Goal: Task Accomplishment & Management: Manage account settings

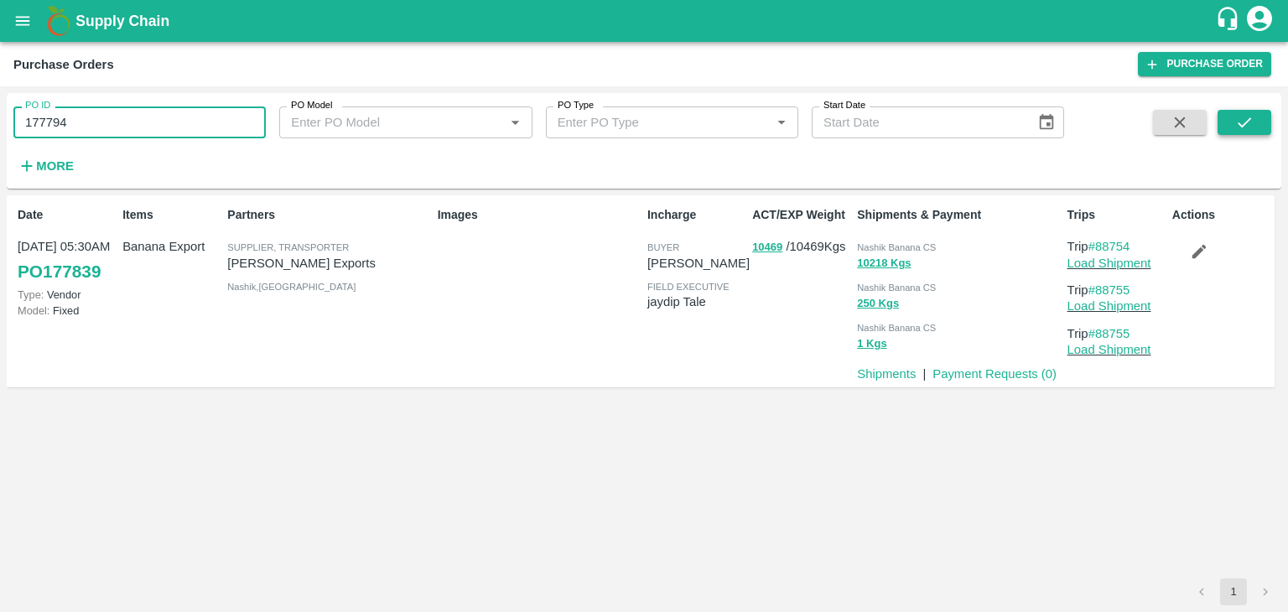
type input "177794"
click at [1252, 132] on button "submit" at bounding box center [1244, 122] width 54 height 25
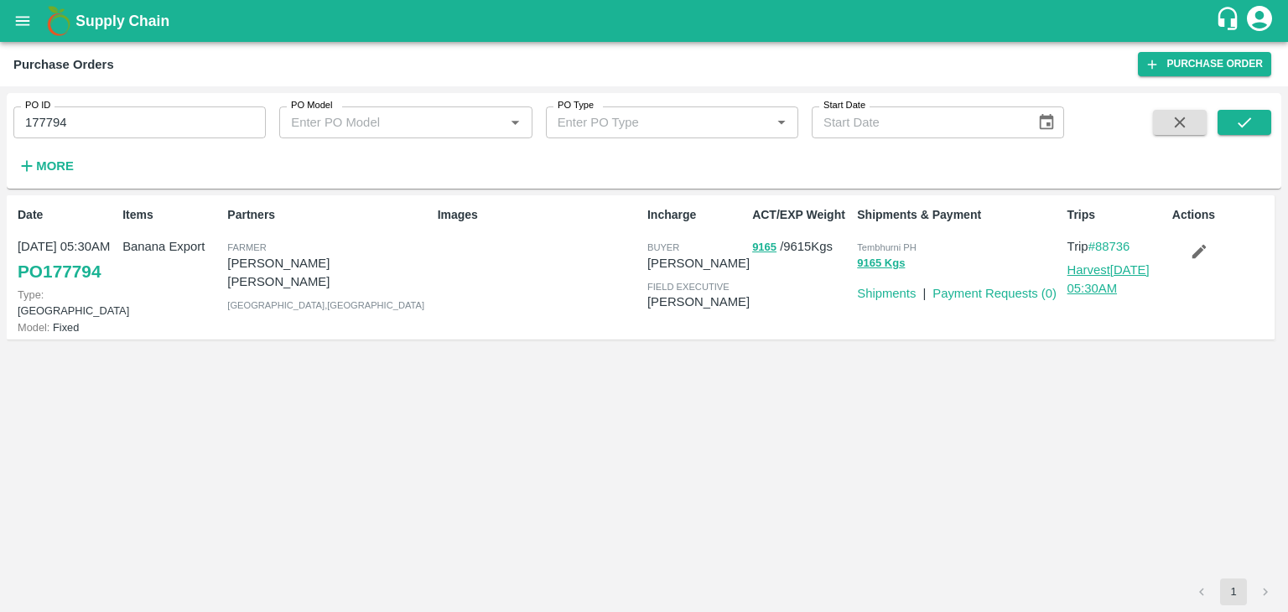
click at [1117, 264] on link "Harvest 21 Sep, 05:30AM" at bounding box center [1108, 279] width 82 height 32
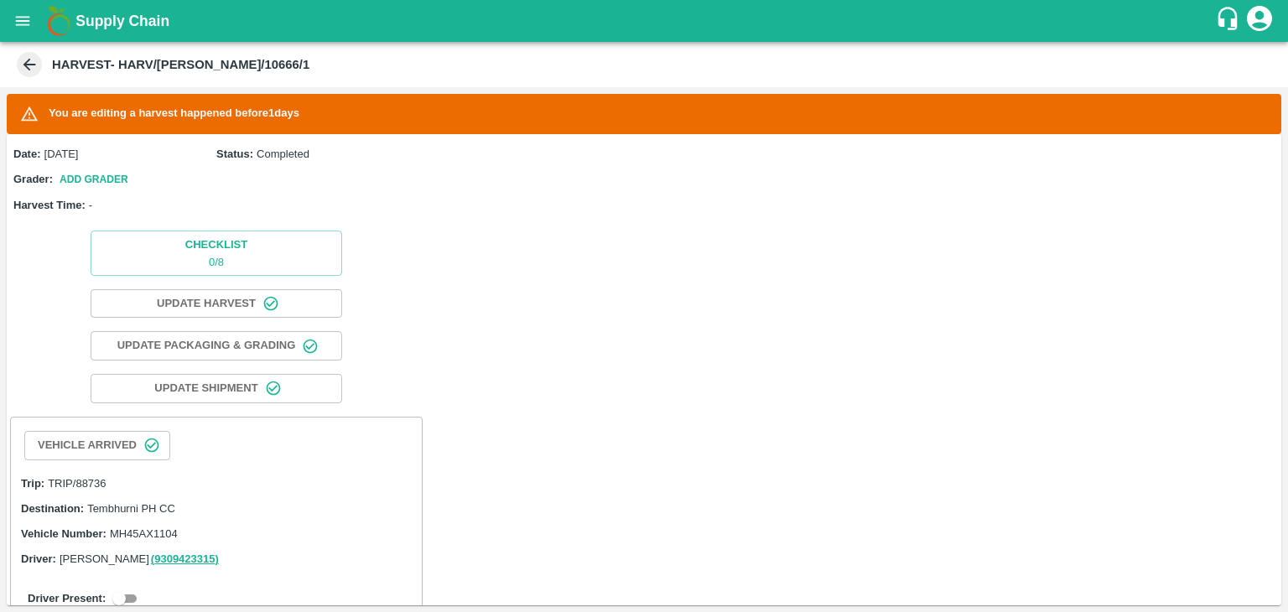
scroll to position [91, 0]
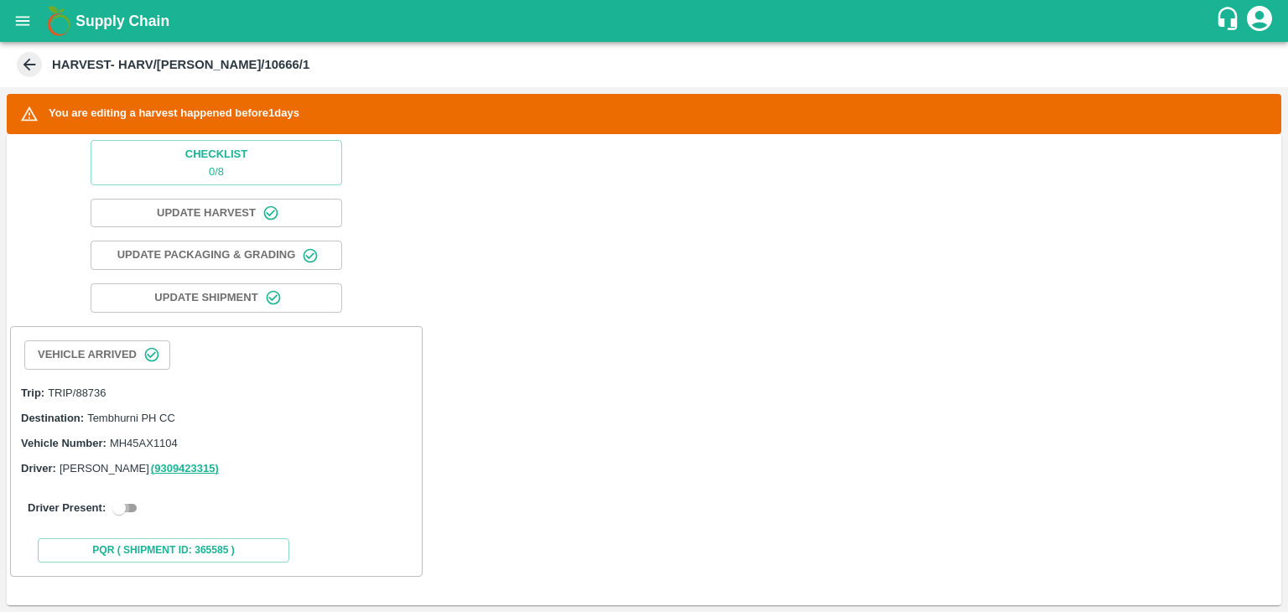
click at [140, 505] on input "checkbox" at bounding box center [119, 508] width 60 height 20
checkbox input "true"
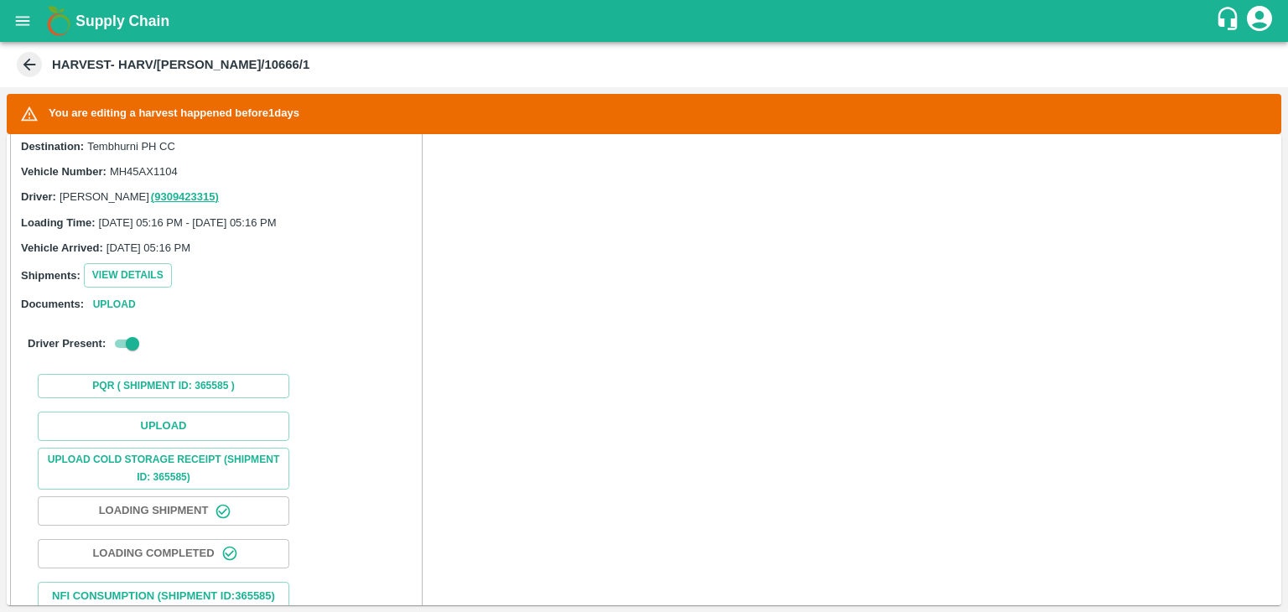
scroll to position [469, 0]
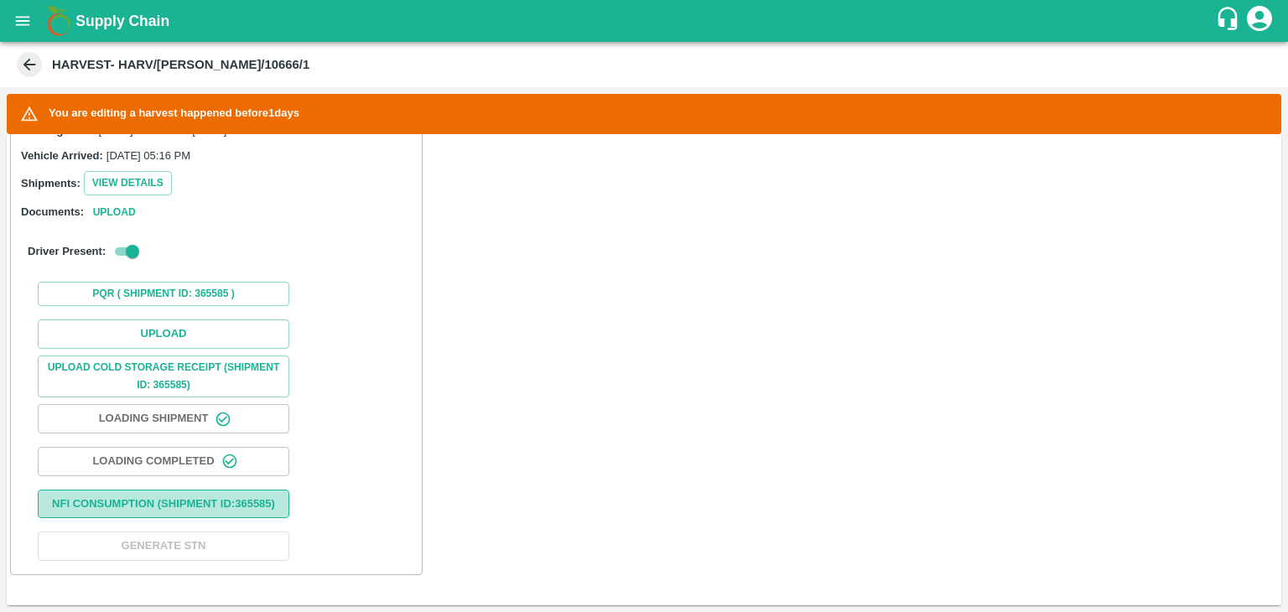
click at [184, 490] on button "Nfi Consumption (SHIPMENT ID: 365585 )" at bounding box center [163, 504] width 251 height 29
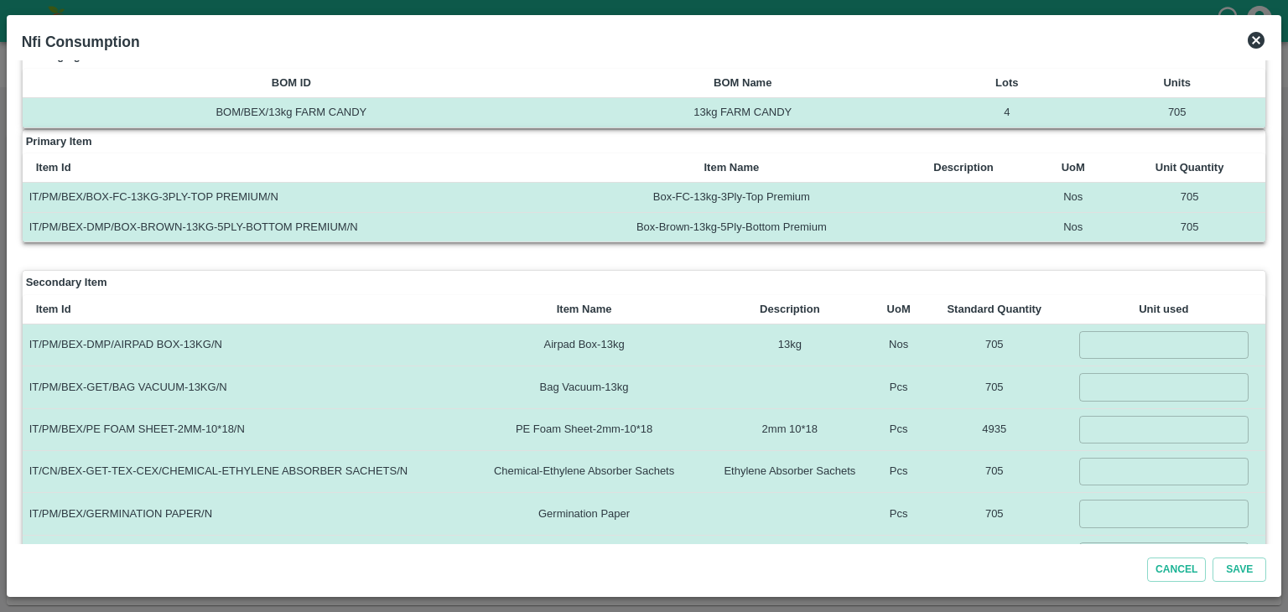
scroll to position [398, 0]
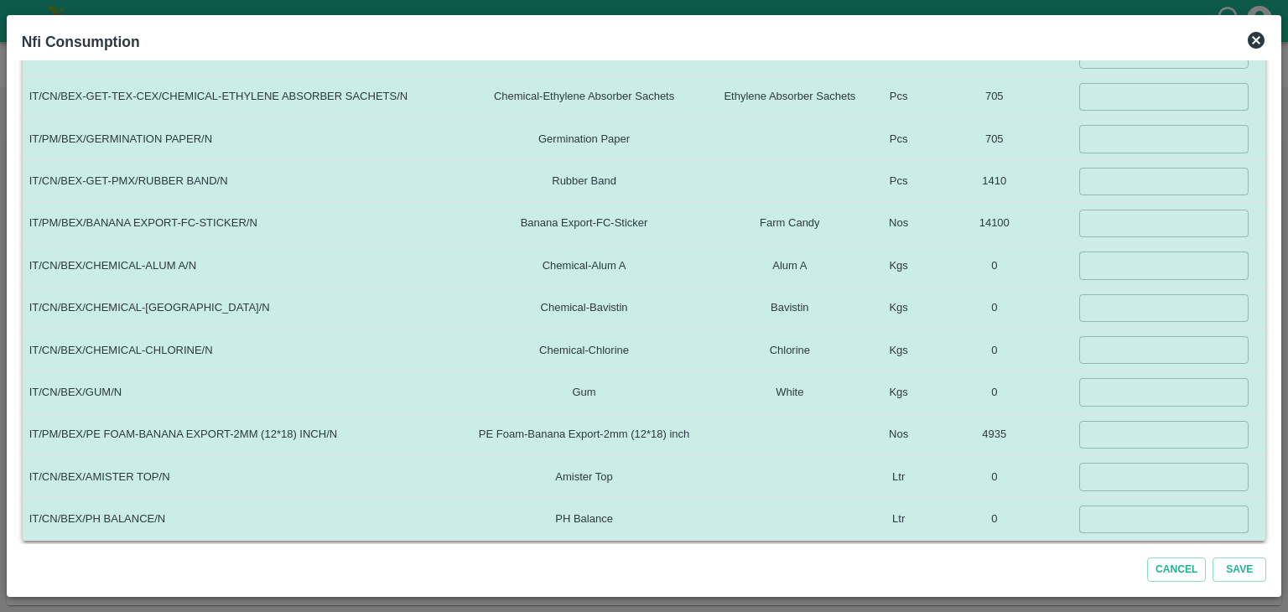
click at [1260, 34] on icon at bounding box center [1255, 40] width 17 height 17
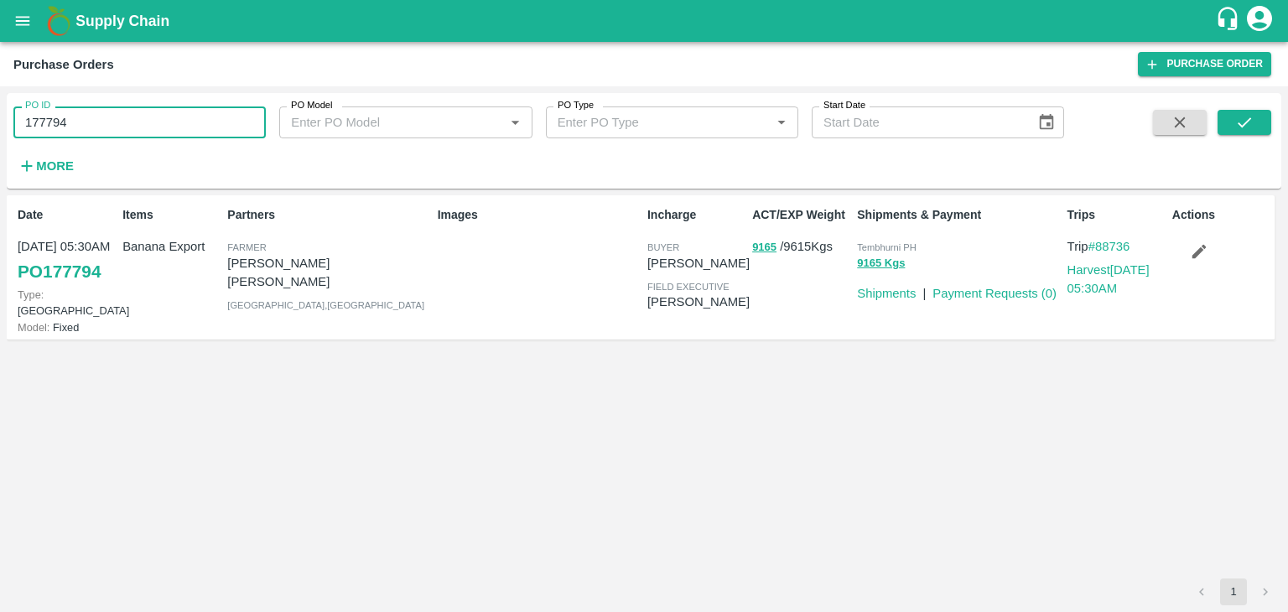
click at [116, 123] on input "177794" at bounding box center [139, 122] width 252 height 32
type input "1"
drag, startPoint x: 18, startPoint y: 4, endPoint x: 20, endPoint y: 13, distance: 9.6
click at [20, 13] on button "open drawer" at bounding box center [22, 21] width 39 height 39
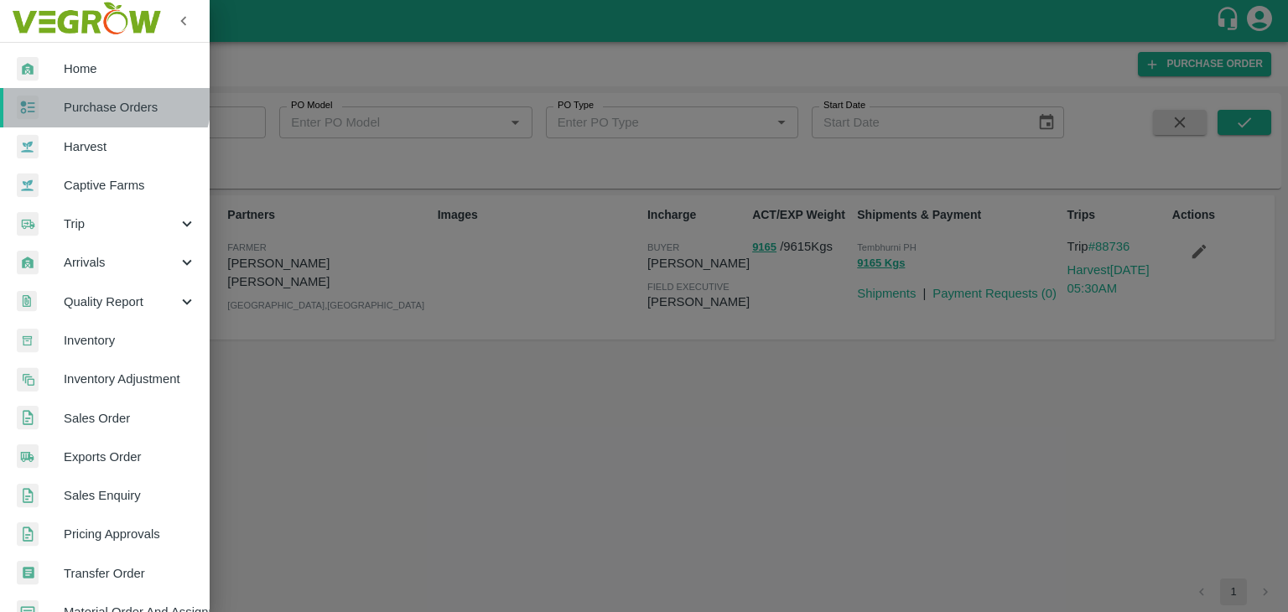
click at [94, 95] on link "Purchase Orders" at bounding box center [105, 107] width 210 height 39
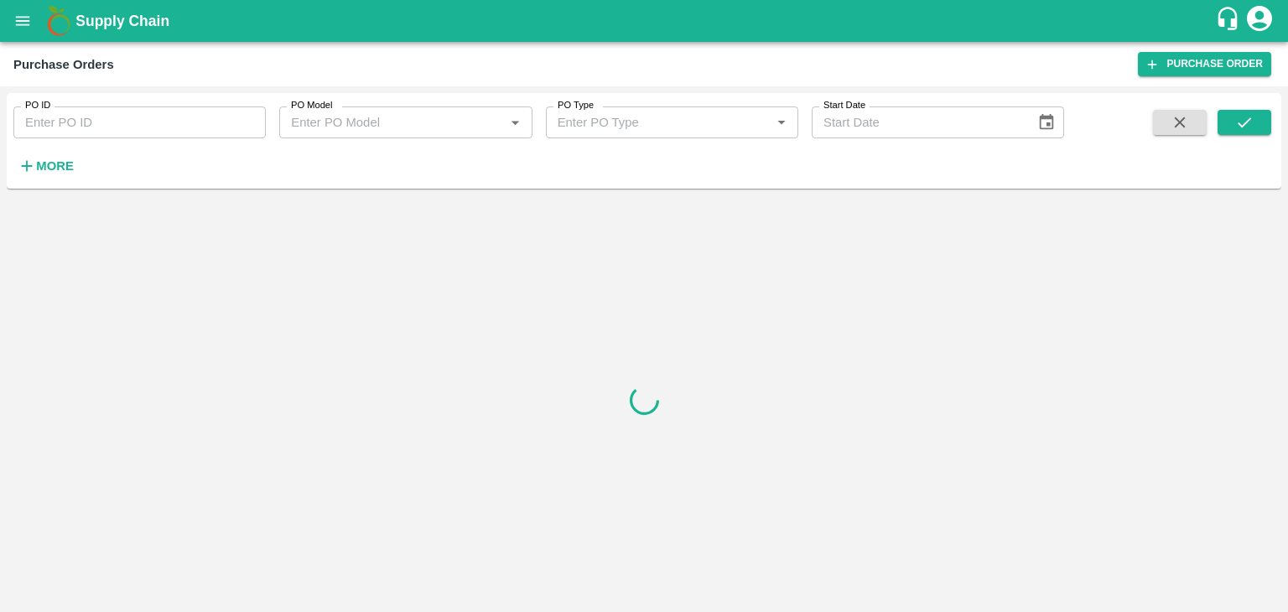
click at [57, 168] on strong "More" at bounding box center [55, 165] width 38 height 13
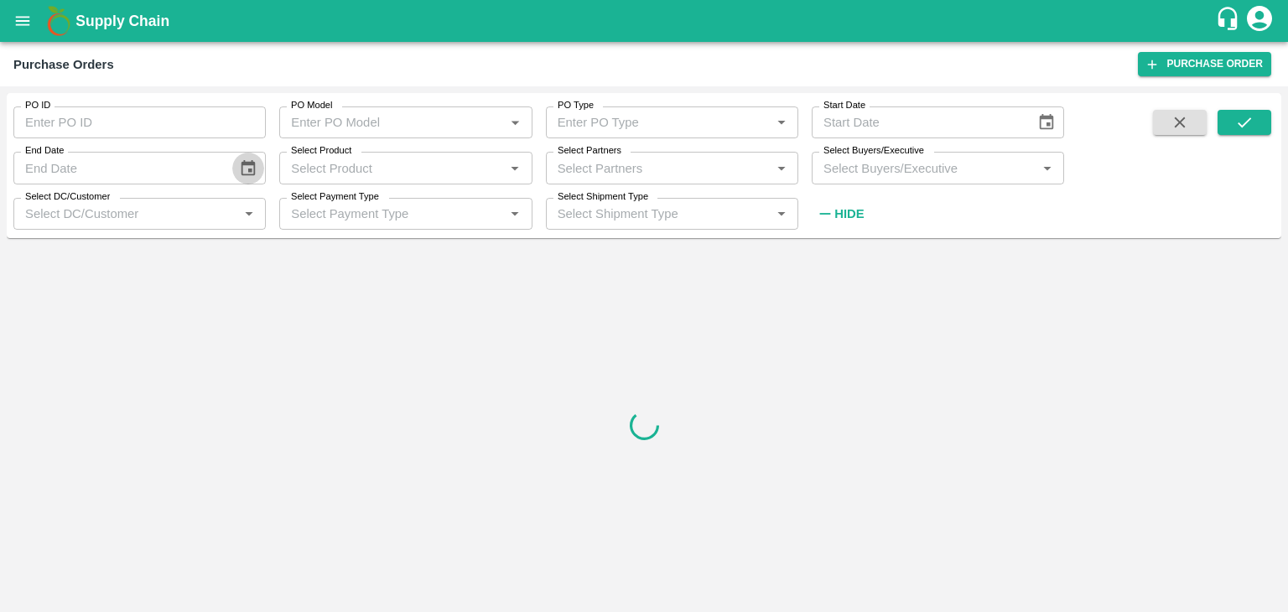
click at [257, 165] on icon "Choose date" at bounding box center [248, 168] width 18 height 18
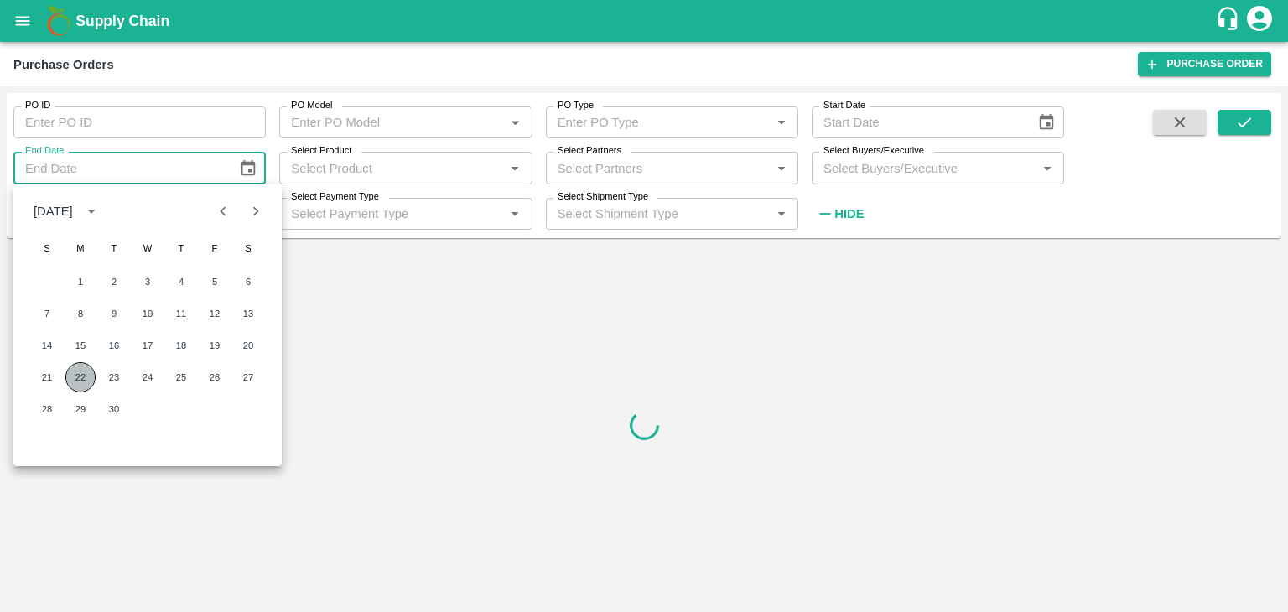
click at [76, 377] on button "22" at bounding box center [80, 377] width 30 height 30
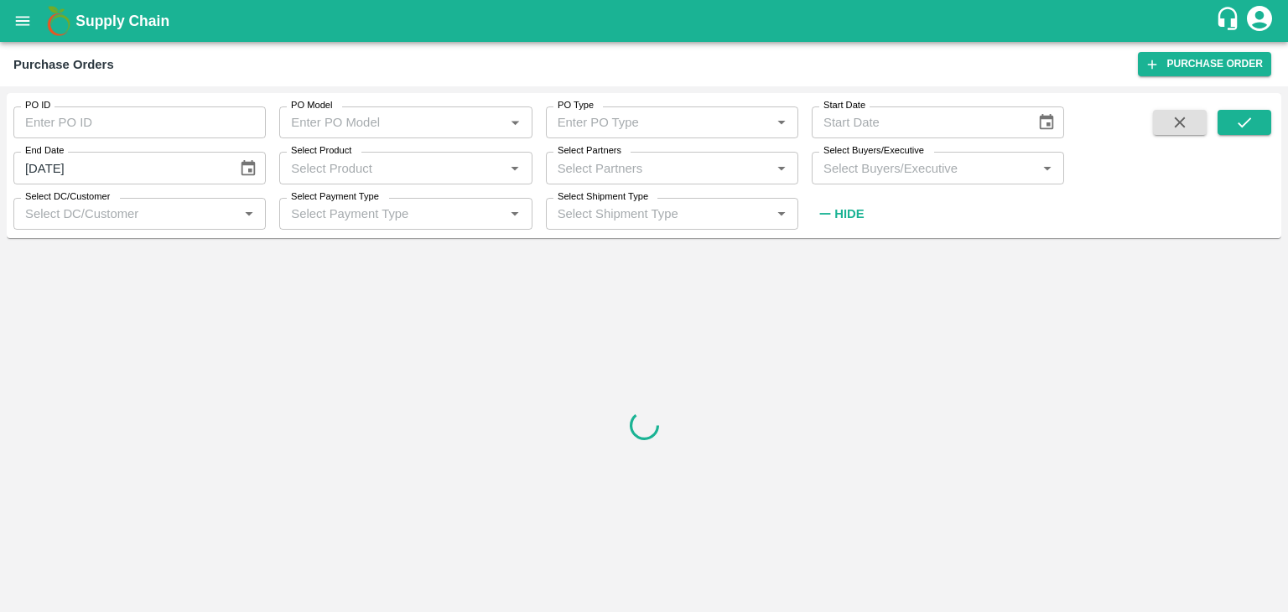
type input "22/09/2025"
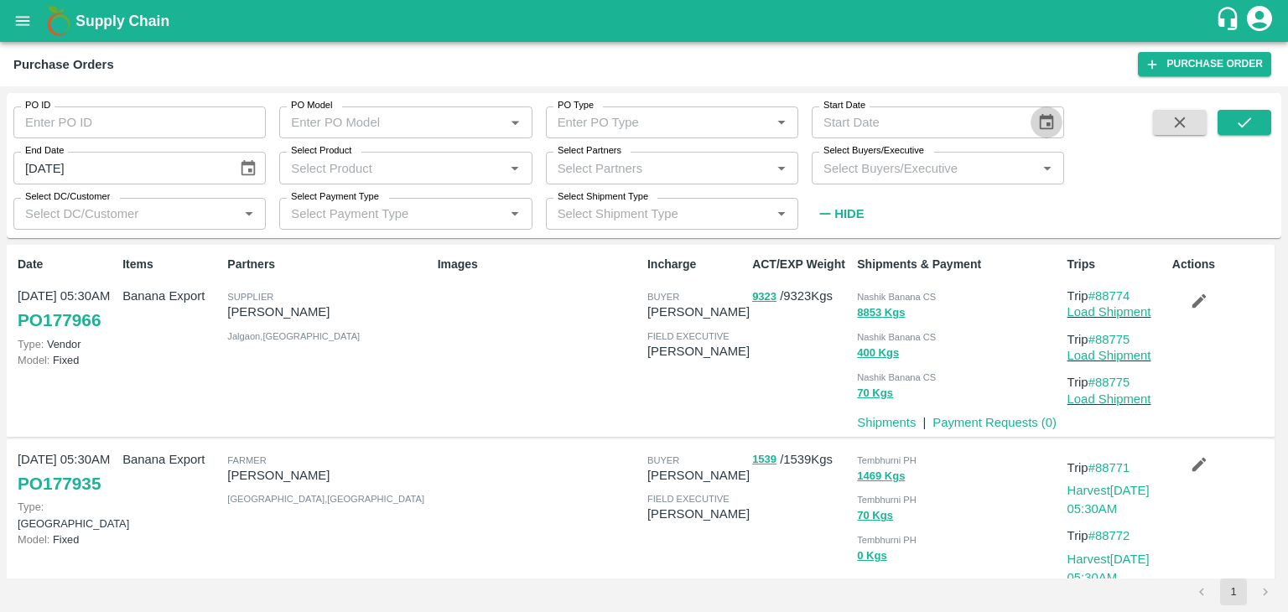
click at [1055, 115] on icon "Choose date" at bounding box center [1046, 122] width 18 height 18
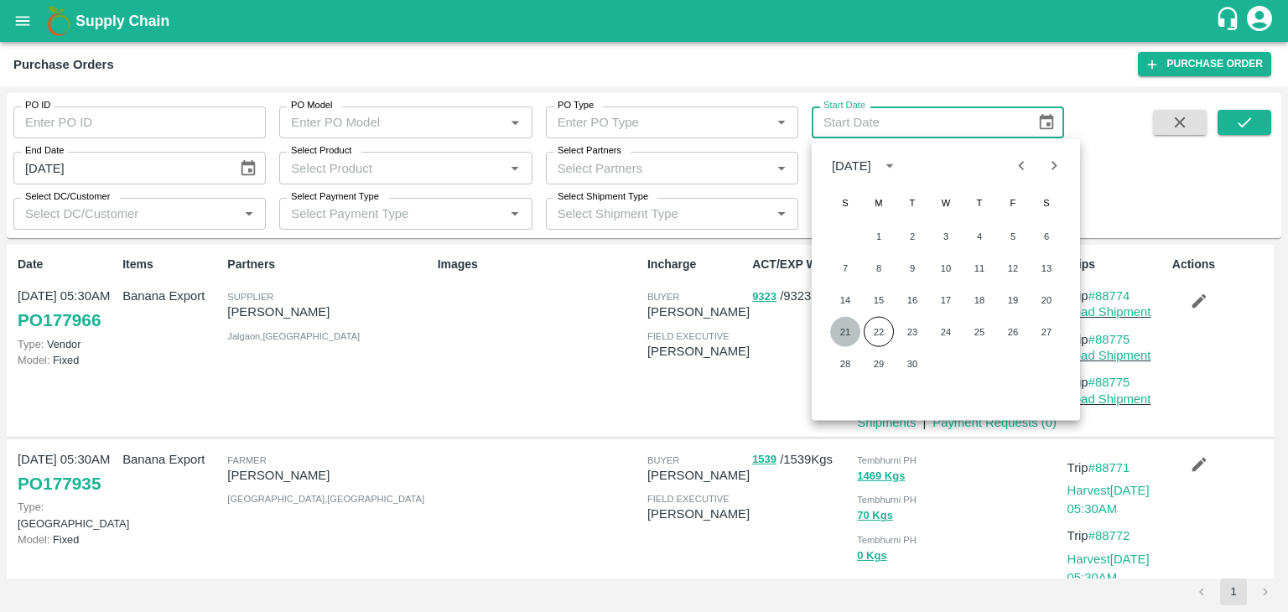
click at [842, 340] on button "21" at bounding box center [845, 332] width 30 height 30
type input "21/09/2025"
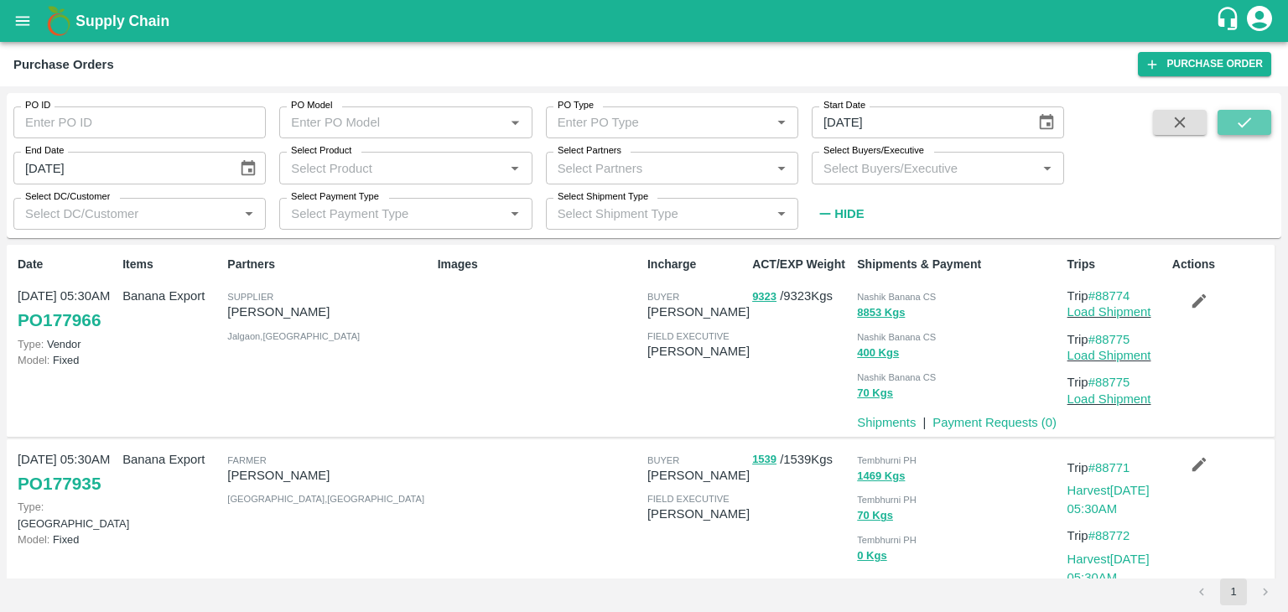
click at [1261, 122] on button "submit" at bounding box center [1244, 122] width 54 height 25
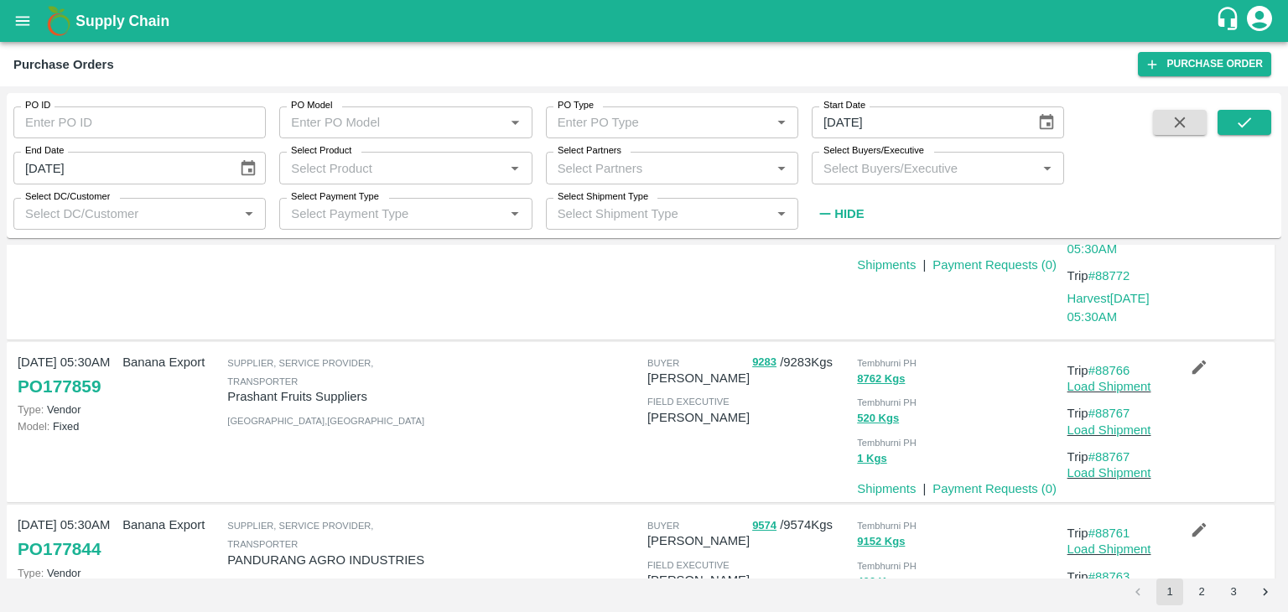
scroll to position [161, 0]
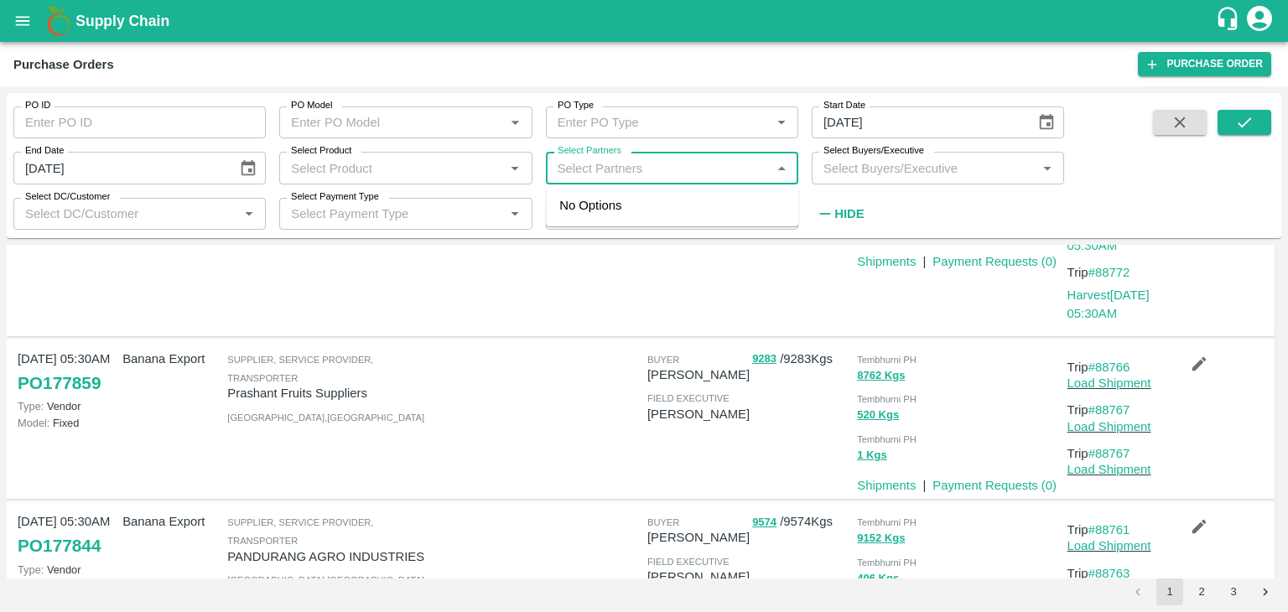
click at [608, 173] on input "Select Partners" at bounding box center [658, 168] width 215 height 22
type input "Vighna"
click at [646, 167] on input "Select Partners" at bounding box center [658, 168] width 215 height 22
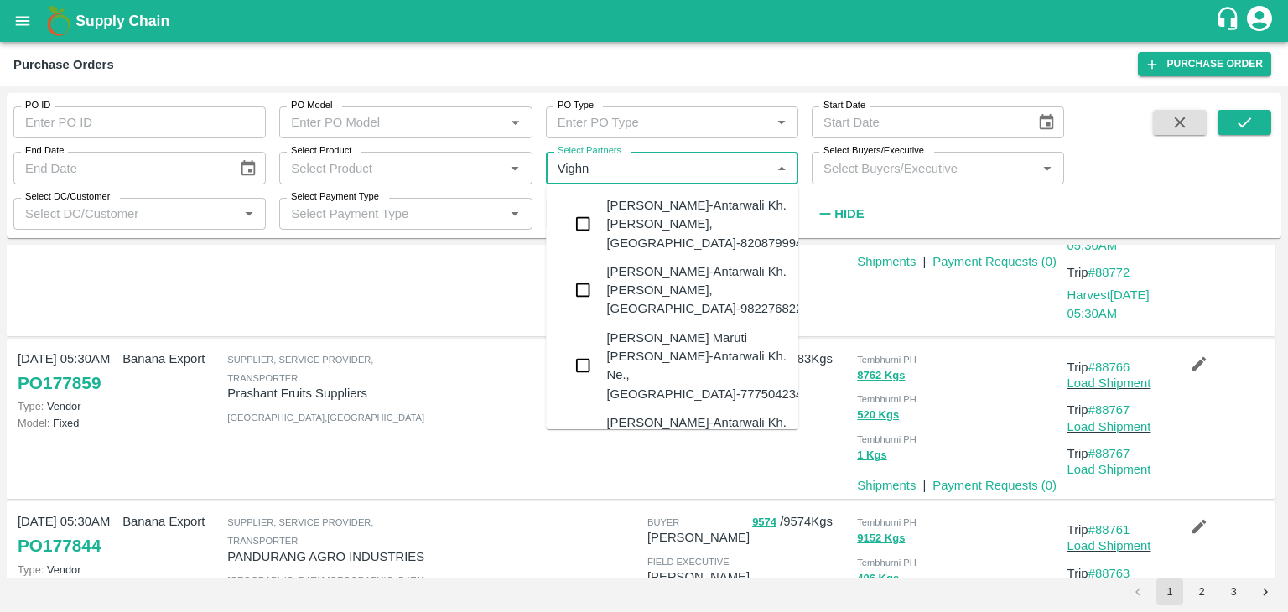
type input "Vighna"
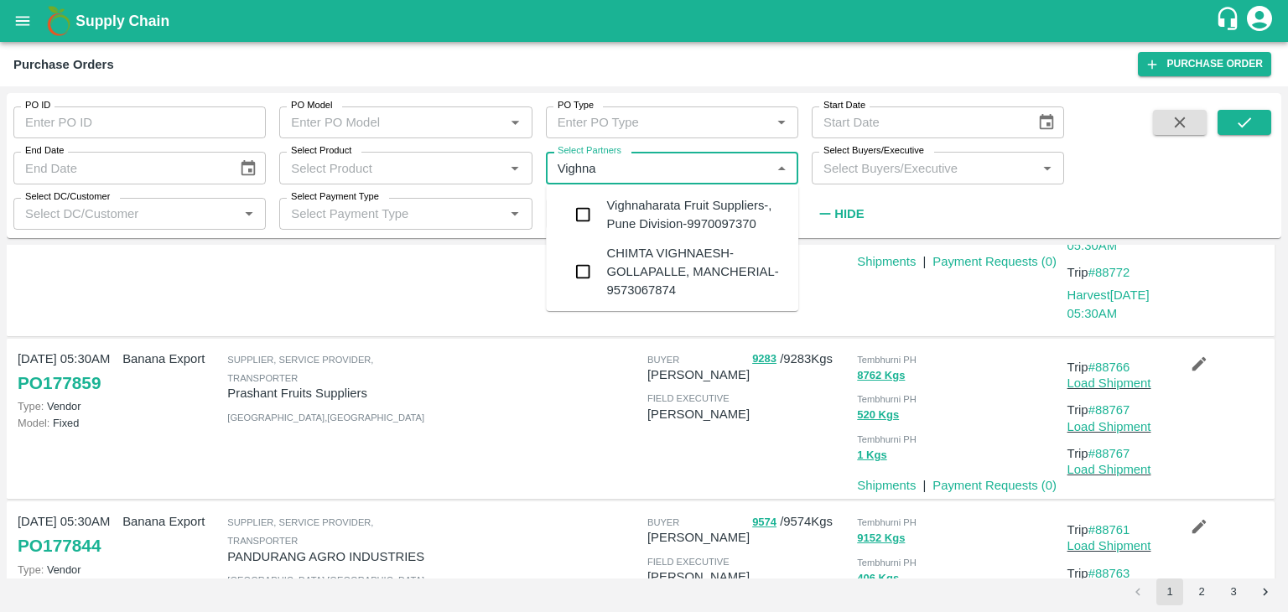
click at [676, 212] on div "Vighnaharata Fruit Suppliers-, Pune Division-9970097370" at bounding box center [695, 215] width 179 height 38
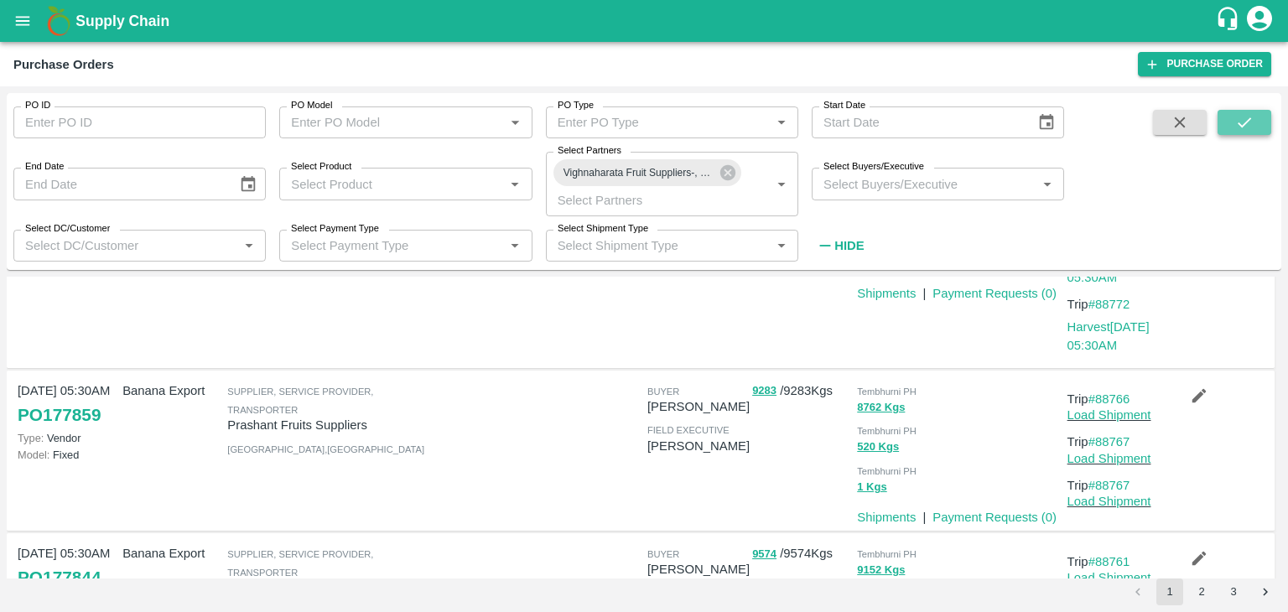
click at [1226, 121] on button "submit" at bounding box center [1244, 122] width 54 height 25
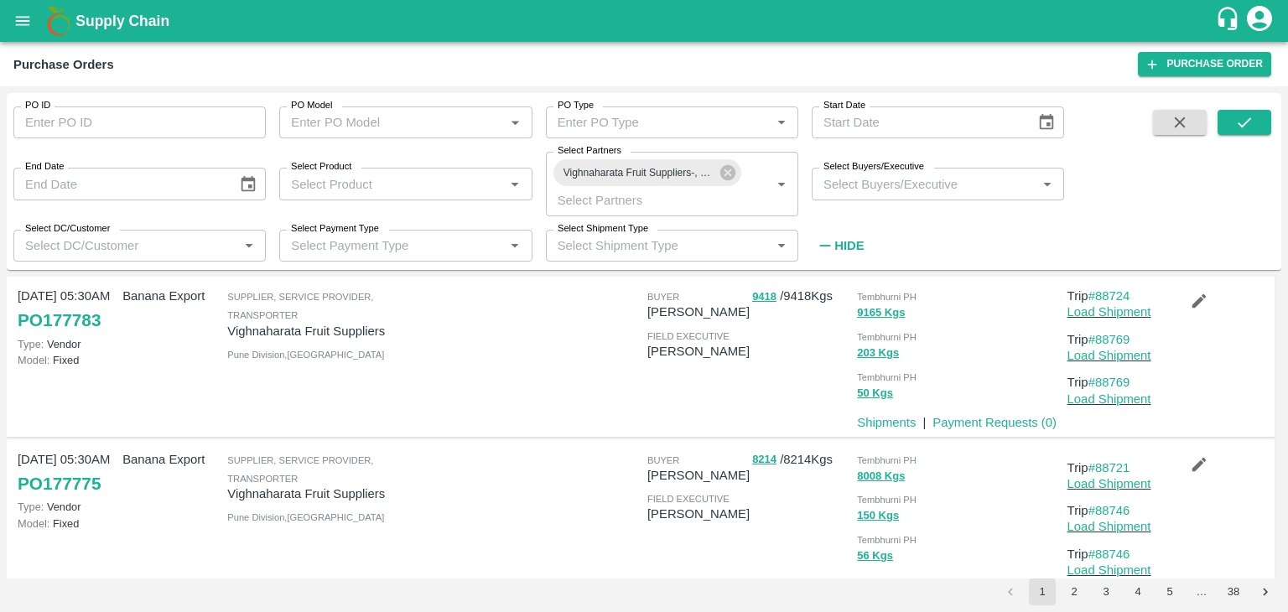
scroll to position [33, 0]
click at [723, 179] on icon at bounding box center [727, 172] width 18 height 18
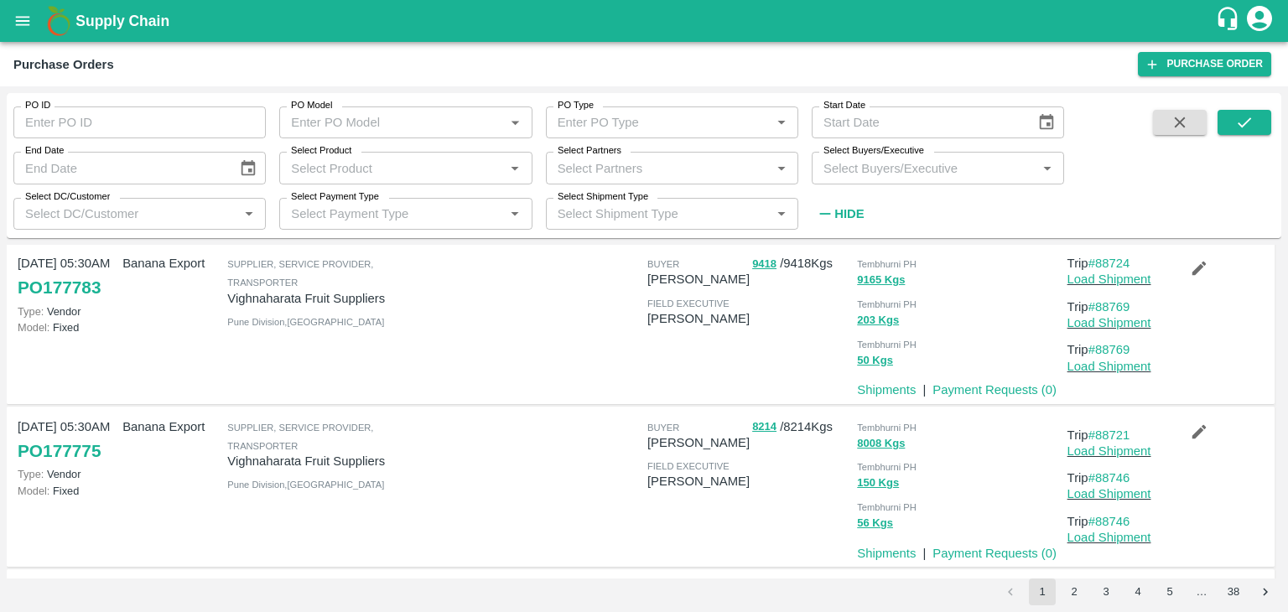
click at [242, 174] on icon "Choose date" at bounding box center [248, 167] width 14 height 16
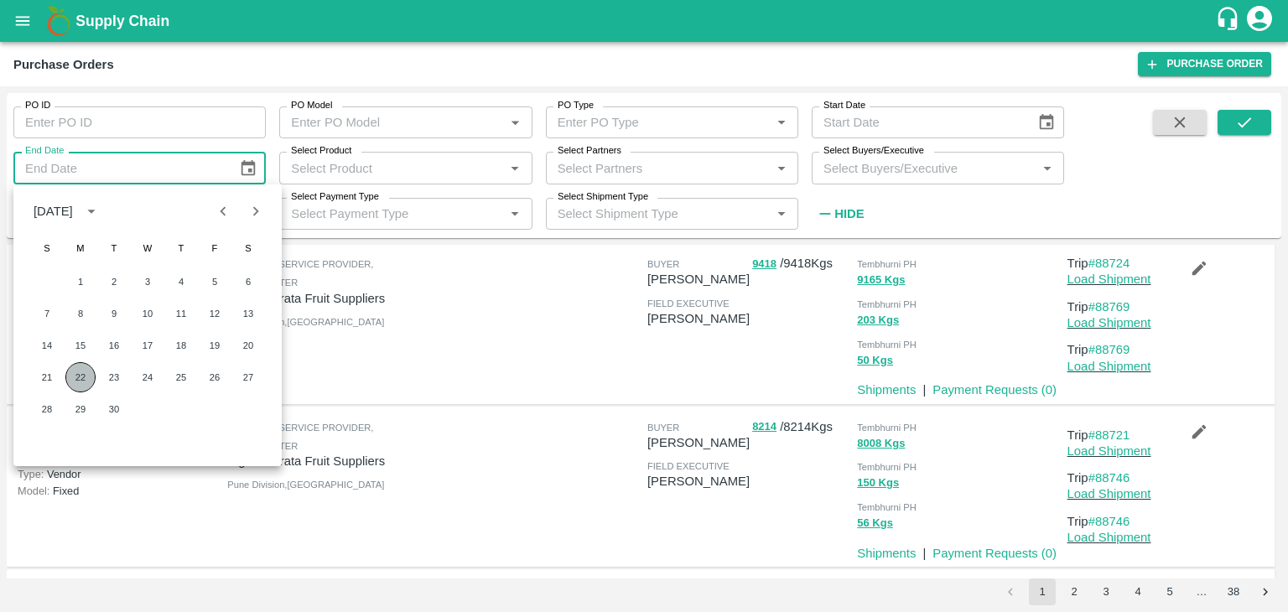
click at [74, 378] on button "22" at bounding box center [80, 377] width 30 height 30
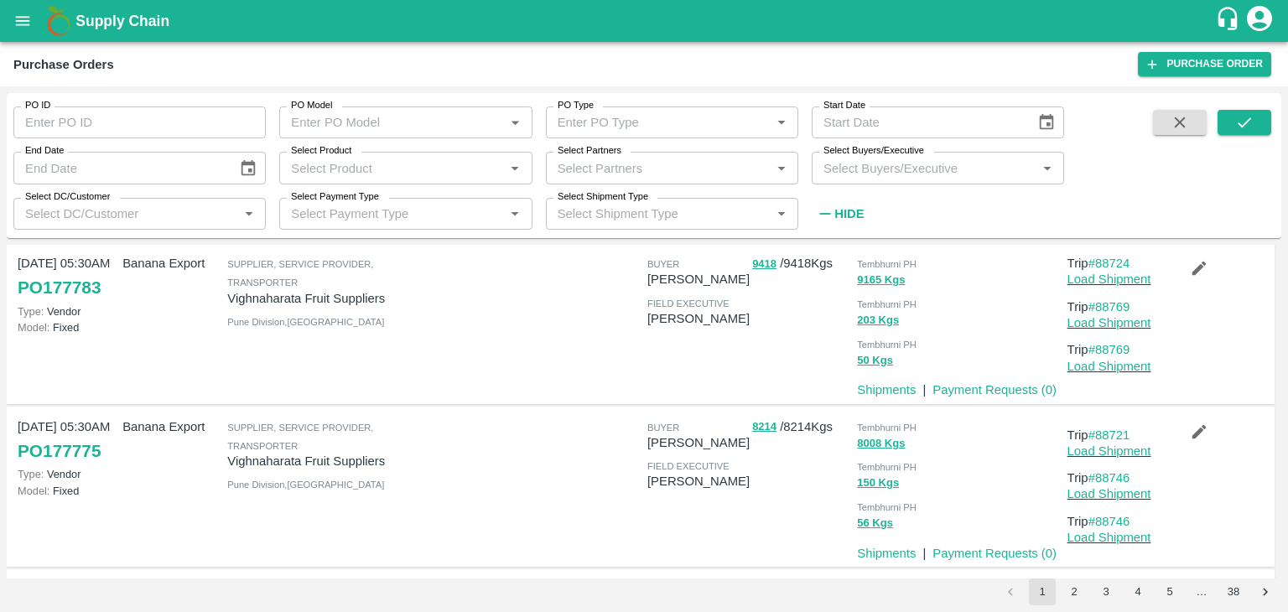
type input "22/09/2025"
click at [1039, 114] on icon "Choose date" at bounding box center [1046, 122] width 18 height 18
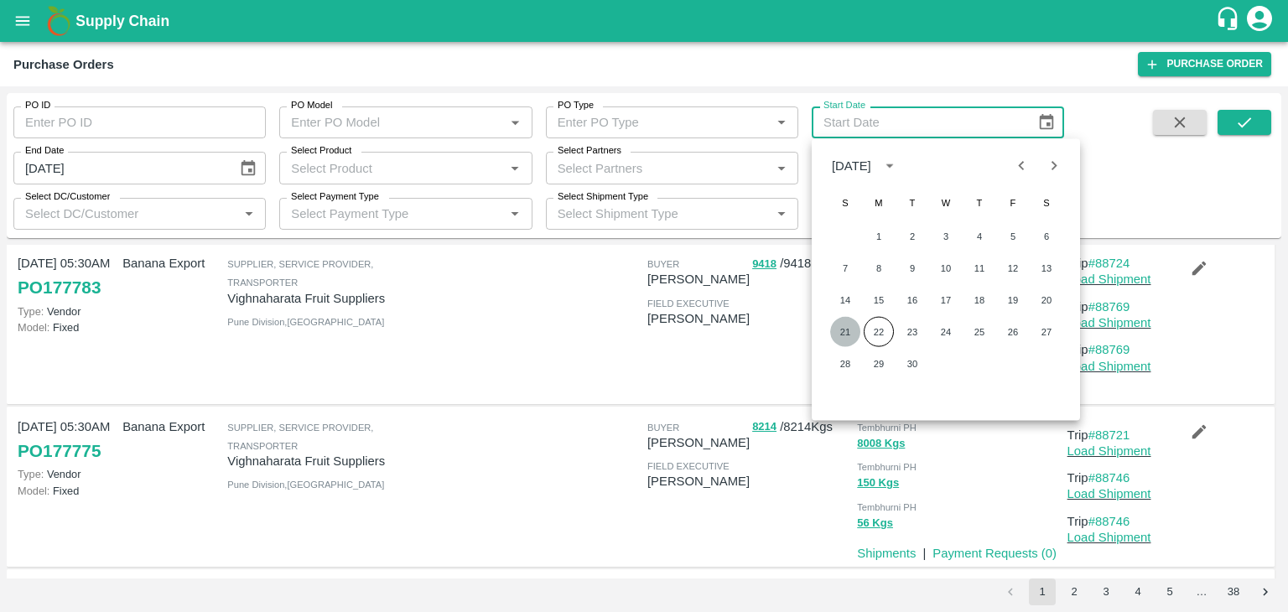
click at [845, 331] on button "21" at bounding box center [845, 332] width 30 height 30
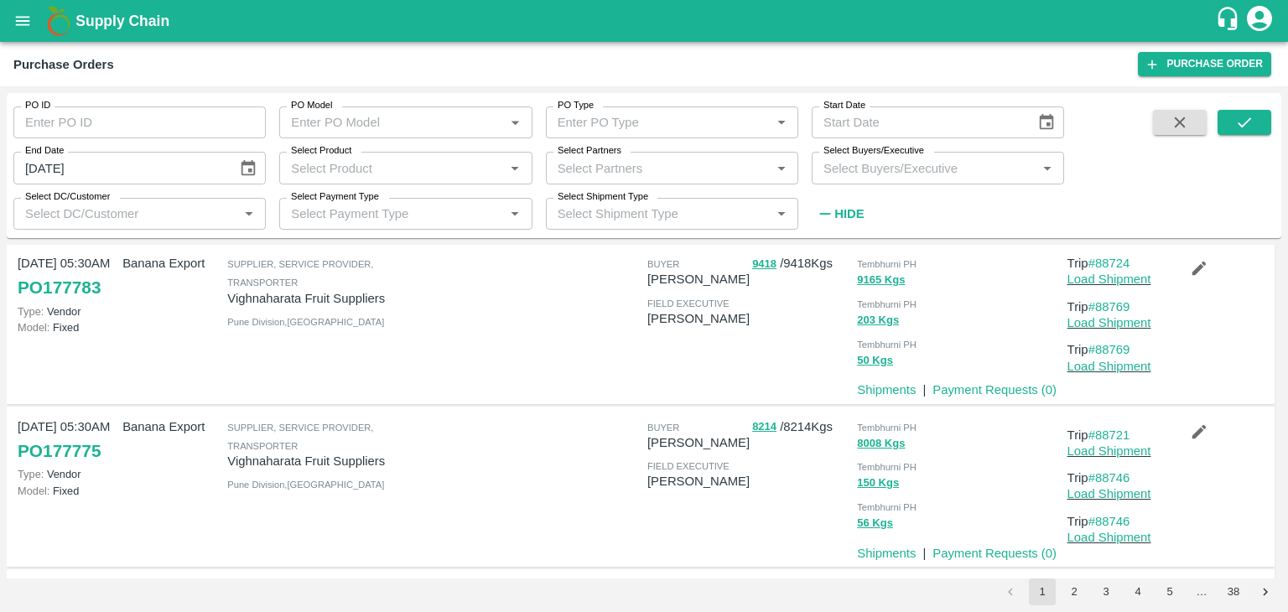
type input "21/09/2025"
click at [1241, 122] on icon "submit" at bounding box center [1244, 122] width 18 height 18
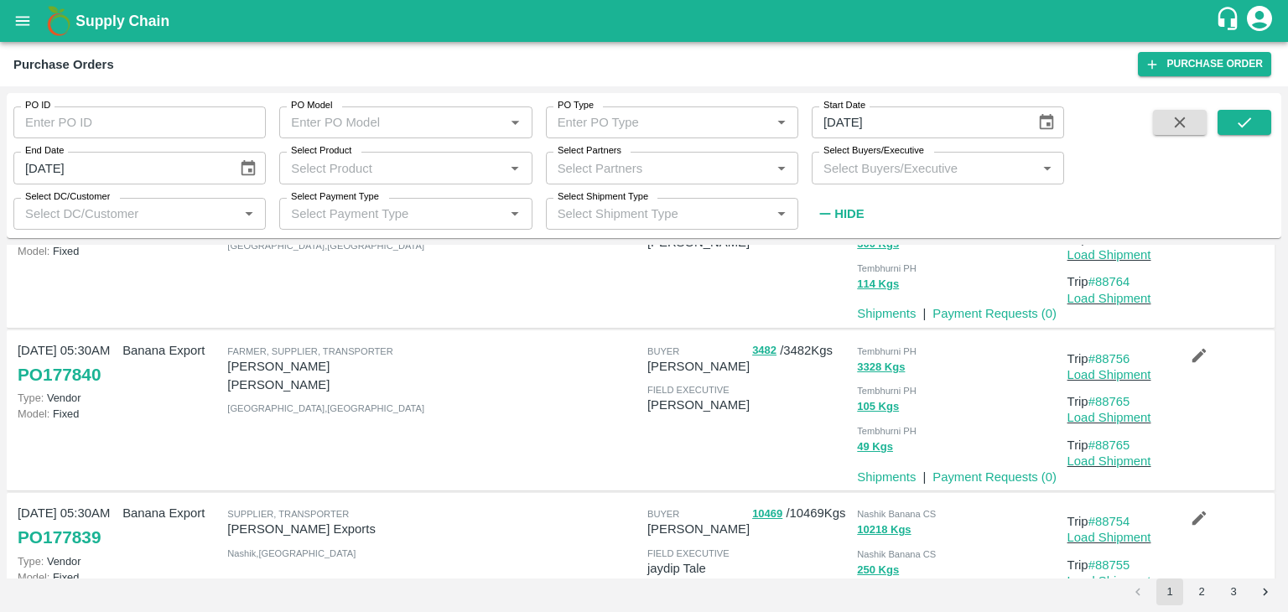
scroll to position [823, 0]
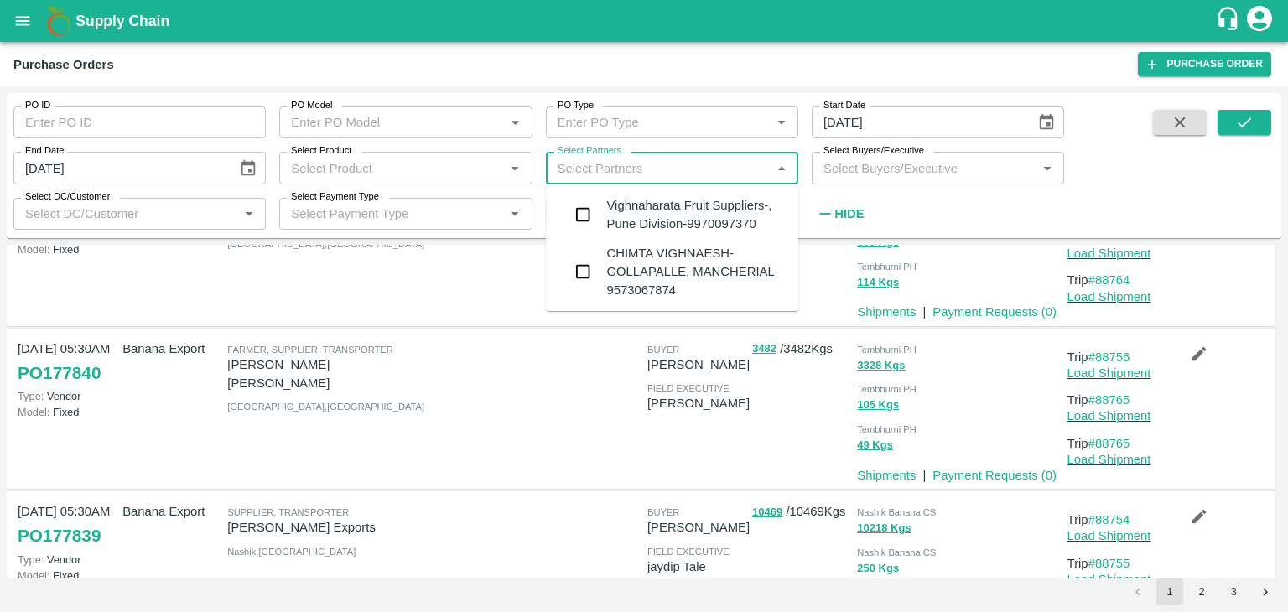
click at [670, 168] on input "Select Partners" at bounding box center [658, 168] width 215 height 22
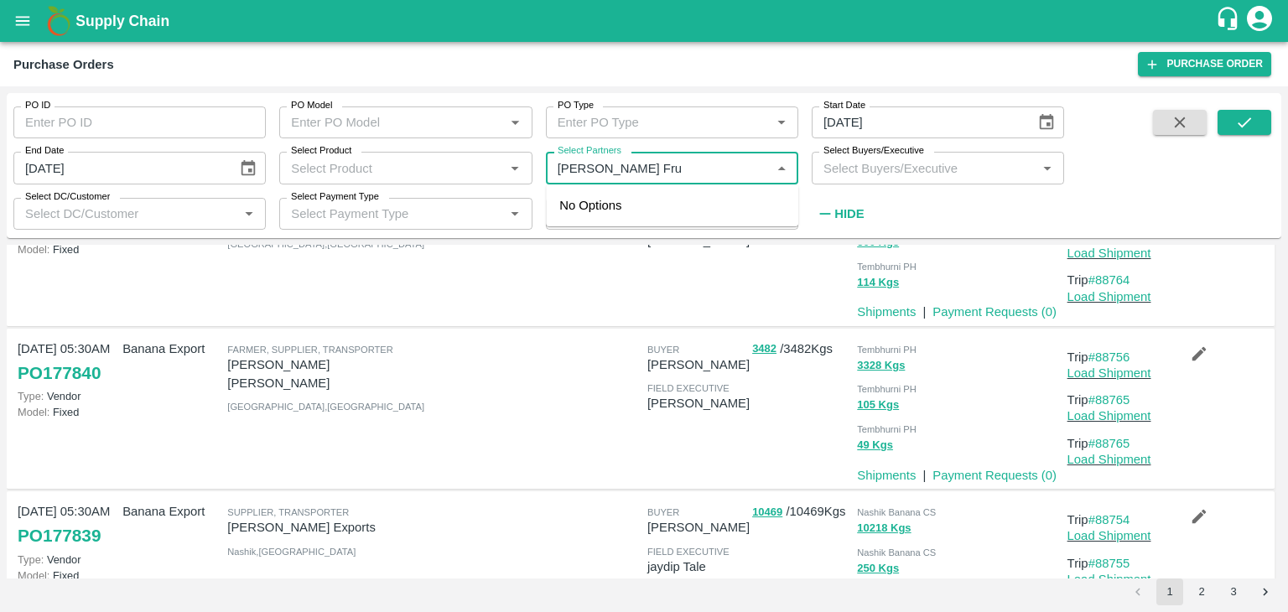
type input "Vivan Frui"
click at [666, 163] on input "Select Partners" at bounding box center [658, 168] width 215 height 22
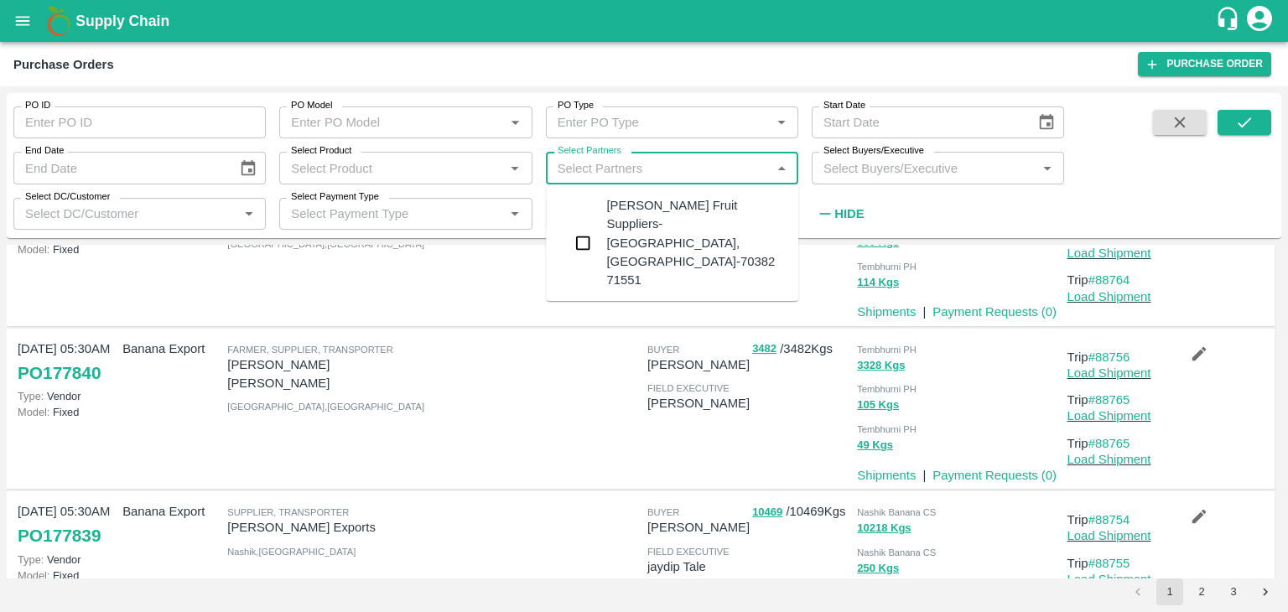
click at [666, 163] on input "Select Partners" at bounding box center [658, 168] width 215 height 22
click at [678, 194] on div "Vivan Fruit Suppliers-Shetfal, Solapur-70382 71551" at bounding box center [672, 242] width 252 height 103
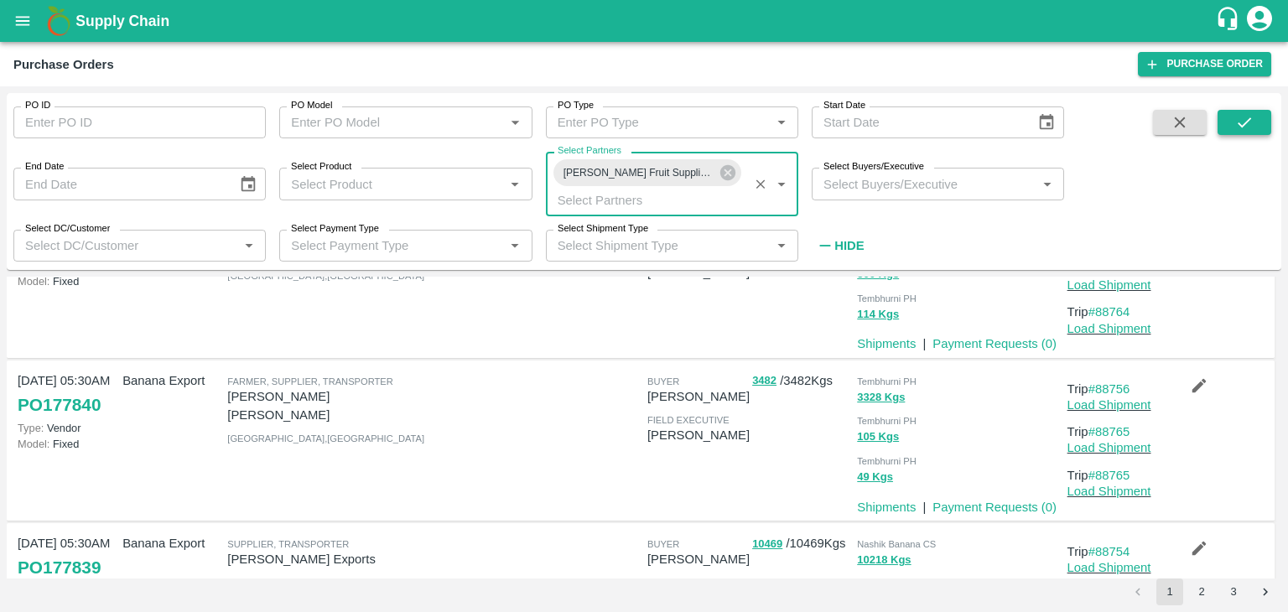
click at [1227, 130] on button "submit" at bounding box center [1244, 122] width 54 height 25
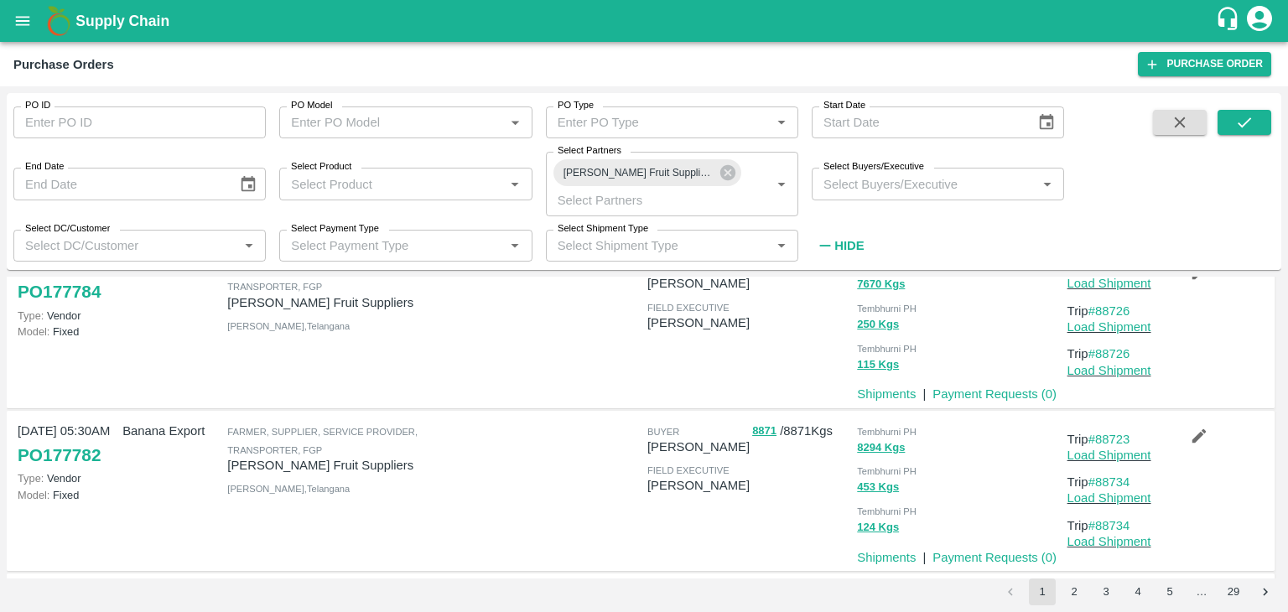
scroll to position [64, 0]
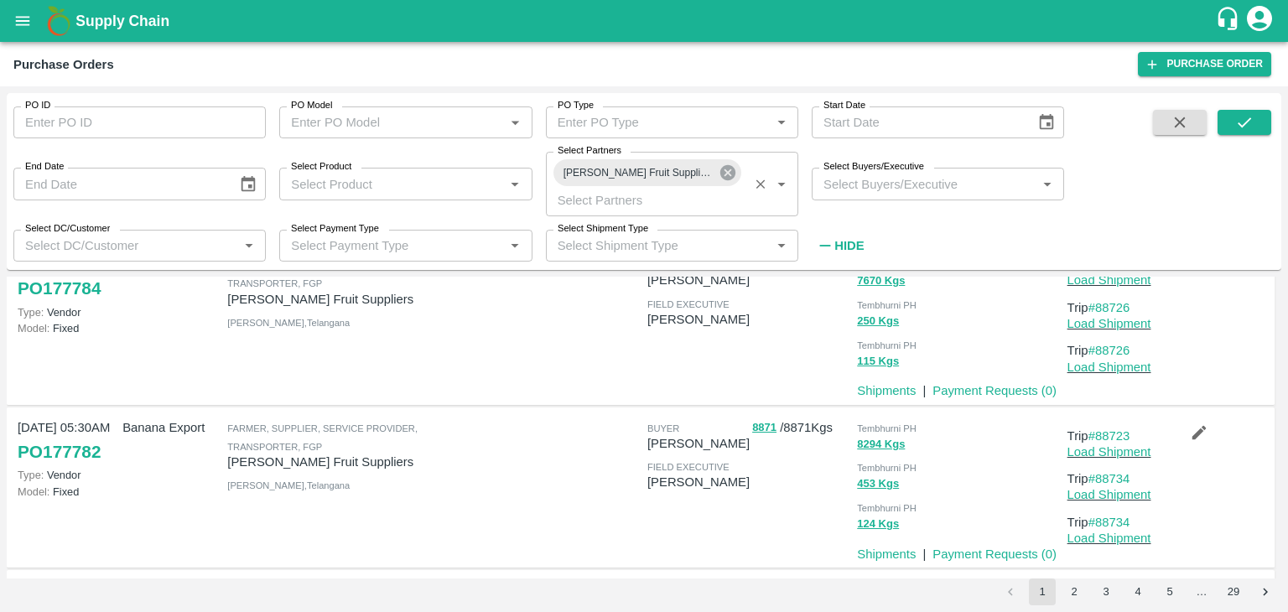
click at [734, 168] on icon at bounding box center [727, 172] width 18 height 18
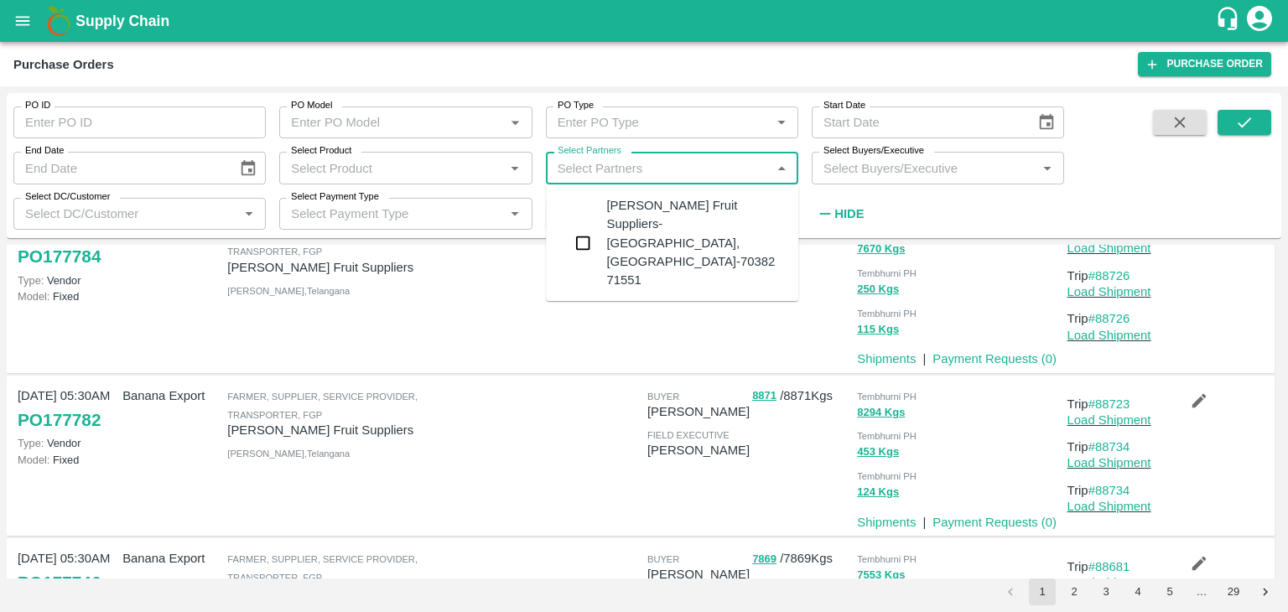
click at [720, 169] on input "Select Partners" at bounding box center [658, 168] width 215 height 22
type input "J B Fruit"
click at [710, 198] on div "J B Fruit Suppliers-Kandar, Solapur- 93592 82507" at bounding box center [695, 242] width 179 height 93
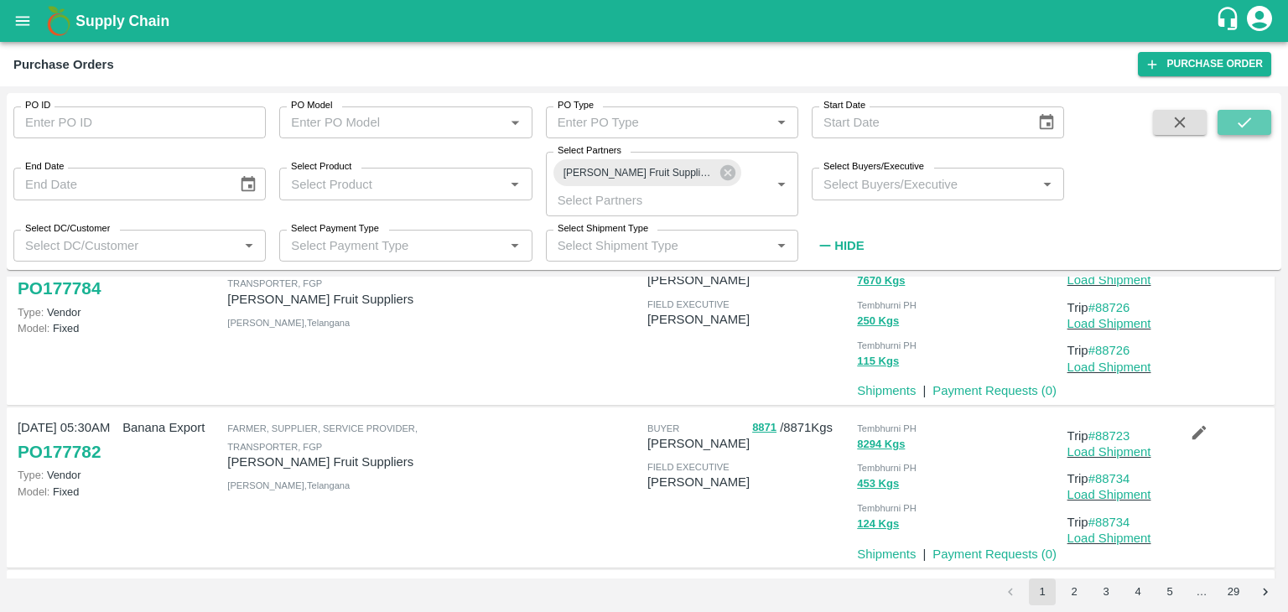
click at [1249, 117] on icon "submit" at bounding box center [1244, 122] width 18 height 18
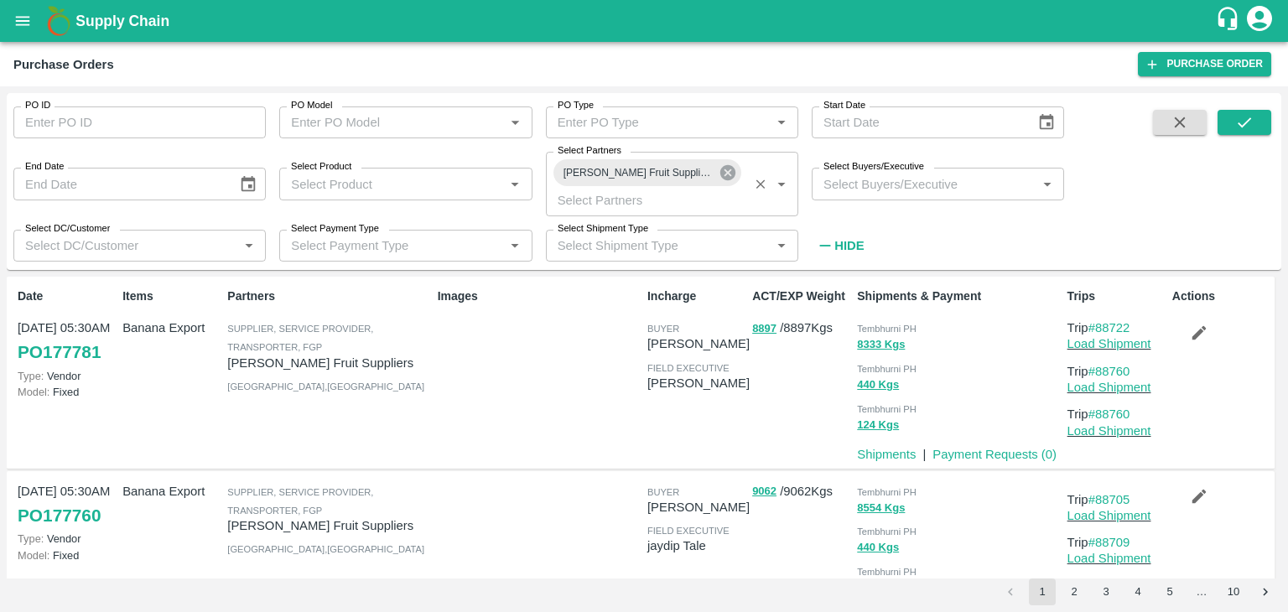
click at [724, 174] on icon at bounding box center [727, 172] width 15 height 15
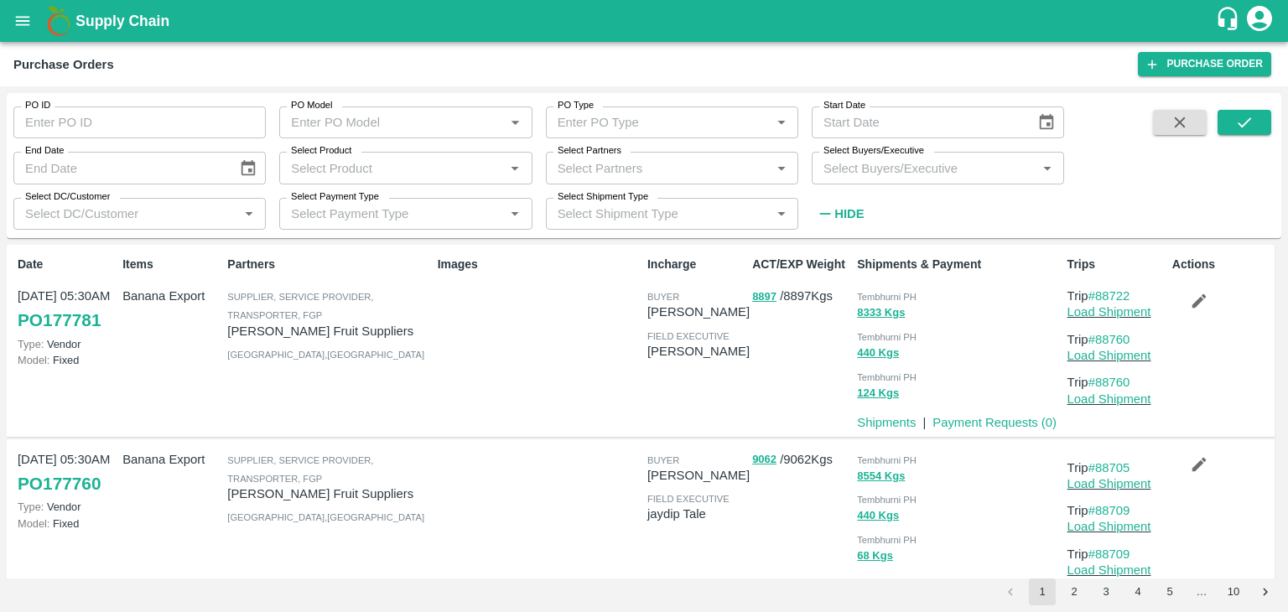
click at [685, 170] on input "Select Partners" at bounding box center [658, 168] width 215 height 22
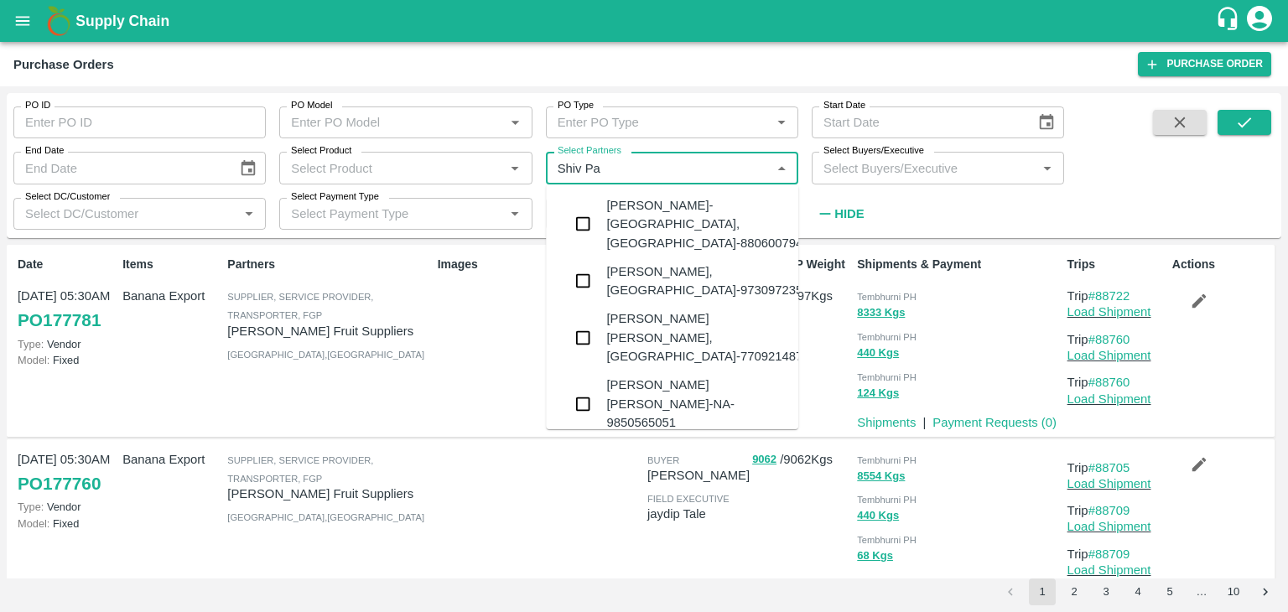
type input "Shiv Par"
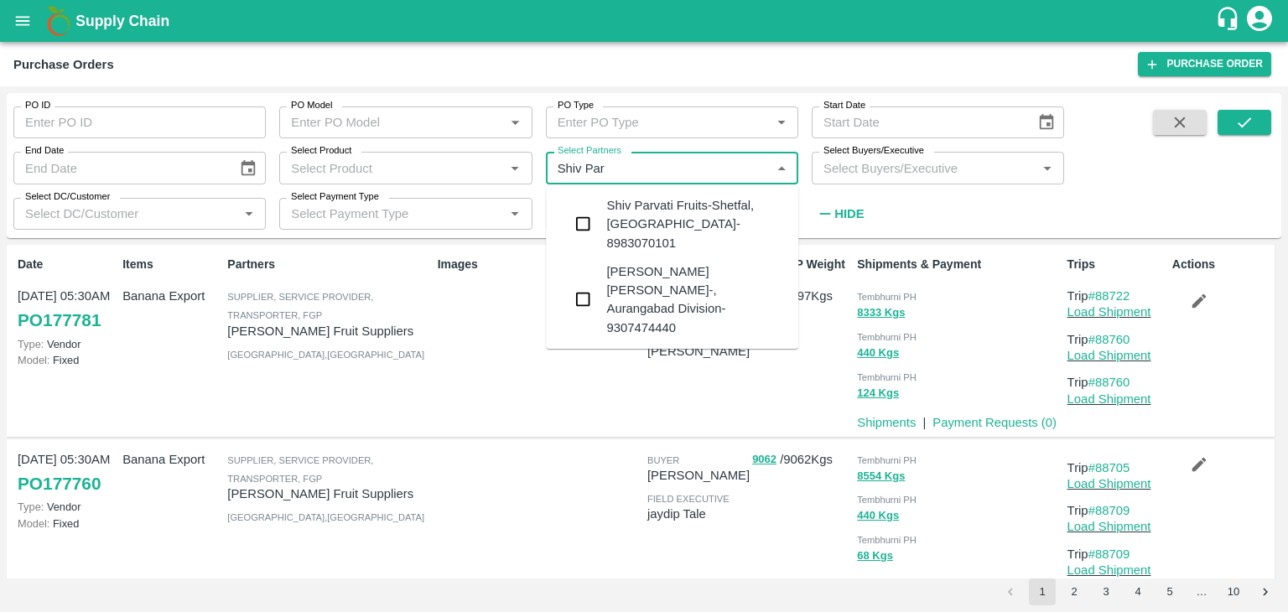
click at [676, 209] on div "Shiv Parvati Fruits-Shetfal, Solapur- 8983070101" at bounding box center [695, 224] width 179 height 56
click at [670, 176] on input "Select Partners" at bounding box center [658, 168] width 215 height 22
click at [684, 206] on div "Shiv Parvati Fruits-Shetfal, Solapur- 8983070101" at bounding box center [695, 224] width 179 height 56
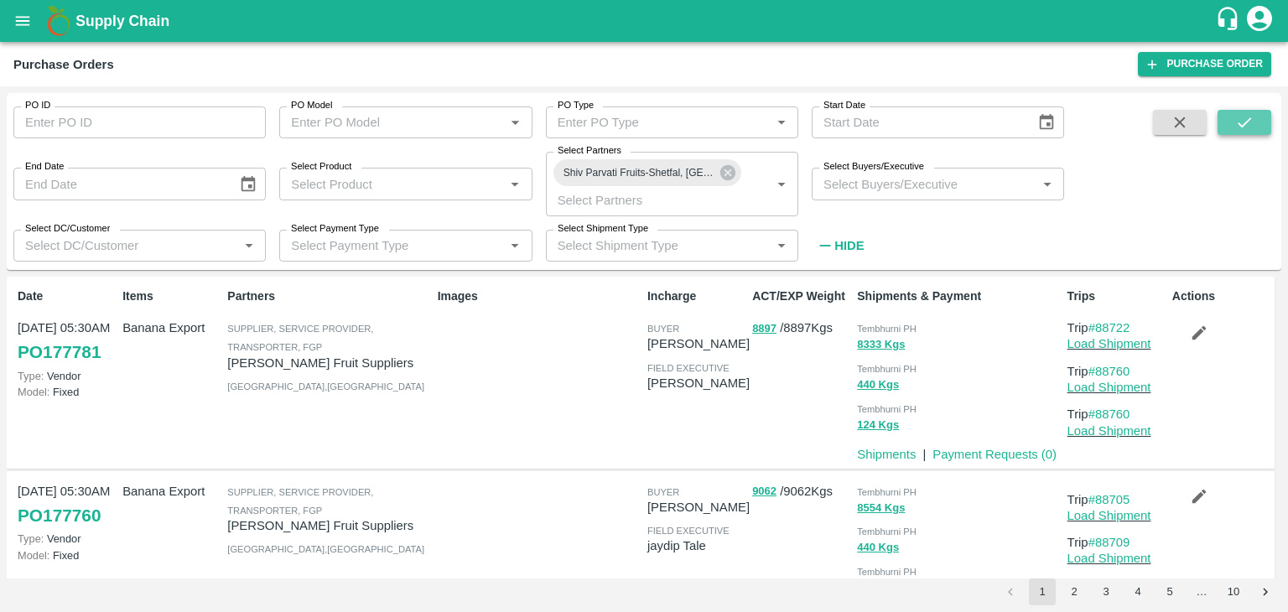
click at [1243, 125] on icon "submit" at bounding box center [1243, 122] width 13 height 10
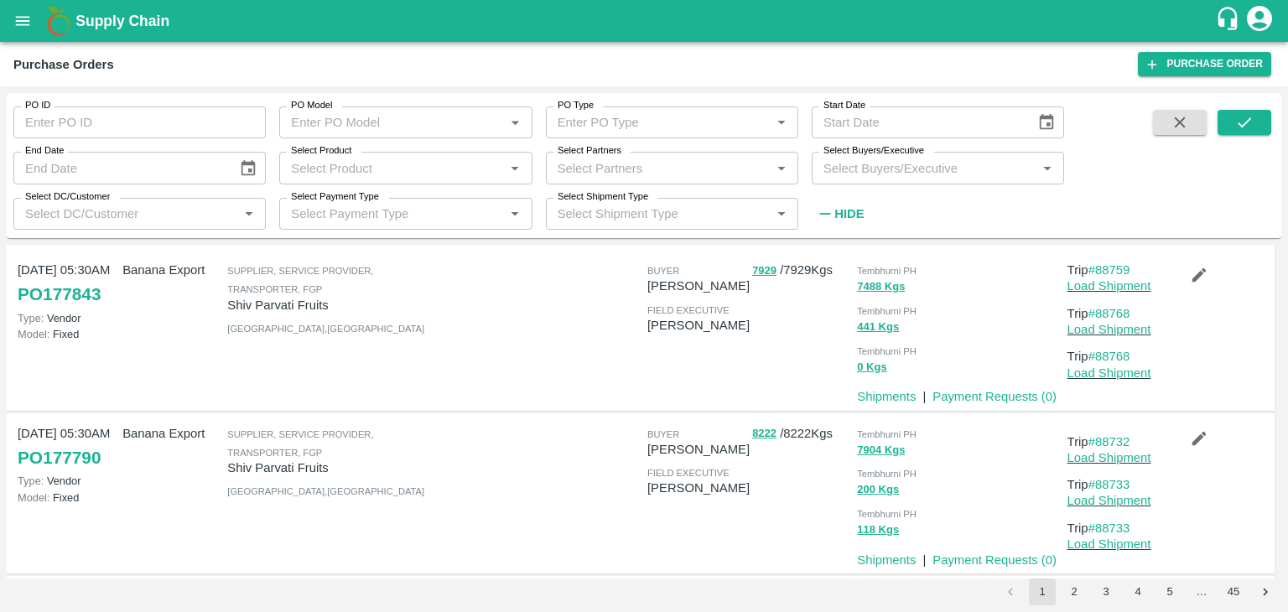
scroll to position [27, 0]
click at [719, 163] on input "Select Partners" at bounding box center [658, 168] width 215 height 22
type input "Sandip Mani"
click at [121, 123] on input "PO ID" at bounding box center [139, 122] width 252 height 32
click at [1263, 125] on button "submit" at bounding box center [1244, 122] width 54 height 25
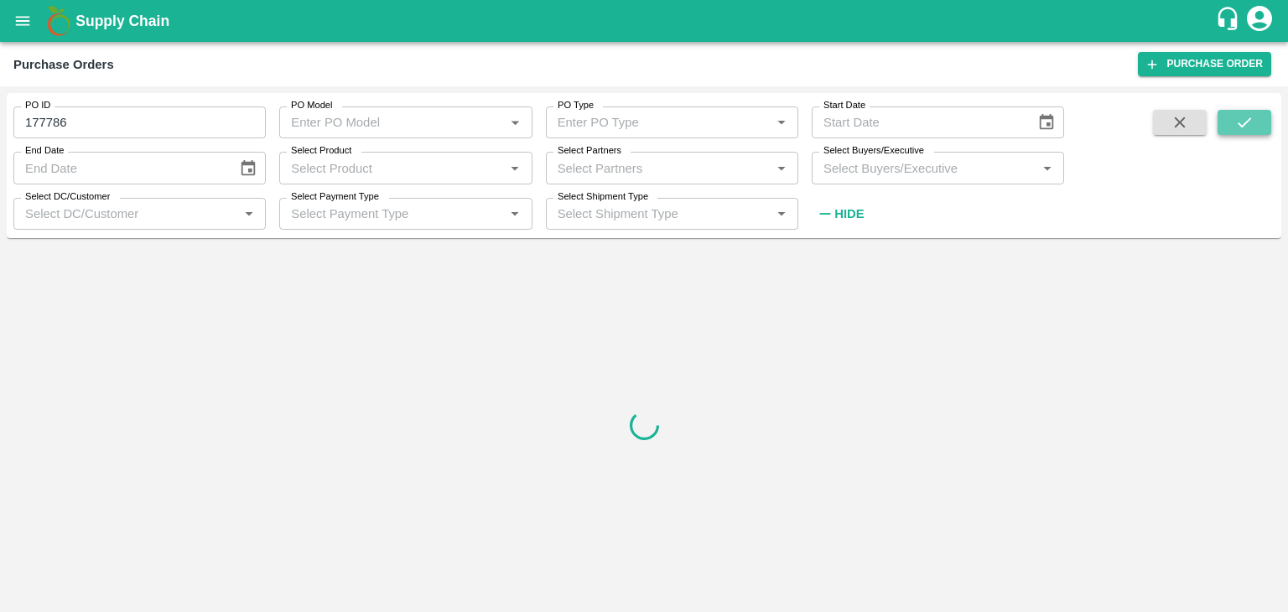
click at [1263, 125] on button "submit" at bounding box center [1244, 122] width 54 height 25
click at [131, 120] on input "177786" at bounding box center [139, 122] width 252 height 32
click at [1241, 125] on icon "submit" at bounding box center [1243, 122] width 13 height 10
click at [175, 125] on input "177786" at bounding box center [139, 122] width 252 height 32
click at [1244, 118] on div "PO ID 177786 PO ID PO Model PO Model   * PO Type PO Type   * Start Date Start D…" at bounding box center [644, 166] width 1274 height 132
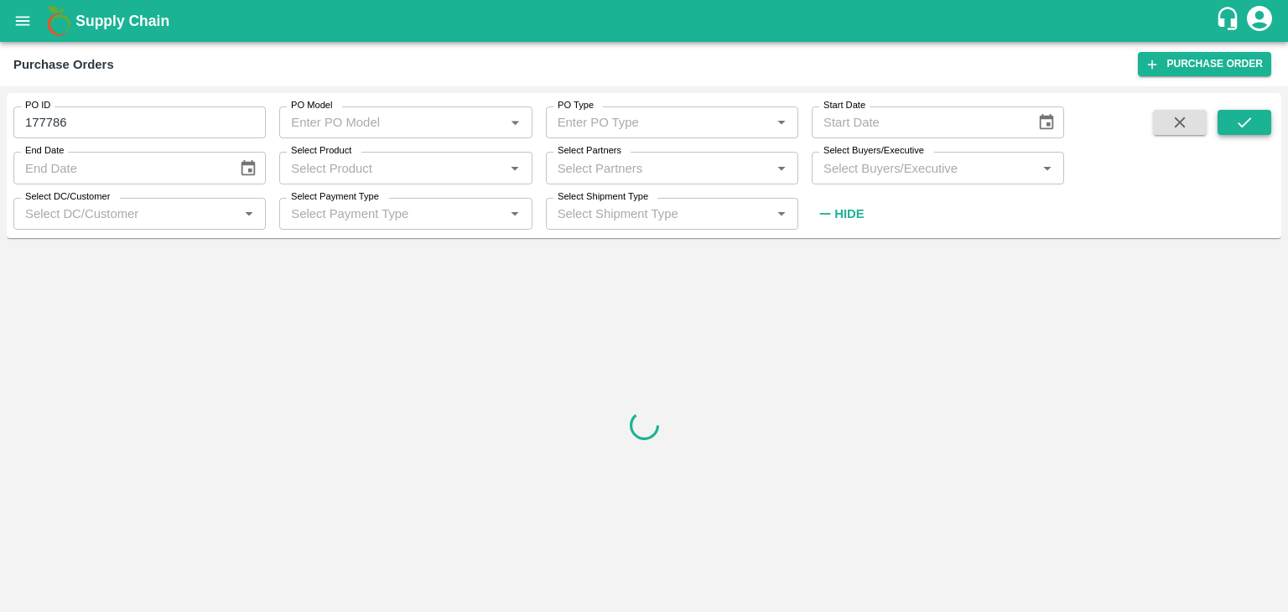
click at [1244, 118] on icon "submit" at bounding box center [1244, 122] width 18 height 18
click at [134, 117] on input "177786" at bounding box center [139, 122] width 252 height 32
click at [1244, 118] on icon "submit" at bounding box center [1244, 122] width 18 height 18
drag, startPoint x: 6, startPoint y: 8, endPoint x: 20, endPoint y: 18, distance: 17.4
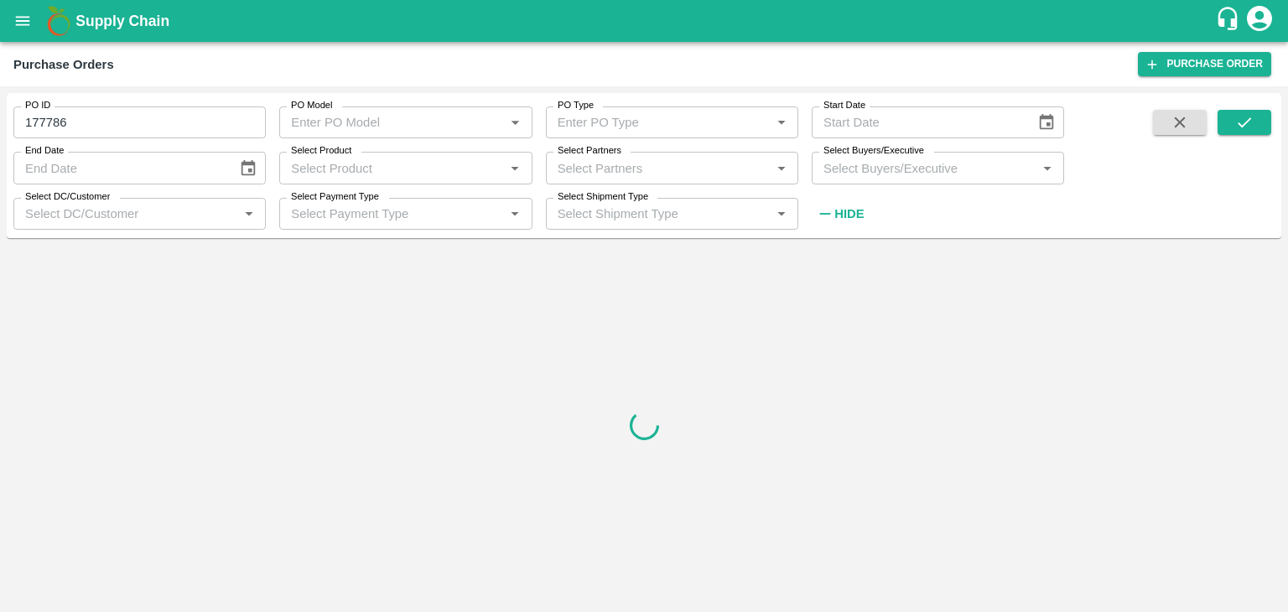
click at [20, 18] on div "Supply Chain" at bounding box center [644, 21] width 1288 height 42
click at [20, 18] on icon "open drawer" at bounding box center [22, 21] width 18 height 18
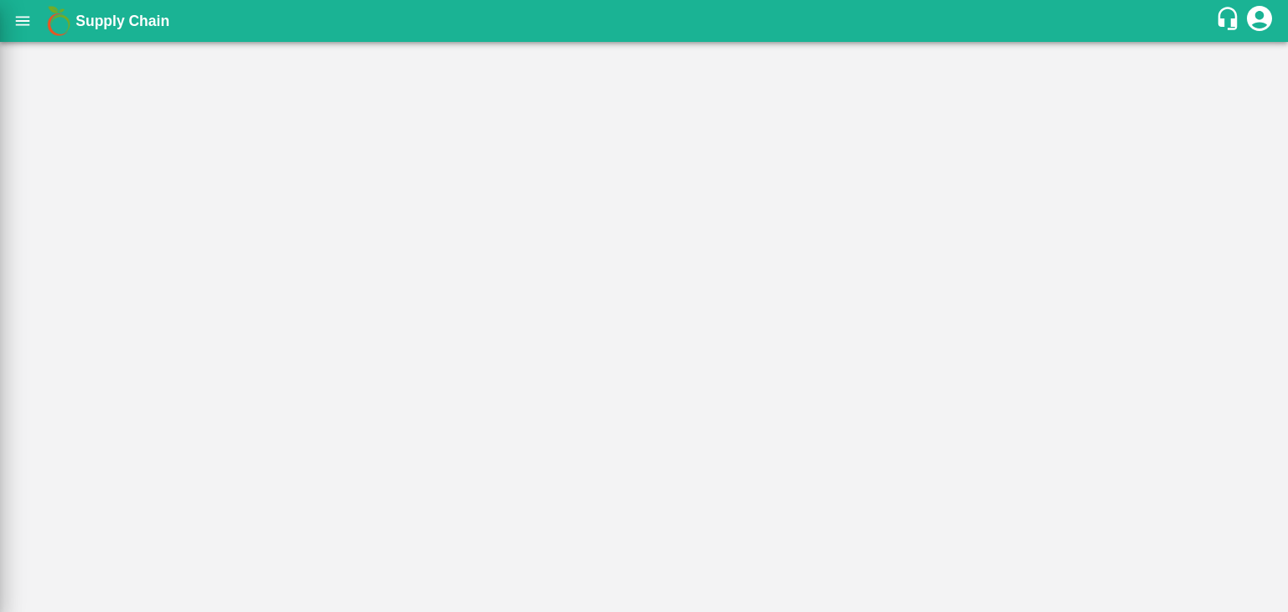
click at [510, 345] on div at bounding box center [644, 306] width 1288 height 612
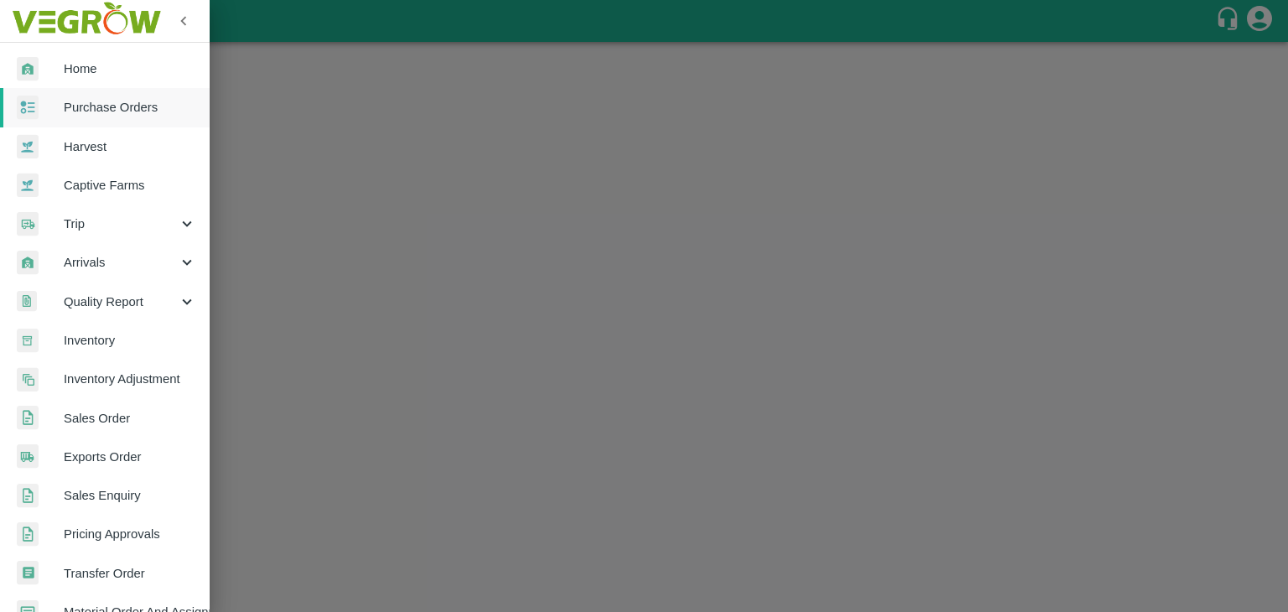
click at [107, 102] on span "Purchase Orders" at bounding box center [130, 107] width 132 height 18
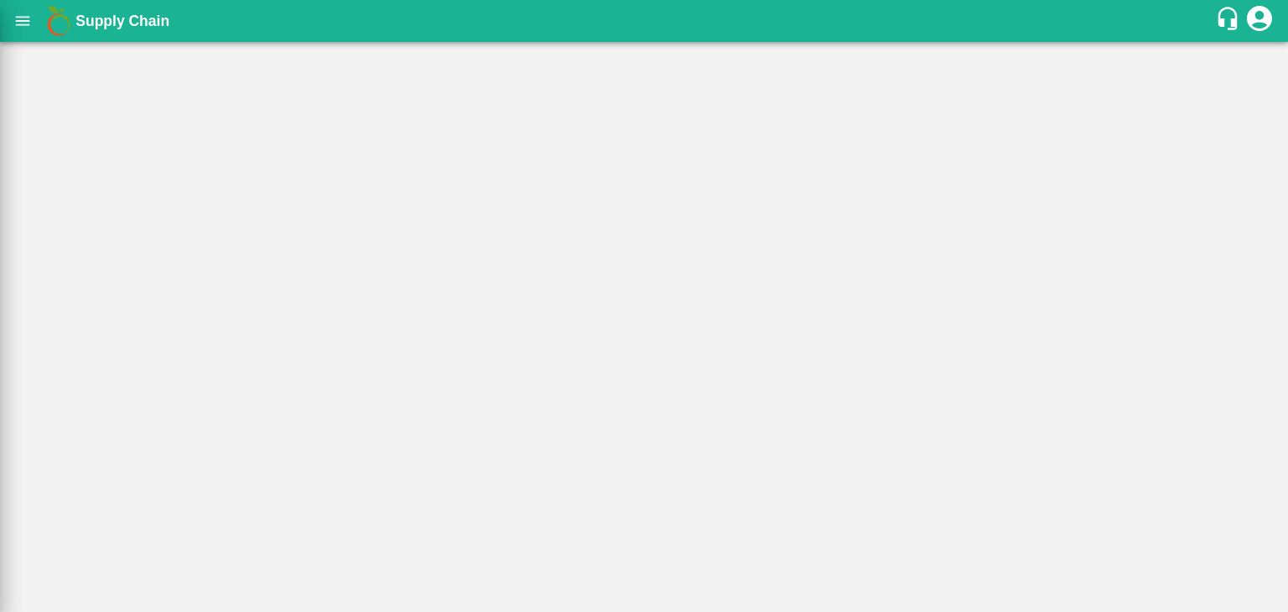
click at [571, 319] on div at bounding box center [644, 306] width 1288 height 612
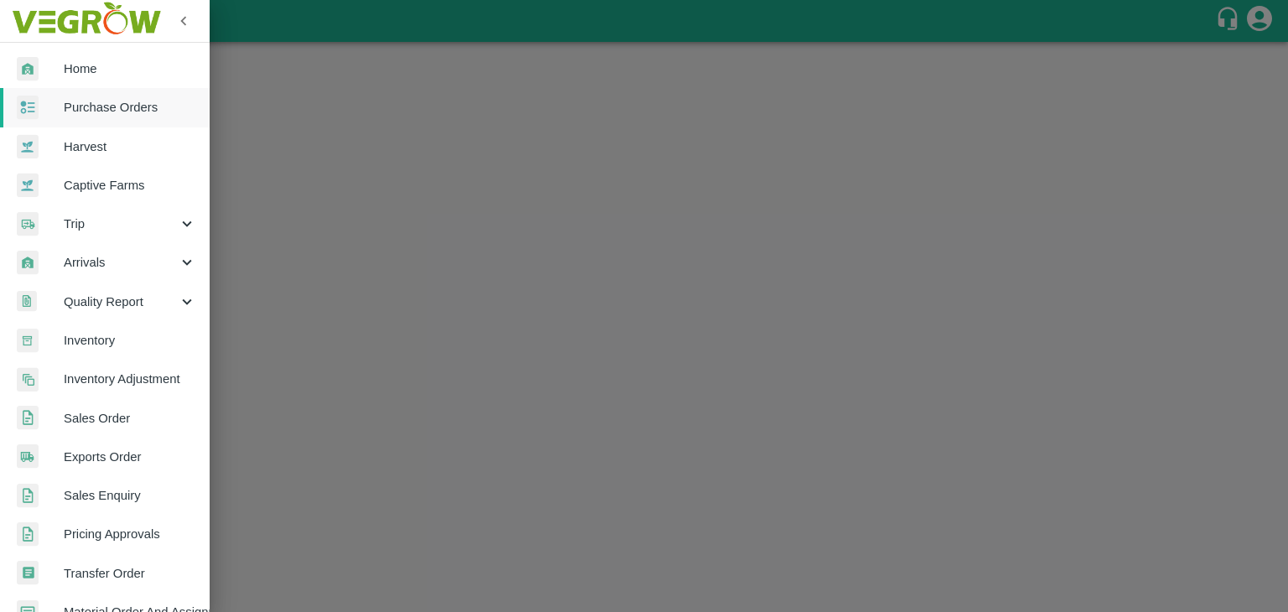
click at [136, 107] on span "Purchase Orders" at bounding box center [130, 107] width 132 height 18
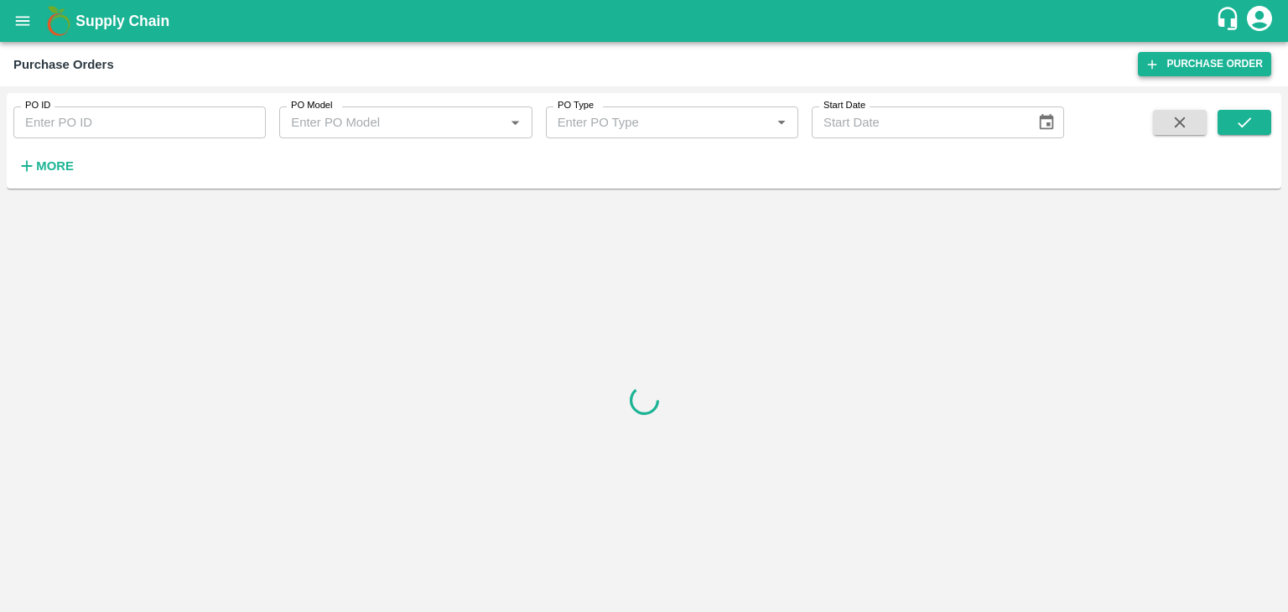
click at [1174, 69] on link "Purchase Order" at bounding box center [1204, 64] width 133 height 24
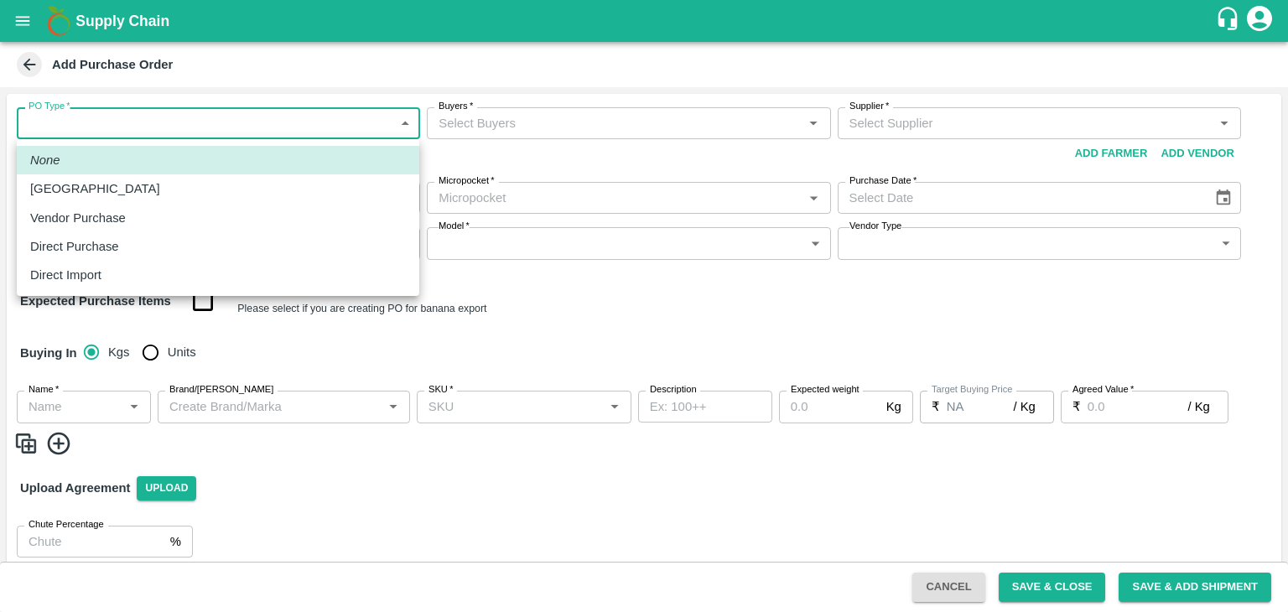
click at [106, 134] on body "Supply Chain Add Purchase Order PO Type   * ​ PO Type Buyers   * Buyers   * Sup…" at bounding box center [644, 306] width 1288 height 612
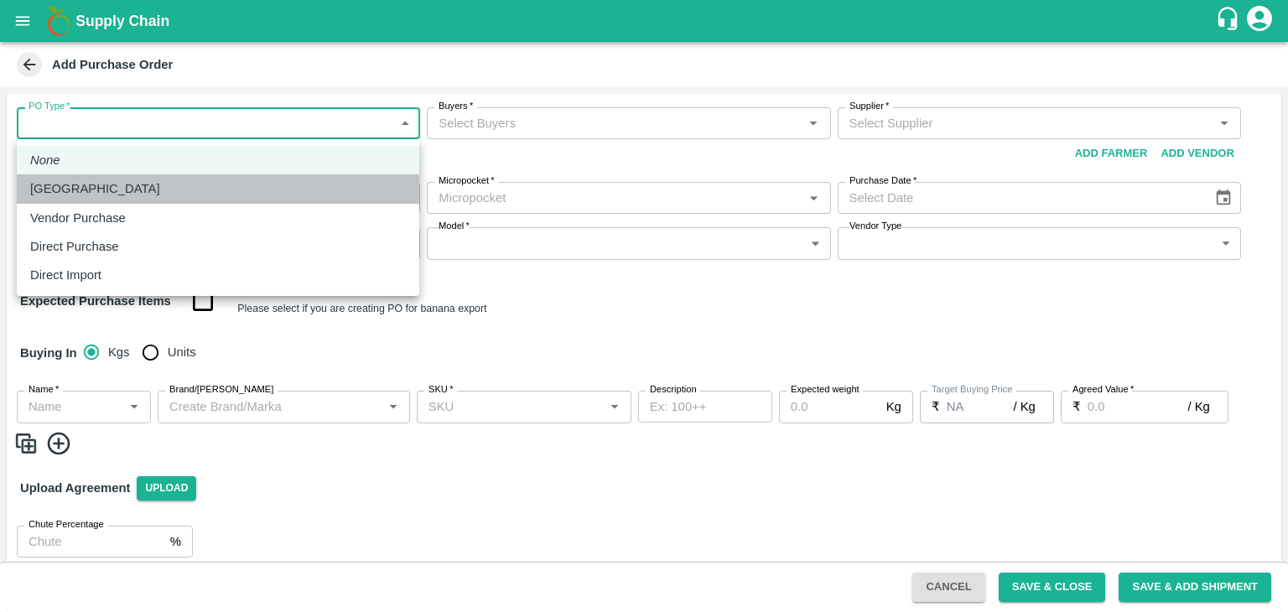
click at [96, 179] on li "Farm Gate" at bounding box center [218, 188] width 402 height 29
type input "1"
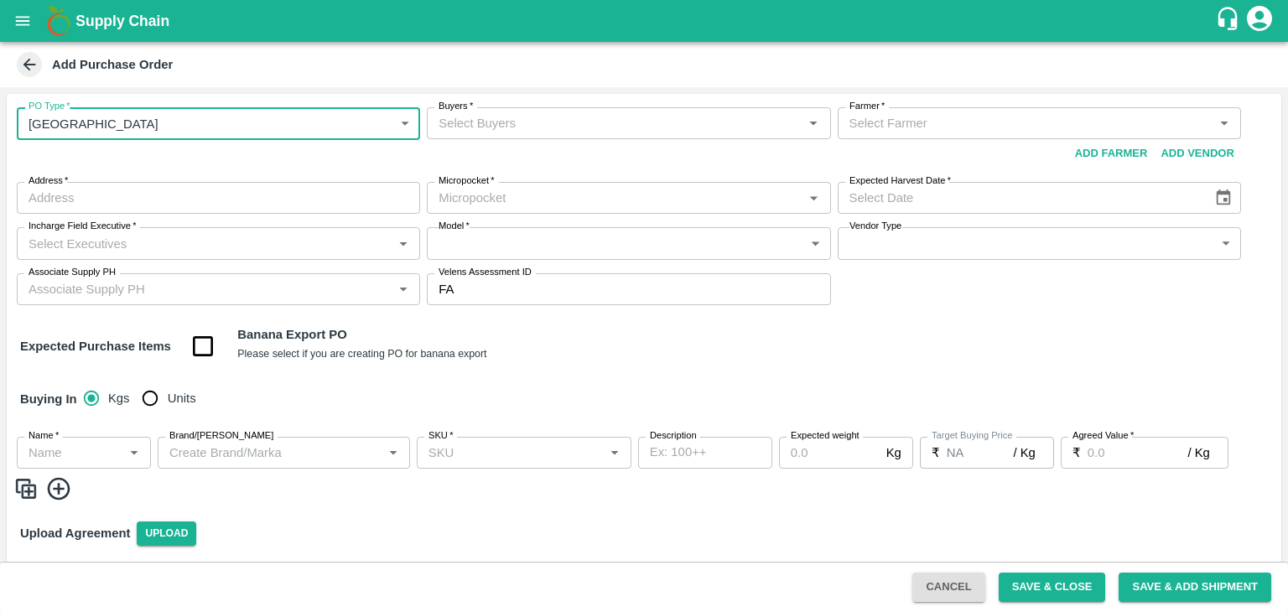
click at [956, 135] on div "Farmer   *" at bounding box center [1038, 123] width 403 height 32
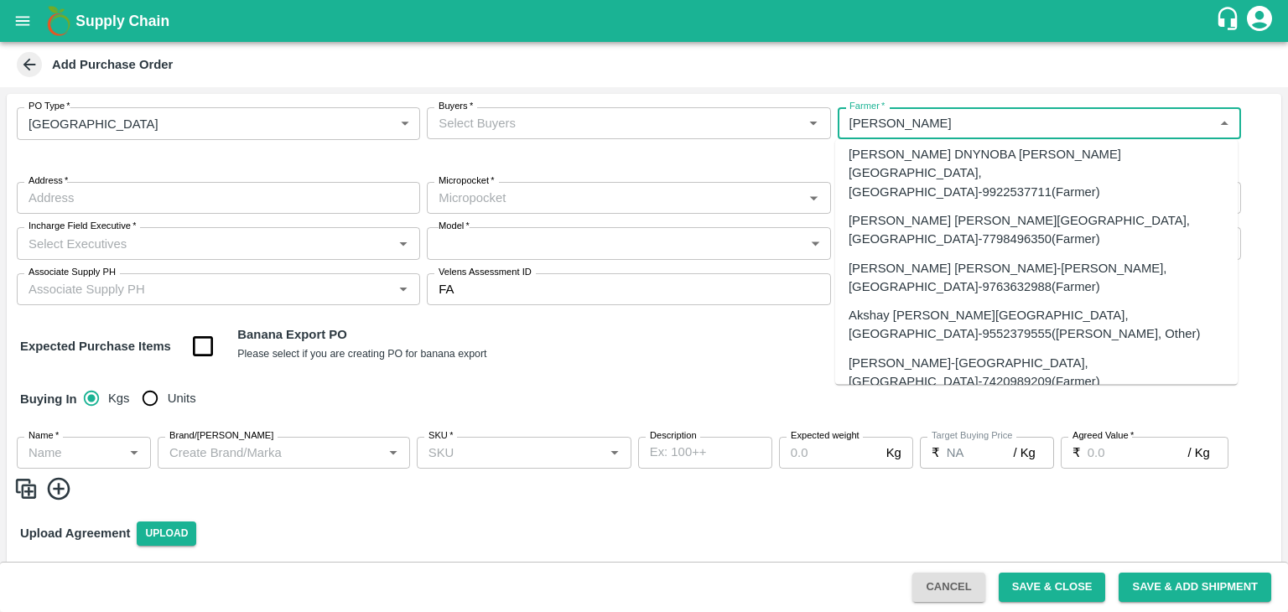
scroll to position [687, 0]
click at [897, 122] on input "Farmer   *" at bounding box center [1024, 123] width 365 height 22
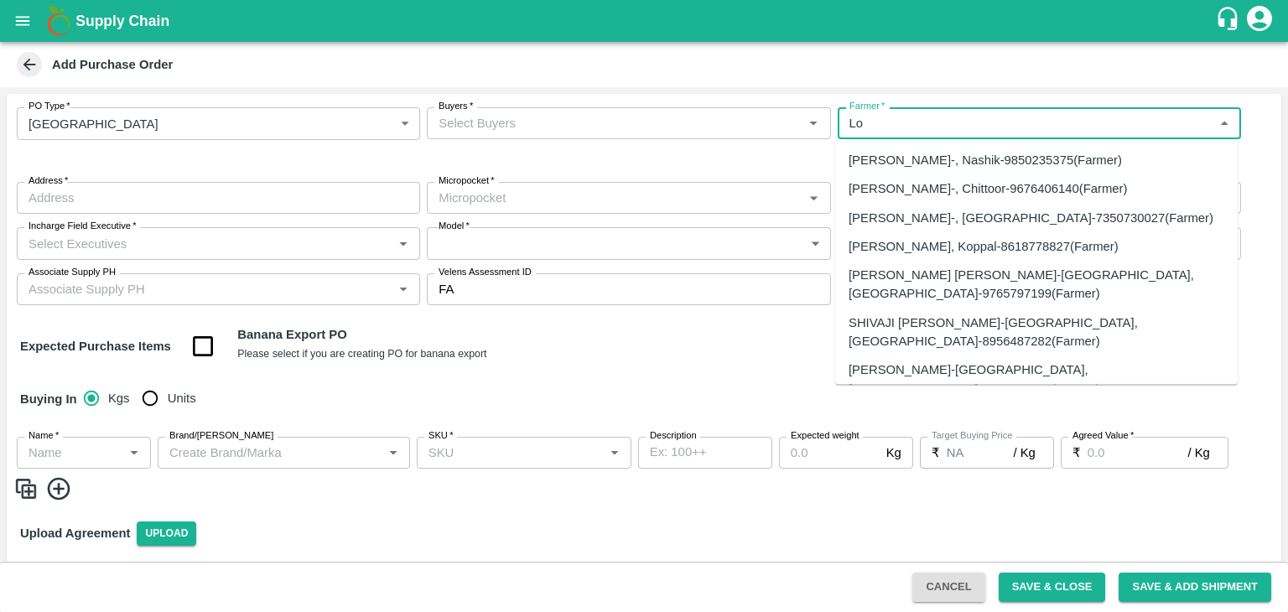
type input "L"
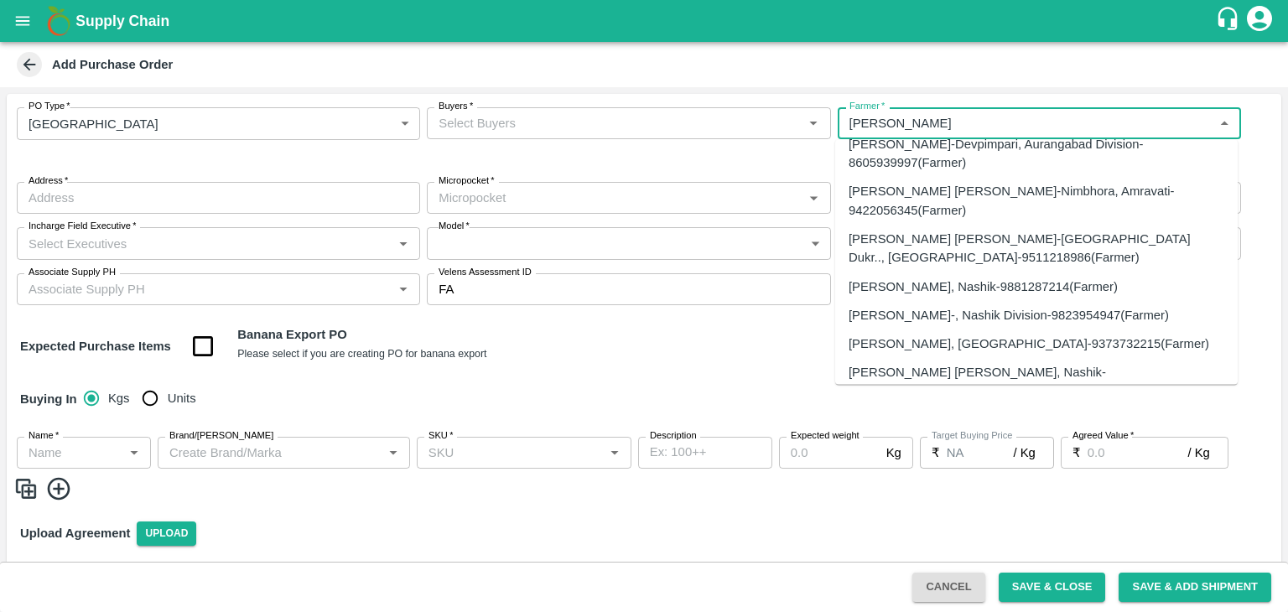
scroll to position [4372, 0]
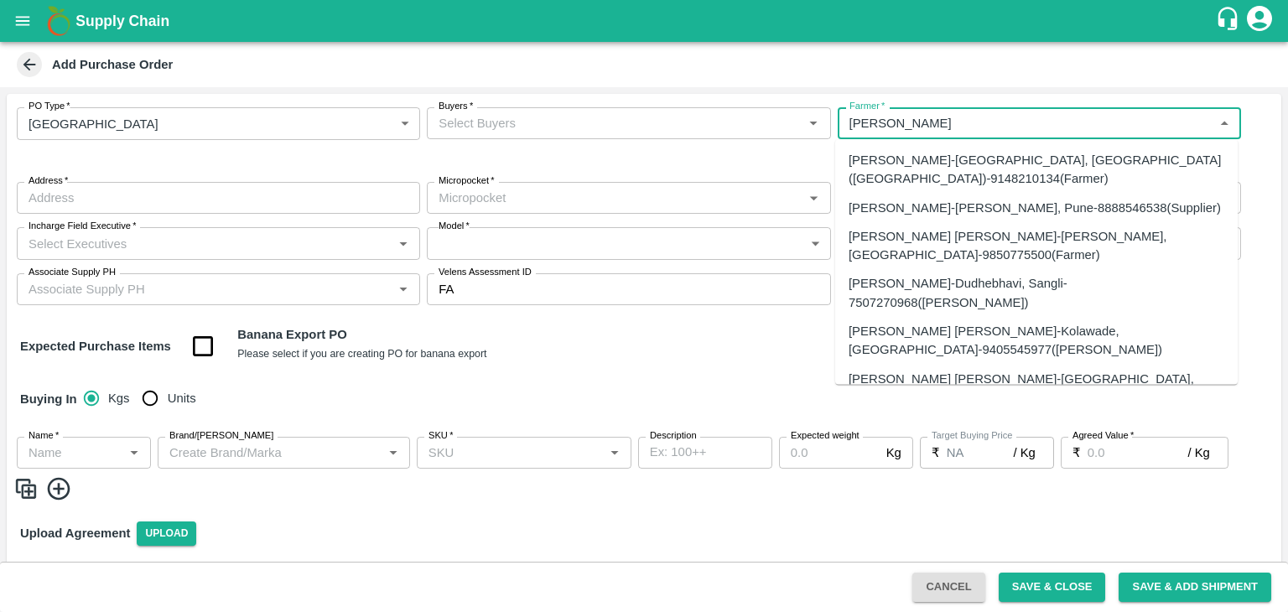
click at [915, 121] on input "Farmer   *" at bounding box center [1024, 123] width 365 height 22
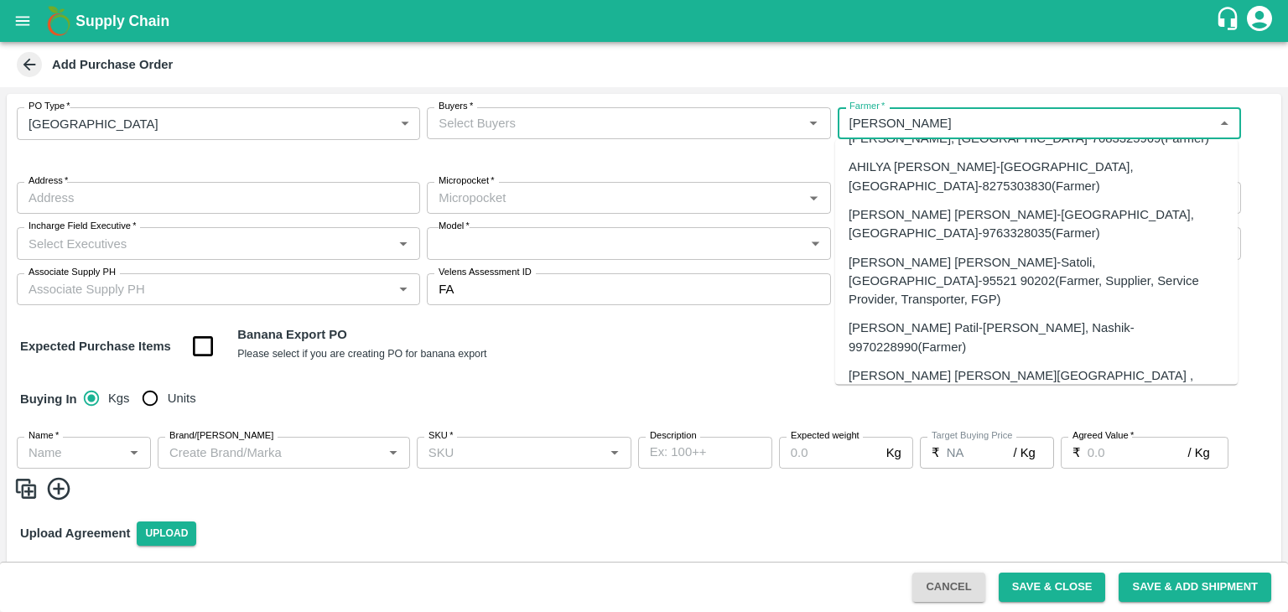
scroll to position [4482, 0]
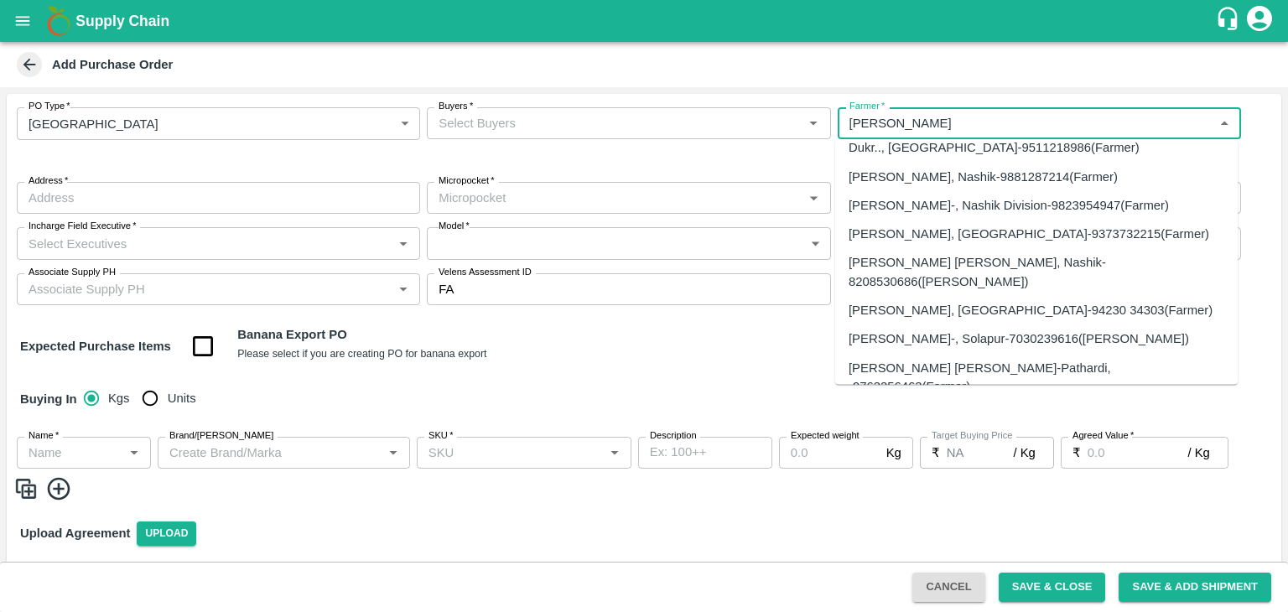
type input "Nanasaheb"
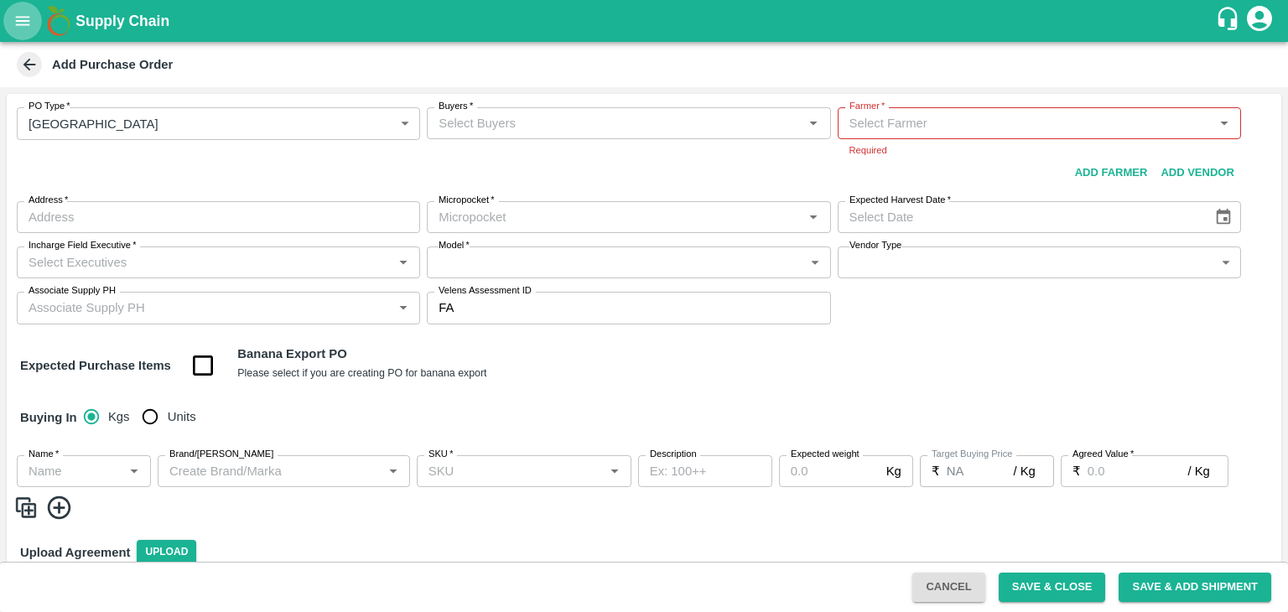
click at [23, 34] on button "open drawer" at bounding box center [22, 21] width 39 height 39
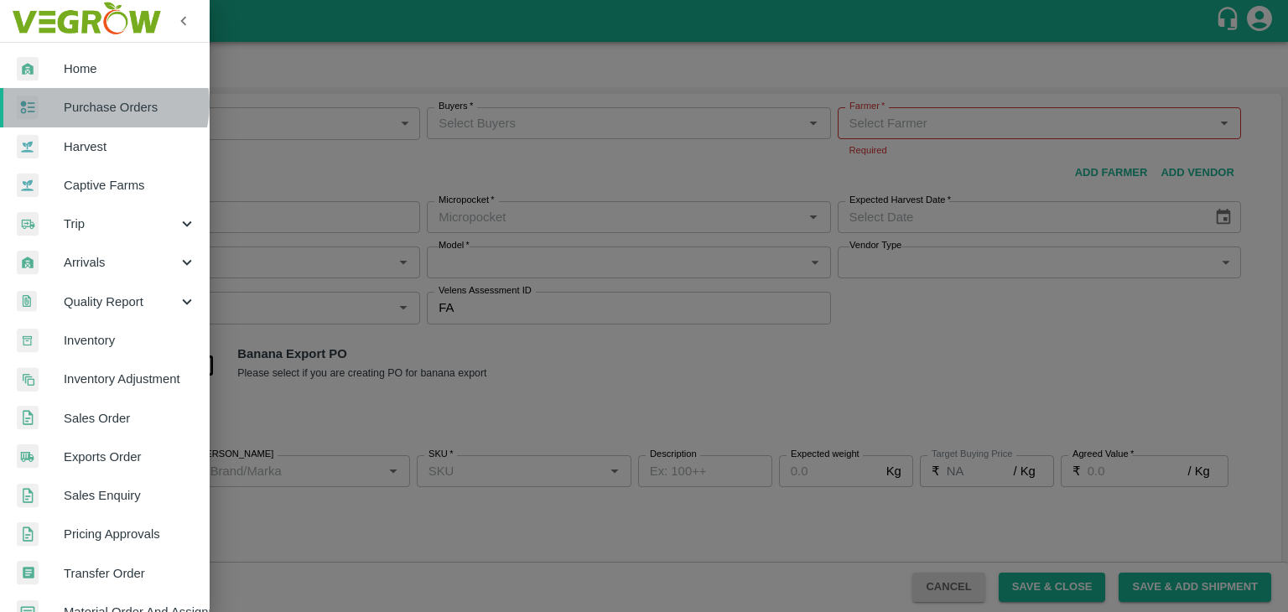
click at [101, 104] on span "Purchase Orders" at bounding box center [130, 107] width 132 height 18
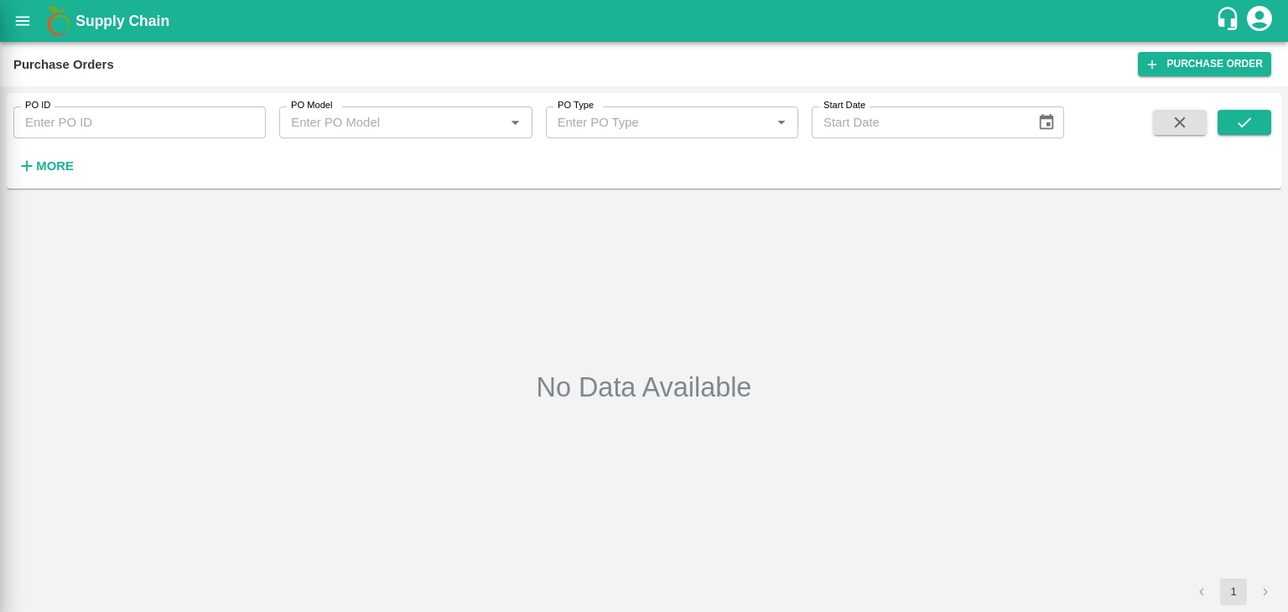
click at [235, 118] on div at bounding box center [644, 306] width 1288 height 612
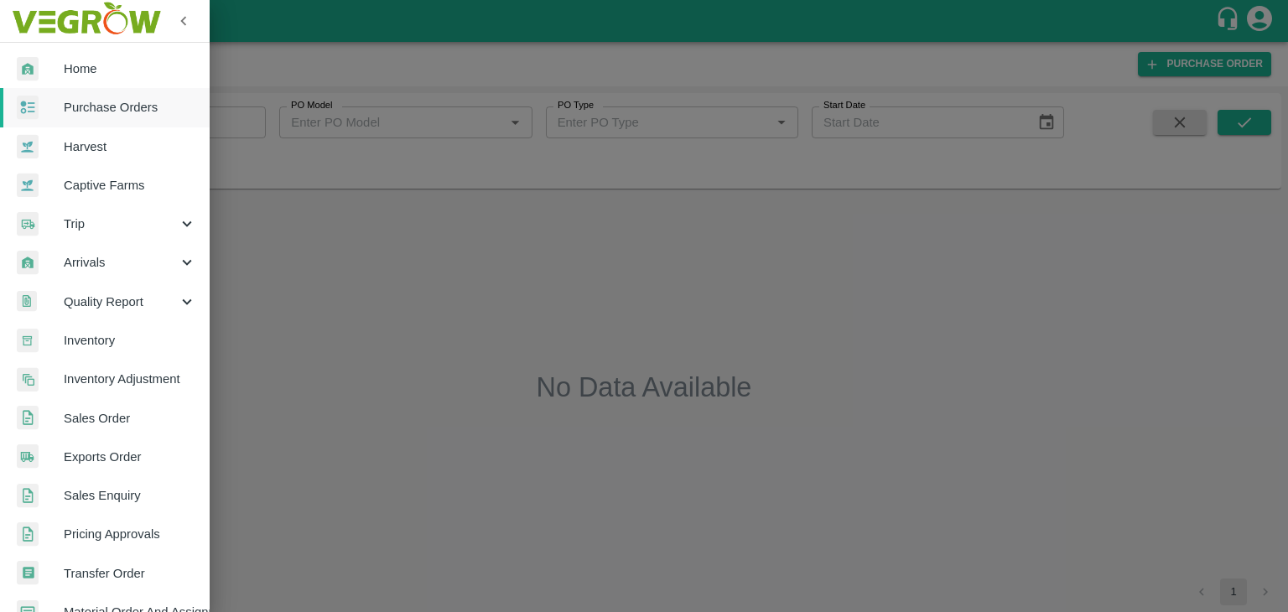
click at [231, 118] on div at bounding box center [644, 306] width 1288 height 612
click at [229, 118] on div at bounding box center [644, 306] width 1288 height 612
click at [228, 120] on div at bounding box center [644, 306] width 1288 height 612
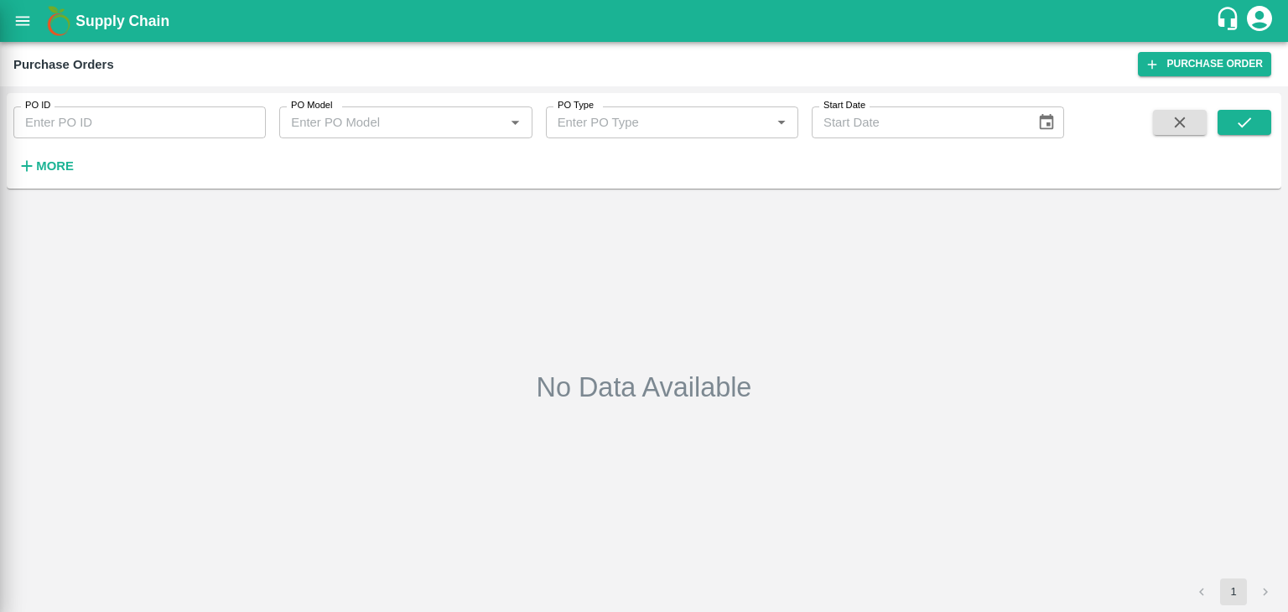
click at [228, 120] on div at bounding box center [644, 306] width 1288 height 612
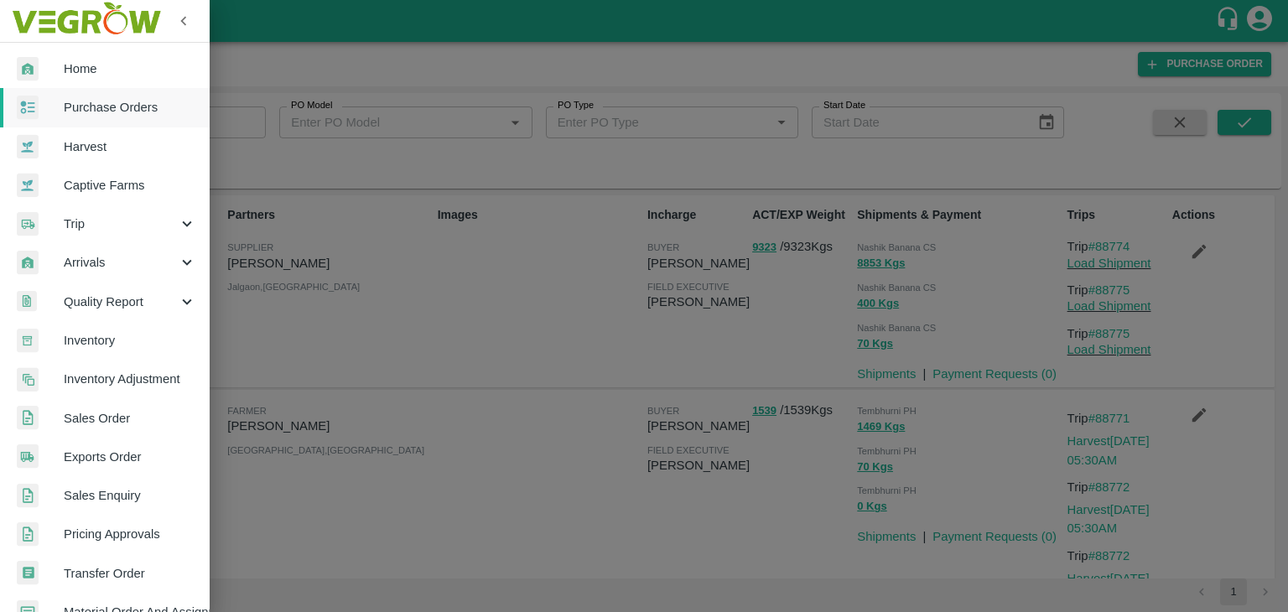
click at [258, 138] on div at bounding box center [644, 306] width 1288 height 612
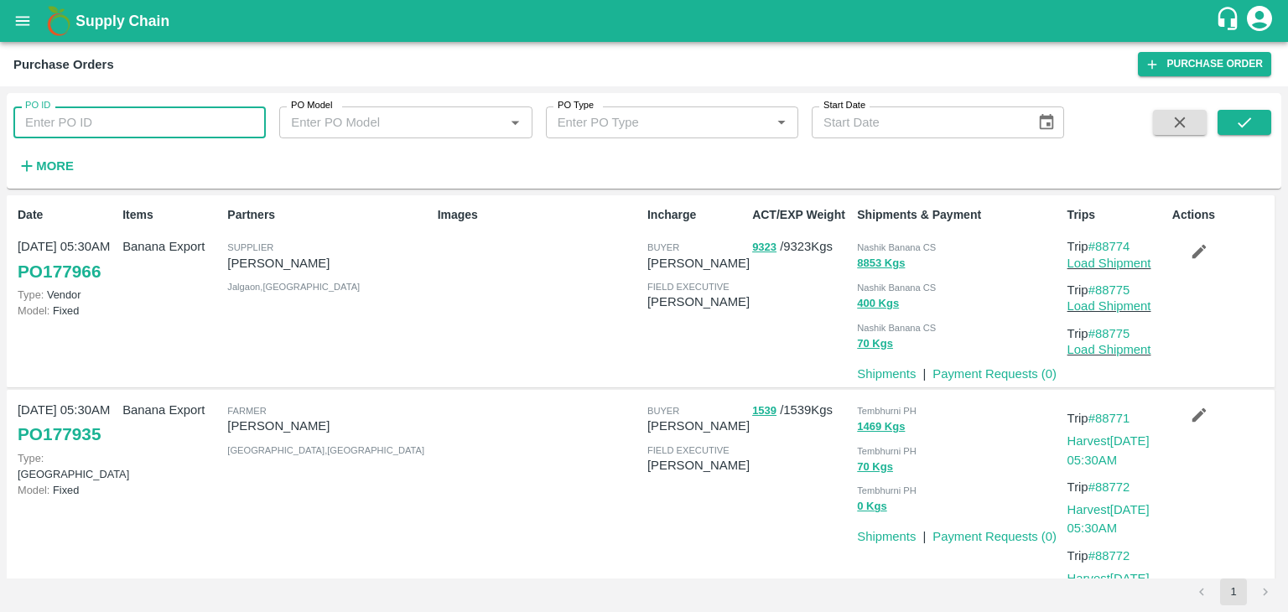
click at [255, 131] on input "PO ID" at bounding box center [139, 122] width 252 height 32
paste input "177496"
type input "177496"
click at [1249, 118] on icon "submit" at bounding box center [1243, 122] width 13 height 10
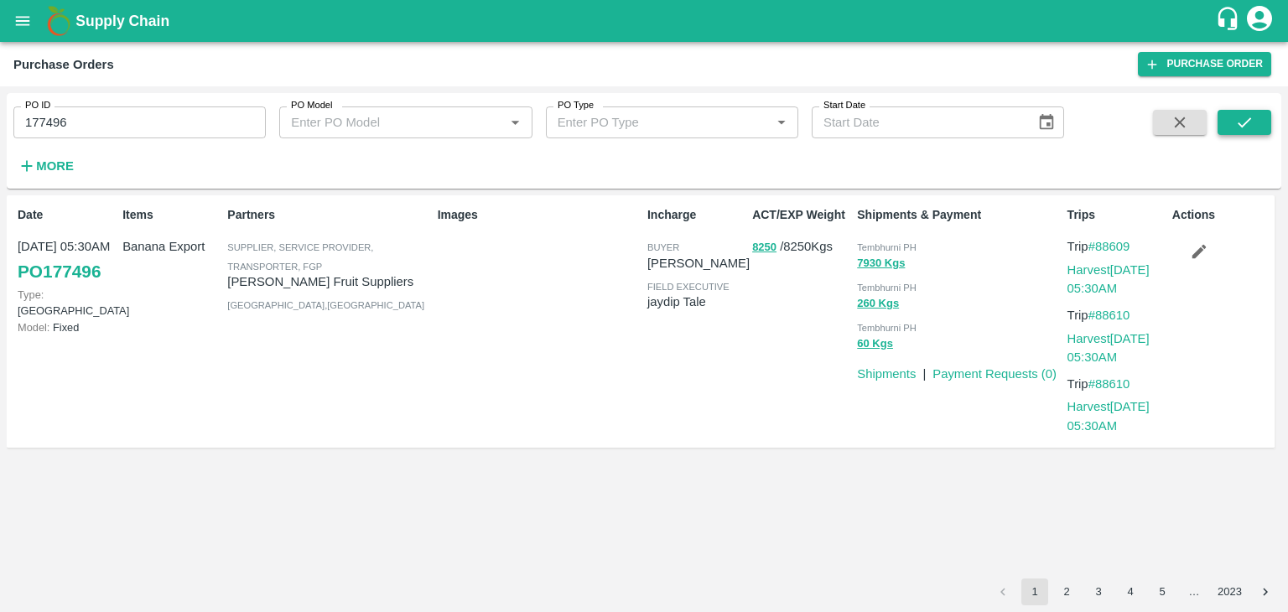
click at [1249, 118] on icon "submit" at bounding box center [1243, 122] width 13 height 10
click at [988, 368] on link "Payment Requests ( 0 )" at bounding box center [994, 373] width 124 height 13
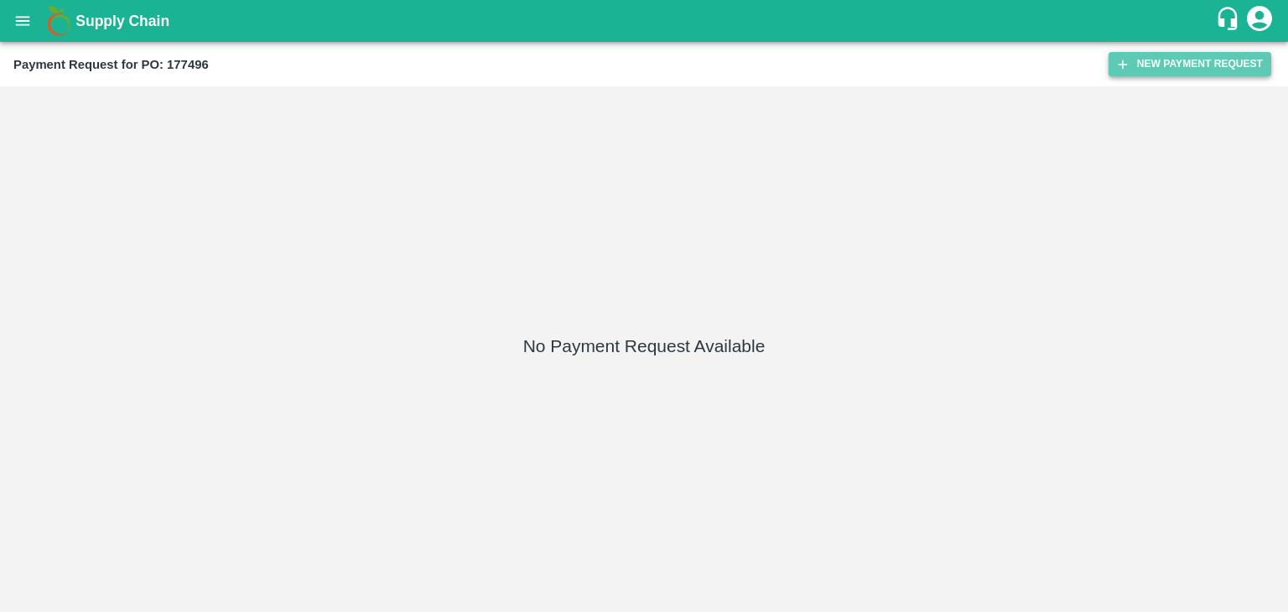
click at [1168, 56] on button "New Payment Request" at bounding box center [1189, 64] width 163 height 24
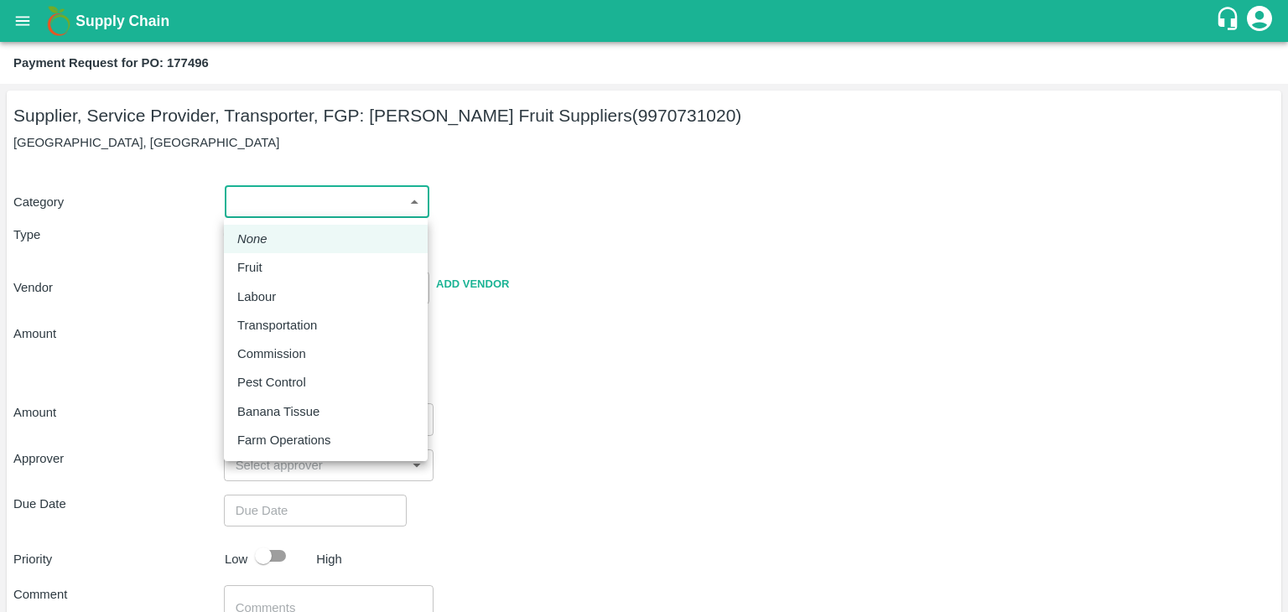
drag, startPoint x: 273, startPoint y: 201, endPoint x: 272, endPoint y: 262, distance: 60.4
click at [272, 262] on body "Supply Chain Payment Request for PO: 177496 Supplier, Service Provider, Transpo…" at bounding box center [644, 306] width 1288 height 612
click at [272, 262] on div "Fruit" at bounding box center [325, 267] width 177 height 18
type input "1"
type input "[PERSON_NAME] Fruit Suppliers - 9970731020(Supplier, Service Provider, Transpor…"
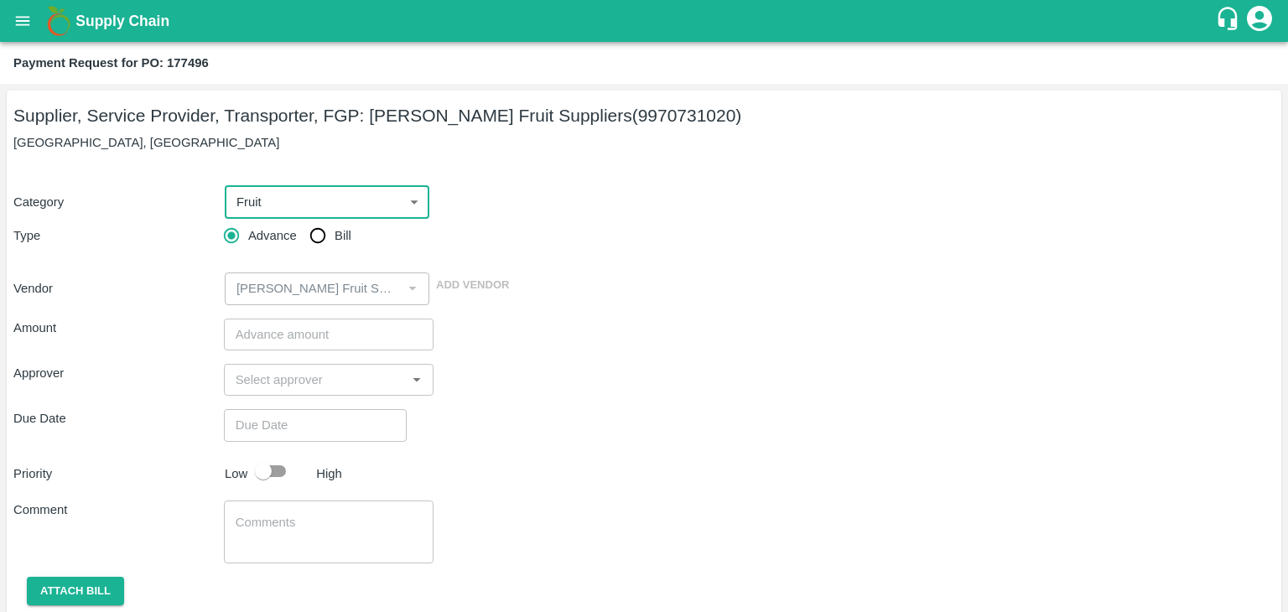
click at [306, 235] on input "Bill" at bounding box center [318, 236] width 34 height 34
radio input "true"
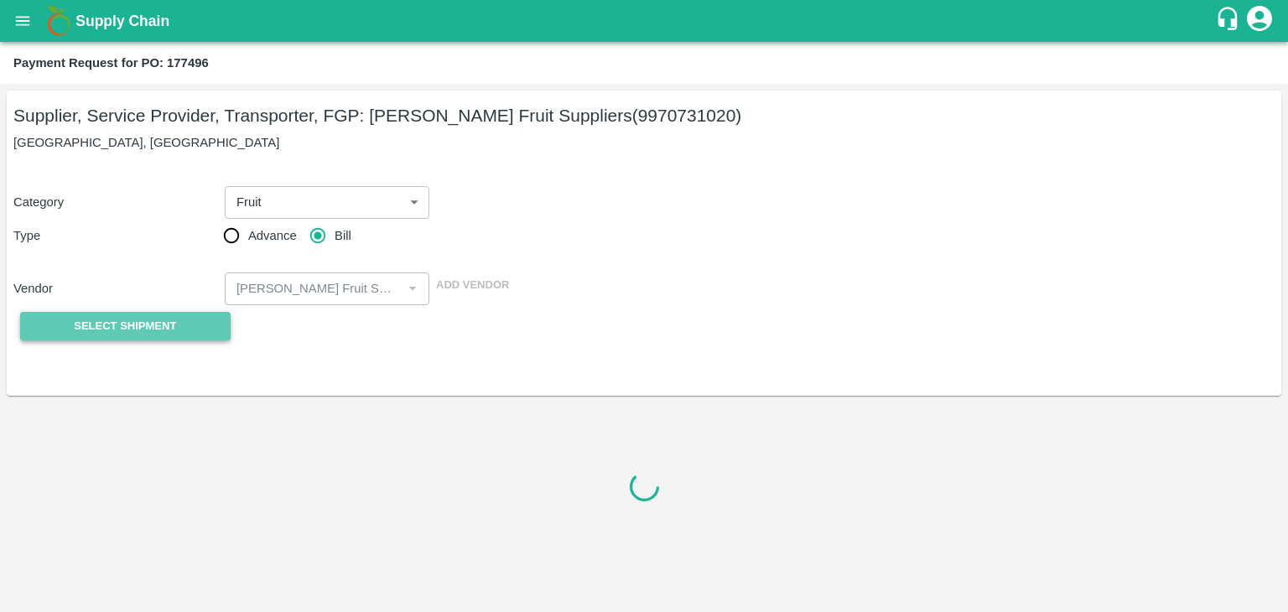
click at [153, 324] on span "Select Shipment" at bounding box center [125, 326] width 102 height 19
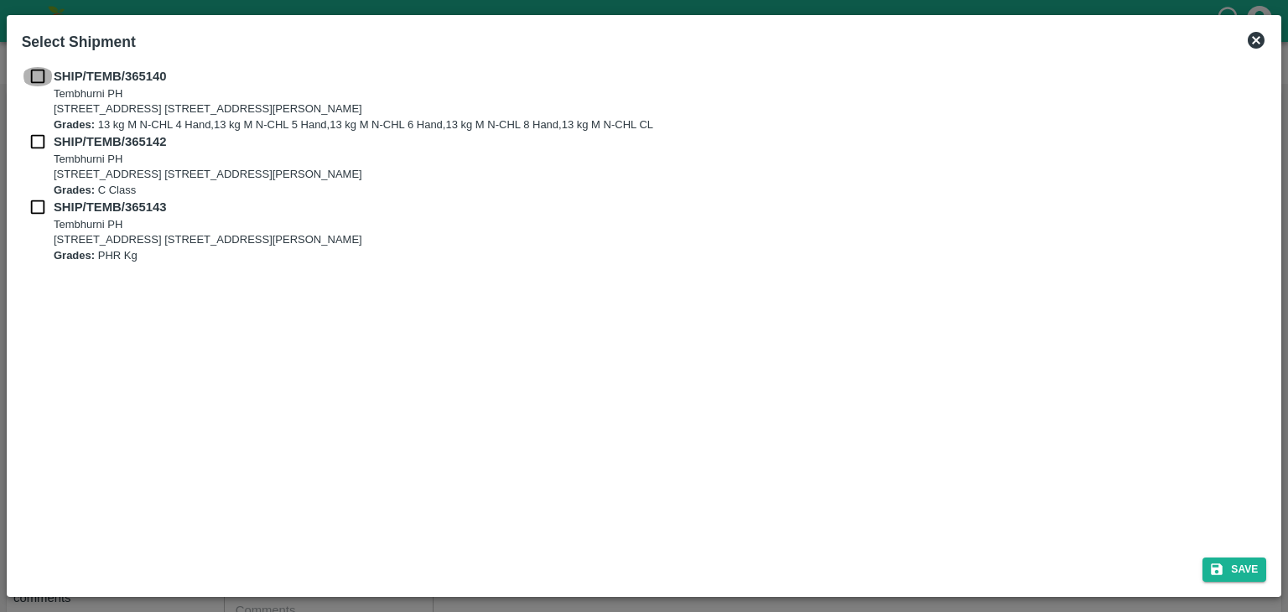
click at [33, 68] on input "checkbox" at bounding box center [38, 76] width 32 height 18
checkbox input "true"
click at [34, 137] on input "checkbox" at bounding box center [38, 141] width 32 height 18
checkbox input "true"
click at [37, 209] on input "checkbox" at bounding box center [38, 207] width 32 height 18
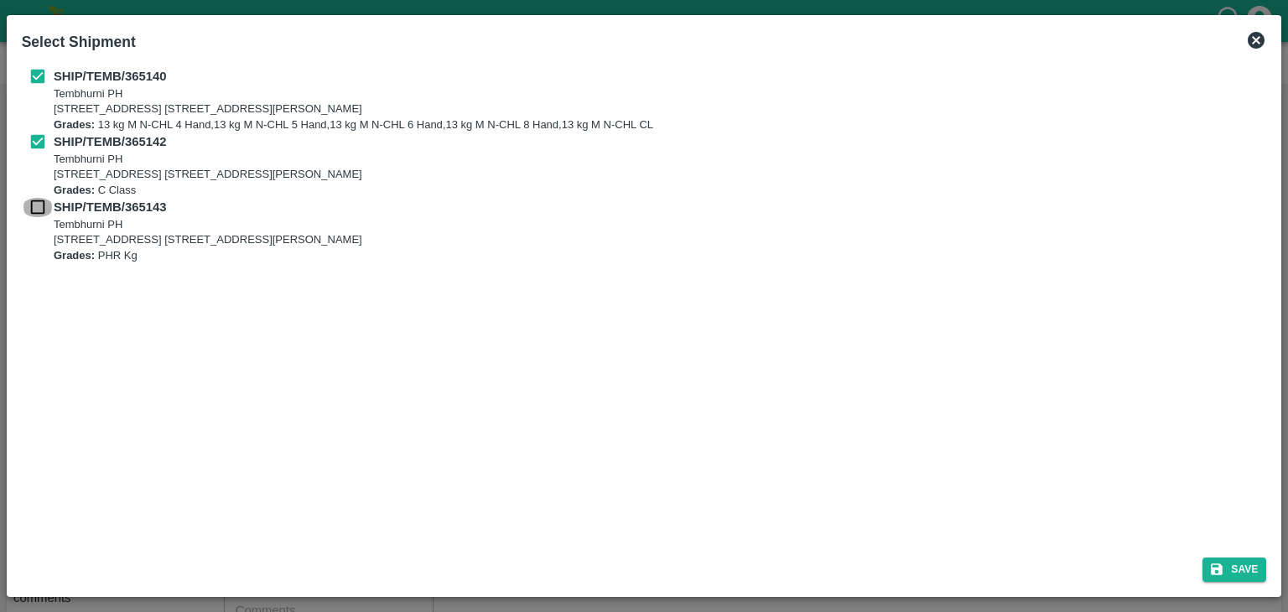
checkbox input "true"
click at [1237, 564] on button "Save" at bounding box center [1234, 569] width 64 height 24
type input "19/09/2025"
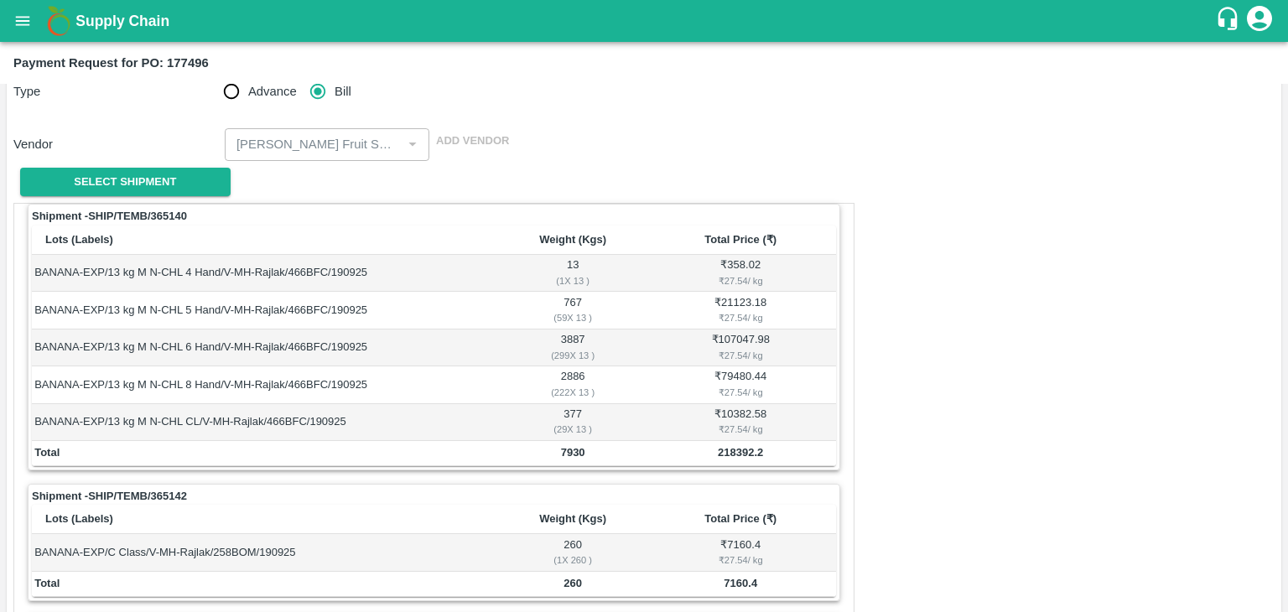
scroll to position [822, 0]
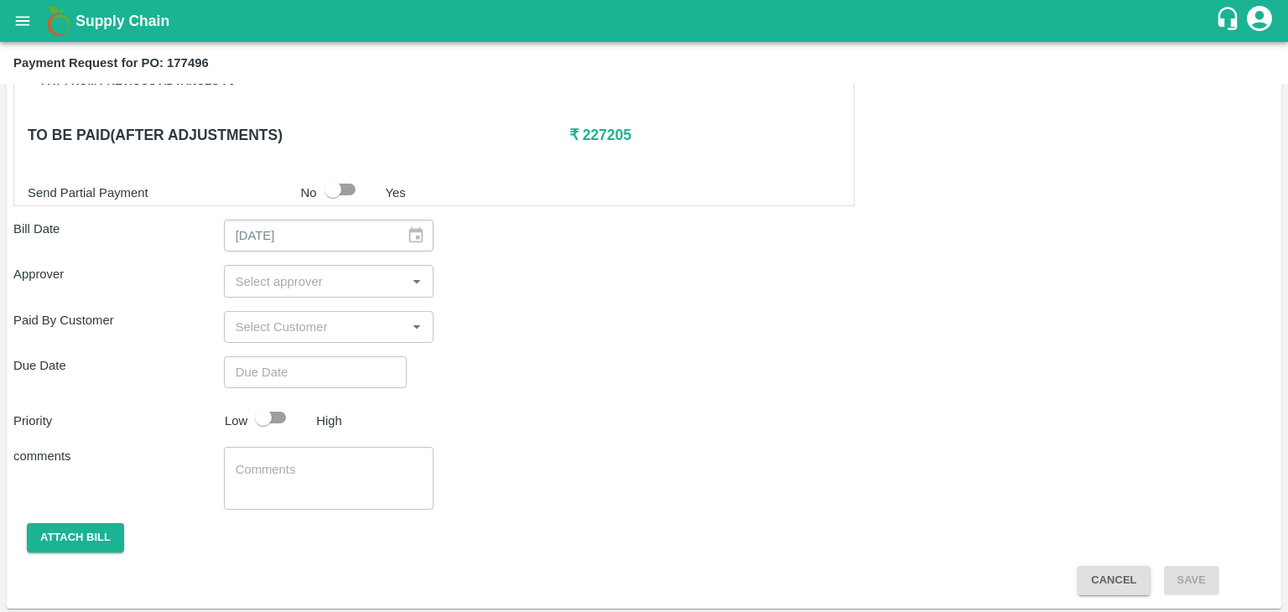
click at [272, 270] on input "input" at bounding box center [315, 281] width 173 height 22
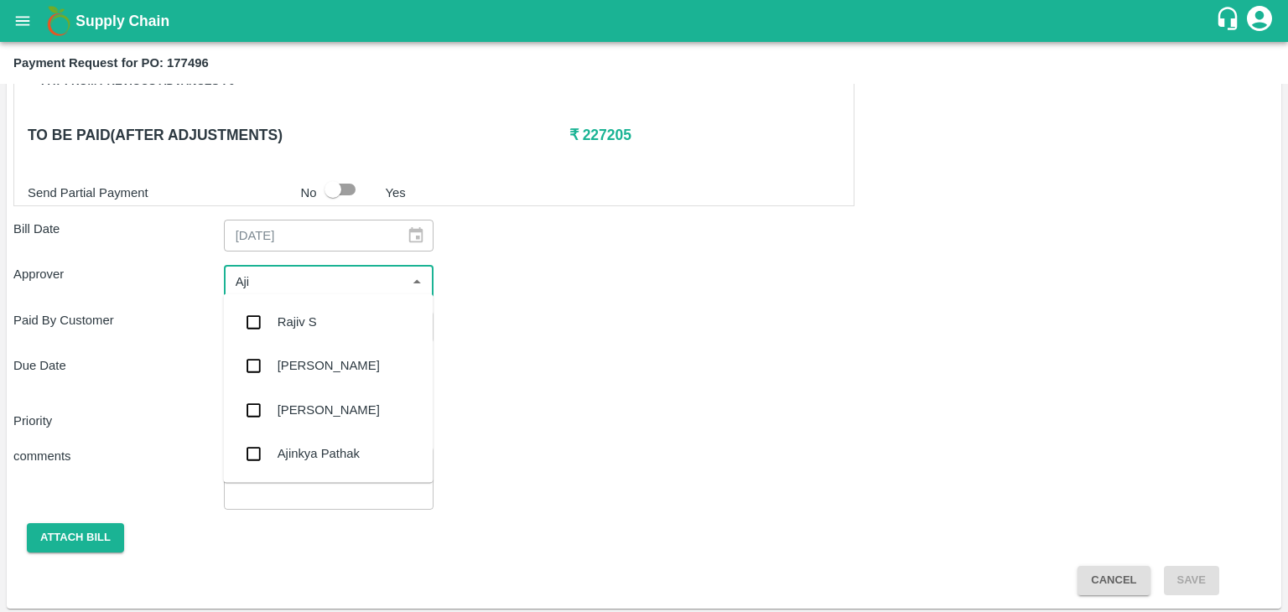
type input "Ajit"
click at [310, 324] on div "[PERSON_NAME]" at bounding box center [328, 322] width 102 height 18
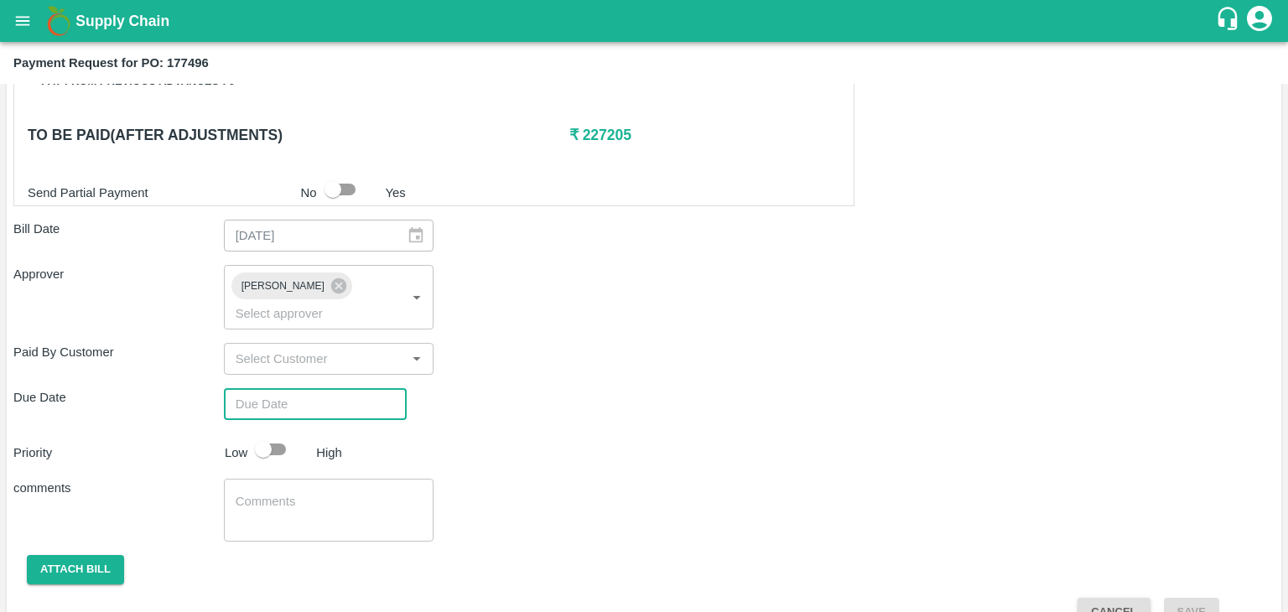
type input "DD/MM/YYYY hh:mm aa"
click at [347, 388] on input "DD/MM/YYYY hh:mm aa" at bounding box center [309, 404] width 171 height 32
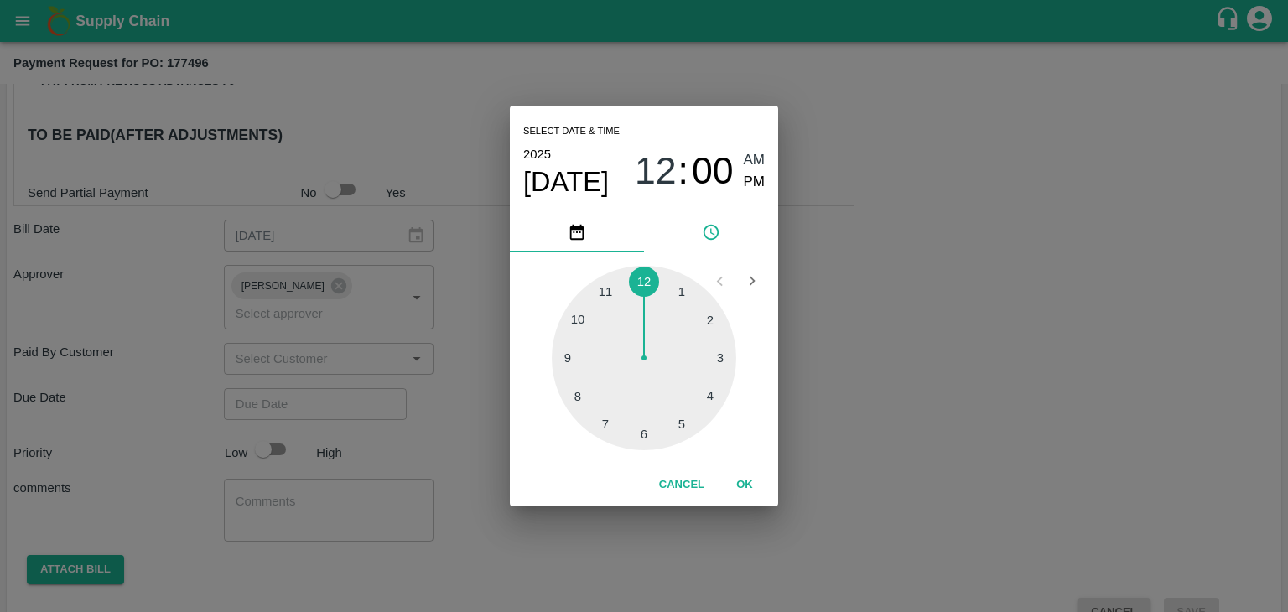
type input "[DATE] 12:00 AM"
click at [732, 482] on button "OK" at bounding box center [745, 484] width 54 height 29
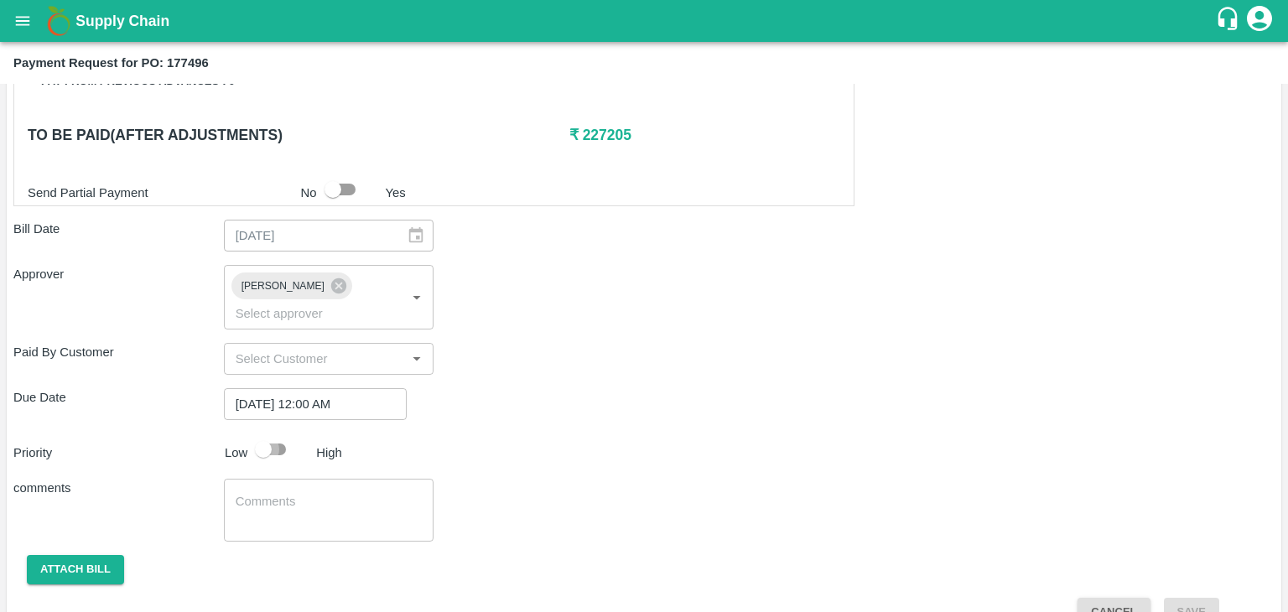
click at [281, 433] on input "checkbox" at bounding box center [263, 449] width 96 height 32
checkbox input "true"
click at [316, 493] on textarea at bounding box center [329, 510] width 187 height 35
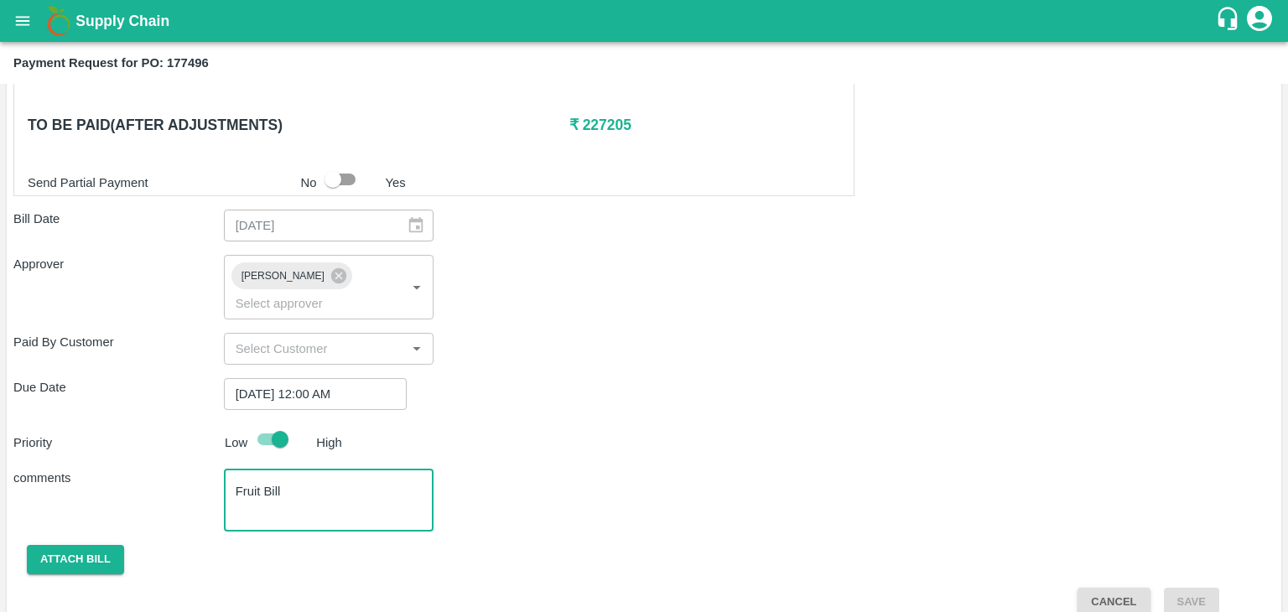
type textarea "Fruit Bill"
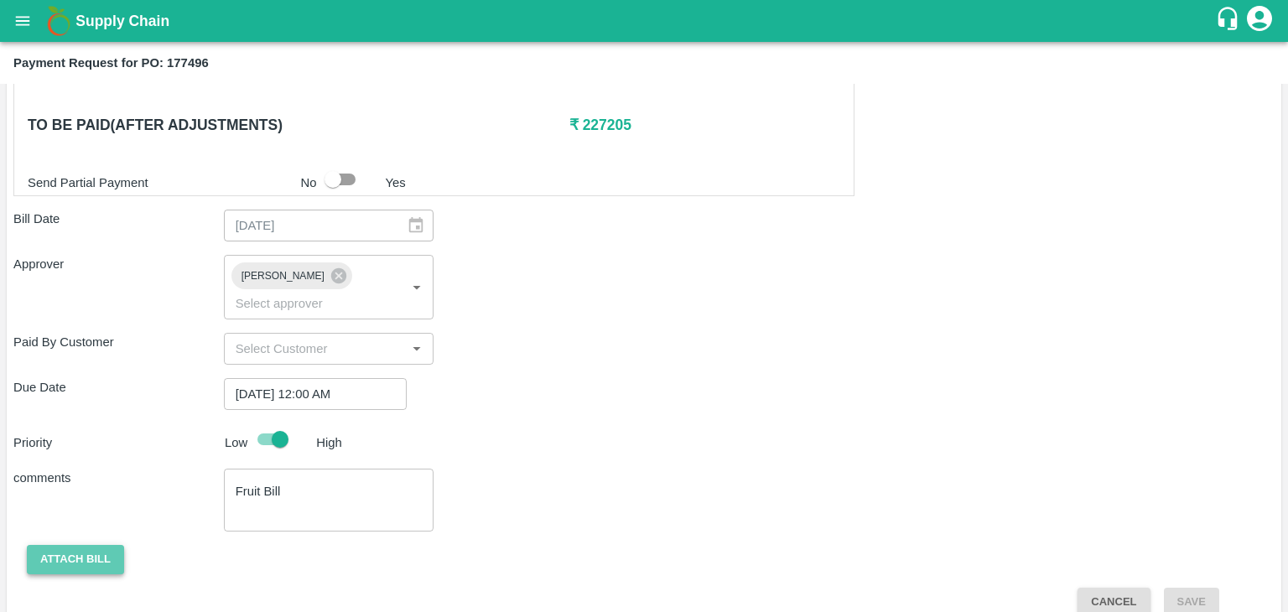
click at [71, 545] on button "Attach bill" at bounding box center [75, 559] width 97 height 29
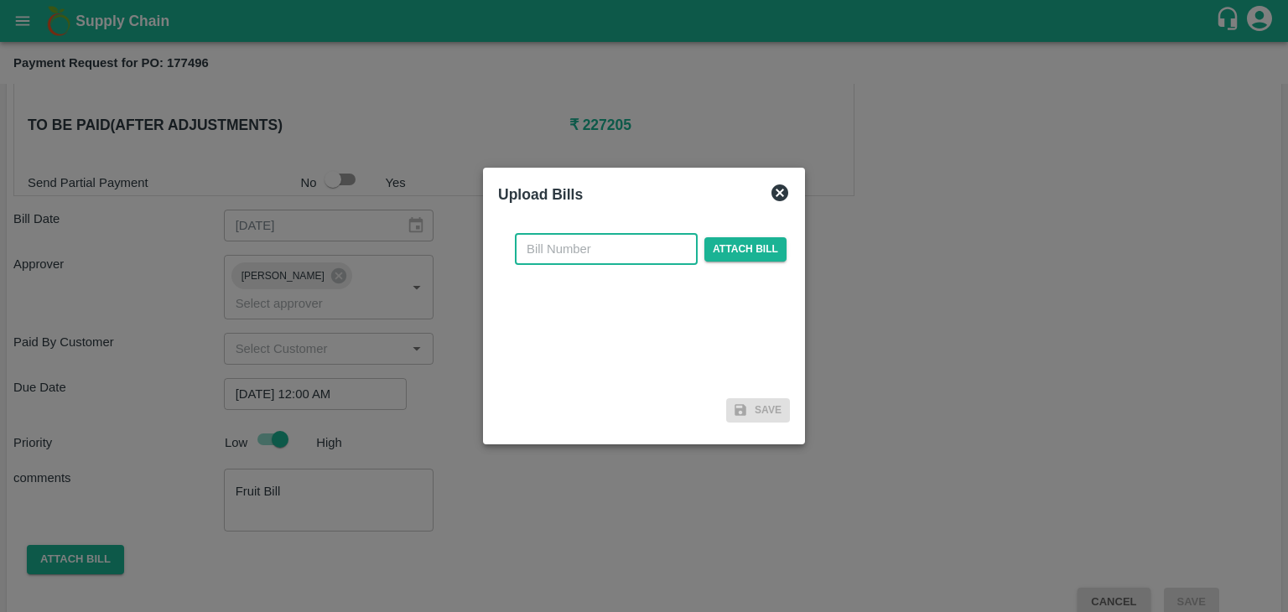
click at [554, 252] on input "text" at bounding box center [606, 249] width 183 height 32
click at [630, 256] on input "VG/25-26/129" at bounding box center [606, 249] width 183 height 32
type input "VG/25-26/137"
click at [758, 251] on span "Attach bill" at bounding box center [745, 249] width 82 height 24
click at [0, 0] on input "Attach bill" at bounding box center [0, 0] width 0 height 0
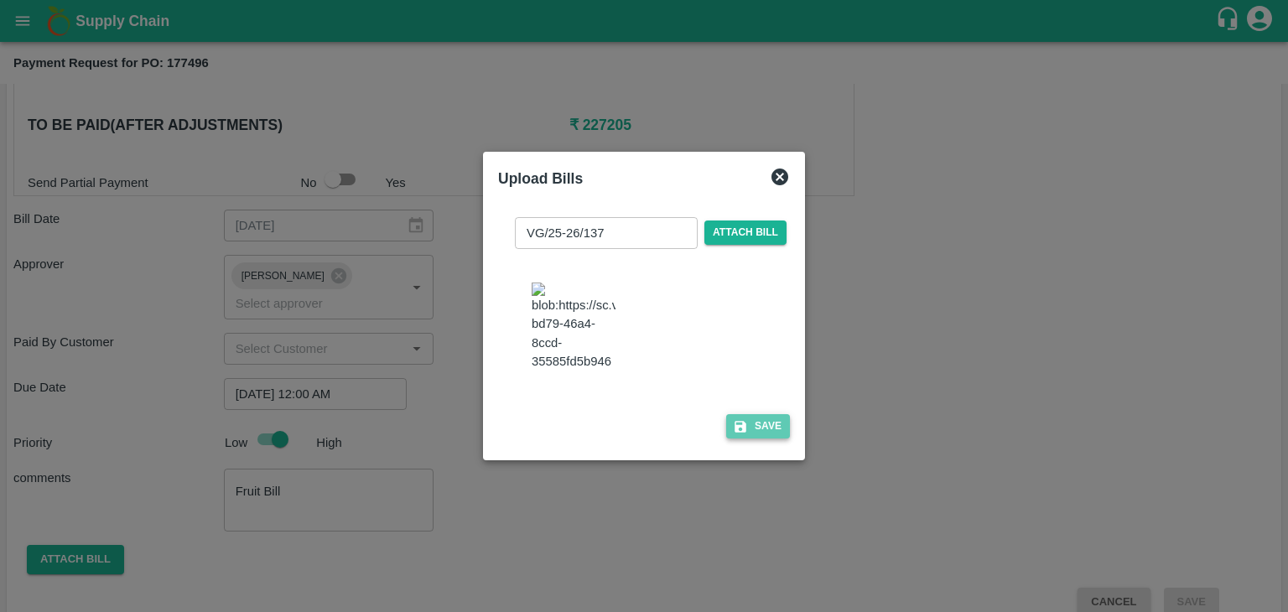
click at [747, 432] on button "Save" at bounding box center [758, 426] width 64 height 24
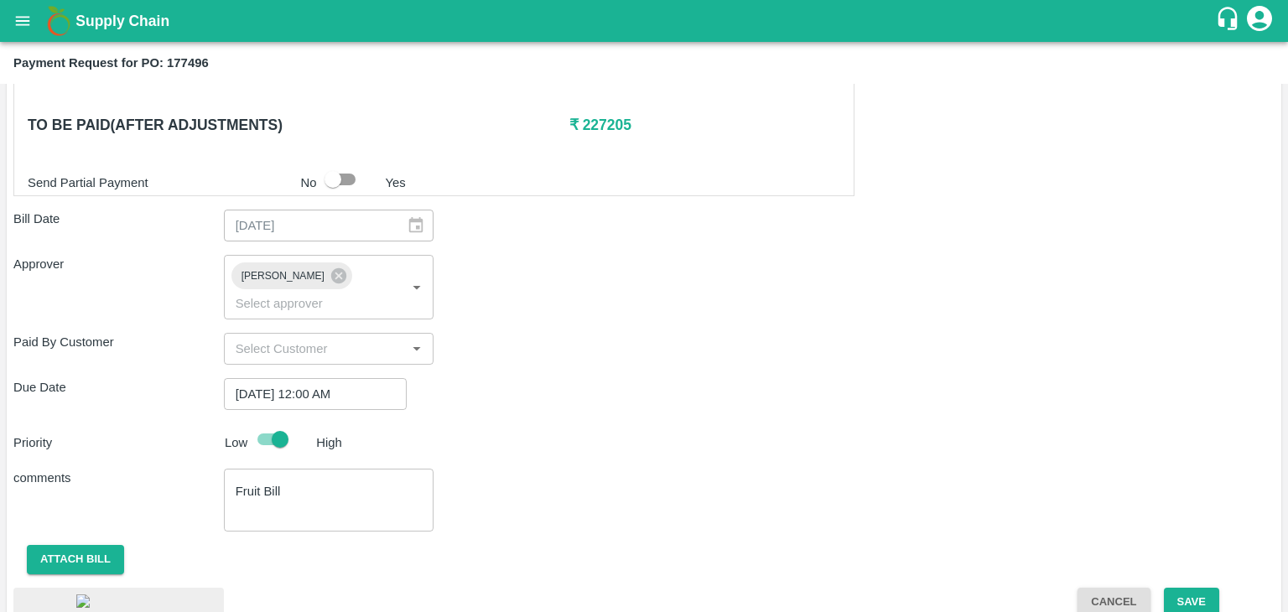
scroll to position [942, 0]
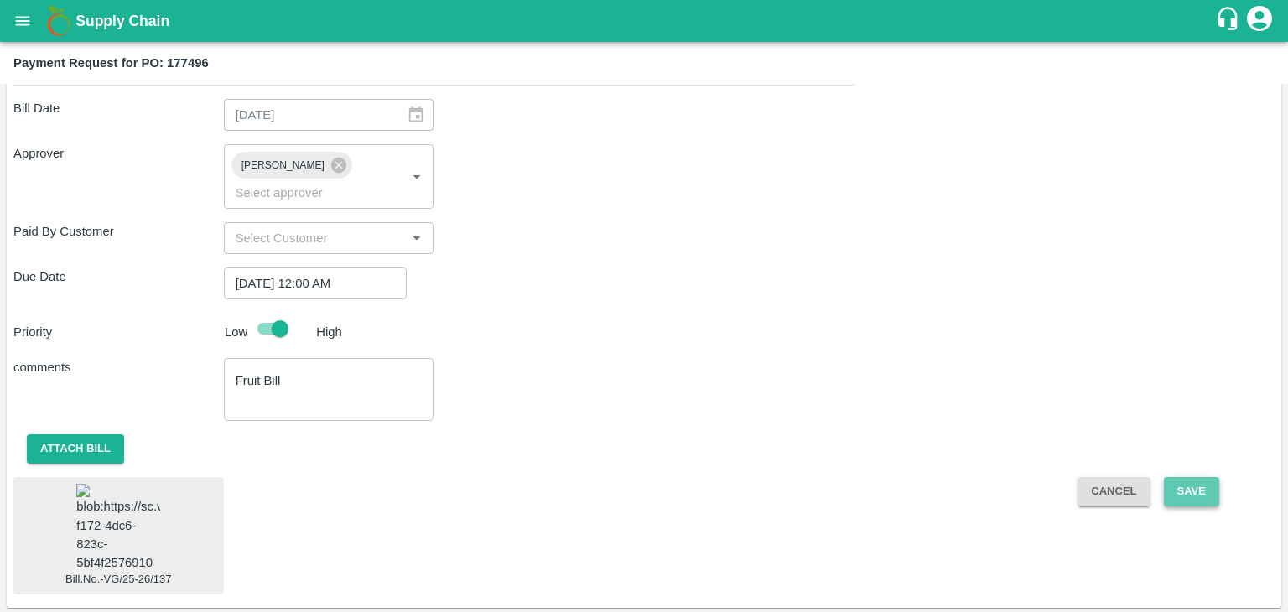
click at [1197, 477] on button "Save" at bounding box center [1191, 491] width 55 height 29
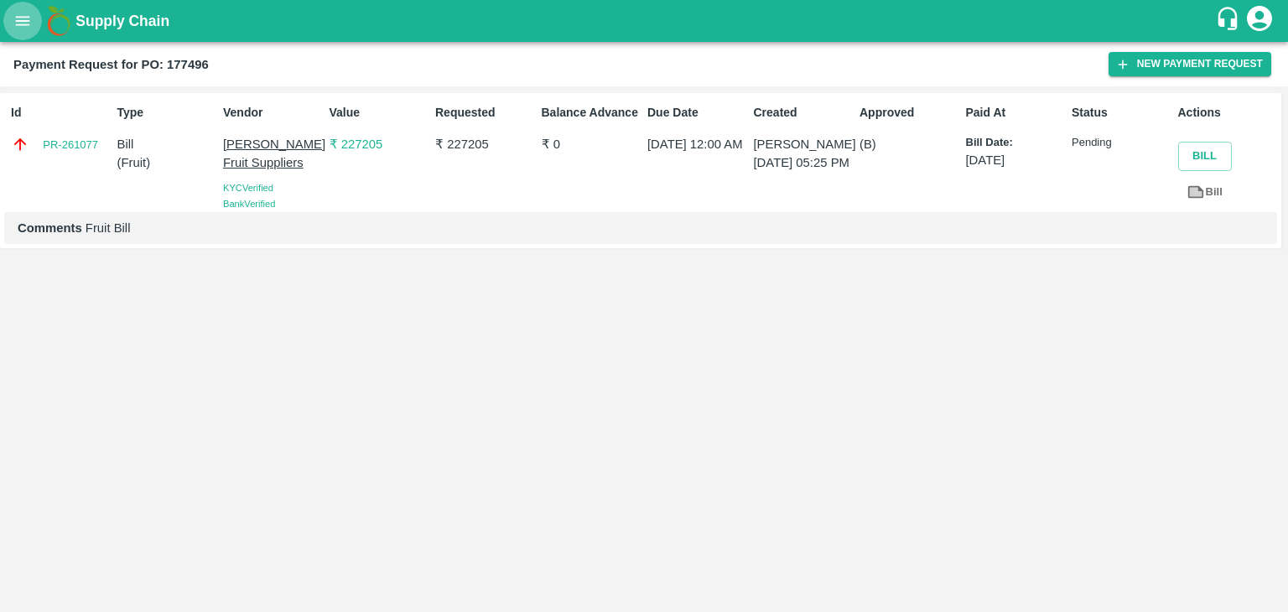
click at [26, 27] on icon "open drawer" at bounding box center [22, 21] width 18 height 18
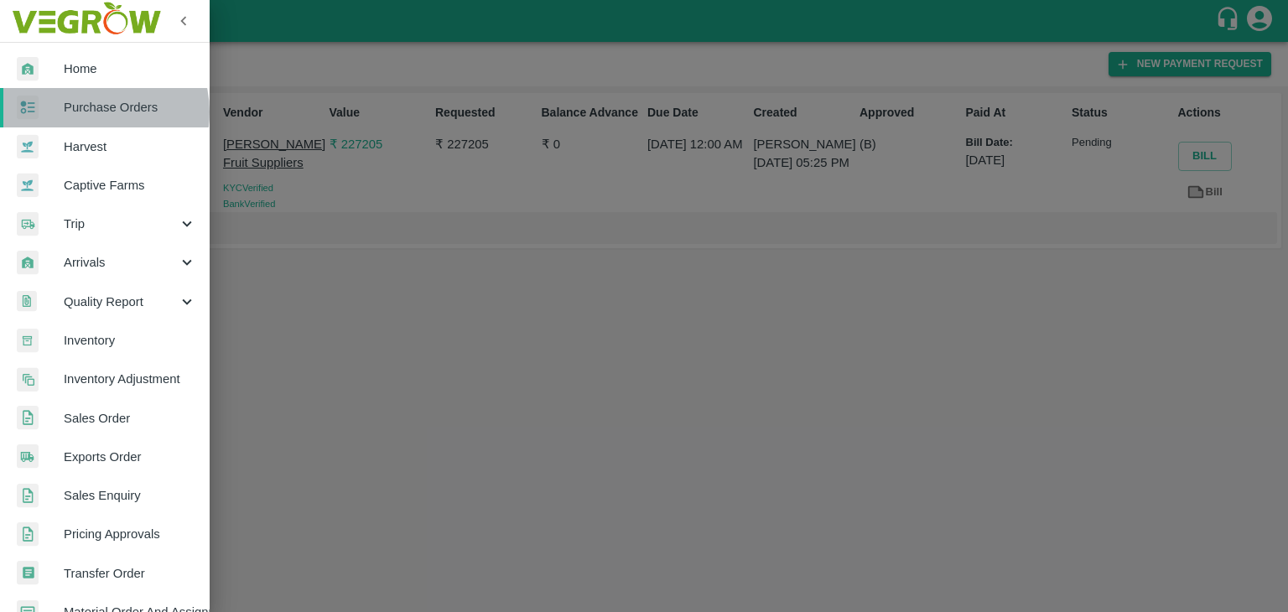
click at [101, 111] on span "Purchase Orders" at bounding box center [130, 107] width 132 height 18
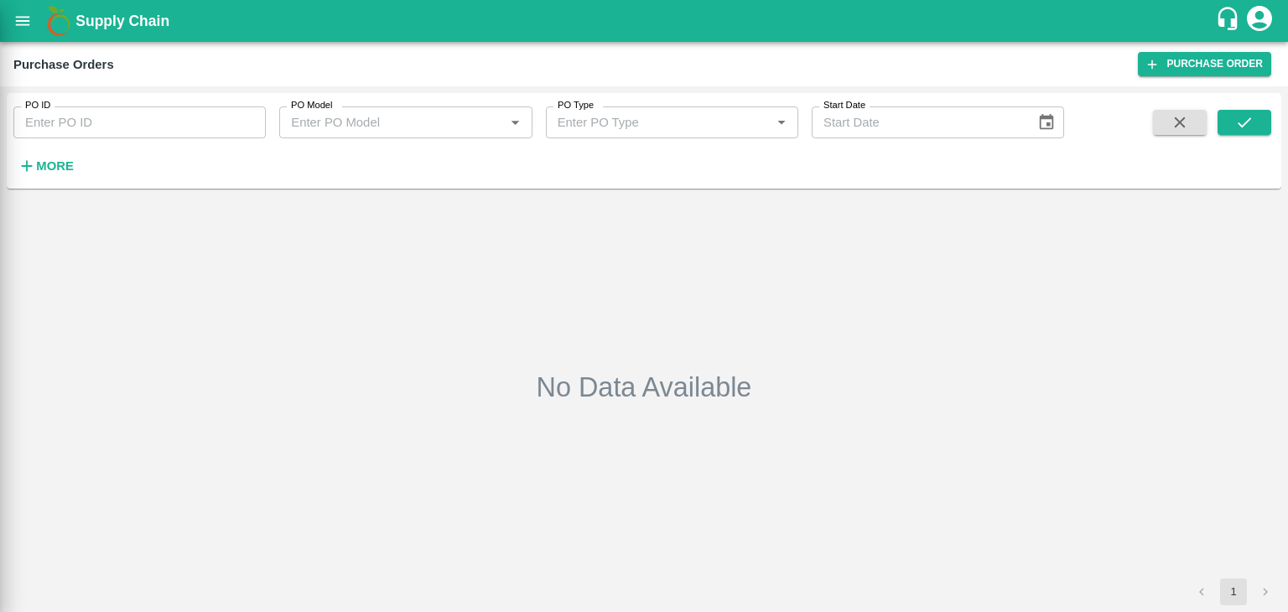
click at [230, 121] on div at bounding box center [644, 306] width 1288 height 612
click at [241, 122] on div at bounding box center [644, 306] width 1288 height 612
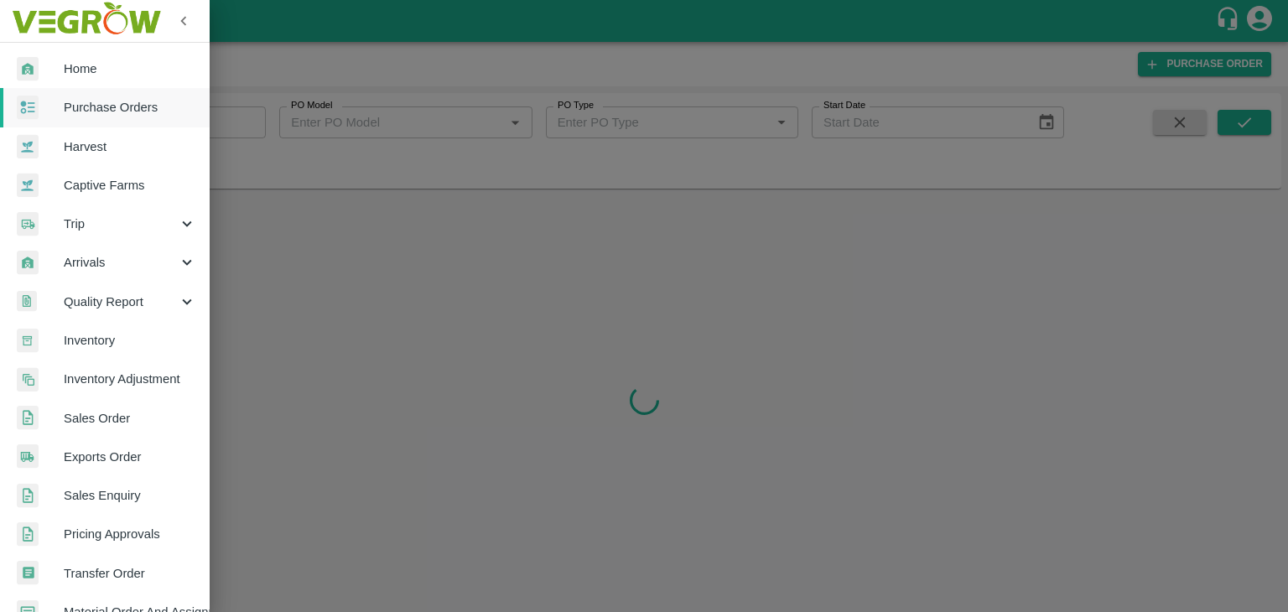
click at [251, 122] on div at bounding box center [644, 306] width 1288 height 612
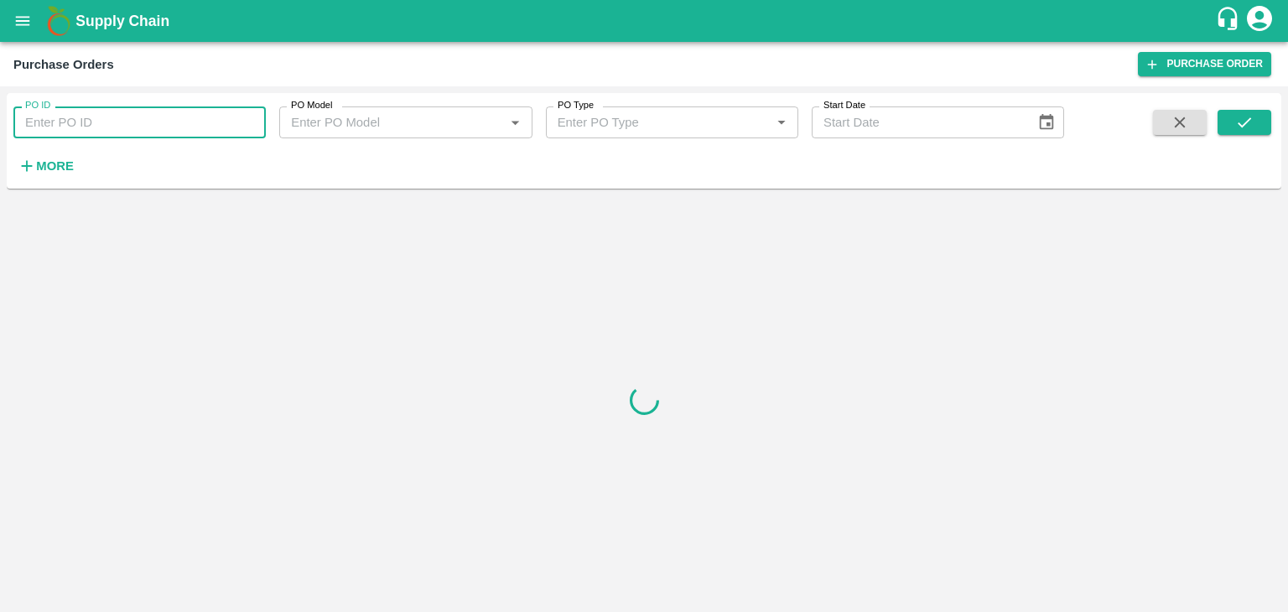
click at [255, 121] on input "PO ID" at bounding box center [139, 122] width 252 height 32
paste input "177665"
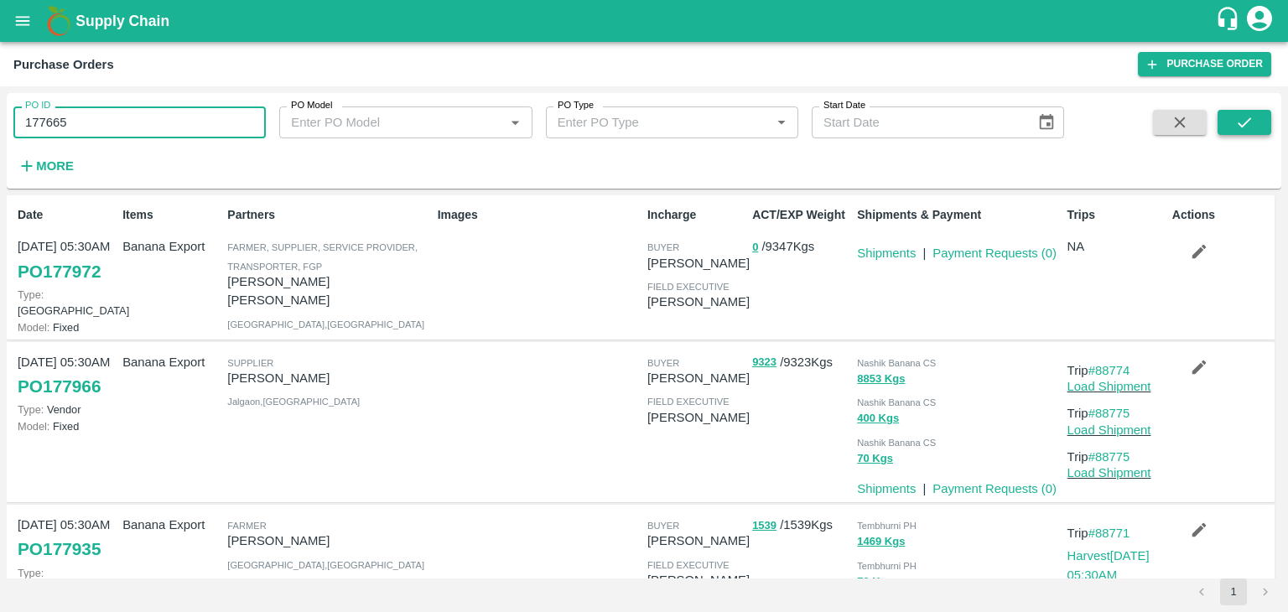
type input "177665"
click at [1250, 120] on icon "submit" at bounding box center [1244, 122] width 18 height 18
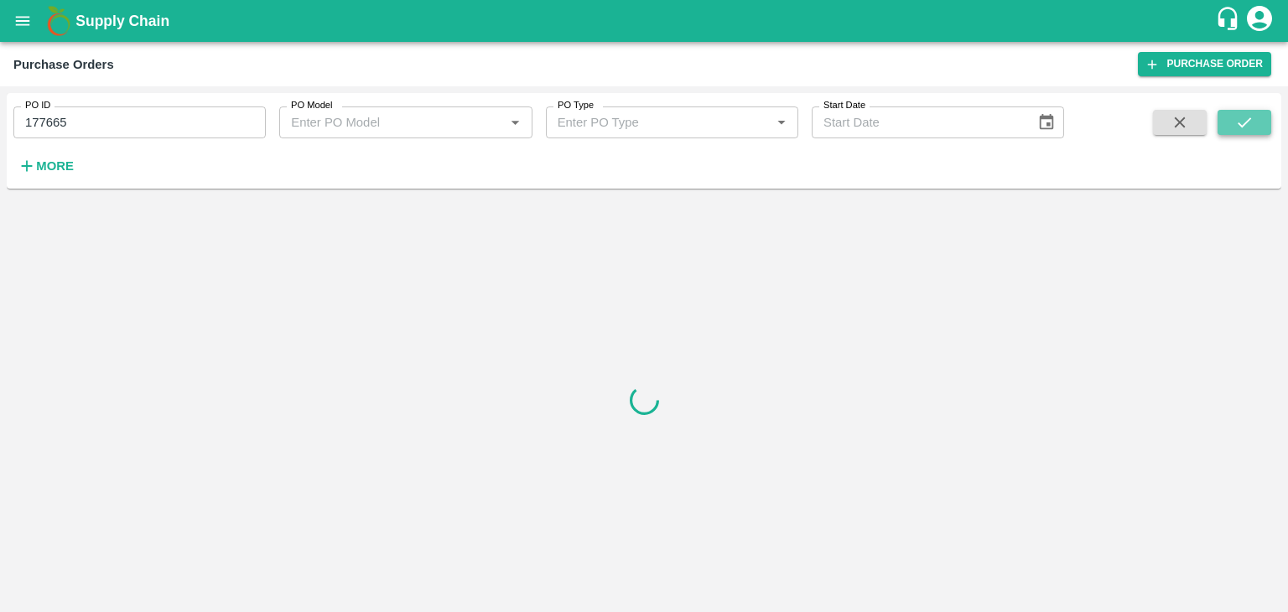
click at [1250, 120] on icon "submit" at bounding box center [1244, 122] width 18 height 18
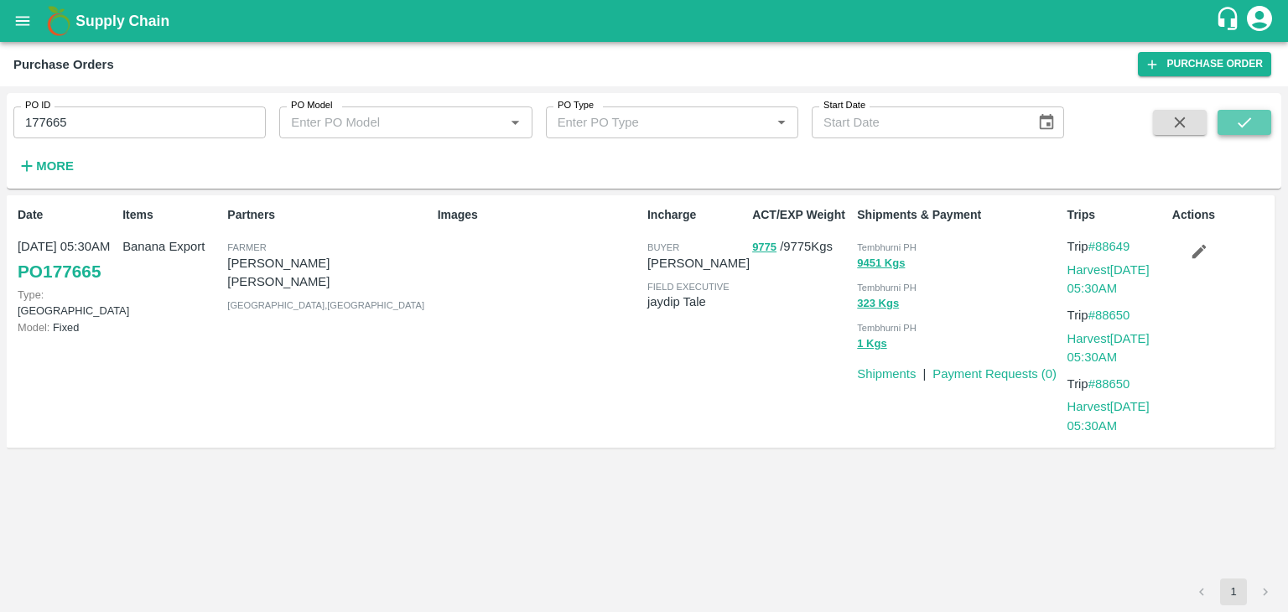
click at [1250, 120] on icon "submit" at bounding box center [1244, 122] width 18 height 18
click at [1012, 377] on link "Payment Requests ( 0 )" at bounding box center [994, 373] width 124 height 13
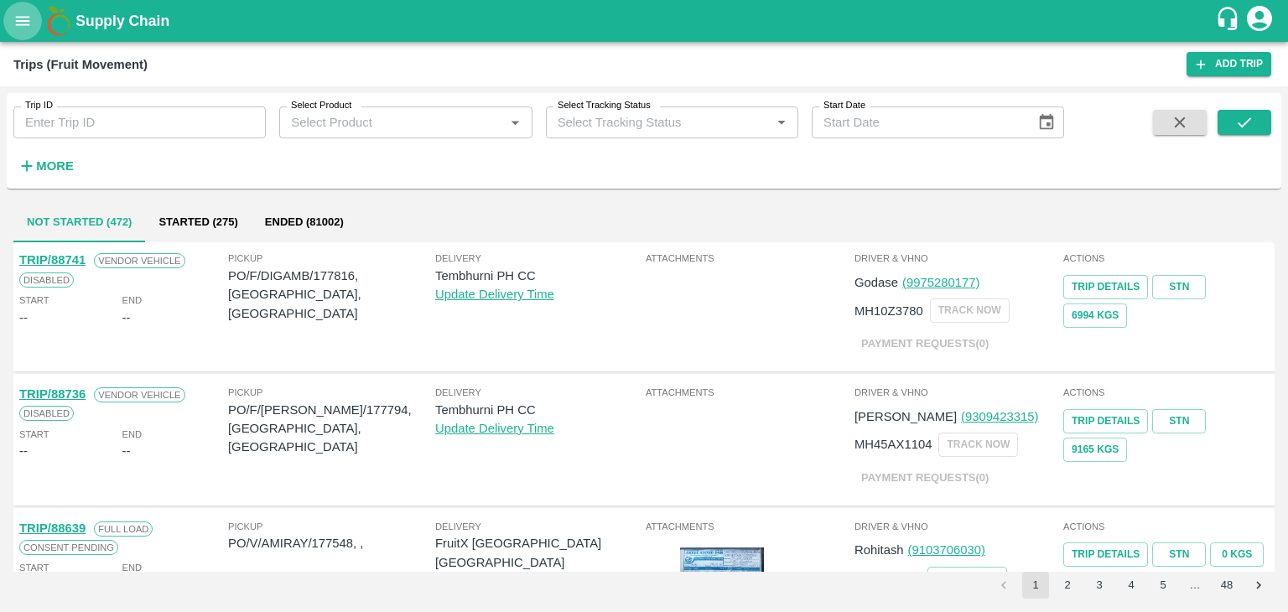
click at [13, 27] on button "open drawer" at bounding box center [22, 21] width 39 height 39
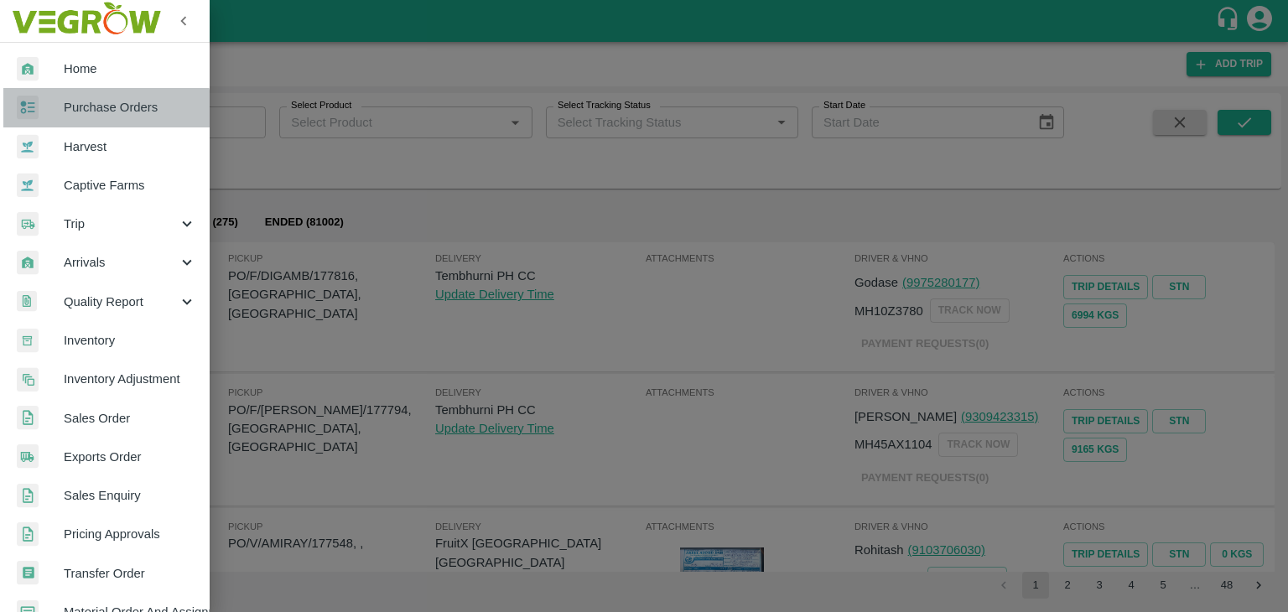
click at [106, 113] on span "Purchase Orders" at bounding box center [130, 107] width 132 height 18
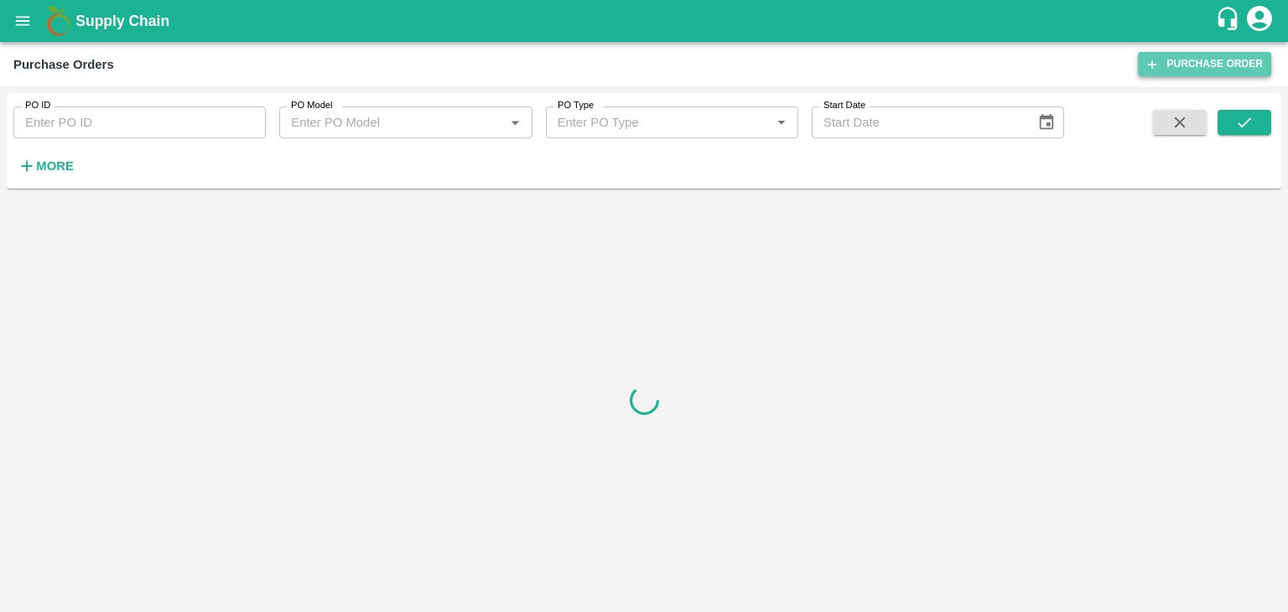
click at [1254, 65] on link "Purchase Order" at bounding box center [1204, 64] width 133 height 24
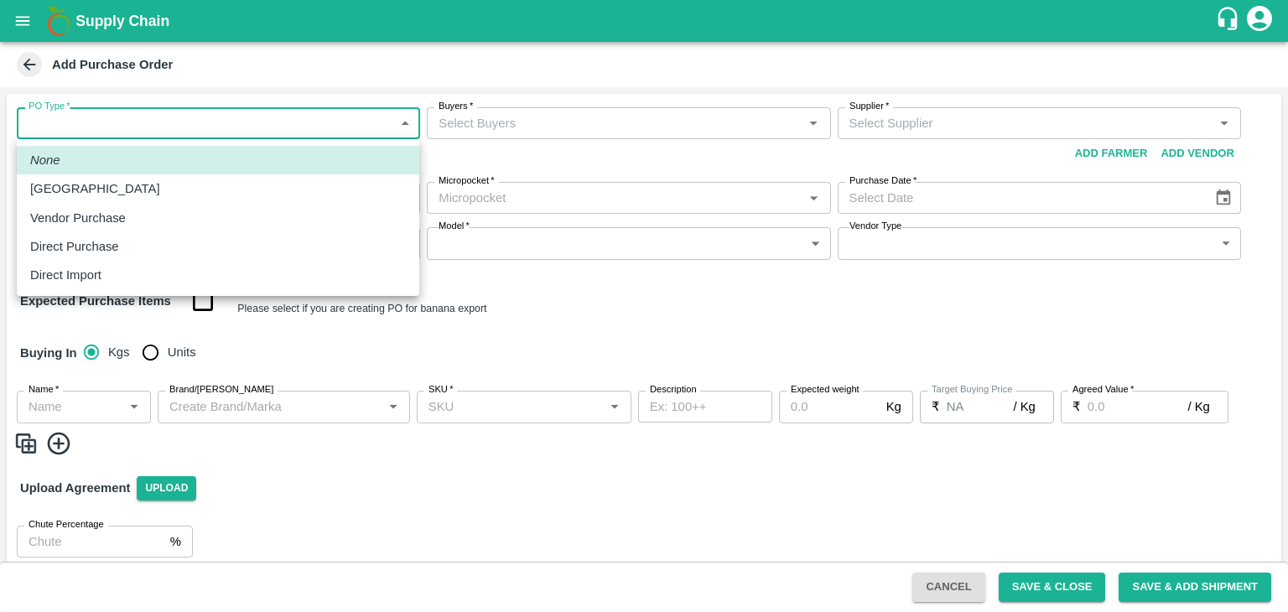
click at [127, 120] on body "Supply Chain Add Purchase Order PO Type   * ​ PO Type Buyers   * Buyers   * Sup…" at bounding box center [644, 306] width 1288 height 612
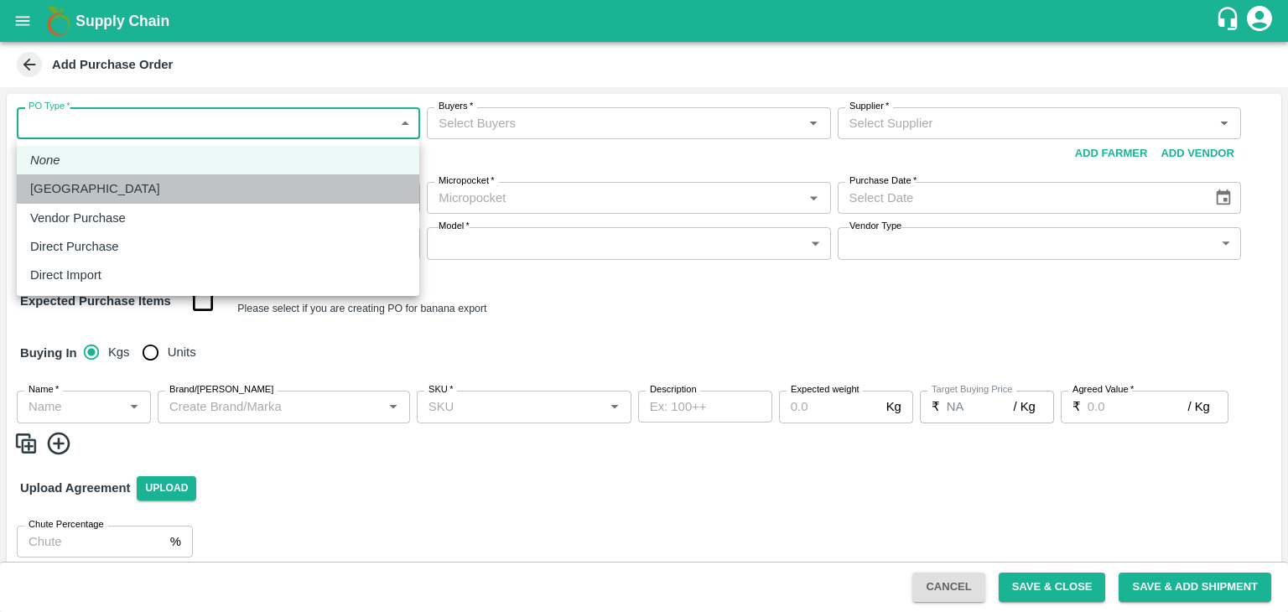
click at [108, 182] on div "[GEOGRAPHIC_DATA]" at bounding box center [218, 188] width 376 height 18
type input "1"
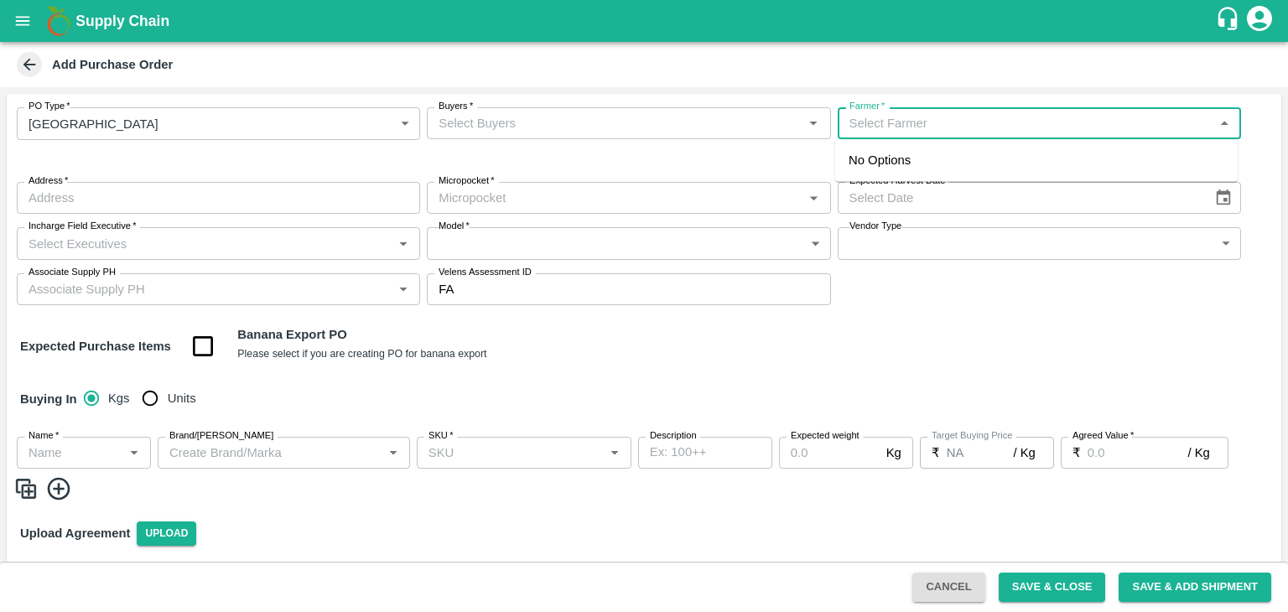
click at [925, 132] on input "Farmer   *" at bounding box center [1024, 123] width 365 height 22
type input "9503004078"
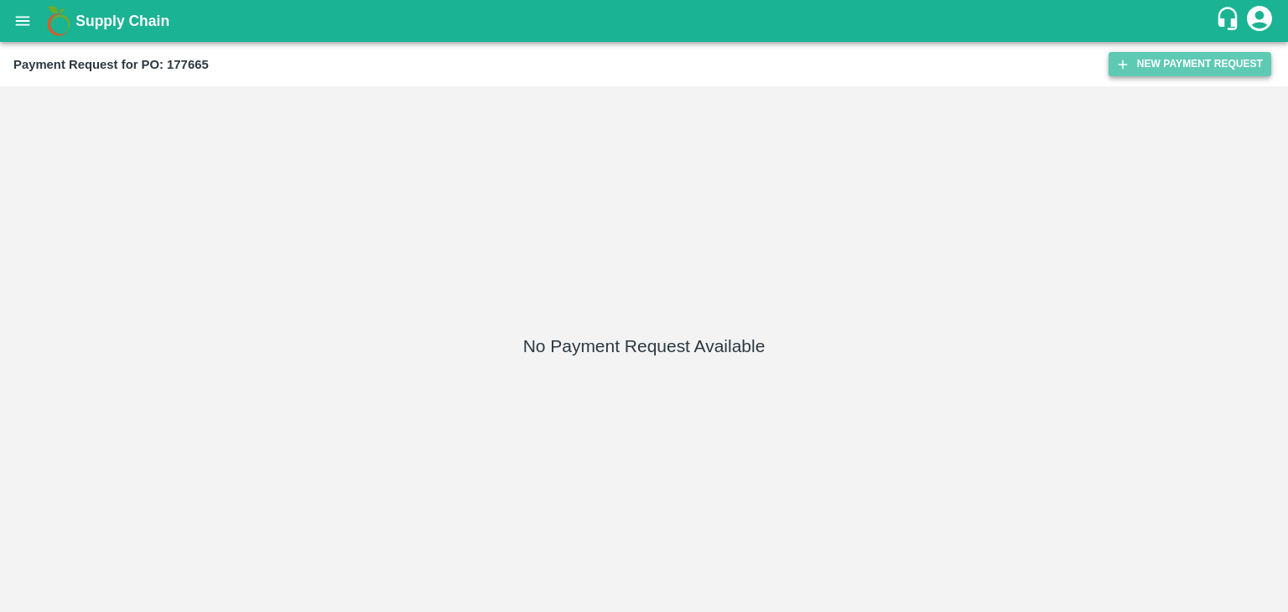
click at [1220, 70] on button "New Payment Request" at bounding box center [1189, 64] width 163 height 24
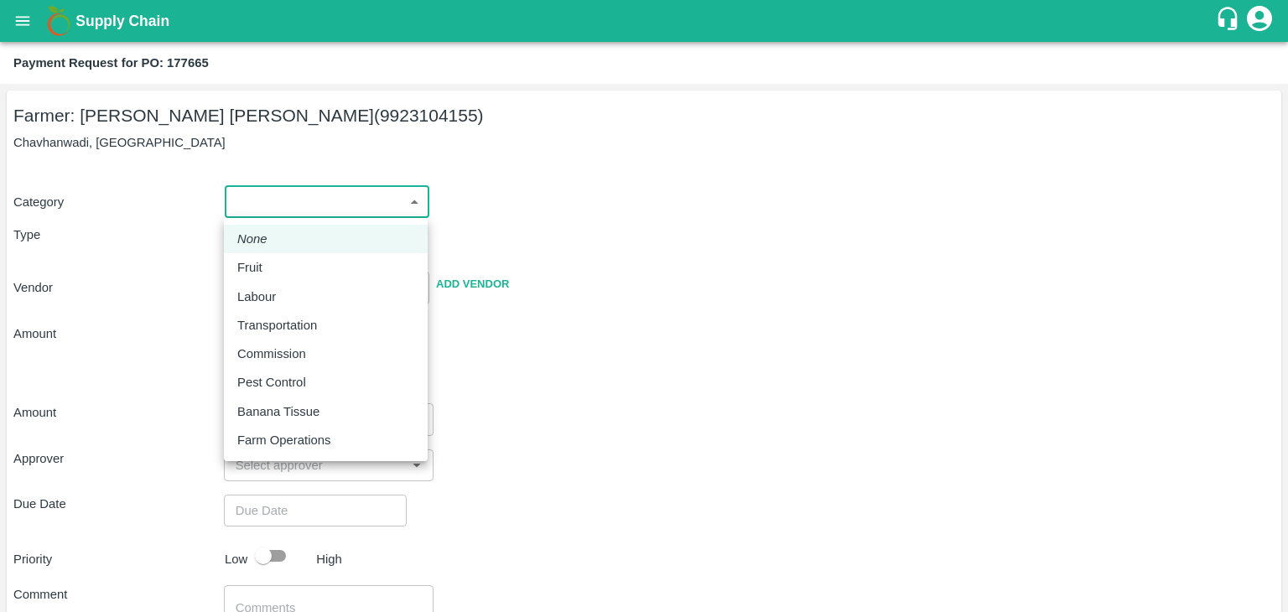
click at [262, 212] on body "Supply Chain Payment Request for PO: 177665 Farmer: [PERSON_NAME] [PERSON_NAME]…" at bounding box center [644, 306] width 1288 height 612
click at [281, 263] on div "Fruit" at bounding box center [325, 267] width 177 height 18
type input "1"
type input "[PERSON_NAME] [PERSON_NAME] - 9923104155(Farmer)"
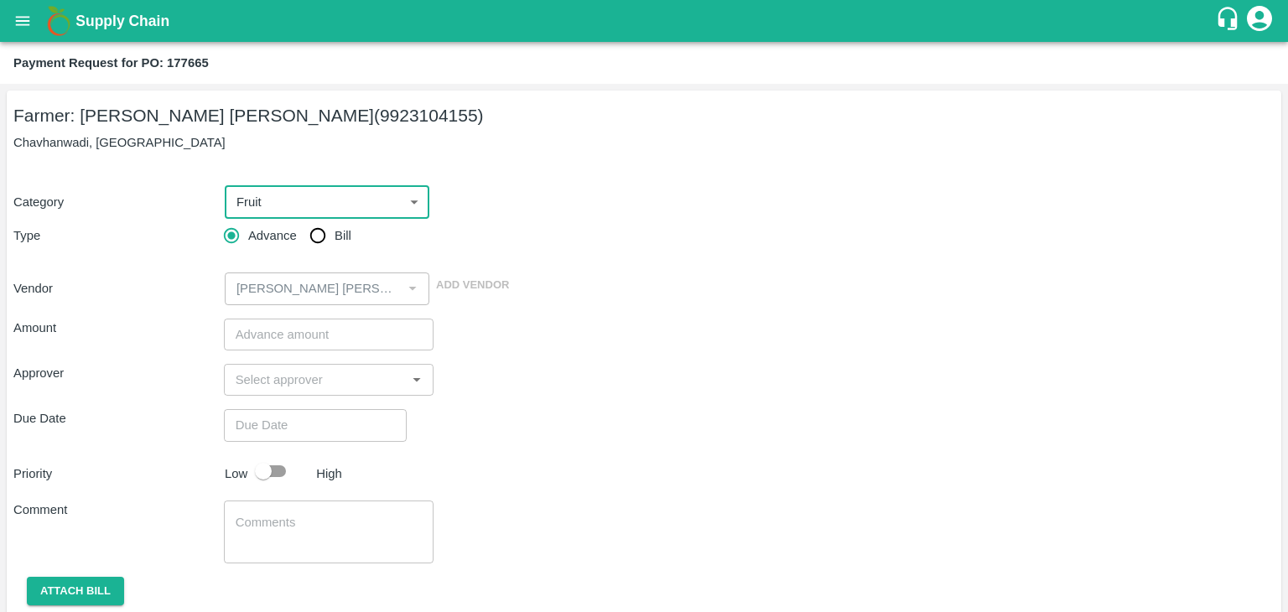
click at [319, 229] on input "Bill" at bounding box center [318, 236] width 34 height 34
radio input "true"
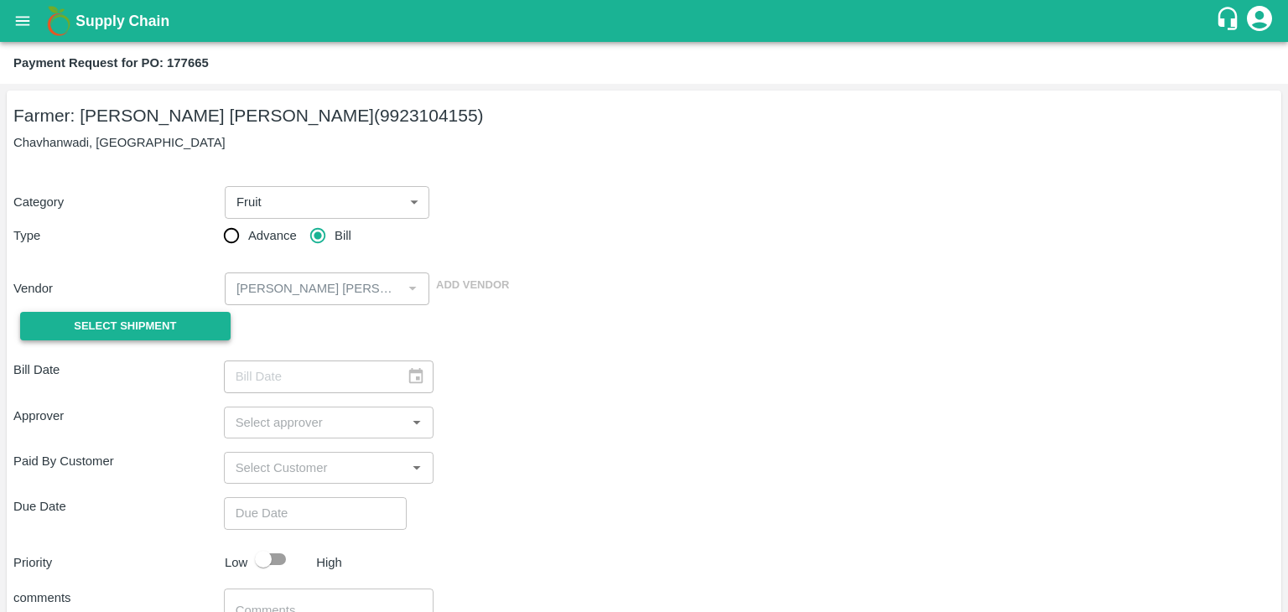
click at [92, 329] on span "Select Shipment" at bounding box center [125, 326] width 102 height 19
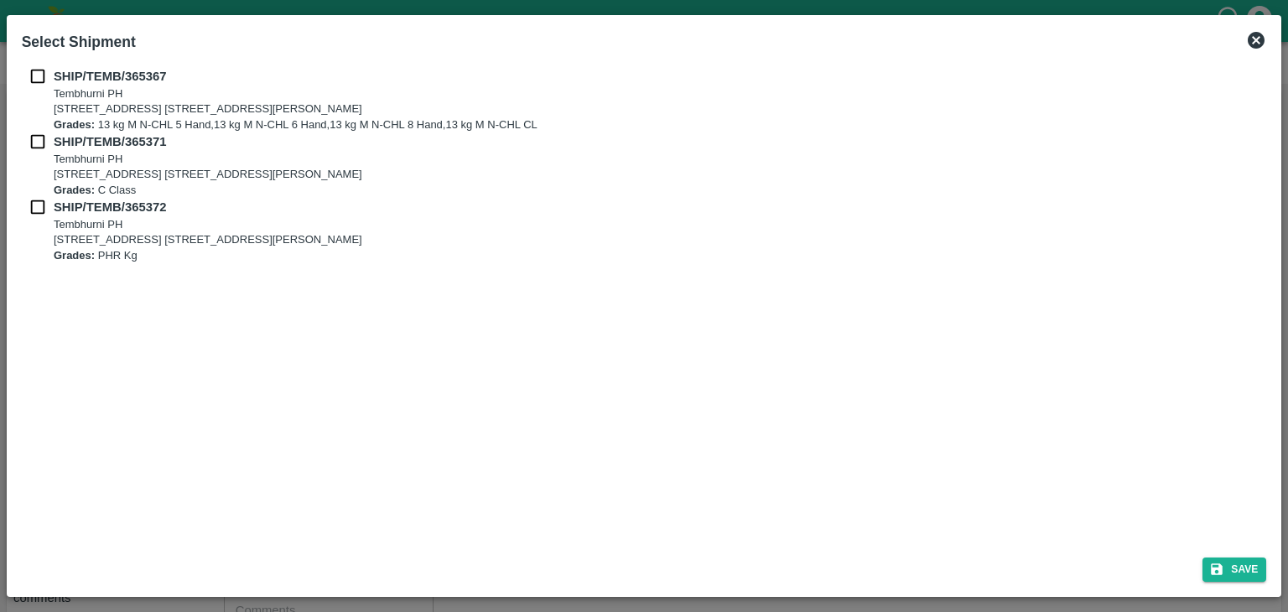
click at [33, 83] on input "checkbox" at bounding box center [38, 76] width 32 height 18
checkbox input "true"
click at [40, 155] on div "SHIP/TEMB/365371 [STREET_ADDRESS] [STREET_ADDRESS][PERSON_NAME] Grades: C Class" at bounding box center [644, 164] width 1245 height 65
click at [37, 150] on input "checkbox" at bounding box center [38, 141] width 32 height 18
checkbox input "true"
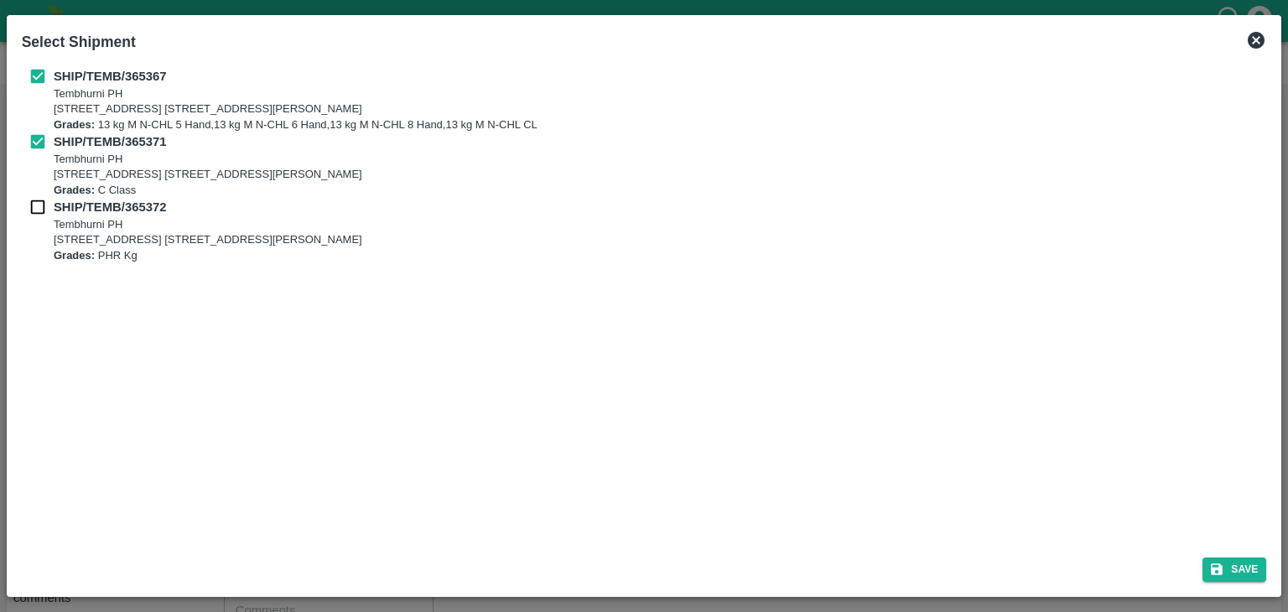
drag, startPoint x: 35, startPoint y: 222, endPoint x: 30, endPoint y: 198, distance: 24.8
click at [30, 198] on div "SHIP/TEMB/365372 [STREET_ADDRESS] [STREET_ADDRESS][PERSON_NAME] Grades: PHR Kg" at bounding box center [644, 230] width 1245 height 65
click at [30, 198] on input "checkbox" at bounding box center [38, 207] width 32 height 18
checkbox input "true"
click at [1247, 577] on button "Save" at bounding box center [1234, 569] width 64 height 24
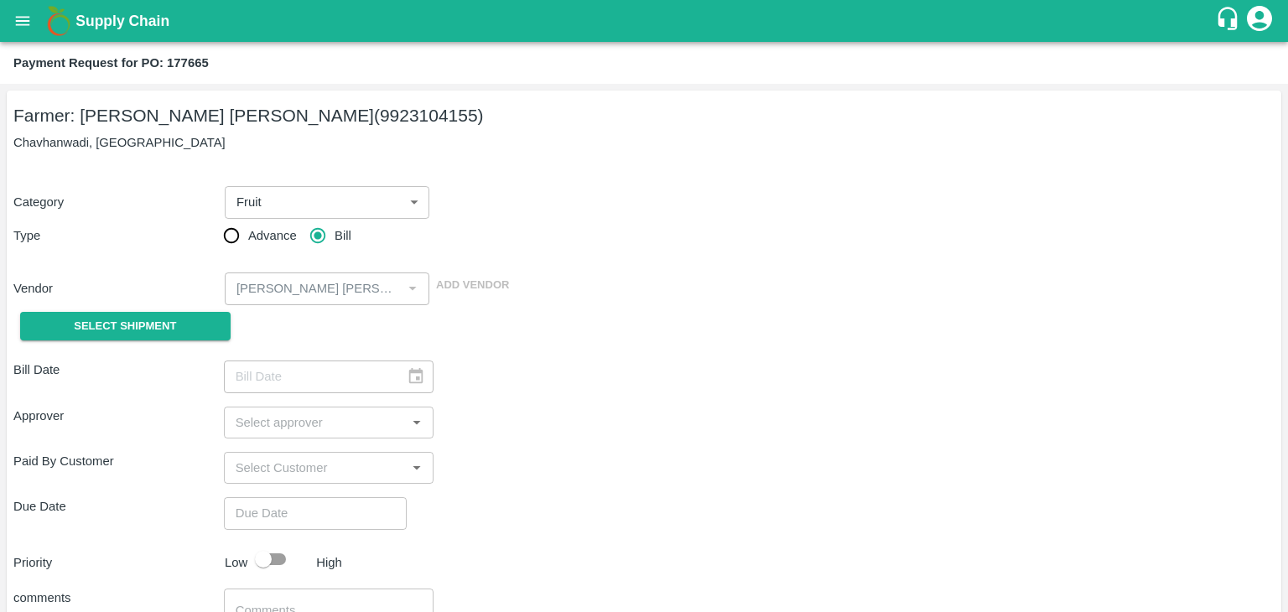
type input "[DATE]"
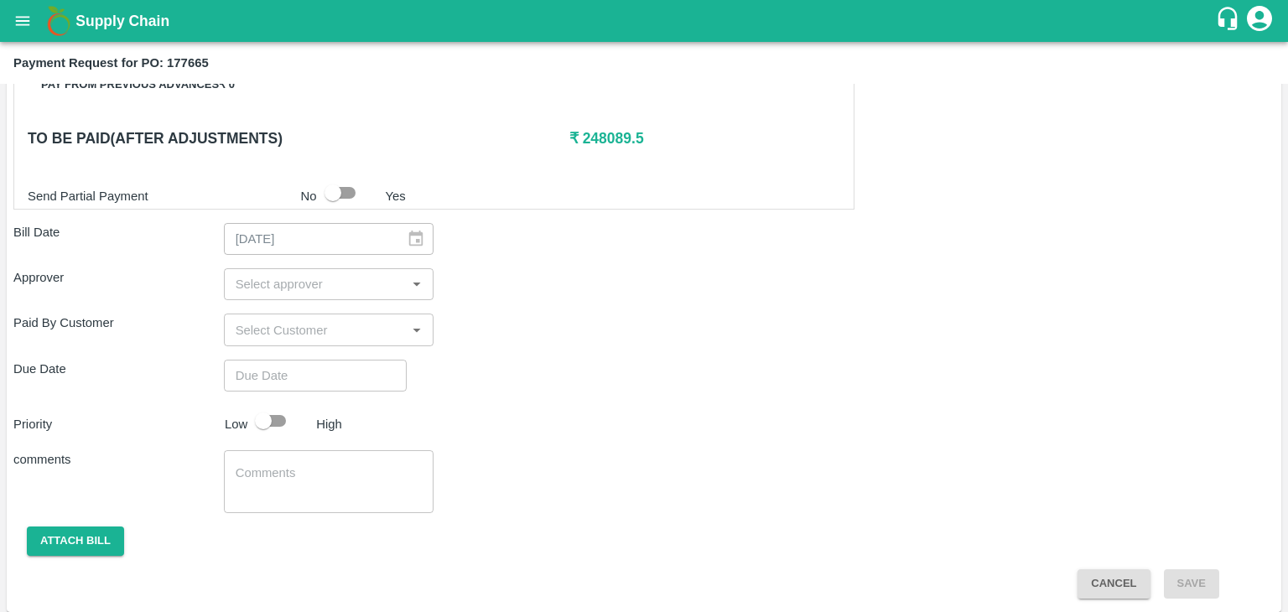
scroll to position [785, 0]
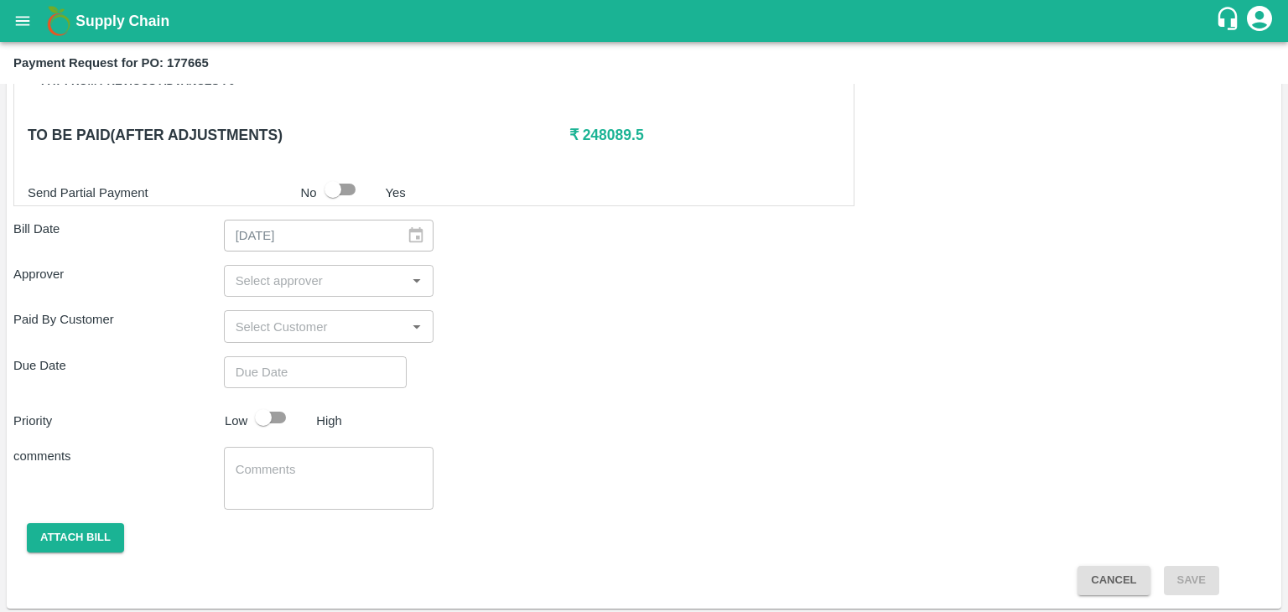
click at [354, 270] on input "input" at bounding box center [315, 281] width 173 height 22
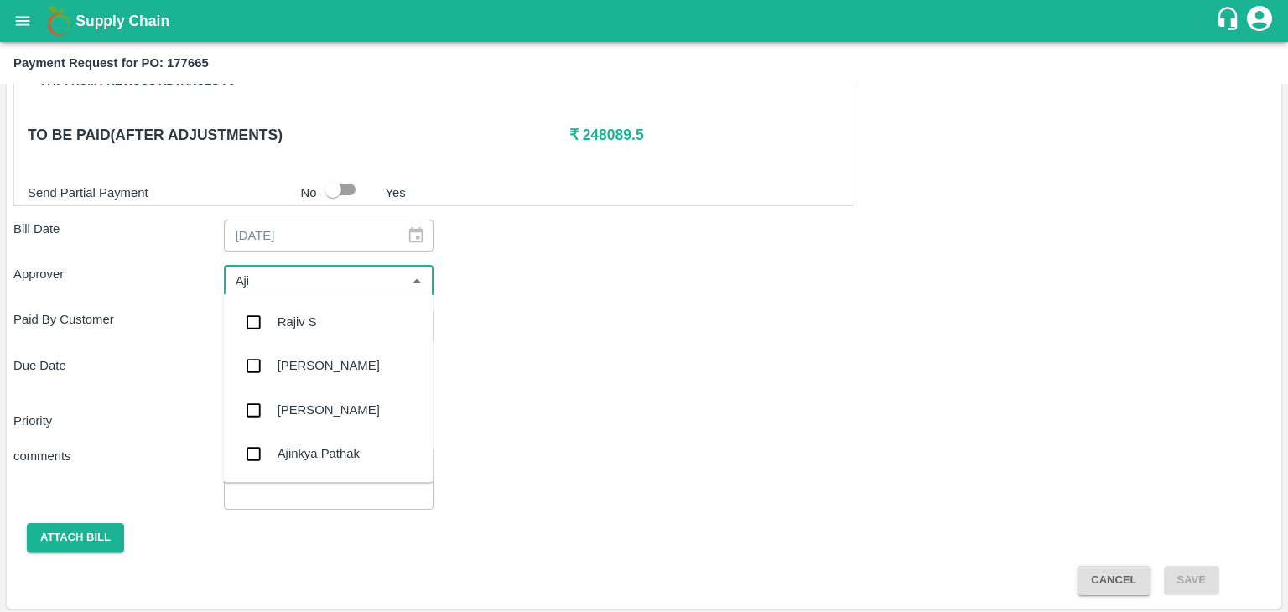
type input "Ajit"
click at [314, 315] on div "[PERSON_NAME]" at bounding box center [328, 322] width 102 height 18
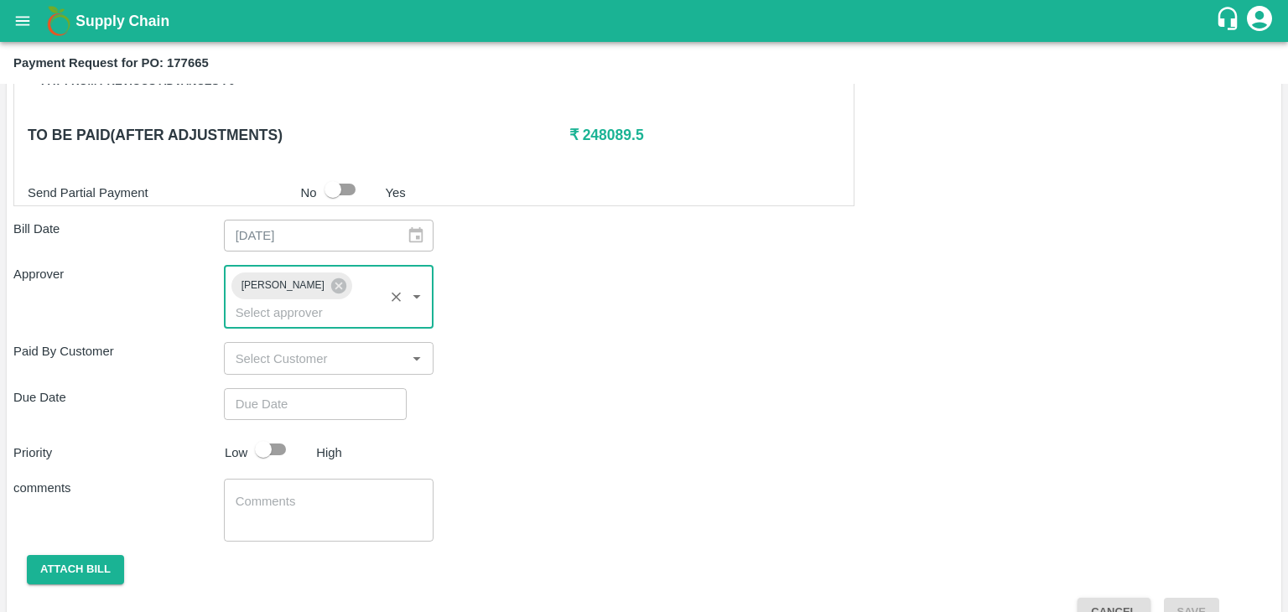
type input "DD/MM/YYYY hh:mm aa"
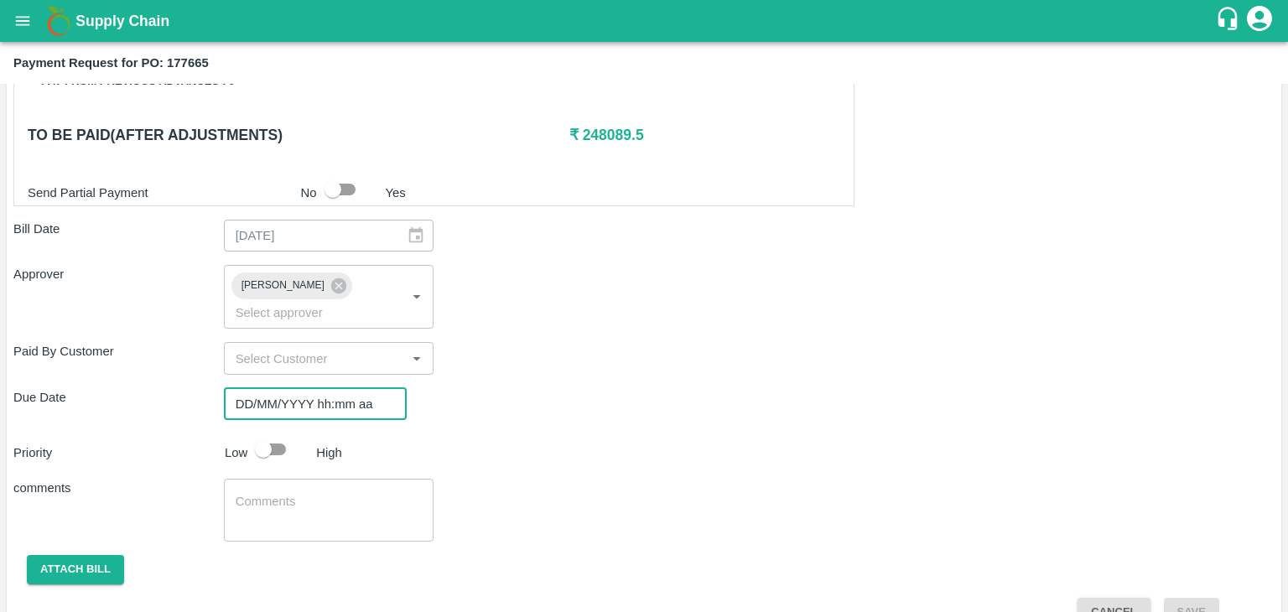
click at [348, 388] on input "DD/MM/YYYY hh:mm aa" at bounding box center [309, 404] width 171 height 32
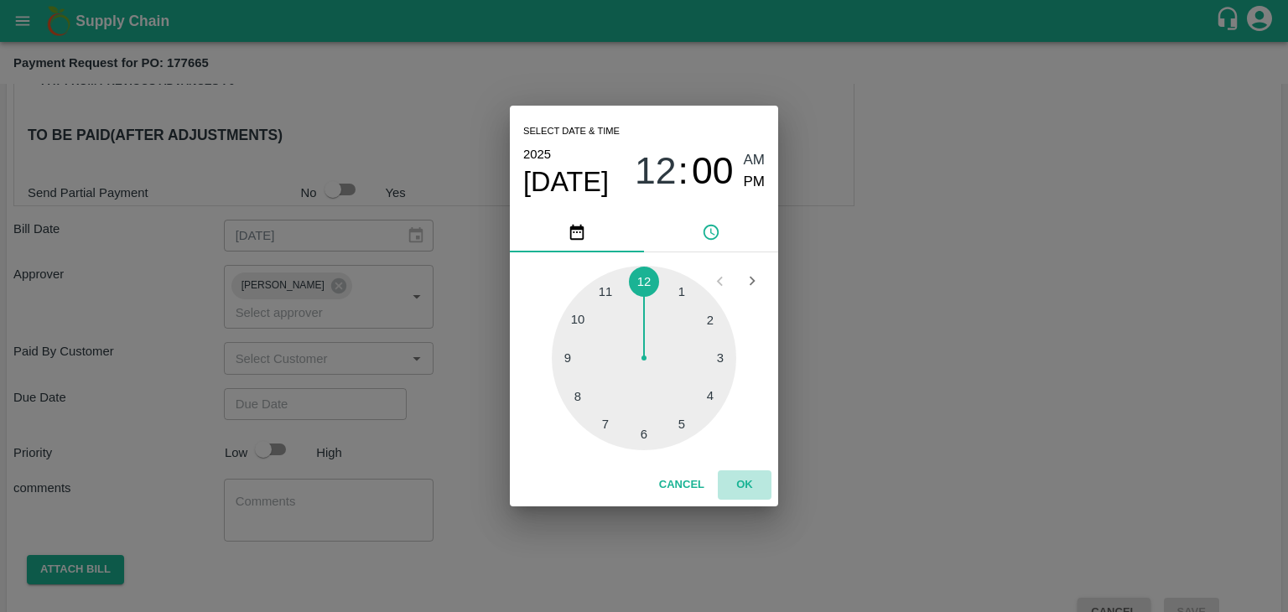
click at [738, 481] on button "OK" at bounding box center [745, 484] width 54 height 29
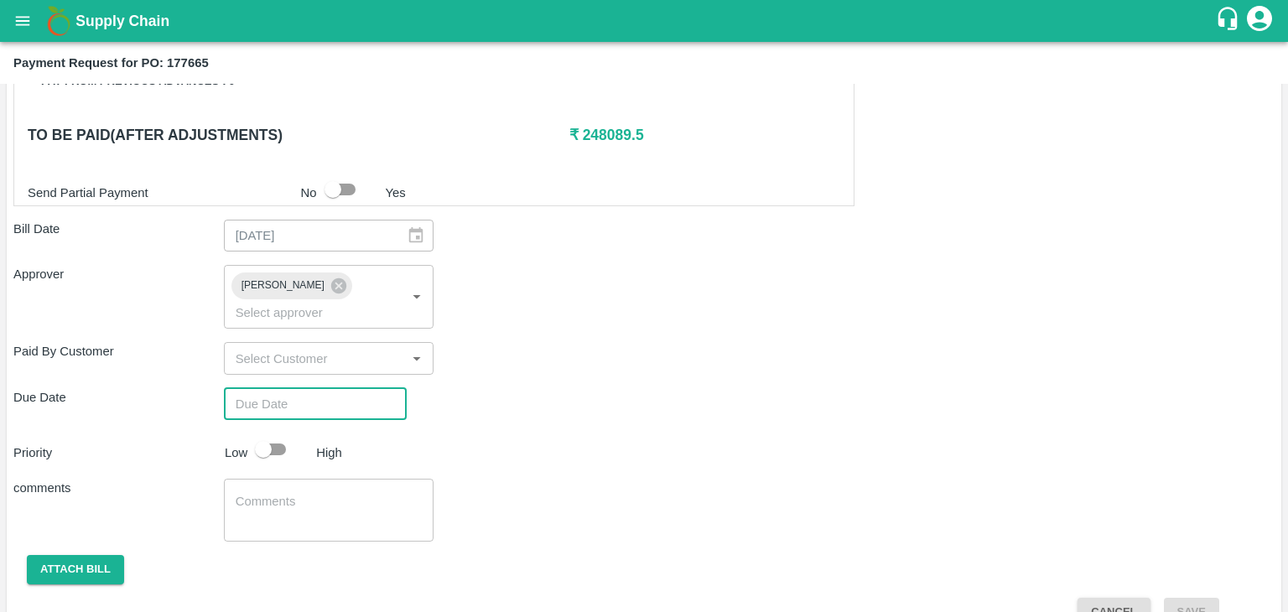
type input "[DATE] 12:00 AM"
click at [282, 433] on input "checkbox" at bounding box center [263, 449] width 96 height 32
checkbox input "true"
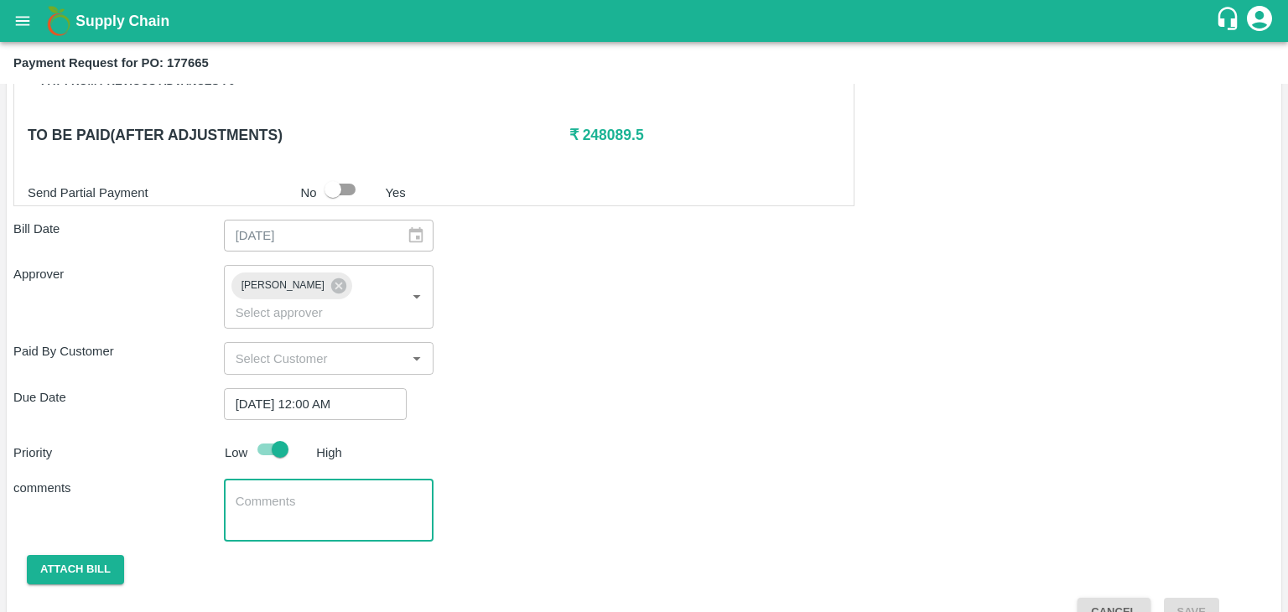
click at [335, 497] on textarea at bounding box center [329, 510] width 187 height 35
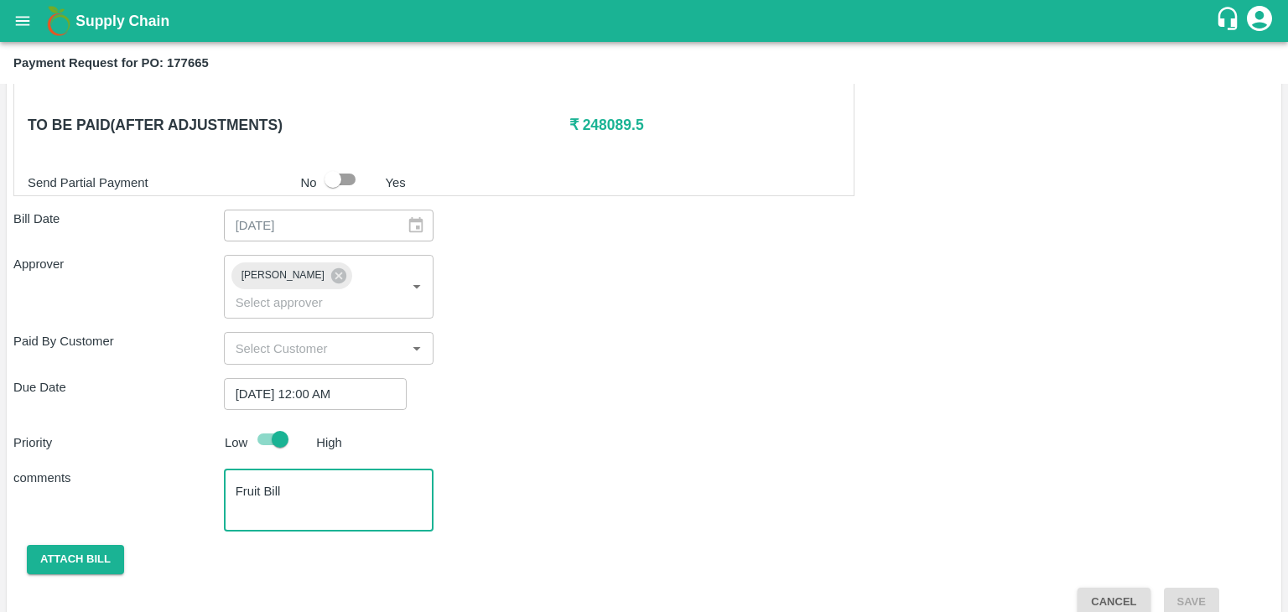
scroll to position [794, 0]
type textarea "Fruit Bill"
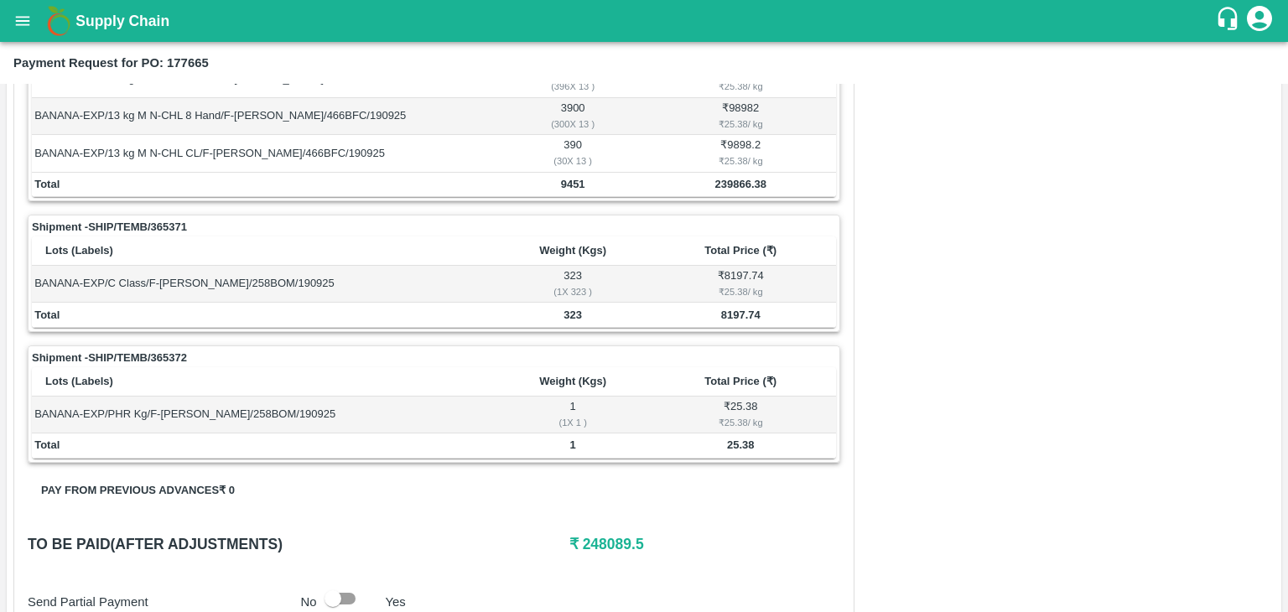
scroll to position [795, 0]
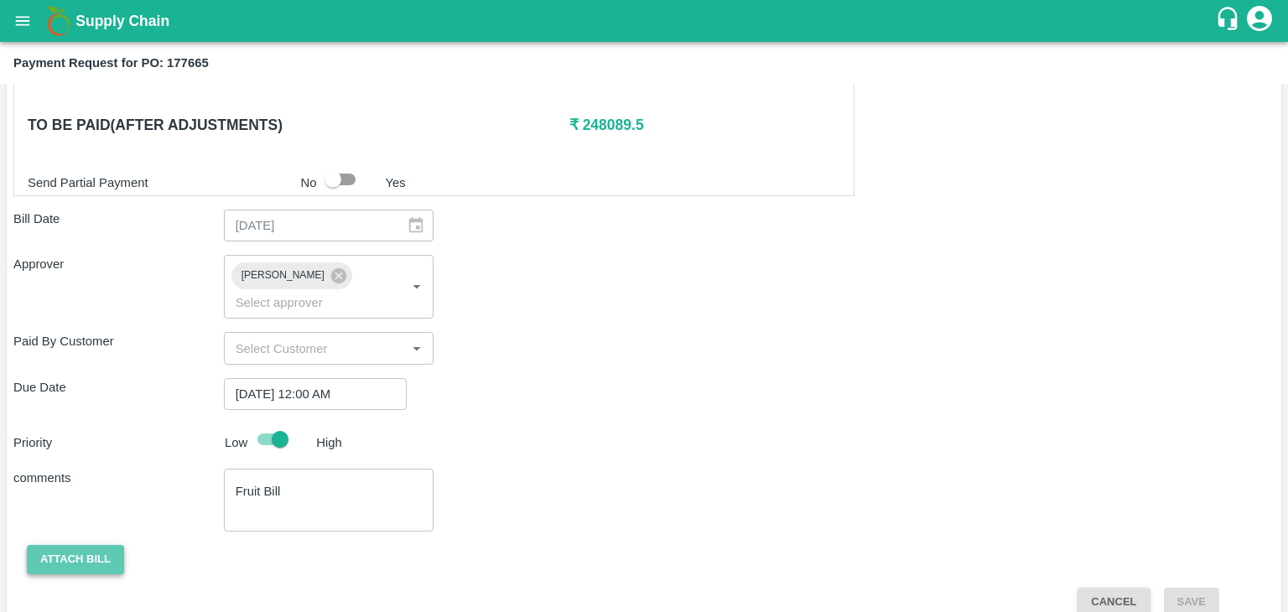
click at [100, 545] on button "Attach bill" at bounding box center [75, 559] width 97 height 29
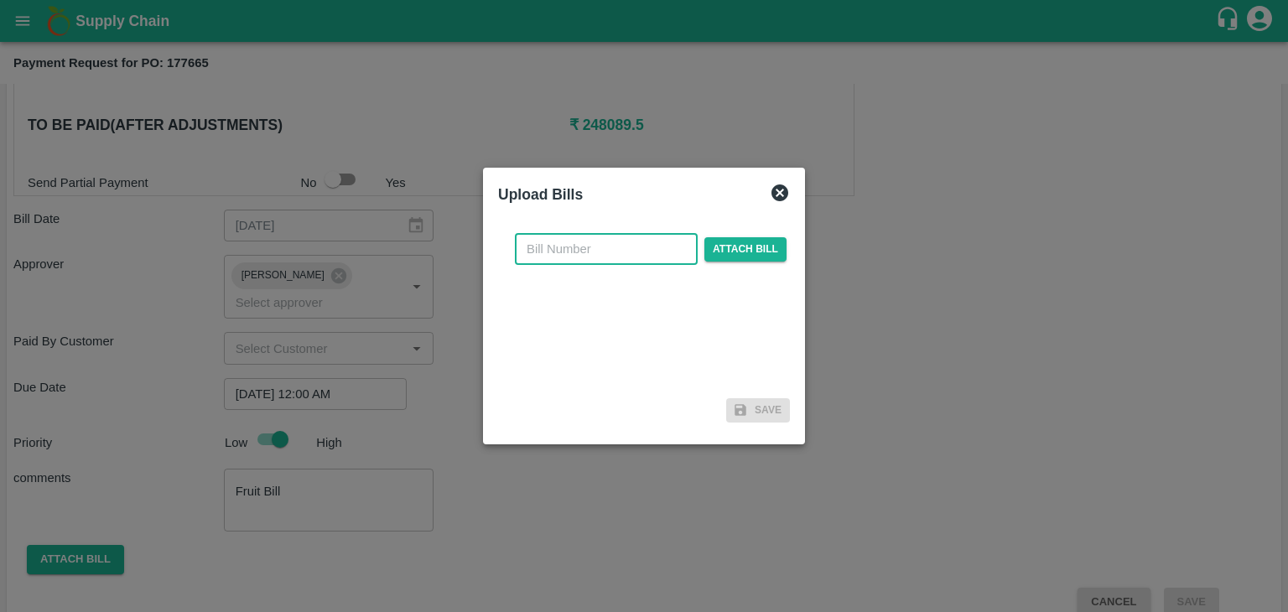
click at [572, 259] on input "text" at bounding box center [606, 249] width 183 height 32
click at [640, 229] on div "VG/25-26/129 ​ Attach bill" at bounding box center [644, 306] width 292 height 172
click at [634, 246] on input "VG/25-26/129" at bounding box center [606, 249] width 183 height 32
type input "VG/25-26/138"
click at [717, 255] on span "Attach bill" at bounding box center [745, 249] width 82 height 24
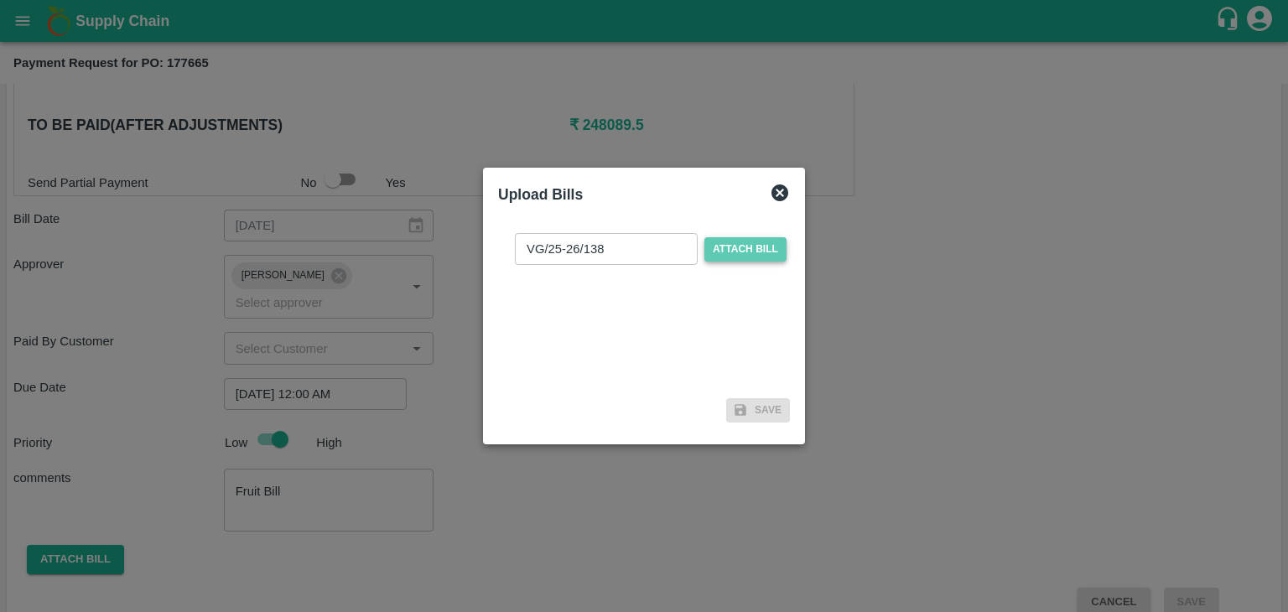
click at [0, 0] on input "Attach bill" at bounding box center [0, 0] width 0 height 0
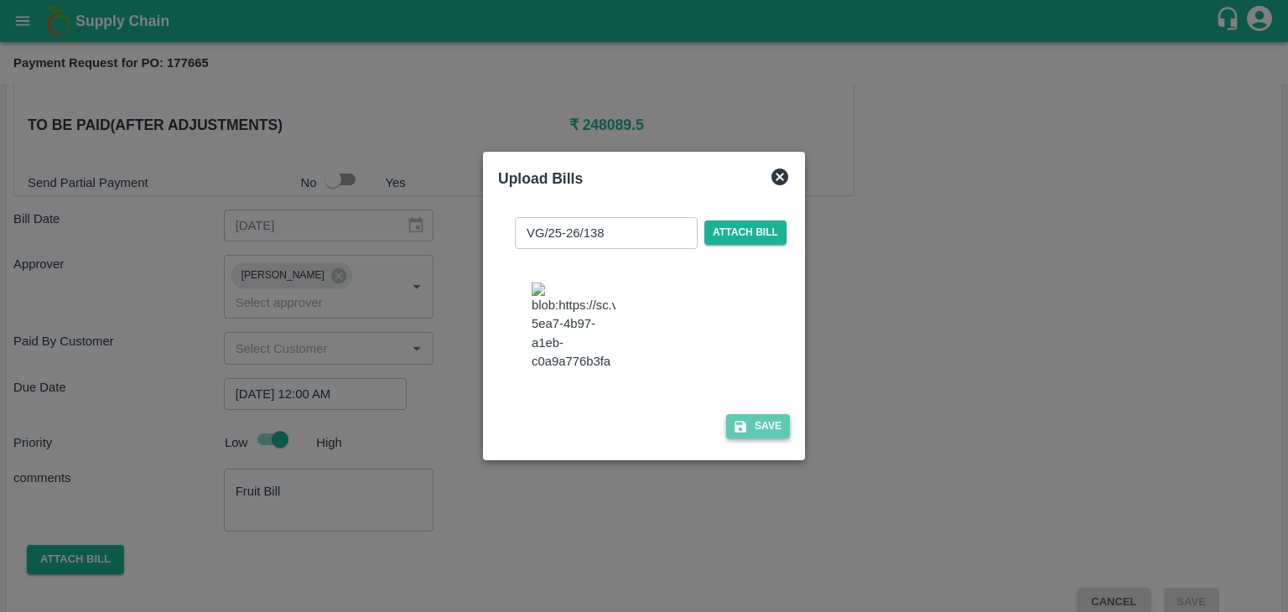
click at [785, 438] on button "Save" at bounding box center [758, 426] width 64 height 24
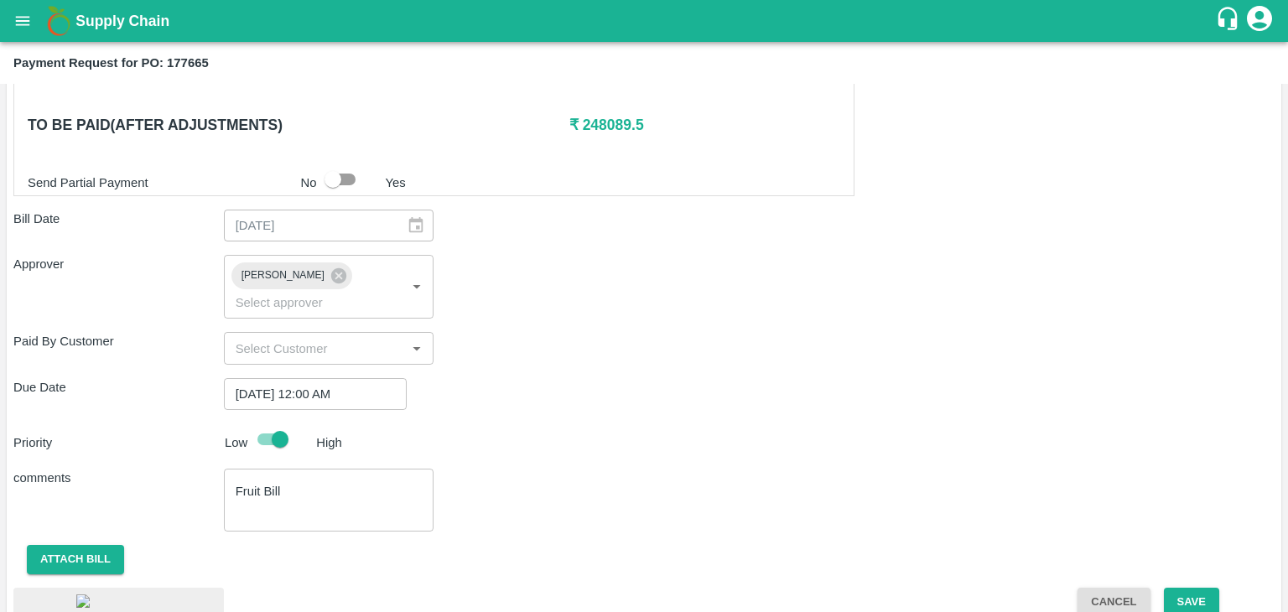
scroll to position [909, 0]
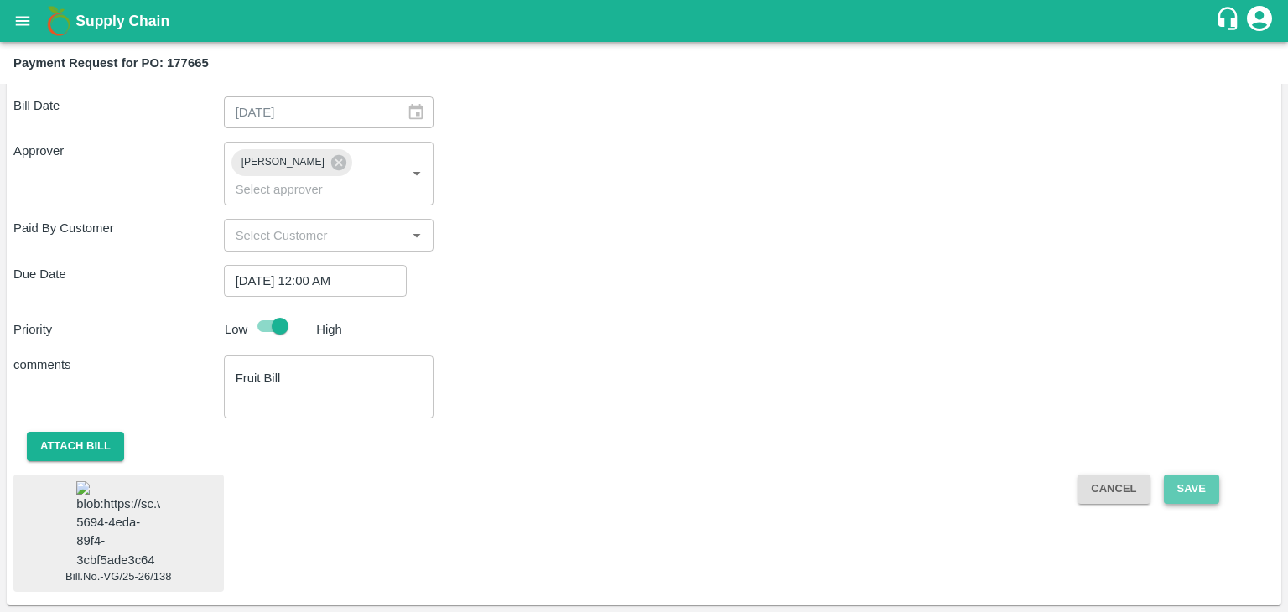
click at [1183, 474] on button "Save" at bounding box center [1191, 488] width 55 height 29
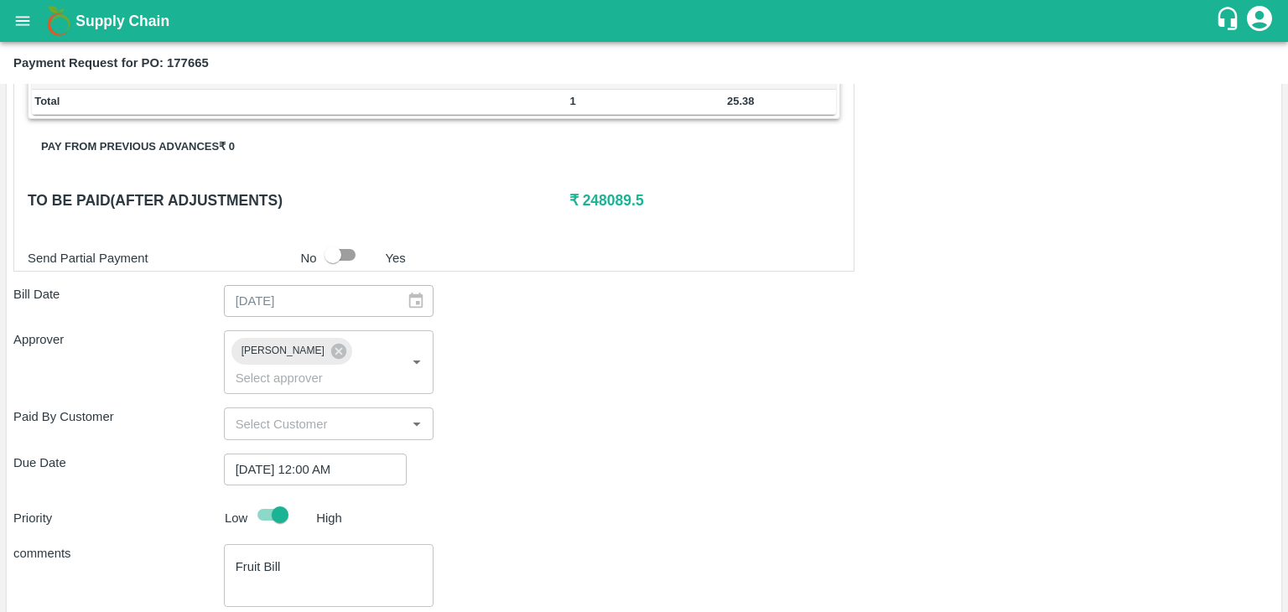
scroll to position [718, 0]
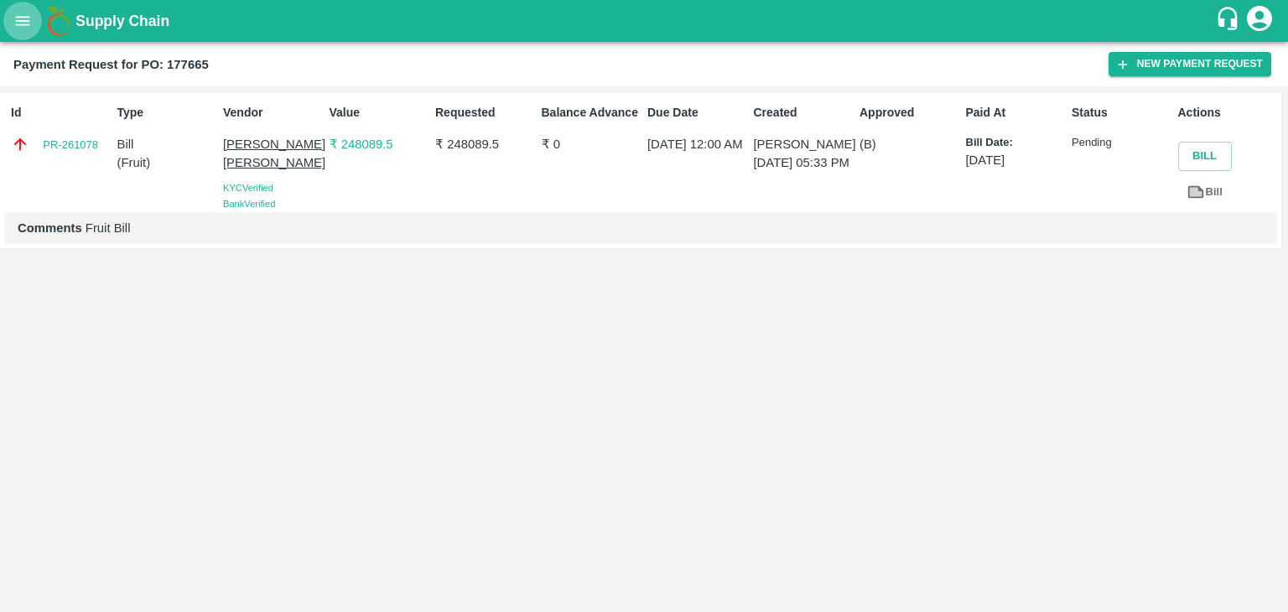
click at [13, 11] on button "open drawer" at bounding box center [22, 21] width 39 height 39
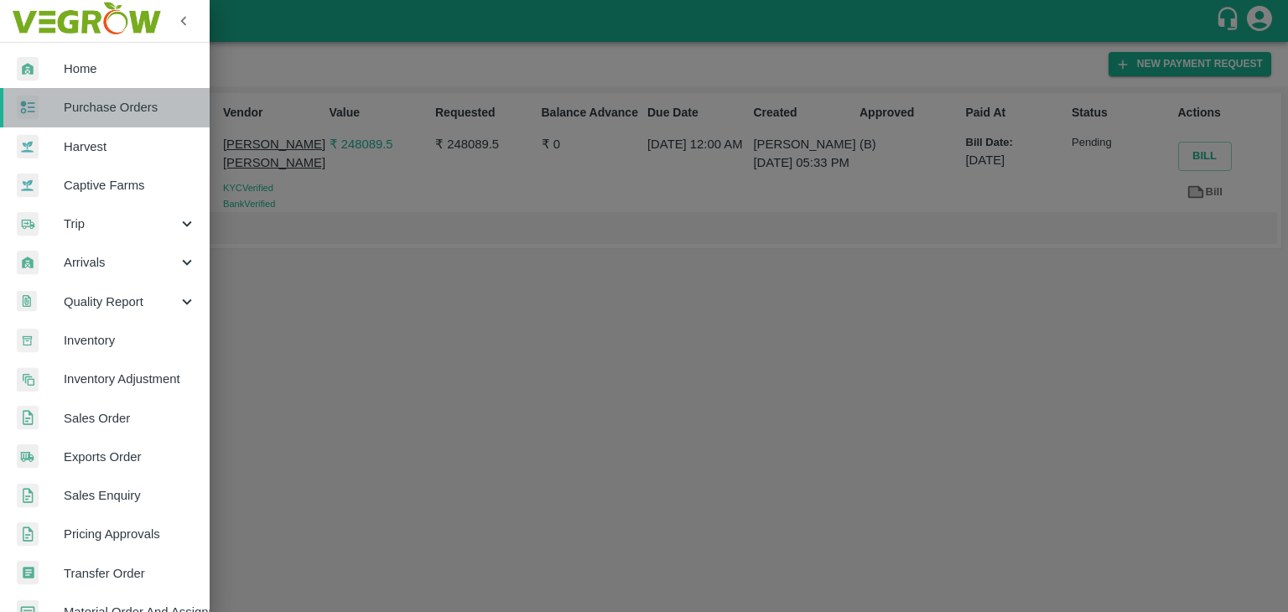
click at [122, 96] on link "Purchase Orders" at bounding box center [105, 107] width 210 height 39
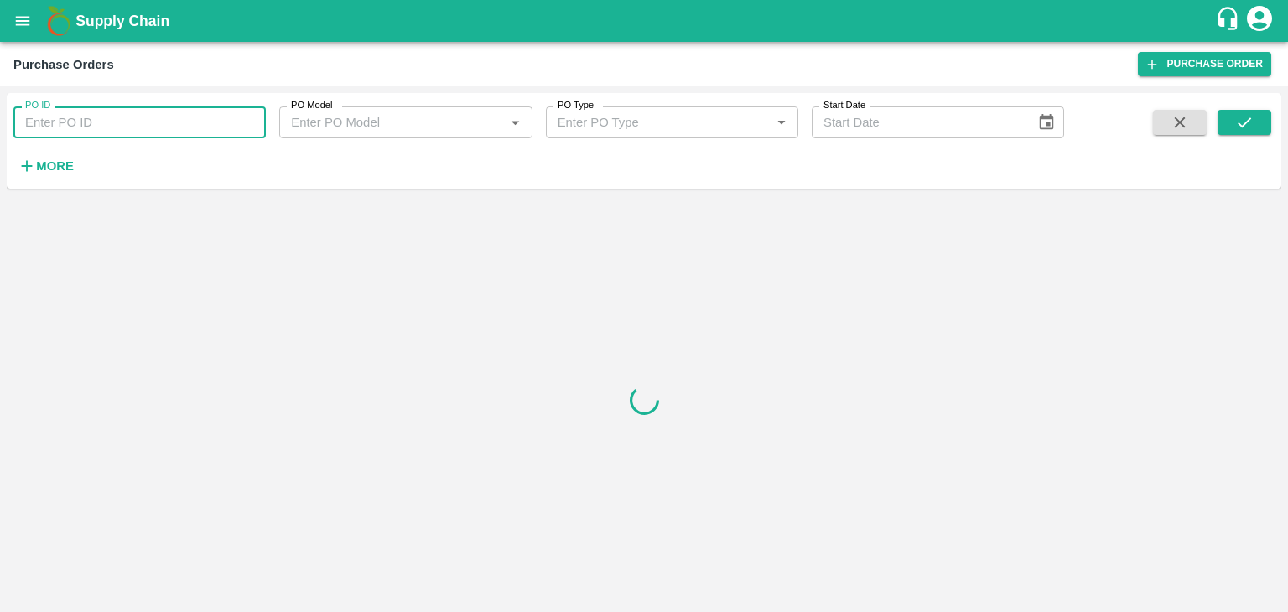
click at [258, 120] on input "PO ID" at bounding box center [139, 122] width 252 height 32
paste input "177751"
type input "177751"
click at [1248, 126] on icon "submit" at bounding box center [1244, 122] width 18 height 18
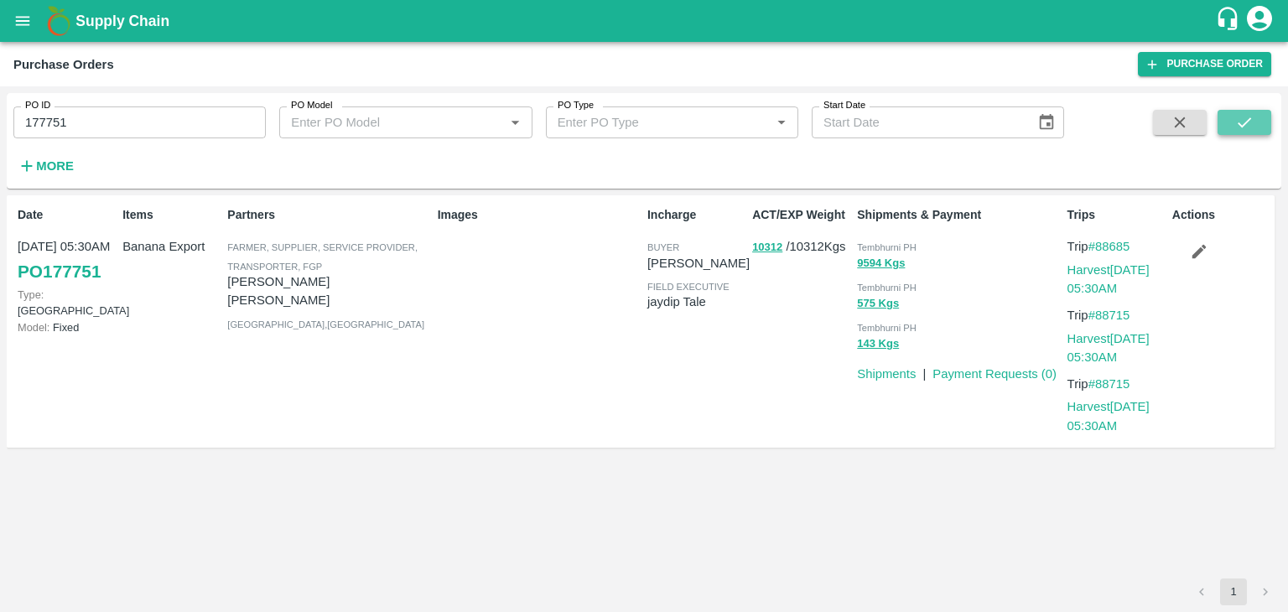
click at [1248, 126] on icon "submit" at bounding box center [1244, 122] width 18 height 18
click at [971, 367] on link "Payment Requests ( 0 )" at bounding box center [994, 373] width 124 height 13
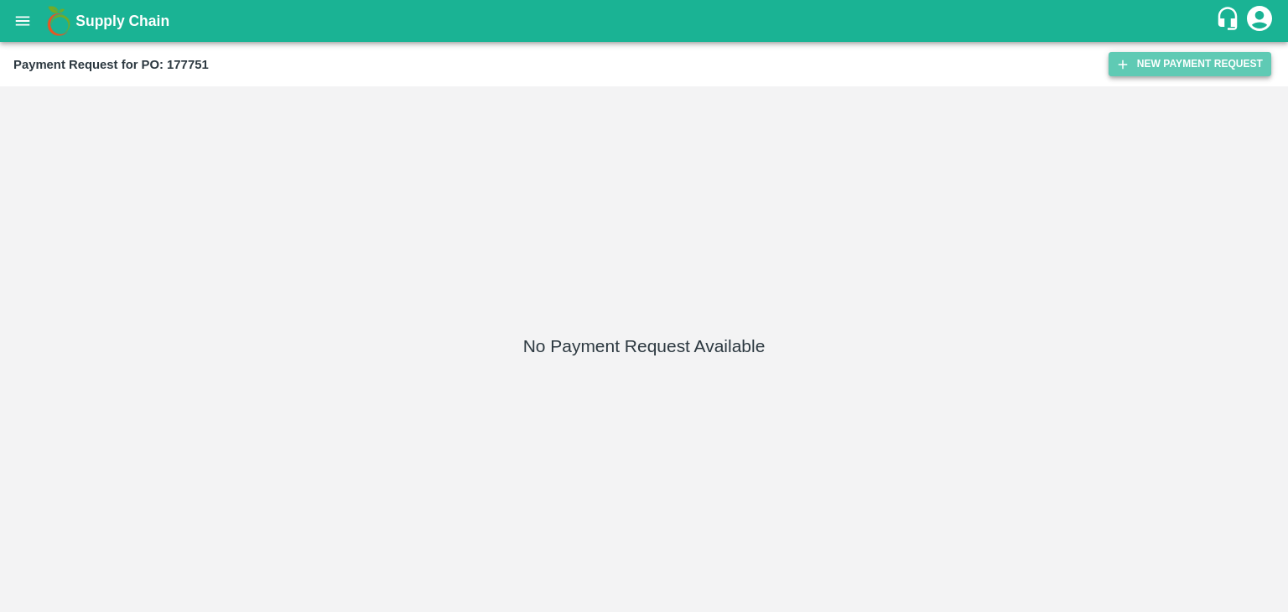
click at [1190, 55] on button "New Payment Request" at bounding box center [1189, 64] width 163 height 24
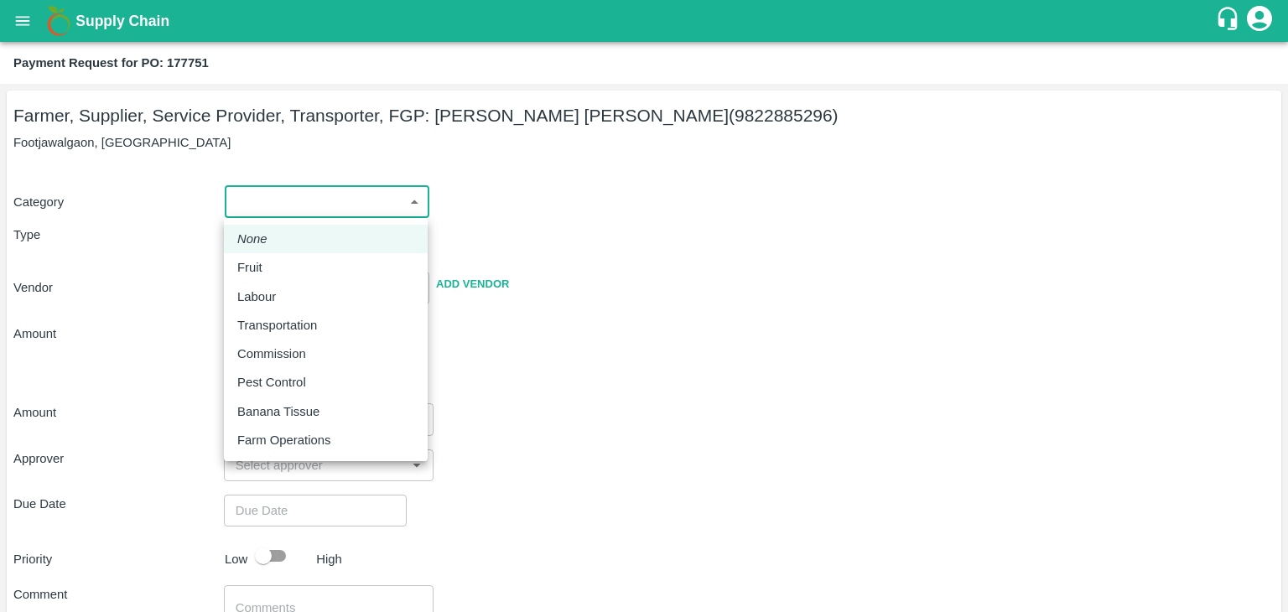
click at [298, 206] on body "Supply Chain Payment Request for PO: 177751 Farmer, Supplier, Service Provider,…" at bounding box center [644, 306] width 1288 height 612
click at [283, 262] on div "Fruit" at bounding box center [325, 267] width 177 height 18
type input "1"
type input "[PERSON_NAME] [PERSON_NAME] - 9822885296(Farmer, Supplier, Service Provider, Tr…"
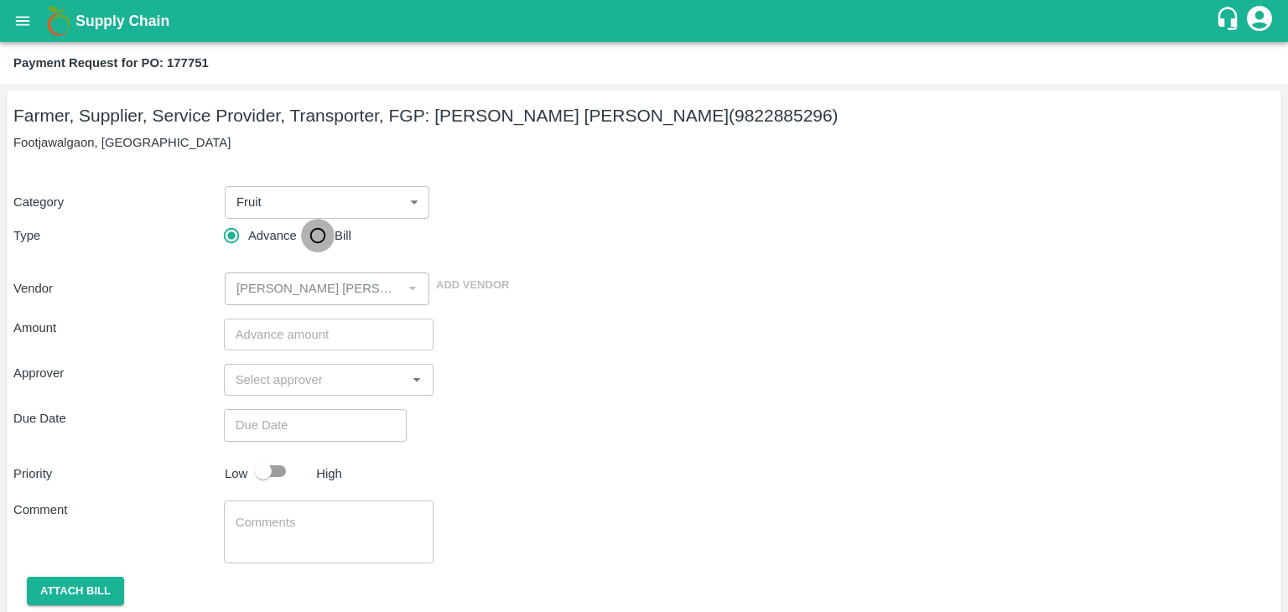
click at [312, 246] on input "Bill" at bounding box center [318, 236] width 34 height 34
radio input "true"
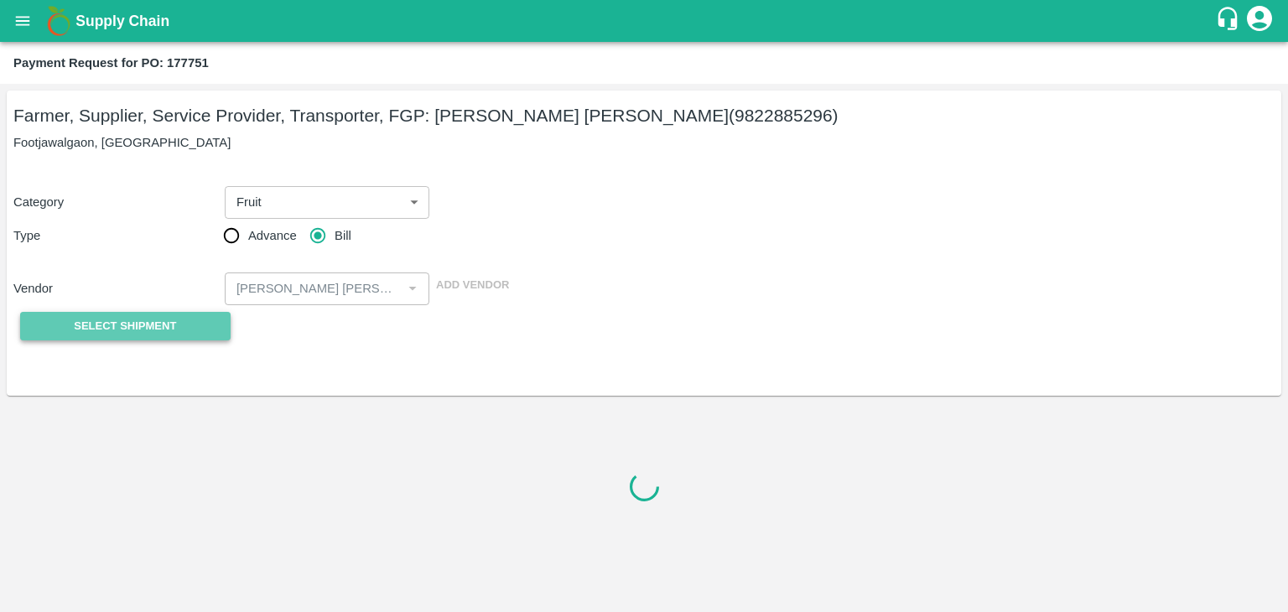
click at [151, 327] on span "Select Shipment" at bounding box center [125, 326] width 102 height 19
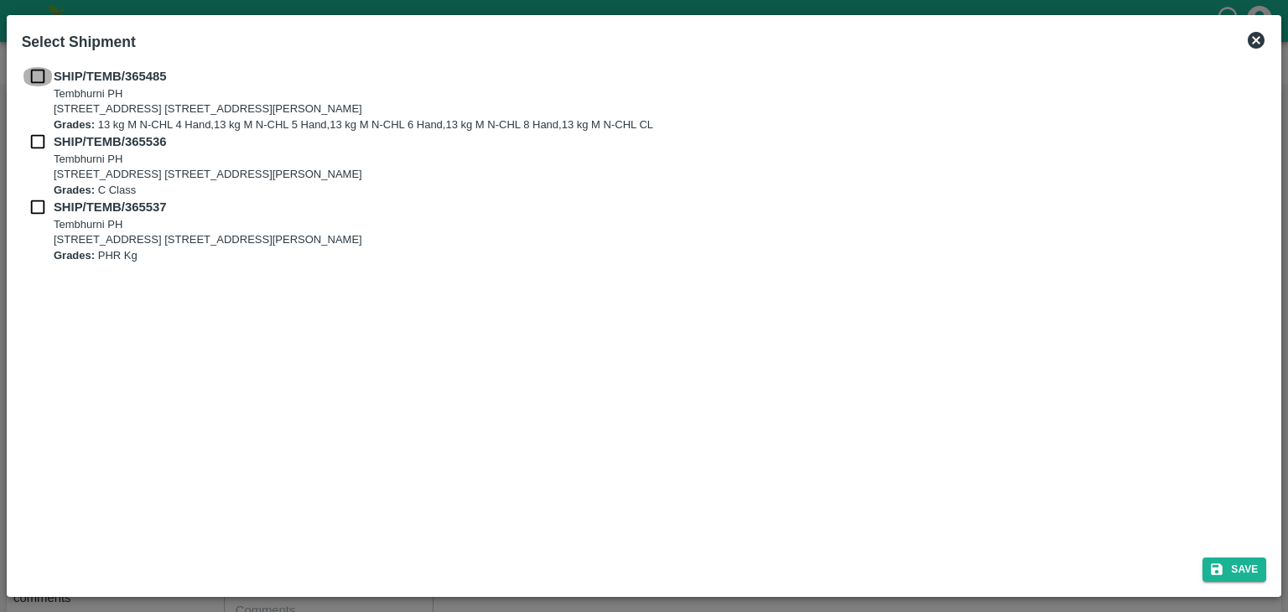
click at [44, 71] on input "checkbox" at bounding box center [38, 76] width 32 height 18
checkbox input "true"
drag, startPoint x: 37, startPoint y: 131, endPoint x: 35, endPoint y: 144, distance: 13.5
click at [35, 144] on div "SHIP/TEMB/365485 [STREET_ADDRESS] E-5, YASHSHREE INDUSTRIES, M.I.D.C., A/P TEMB…" at bounding box center [644, 165] width 1245 height 196
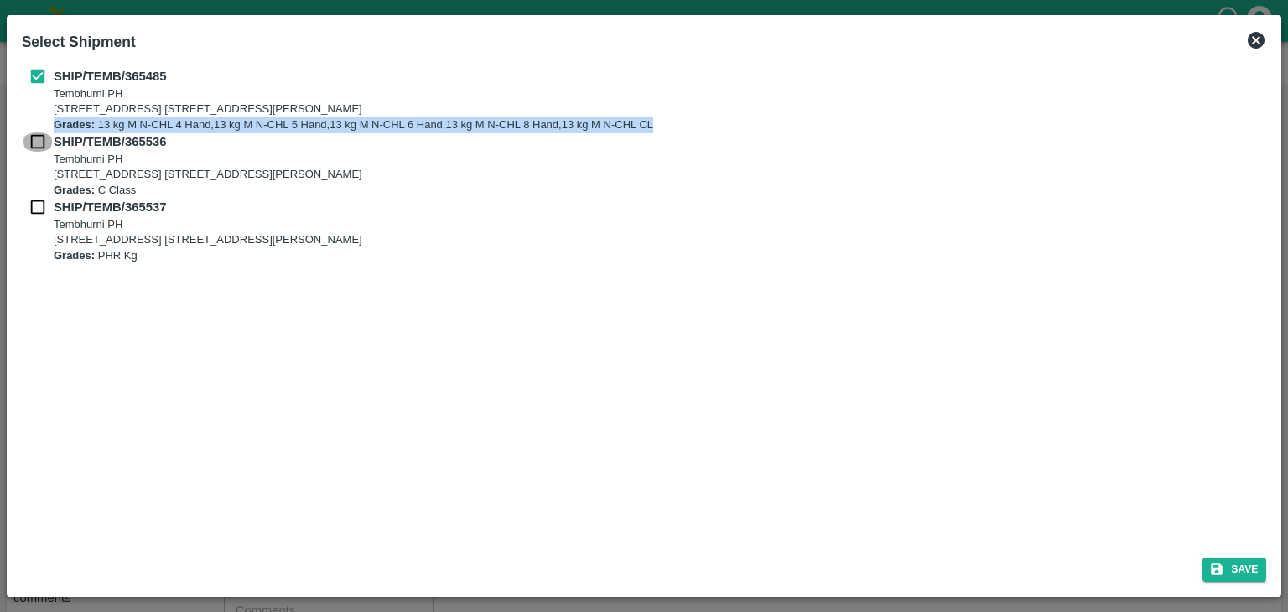
click at [35, 144] on input "checkbox" at bounding box center [38, 141] width 32 height 18
checkbox input "true"
click at [36, 215] on input "checkbox" at bounding box center [38, 207] width 32 height 18
checkbox input "true"
click at [1250, 568] on button "Save" at bounding box center [1234, 569] width 64 height 24
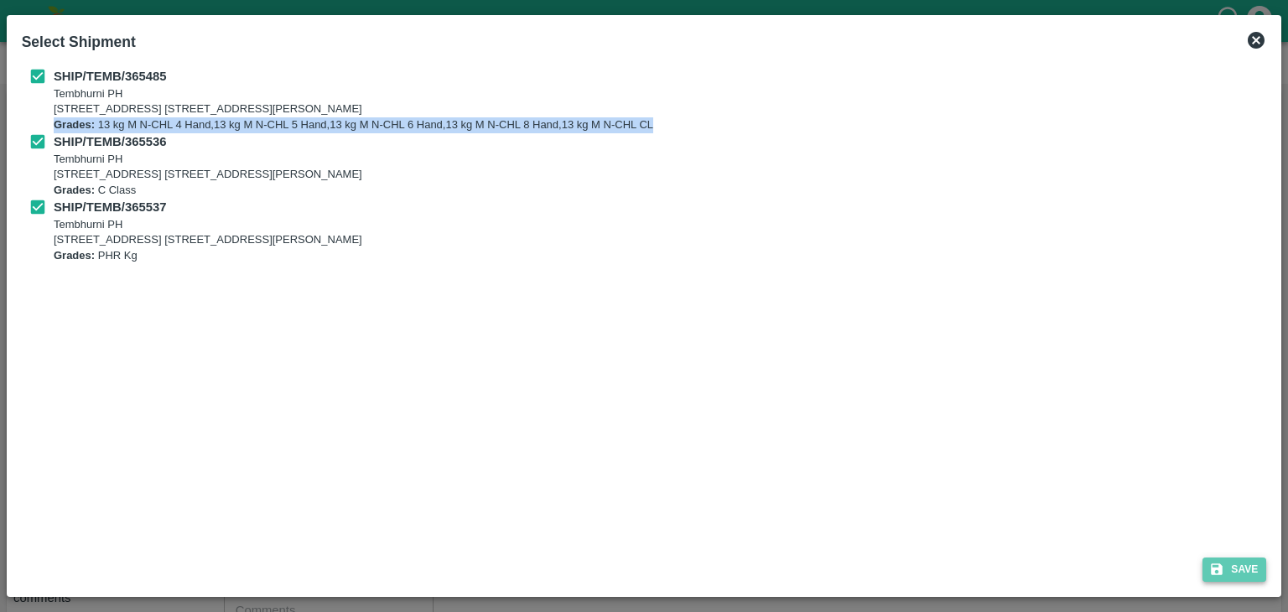
type input "[DATE]"
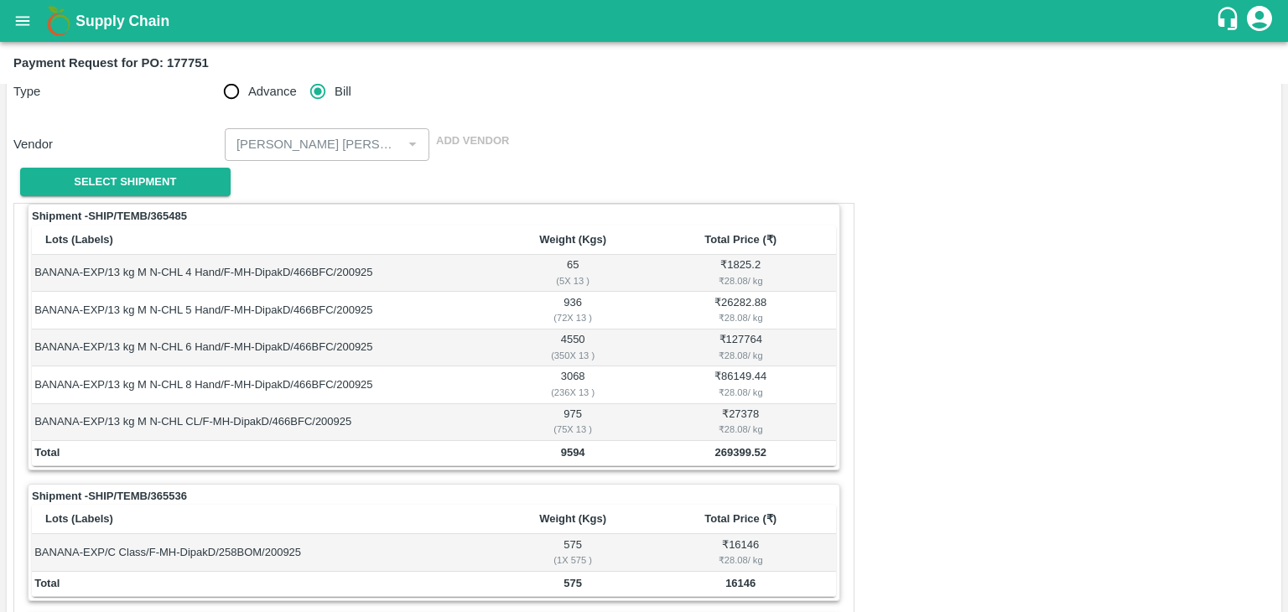
scroll to position [822, 0]
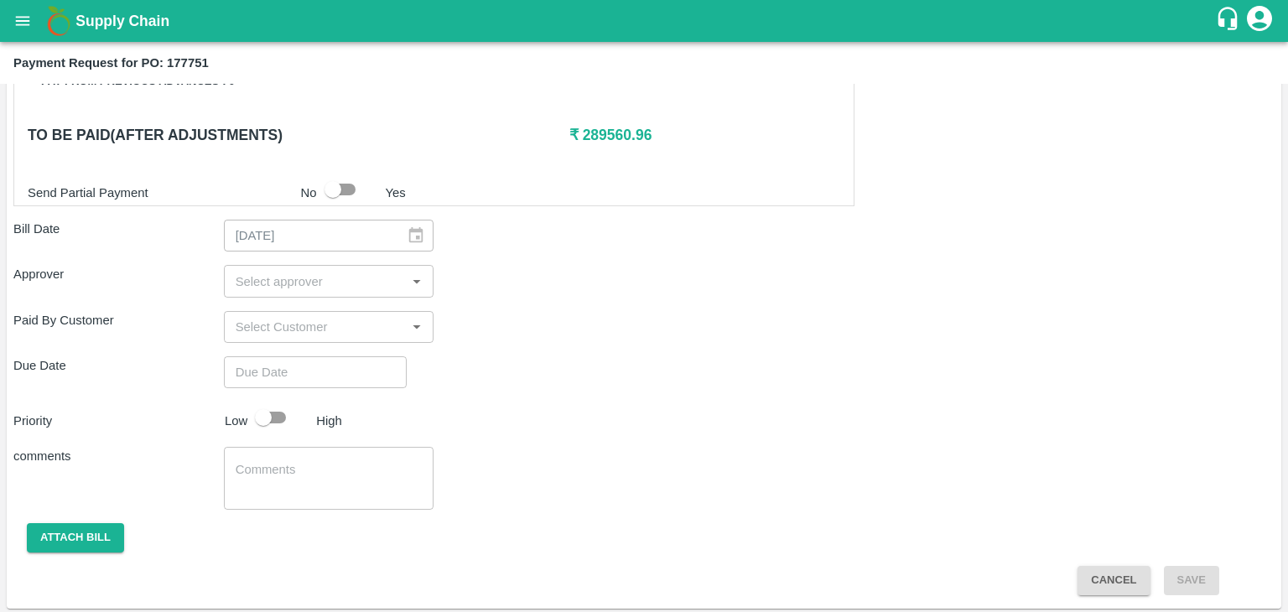
click at [286, 282] on input "input" at bounding box center [315, 281] width 173 height 22
type input "aJIT"
click at [316, 319] on div "[PERSON_NAME]" at bounding box center [328, 322] width 102 height 18
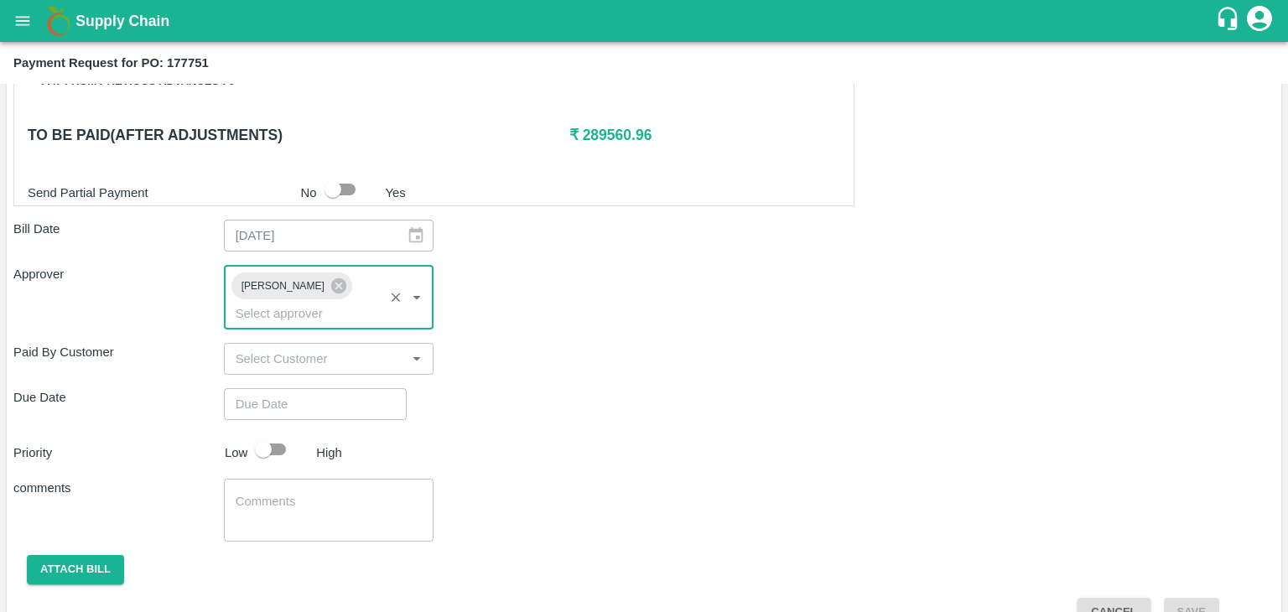
type input "DD/MM/YYYY hh:mm aa"
click at [364, 392] on input "DD/MM/YYYY hh:mm aa" at bounding box center [309, 404] width 171 height 32
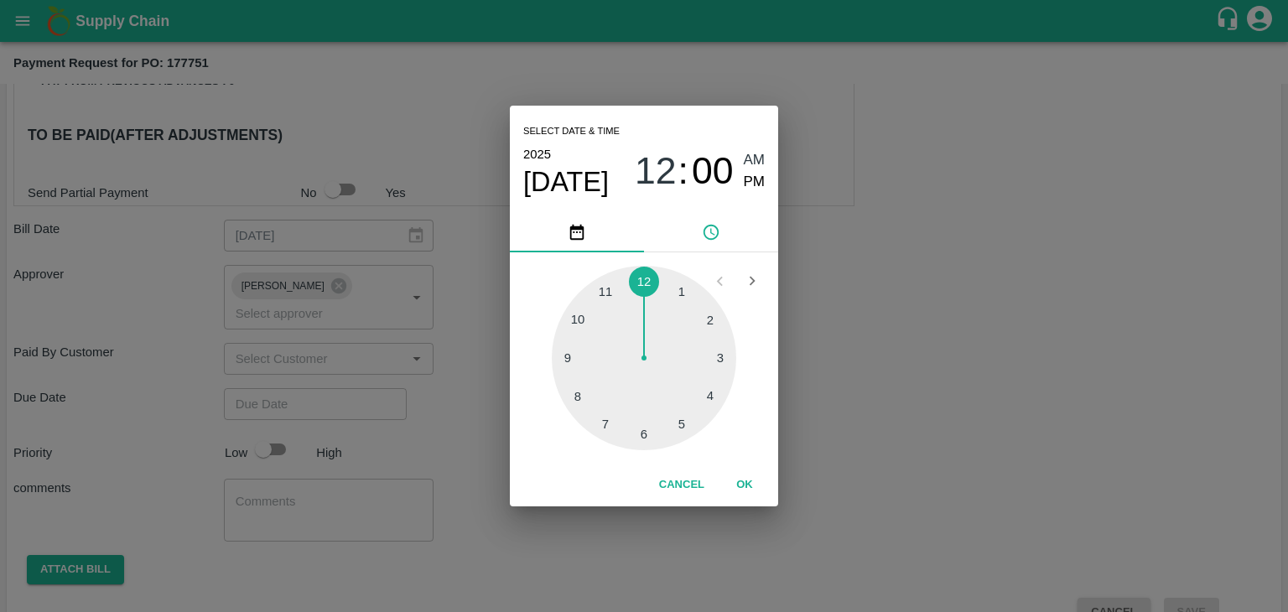
drag, startPoint x: 757, startPoint y: 505, endPoint x: 748, endPoint y: 495, distance: 14.3
click at [748, 495] on div "Cancel OK" at bounding box center [644, 485] width 268 height 43
type input "[DATE] 12:00 AM"
click at [748, 495] on button "OK" at bounding box center [745, 484] width 54 height 29
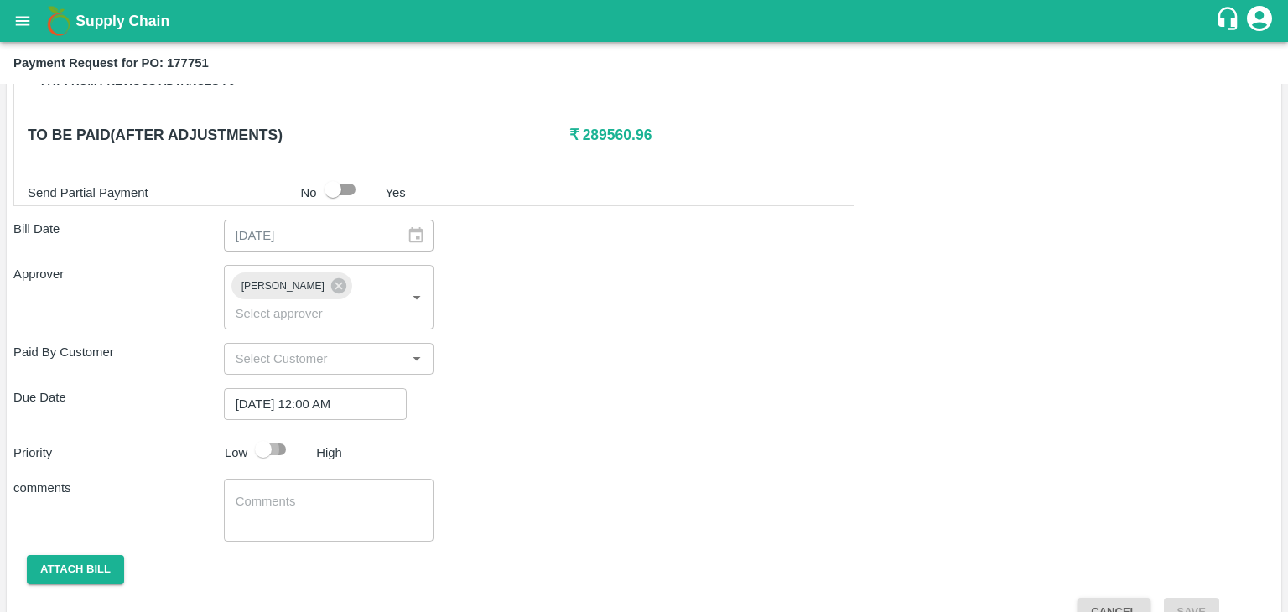
click at [272, 433] on input "checkbox" at bounding box center [263, 449] width 96 height 32
checkbox input "true"
click at [332, 493] on textarea at bounding box center [329, 510] width 187 height 35
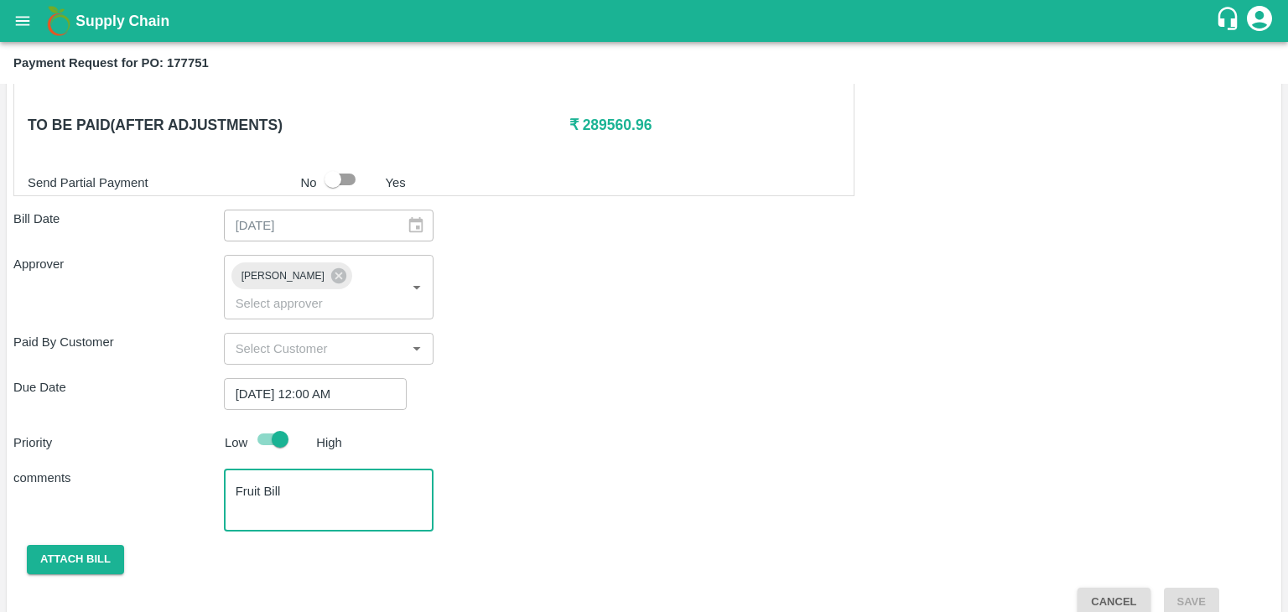
type textarea "Fruit Bill"
click at [41, 545] on button "Attach bill" at bounding box center [75, 559] width 97 height 29
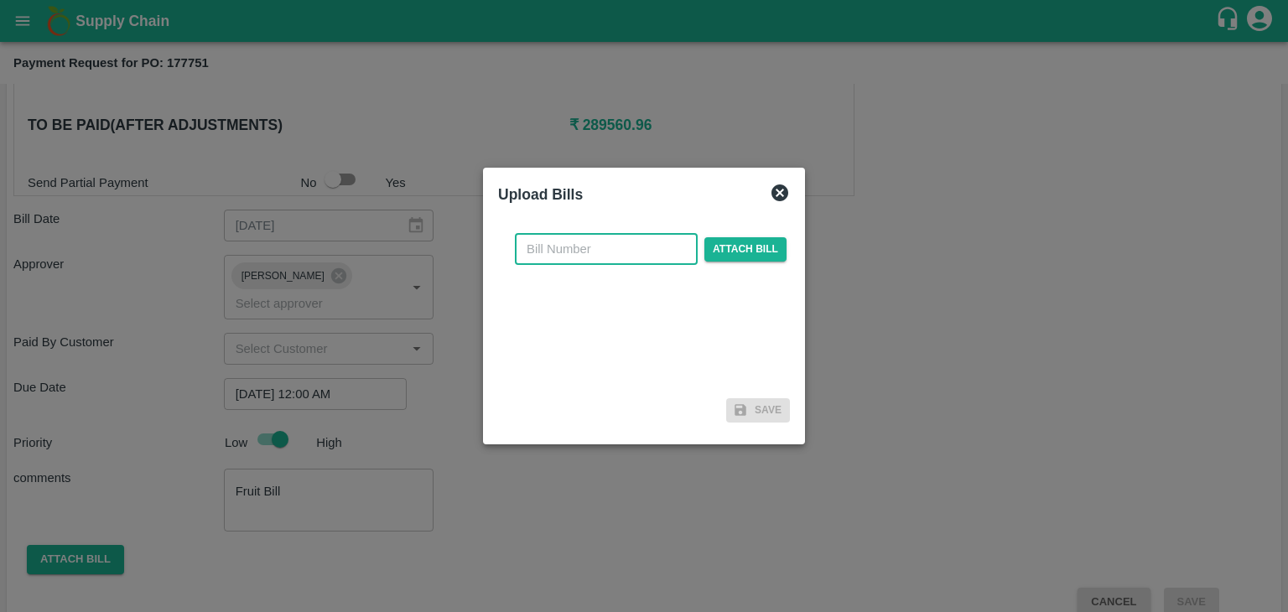
click at [617, 241] on input "text" at bounding box center [606, 249] width 183 height 32
click at [640, 256] on input "VG/25-26/129" at bounding box center [606, 249] width 183 height 32
type input "VG/25-26/139"
click at [728, 248] on span "Attach bill" at bounding box center [745, 249] width 82 height 24
click at [0, 0] on input "Attach bill" at bounding box center [0, 0] width 0 height 0
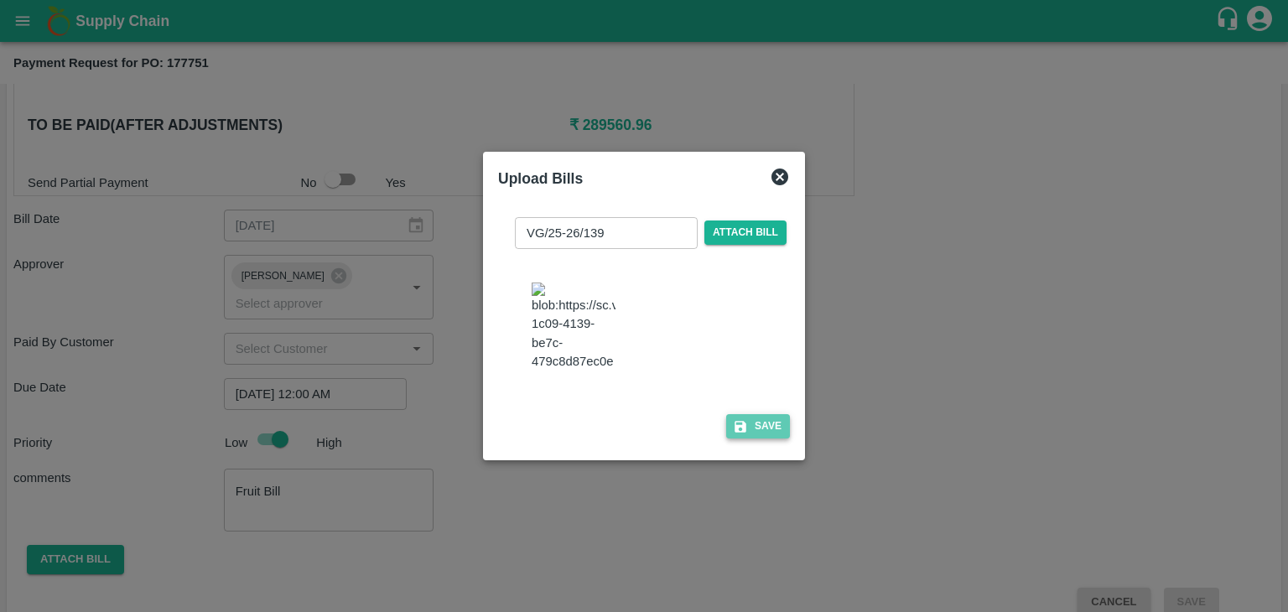
click at [770, 438] on button "Save" at bounding box center [758, 426] width 64 height 24
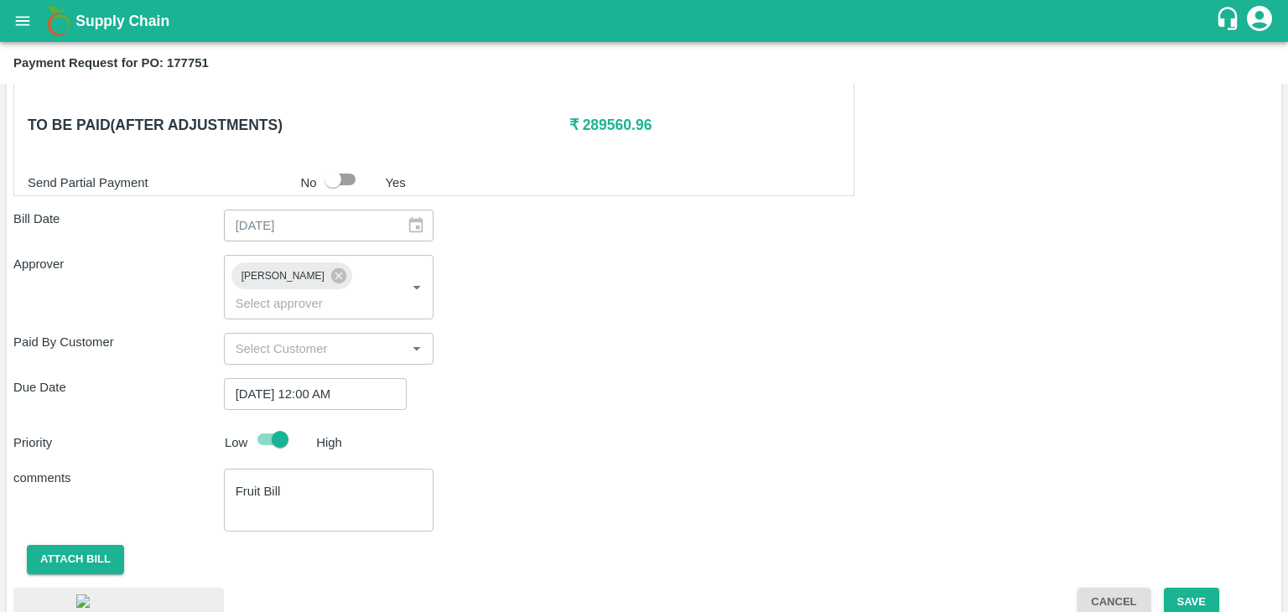
scroll to position [938, 0]
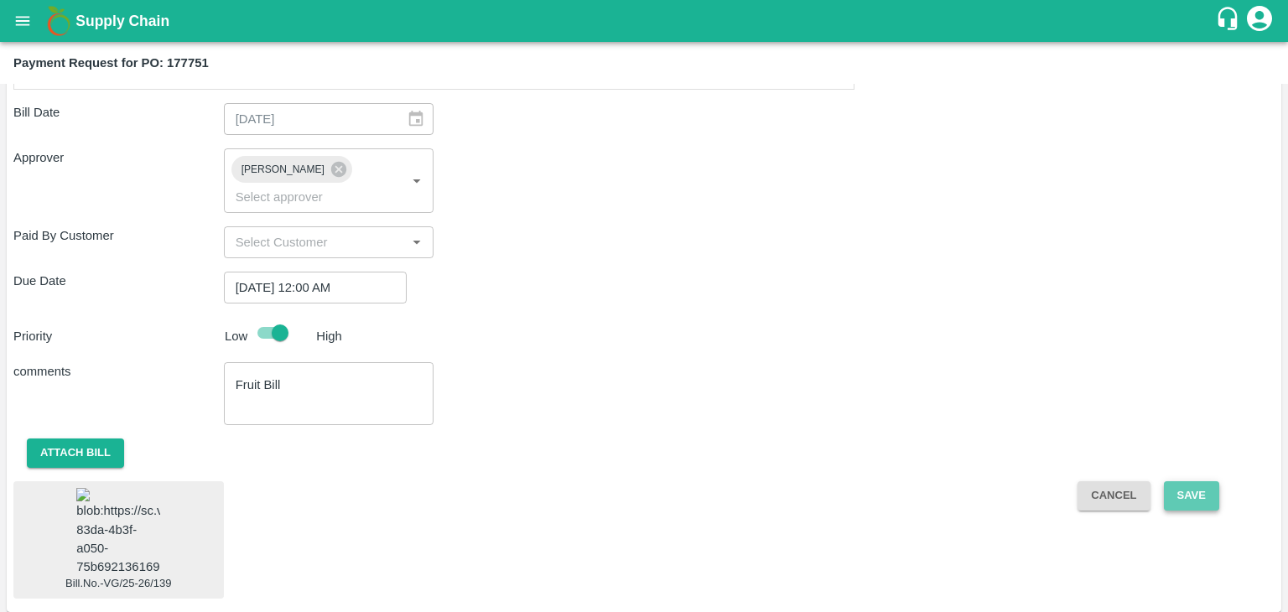
click at [1173, 481] on button "Save" at bounding box center [1191, 495] width 55 height 29
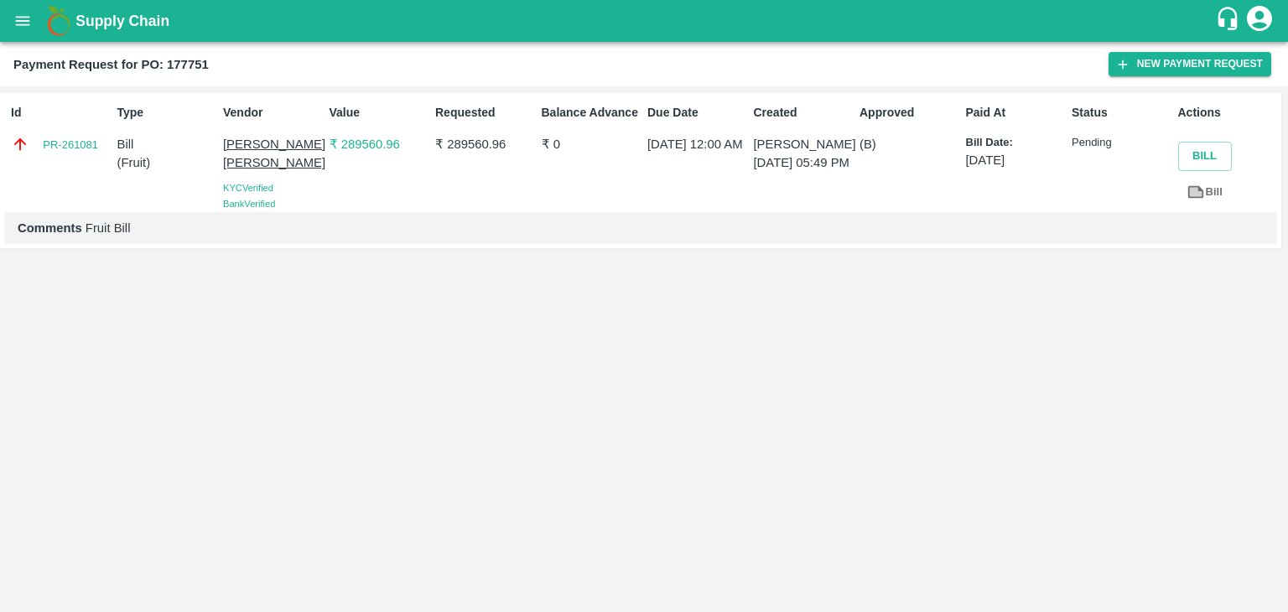
click at [20, 23] on icon "open drawer" at bounding box center [22, 21] width 18 height 18
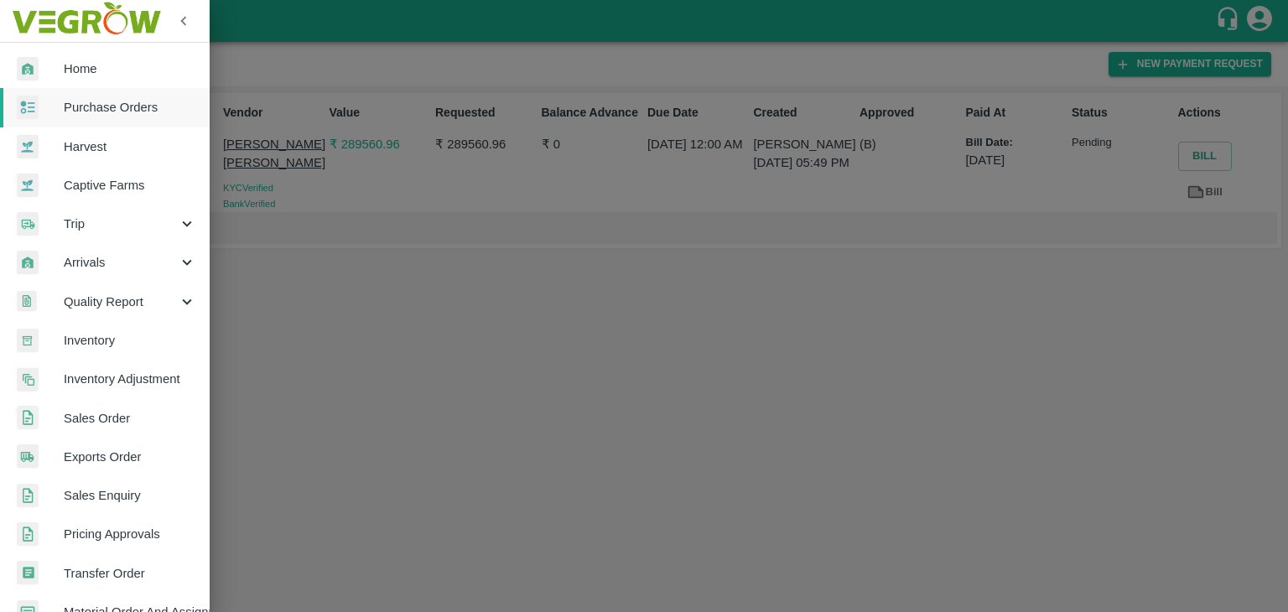
click at [142, 99] on span "Purchase Orders" at bounding box center [130, 107] width 132 height 18
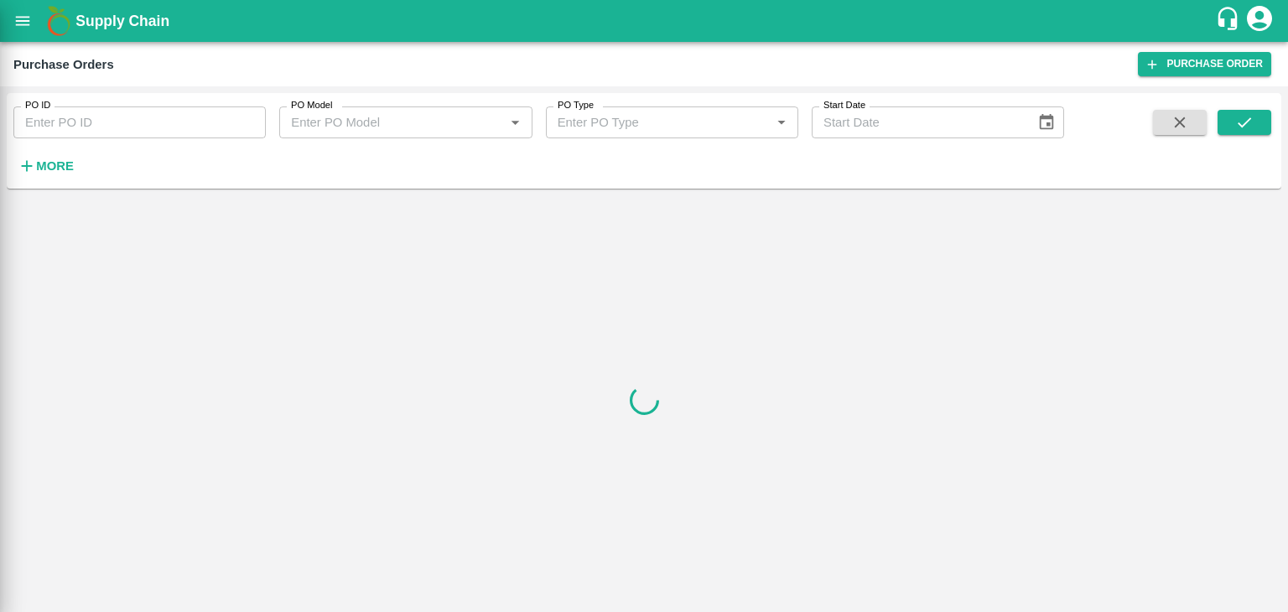
drag, startPoint x: 245, startPoint y: 125, endPoint x: 254, endPoint y: 122, distance: 9.8
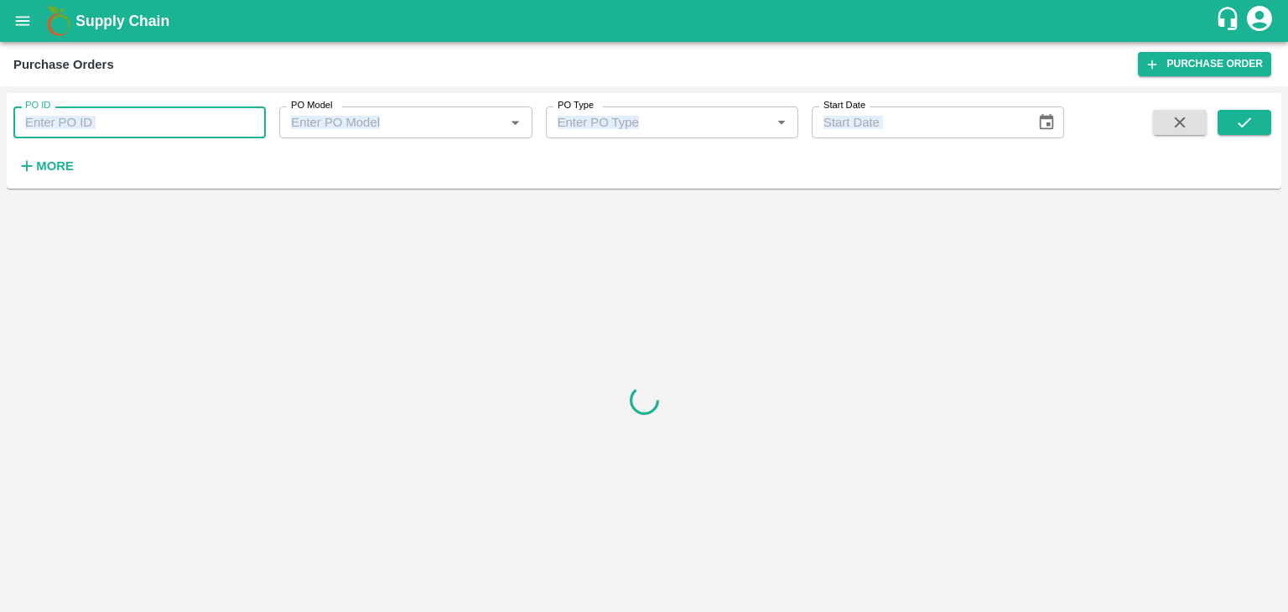
click at [254, 122] on input "PO ID" at bounding box center [139, 122] width 252 height 32
paste input "177794"
type input "177794"
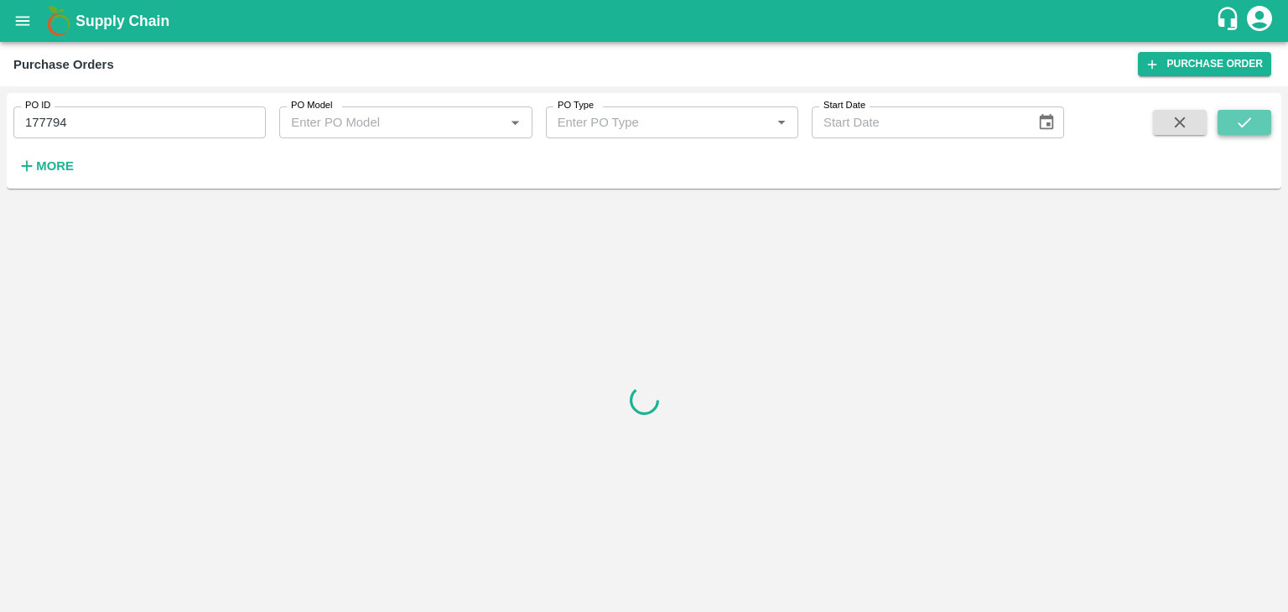
click at [1245, 131] on icon "submit" at bounding box center [1244, 122] width 18 height 18
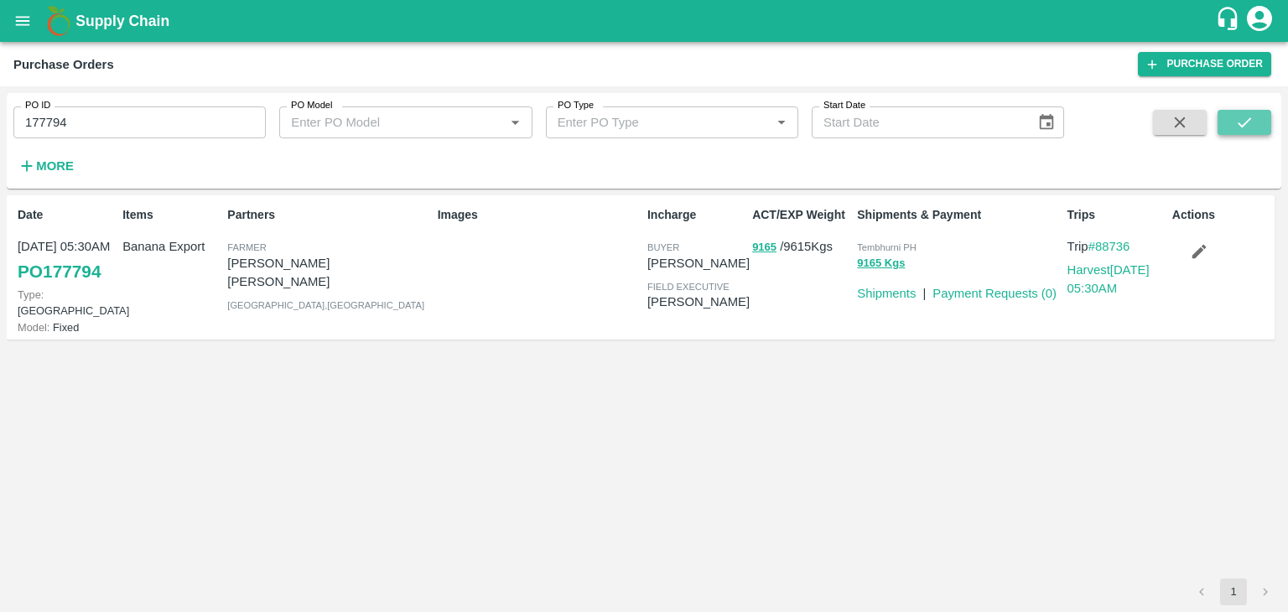
click at [1245, 131] on icon "submit" at bounding box center [1244, 122] width 18 height 18
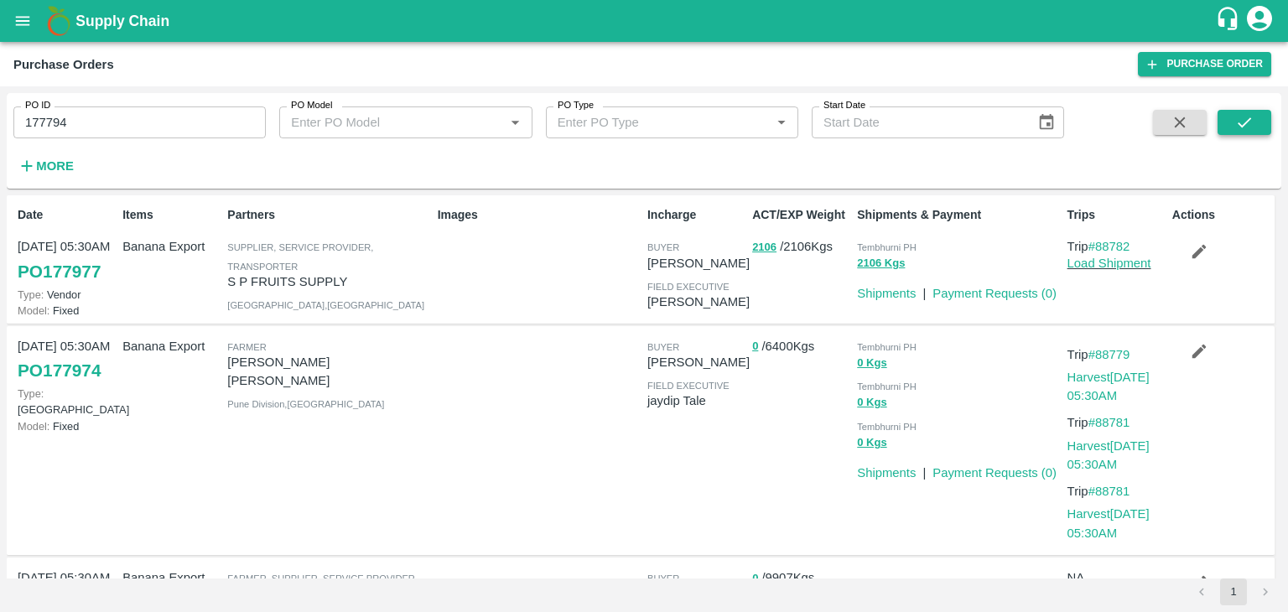
click at [1249, 119] on icon "submit" at bounding box center [1243, 122] width 13 height 10
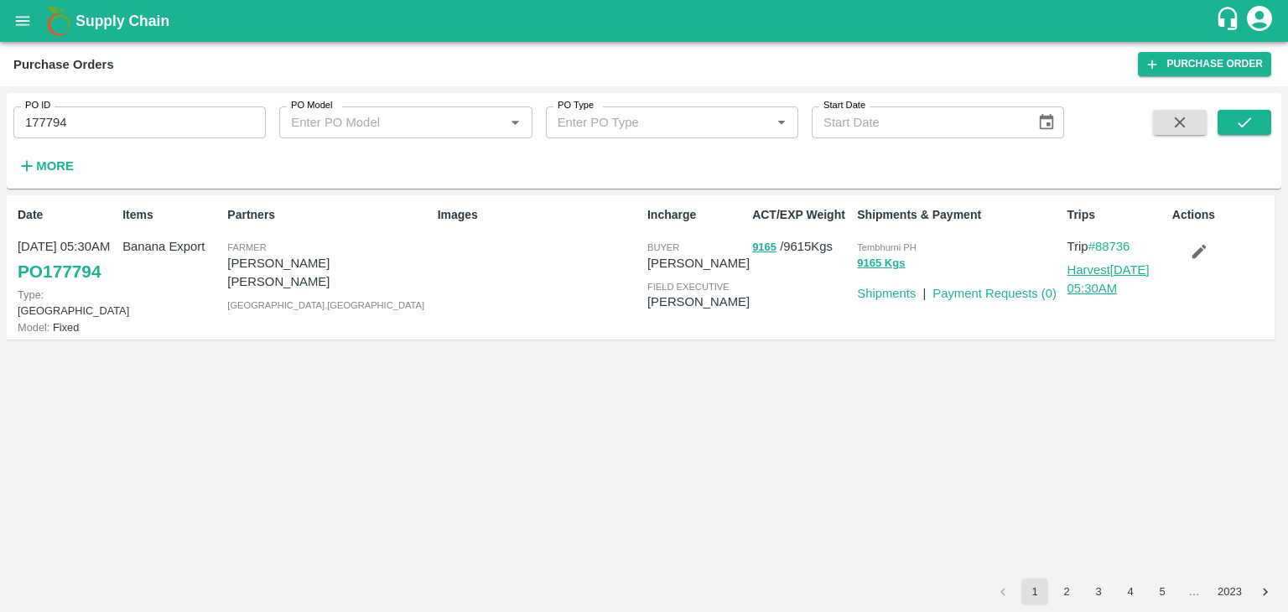
click at [1103, 269] on link "Harvest [DATE] 05:30AM" at bounding box center [1108, 279] width 82 height 32
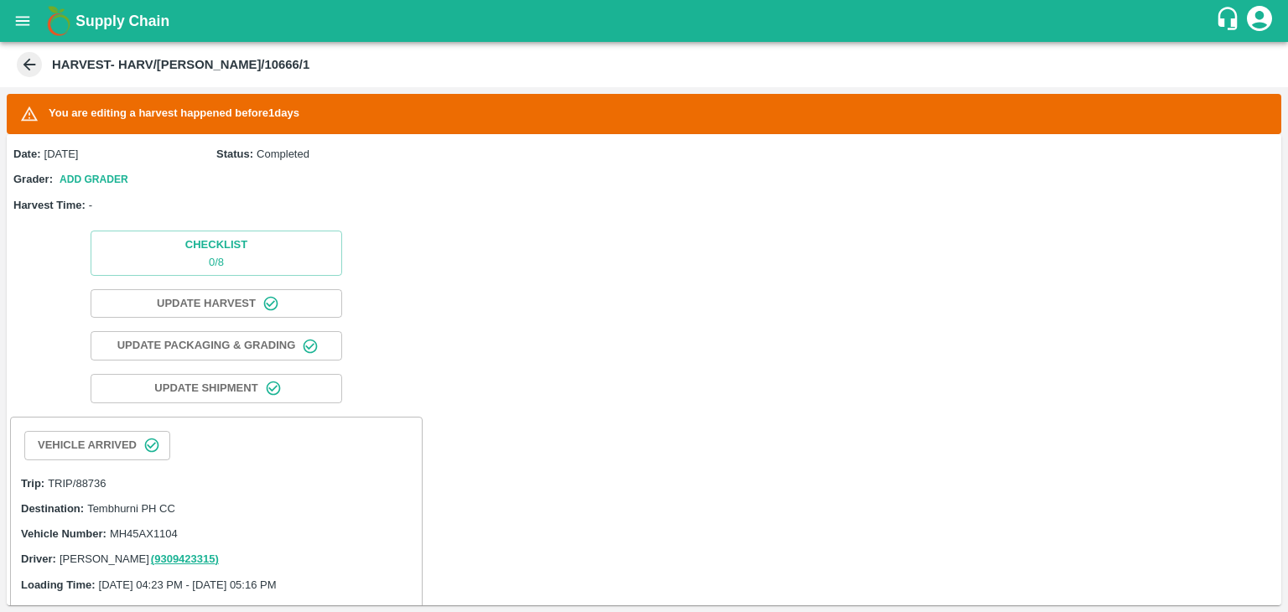
scroll to position [469, 0]
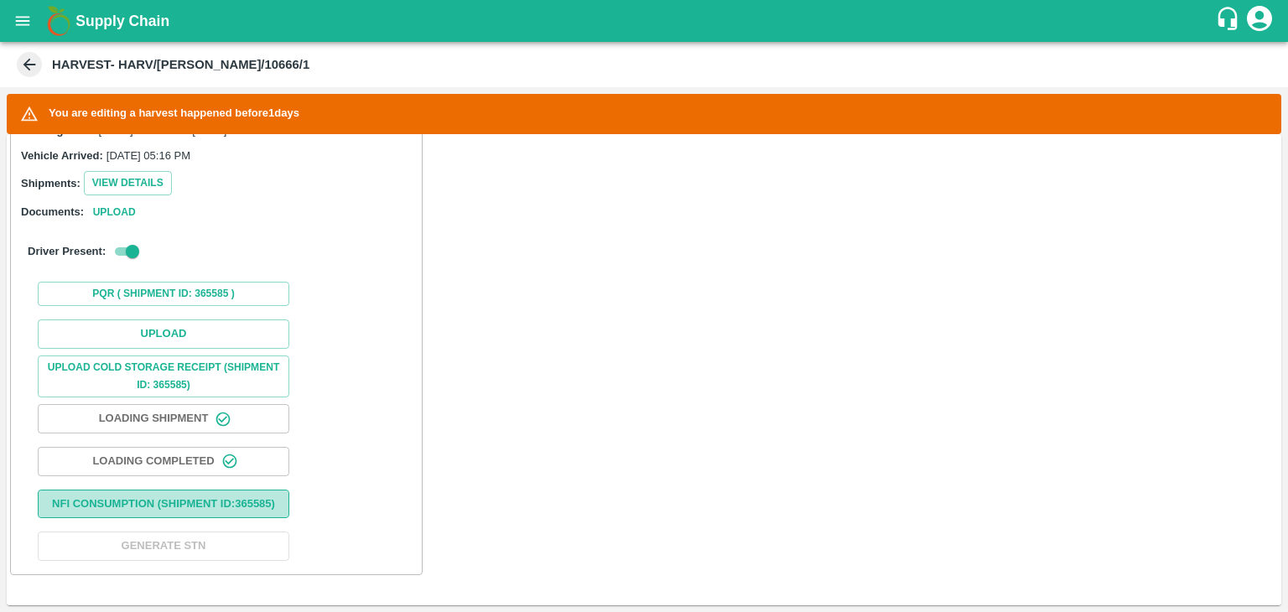
click at [226, 500] on button "Nfi Consumption (SHIPMENT ID: 365585 )" at bounding box center [163, 504] width 251 height 29
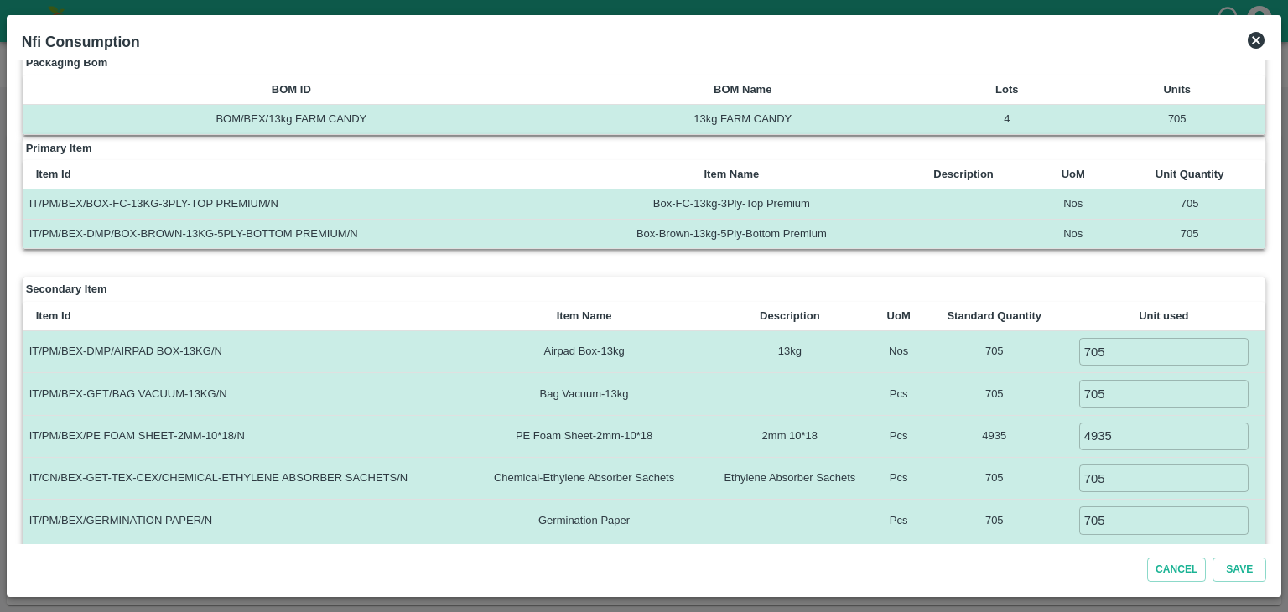
scroll to position [0, 0]
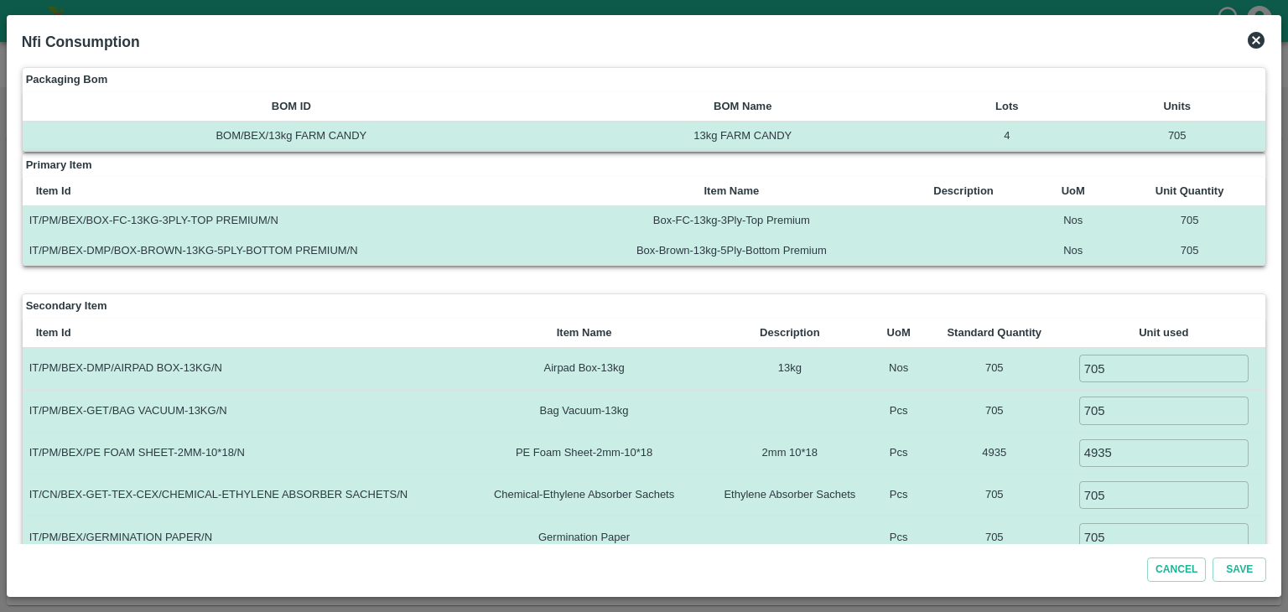
click at [1261, 35] on icon at bounding box center [1255, 40] width 17 height 17
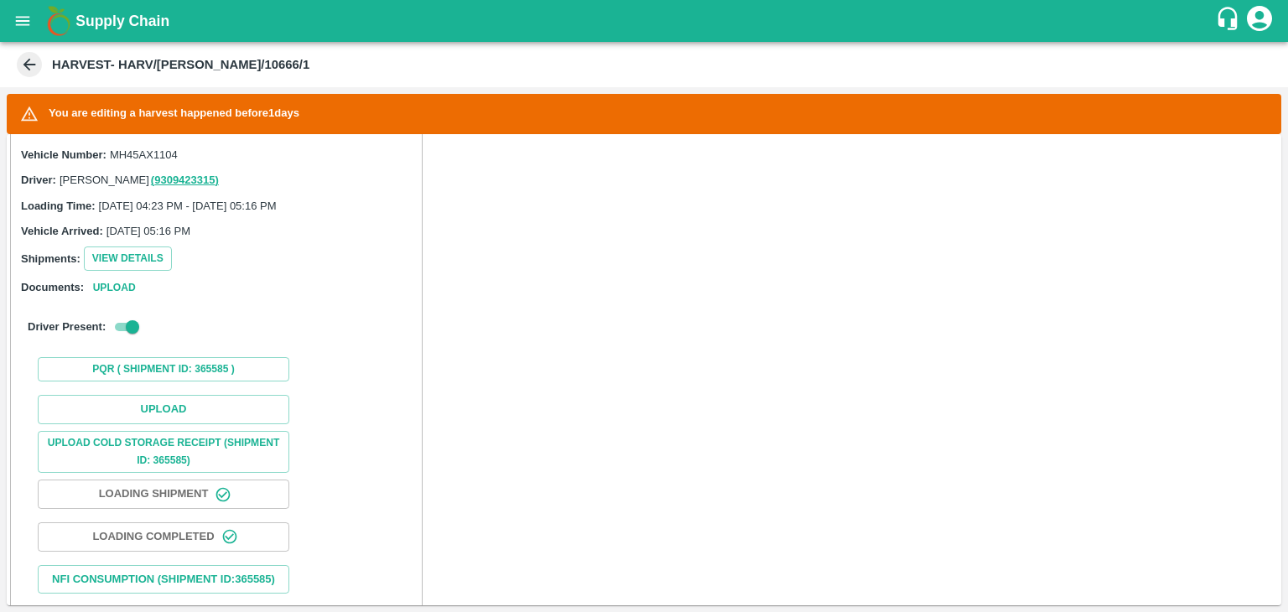
scroll to position [469, 0]
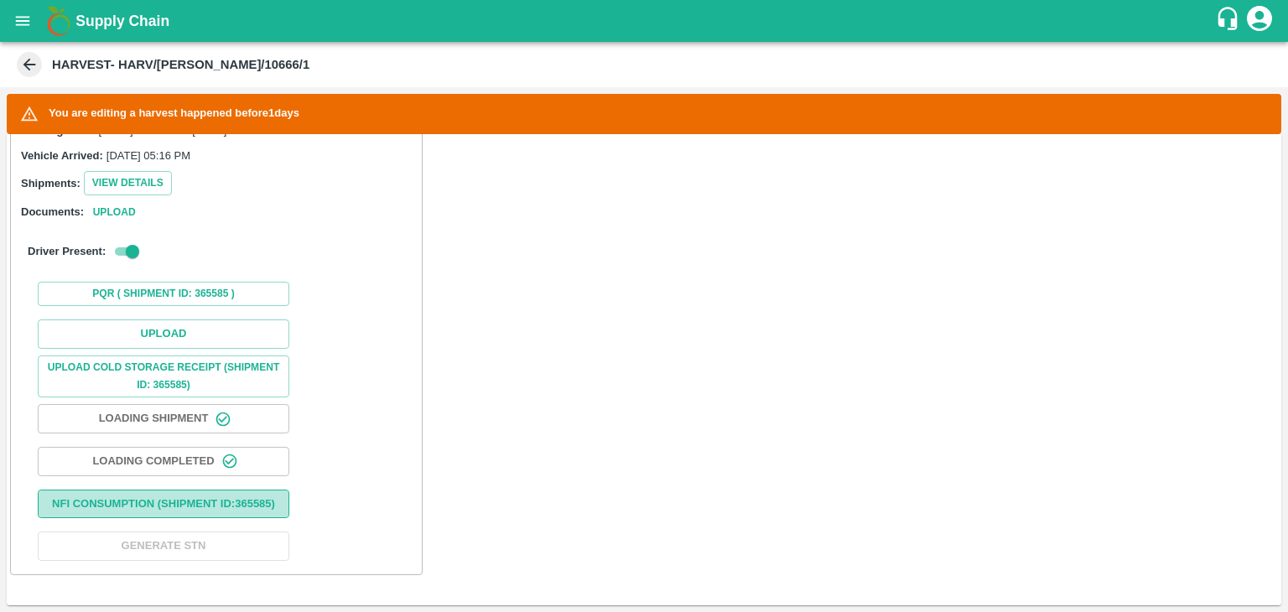
click at [198, 490] on button "Nfi Consumption (SHIPMENT ID: 365585 )" at bounding box center [163, 504] width 251 height 29
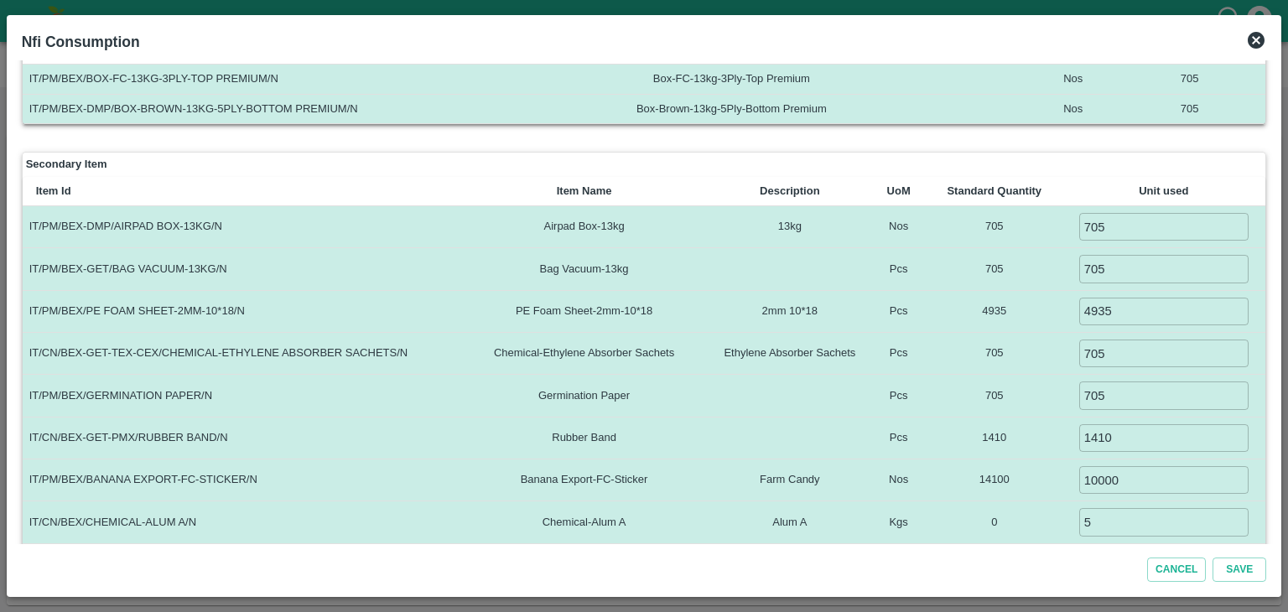
scroll to position [140, 0]
click at [1247, 51] on div "Nfi Consumption" at bounding box center [644, 41] width 1258 height 37
click at [1257, 38] on icon at bounding box center [1256, 40] width 20 height 20
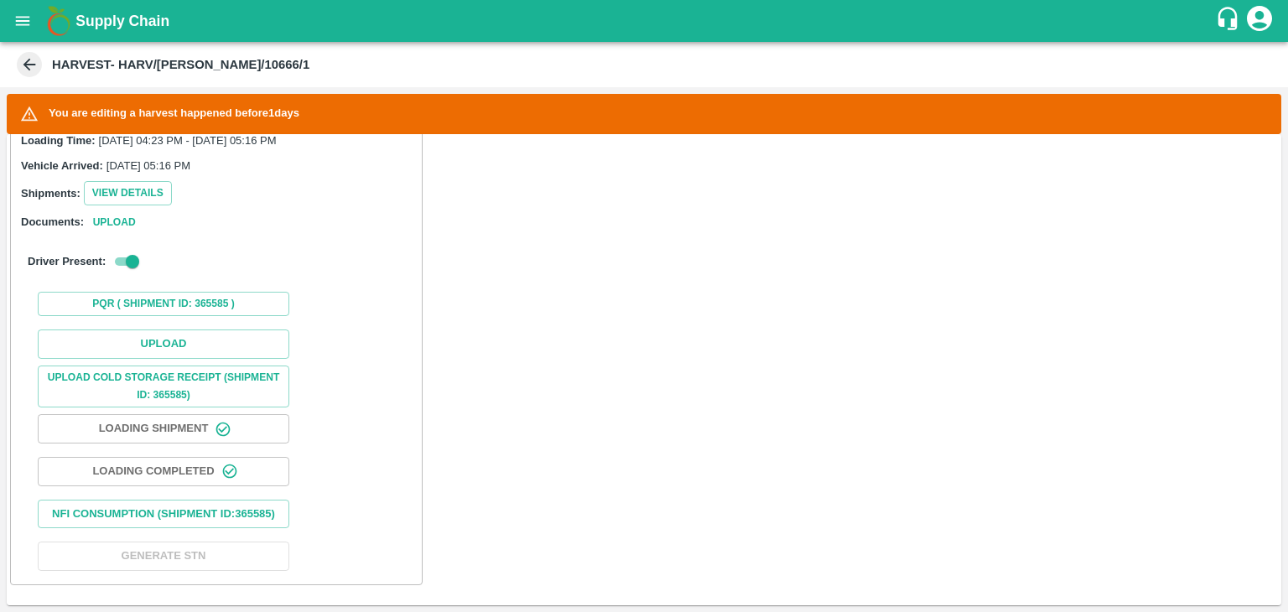
scroll to position [442, 0]
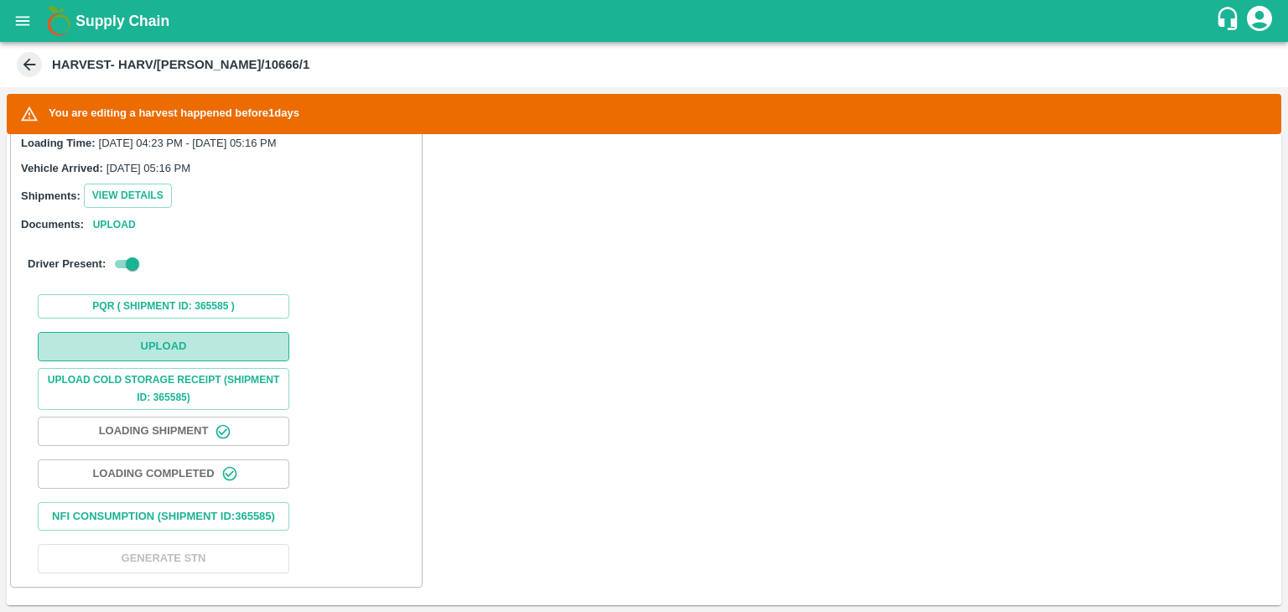
click at [190, 355] on button "Upload" at bounding box center [163, 346] width 251 height 29
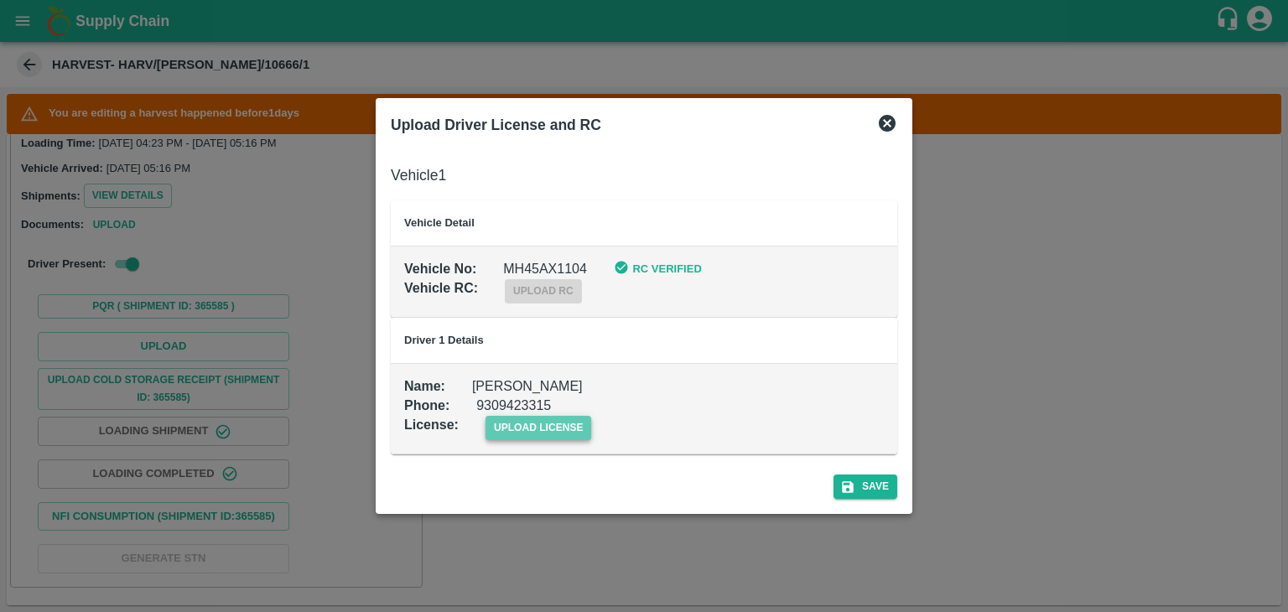
click at [537, 432] on span "upload license" at bounding box center [538, 428] width 106 height 24
click at [0, 0] on input "upload license" at bounding box center [0, 0] width 0 height 0
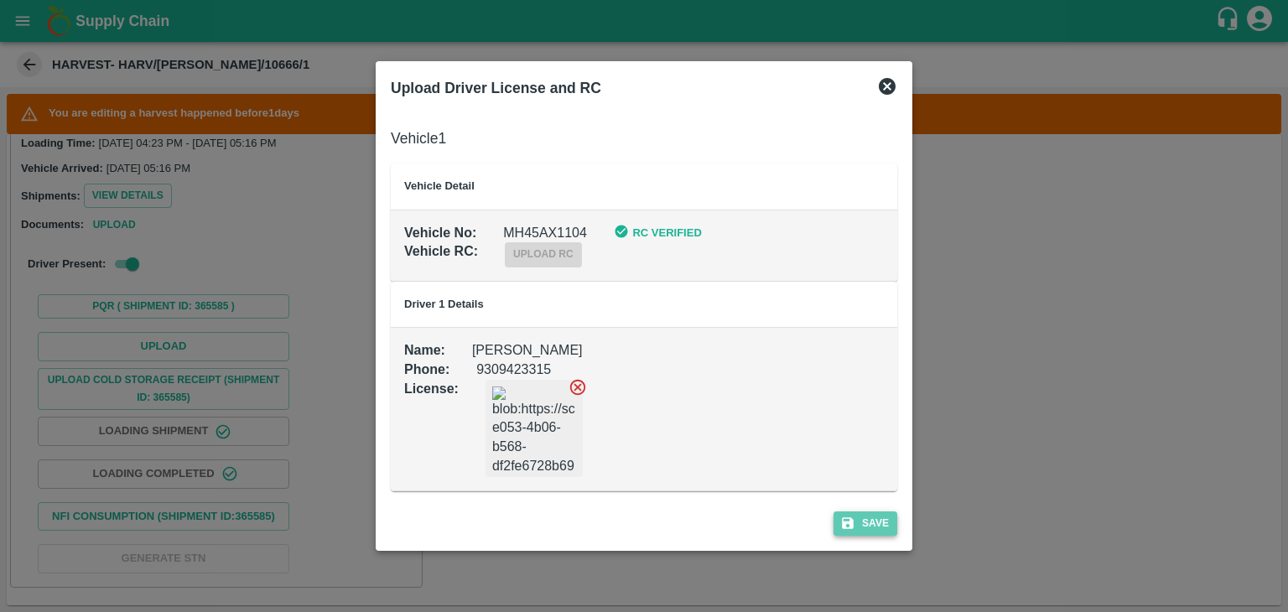
click at [870, 515] on button "Save" at bounding box center [865, 523] width 64 height 24
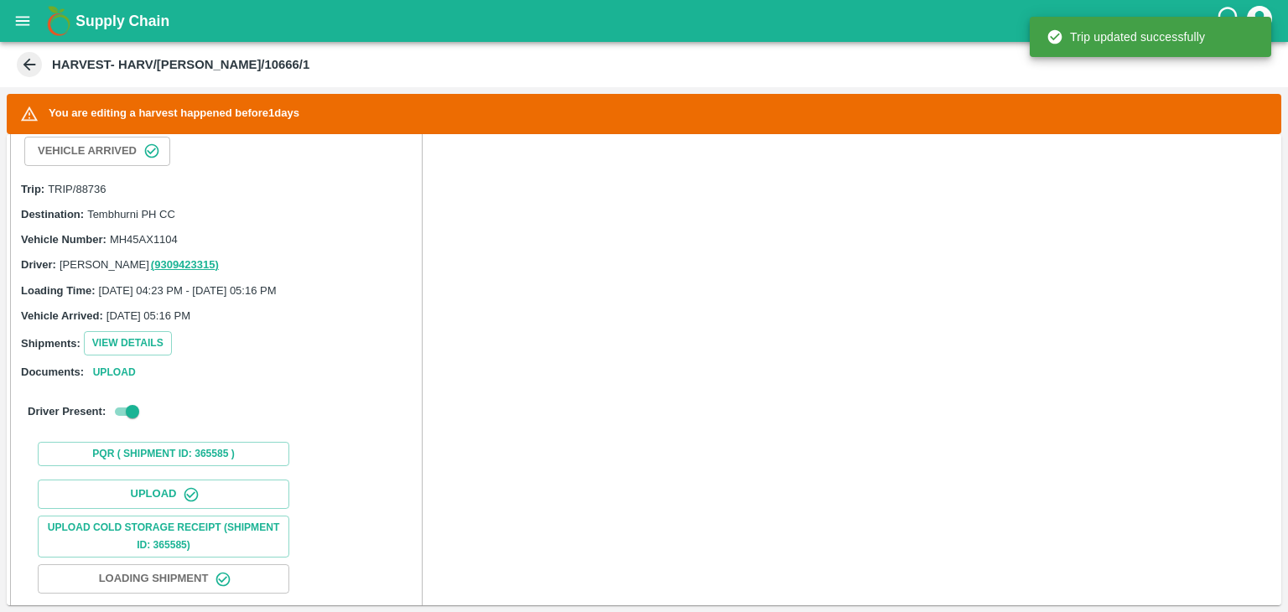
scroll to position [283, 0]
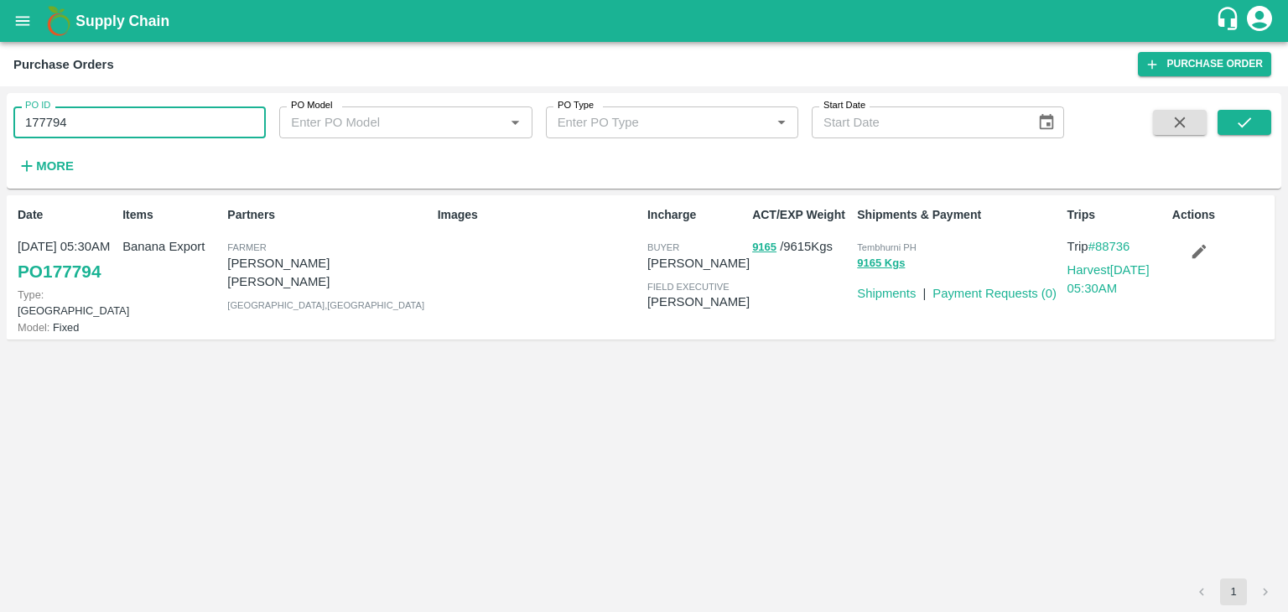
click at [111, 121] on input "177794" at bounding box center [139, 122] width 252 height 32
paste input "text"
click at [111, 121] on input "177794" at bounding box center [139, 122] width 252 height 32
type input "177753"
click at [1221, 111] on button "submit" at bounding box center [1244, 122] width 54 height 25
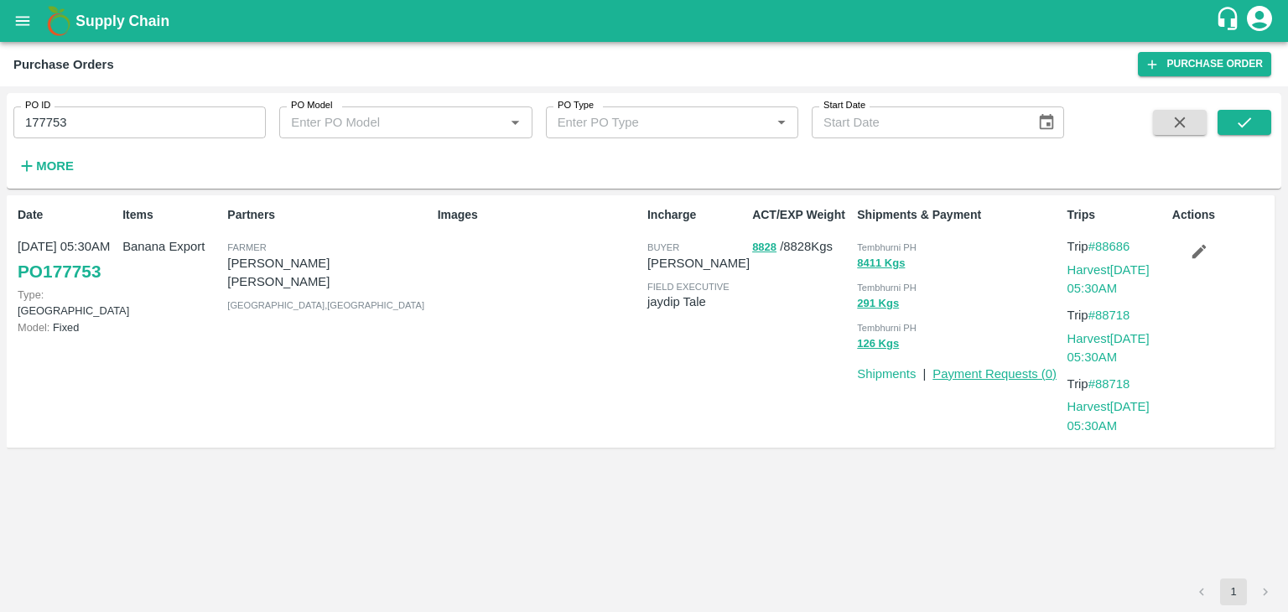
click at [992, 369] on link "Payment Requests ( 0 )" at bounding box center [994, 373] width 124 height 13
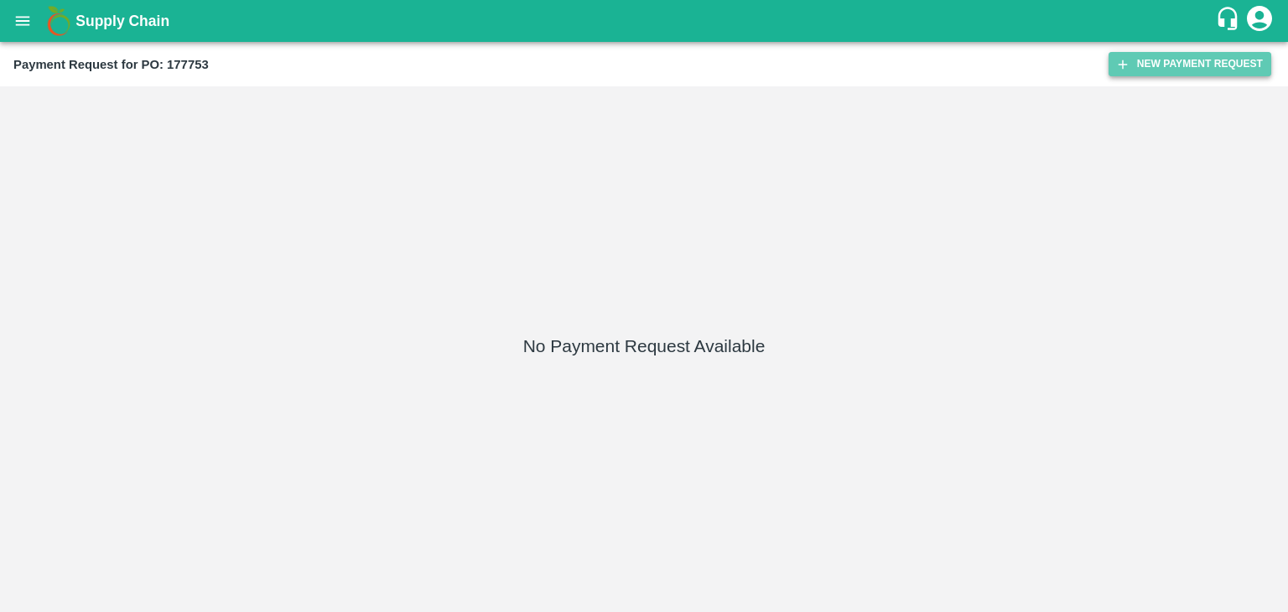
click at [1190, 67] on button "New Payment Request" at bounding box center [1189, 64] width 163 height 24
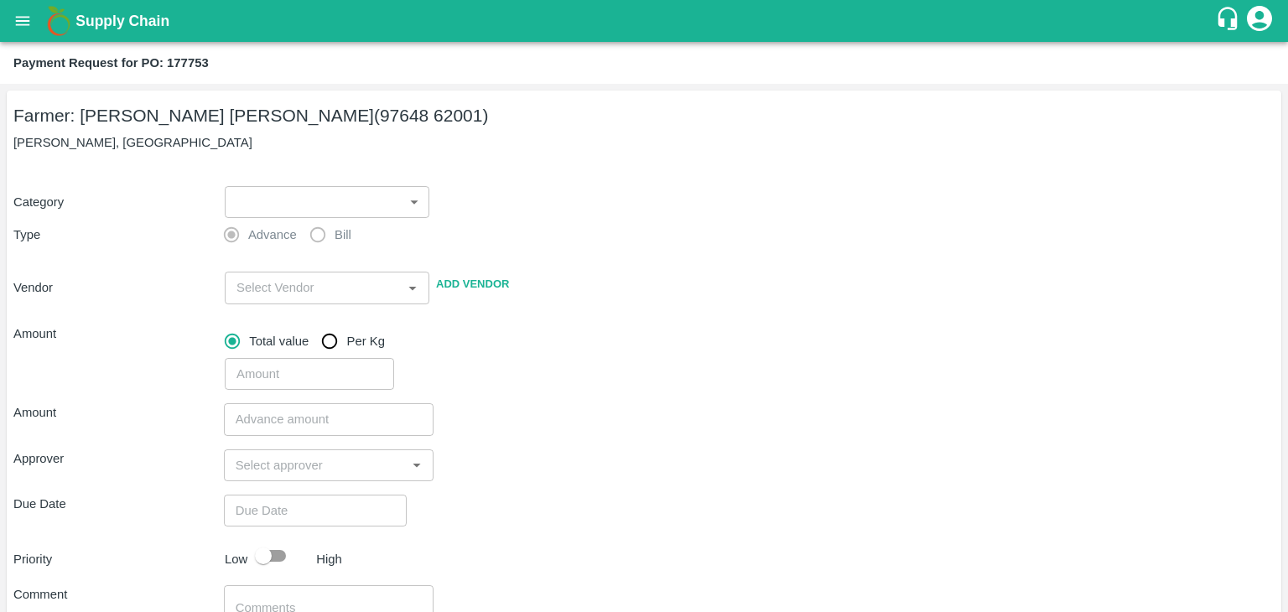
click at [271, 205] on body "Supply Chain Payment Request for PO: 177753 Farmer: Digambar Hanumant Patil (97…" at bounding box center [644, 306] width 1288 height 612
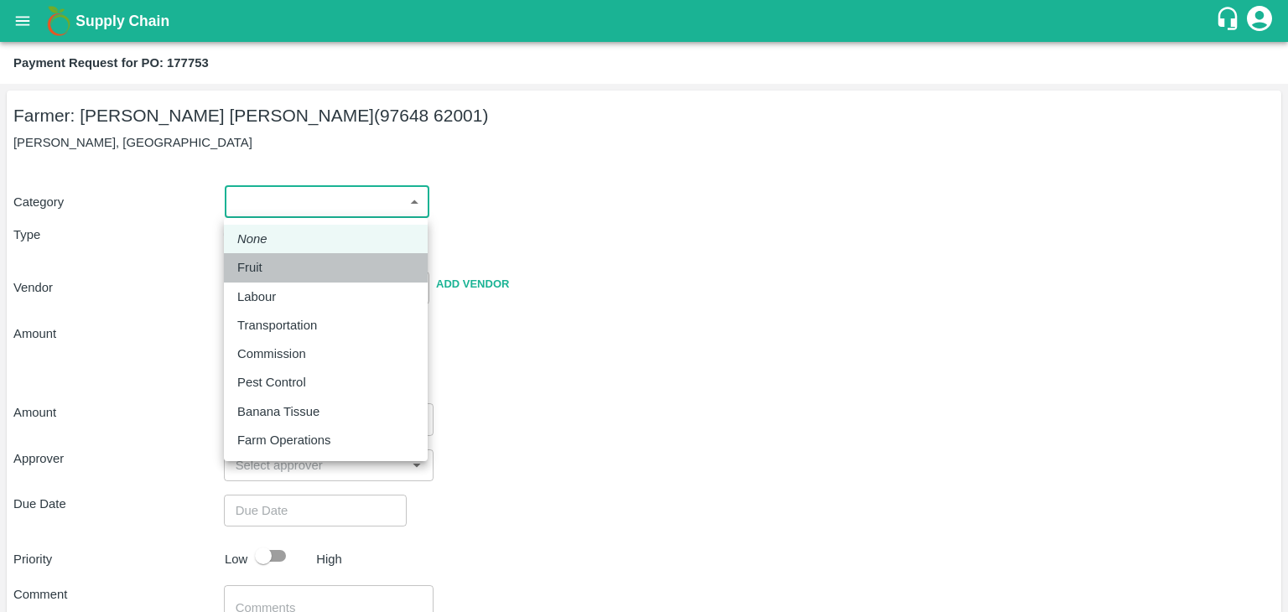
click at [268, 264] on div "Fruit" at bounding box center [254, 267] width 34 height 18
type input "1"
type input "Digambar Hanumant Patil - 97648 62001(Farmer)"
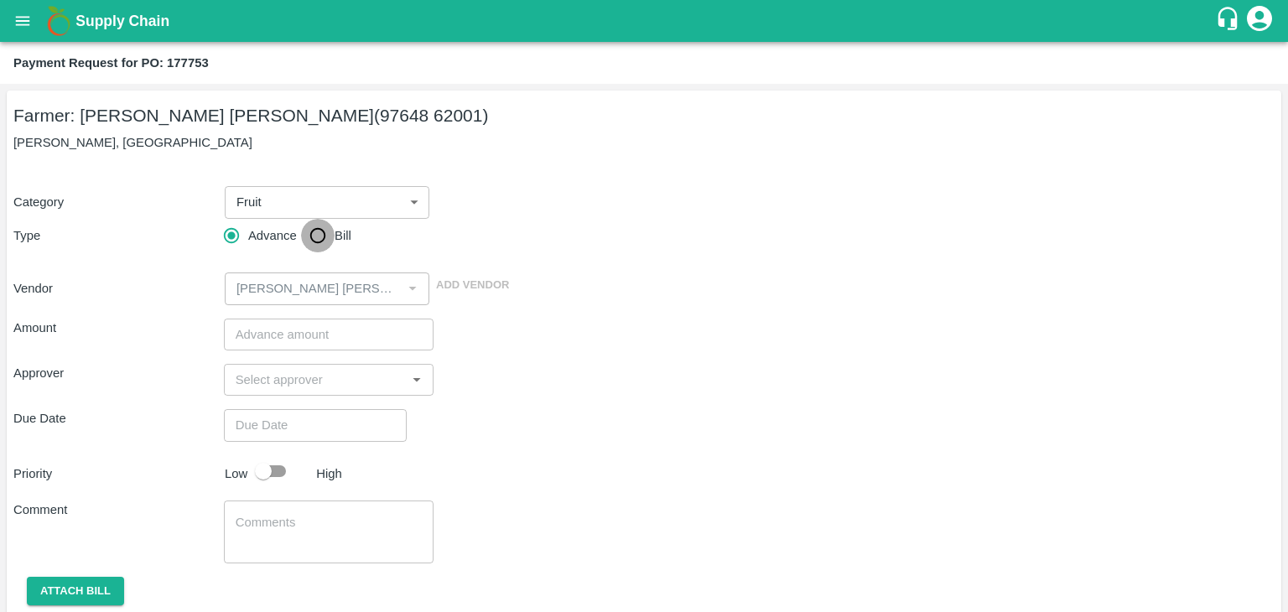
click at [311, 232] on input "Bill" at bounding box center [318, 236] width 34 height 34
radio input "true"
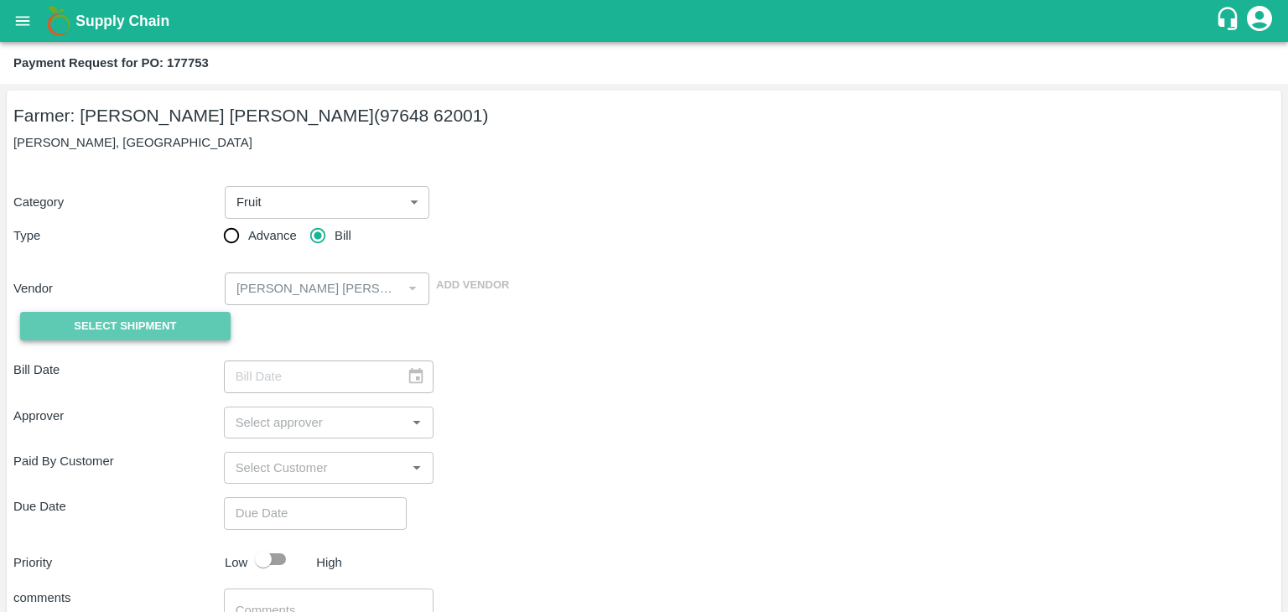
click at [130, 338] on button "Select Shipment" at bounding box center [125, 326] width 210 height 29
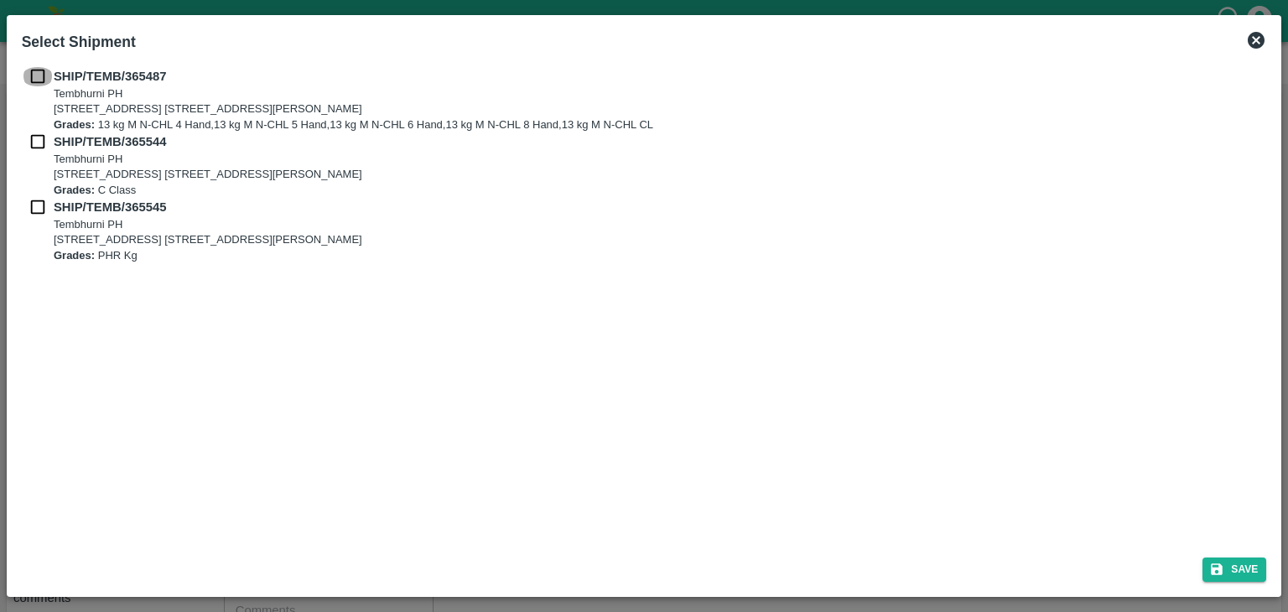
click at [40, 73] on input "checkbox" at bounding box center [38, 76] width 32 height 18
checkbox input "true"
click at [34, 134] on input "checkbox" at bounding box center [38, 141] width 32 height 18
checkbox input "true"
click at [35, 206] on input "checkbox" at bounding box center [38, 207] width 32 height 18
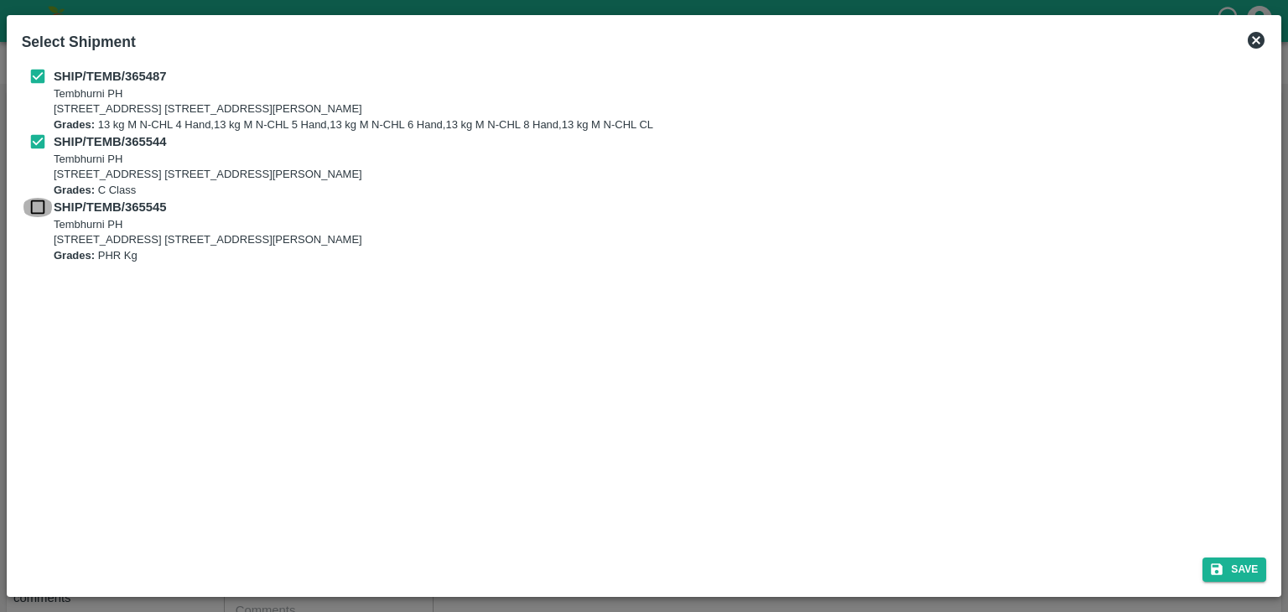
checkbox input "true"
click at [1254, 560] on button "Save" at bounding box center [1234, 569] width 64 height 24
type input "[DATE]"
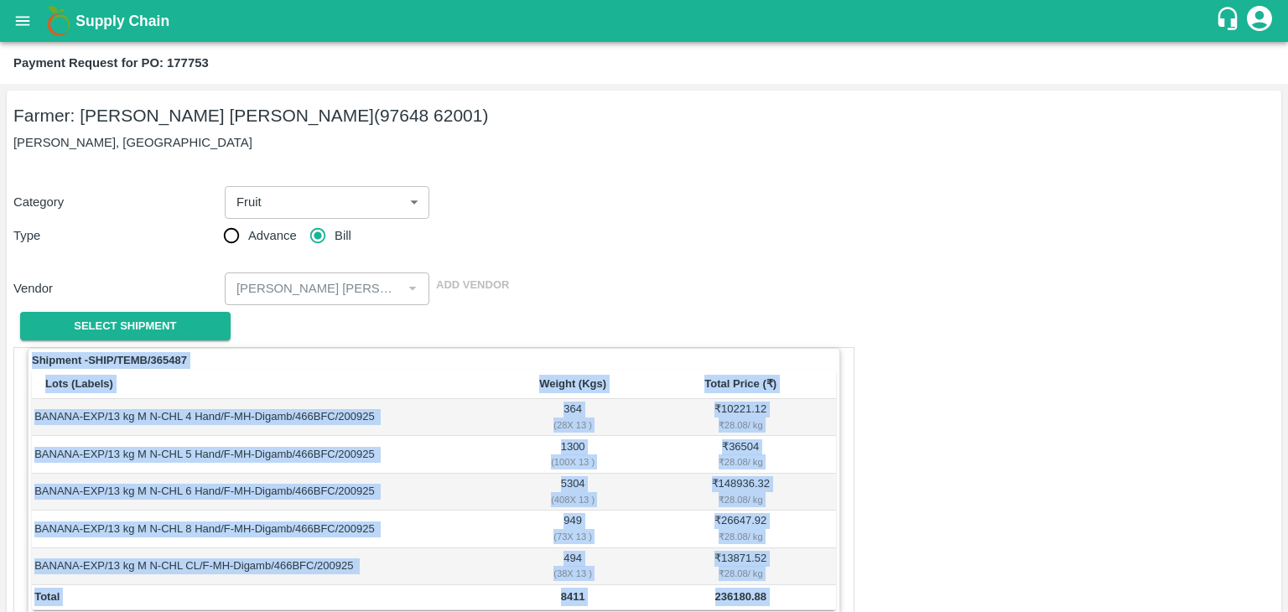
scroll to position [822, 0]
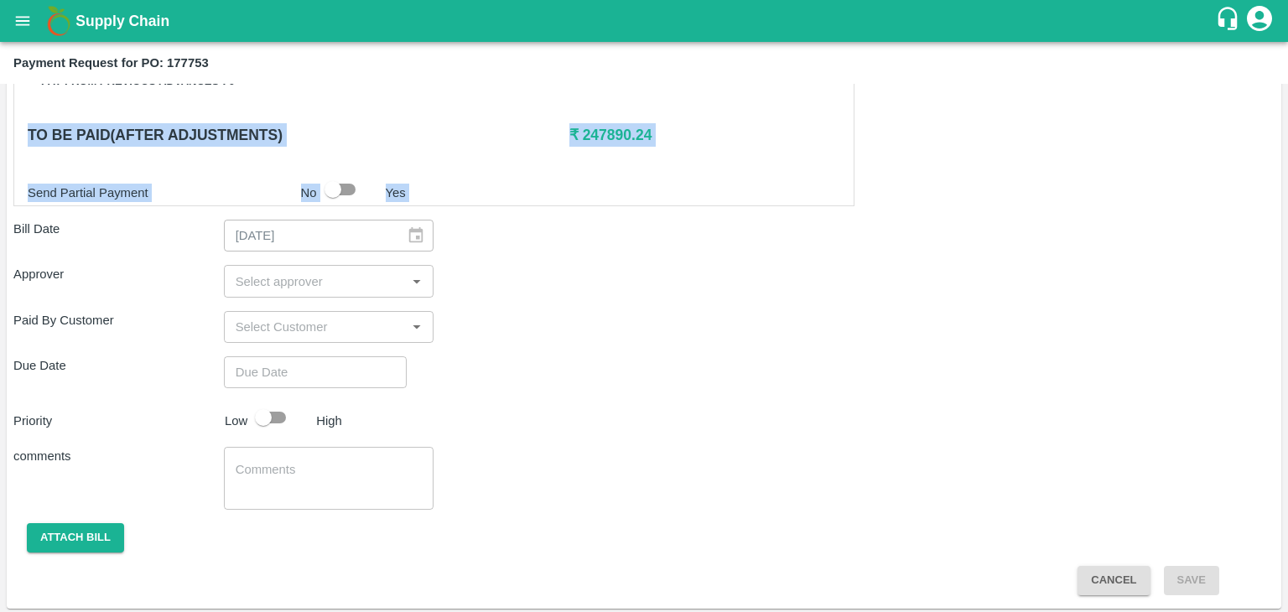
click at [333, 293] on div "​" at bounding box center [329, 281] width 210 height 32
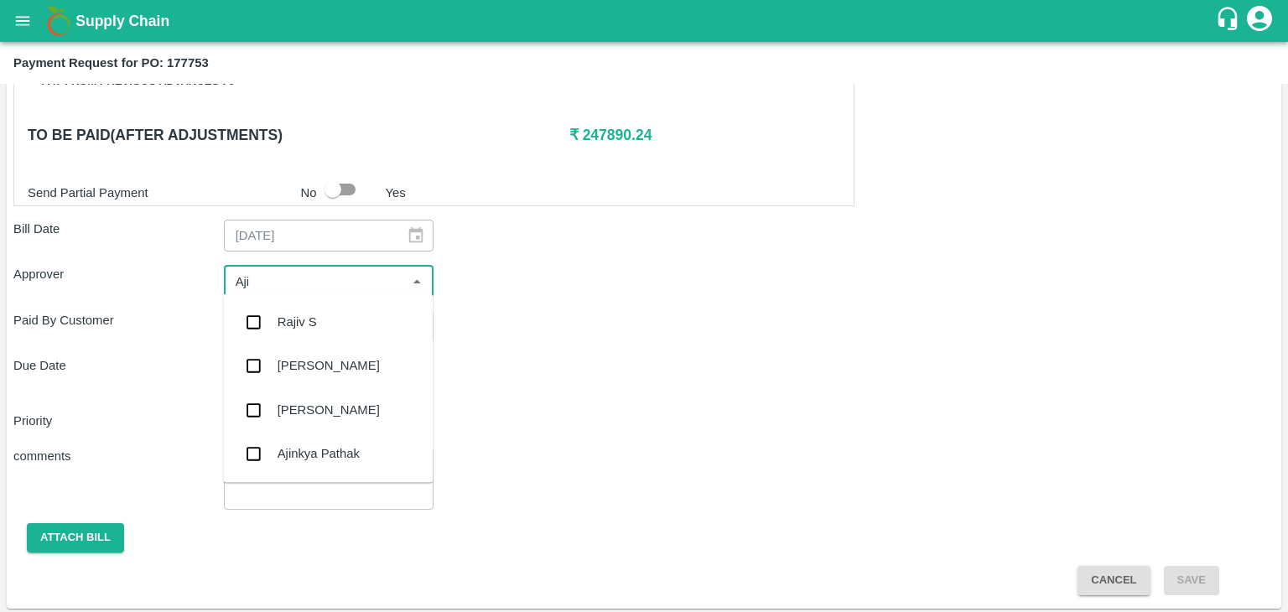
type input "Ajit"
click at [327, 319] on div "[PERSON_NAME]" at bounding box center [328, 322] width 210 height 44
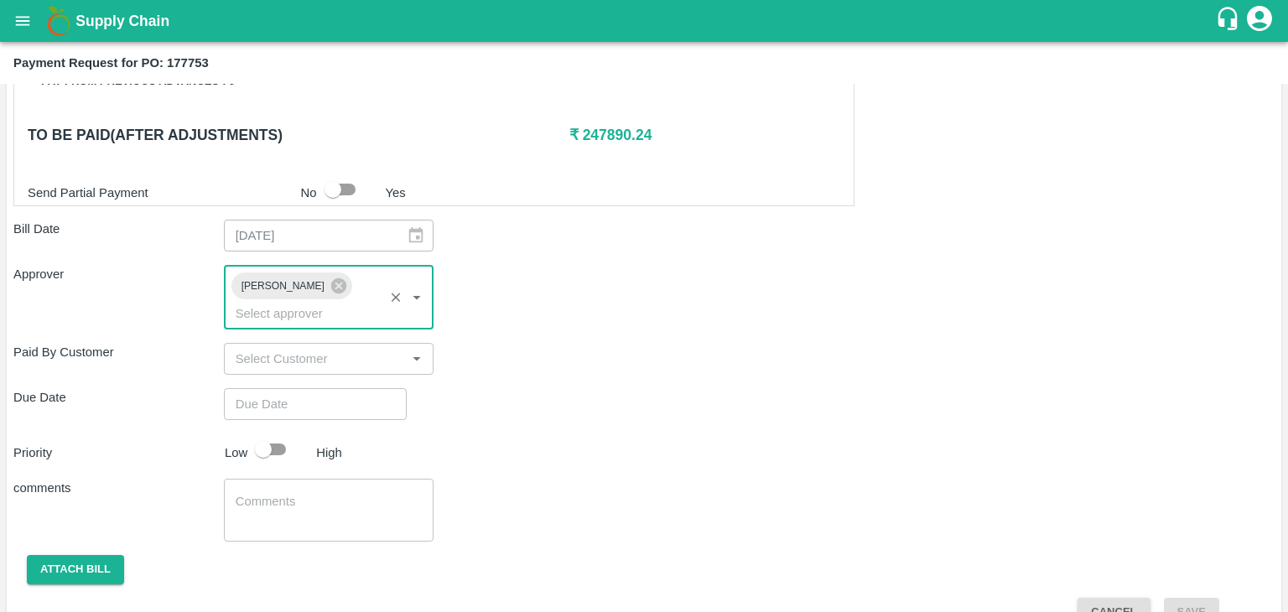
type input "DD/MM/YYYY hh:mm aa"
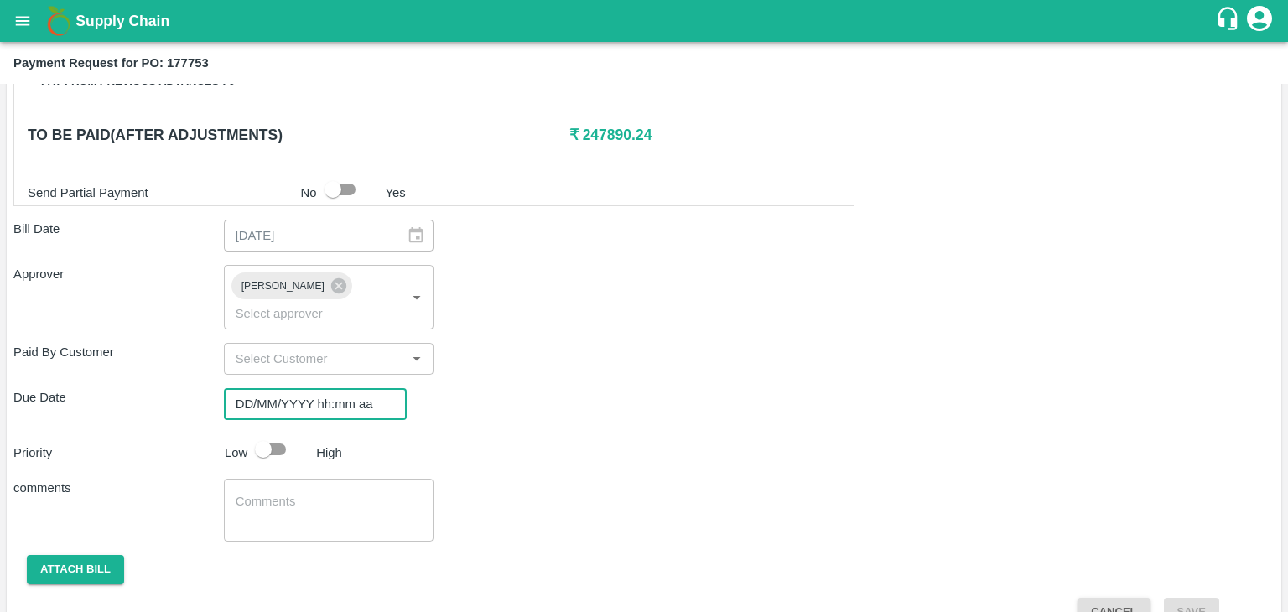
click at [362, 388] on input "DD/MM/YYYY hh:mm aa" at bounding box center [309, 404] width 171 height 32
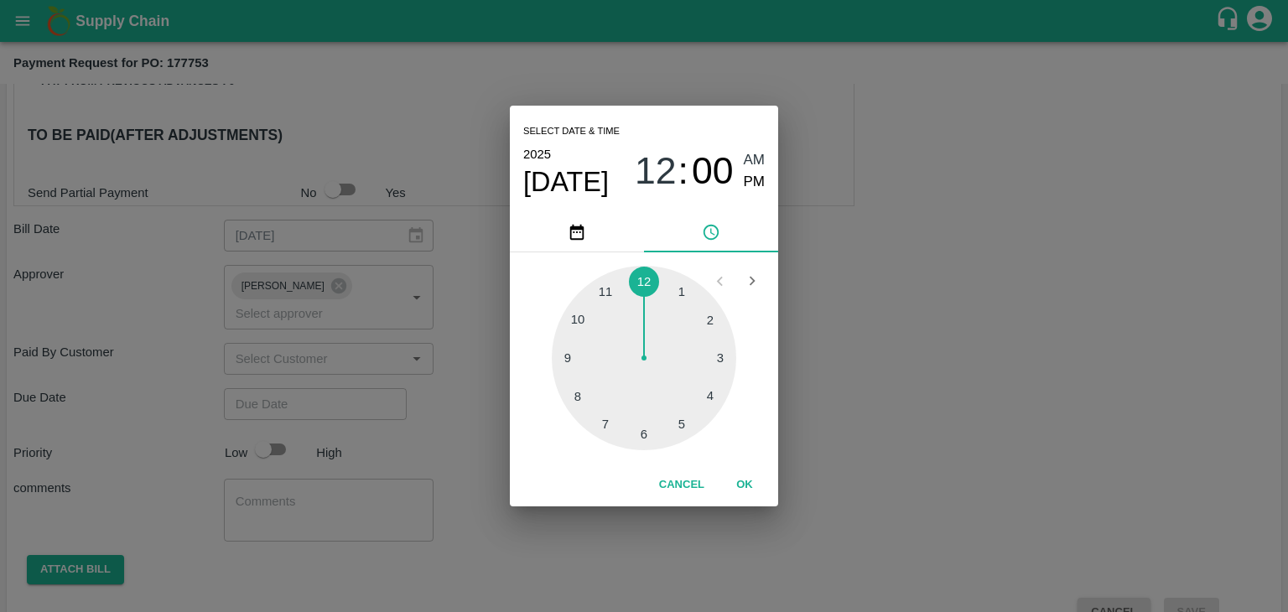
type input "23/09/2025 12:00 AM"
click at [749, 480] on button "OK" at bounding box center [745, 484] width 54 height 29
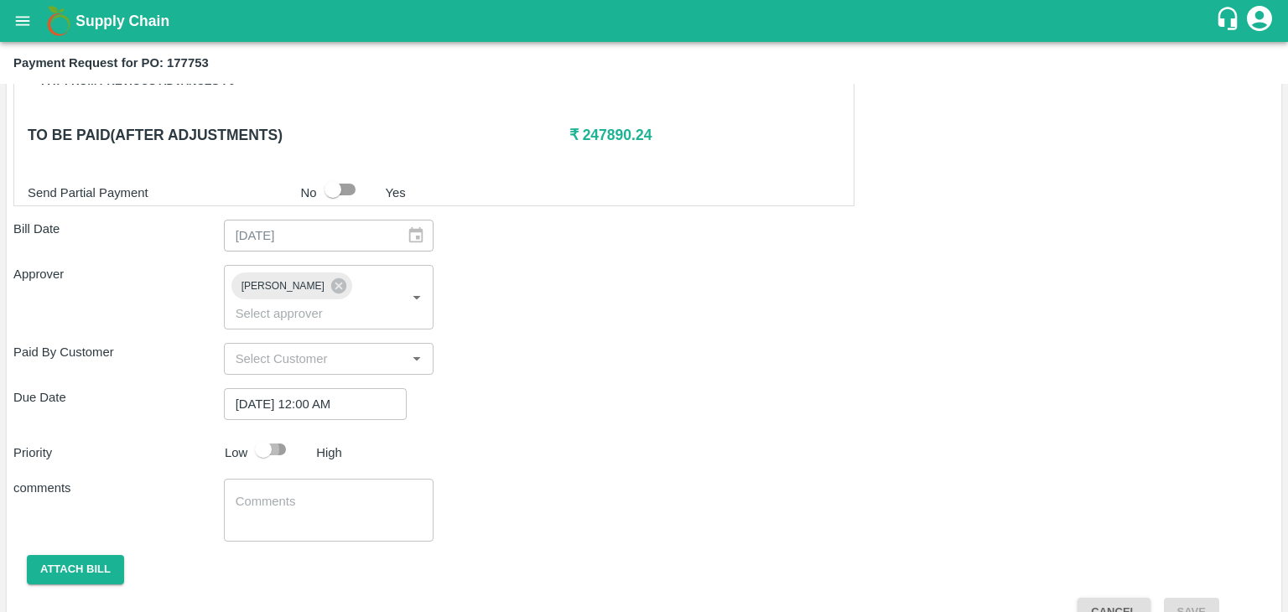
click at [288, 433] on input "checkbox" at bounding box center [263, 449] width 96 height 32
checkbox input "true"
click at [323, 493] on textarea at bounding box center [329, 510] width 187 height 35
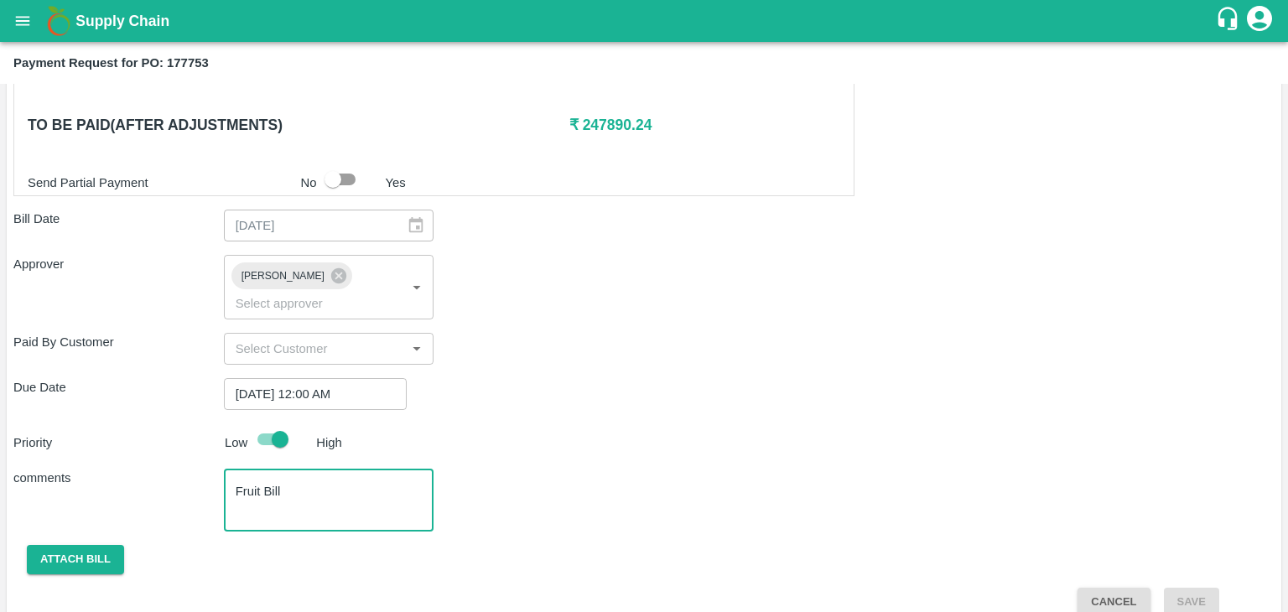
type textarea "Fruit Bill"
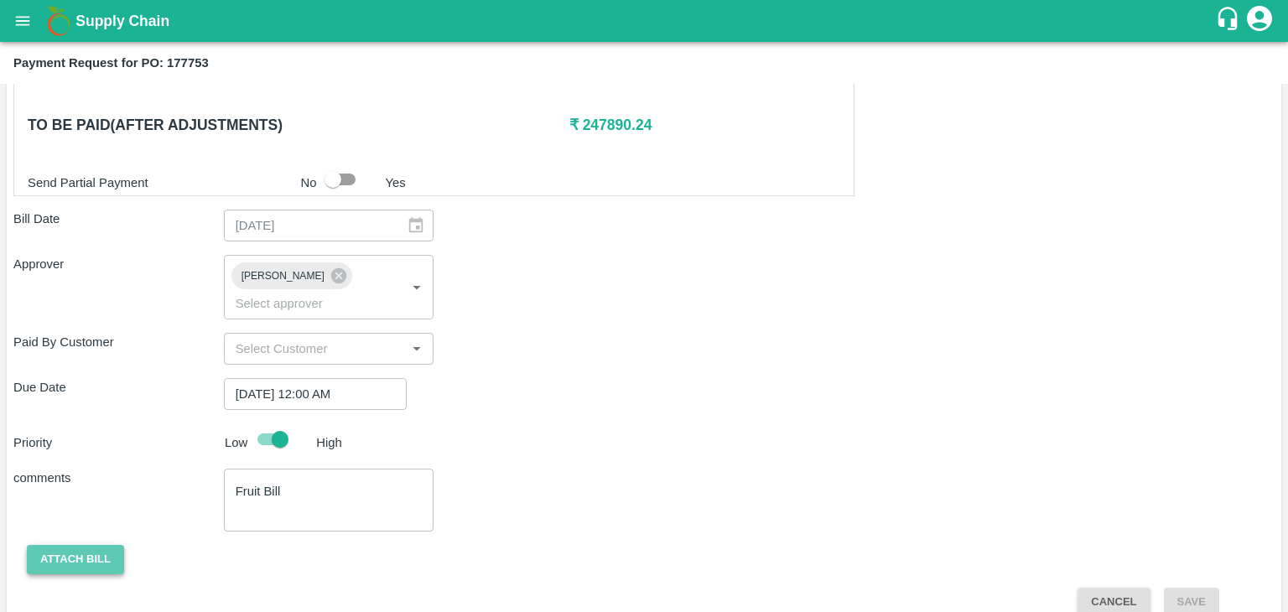
click at [103, 545] on button "Attach bill" at bounding box center [75, 559] width 97 height 29
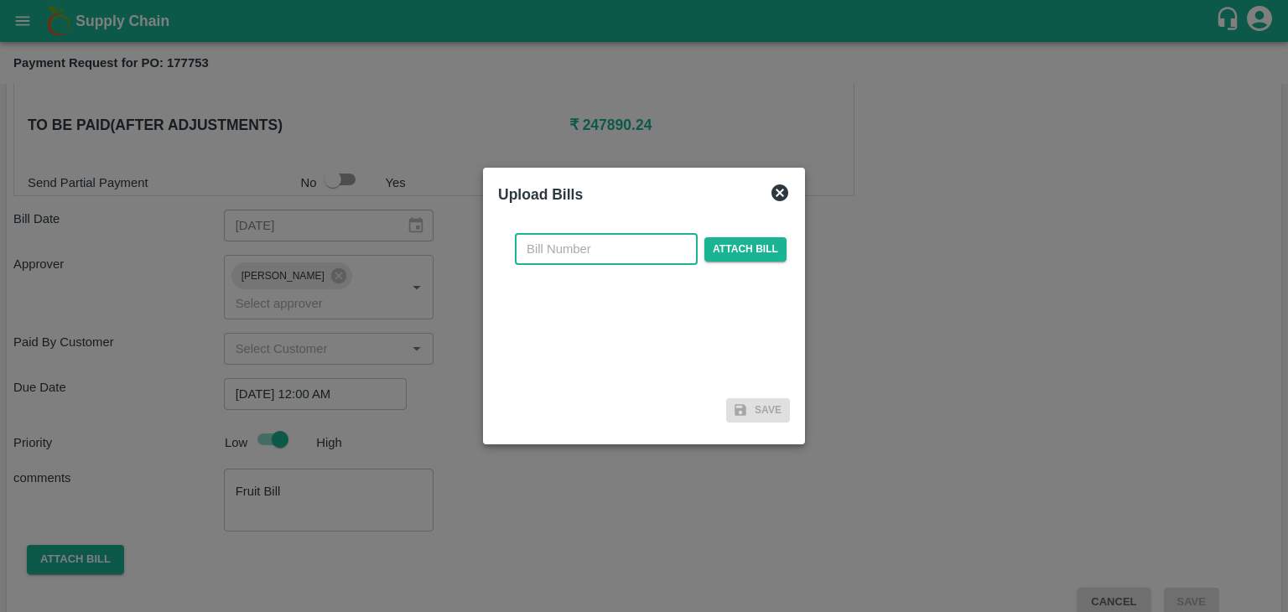
click at [619, 259] on input "text" at bounding box center [606, 249] width 183 height 32
click at [626, 239] on input "VG/25-26/129" at bounding box center [606, 249] width 183 height 32
type input "VG/25-26/140"
click at [723, 246] on span "Attach bill" at bounding box center [745, 249] width 82 height 24
click at [0, 0] on input "Attach bill" at bounding box center [0, 0] width 0 height 0
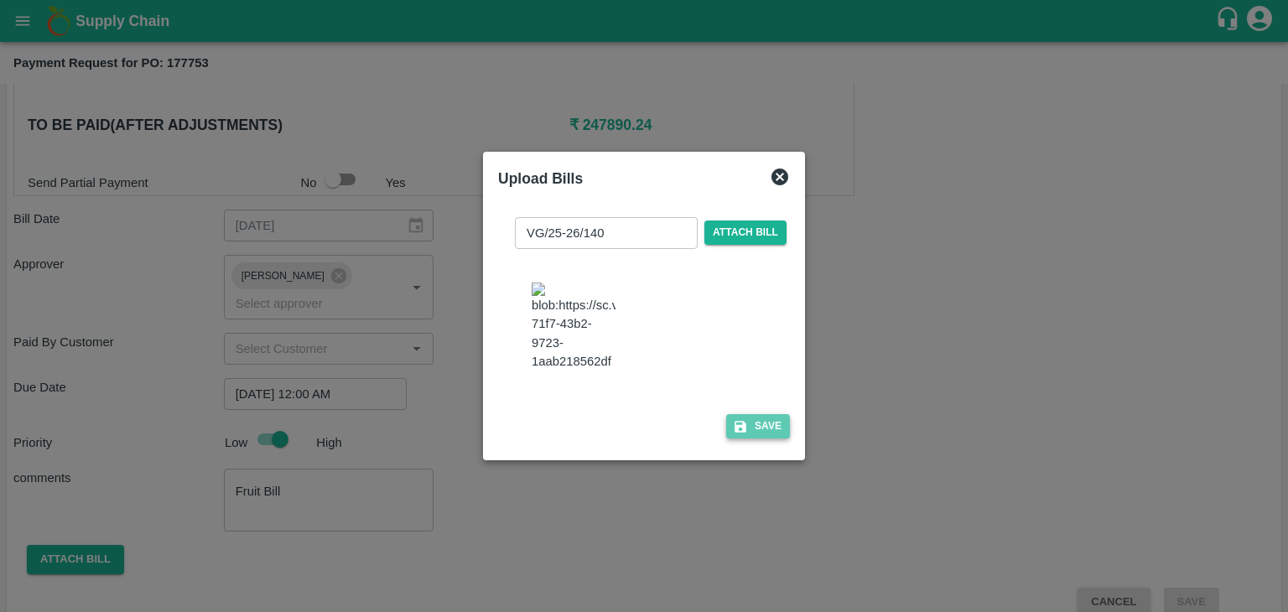
click at [763, 438] on button "Save" at bounding box center [758, 426] width 64 height 24
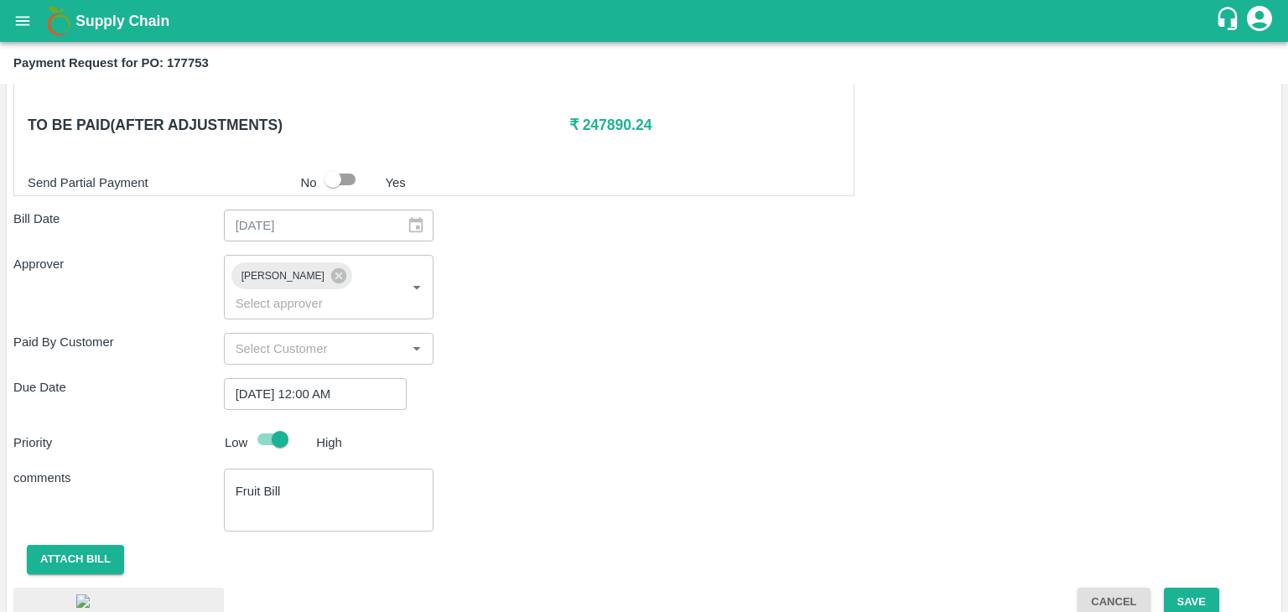
scroll to position [941, 0]
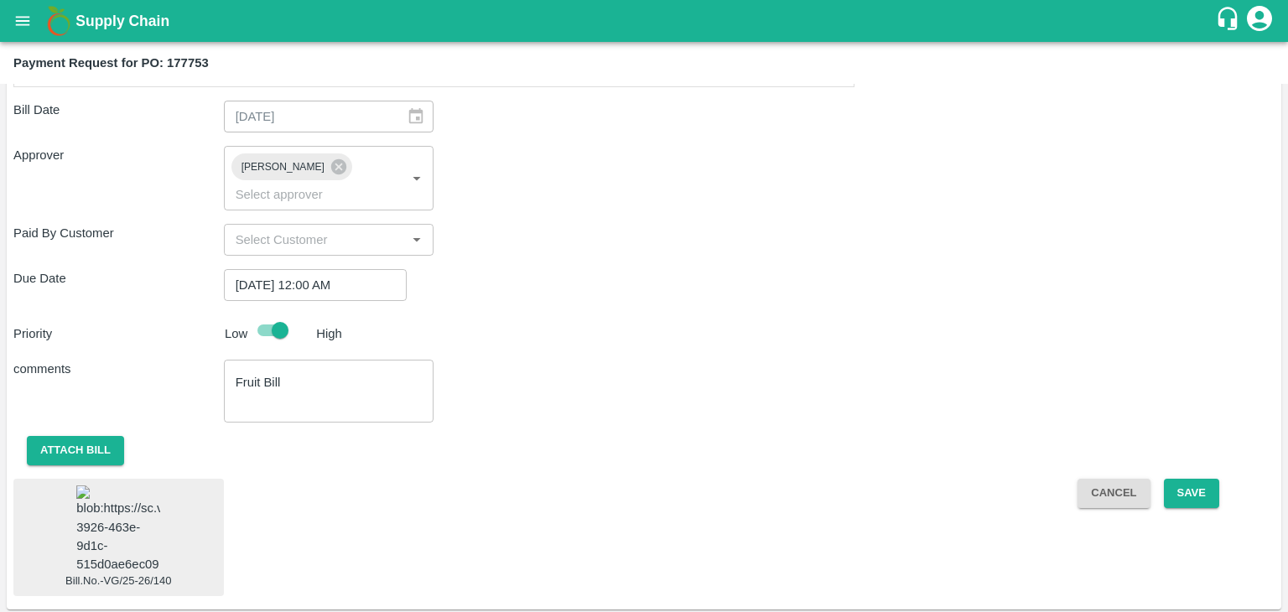
click at [83, 531] on img at bounding box center [118, 529] width 84 height 88
click at [1206, 479] on button "Save" at bounding box center [1191, 493] width 55 height 29
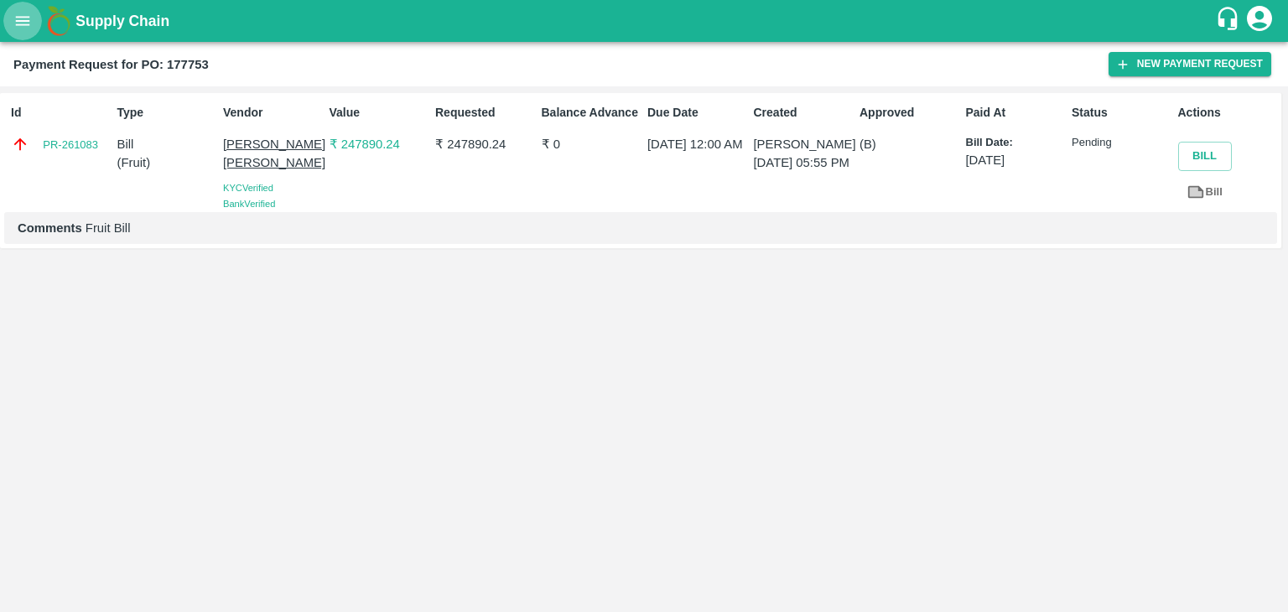
click at [10, 18] on button "open drawer" at bounding box center [22, 21] width 39 height 39
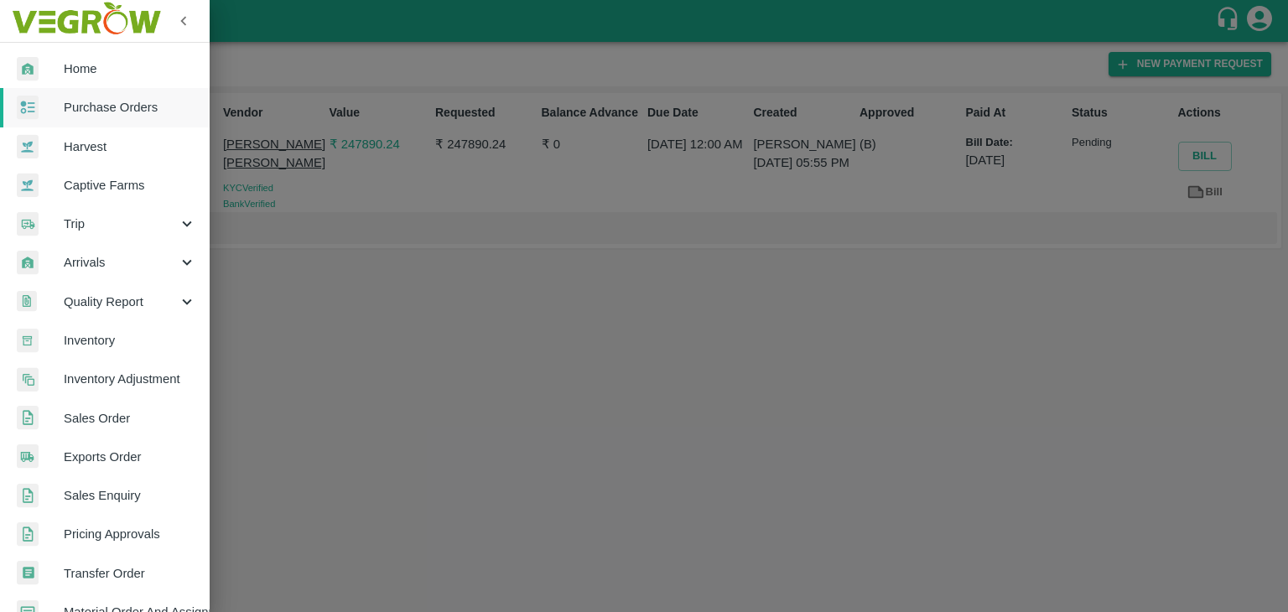
click at [87, 105] on span "Purchase Orders" at bounding box center [130, 107] width 132 height 18
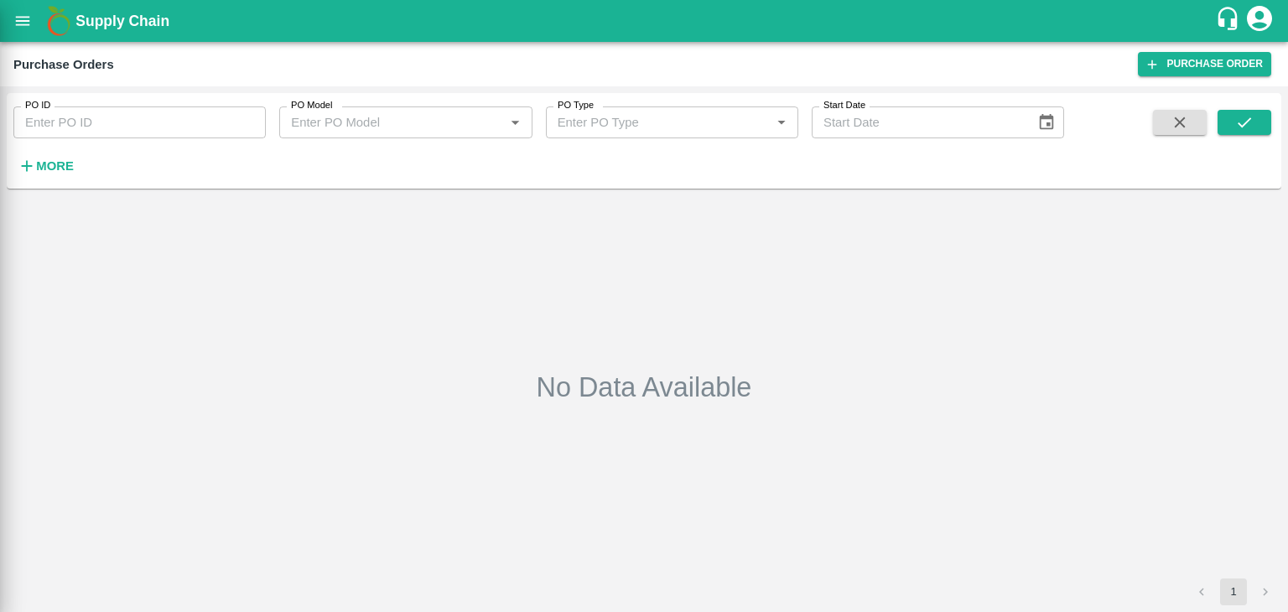
click at [252, 121] on div at bounding box center [644, 306] width 1288 height 612
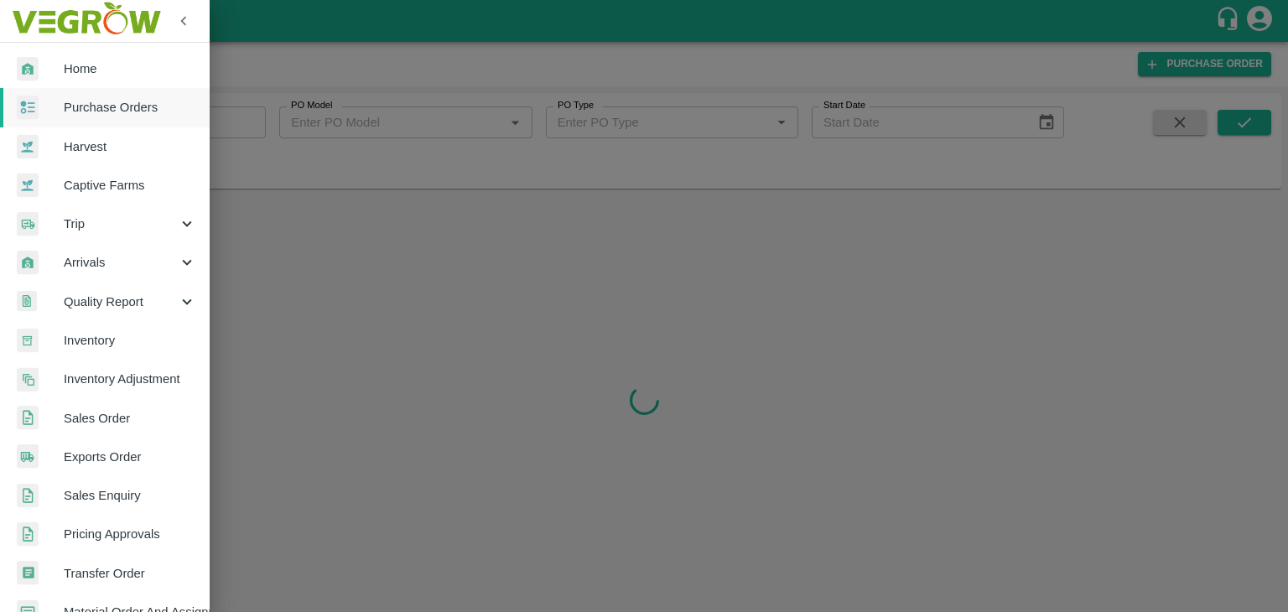
click at [252, 121] on div at bounding box center [644, 306] width 1288 height 612
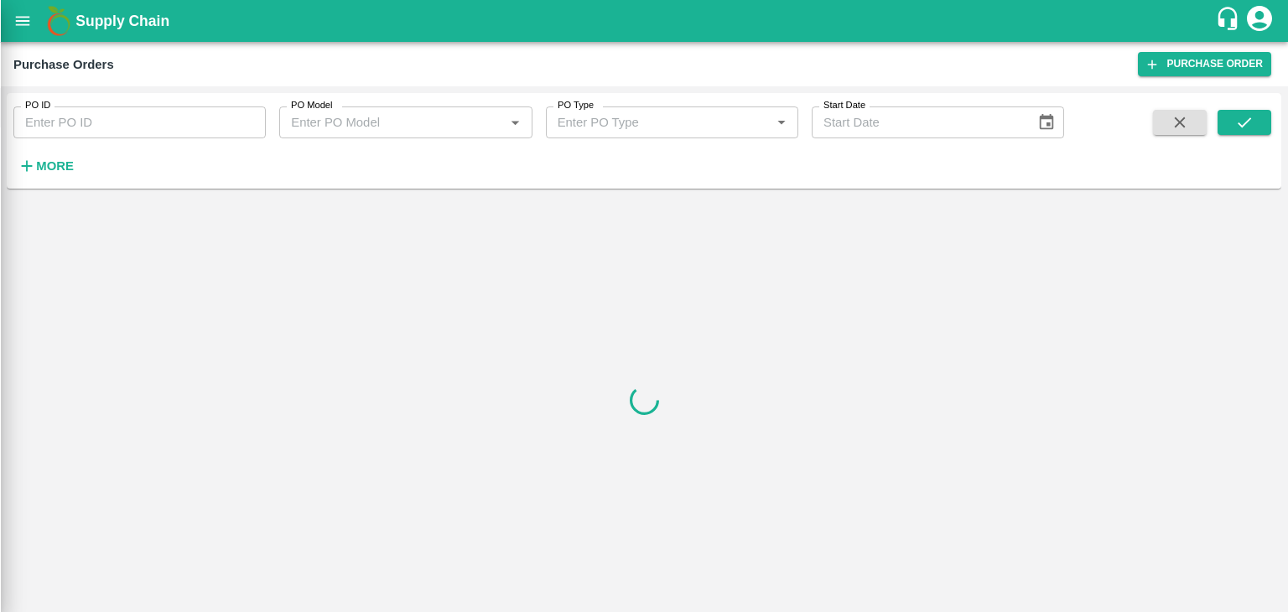
click at [252, 121] on div at bounding box center [644, 306] width 1288 height 612
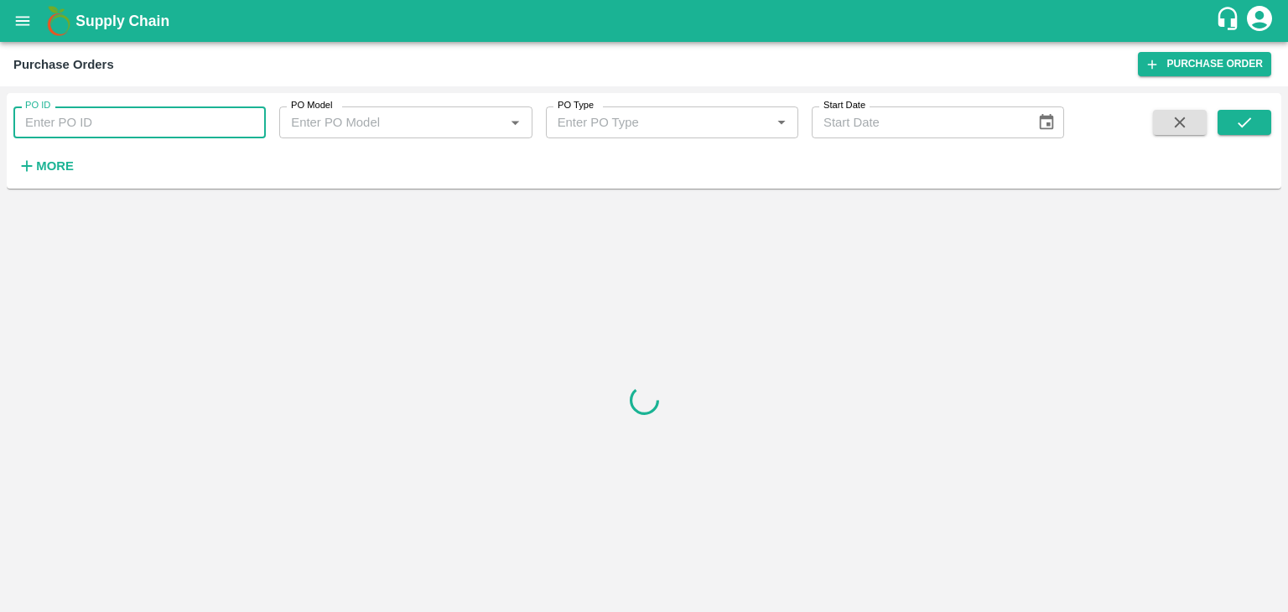
click at [252, 121] on input "PO ID" at bounding box center [139, 122] width 252 height 32
paste input "177794"
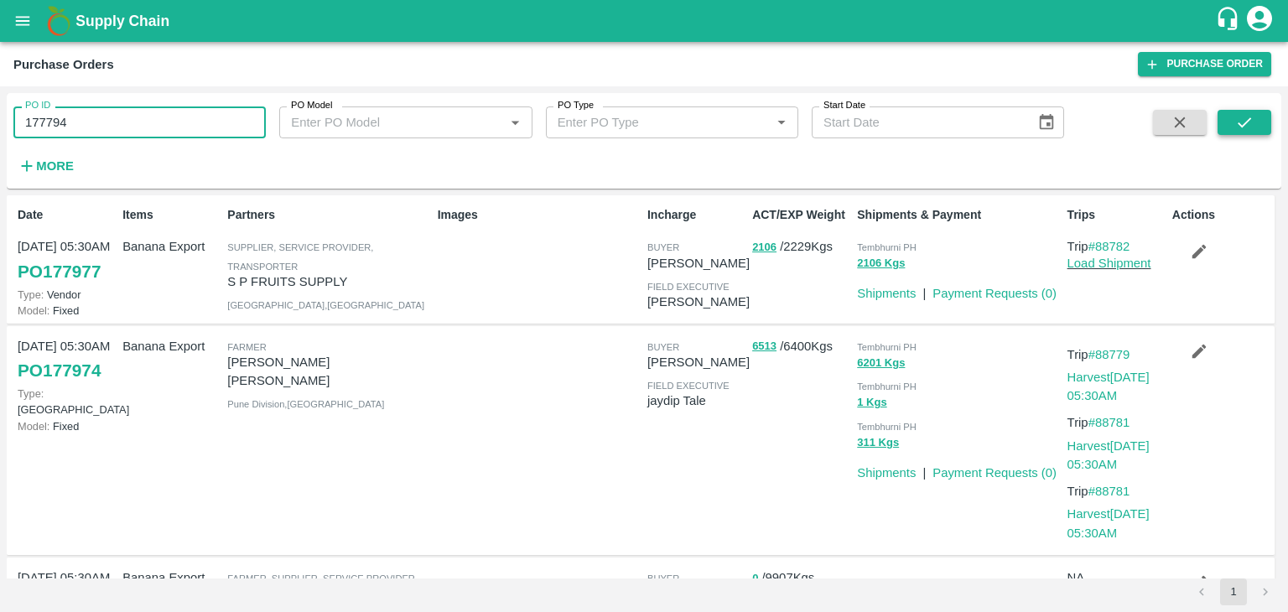
type input "177794"
click at [1262, 119] on button "submit" at bounding box center [1244, 122] width 54 height 25
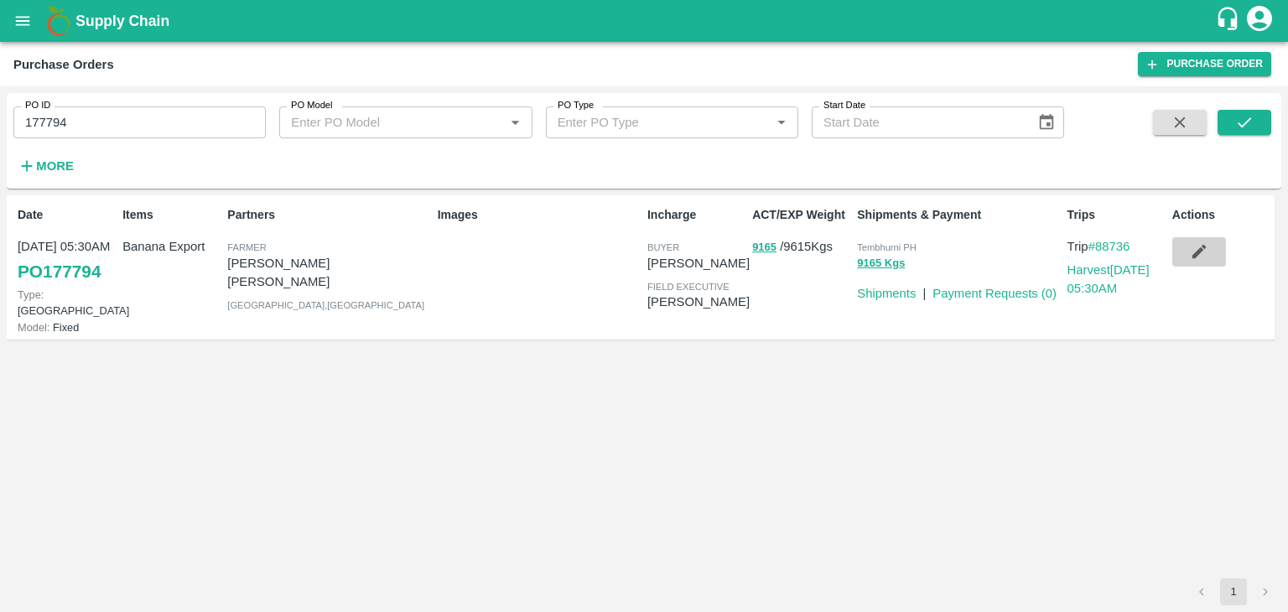
click at [1192, 249] on icon "button" at bounding box center [1199, 251] width 18 height 18
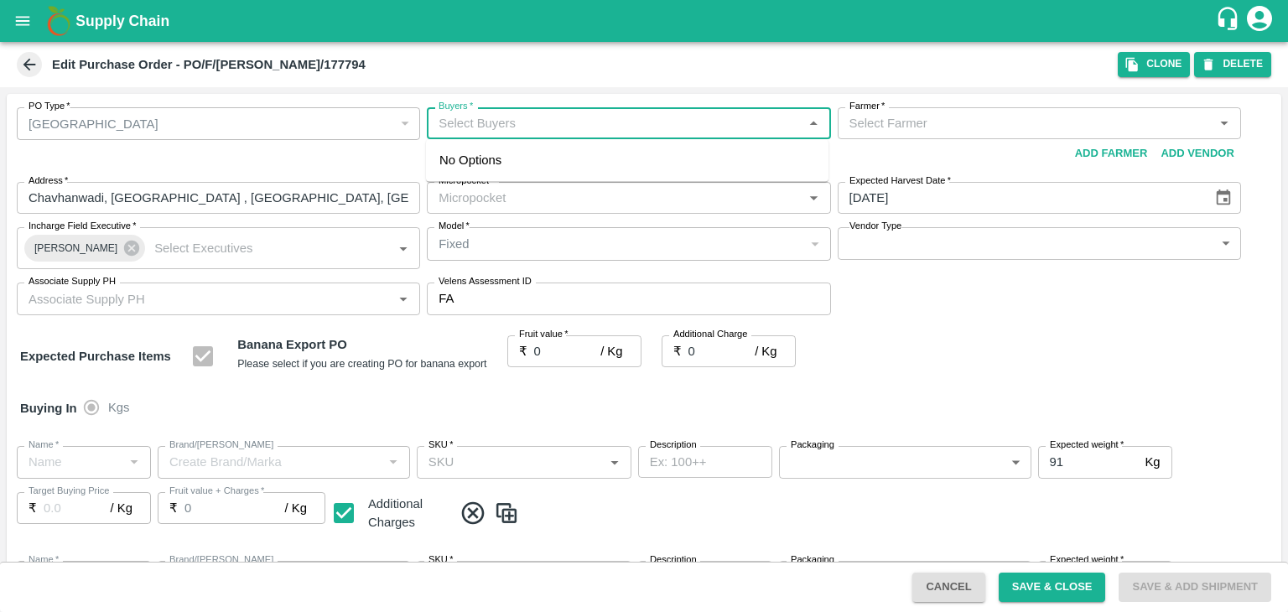
click at [516, 124] on input "Buyers   *" at bounding box center [614, 123] width 365 height 22
type input "Ajit O"
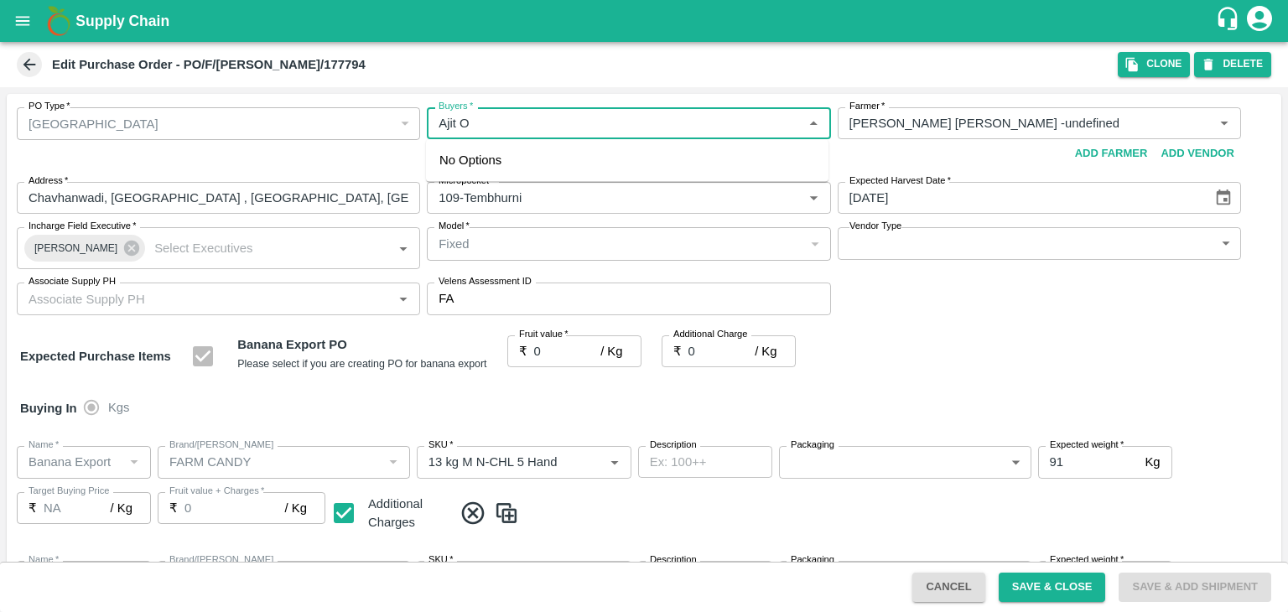
type input "Yogita Samadhan Indalkar -undefined"
type input "109-Tembhurni"
type input "Banana Export"
type input "FARM CANDY"
type input "13 kg M N-CHL 5 Hand"
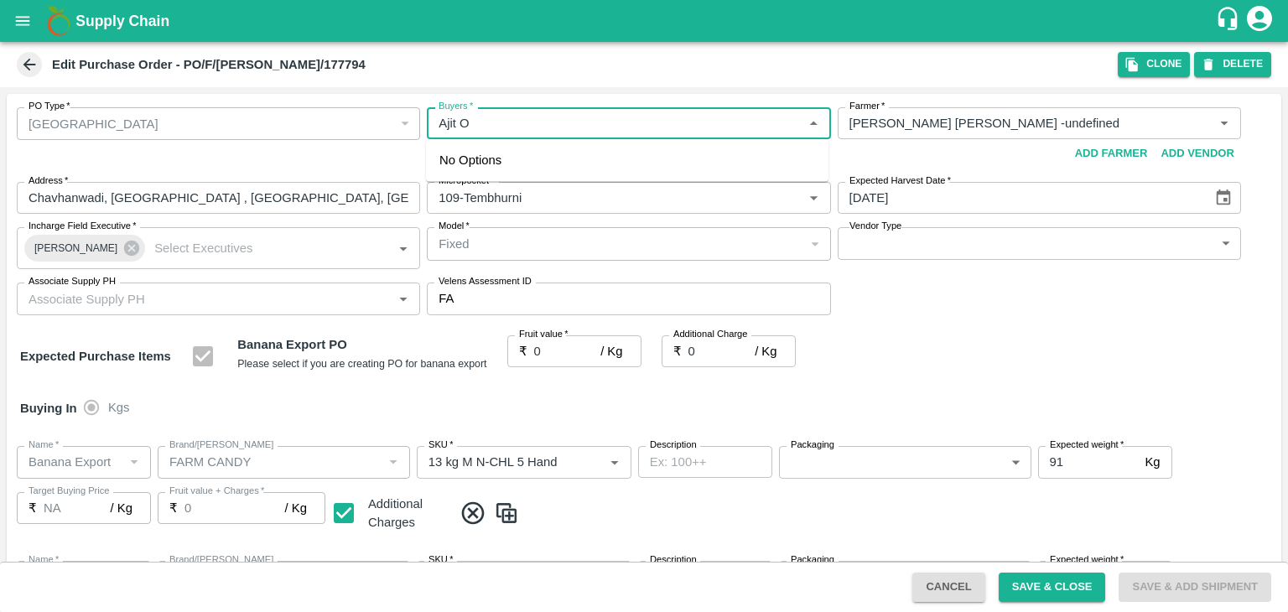
type input "NA"
type input "Banana Export"
type input "FARM CANDY"
type input "13 kg M N-CHL 6 Hand"
type input "NA"
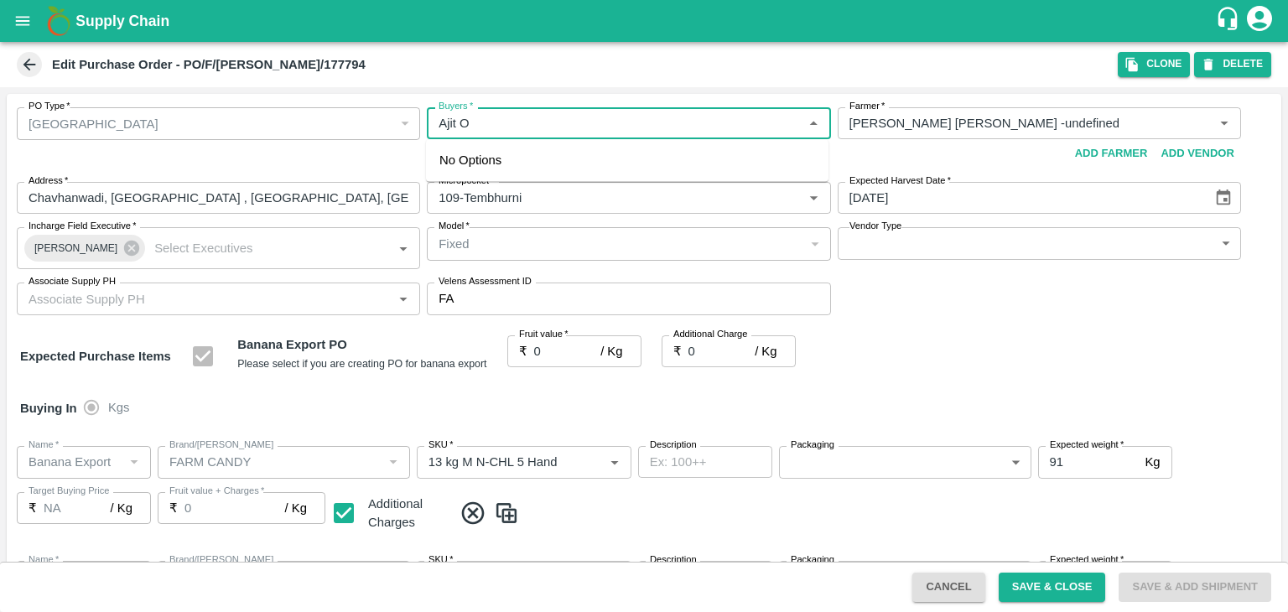
type input "Banana Export"
type input "FARM CANDY"
type input "13 kg M N-CHL 8 Hand"
type input "NA"
type input "Banana Export"
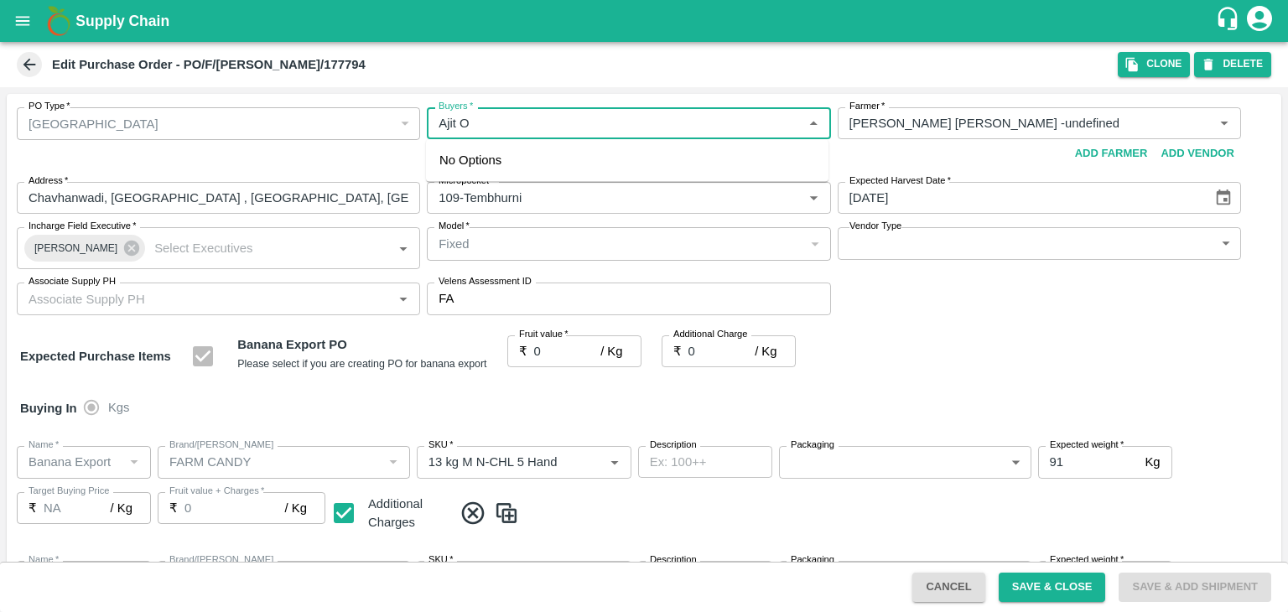
type input "FARM CANDY"
type input "13 kg M N-CHL CL"
type input "NA"
type input "Banana Export"
type input "FARM CANDY"
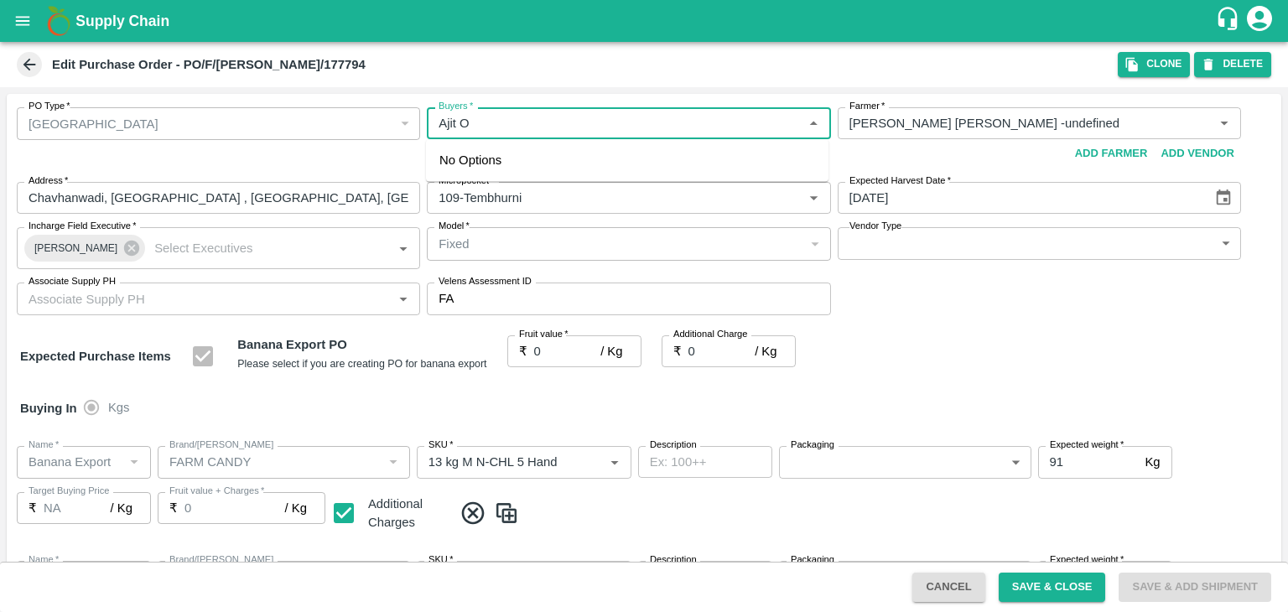
type input "C Class"
type input "NA"
click at [518, 158] on div "Ajit Otari" at bounding box center [627, 168] width 402 height 44
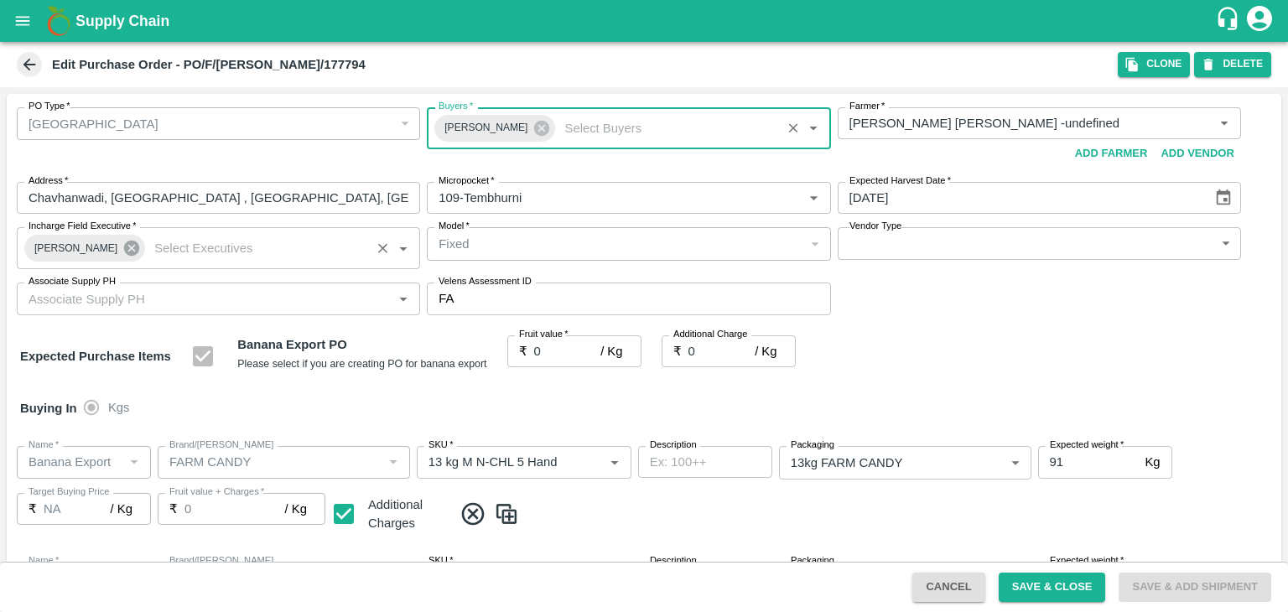
click at [122, 252] on icon at bounding box center [131, 248] width 18 height 18
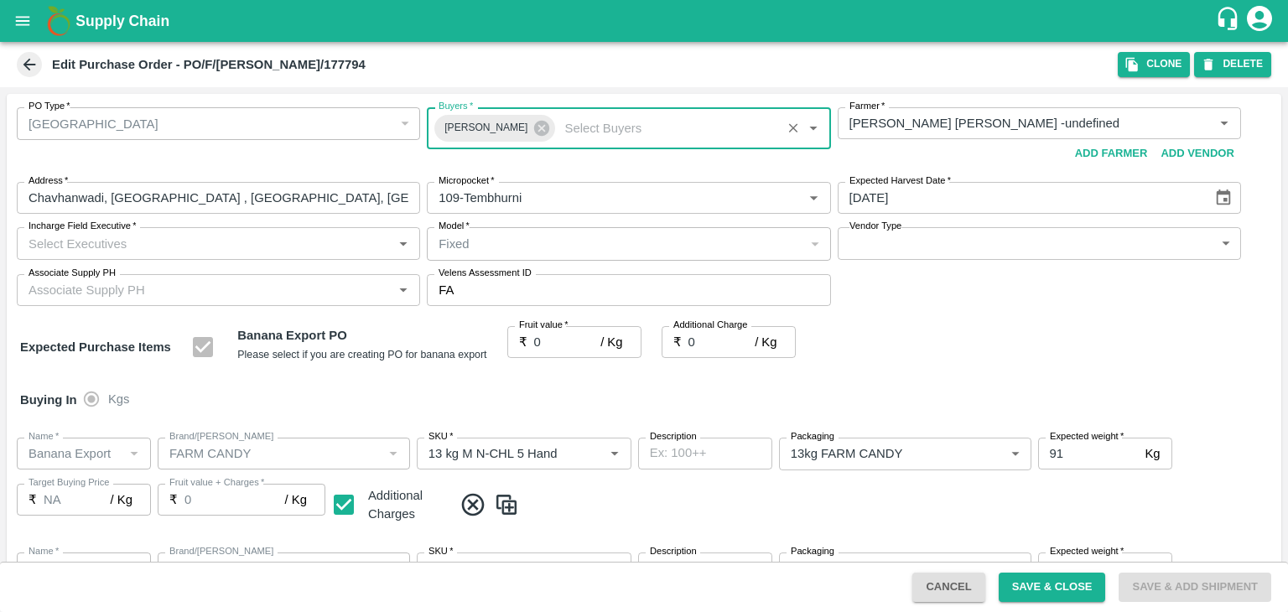
click at [137, 247] on input "Incharge Field Executive   *" at bounding box center [204, 243] width 365 height 22
type input "Jay"
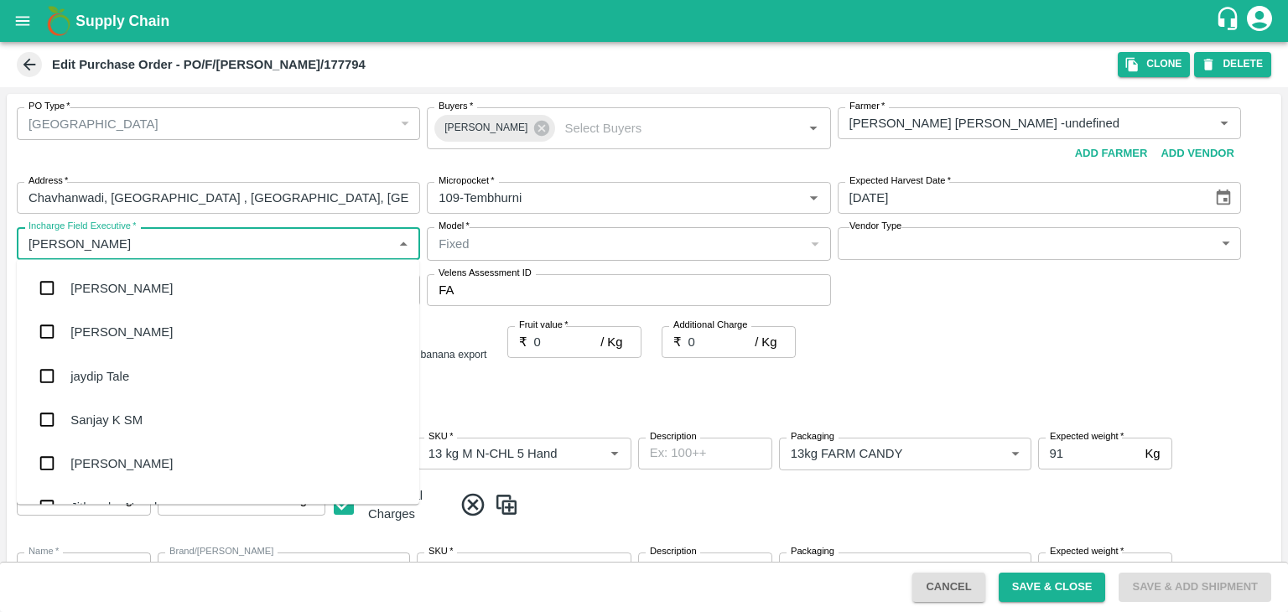
click at [130, 365] on div "jaydip Tale" at bounding box center [218, 376] width 402 height 44
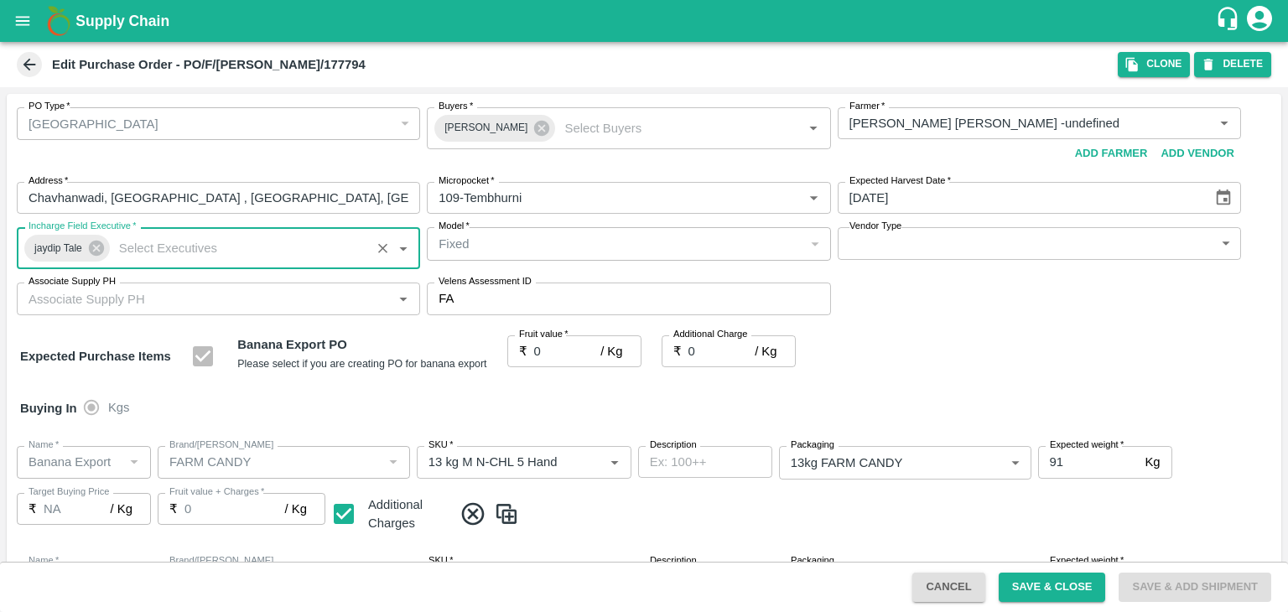
click at [892, 236] on body "Supply Chain Edit Purchase Order - PO/F/YOGITA/177794 Clone DELETE PO Type   * …" at bounding box center [644, 306] width 1288 height 612
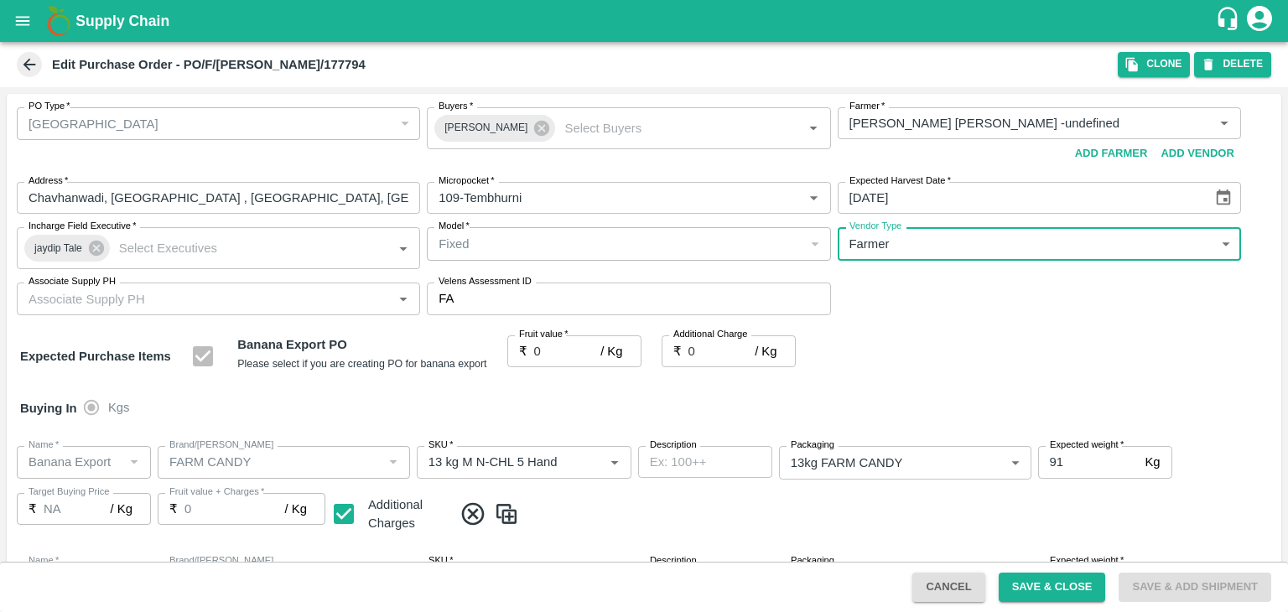
type input "FARMER"
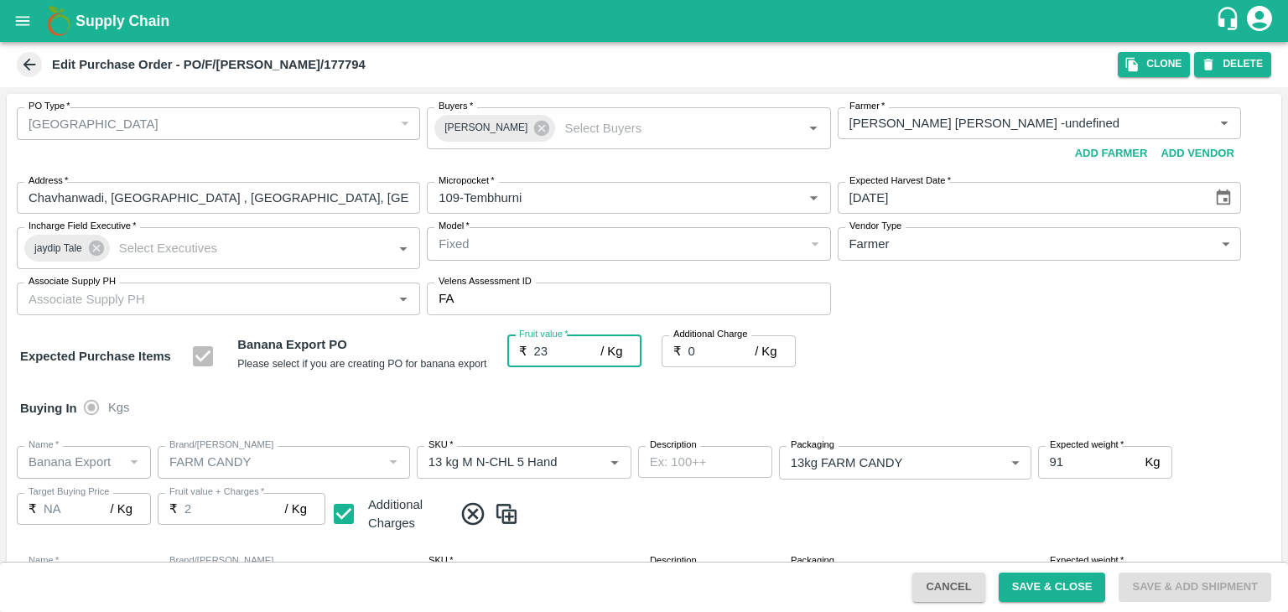
type input "23.5"
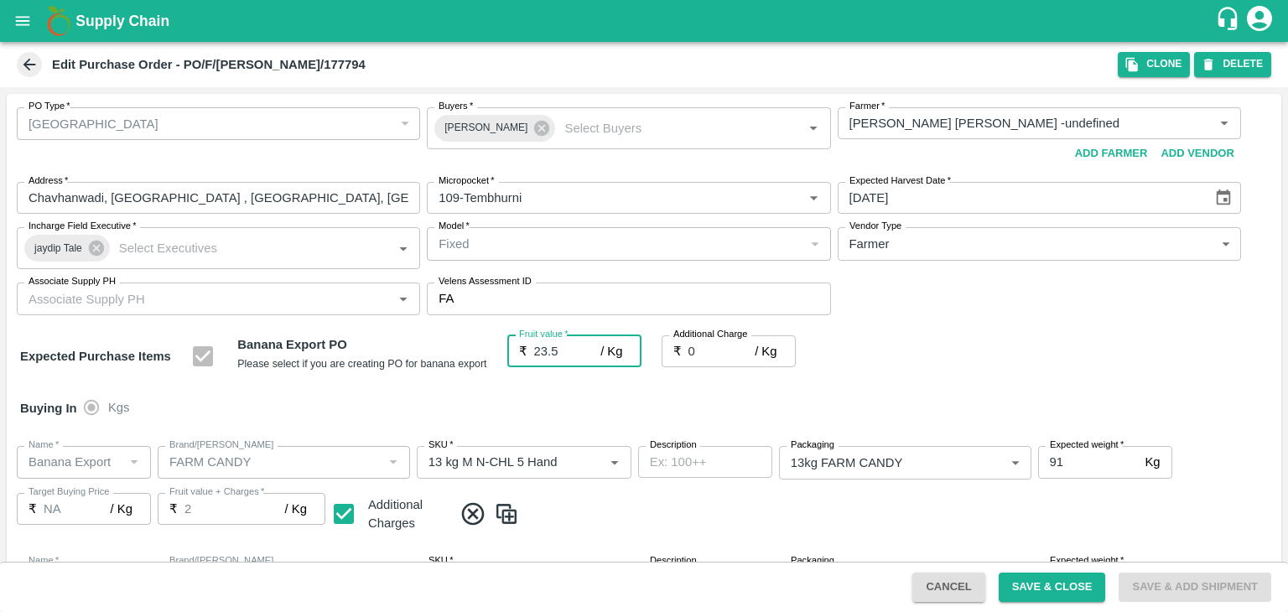
type input "23.5"
click at [223, 308] on div at bounding box center [644, 306] width 1288 height 612
click at [196, 296] on div at bounding box center [644, 306] width 1288 height 612
click at [225, 298] on div at bounding box center [644, 306] width 1288 height 612
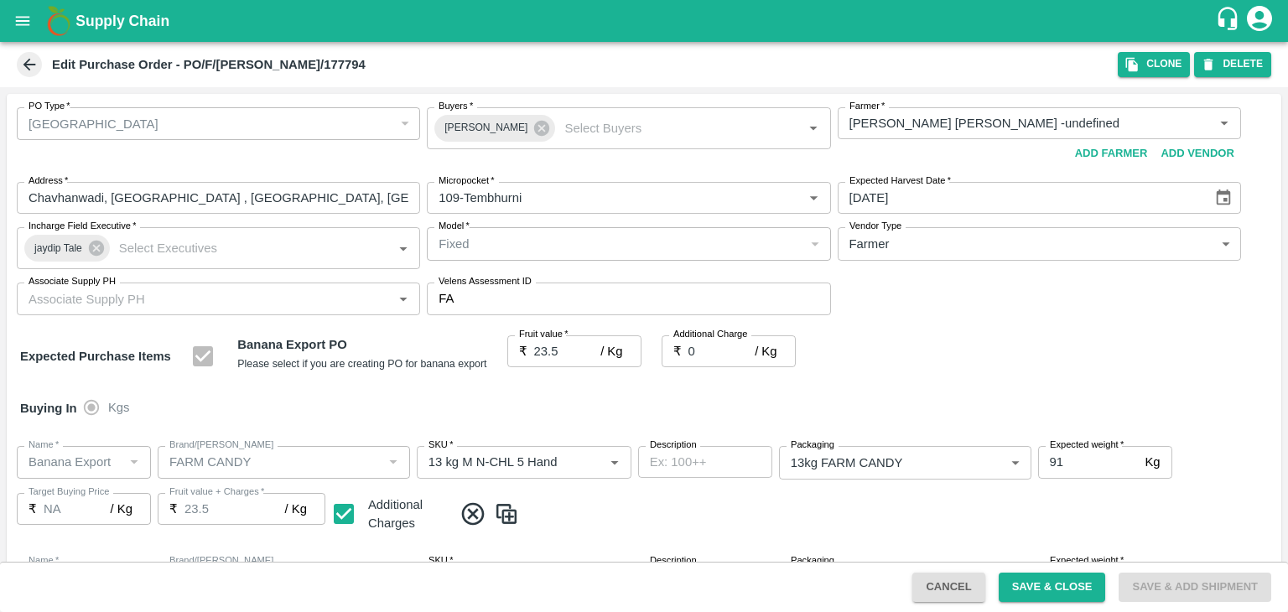
click at [225, 298] on div at bounding box center [644, 306] width 1288 height 612
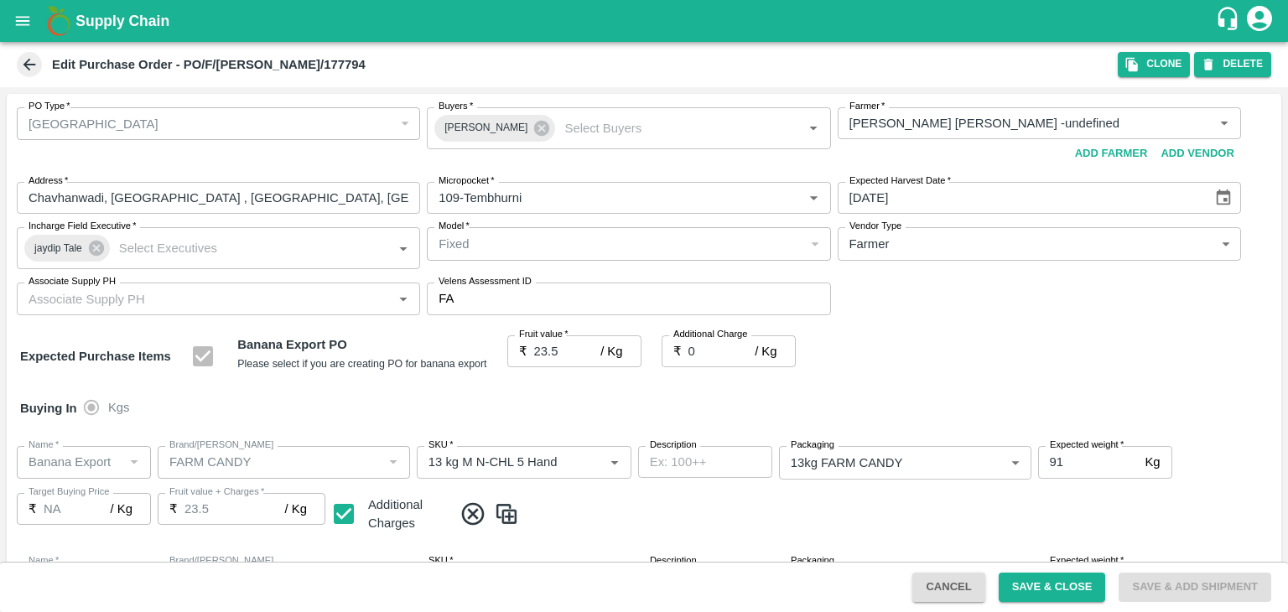
click at [225, 298] on div at bounding box center [644, 306] width 1288 height 612
drag, startPoint x: 225, startPoint y: 298, endPoint x: 303, endPoint y: 303, distance: 78.1
click at [303, 303] on div at bounding box center [644, 306] width 1288 height 612
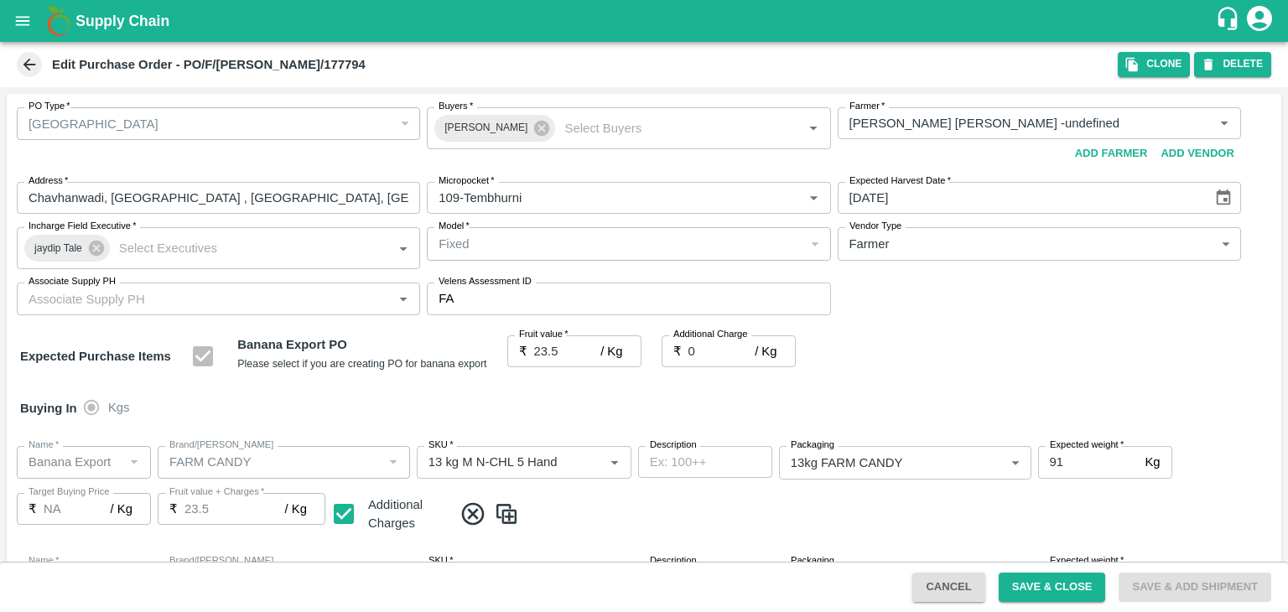
click at [303, 303] on div at bounding box center [644, 306] width 1288 height 612
click at [357, 309] on div at bounding box center [644, 306] width 1288 height 612
drag, startPoint x: 357, startPoint y: 309, endPoint x: 382, endPoint y: 309, distance: 25.1
click at [382, 309] on div at bounding box center [644, 306] width 1288 height 612
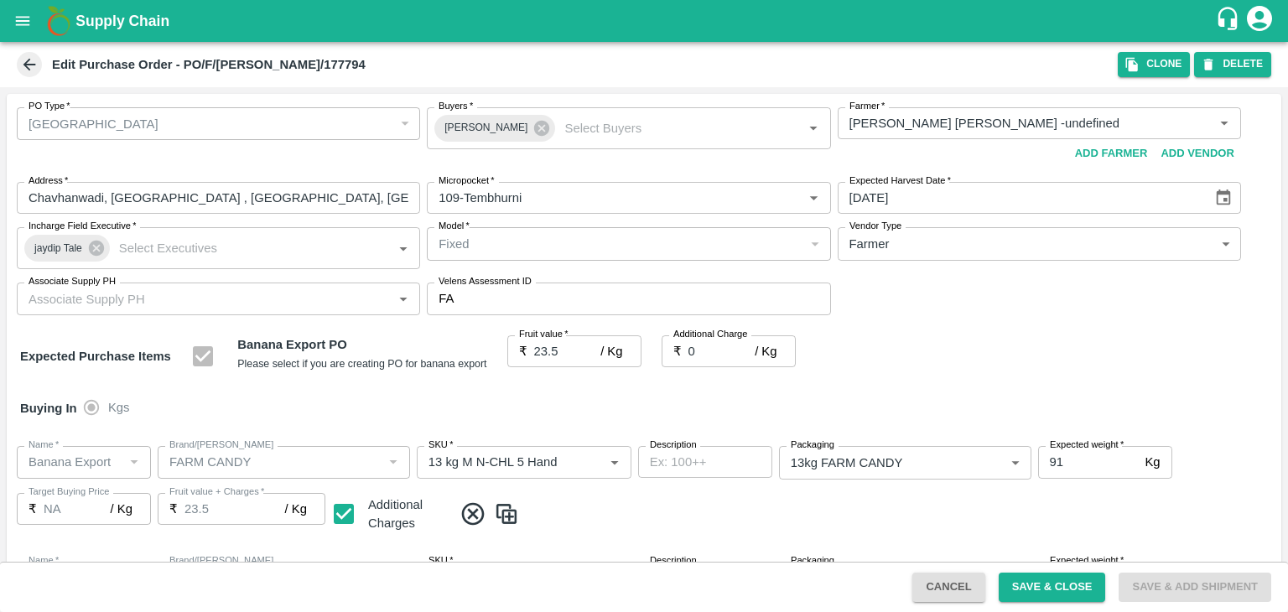
click at [382, 309] on div at bounding box center [644, 306] width 1288 height 612
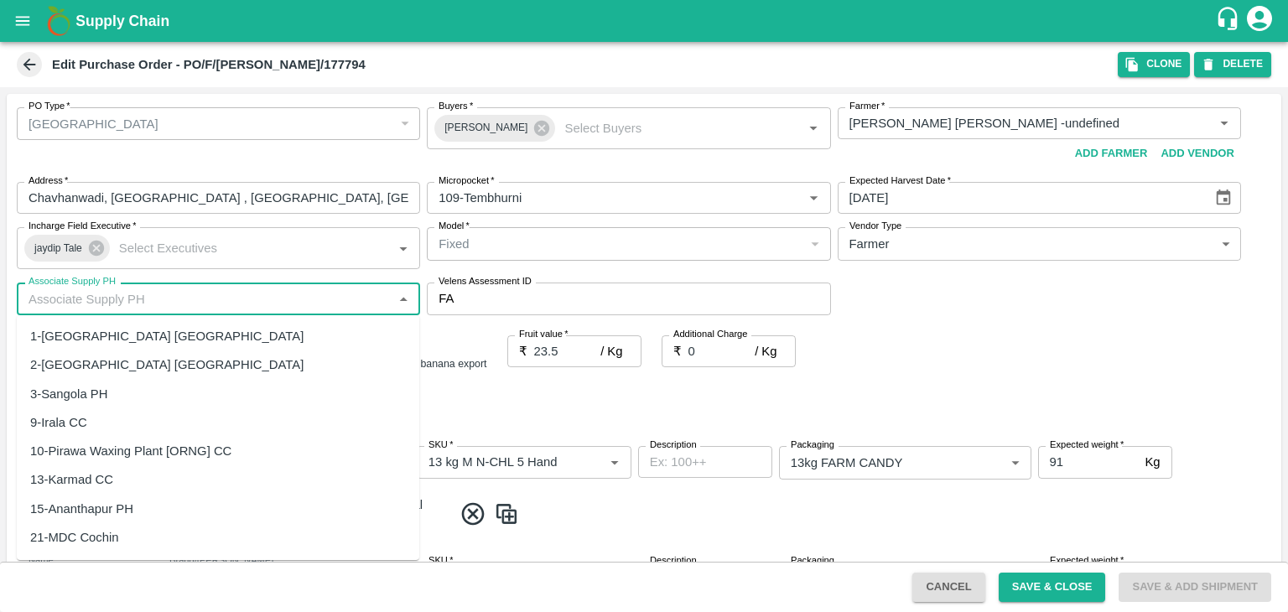
click at [382, 309] on input "Associate Supply PH" at bounding box center [204, 299] width 365 height 22
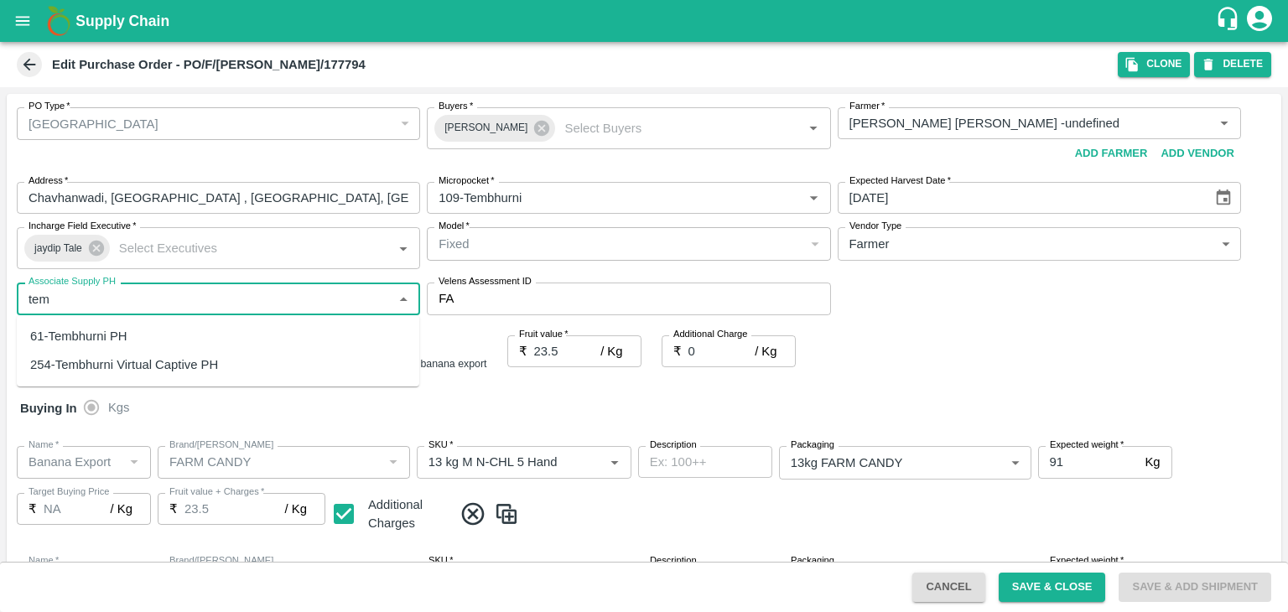
click at [171, 336] on div "61-Tembhurni PH" at bounding box center [218, 336] width 402 height 29
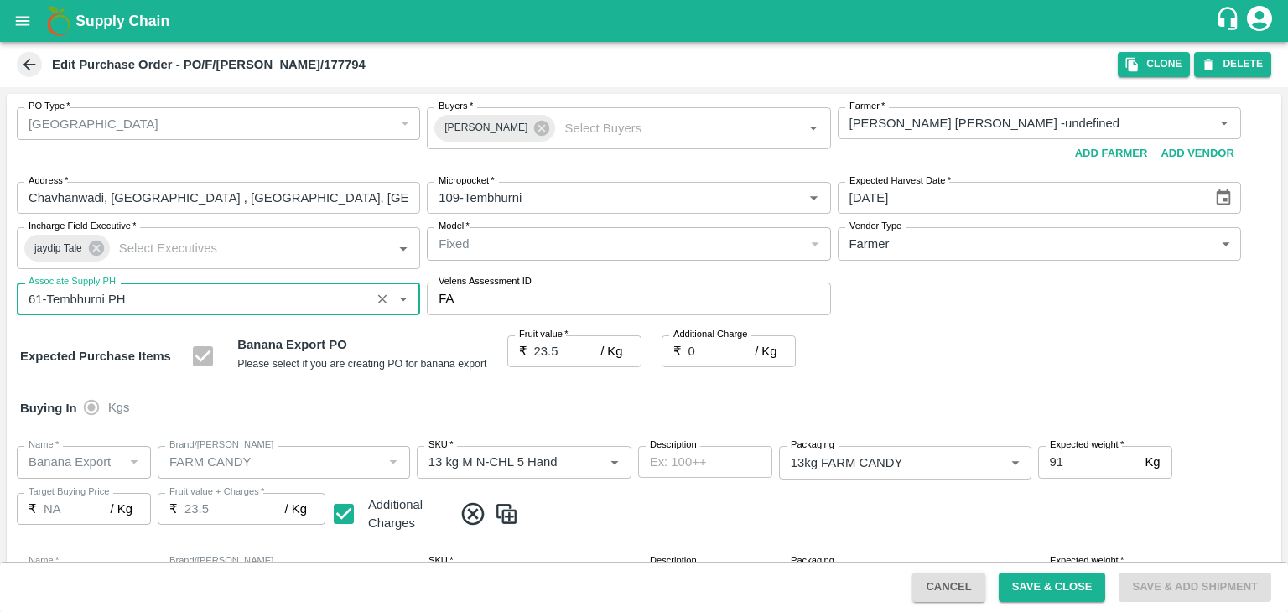
type input "61-Tembhurni PH"
click at [952, 316] on div "PO Type   * Farm Gate 1 PO Type Buyers   * Ajit Otari Buyers   * Farmer   * Far…" at bounding box center [644, 211] width 1274 height 235
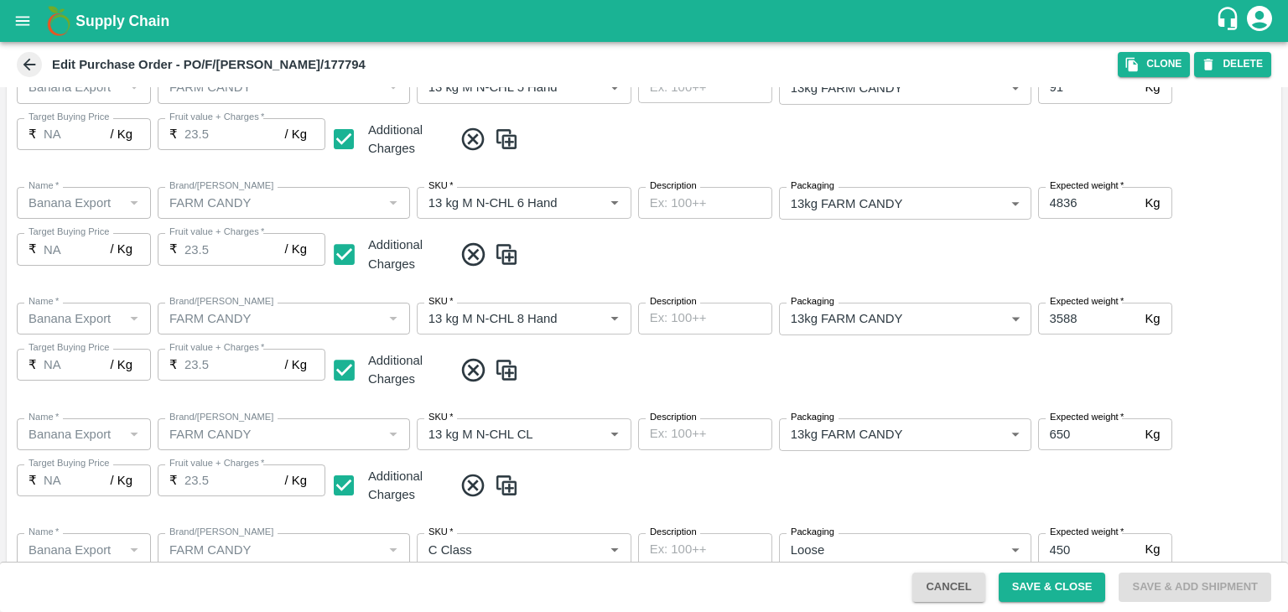
scroll to position [658, 0]
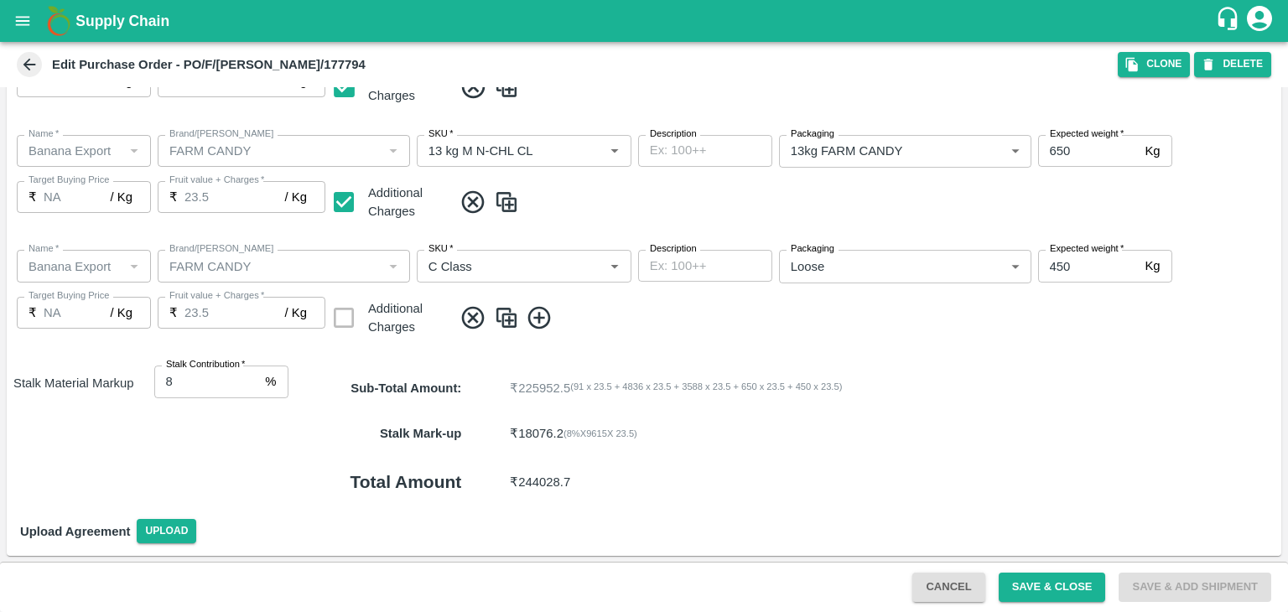
click at [546, 325] on icon at bounding box center [538, 317] width 23 height 23
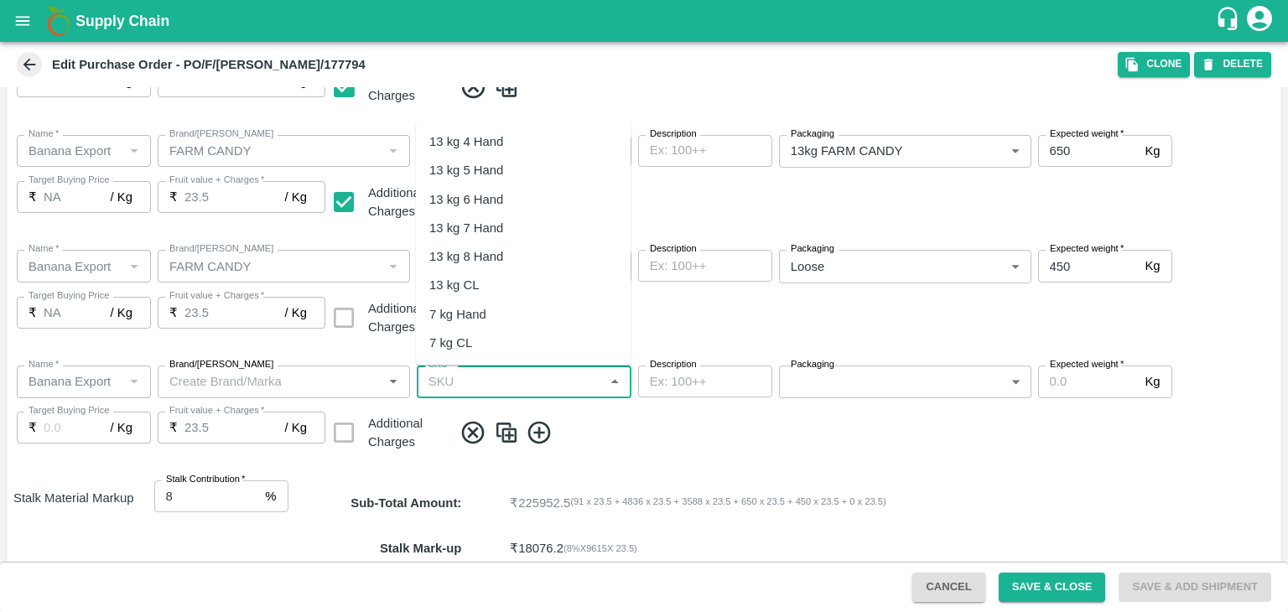
click at [513, 385] on input "SKU   *" at bounding box center [510, 382] width 177 height 22
click at [484, 314] on div "PHR Kg" at bounding box center [523, 312] width 215 height 29
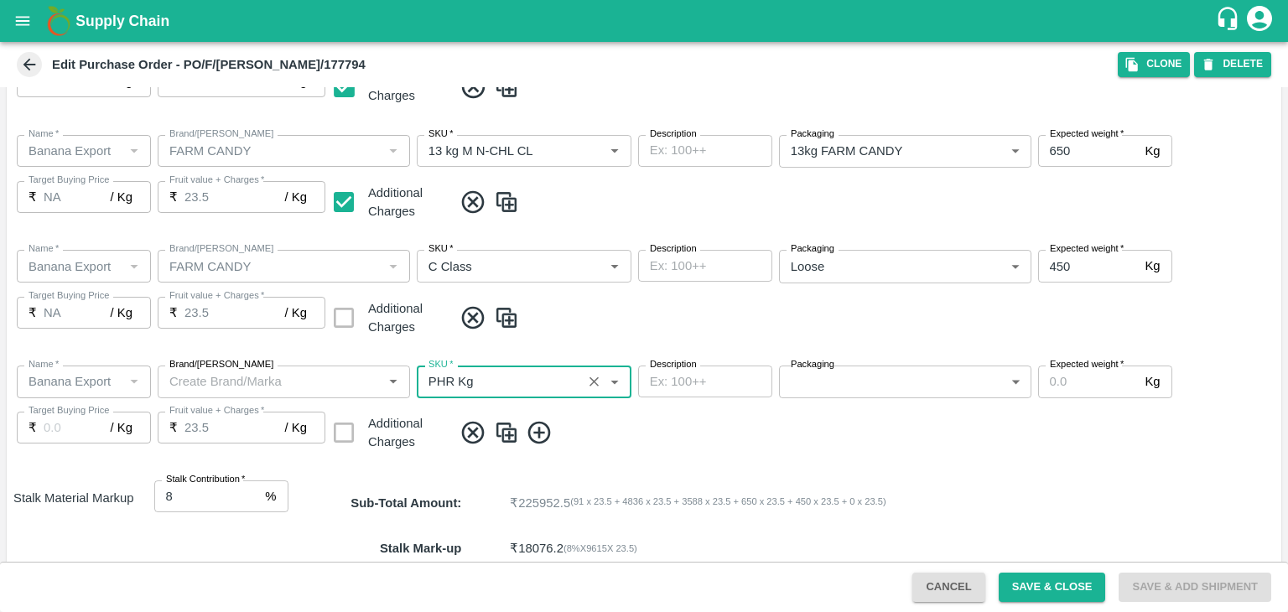
type input "PHR Kg"
type input "NA"
click at [862, 380] on body "Supply Chain Edit Purchase Order - PO/F/YOGITA/177794 Clone DELETE PO Type   * …" at bounding box center [644, 306] width 1288 height 612
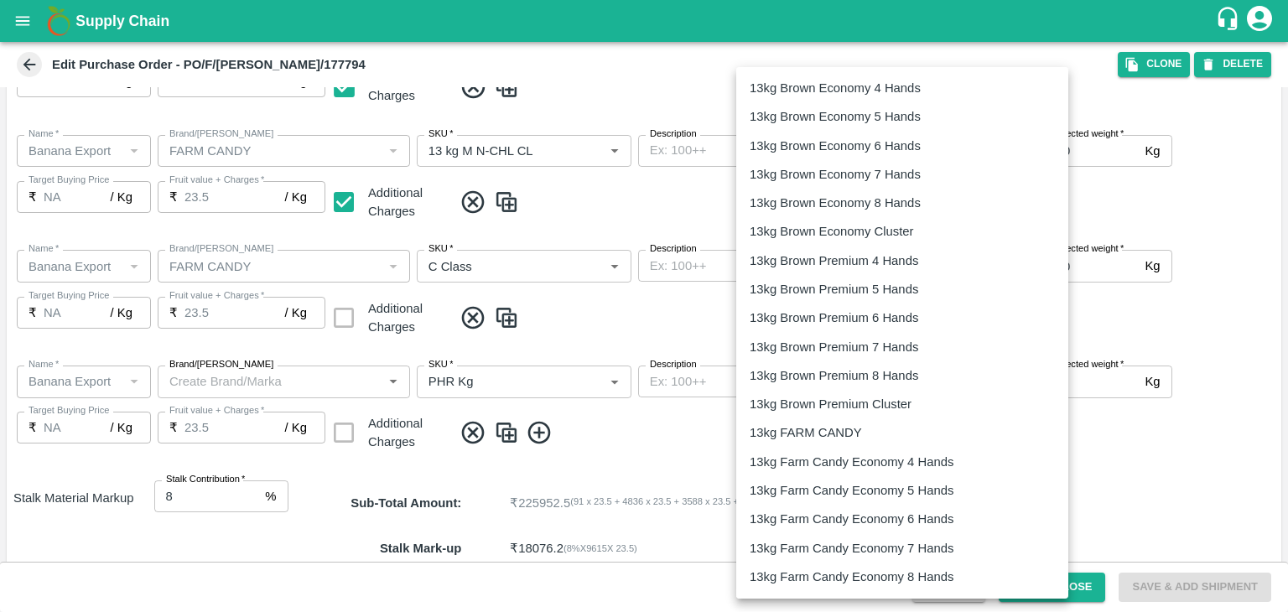
scroll to position [2681, 0]
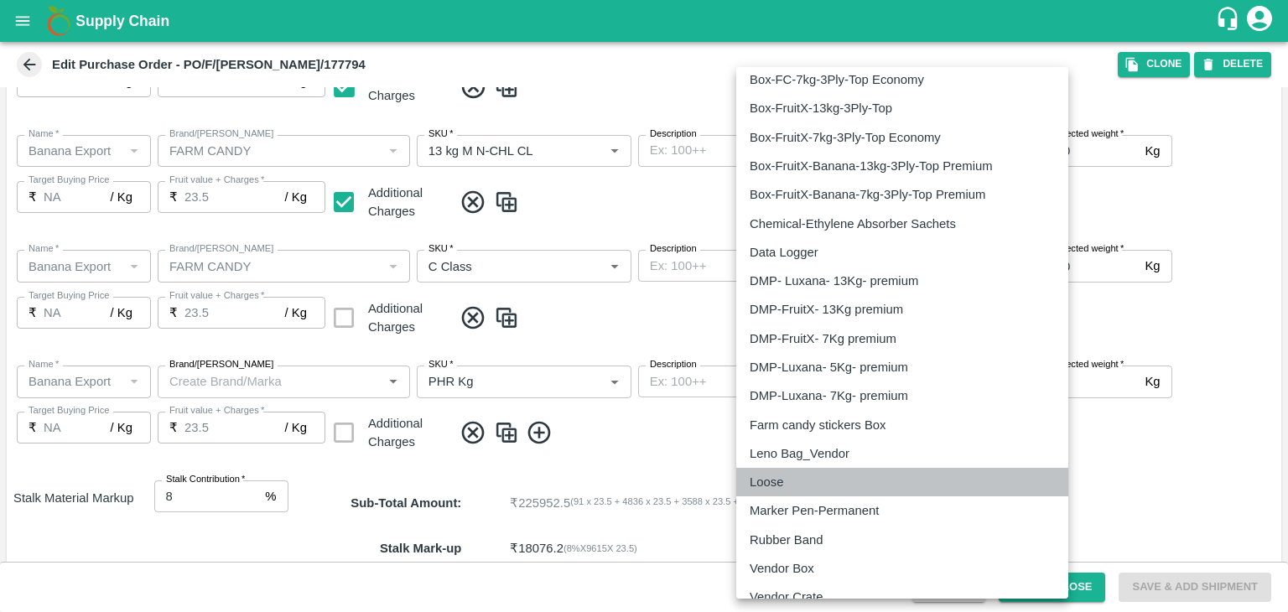
click at [808, 473] on div "Loose" at bounding box center [901, 482] width 305 height 18
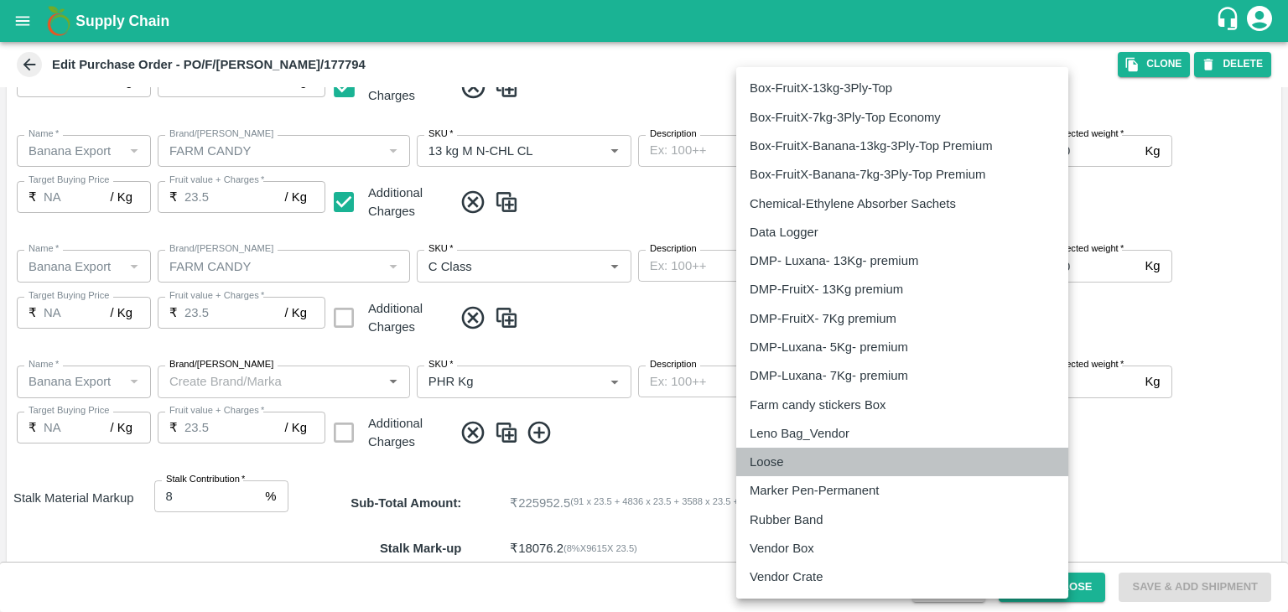
type input "258"
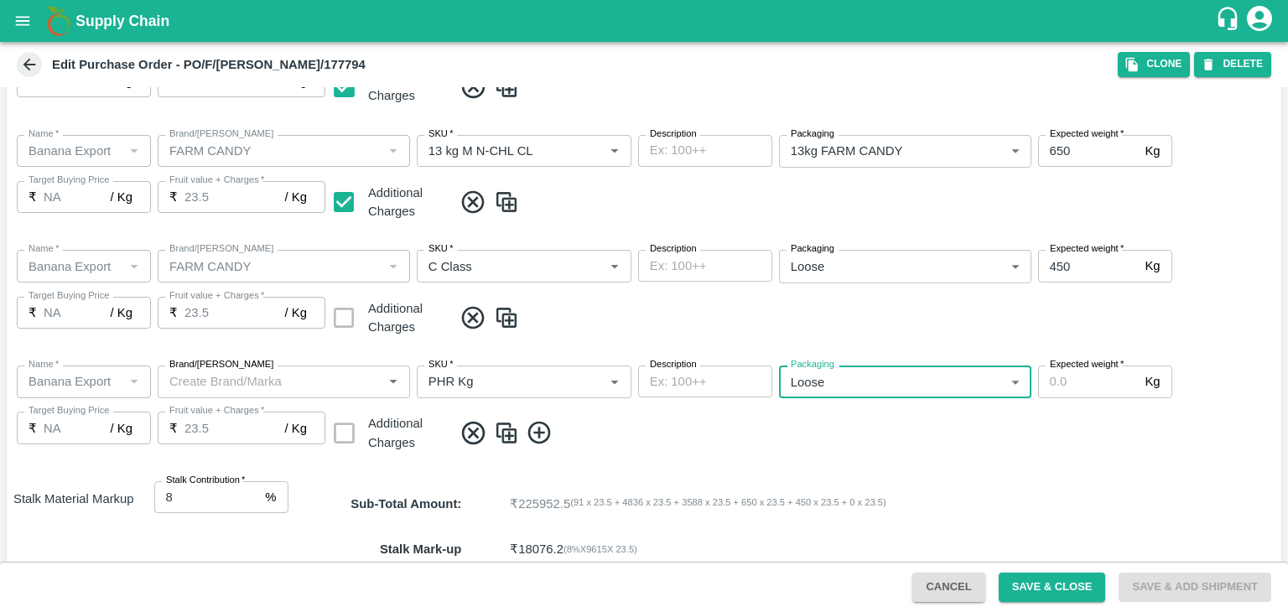
click at [1072, 386] on input "Expected weight   *" at bounding box center [1088, 381] width 101 height 32
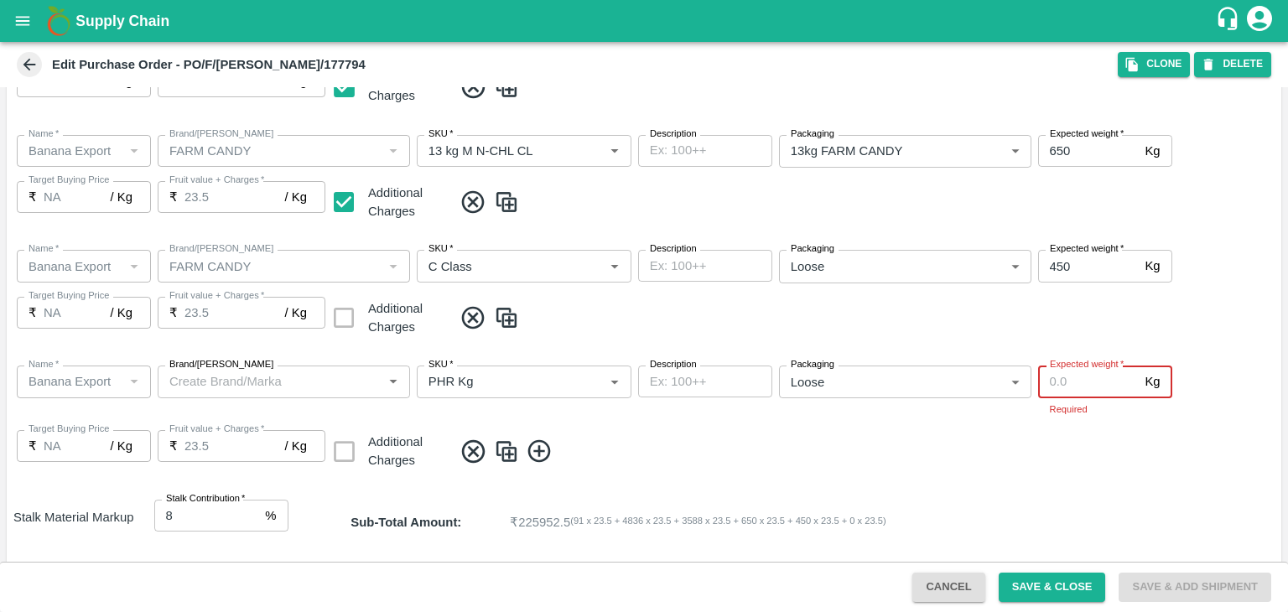
click at [1070, 376] on input "Expected weight   *" at bounding box center [1088, 381] width 101 height 32
type input "1"
click at [1065, 585] on button "Save & Close" at bounding box center [1051, 587] width 107 height 29
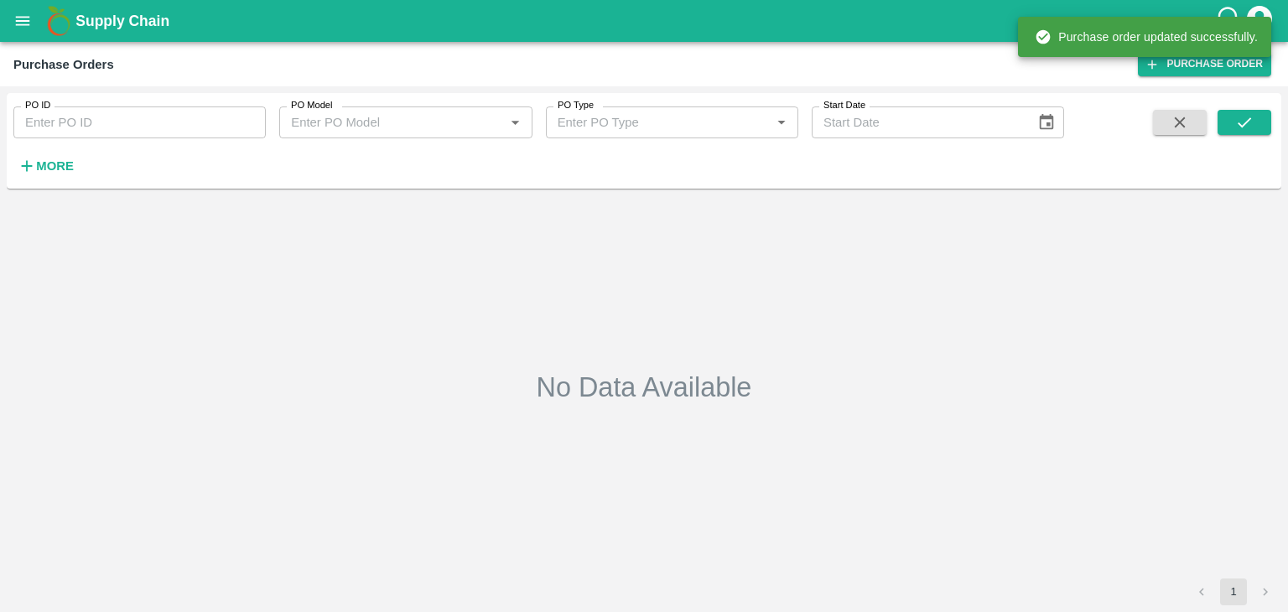
type input "177794"
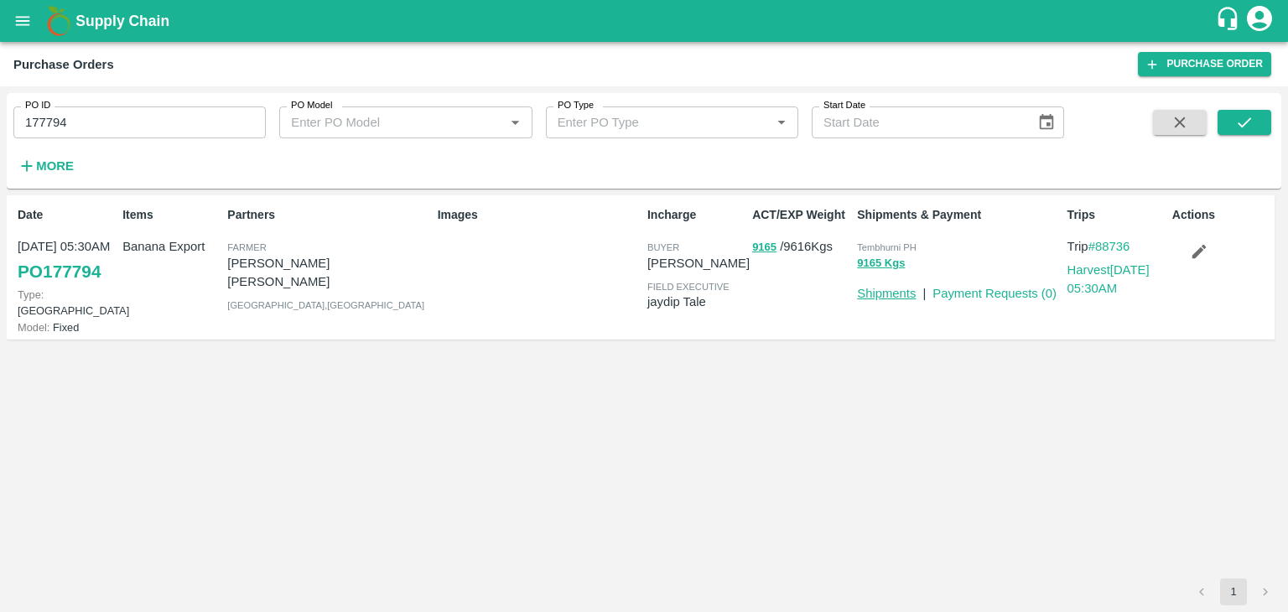
click at [885, 293] on link "Shipments" at bounding box center [886, 293] width 59 height 13
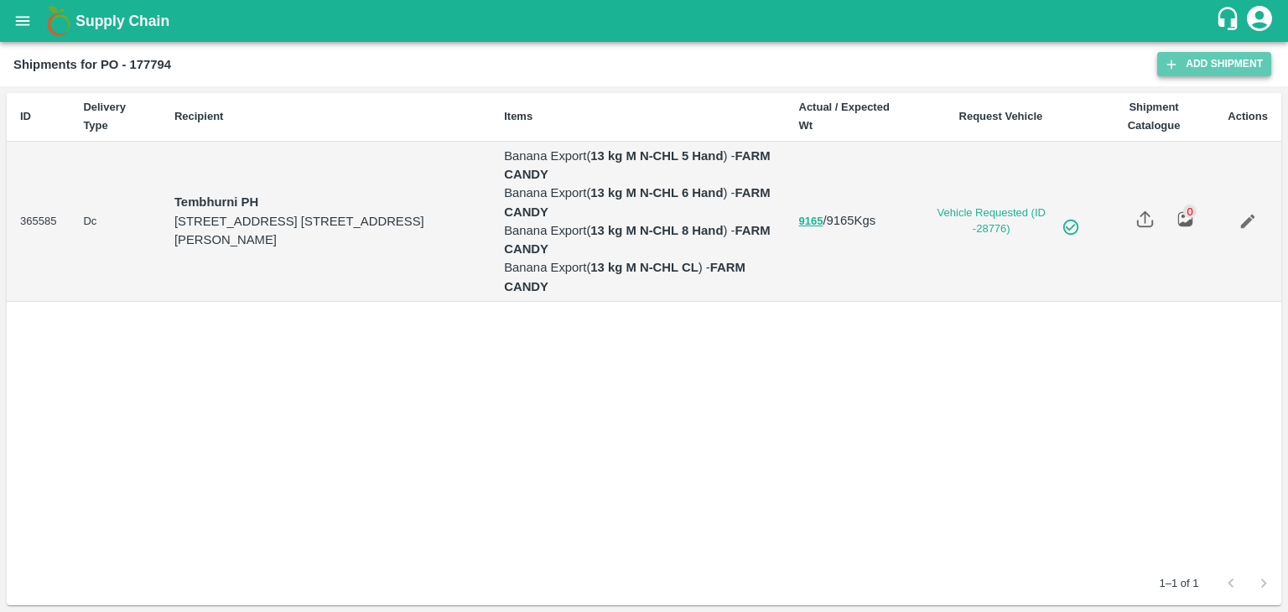
click at [1195, 65] on link "Add Shipment" at bounding box center [1214, 64] width 114 height 24
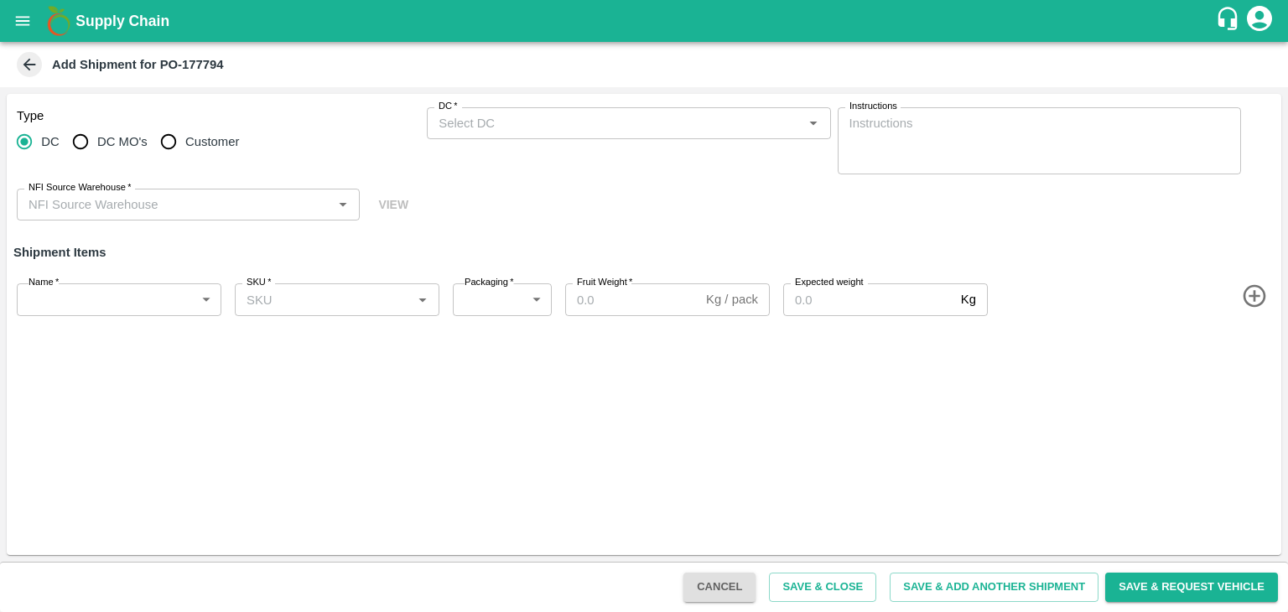
click at [527, 122] on input "DC   *" at bounding box center [614, 123] width 365 height 22
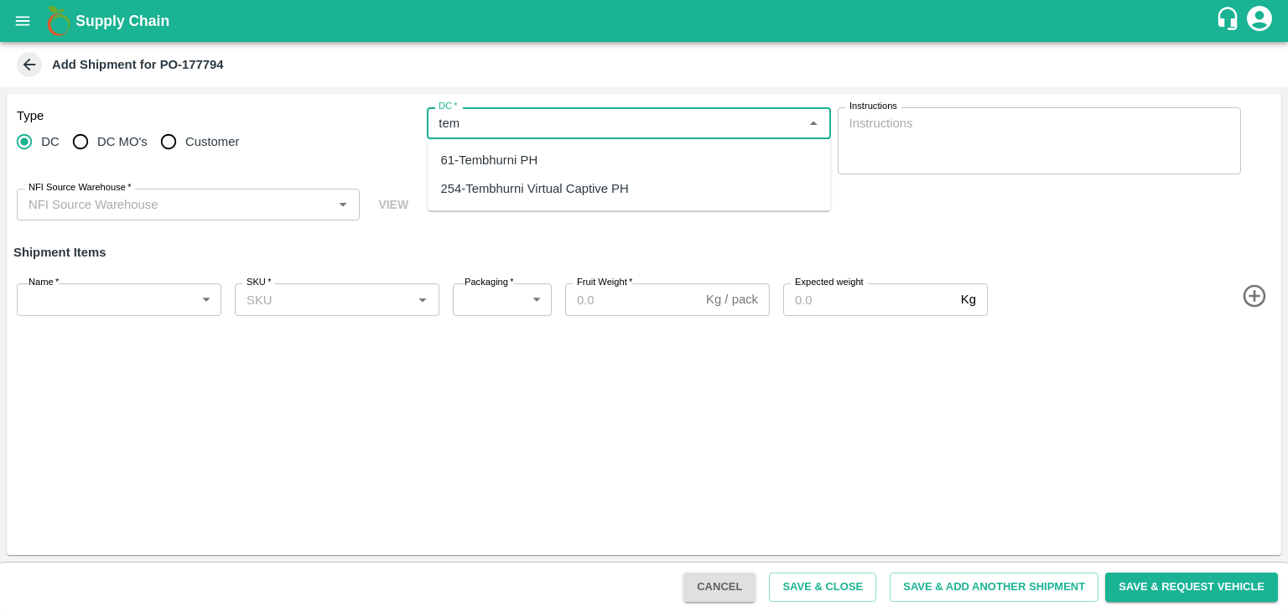
click at [519, 153] on div "61-Tembhurni PH" at bounding box center [489, 160] width 97 height 18
type input "61-Tembhurni PH"
click at [183, 194] on input "NFI Source Warehouse   *" at bounding box center [174, 205] width 305 height 22
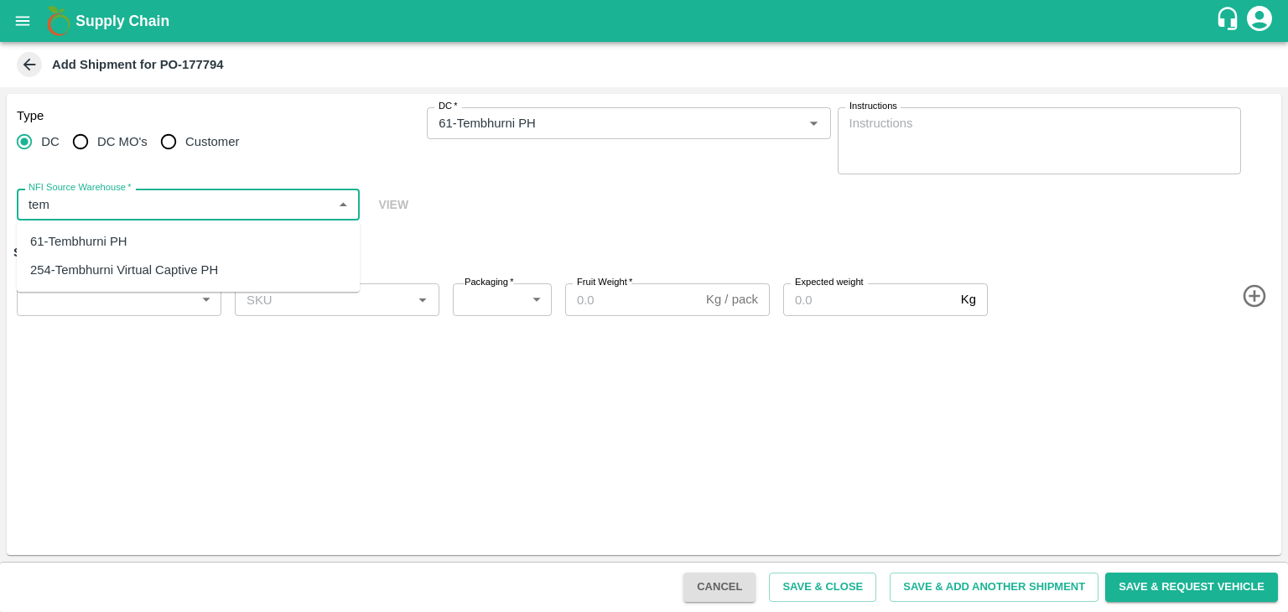
click at [137, 237] on div "61-Tembhurni PH" at bounding box center [188, 241] width 343 height 29
type input "61-Tembhurni PH"
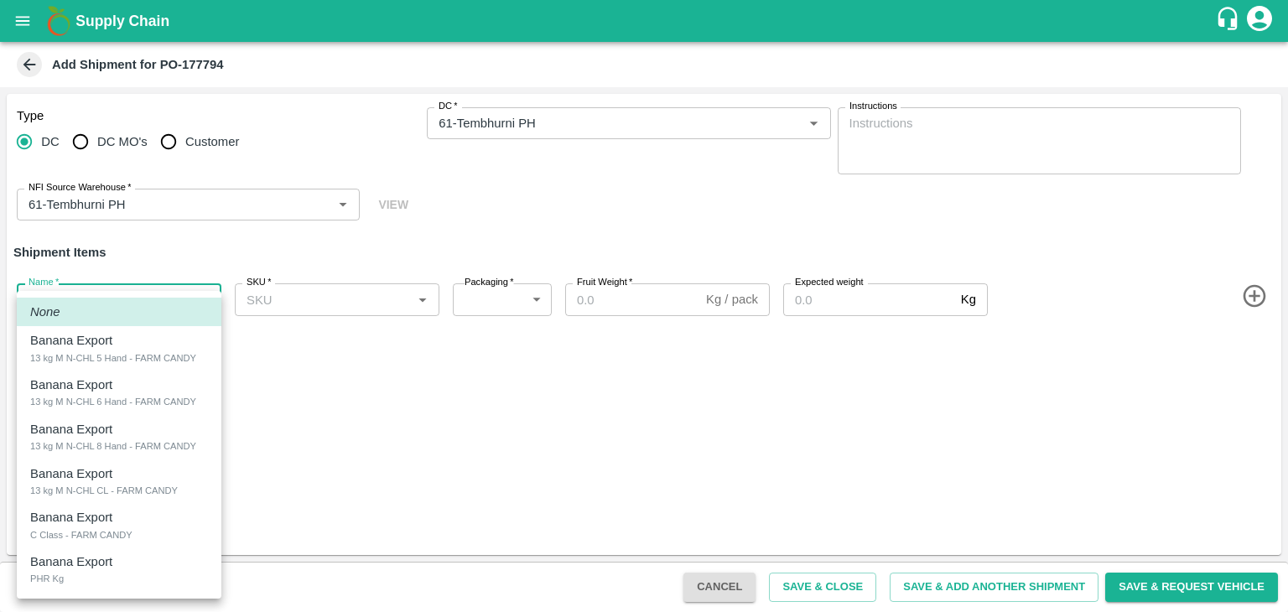
click at [91, 309] on body "Supply Chain Add Shipment for PO-177794 Type DC DC MO's Customer DC   * DC   * …" at bounding box center [644, 306] width 1288 height 612
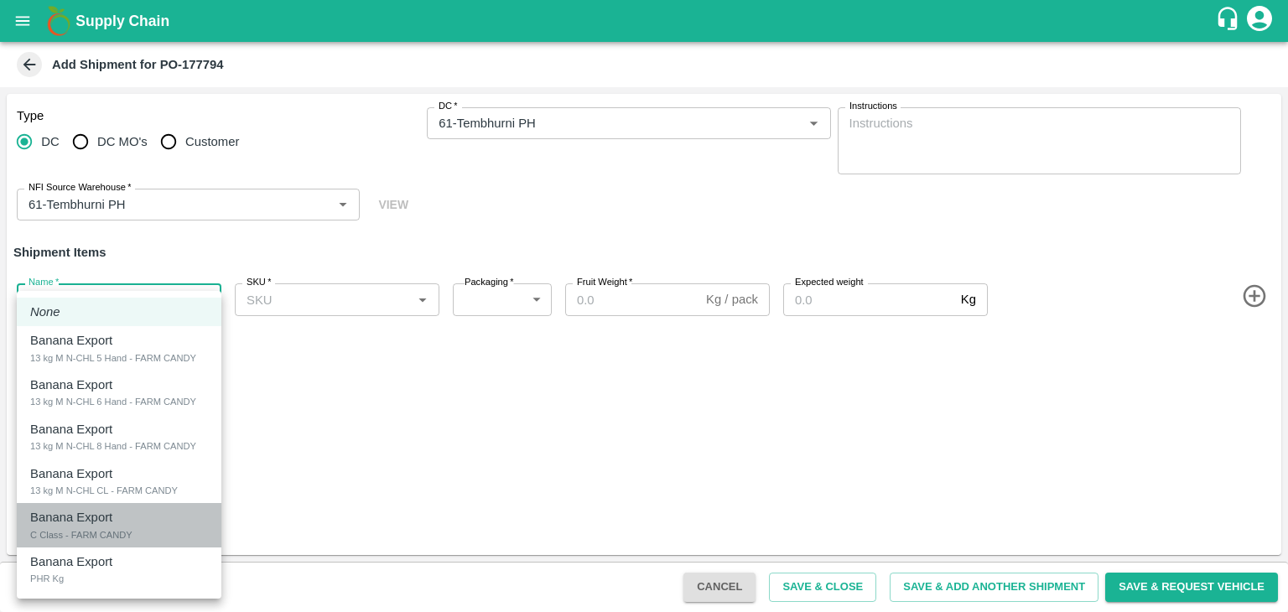
click at [62, 529] on div "C Class - FARM CANDY" at bounding box center [81, 534] width 102 height 15
type input "2068362"
type input "258"
type input "450"
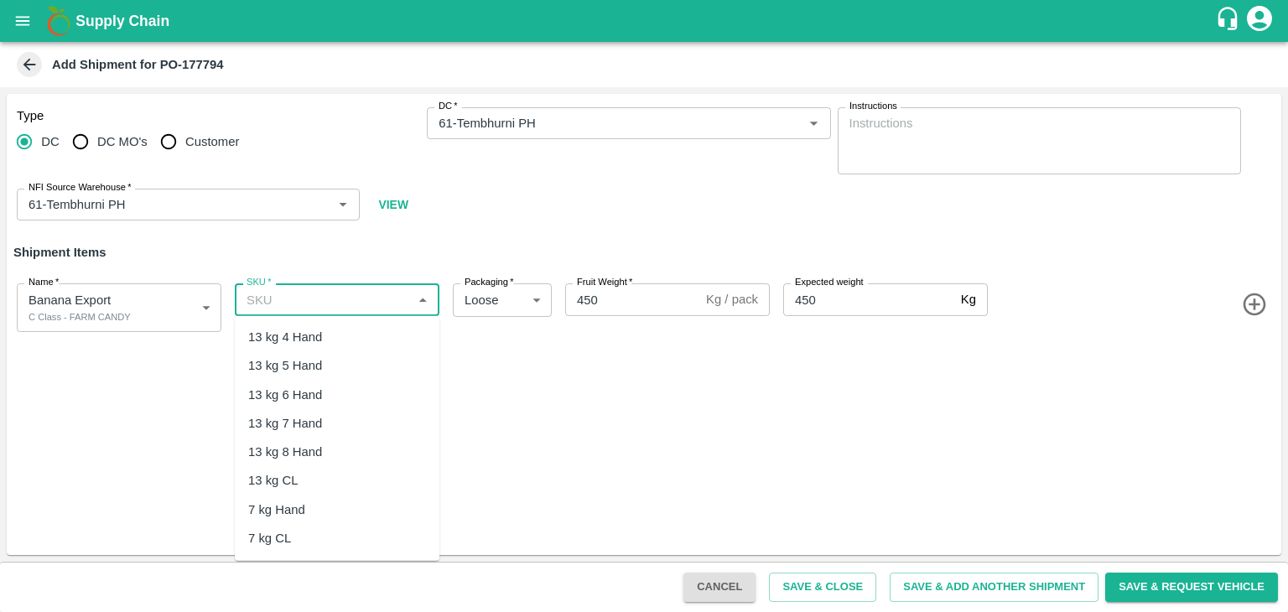
click at [369, 298] on input "SKU   *" at bounding box center [323, 299] width 167 height 22
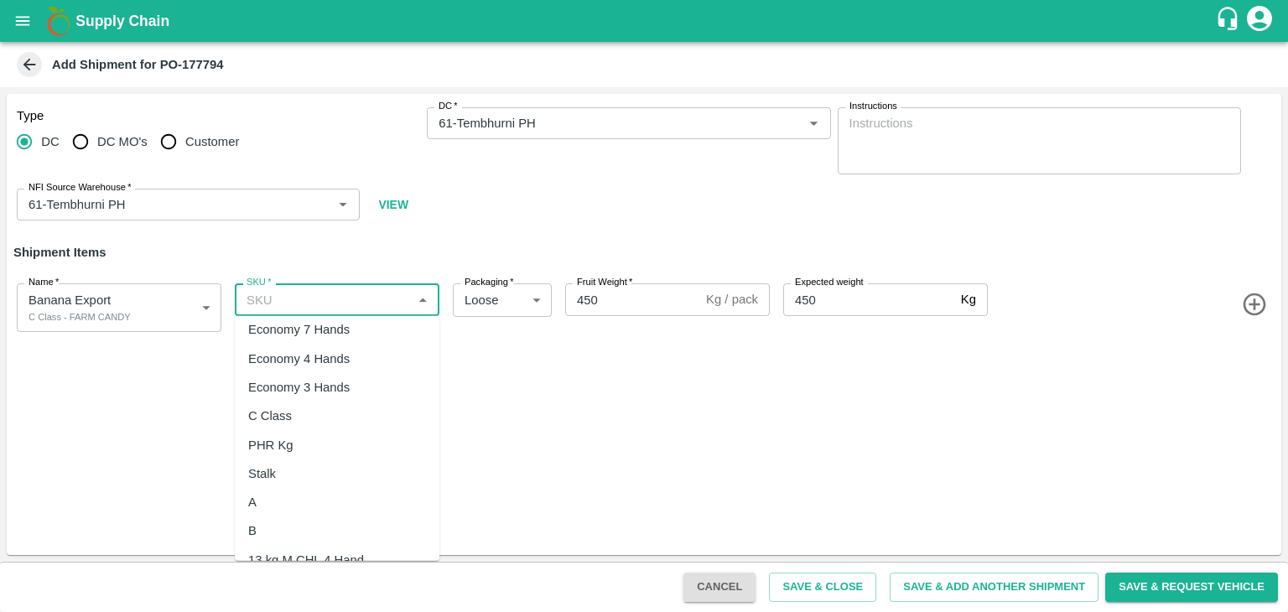
scroll to position [354, 0]
click at [272, 419] on div "C Class" at bounding box center [270, 414] width 44 height 18
type input "C Class"
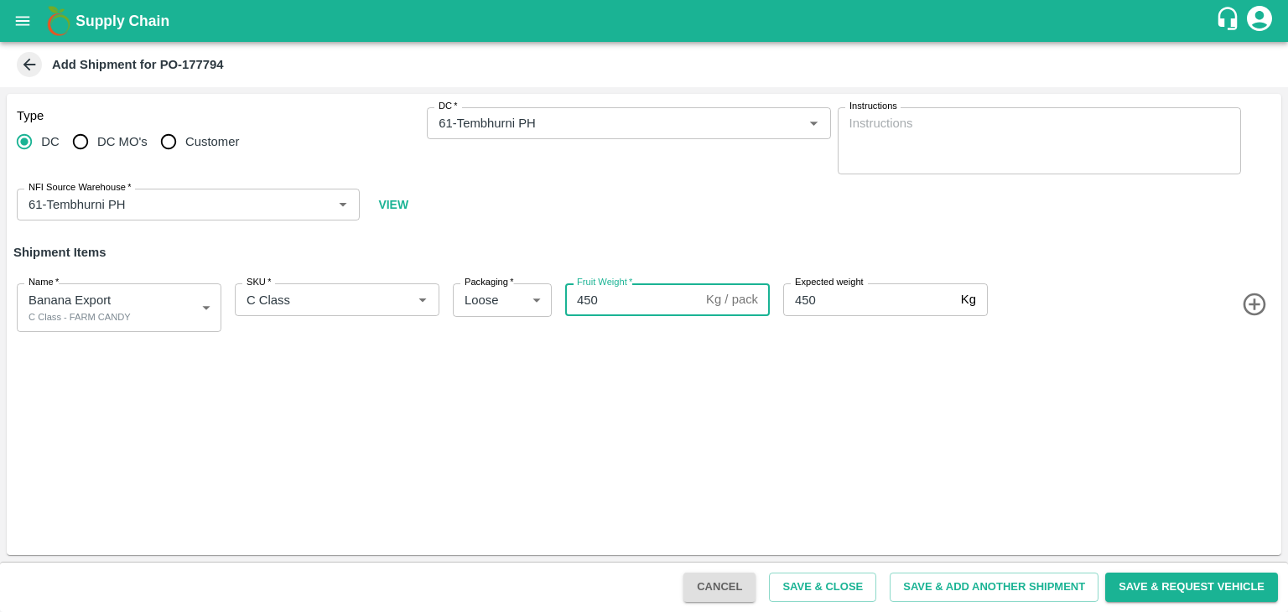
click at [617, 296] on input "450" at bounding box center [632, 299] width 134 height 32
type input "439"
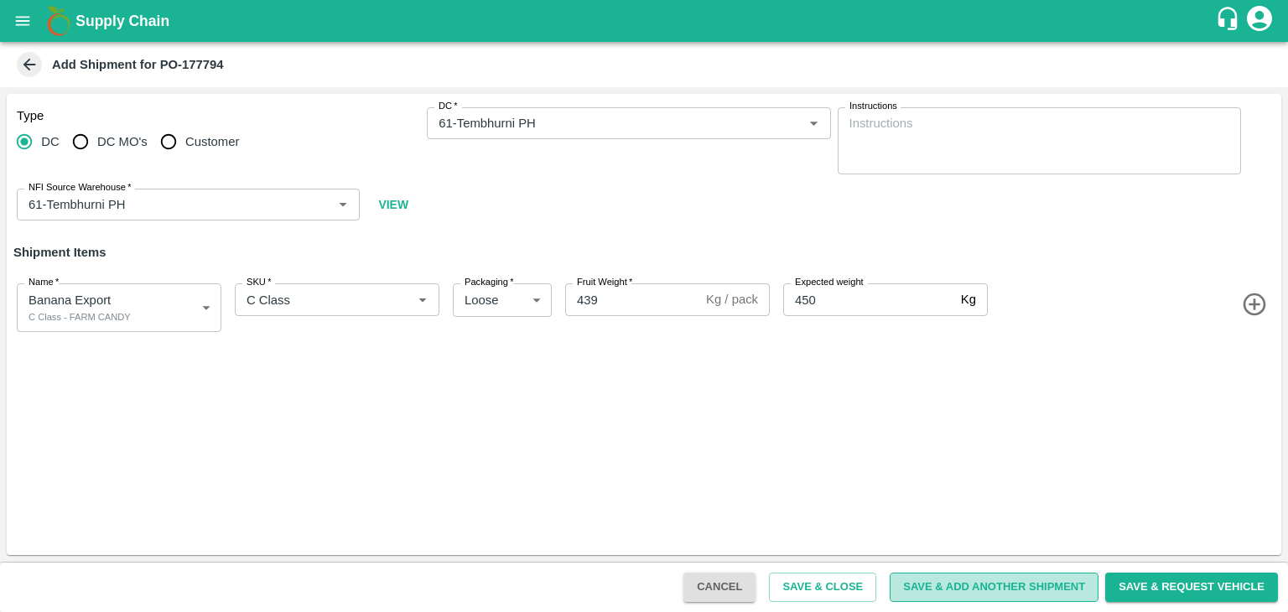
click at [987, 585] on button "Save & Add Another Shipment" at bounding box center [993, 587] width 209 height 29
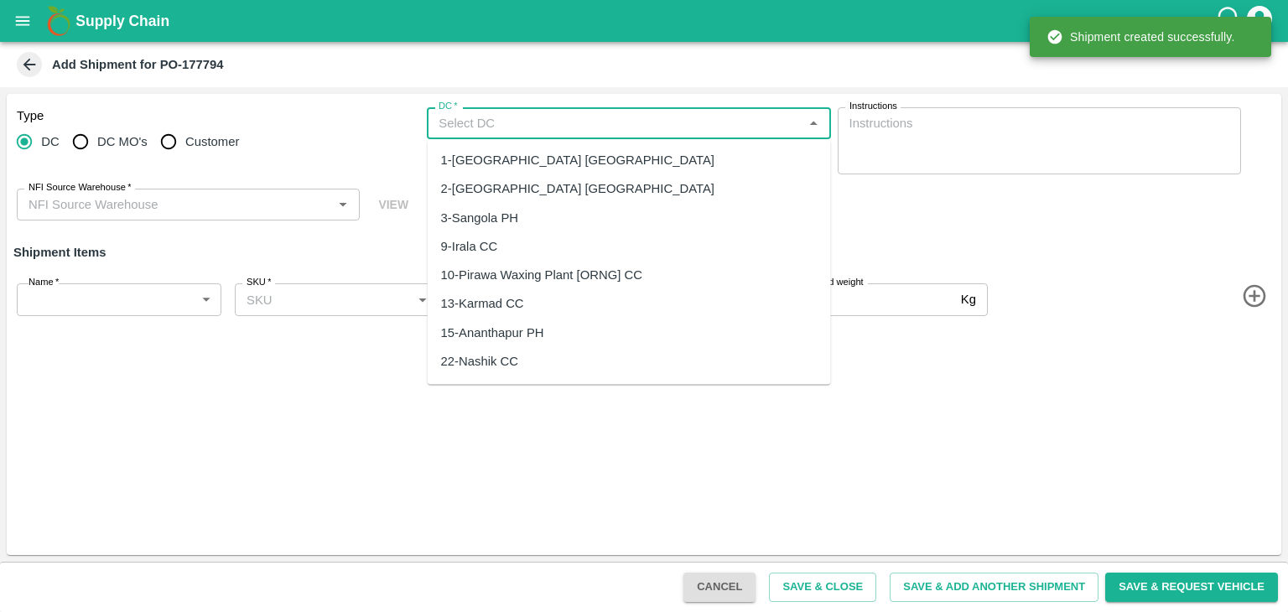
click at [509, 122] on input "DC   *" at bounding box center [614, 123] width 365 height 22
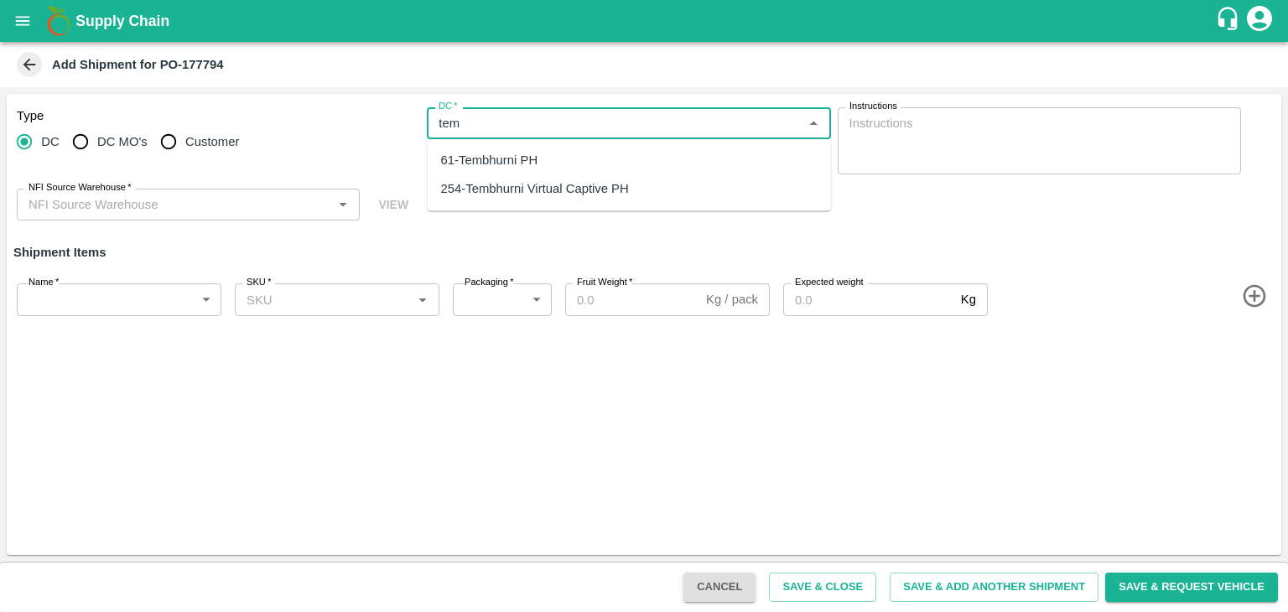
drag, startPoint x: 517, startPoint y: 143, endPoint x: 522, endPoint y: 155, distance: 13.5
click at [522, 155] on ul "61-Tembhurni PH 254-Tembhurni Virtual Captive PH" at bounding box center [629, 174] width 403 height 71
click at [522, 155] on div "61-Tembhurni PH" at bounding box center [489, 160] width 97 height 18
type input "61-Tembhurni PH"
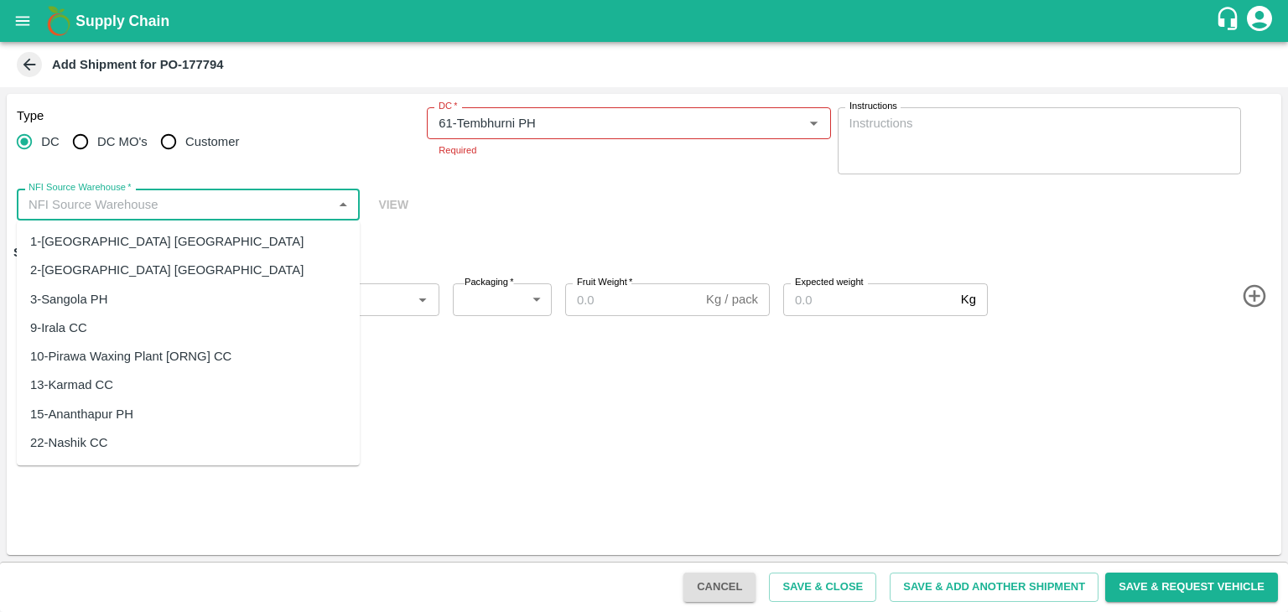
click at [201, 199] on input "NFI Source Warehouse   *" at bounding box center [174, 205] width 305 height 22
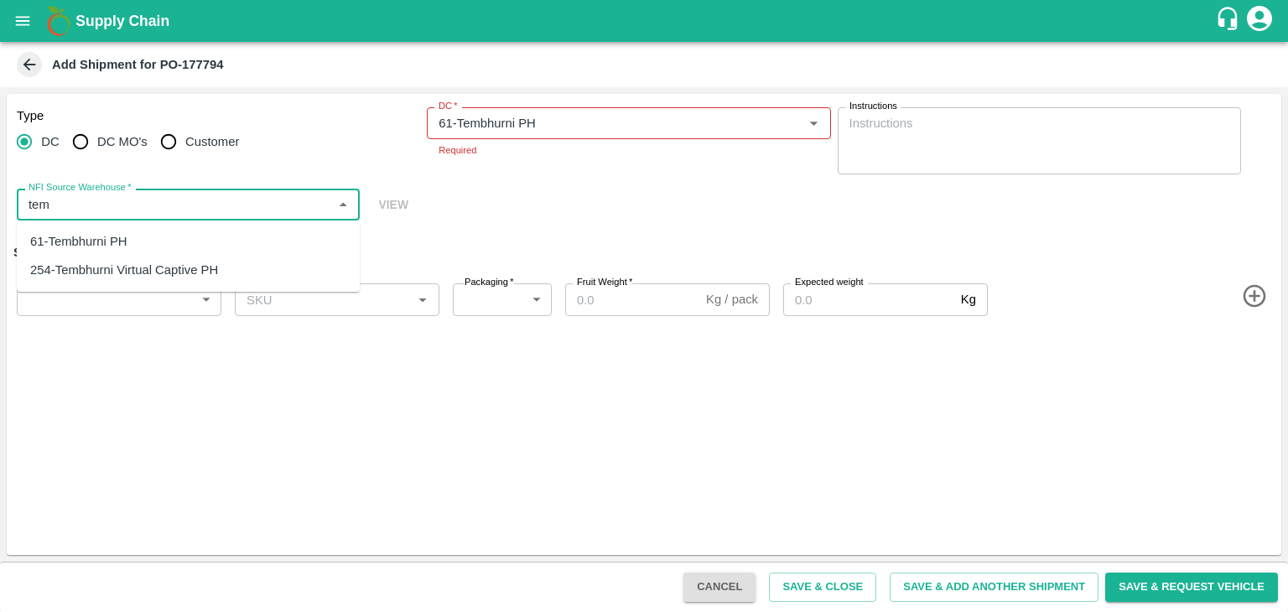
click at [143, 236] on div "61-Tembhurni PH" at bounding box center [188, 241] width 343 height 29
type input "61-Tembhurni PH"
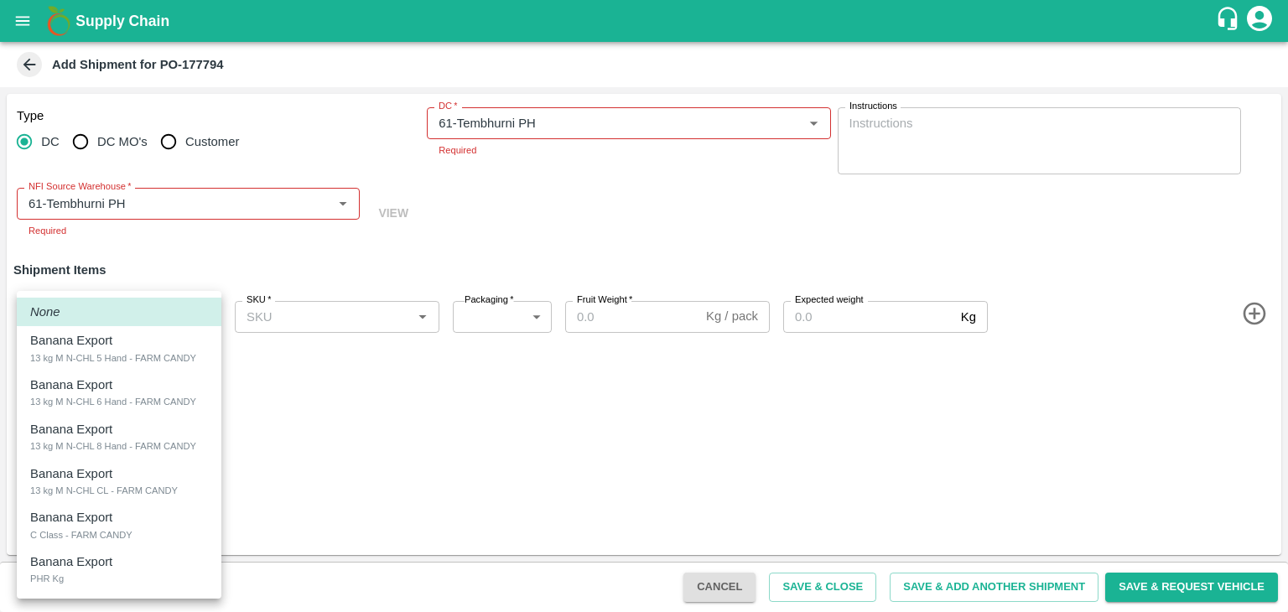
click at [136, 288] on body "Supply Chain Add Shipment for PO-177794 Type DC DC MO's Customer DC   * DC   * …" at bounding box center [644, 306] width 1288 height 612
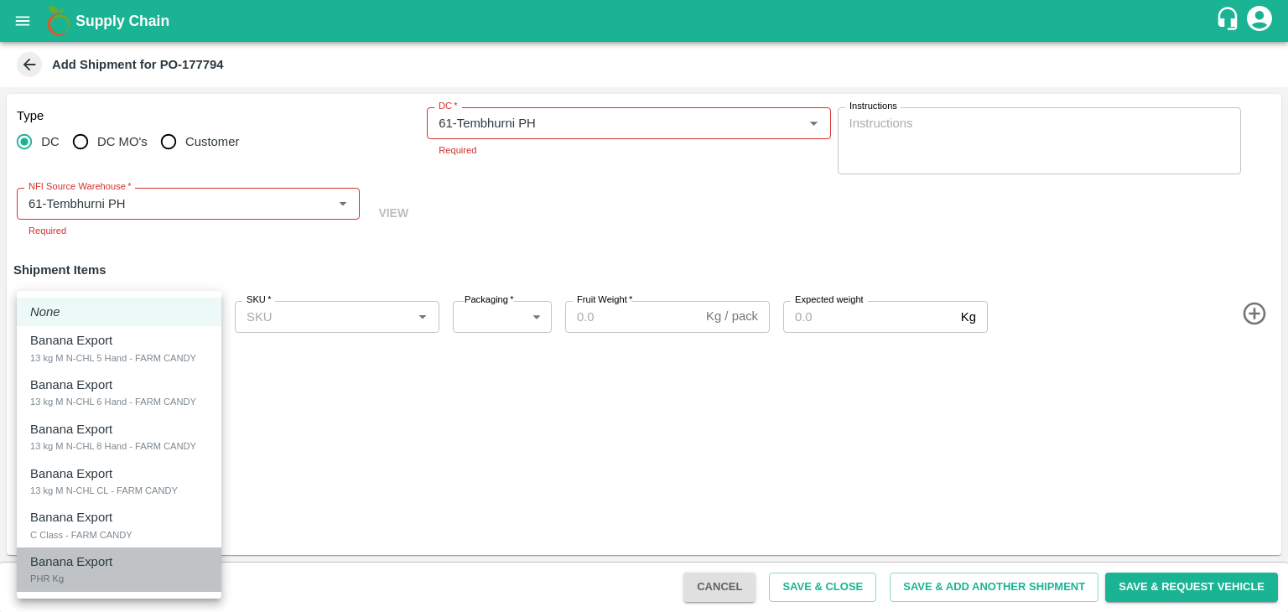
click at [92, 549] on li "Banana Export PHR Kg" at bounding box center [119, 569] width 205 height 44
type input "2070841"
type input "258"
type input "1"
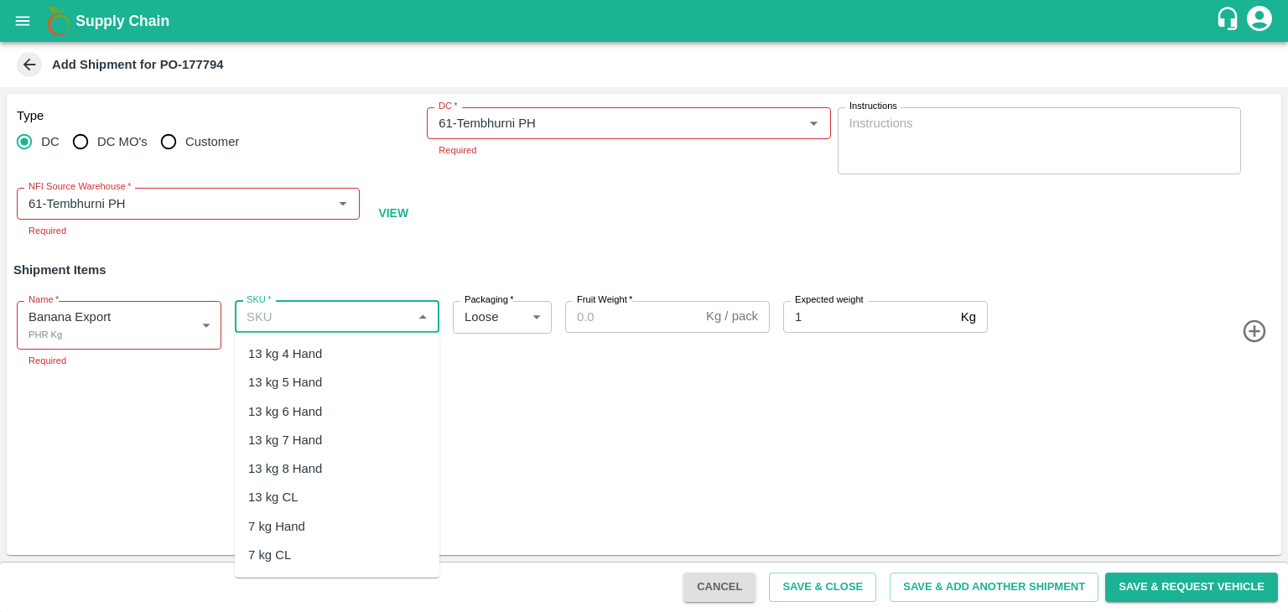
drag, startPoint x: 355, startPoint y: 309, endPoint x: 352, endPoint y: 470, distance: 161.0
click at [352, 470] on body "Supply Chain Add Shipment for PO-177794 Type DC DC MO's Customer DC   * DC   * …" at bounding box center [644, 306] width 1288 height 612
click at [309, 433] on div "C Class" at bounding box center [337, 439] width 205 height 29
type input "C Class"
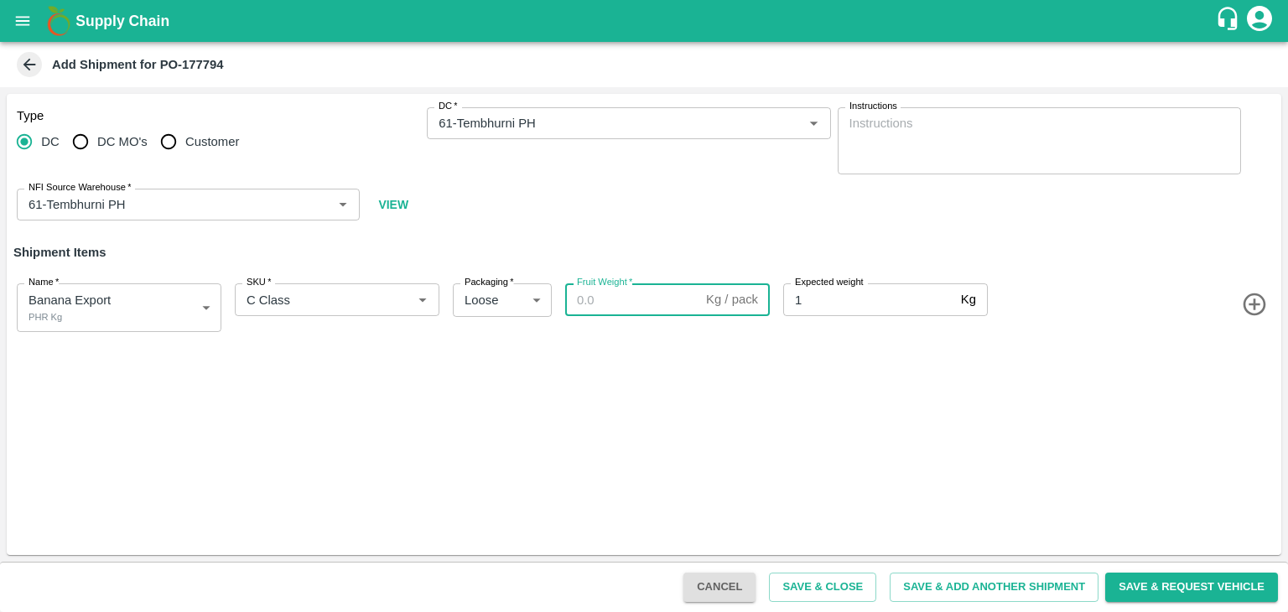
click at [640, 312] on input "Fruit Weight   *" at bounding box center [632, 299] width 134 height 32
type input "1"
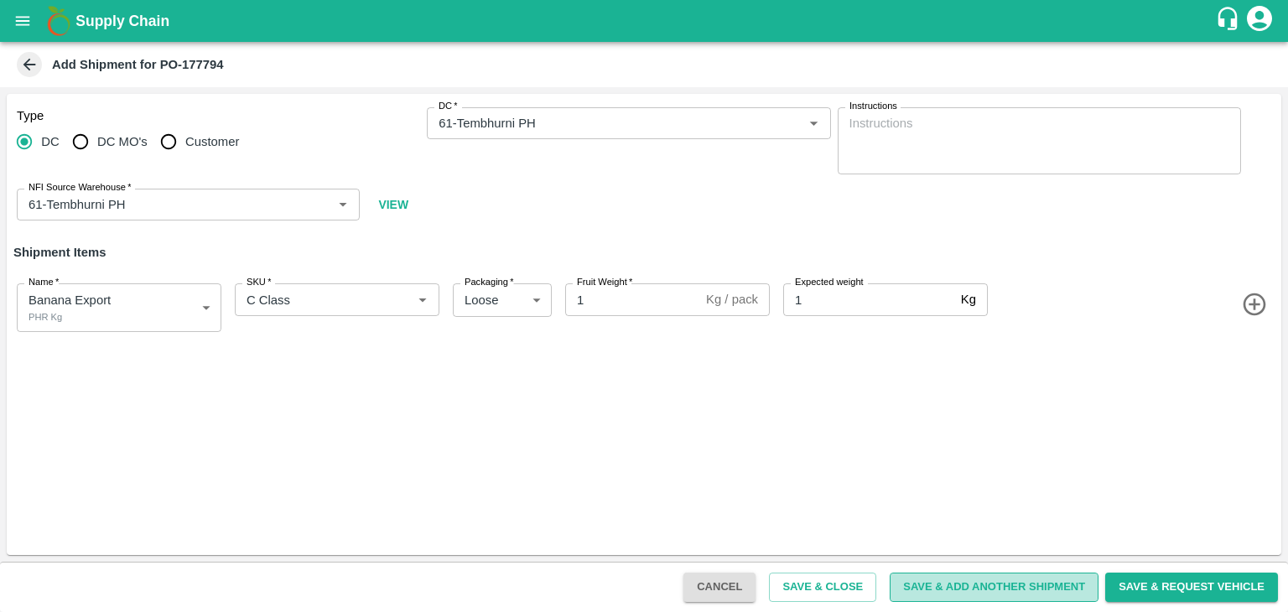
click at [1018, 587] on button "Save & Add Another Shipment" at bounding box center [993, 587] width 209 height 29
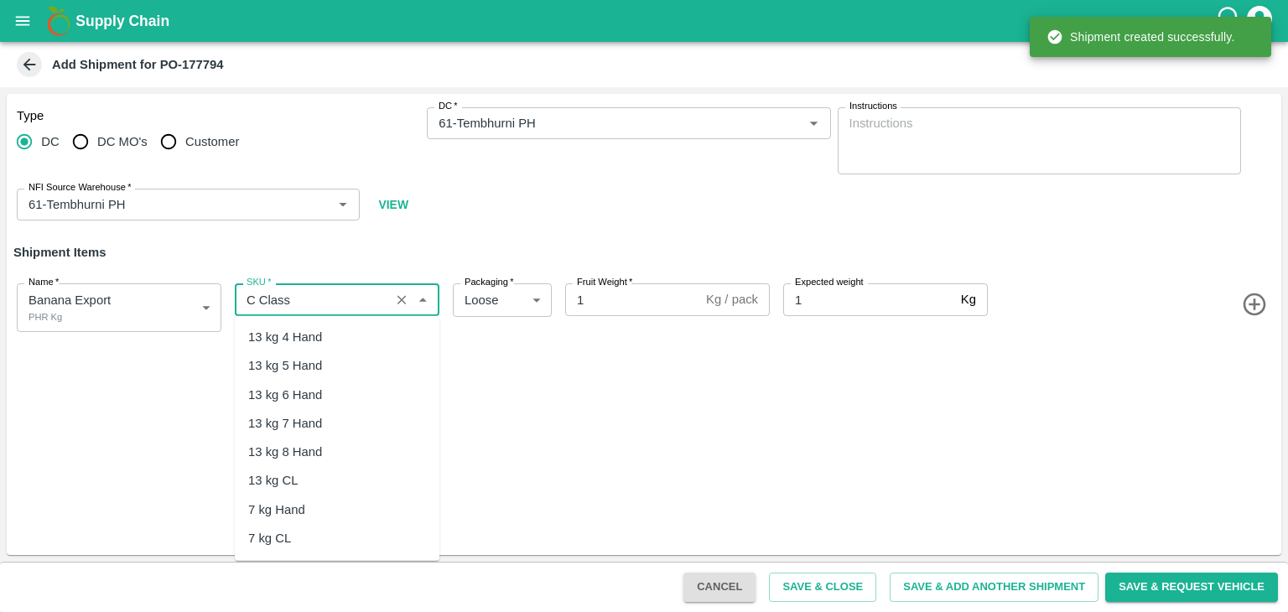
scroll to position [221, 0]
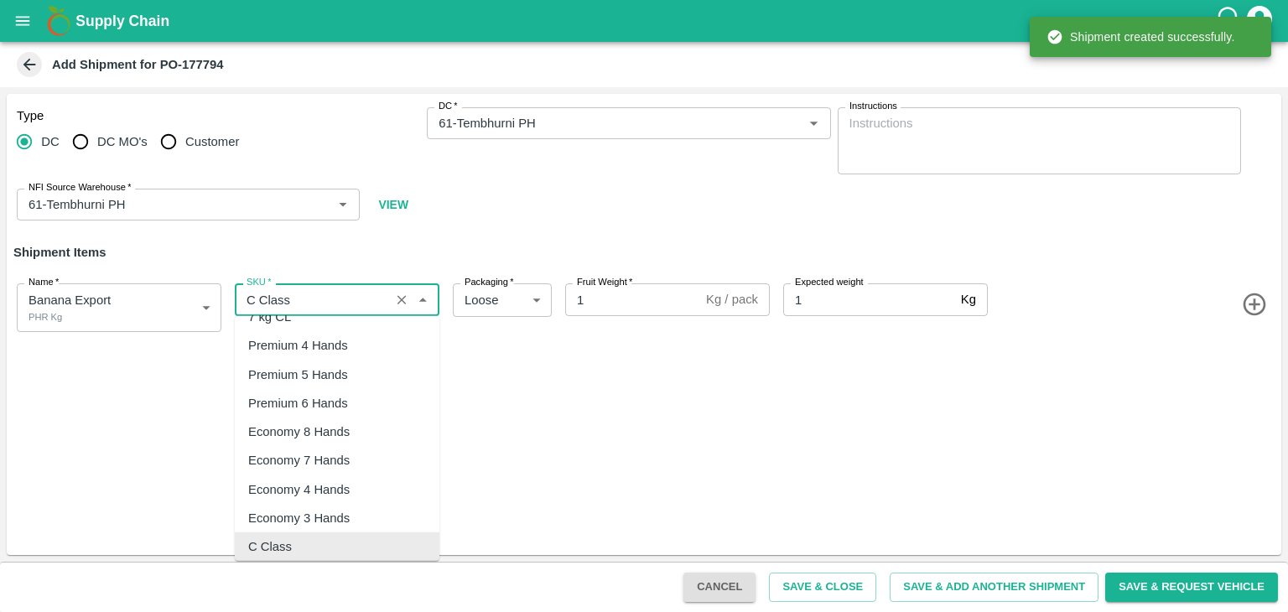
click at [350, 293] on input "SKU   *" at bounding box center [312, 299] width 145 height 22
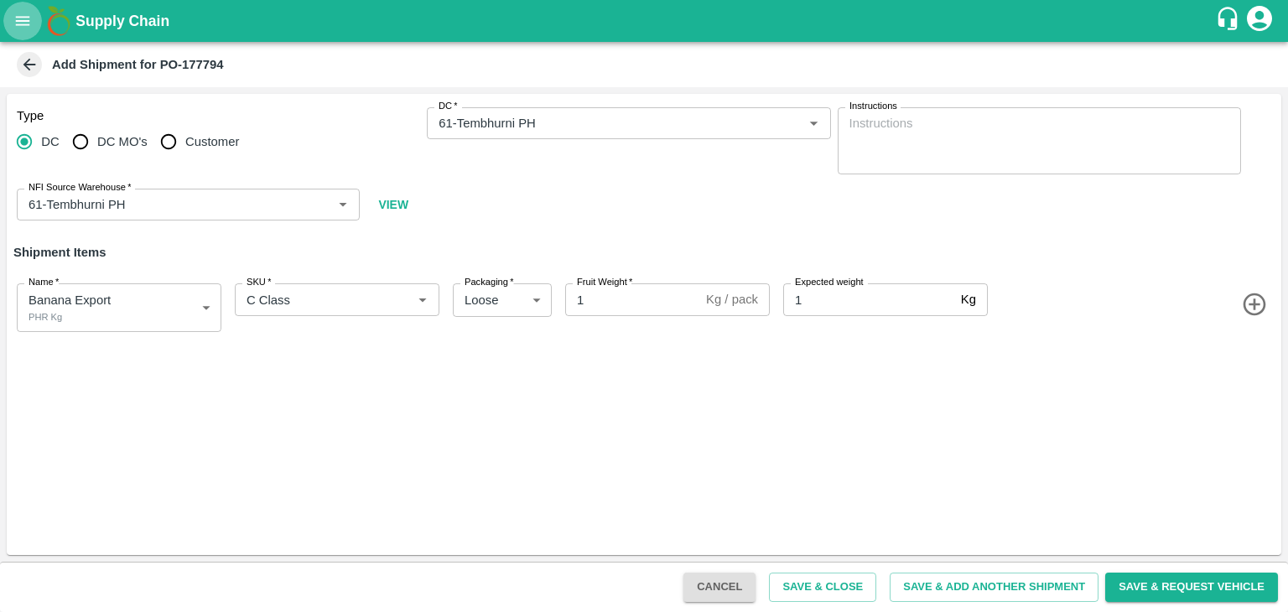
click at [18, 15] on icon "open drawer" at bounding box center [22, 21] width 18 height 18
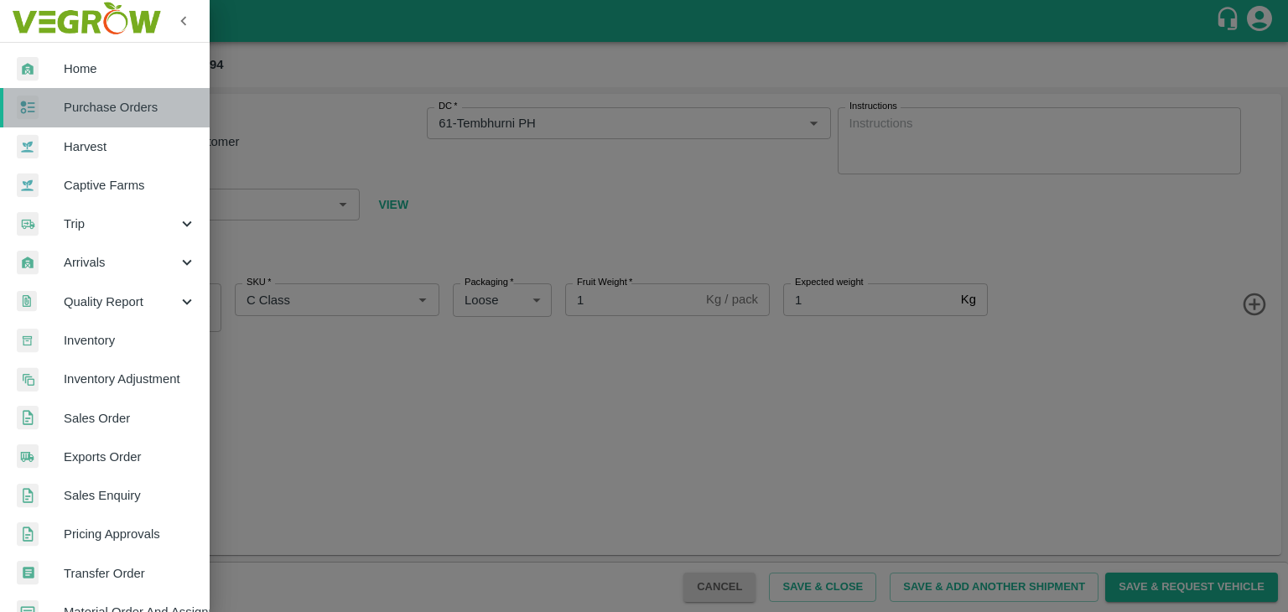
click at [108, 107] on span "Purchase Orders" at bounding box center [130, 107] width 132 height 18
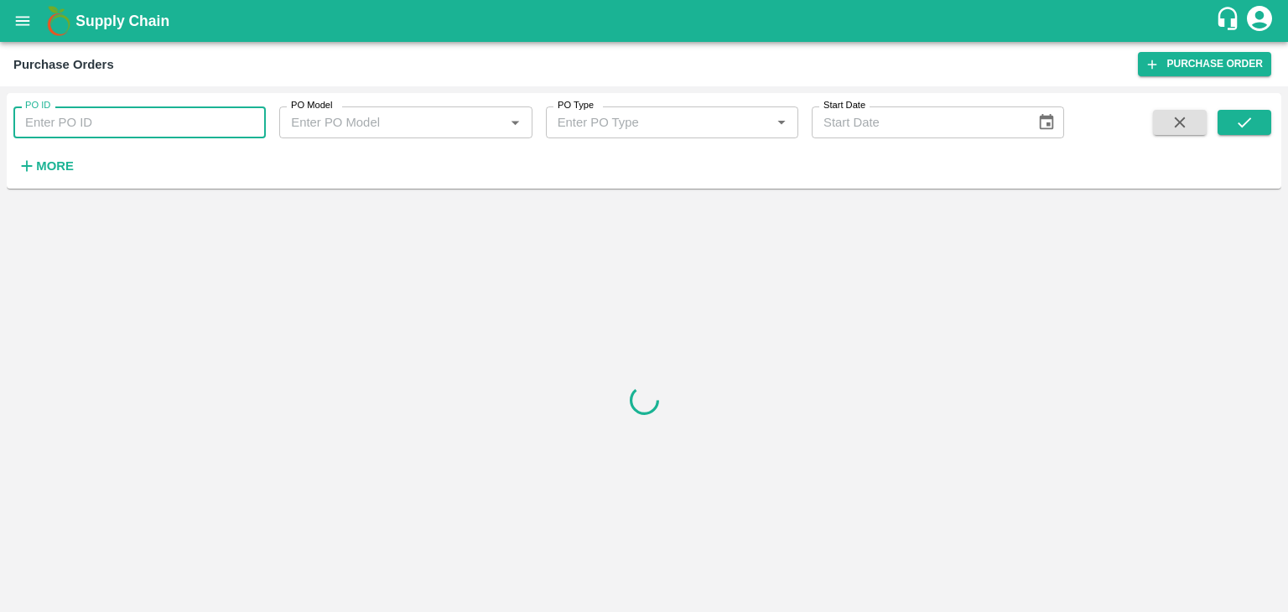
click at [200, 123] on input "PO ID" at bounding box center [139, 122] width 252 height 32
paste input "177794"
type input "177794"
click at [1237, 117] on icon "submit" at bounding box center [1244, 122] width 18 height 18
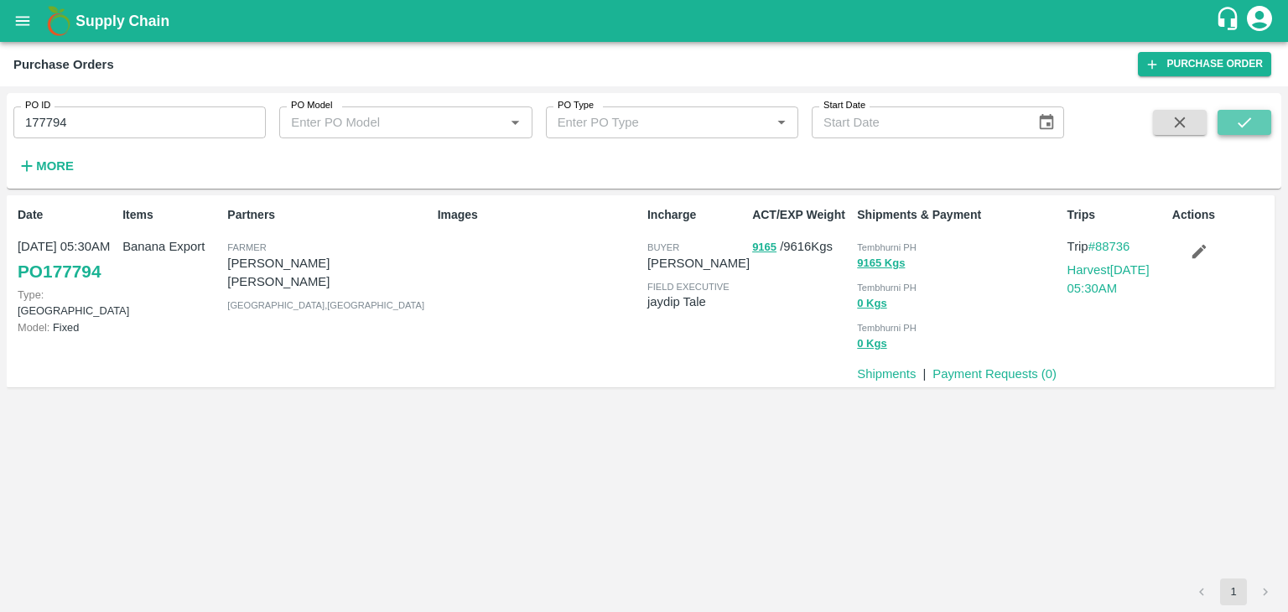
click at [1237, 117] on icon "submit" at bounding box center [1244, 122] width 18 height 18
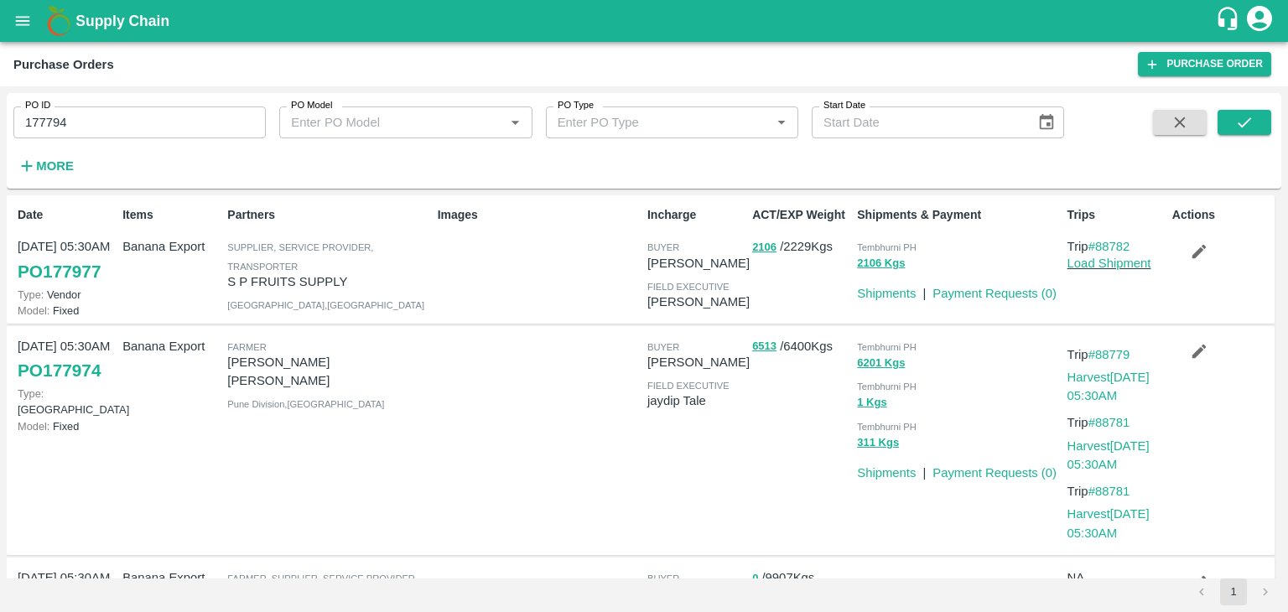
click at [889, 380] on div "Tembhurni PH" at bounding box center [958, 385] width 203 height 18
click at [1245, 111] on button "submit" at bounding box center [1244, 122] width 54 height 25
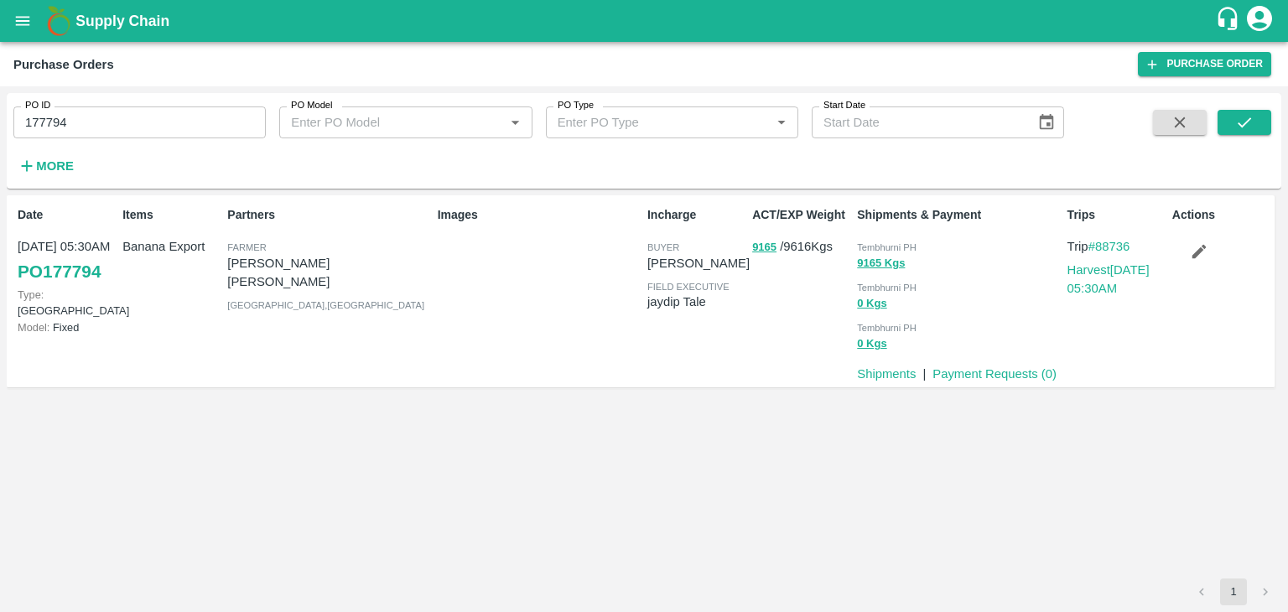
click at [896, 381] on p "Shipments" at bounding box center [886, 374] width 59 height 18
click at [893, 376] on link "Shipments" at bounding box center [886, 373] width 59 height 13
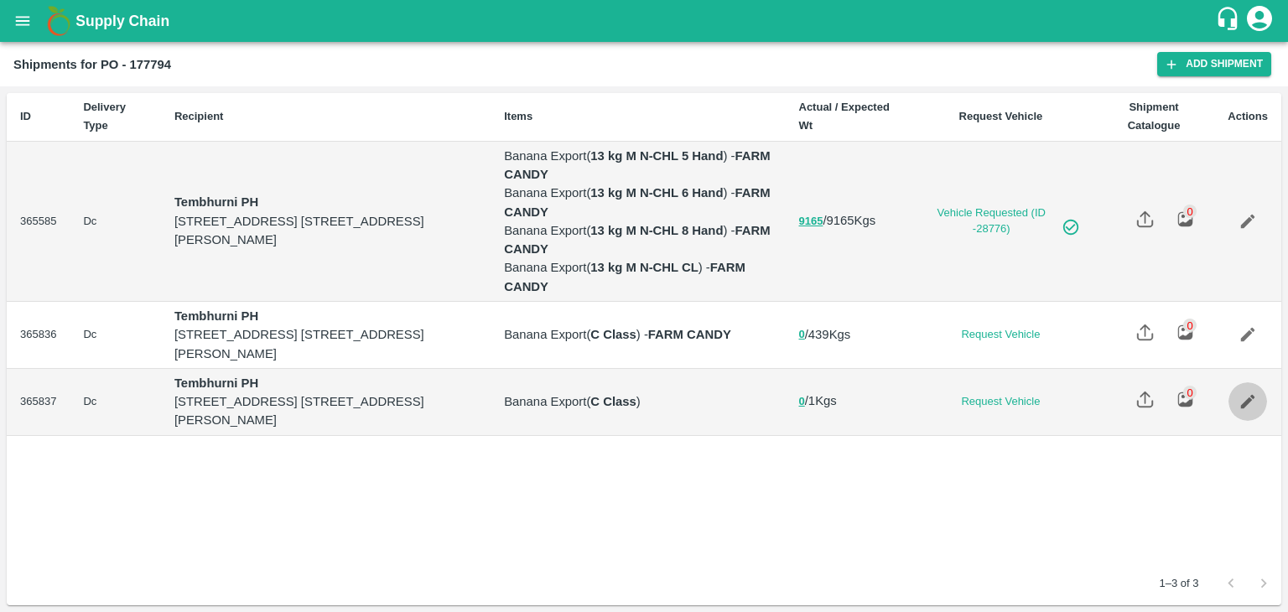
click at [1249, 408] on icon "Edit" at bounding box center [1247, 401] width 18 height 18
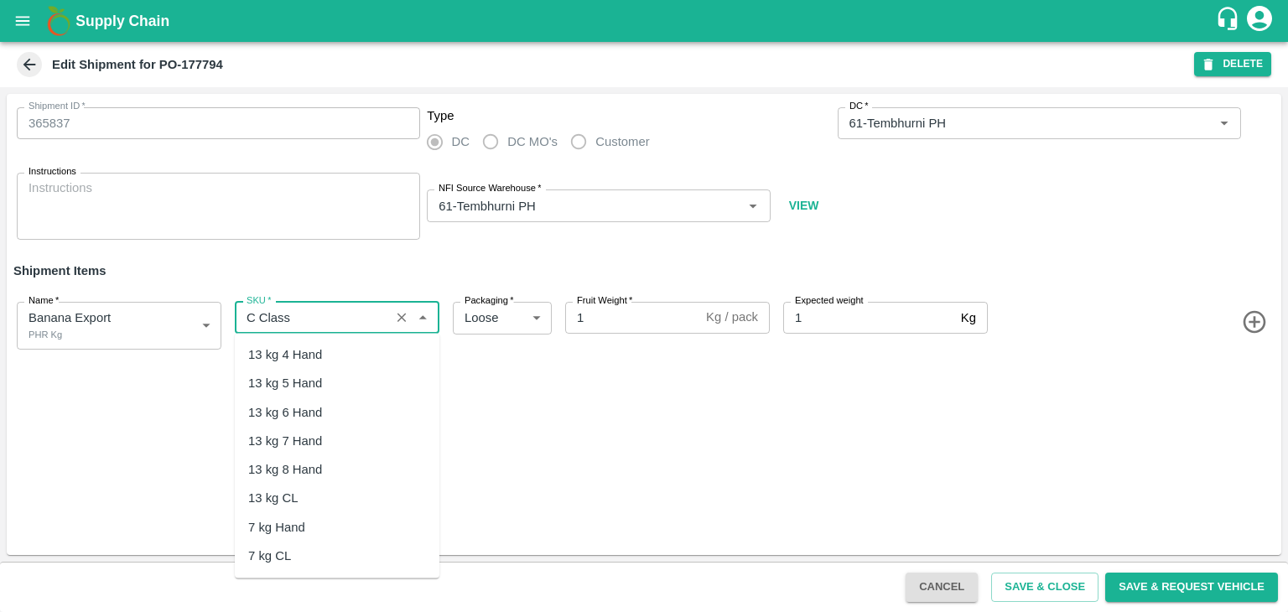
click at [341, 326] on input "SKU   *" at bounding box center [312, 318] width 145 height 22
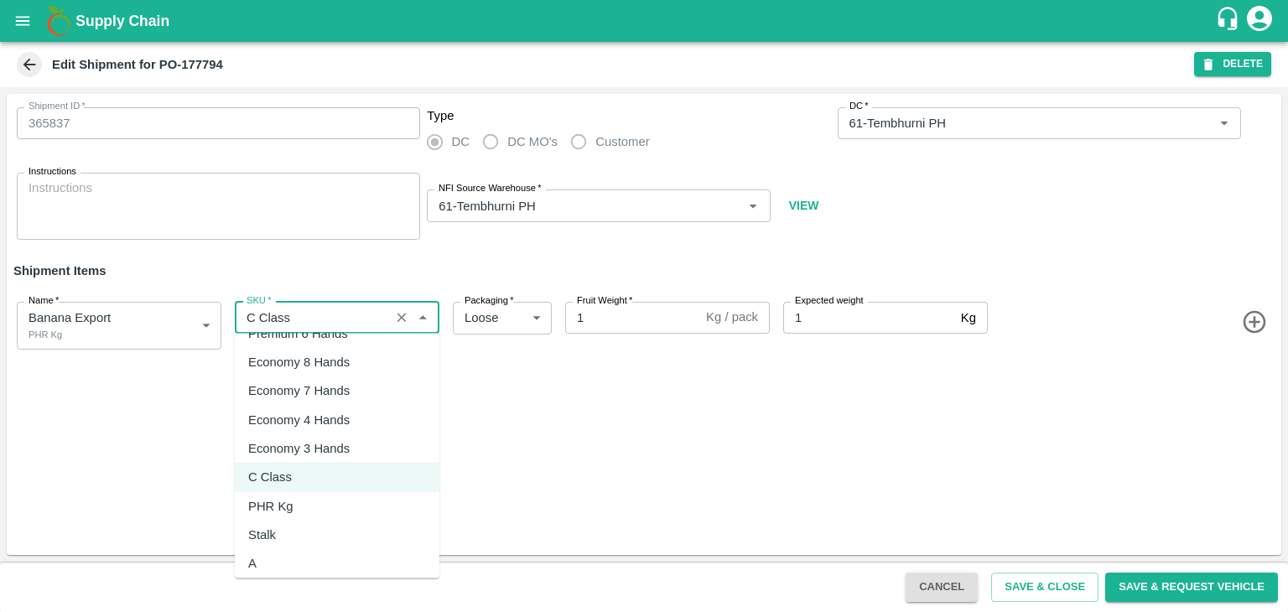
scroll to position [308, 0]
click at [301, 491] on div "PHR Kg" at bounding box center [337, 505] width 205 height 29
type input "PHR Kg"
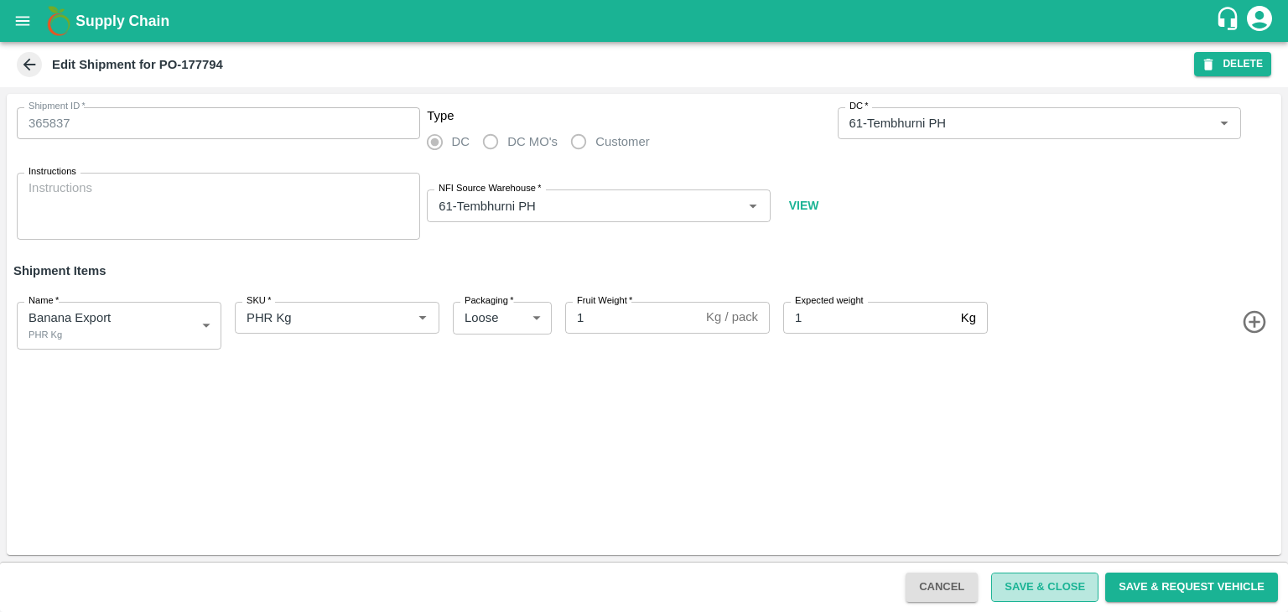
click at [1038, 581] on button "Save & Close" at bounding box center [1044, 587] width 107 height 29
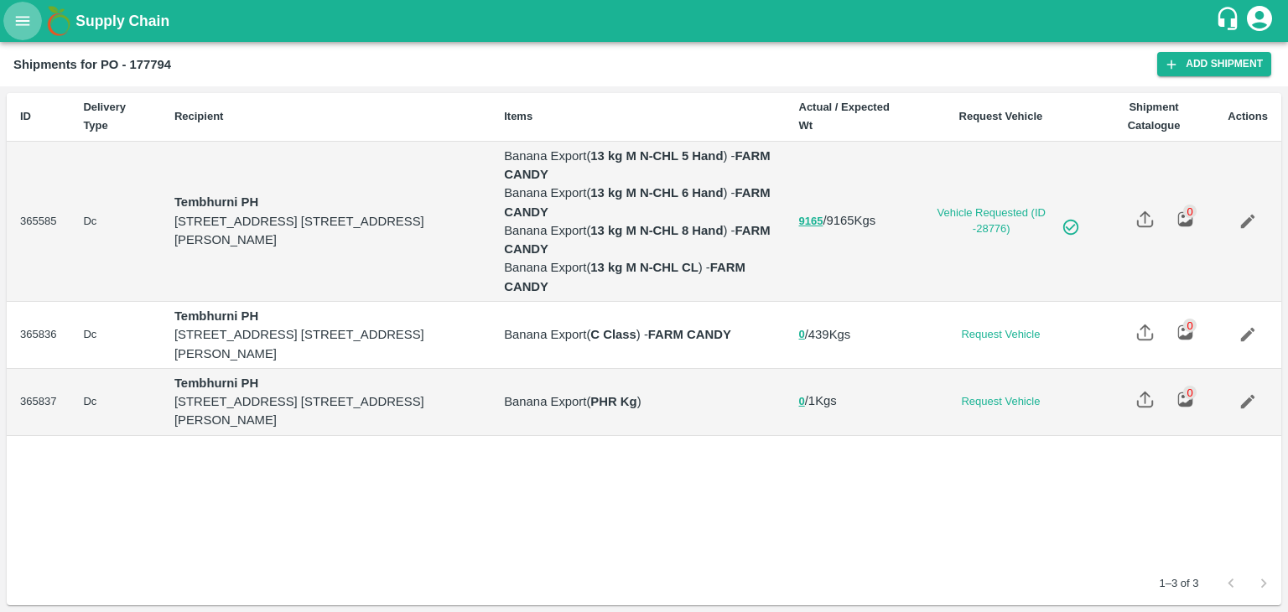
click at [19, 31] on button "open drawer" at bounding box center [22, 21] width 39 height 39
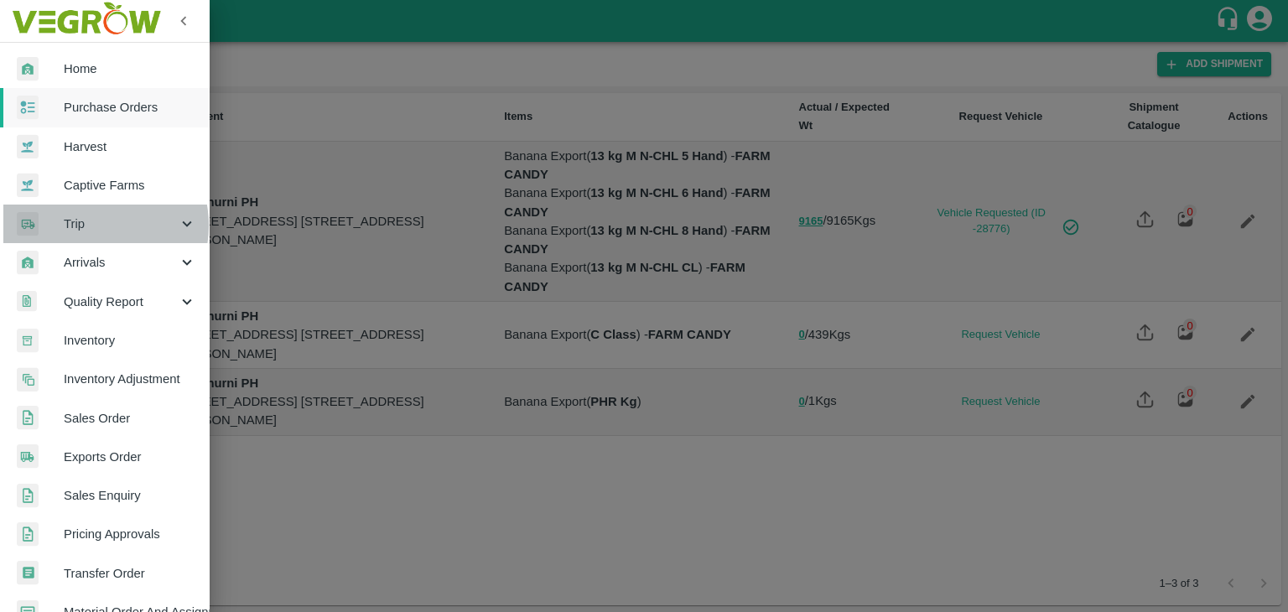
click at [86, 225] on span "Trip" at bounding box center [121, 224] width 114 height 18
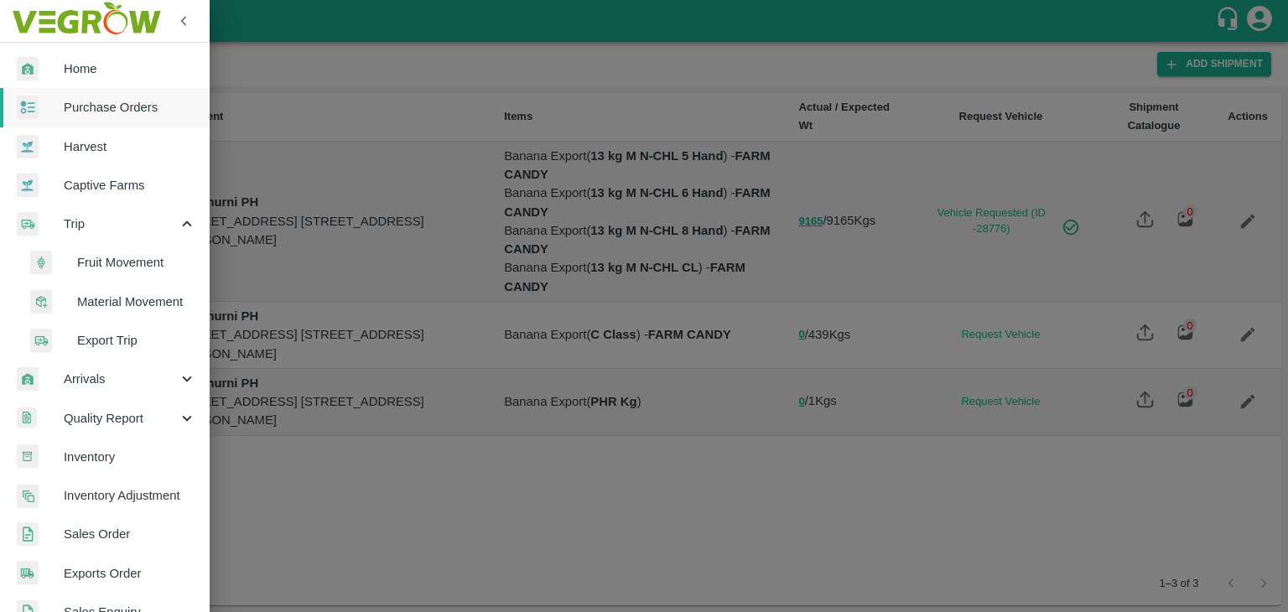
click at [135, 268] on span "Fruit Movement" at bounding box center [136, 262] width 119 height 18
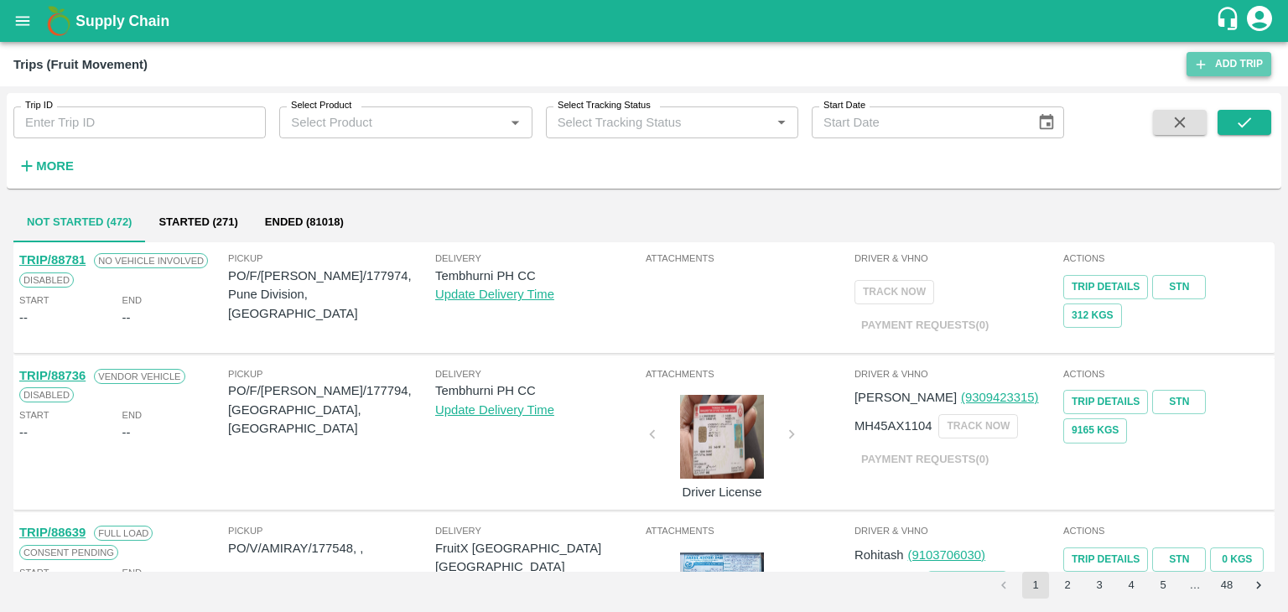
click at [1247, 70] on link "Add Trip" at bounding box center [1228, 64] width 85 height 24
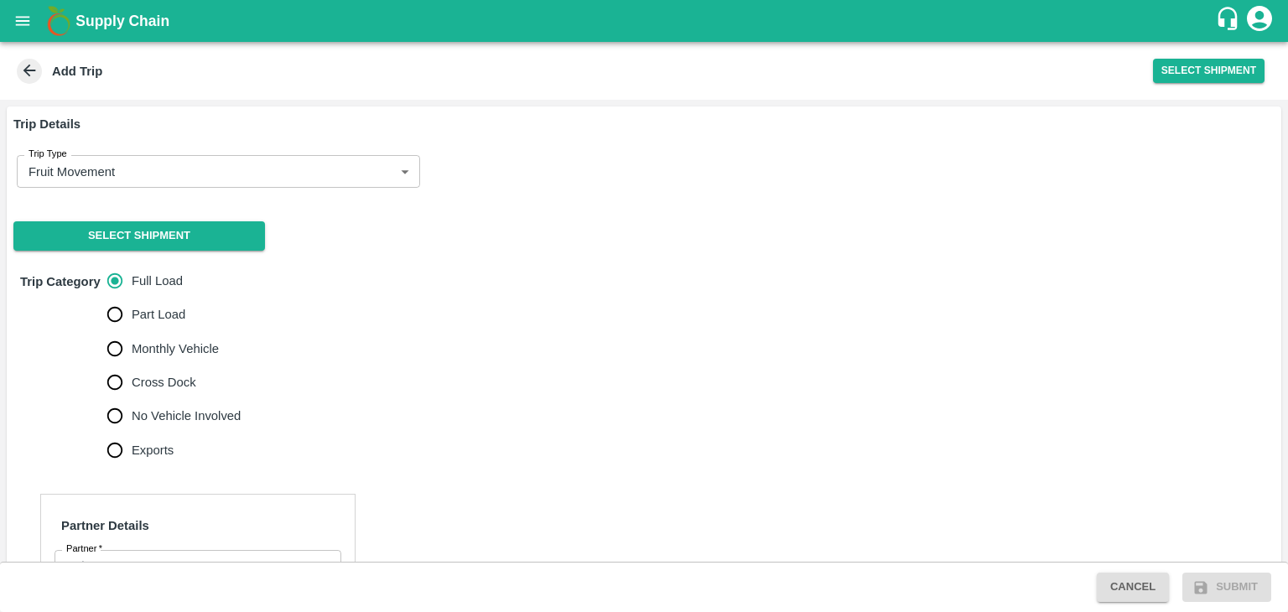
click at [102, 239] on button "Select Shipment" at bounding box center [138, 235] width 251 height 29
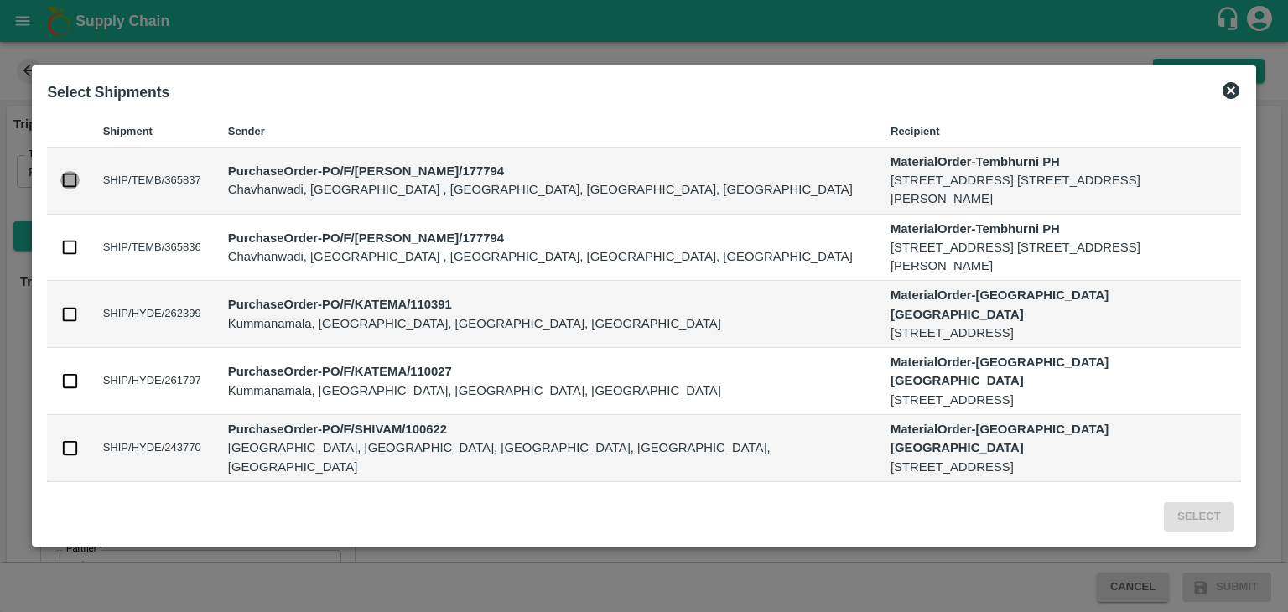
click at [70, 182] on input "checkbox" at bounding box center [69, 180] width 18 height 18
checkbox input "true"
click at [69, 244] on input "checkbox" at bounding box center [69, 247] width 18 height 18
checkbox input "true"
click at [1206, 523] on button "Select" at bounding box center [1199, 516] width 70 height 29
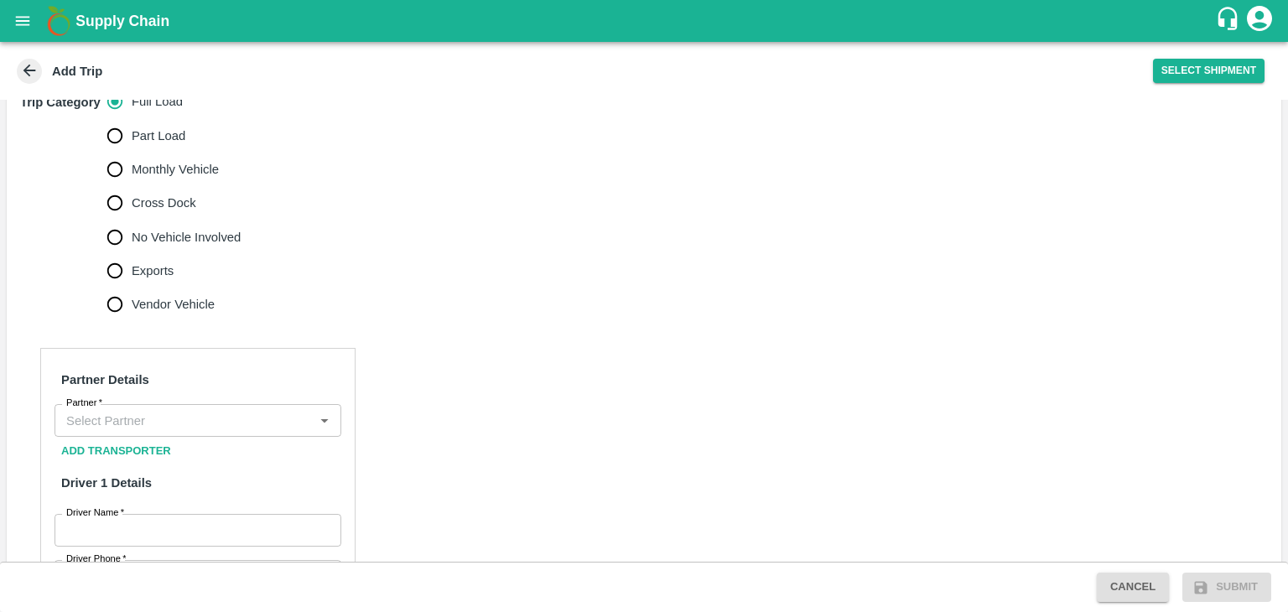
scroll to position [557, 0]
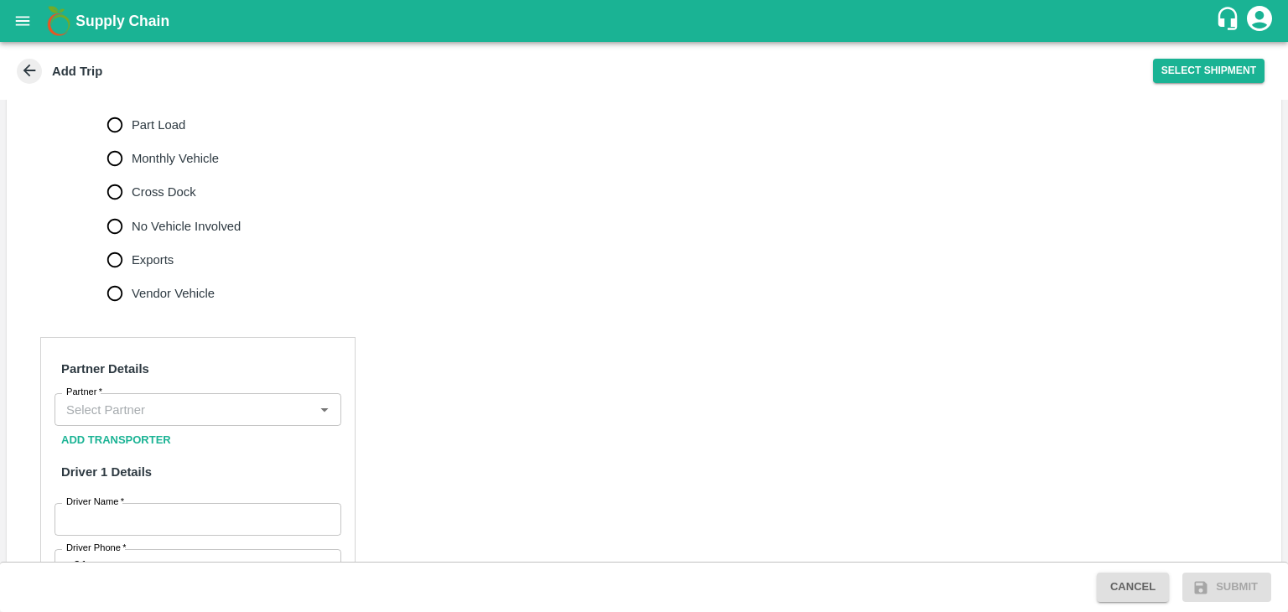
click at [200, 236] on span "No Vehicle Involved" at bounding box center [186, 226] width 109 height 18
click at [132, 242] on input "No Vehicle Involved" at bounding box center [115, 227] width 34 height 34
radio input "true"
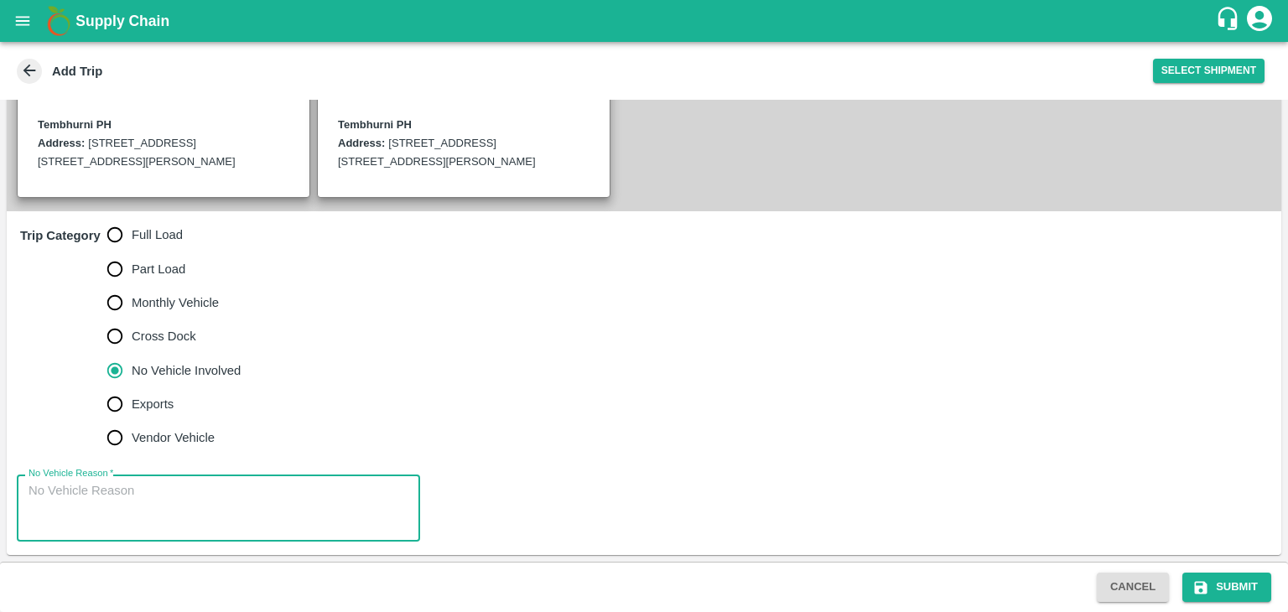
click at [211, 491] on textarea "No Vehicle Reason   *" at bounding box center [219, 508] width 380 height 53
type textarea "Field Dump"
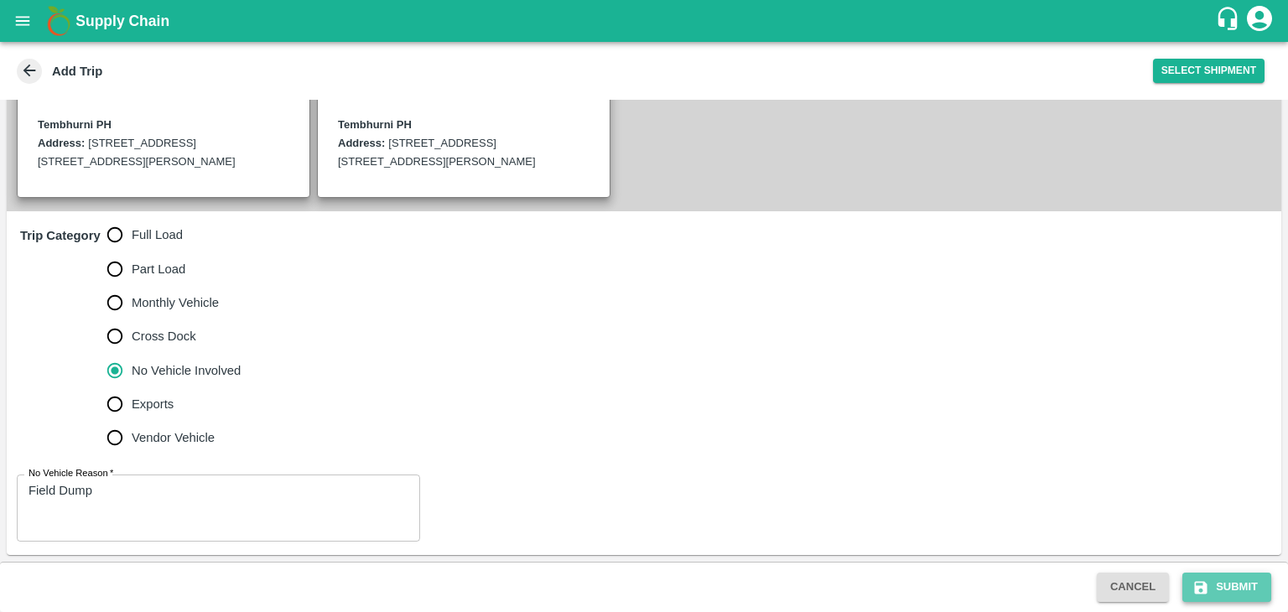
click at [1195, 576] on button "Submit" at bounding box center [1226, 587] width 89 height 29
click at [24, 15] on icon "open drawer" at bounding box center [22, 21] width 18 height 18
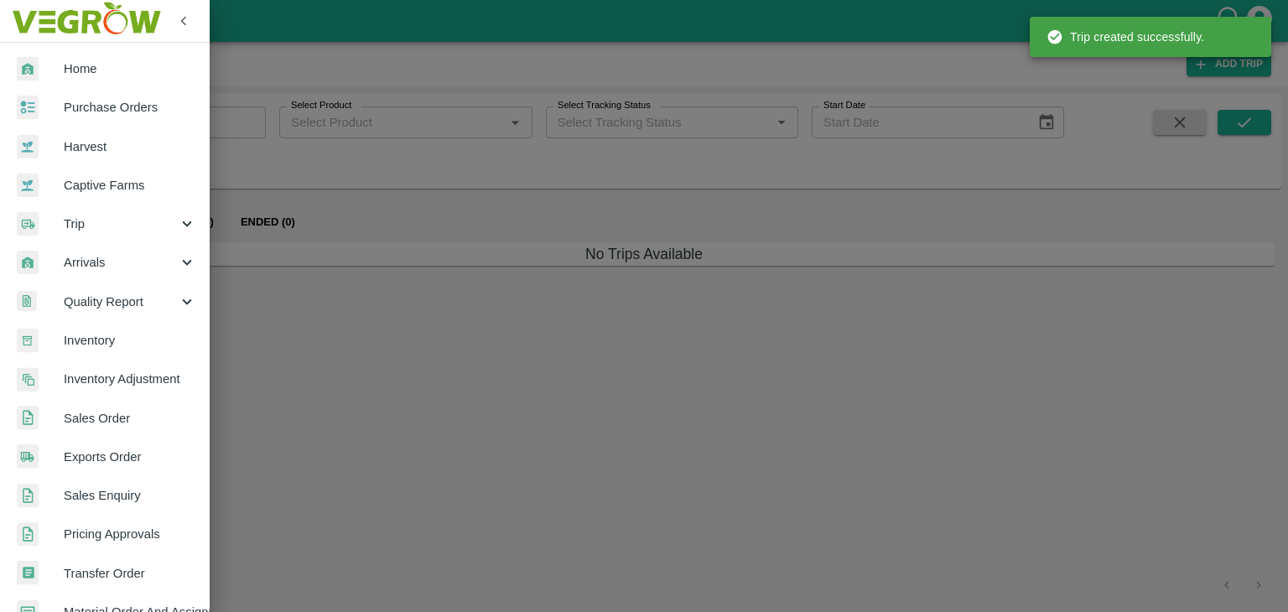
click at [116, 100] on span "Purchase Orders" at bounding box center [130, 107] width 132 height 18
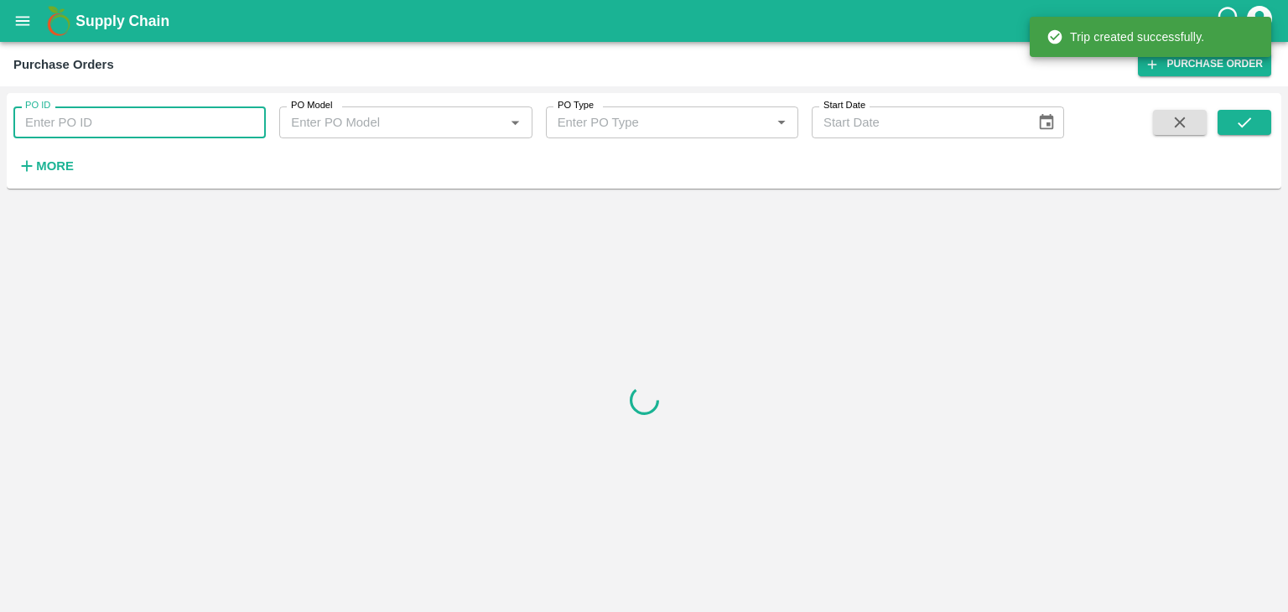
click at [214, 117] on input "PO ID" at bounding box center [139, 122] width 252 height 32
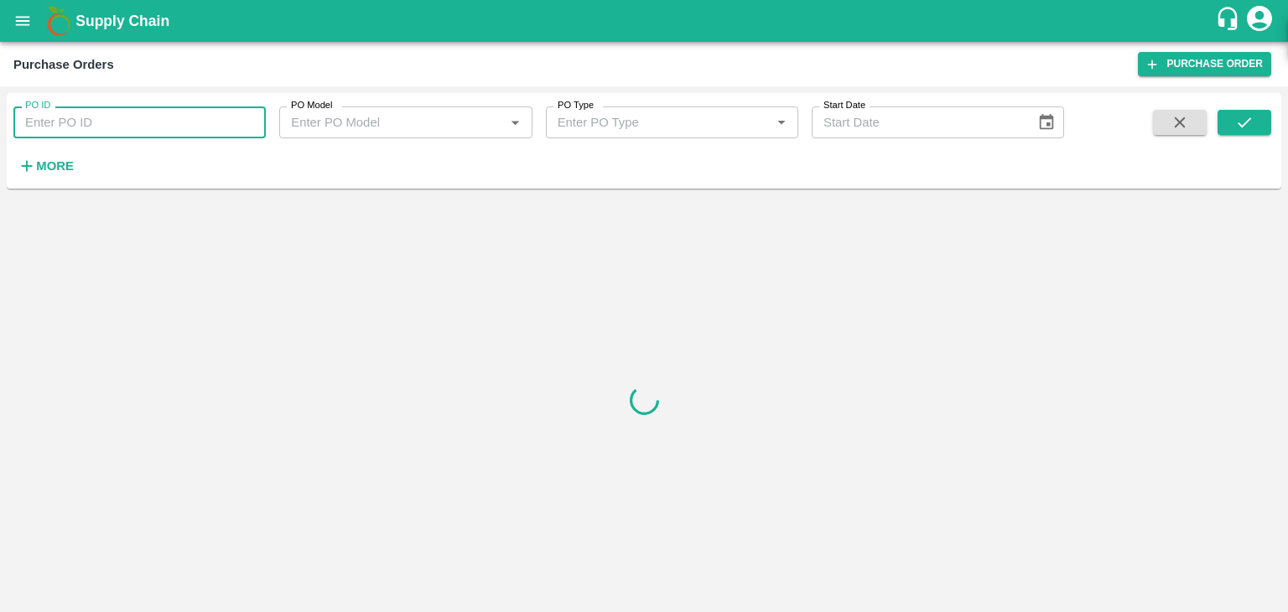
paste input "177794"
type input "177794"
click at [1221, 123] on button "submit" at bounding box center [1244, 122] width 54 height 25
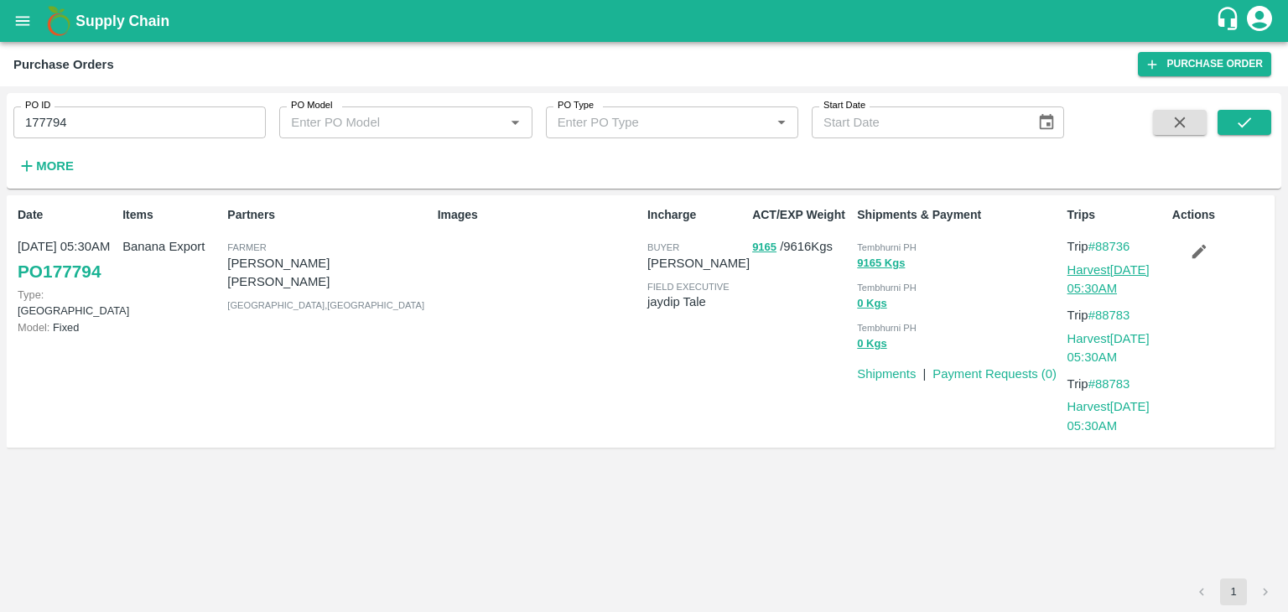
click at [1113, 269] on link "Harvest [DATE] 05:30AM" at bounding box center [1108, 279] width 82 height 32
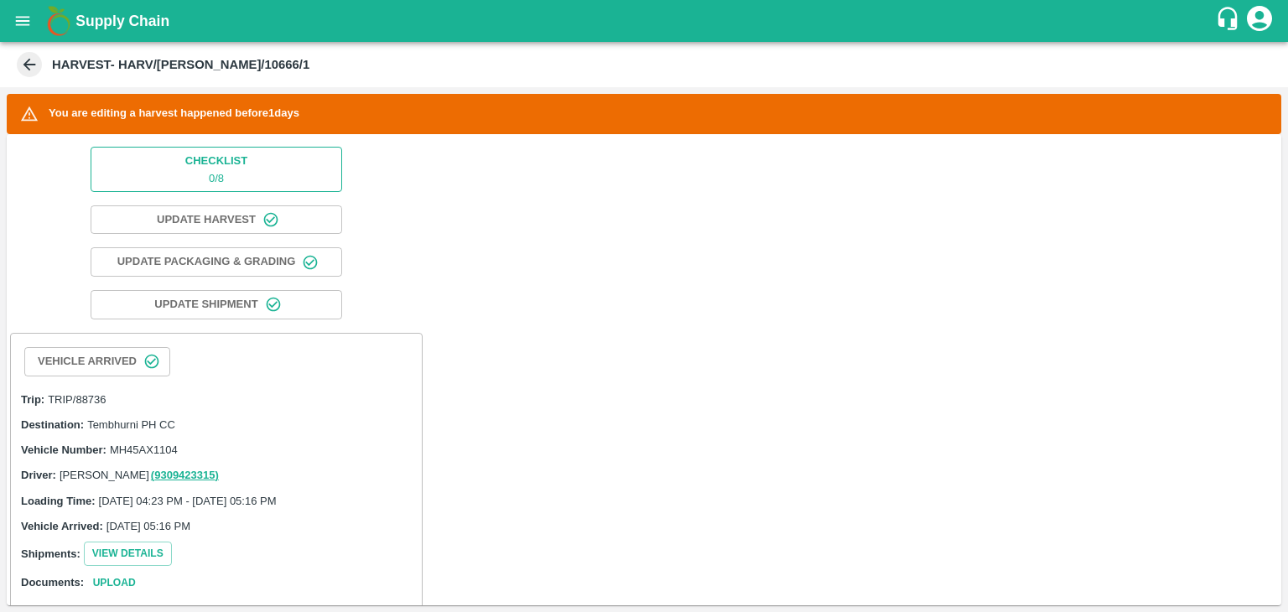
scroll to position [84, 0]
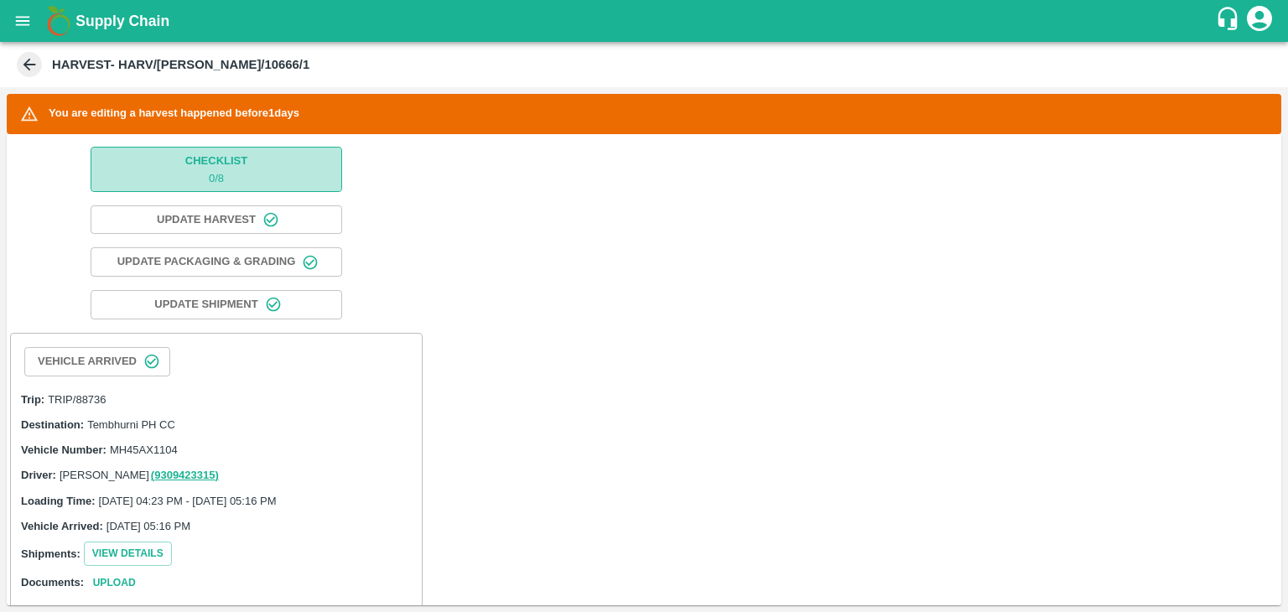
click at [279, 170] on button "Checklist 0 / 8" at bounding box center [216, 169] width 251 height 44
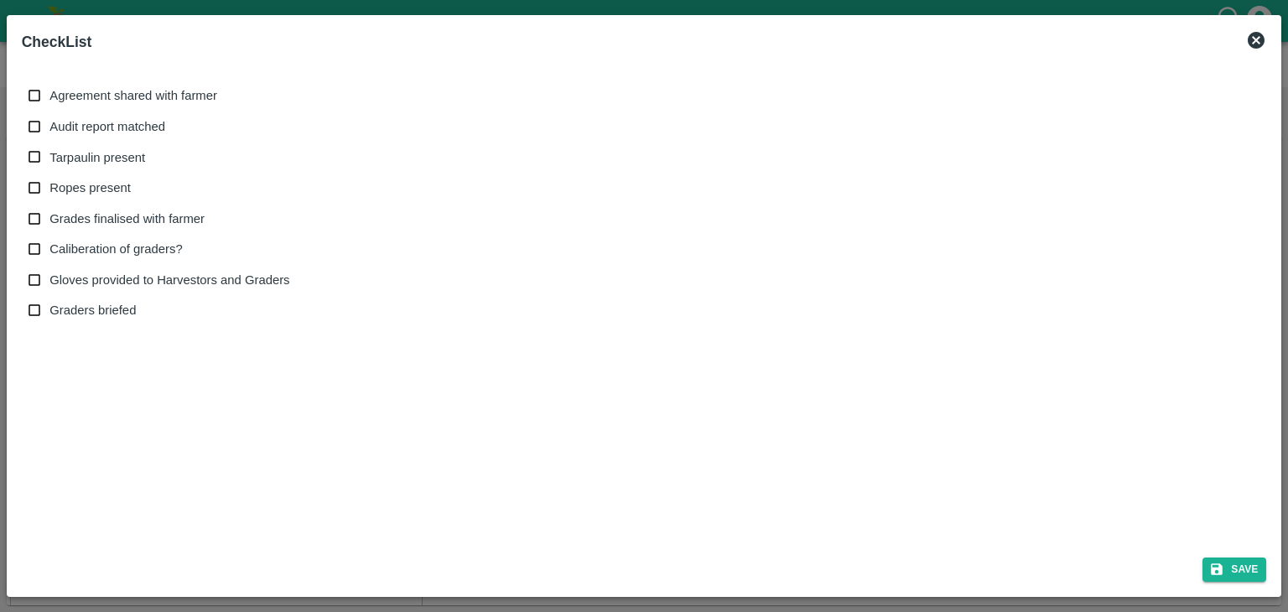
click at [122, 96] on span "Agreement shared with farmer" at bounding box center [133, 95] width 168 height 18
click at [50, 96] on input "Agreement shared with farmer" at bounding box center [34, 95] width 31 height 31
checkbox input "true"
click at [123, 117] on span "Audit report matched" at bounding box center [107, 126] width 116 height 18
click at [50, 117] on input "Audit report matched" at bounding box center [34, 126] width 31 height 31
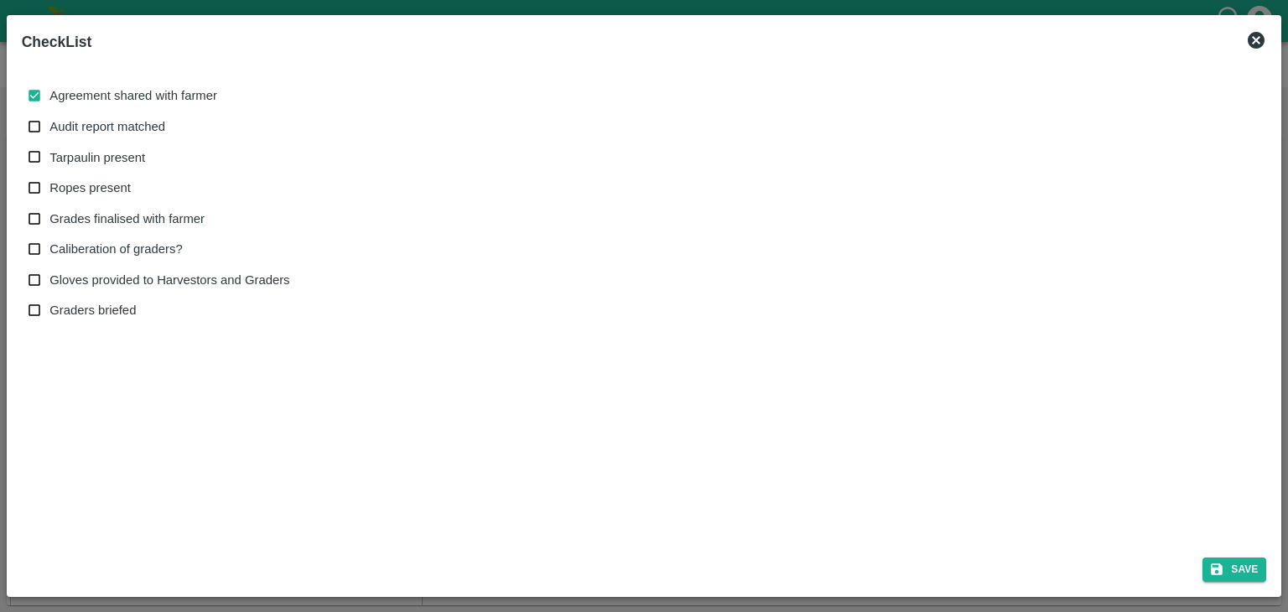
checkbox input "true"
click at [115, 150] on span "Tarpaulin present" at bounding box center [97, 157] width 96 height 18
click at [50, 150] on input "Tarpaulin present" at bounding box center [34, 157] width 31 height 31
checkbox input "true"
click at [101, 188] on span "Ropes present" at bounding box center [89, 188] width 81 height 18
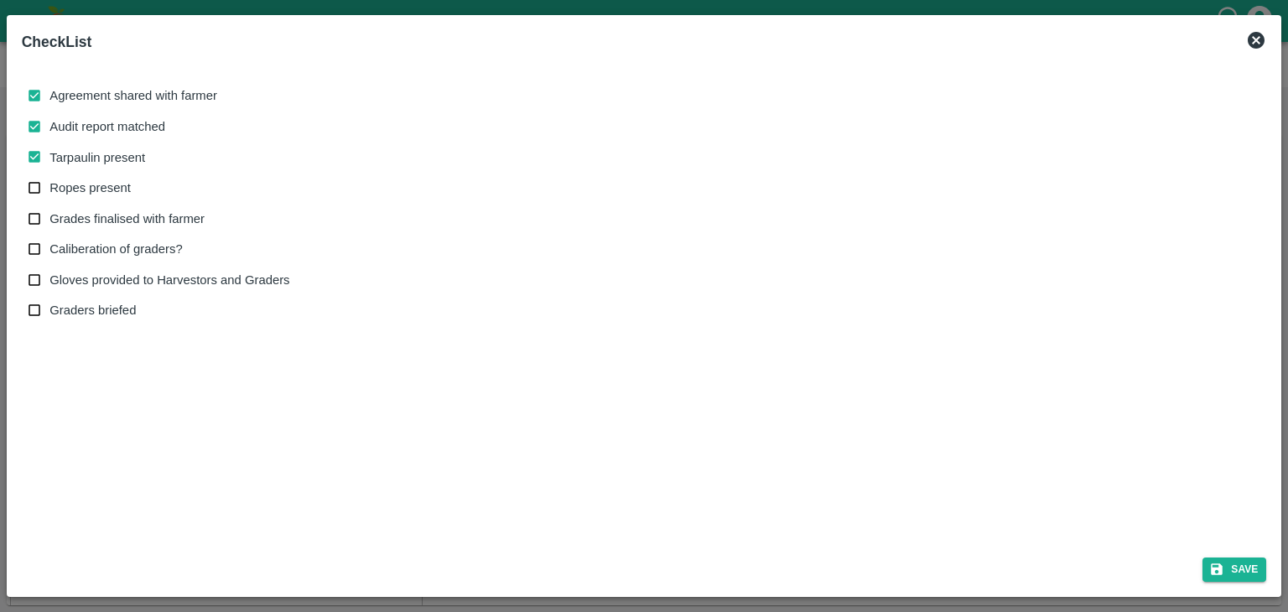
click at [50, 188] on input "Ropes present" at bounding box center [34, 188] width 31 height 31
checkbox input "true"
drag, startPoint x: 121, startPoint y: 211, endPoint x: 121, endPoint y: 259, distance: 47.8
click at [121, 259] on div "Agreement shared with farmer Audit report matched Tarpaulin present Ropes prese…" at bounding box center [166, 203] width 275 height 246
click at [121, 259] on label "Caliberation of graders?" at bounding box center [154, 249] width 271 height 31
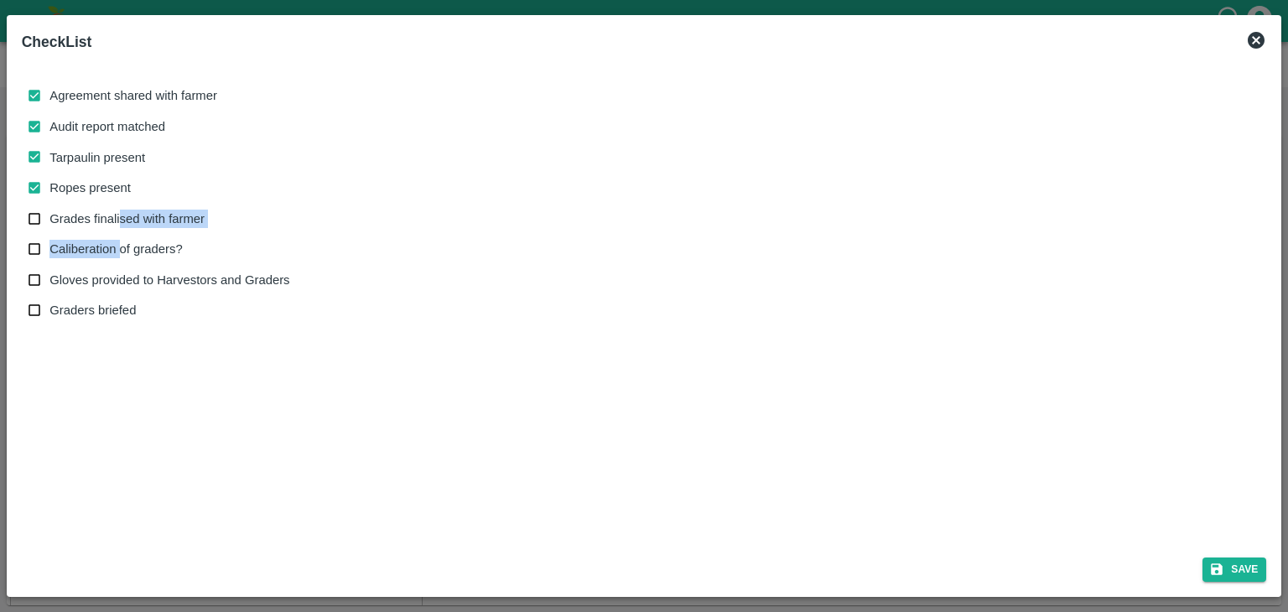
click at [50, 259] on input "Caliberation of graders?" at bounding box center [34, 249] width 31 height 31
checkbox input "true"
click at [125, 212] on span "Grades finalised with farmer" at bounding box center [126, 219] width 155 height 18
click at [50, 212] on input "Grades finalised with farmer" at bounding box center [34, 219] width 31 height 31
checkbox input "true"
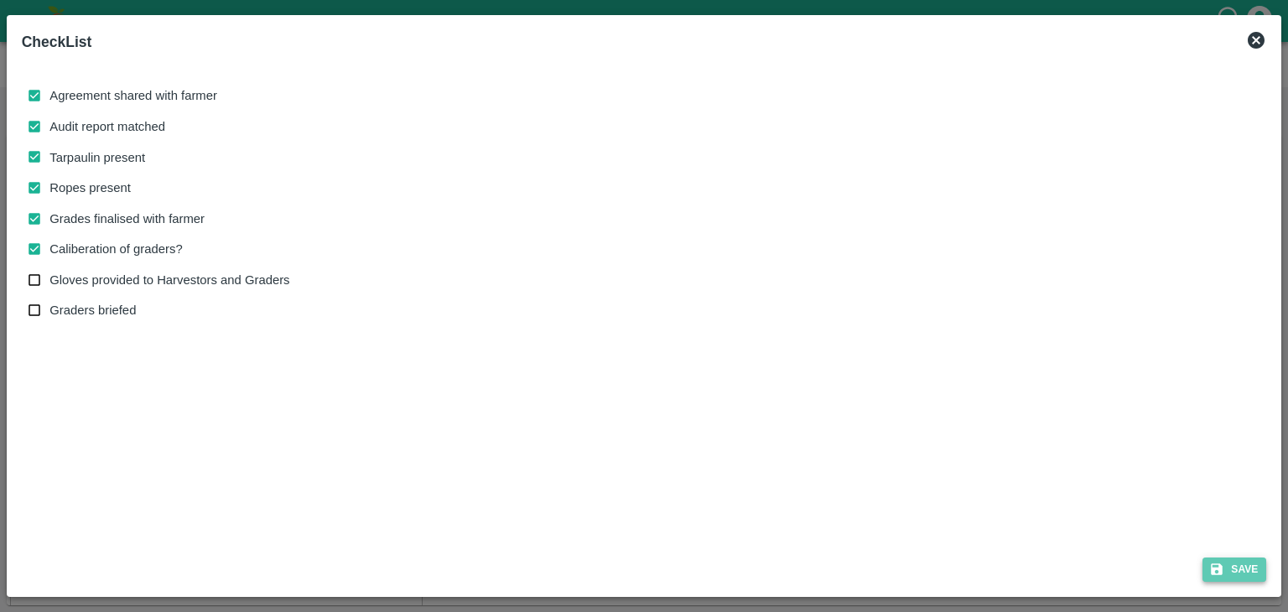
click at [1249, 566] on button "Save" at bounding box center [1234, 569] width 64 height 24
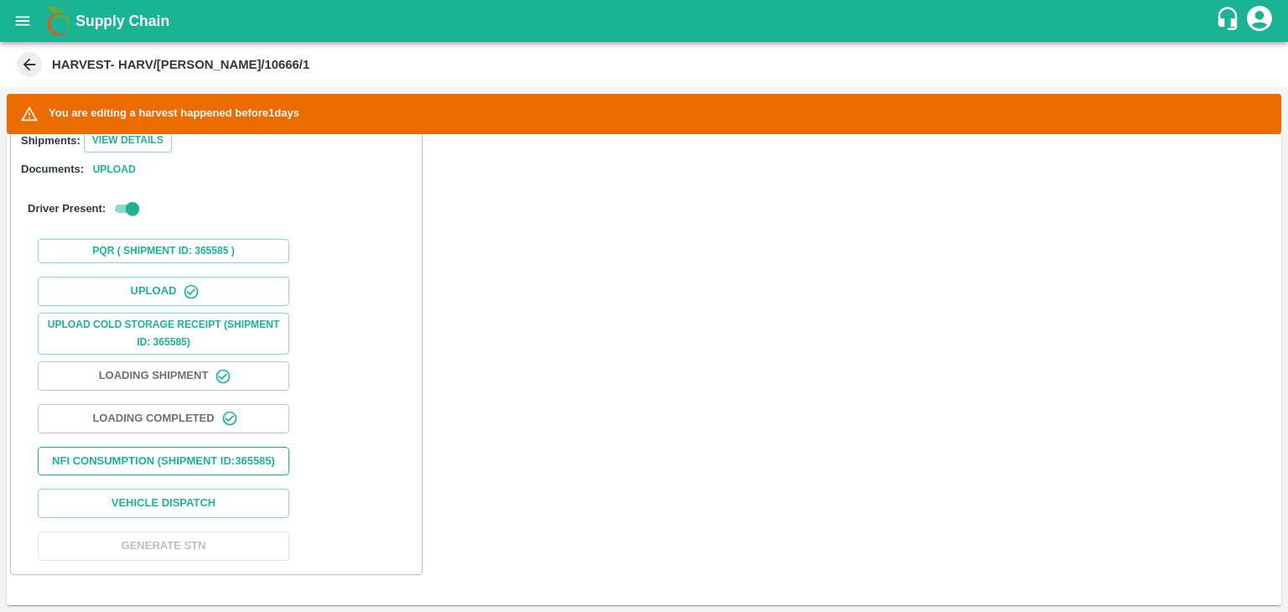
scroll to position [510, 0]
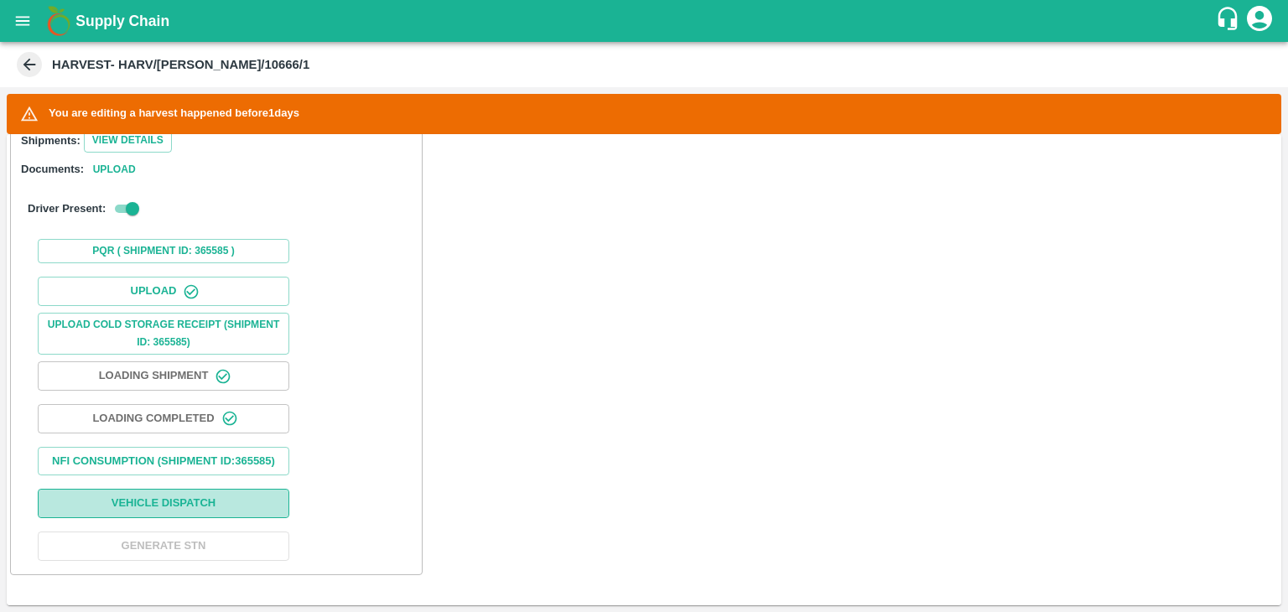
click at [235, 507] on button "Vehicle Dispatch" at bounding box center [163, 503] width 251 height 29
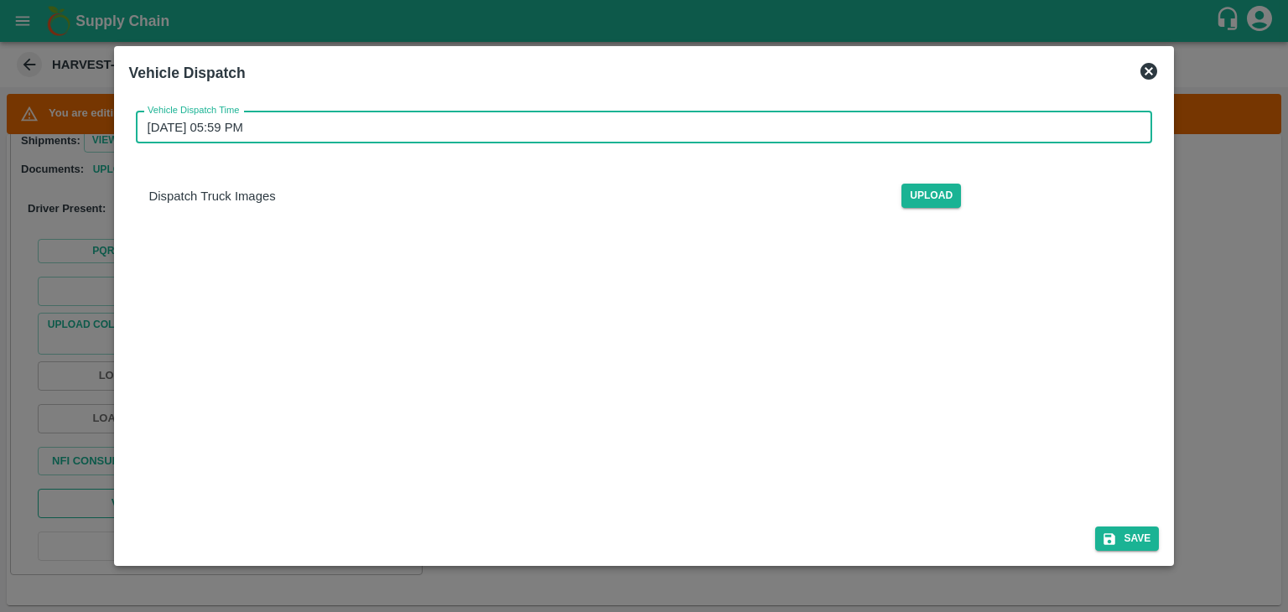
click at [714, 125] on input "[DATE] 05:59 PM" at bounding box center [638, 127] width 1005 height 32
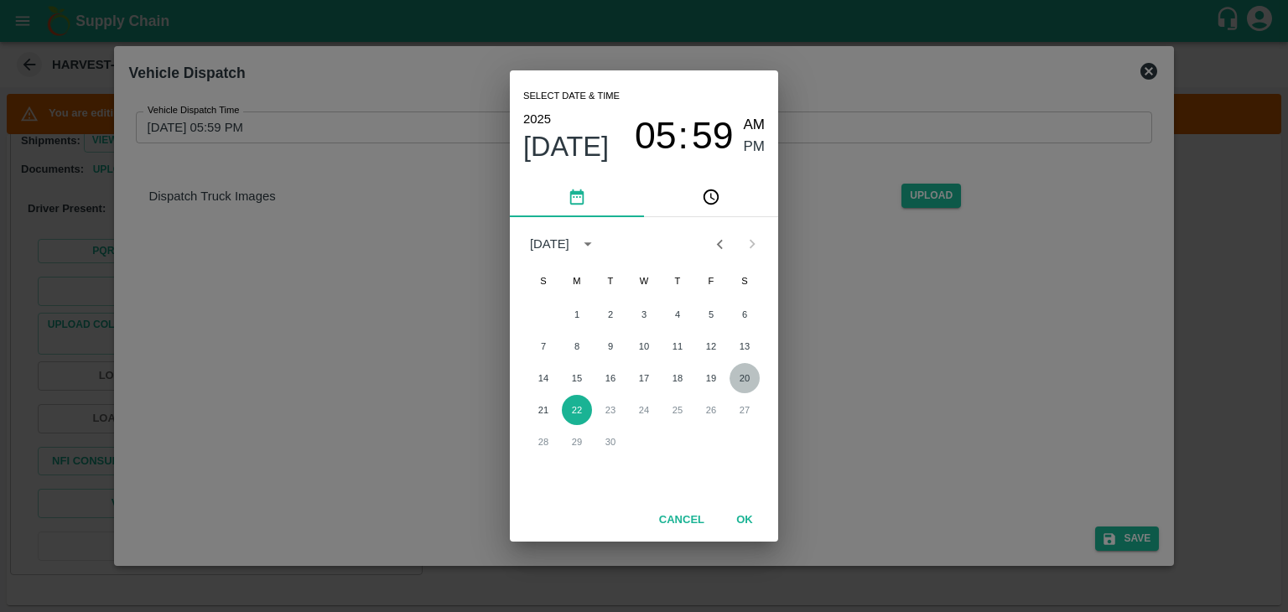
click at [747, 377] on button "20" at bounding box center [744, 378] width 30 height 30
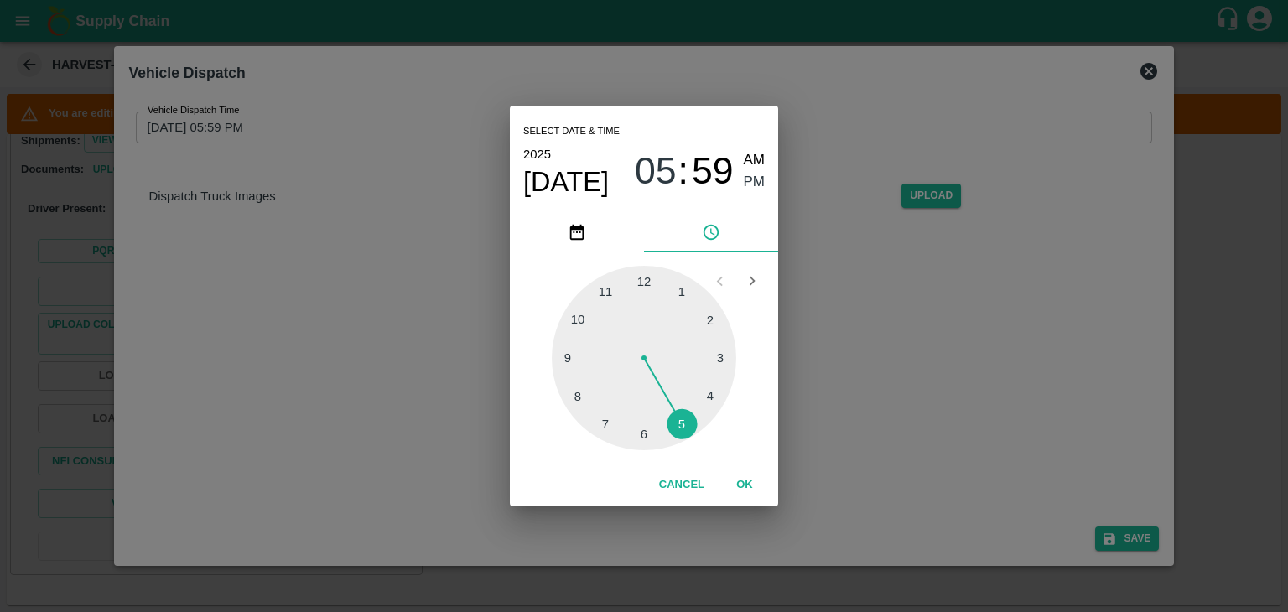
click at [680, 437] on div at bounding box center [644, 358] width 184 height 184
type input "20/09/2025 05:26 PM"
click at [724, 479] on button "OK" at bounding box center [745, 484] width 54 height 29
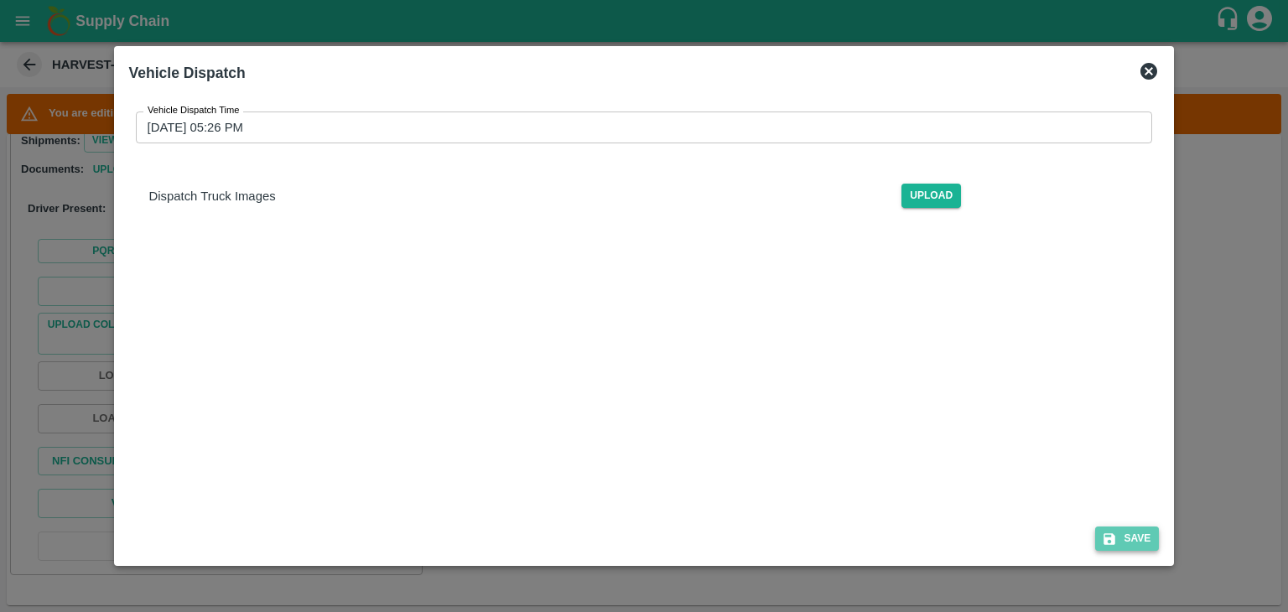
click at [1140, 534] on button "Save" at bounding box center [1127, 538] width 64 height 24
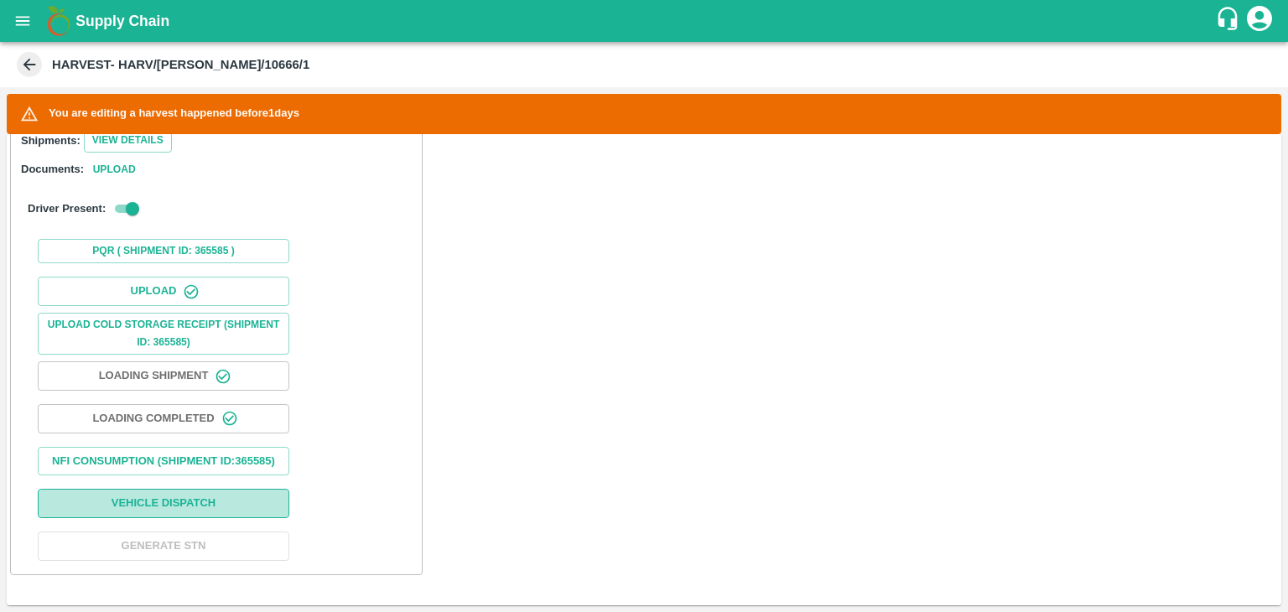
click at [210, 496] on button "Vehicle Dispatch" at bounding box center [163, 503] width 251 height 29
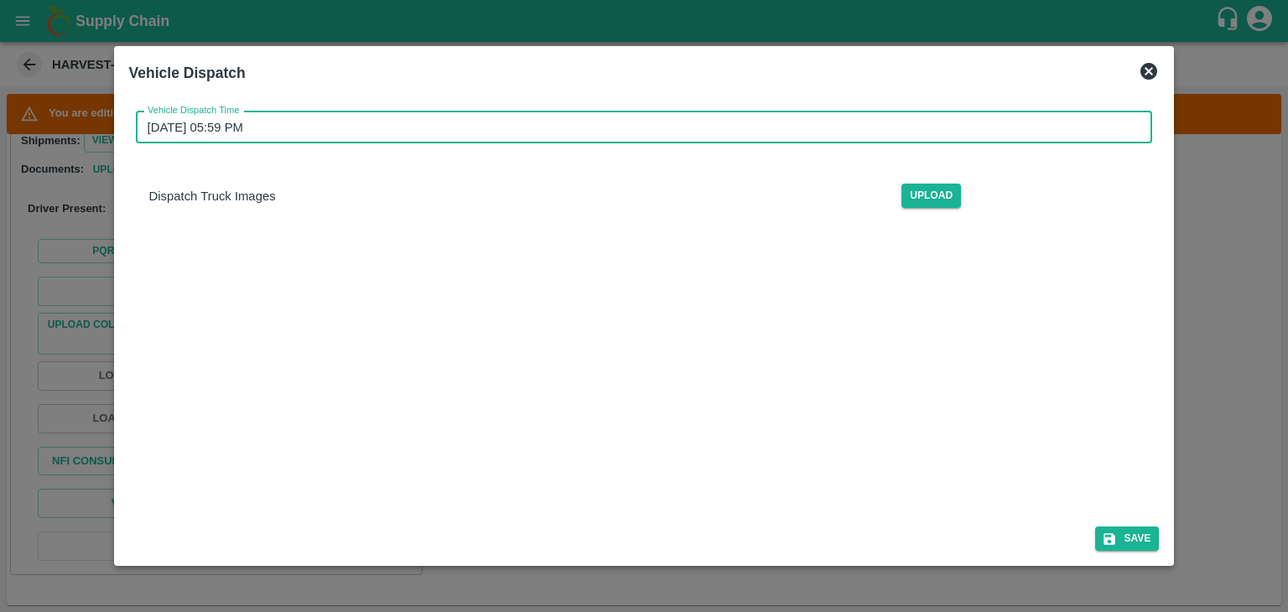
click at [680, 136] on input "22/09/2025 05:59 PM" at bounding box center [638, 127] width 1005 height 32
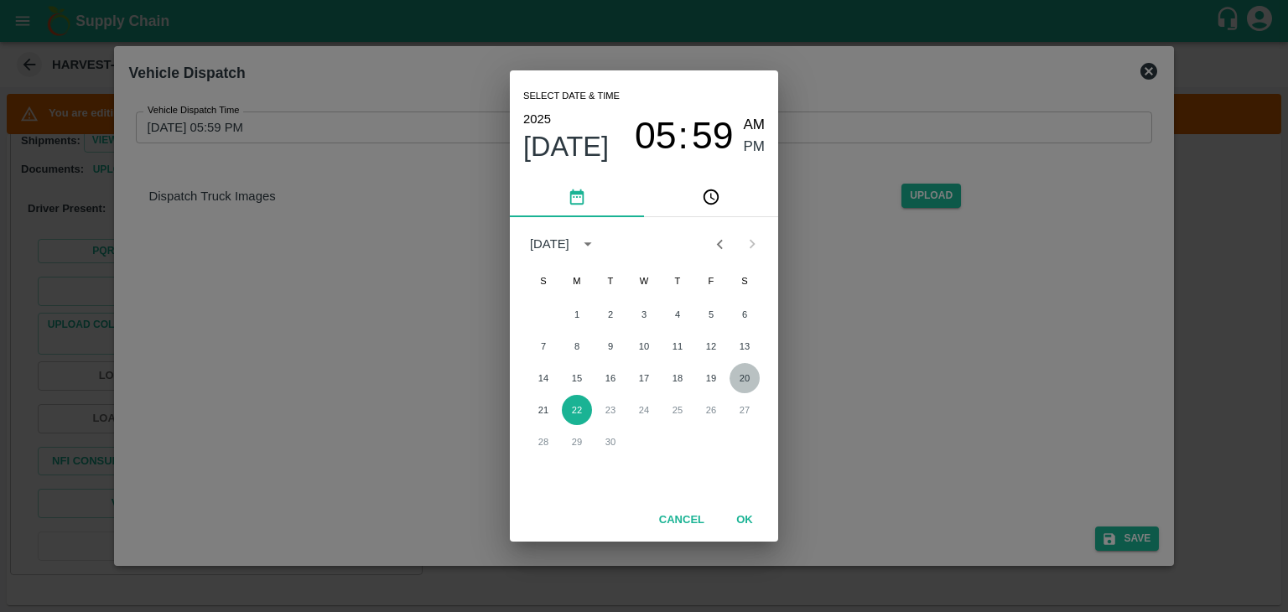
click at [741, 373] on button "20" at bounding box center [744, 378] width 30 height 30
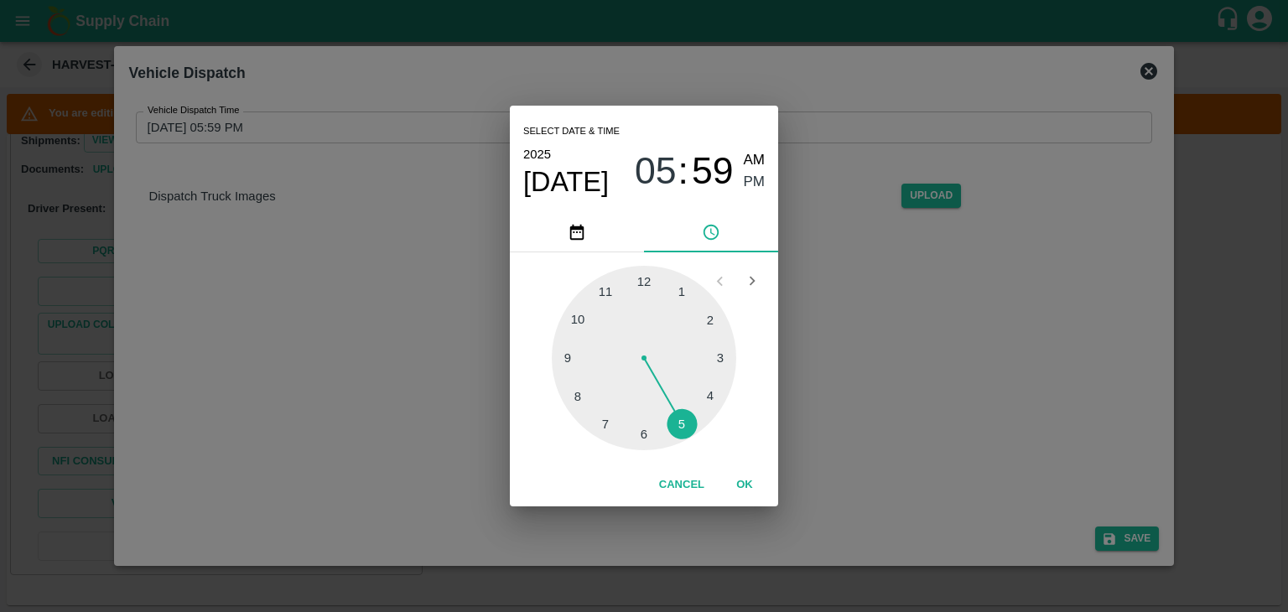
click at [671, 438] on div at bounding box center [644, 358] width 184 height 184
type input "20/09/2025 05:27 PM"
click at [750, 480] on button "OK" at bounding box center [745, 484] width 54 height 29
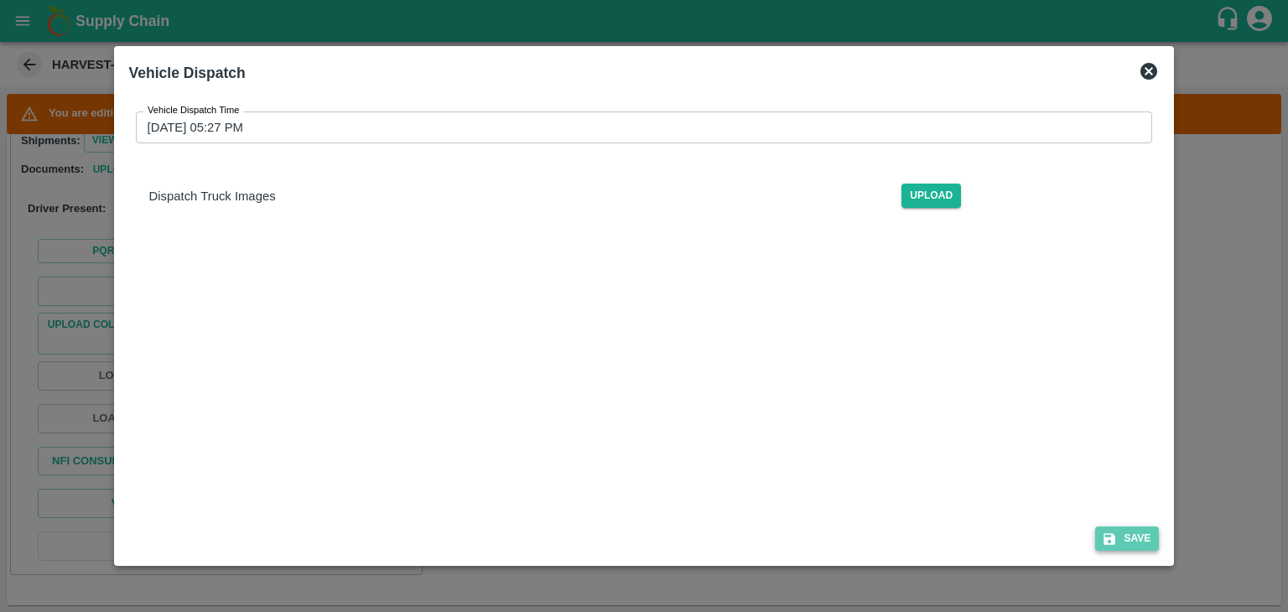
click at [1143, 531] on button "Save" at bounding box center [1127, 538] width 64 height 24
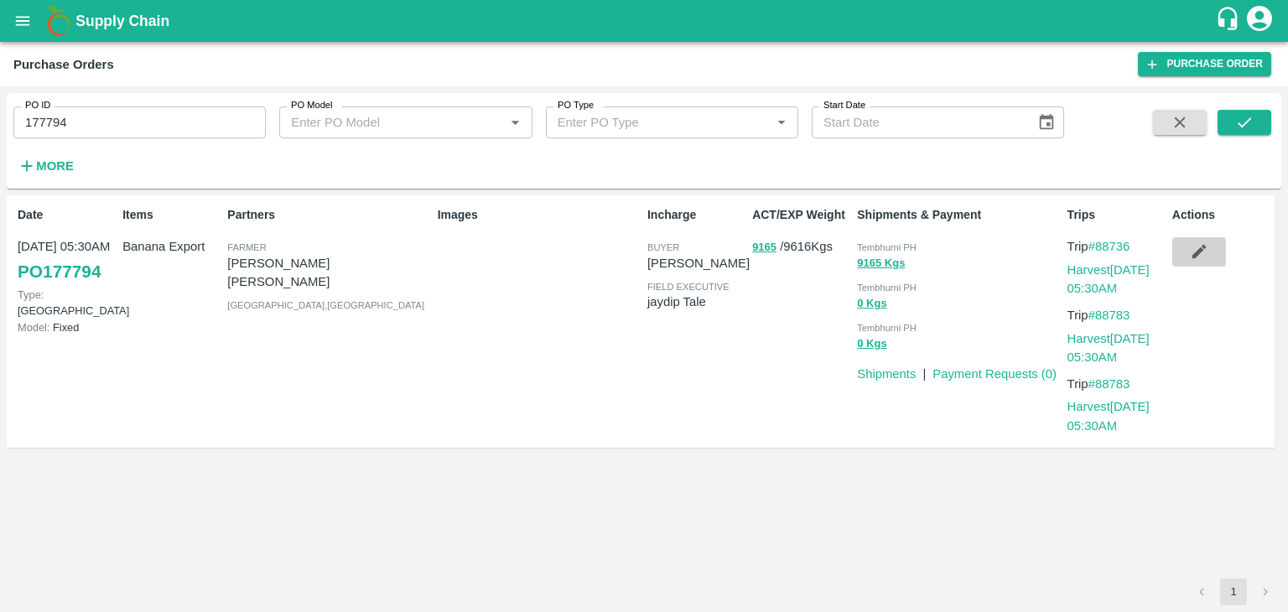
click at [1195, 250] on icon "button" at bounding box center [1199, 251] width 18 height 18
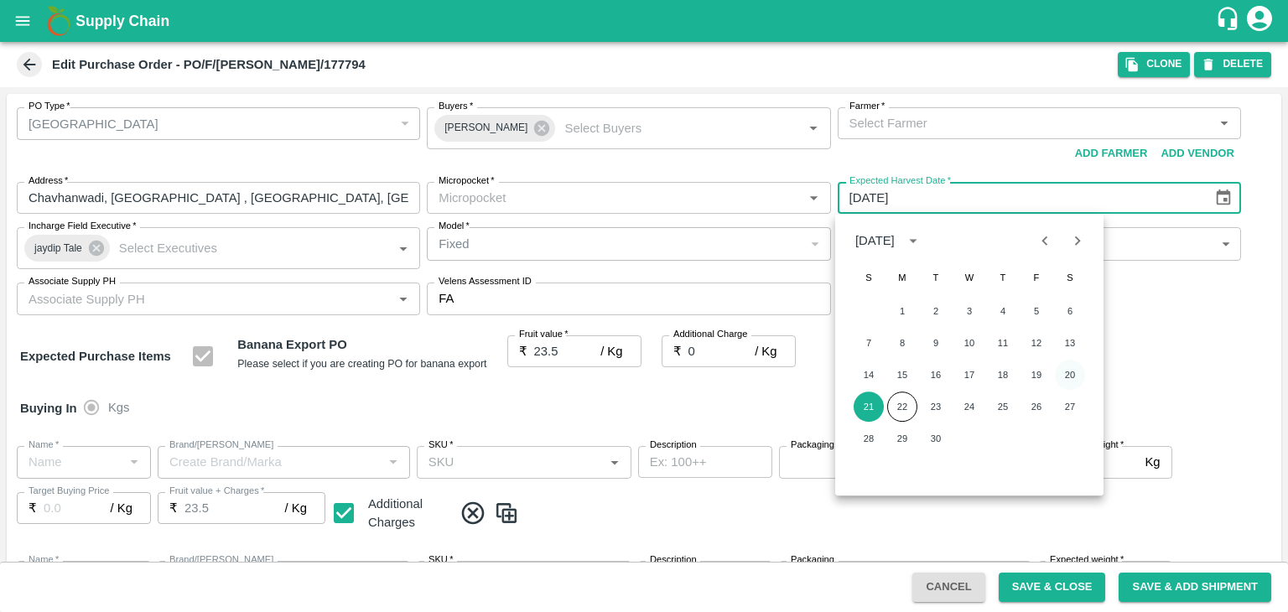
click at [1076, 373] on button "20" at bounding box center [1070, 375] width 30 height 30
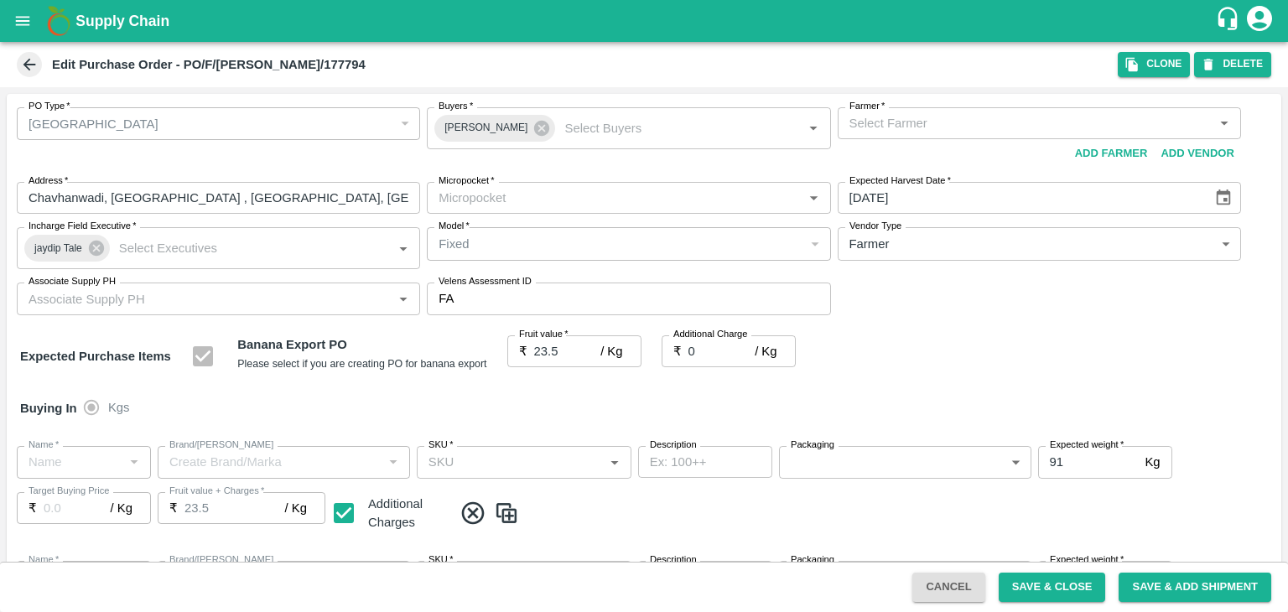
click at [1223, 200] on icon "Choose date, selected date is Sep 20, 2025" at bounding box center [1222, 197] width 14 height 16
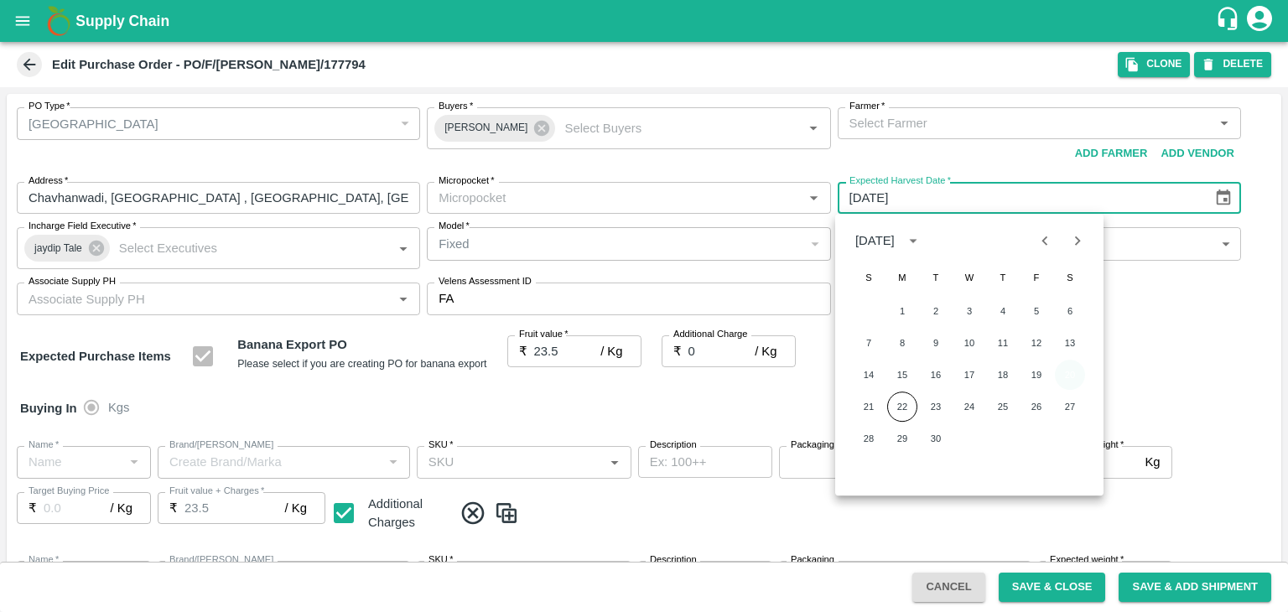
click at [1064, 379] on button "20" at bounding box center [1070, 375] width 30 height 30
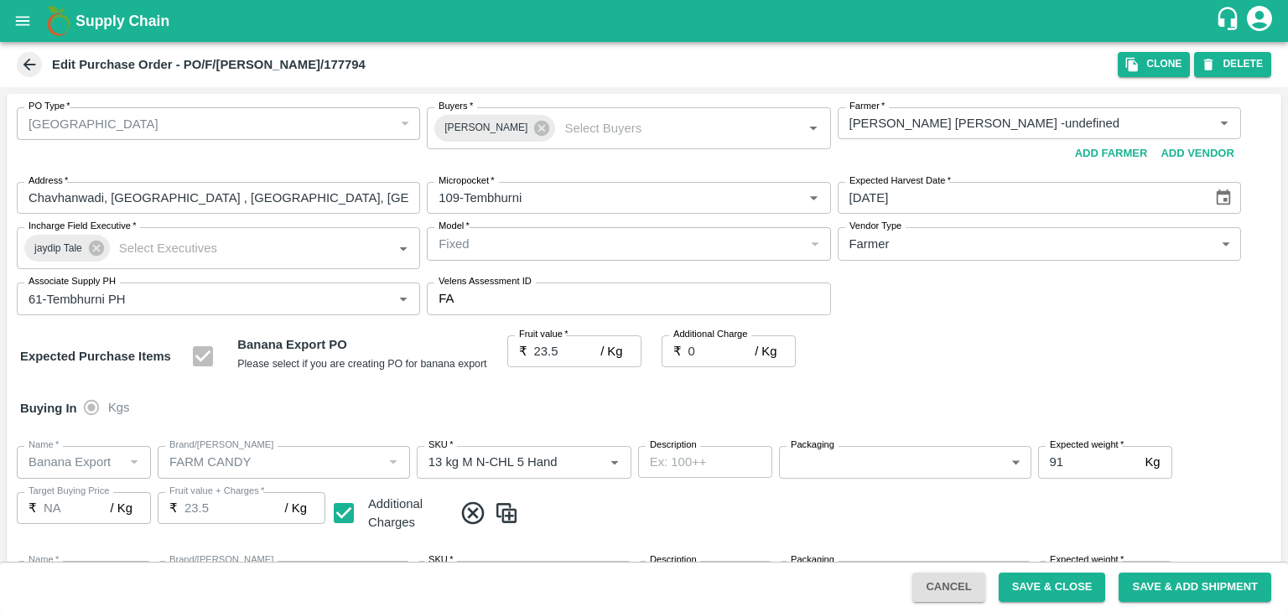
type input "Yogita Samadhan Indalkar -undefined"
type input "109-Tembhurni"
type input "20/09/2025"
type input "61-Tembhurni PH"
type input "Banana Export"
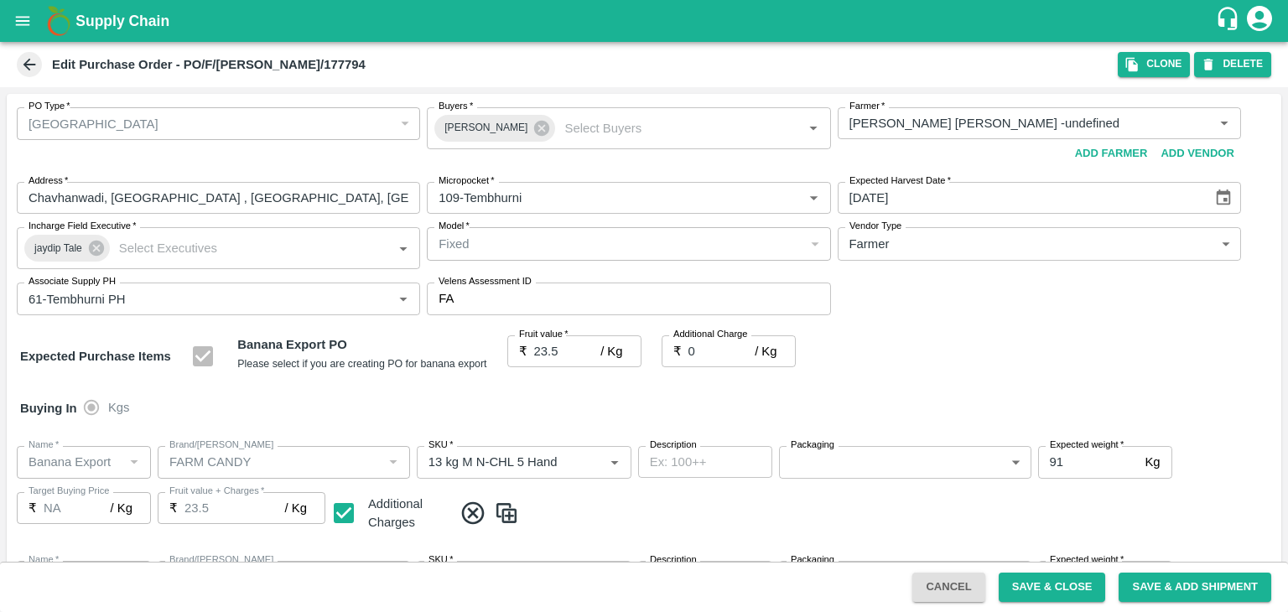
type input "FARM CANDY"
type input "13 kg M N-CHL 5 Hand"
type input "NA"
type input "Banana Export"
type input "FARM CANDY"
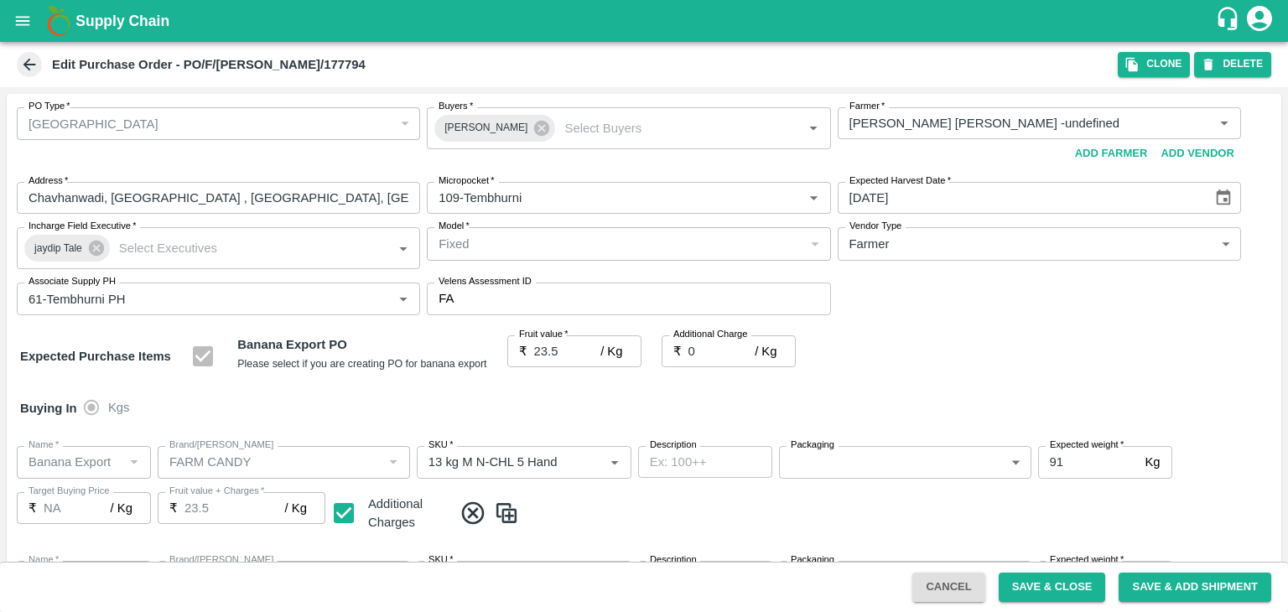
type input "13 kg M N-CHL 6 Hand"
type input "NA"
type input "Banana Export"
type input "FARM CANDY"
type input "13 kg M N-CHL 8 Hand"
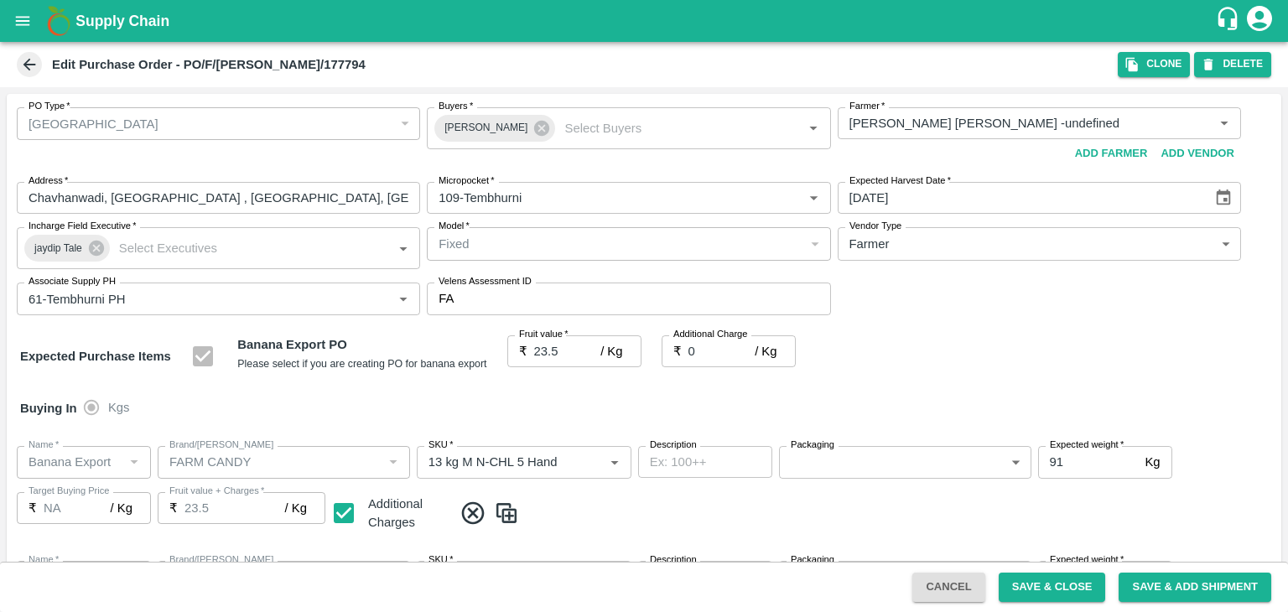
type input "NA"
type input "Banana Export"
type input "FARM CANDY"
type input "13 kg M N-CHL CL"
type input "NA"
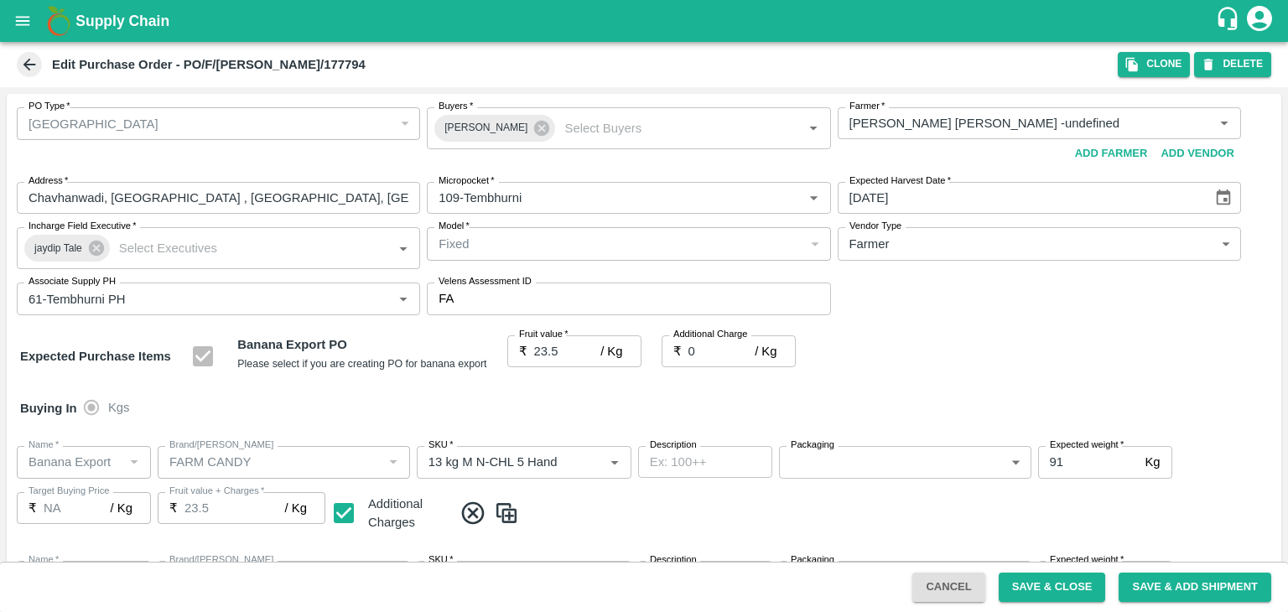
type input "Banana Export"
type input "FARM CANDY"
type input "C Class"
type input "NA"
type input "Banana Export"
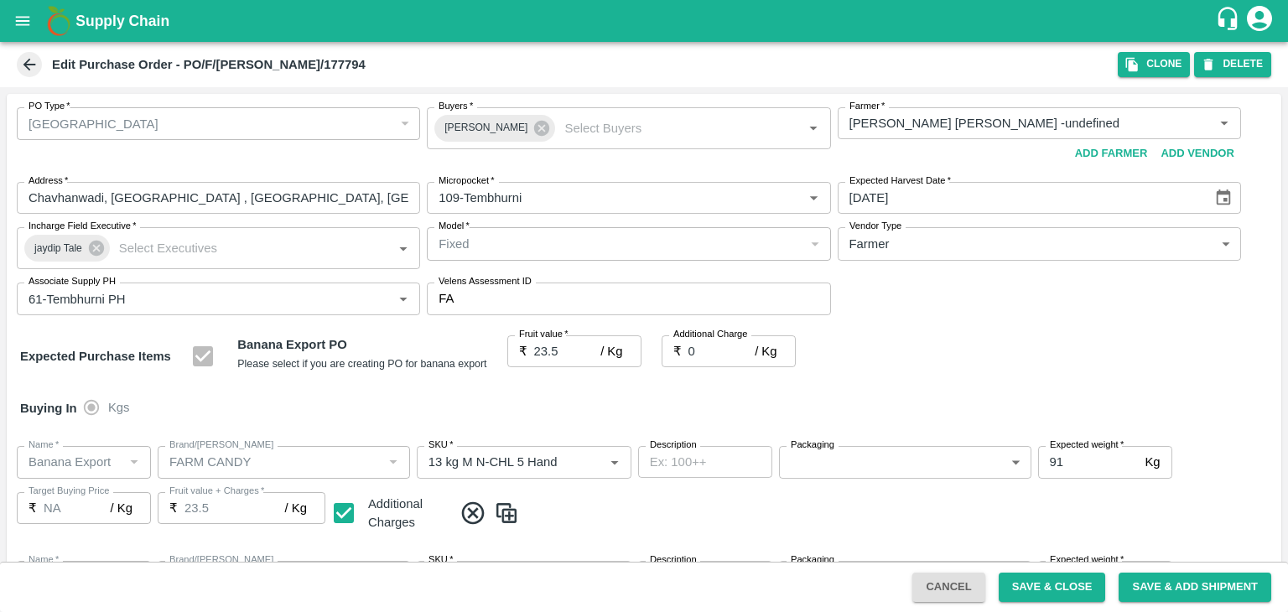
type input "PHR Kg"
type input "NA"
click at [1039, 581] on button "Save & Close" at bounding box center [1051, 587] width 107 height 29
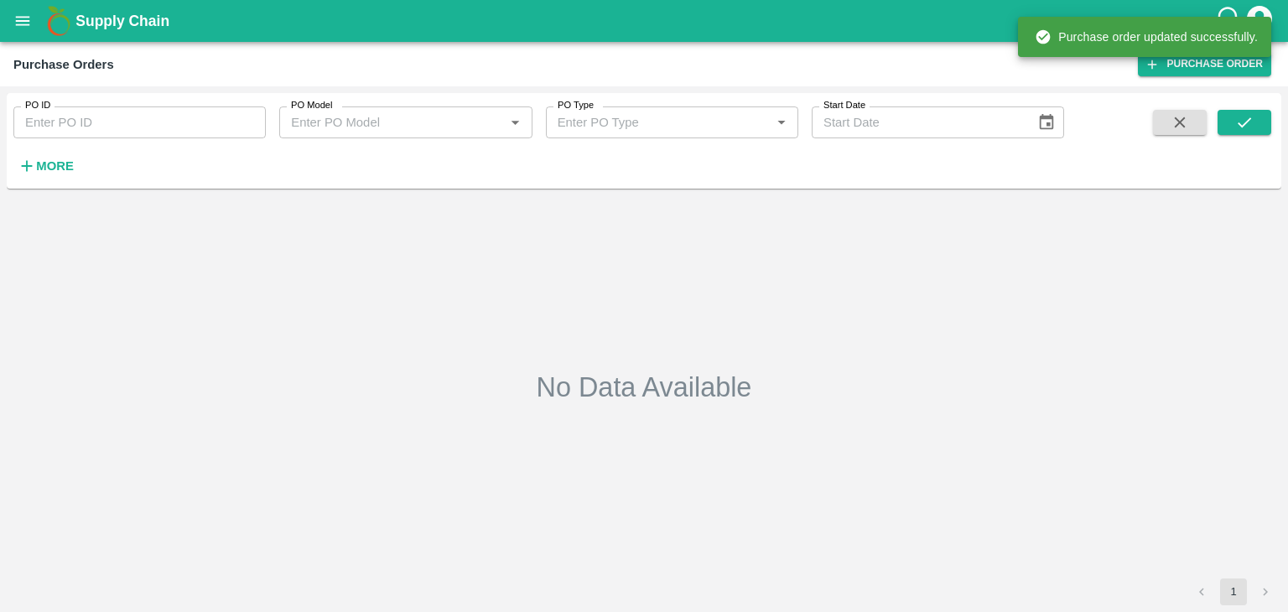
type input "177794"
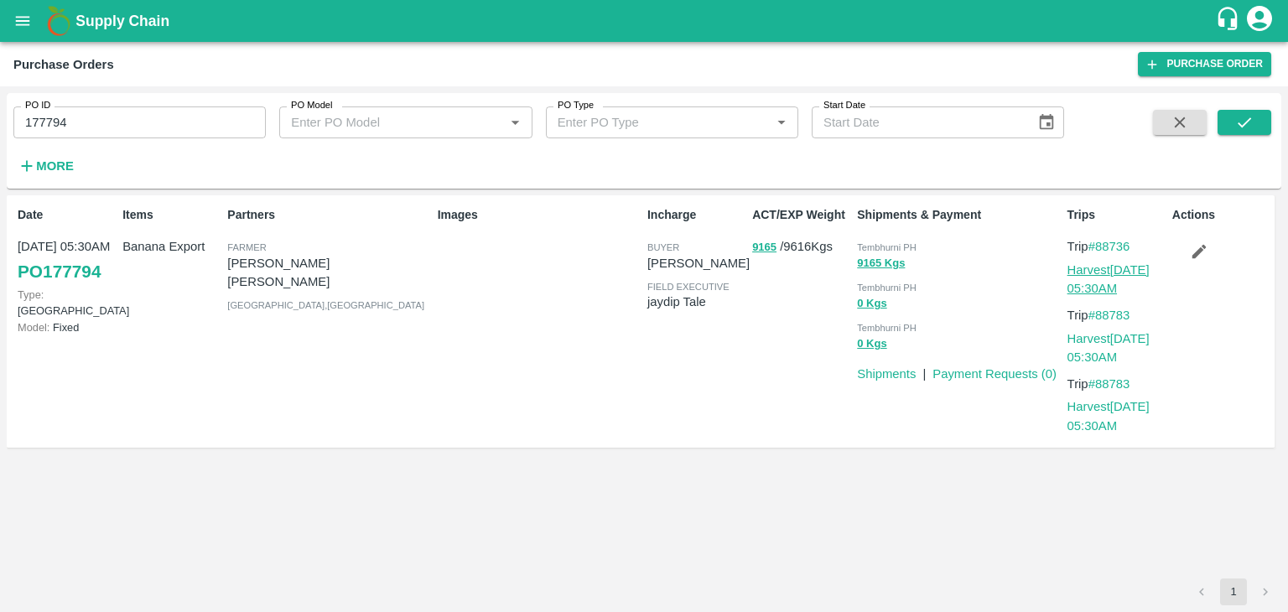
click at [1104, 264] on link "Harvest 20 Sep, 05:30AM" at bounding box center [1108, 279] width 82 height 32
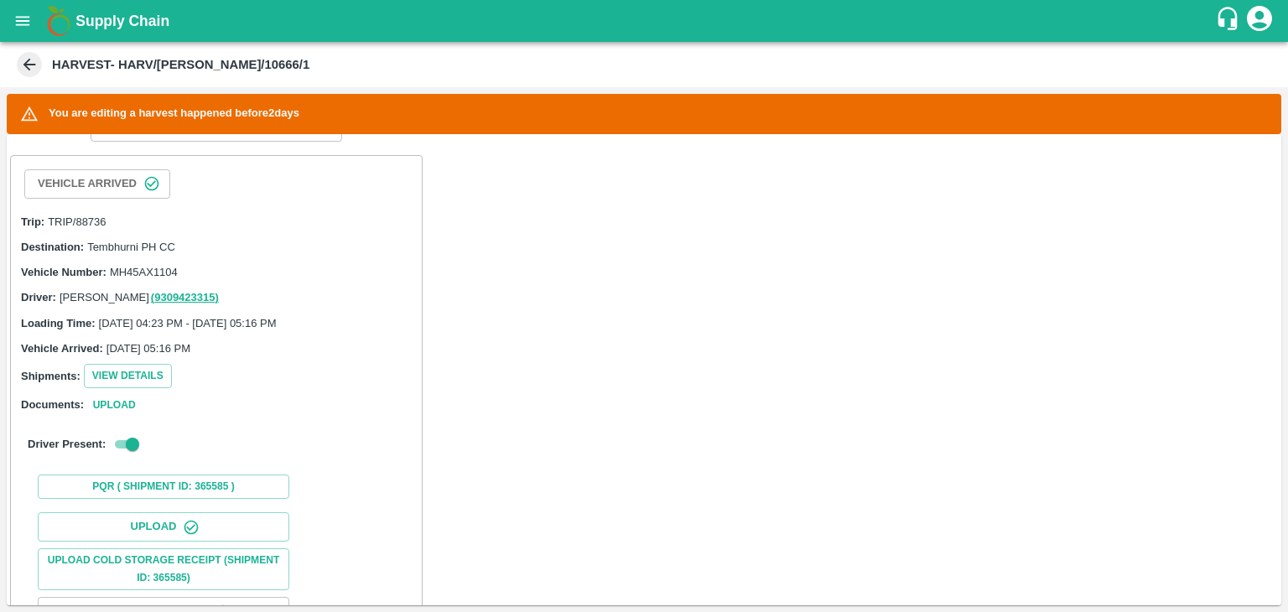
scroll to position [511, 0]
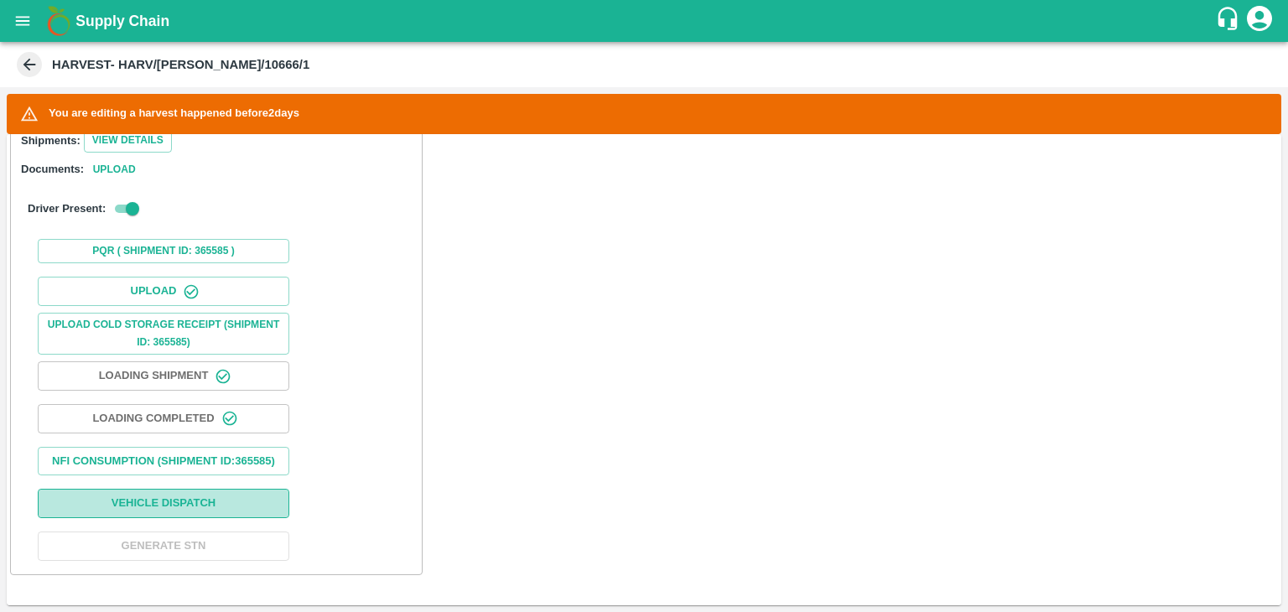
click at [221, 511] on button "Vehicle Dispatch" at bounding box center [163, 503] width 251 height 29
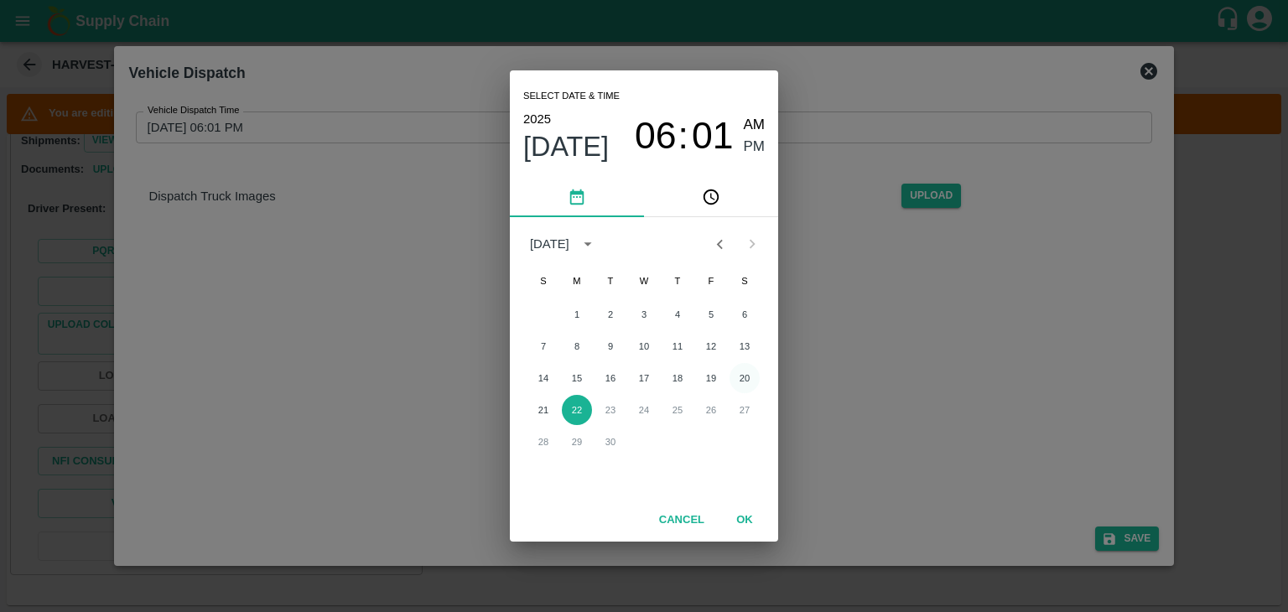
click at [741, 377] on button "20" at bounding box center [744, 378] width 30 height 30
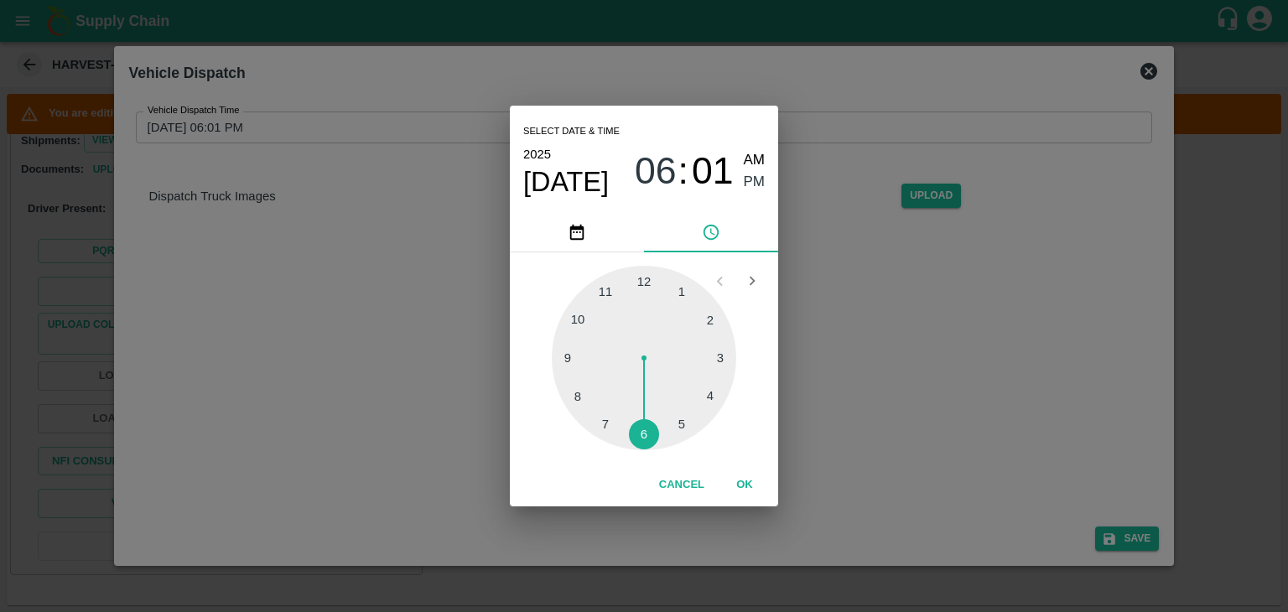
click at [671, 430] on div at bounding box center [644, 358] width 184 height 184
click at [751, 485] on button "OK" at bounding box center [745, 484] width 54 height 29
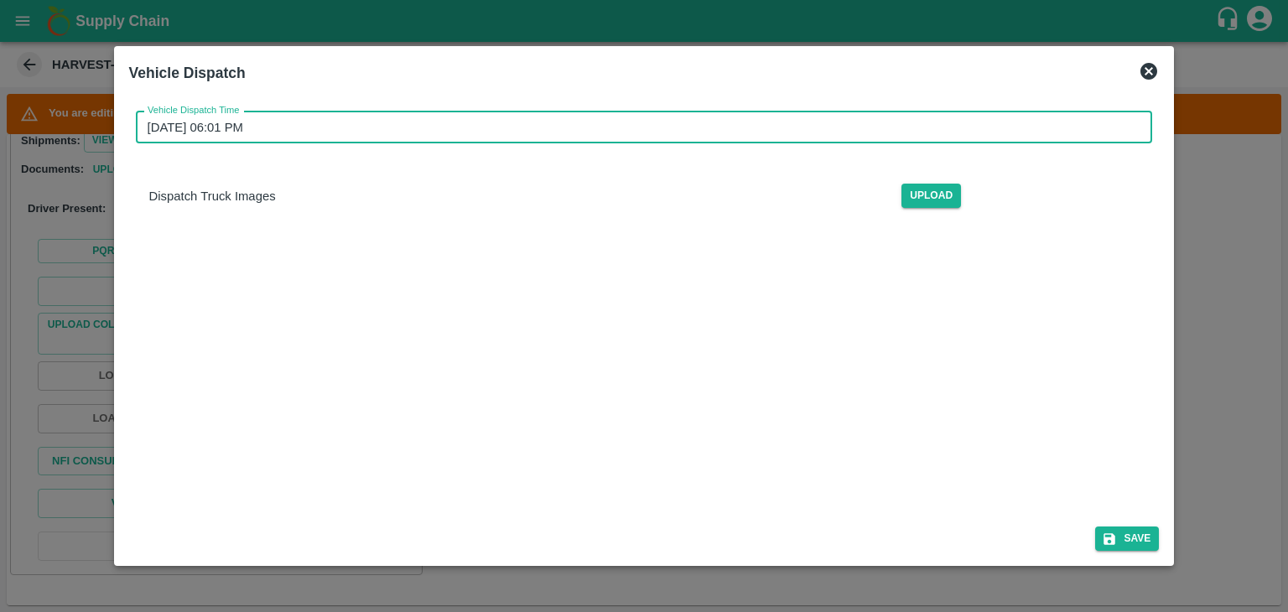
type input "[DATE] 05:26 PM"
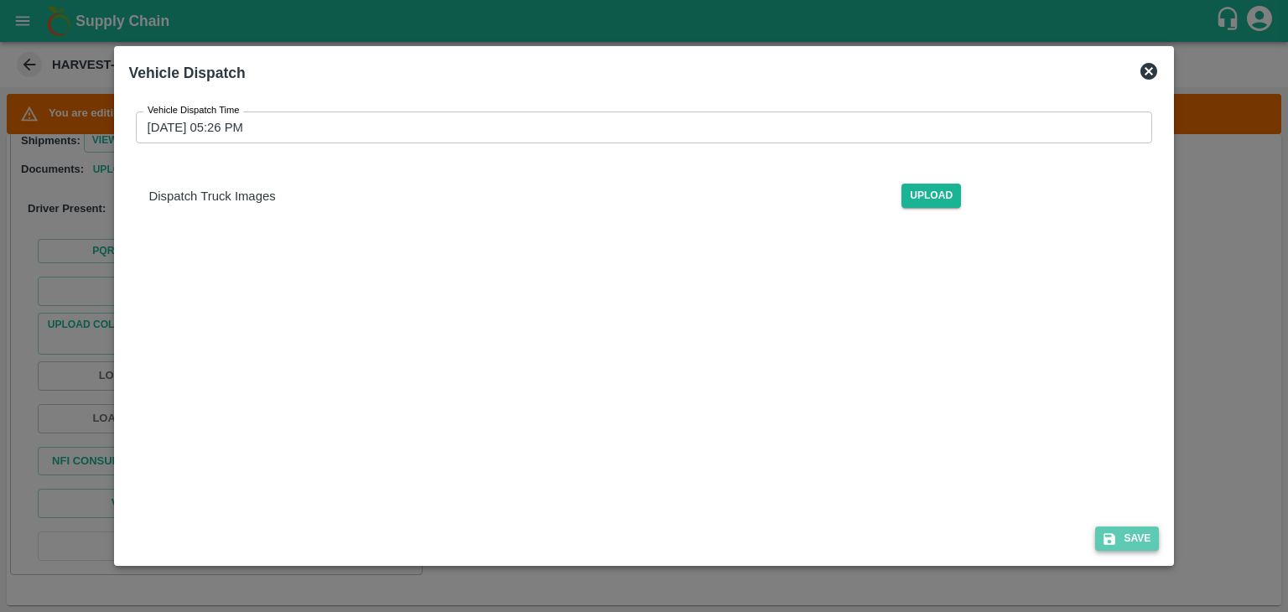
click at [1129, 533] on button "Save" at bounding box center [1127, 538] width 64 height 24
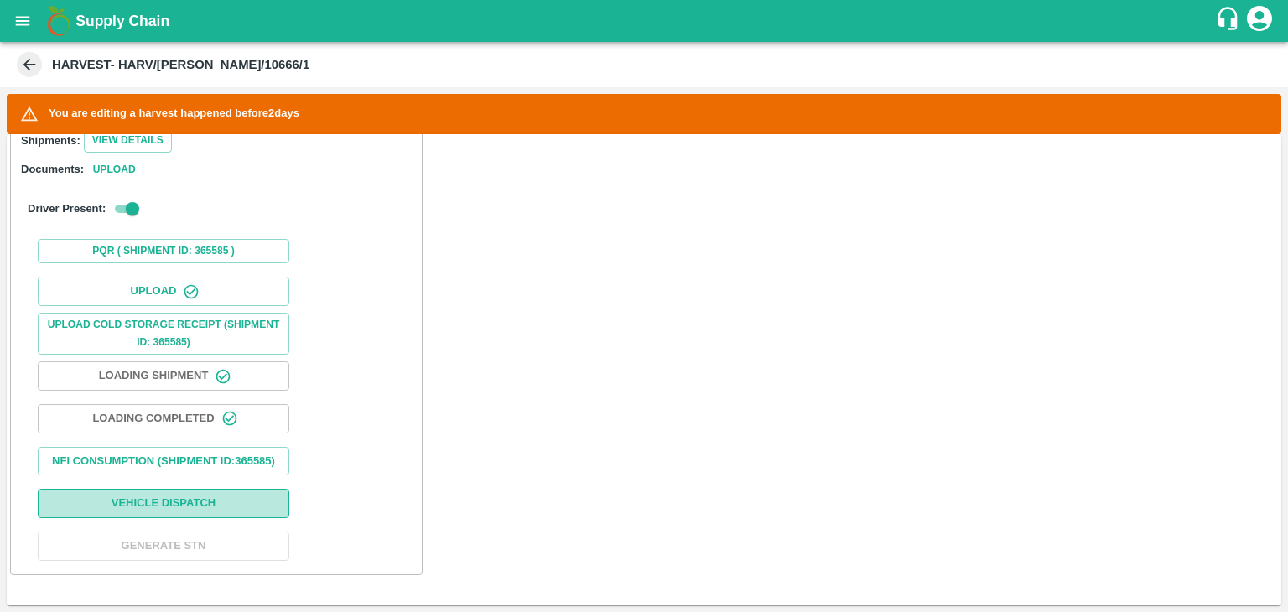
click at [269, 498] on button "Vehicle Dispatch" at bounding box center [163, 503] width 251 height 29
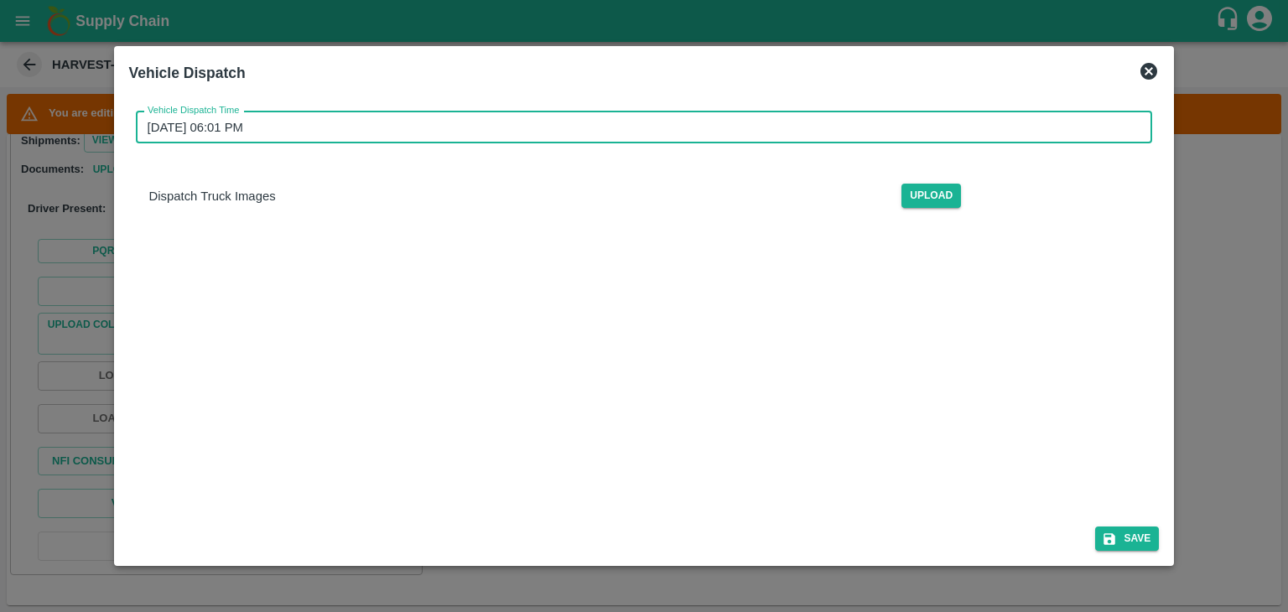
click at [642, 136] on input "[DATE] 06:01 PM" at bounding box center [638, 127] width 1005 height 32
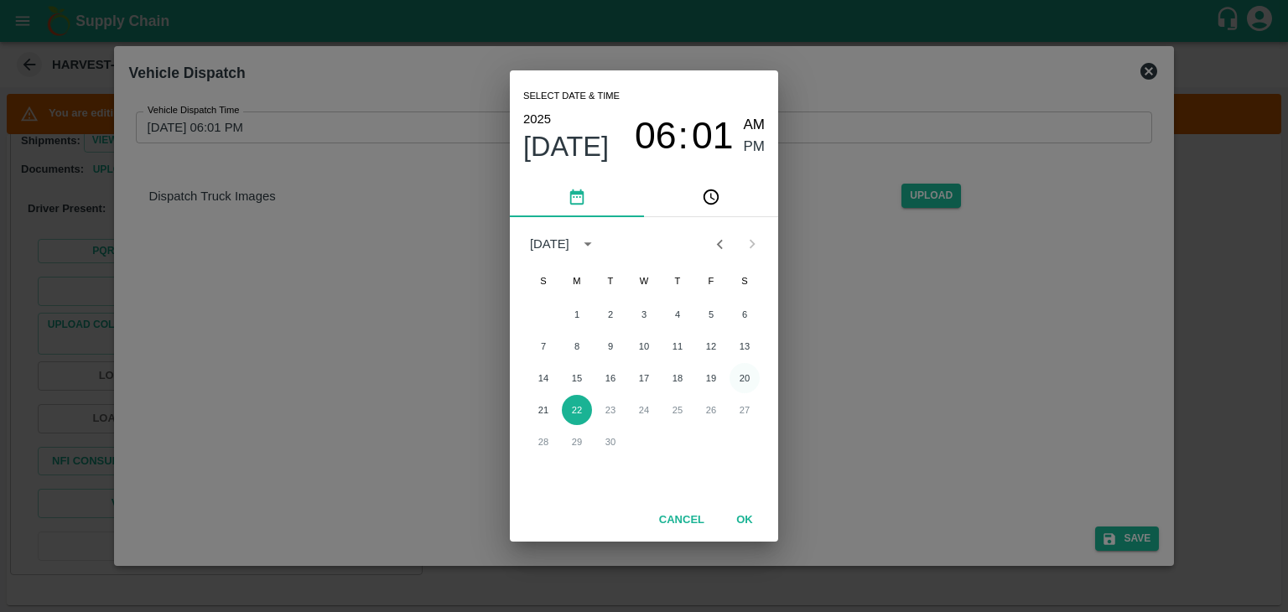
click at [741, 376] on button "20" at bounding box center [744, 378] width 30 height 30
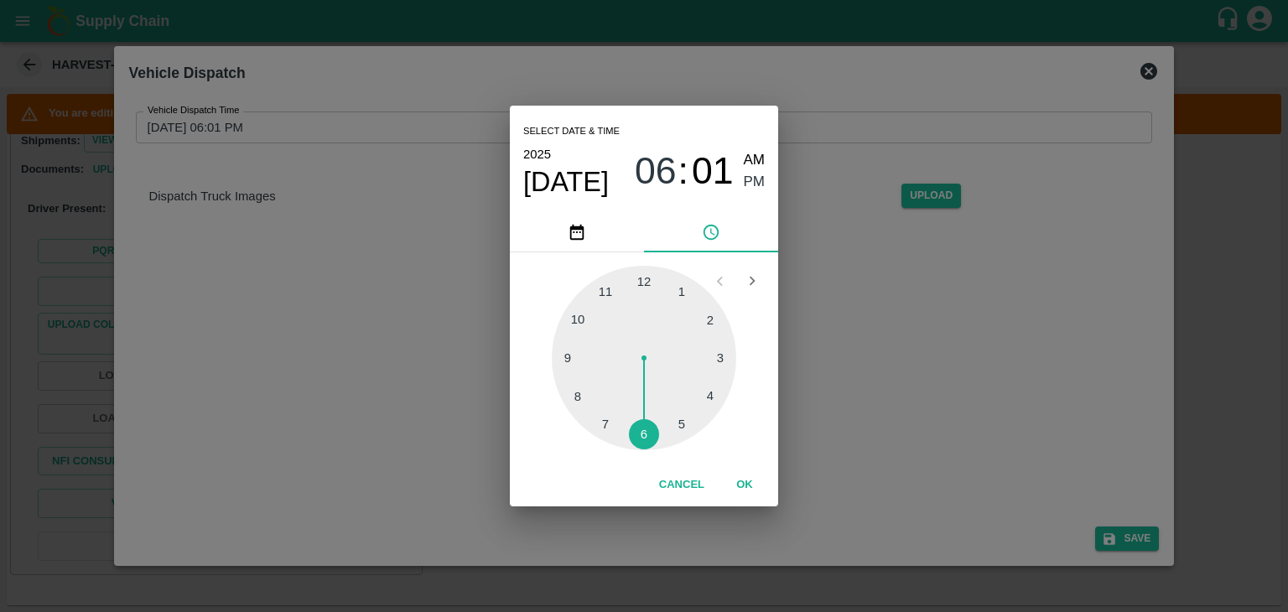
click at [651, 436] on div at bounding box center [644, 358] width 184 height 184
type input "[DATE] 06:29 PM"
click at [750, 481] on button "OK" at bounding box center [745, 484] width 54 height 29
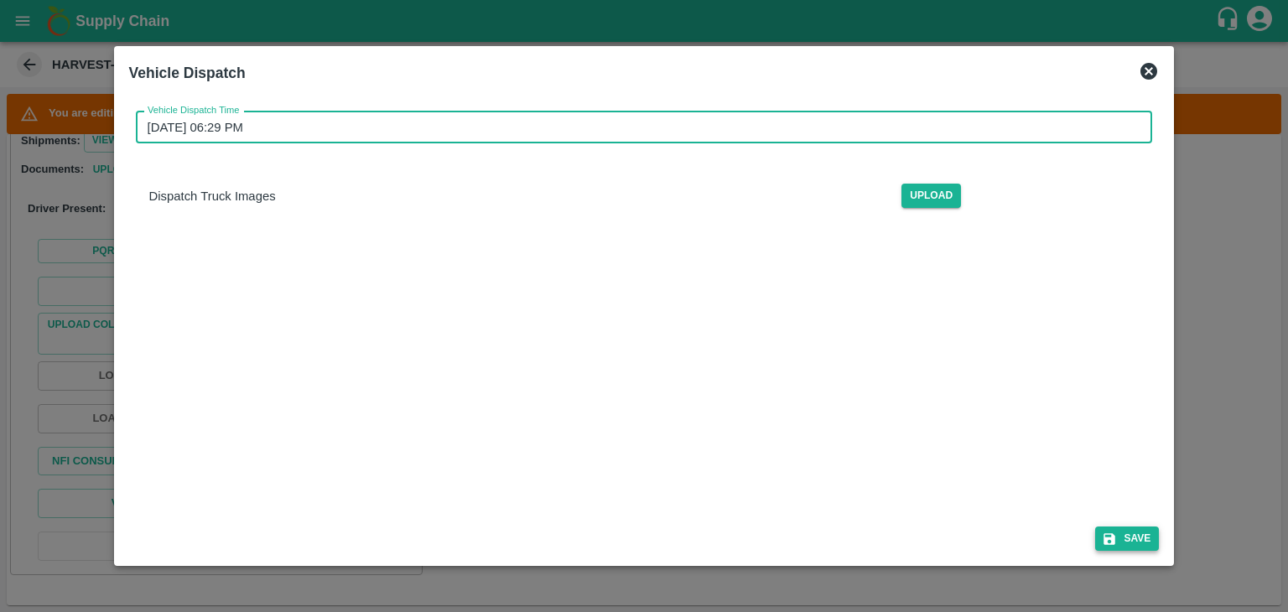
click at [1133, 536] on button "Save" at bounding box center [1127, 538] width 64 height 24
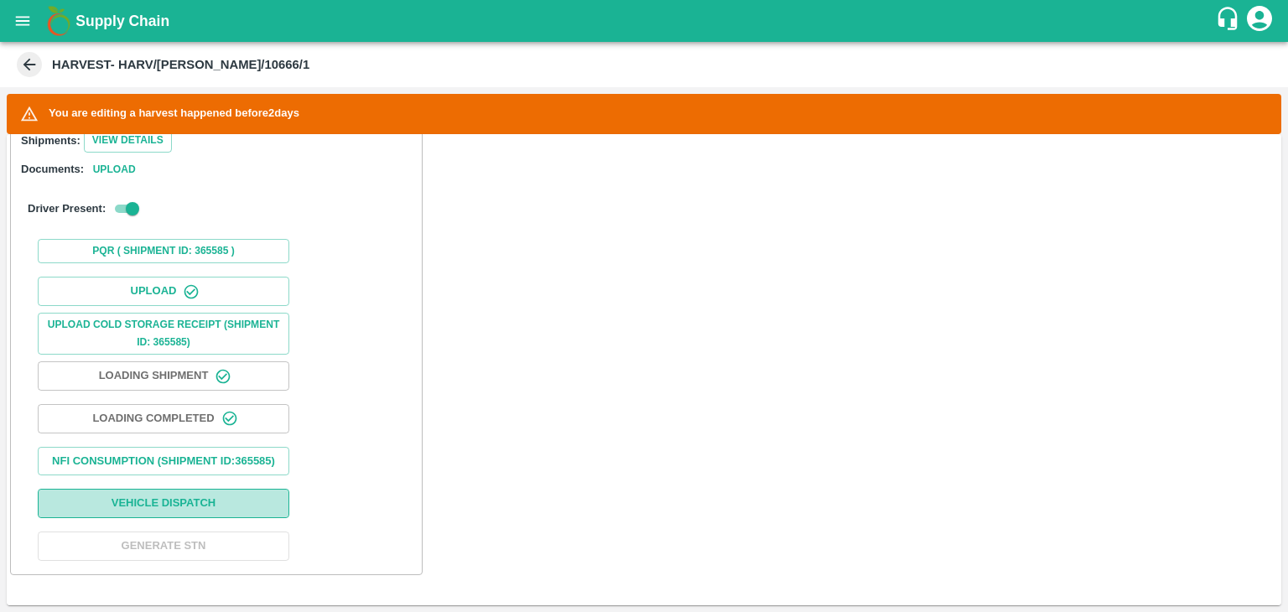
click at [255, 497] on button "Vehicle Dispatch" at bounding box center [163, 503] width 251 height 29
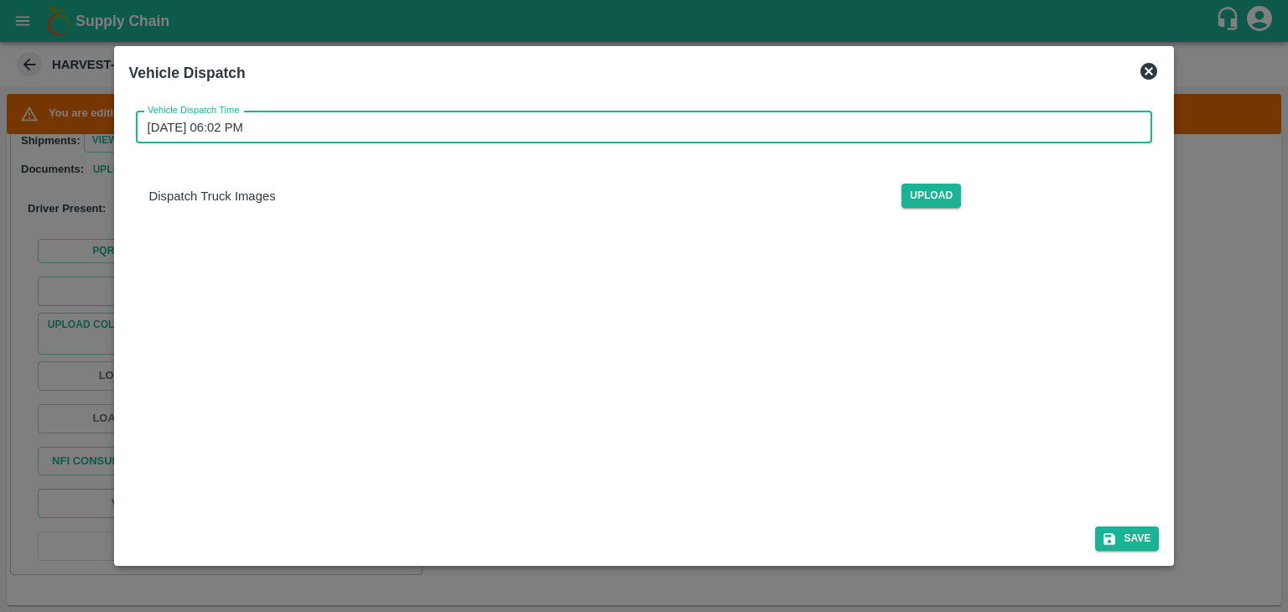
click at [657, 138] on input "[DATE] 06:02 PM" at bounding box center [638, 127] width 1005 height 32
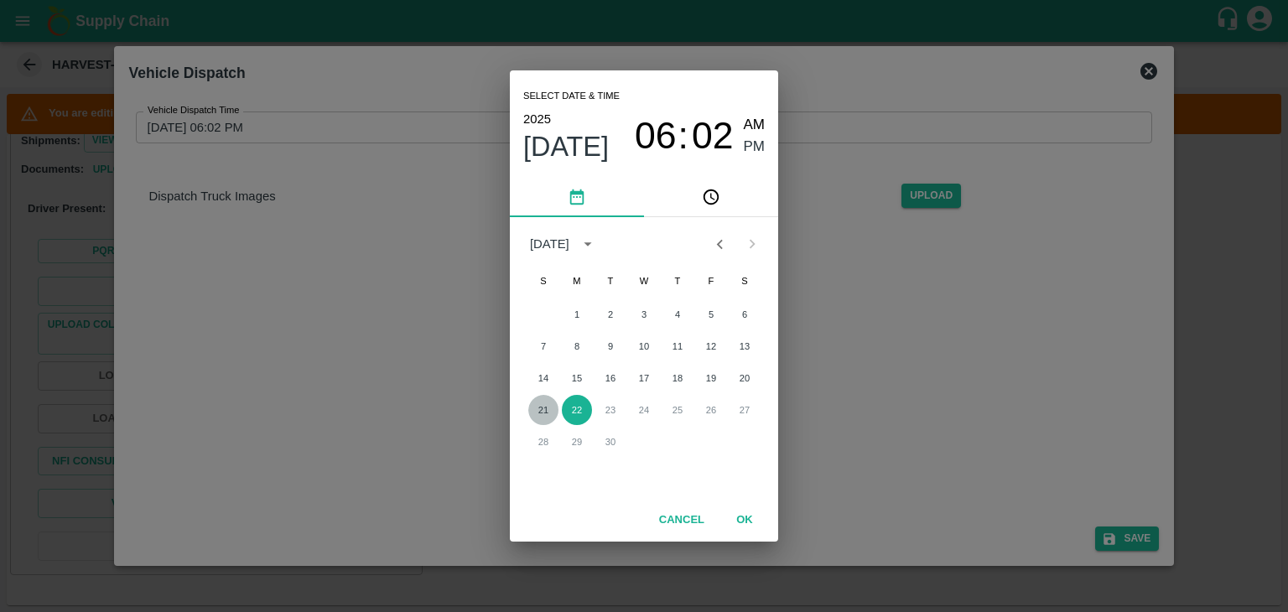
click at [544, 407] on button "21" at bounding box center [543, 410] width 30 height 30
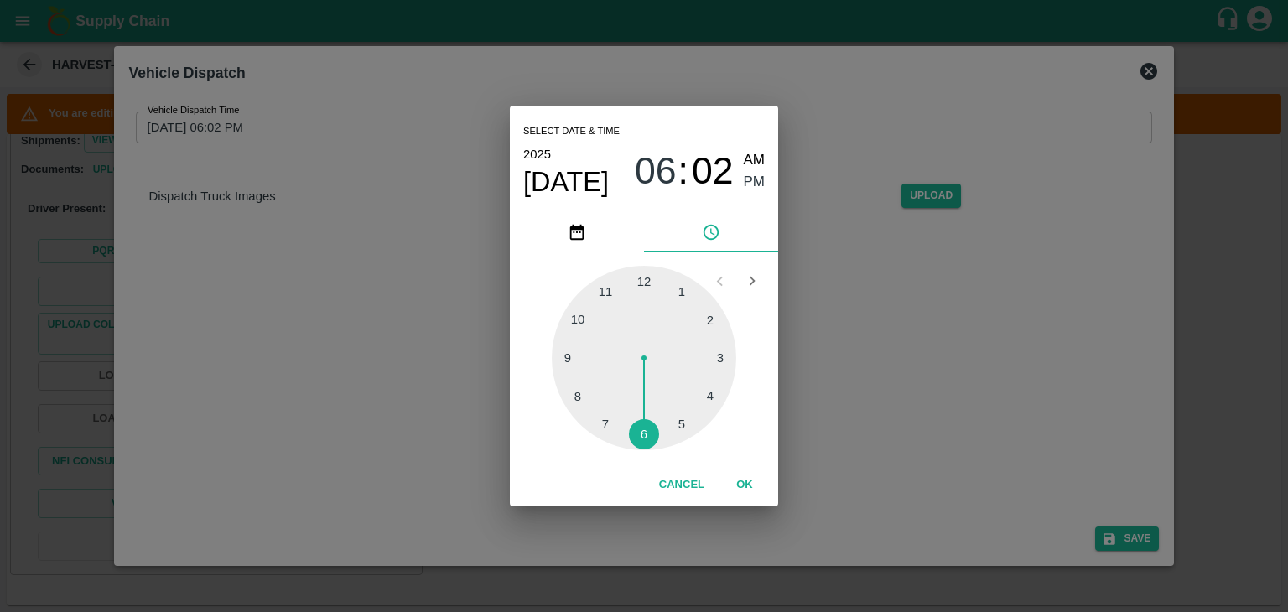
click at [651, 431] on div at bounding box center [644, 358] width 184 height 184
type input "[DATE] 06:29 PM"
click at [751, 489] on button "OK" at bounding box center [745, 484] width 54 height 29
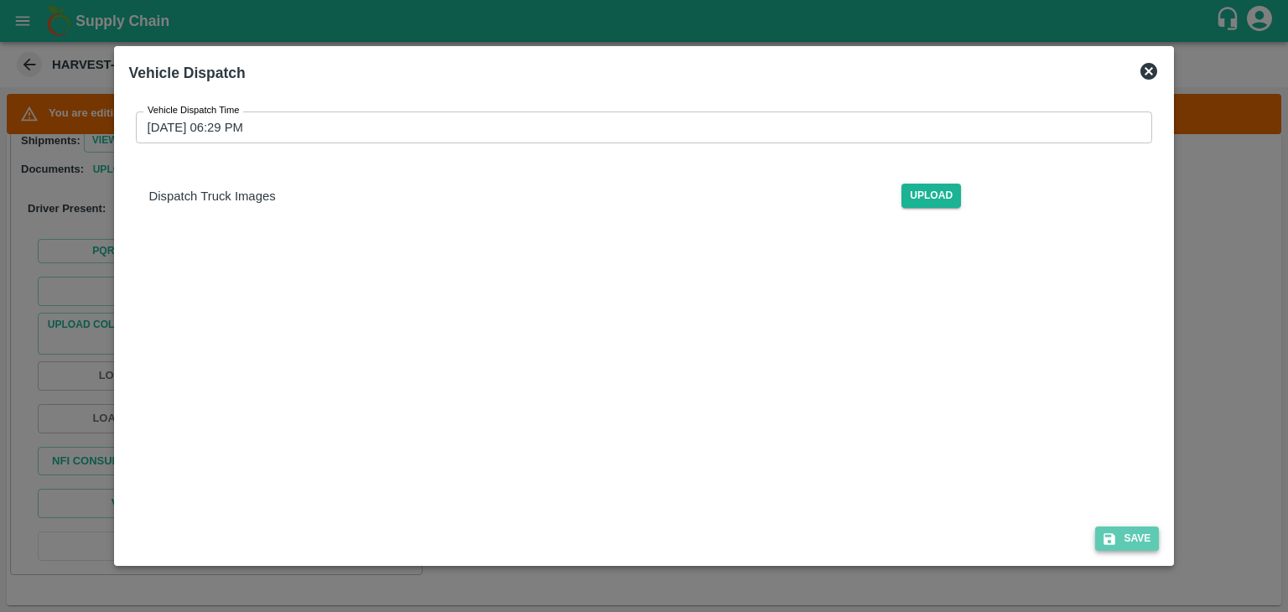
click at [1122, 528] on button "Save" at bounding box center [1127, 538] width 64 height 24
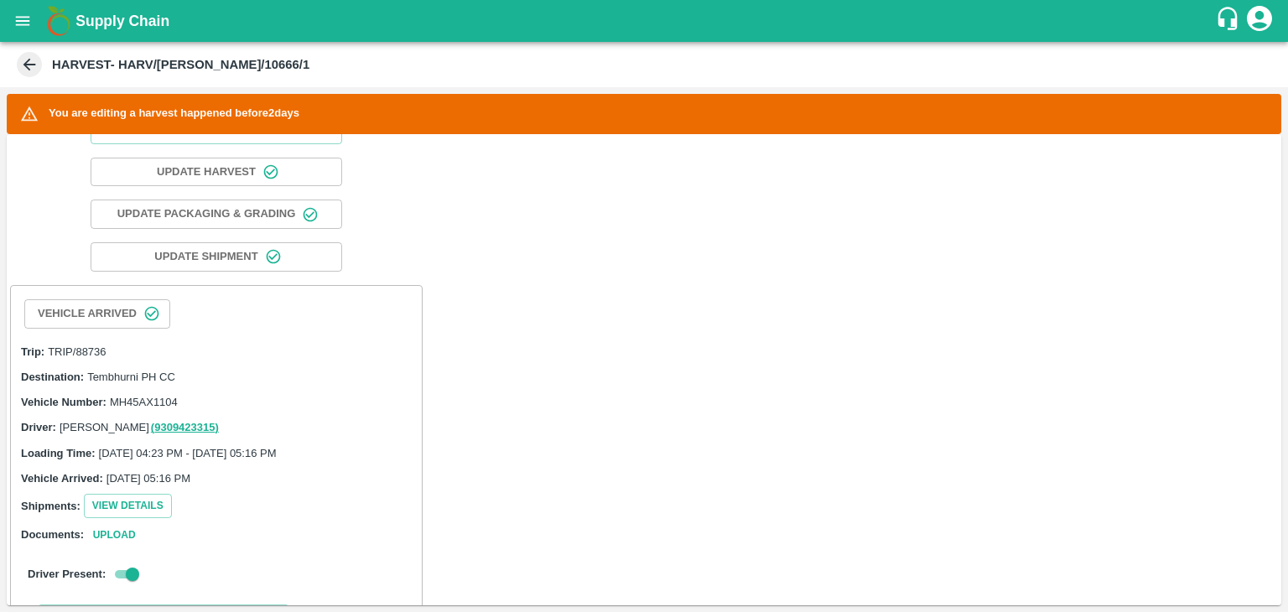
scroll to position [0, 0]
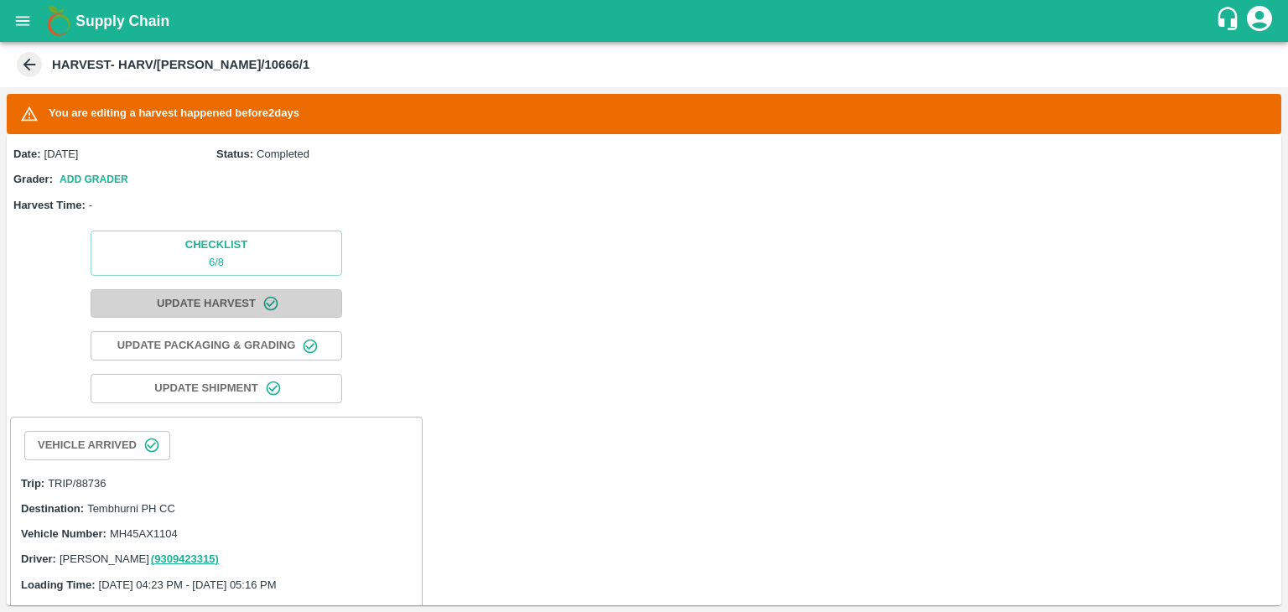
click at [228, 307] on button "Update Harvest" at bounding box center [216, 303] width 251 height 29
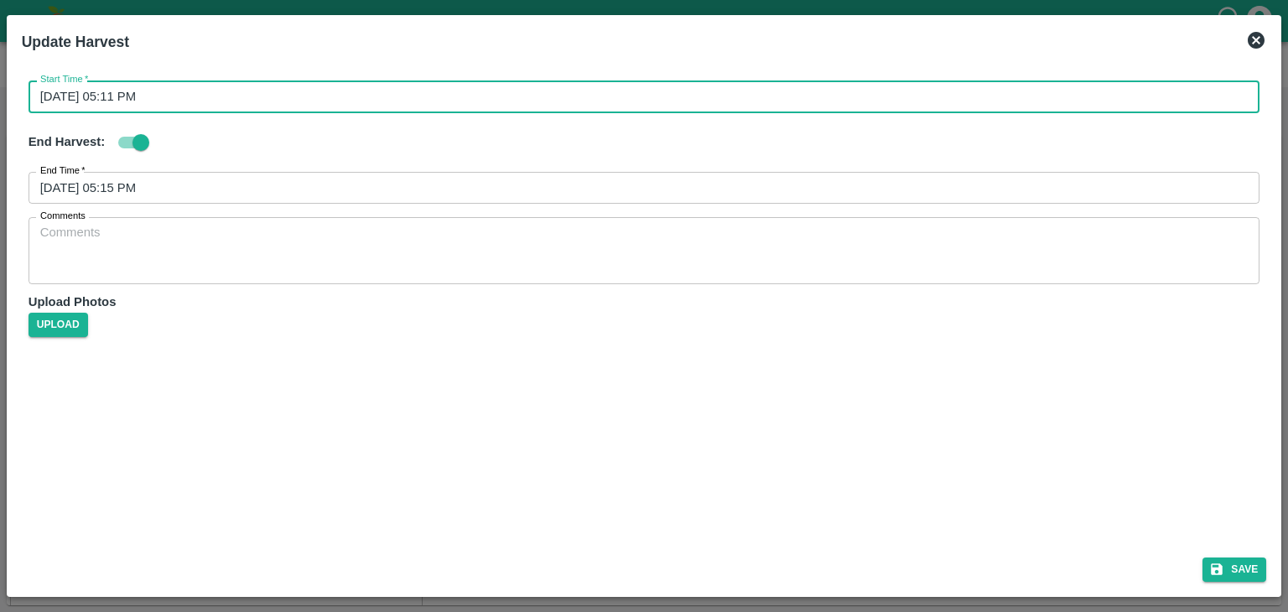
click at [1099, 85] on input "[DATE] 05:11 PM" at bounding box center [639, 96] width 1220 height 32
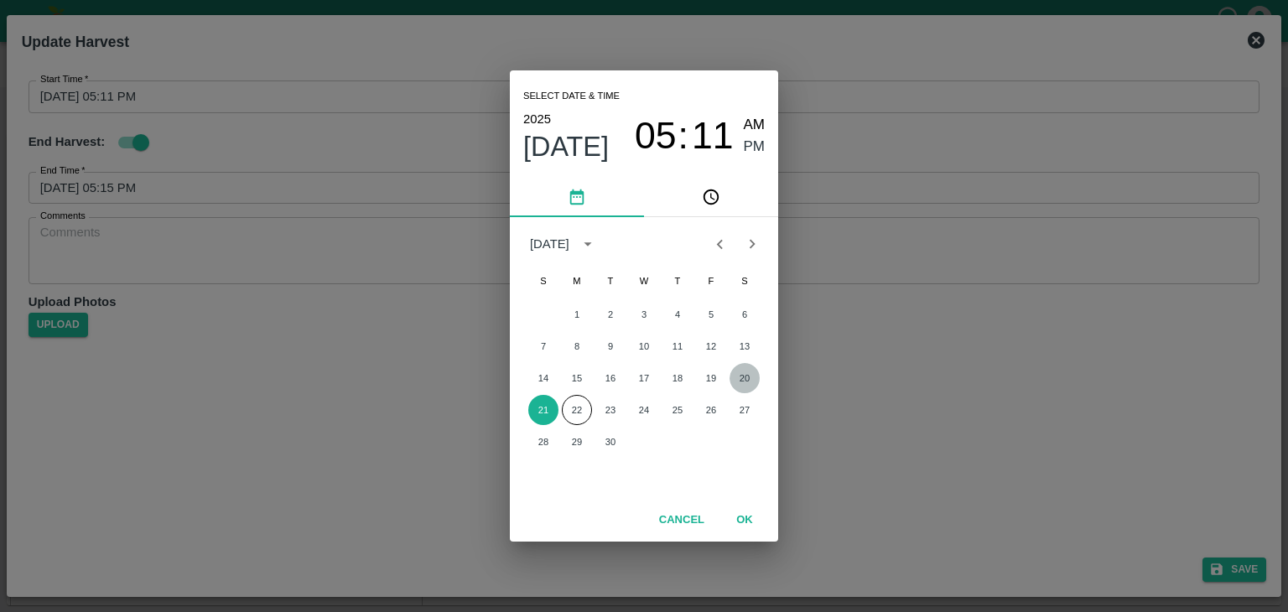
click at [742, 373] on button "20" at bounding box center [744, 378] width 30 height 30
type input "[DATE] 05:11 PM"
checkbox input "true"
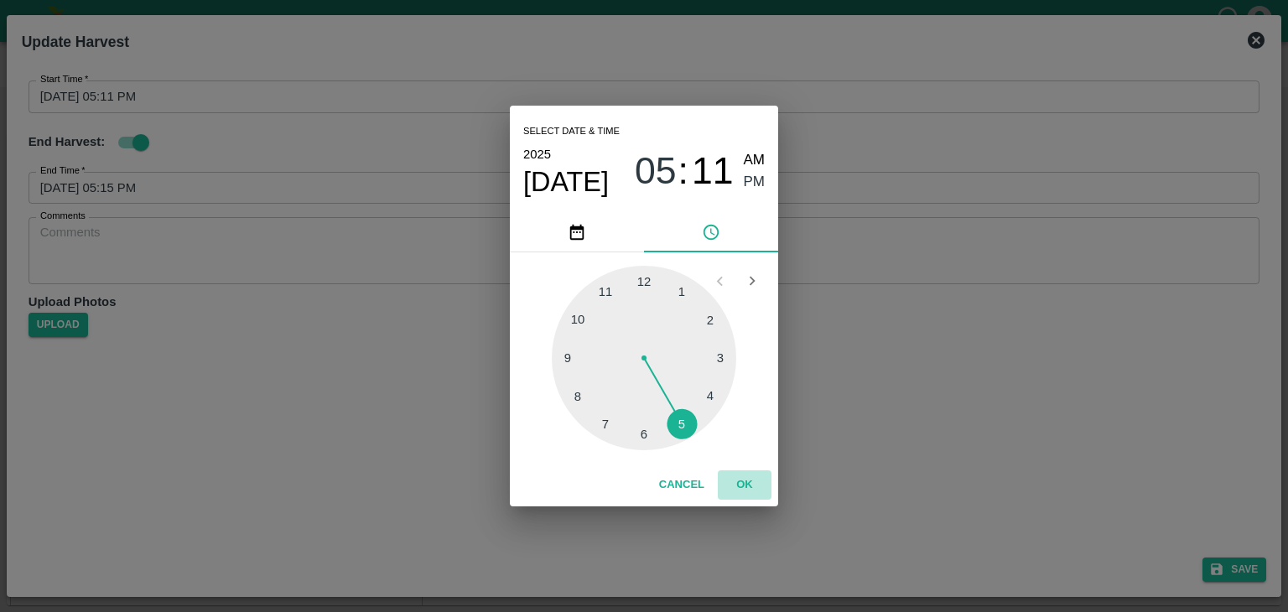
click at [750, 479] on button "OK" at bounding box center [745, 484] width 54 height 29
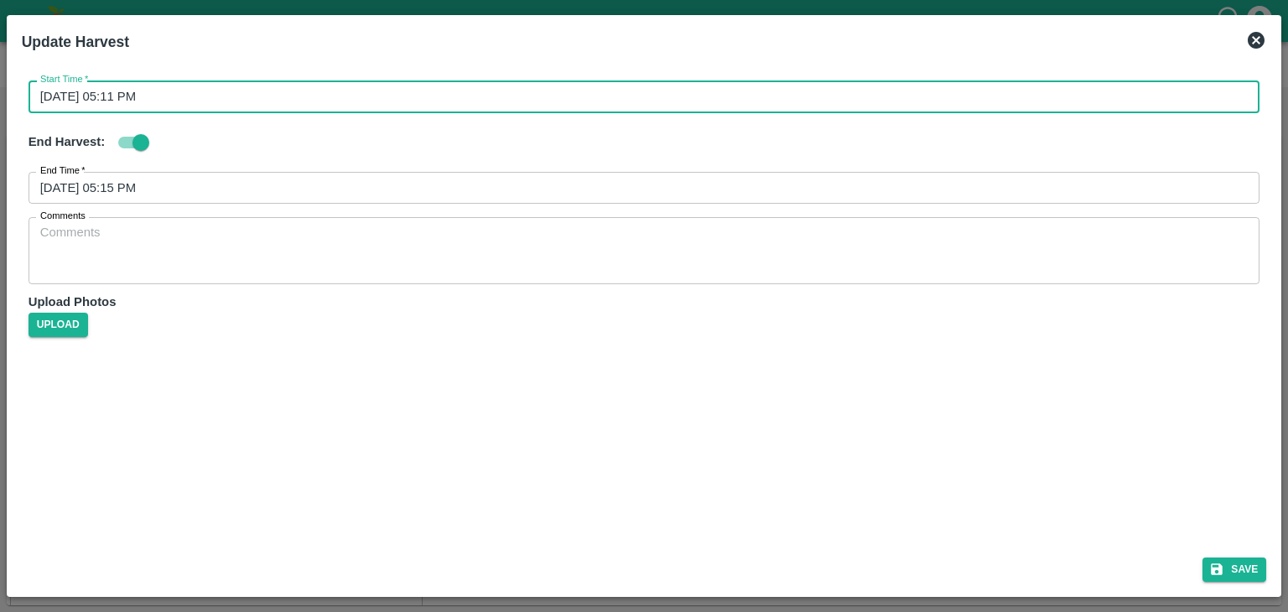
click at [446, 95] on input "[DATE] 05:11 PM" at bounding box center [639, 96] width 1220 height 32
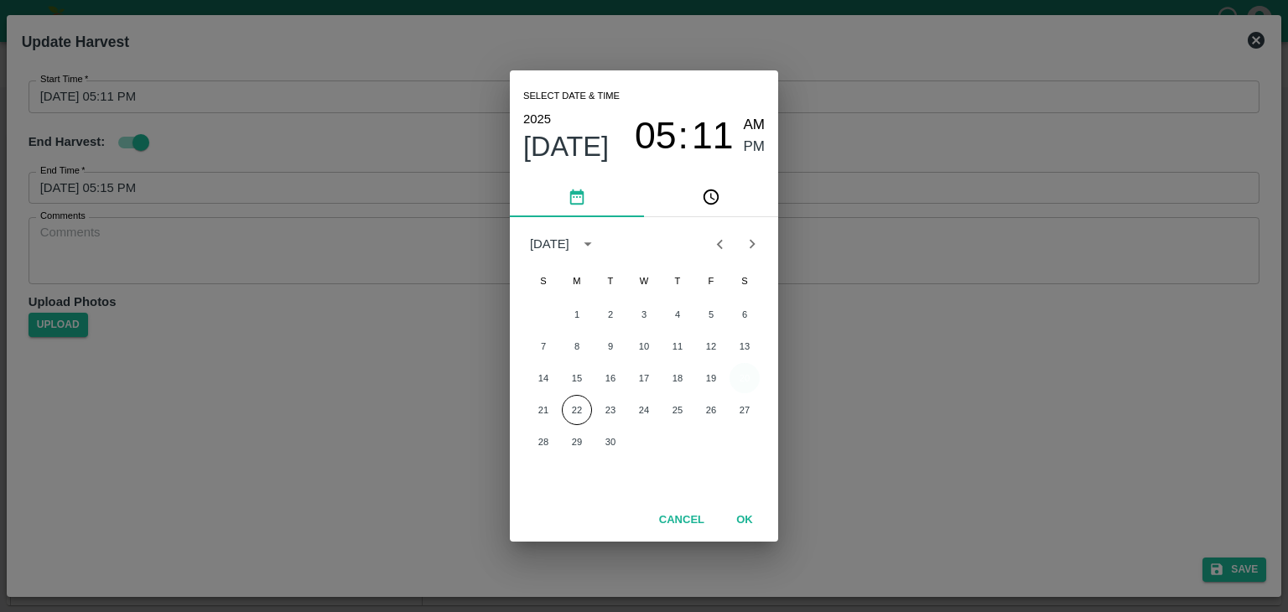
click at [741, 383] on button "20" at bounding box center [744, 378] width 30 height 30
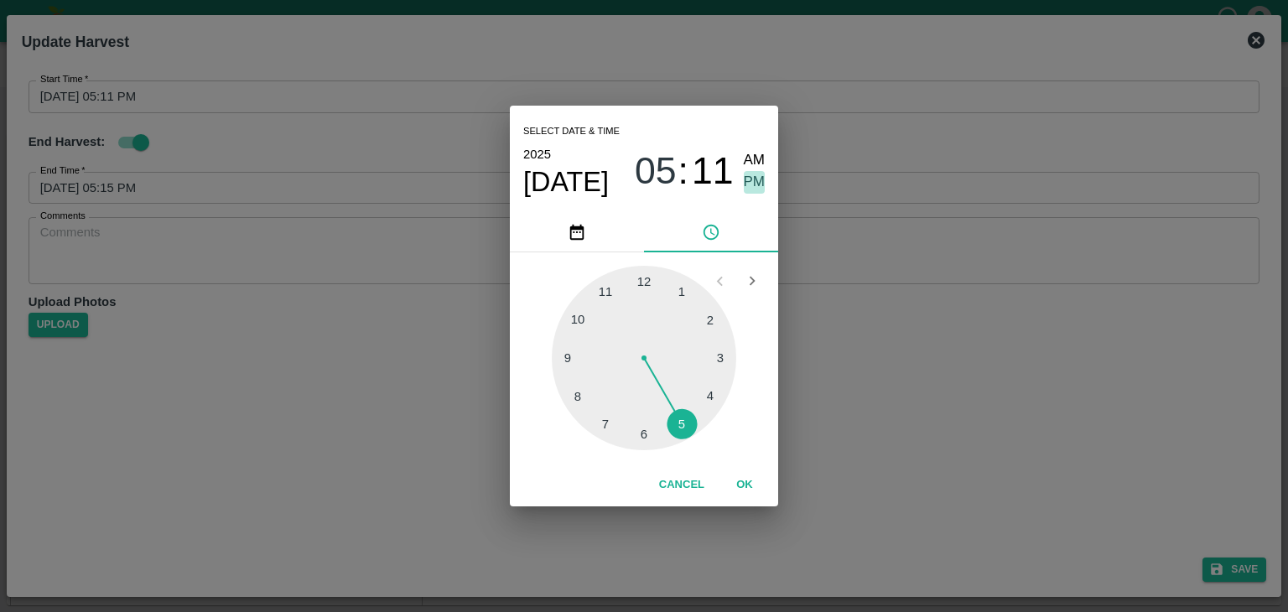
click at [750, 192] on span "PM" at bounding box center [755, 182] width 22 height 23
click at [754, 154] on span "AM" at bounding box center [755, 160] width 22 height 23
type input "[DATE] 05:11 AM"
checkbox input "true"
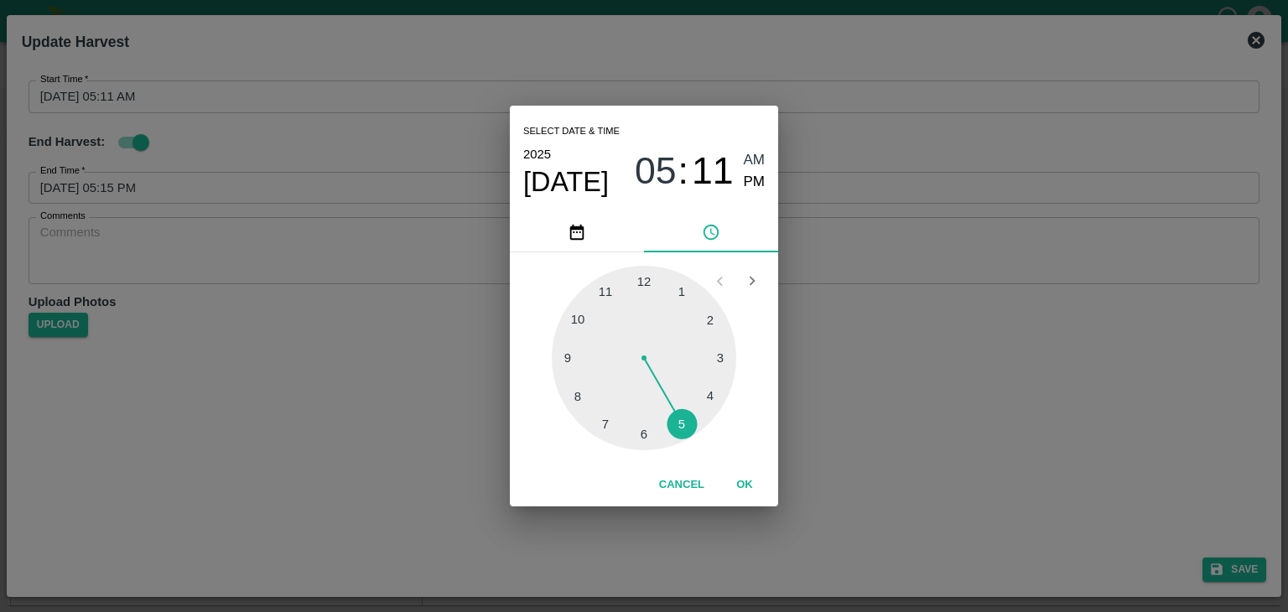
click at [564, 357] on div at bounding box center [644, 358] width 184 height 184
type input "[DATE] 09:11 AM"
checkbox input "true"
click at [564, 357] on div at bounding box center [644, 358] width 184 height 184
type input "[DATE] 09:45 AM"
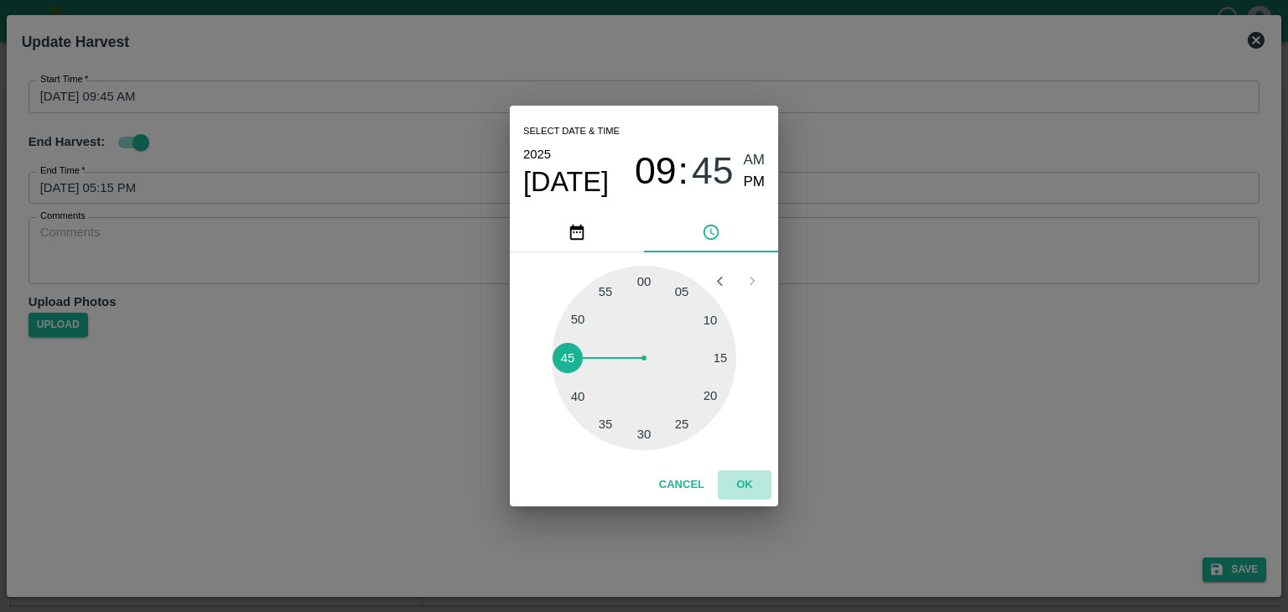
click at [735, 490] on button "OK" at bounding box center [745, 484] width 54 height 29
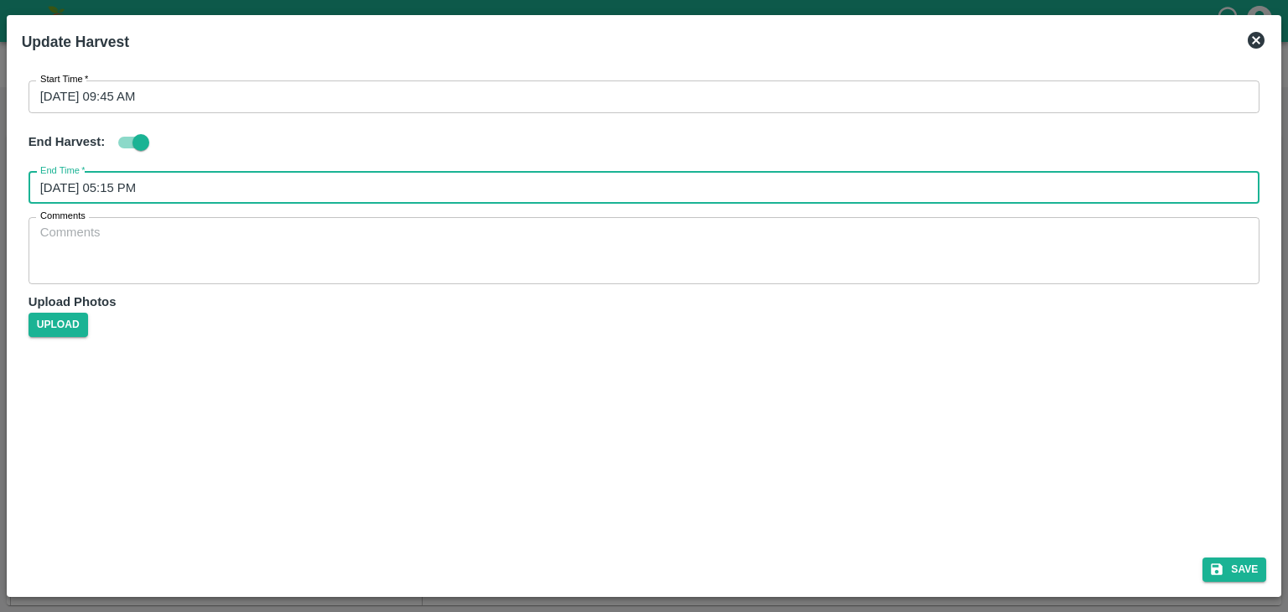
click at [267, 189] on input "[DATE] 05:15 PM" at bounding box center [639, 188] width 1220 height 32
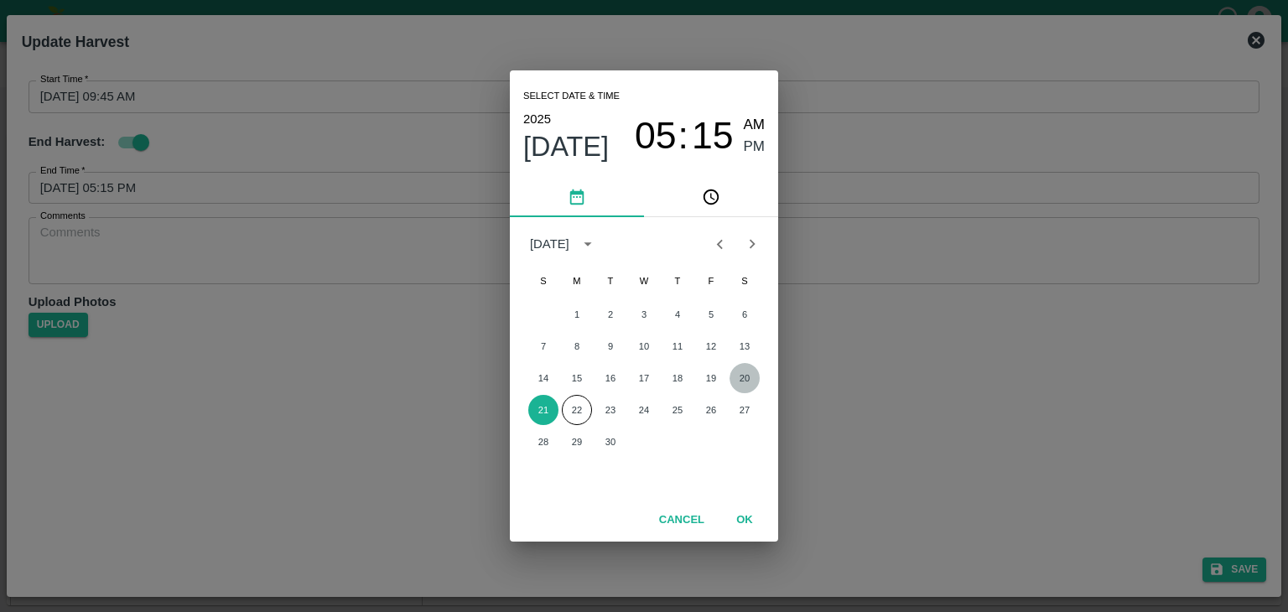
click at [739, 379] on button "20" at bounding box center [744, 378] width 30 height 30
checkbox input "true"
type input "[DATE] 05:15 PM"
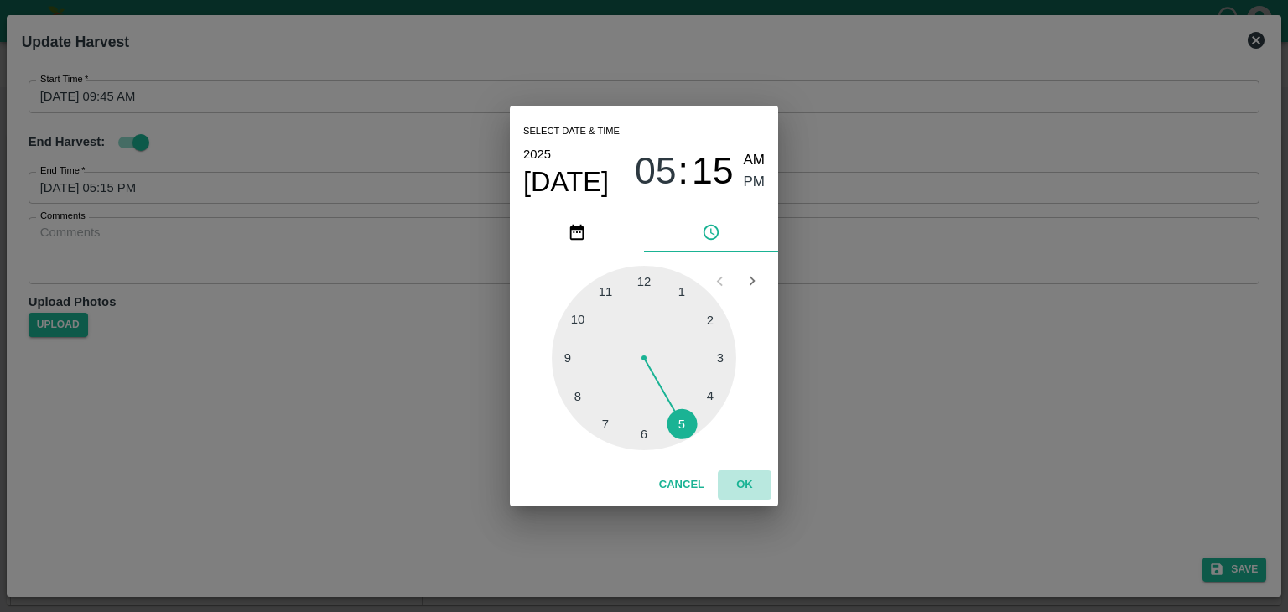
click at [748, 494] on button "OK" at bounding box center [745, 484] width 54 height 29
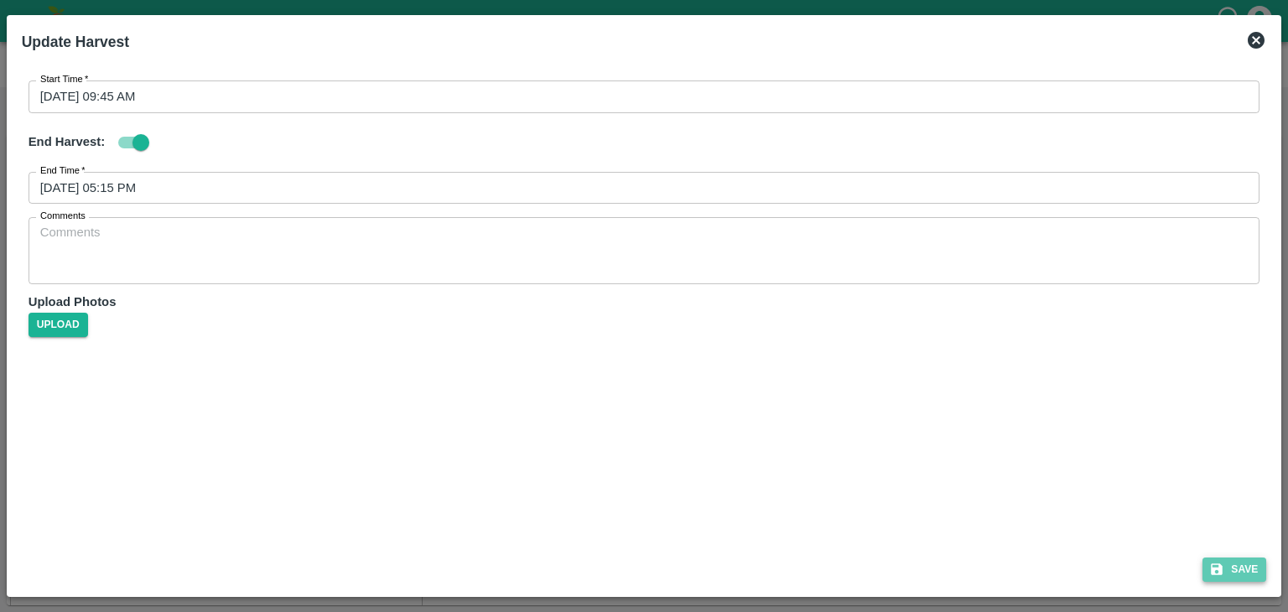
click at [1254, 571] on button "Save" at bounding box center [1234, 569] width 64 height 24
checkbox input "true"
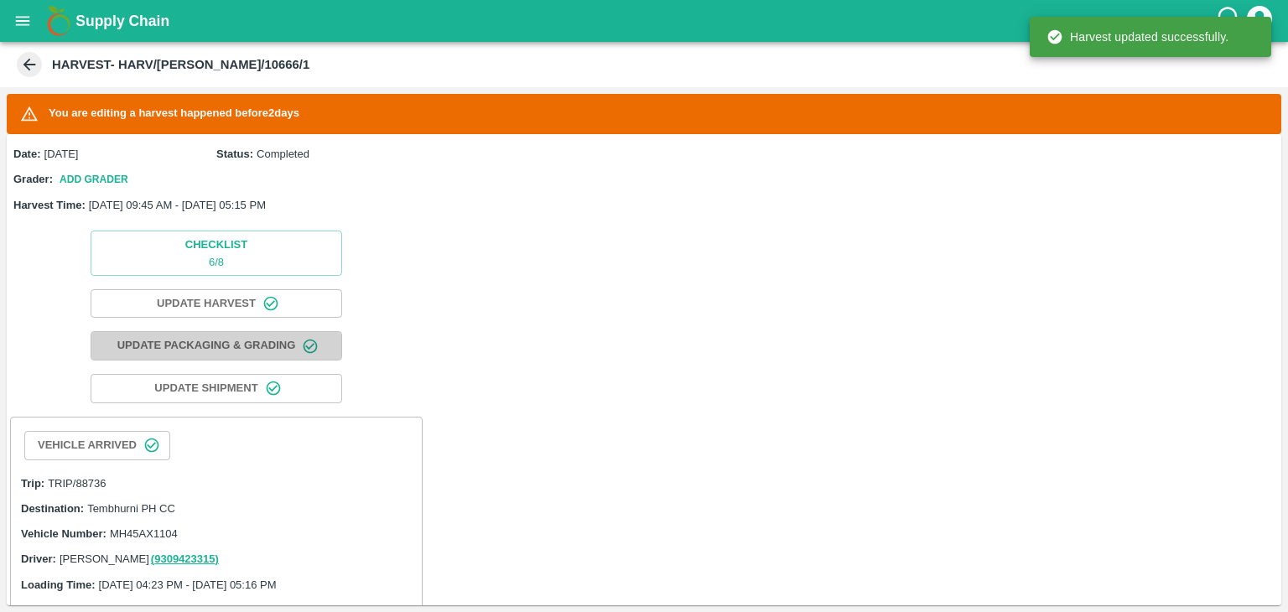
click at [269, 345] on button "Update Packaging & Grading" at bounding box center [216, 345] width 251 height 29
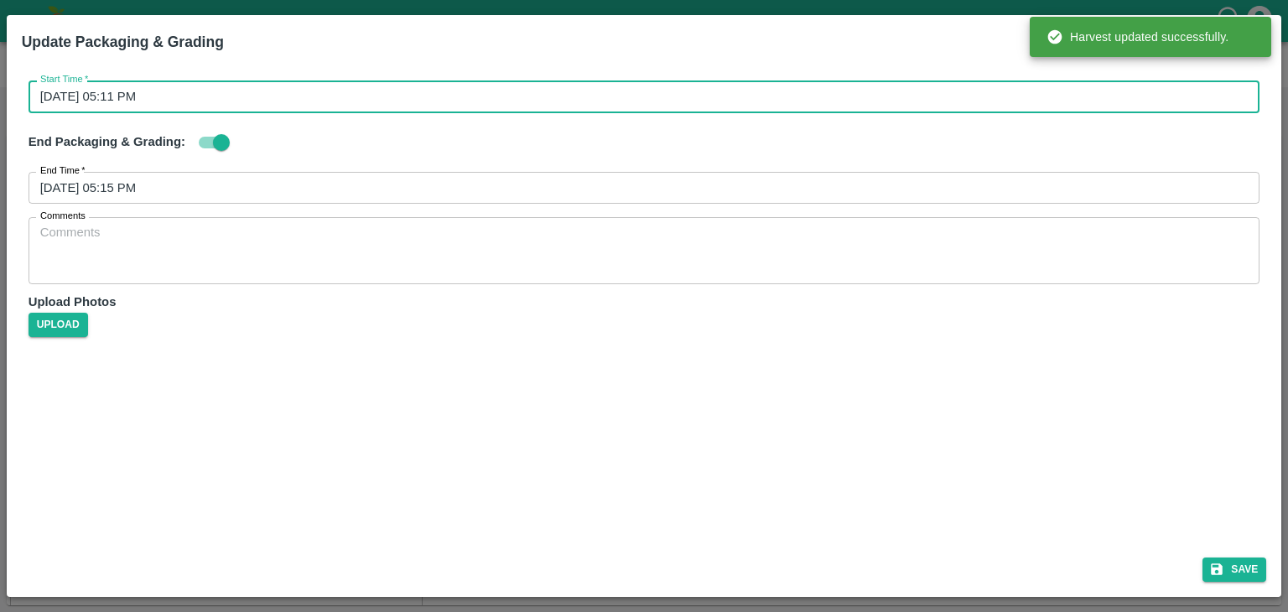
click at [256, 96] on input "[DATE] 05:11 PM" at bounding box center [639, 96] width 1220 height 32
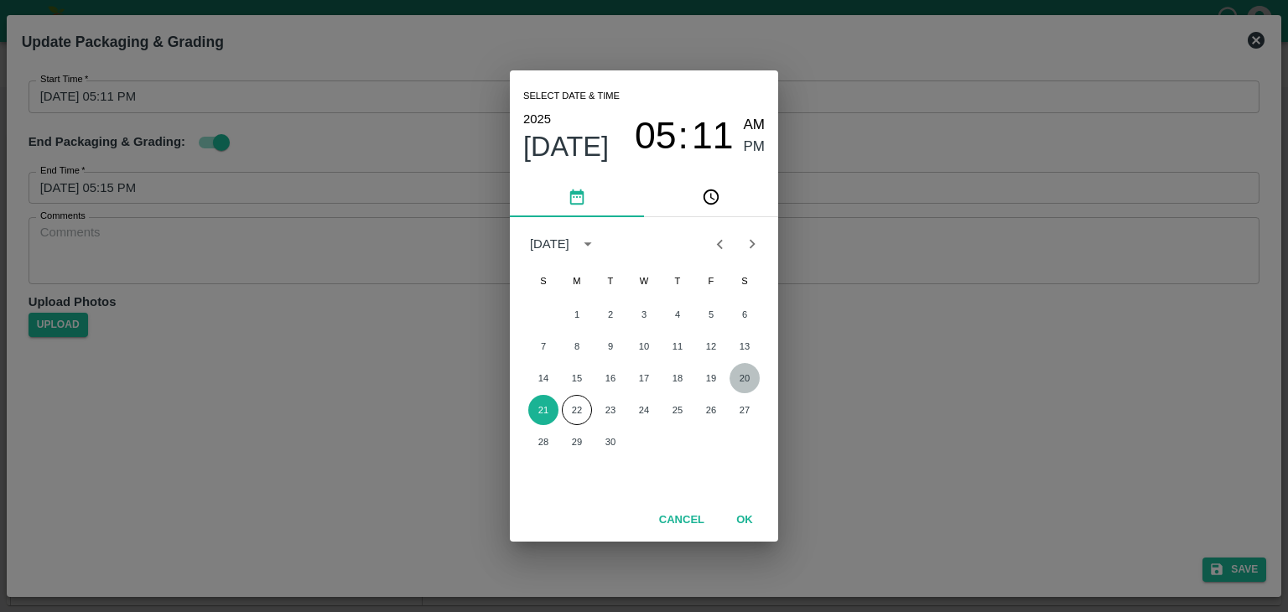
click at [744, 375] on button "20" at bounding box center [744, 378] width 30 height 30
type input "[DATE] 05:11 PM"
checkbox input "true"
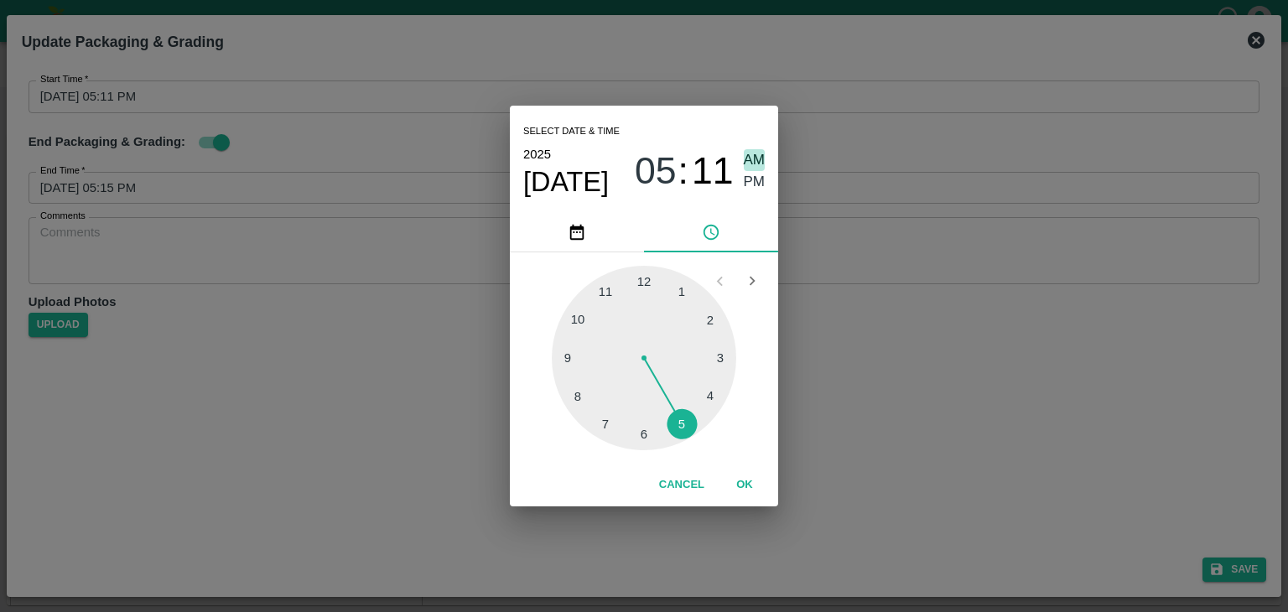
click at [754, 156] on span "AM" at bounding box center [755, 160] width 22 height 23
type input "[DATE] 05:11 AM"
checkbox input "true"
click at [560, 356] on div at bounding box center [644, 358] width 184 height 184
type input "[DATE] 09:11 AM"
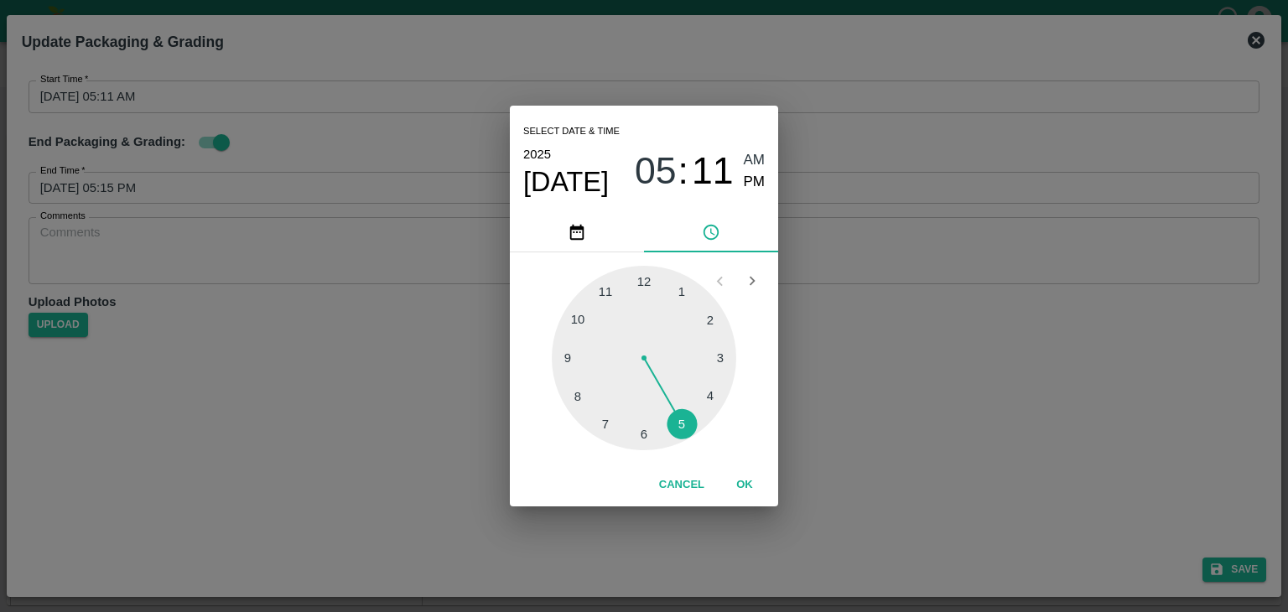
checkbox input "true"
click at [560, 356] on div at bounding box center [644, 358] width 184 height 184
type input "[DATE] 09:45 AM"
click at [745, 476] on button "OK" at bounding box center [745, 484] width 54 height 29
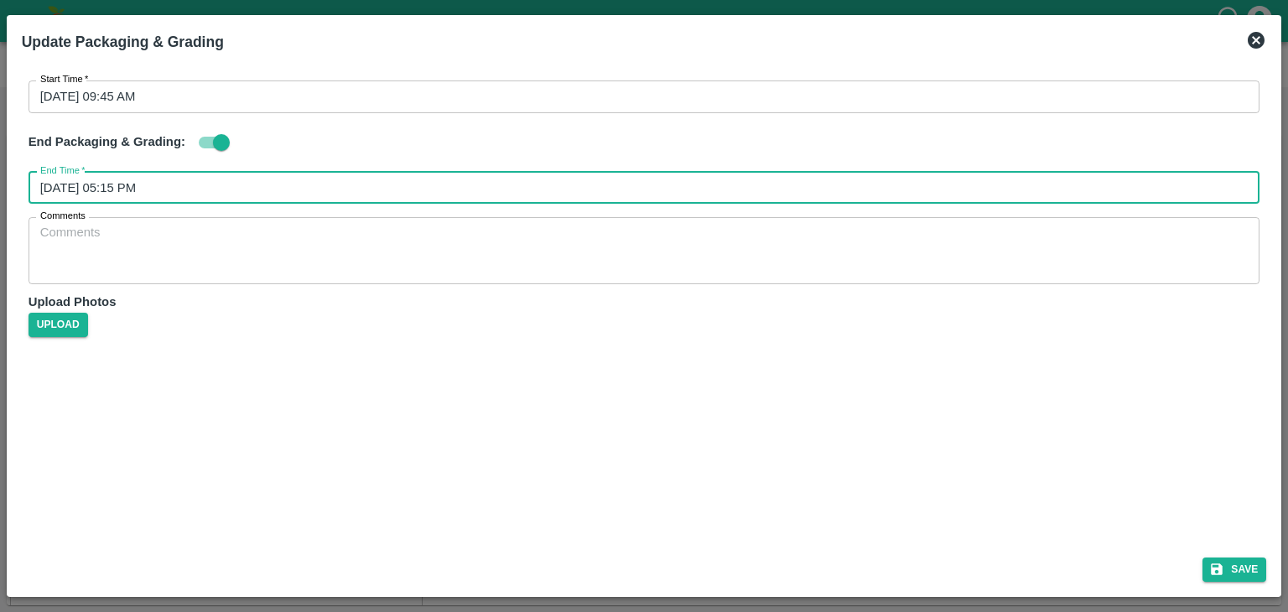
click at [461, 195] on input "[DATE] 05:15 PM" at bounding box center [639, 188] width 1220 height 32
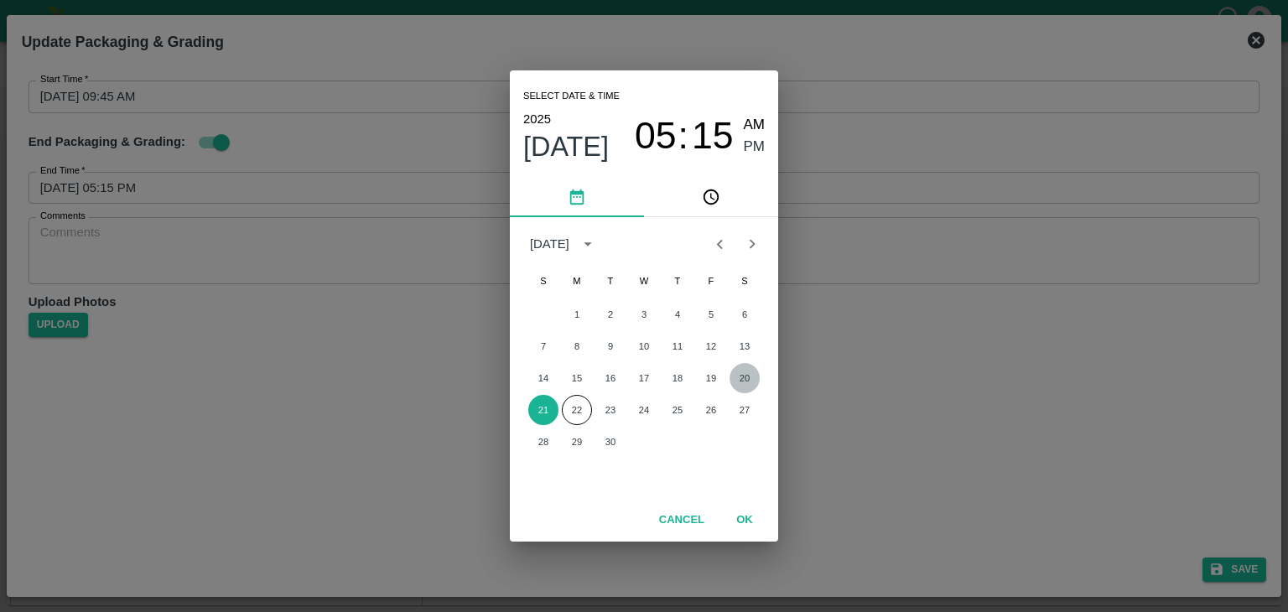
click at [744, 374] on button "20" at bounding box center [744, 378] width 30 height 30
checkbox input "true"
type input "[DATE] 05:15 PM"
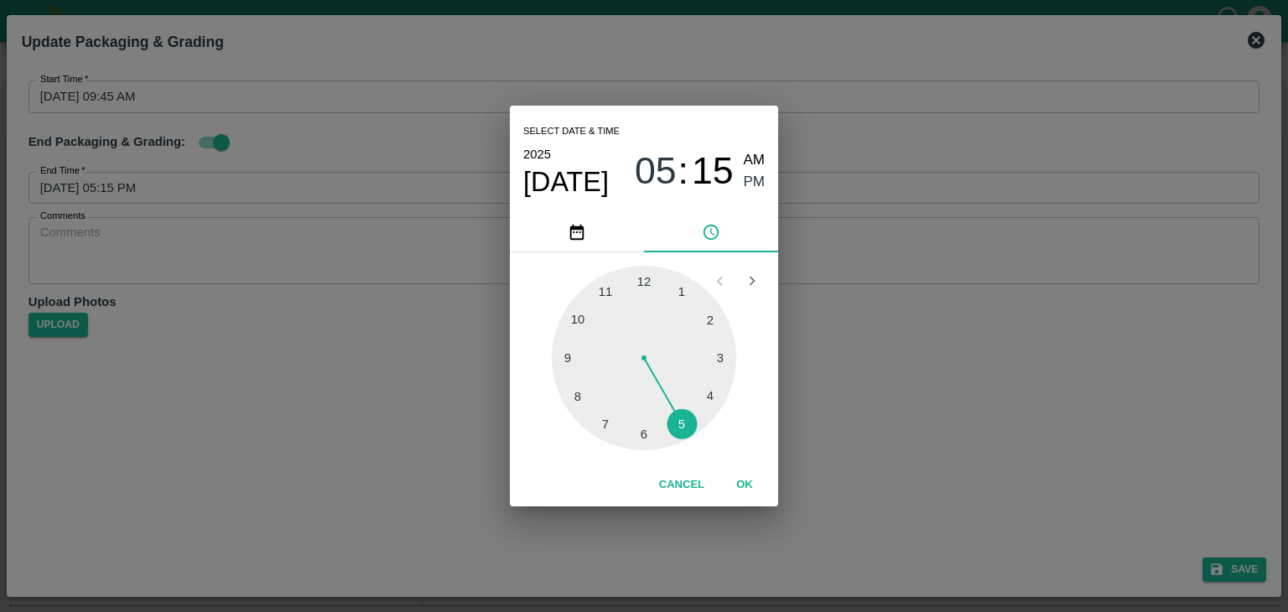
click at [675, 450] on div "1 2 3 4 5 6 7 8 9 10 11 12" at bounding box center [643, 358] width 241 height 184
drag, startPoint x: 675, startPoint y: 450, endPoint x: 661, endPoint y: 424, distance: 29.6
click at [661, 424] on div "1 2 3 4 5 6 7 8 9 10 11 12" at bounding box center [643, 358] width 241 height 184
checkbox input "true"
type input "[DATE] 06:15 PM"
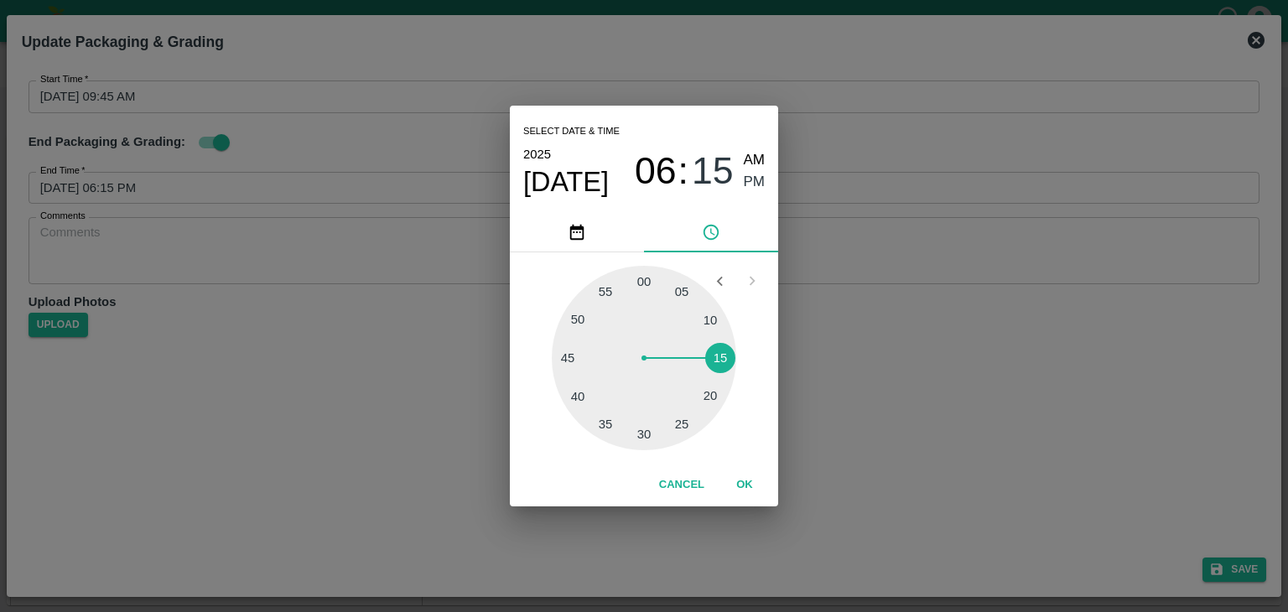
click at [661, 424] on div at bounding box center [644, 358] width 184 height 184
checkbox input "true"
type input "[DATE] 06:28 PM"
click at [661, 424] on div at bounding box center [644, 358] width 184 height 184
click at [754, 178] on span "PM" at bounding box center [755, 182] width 22 height 23
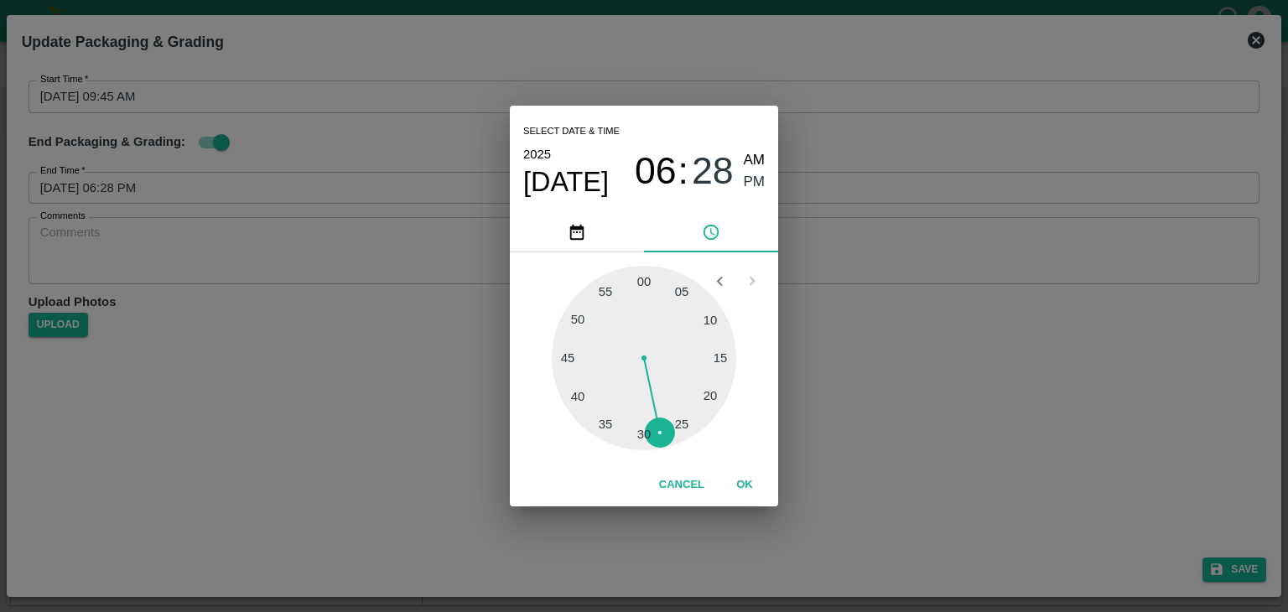
click at [749, 480] on button "OK" at bounding box center [745, 484] width 54 height 29
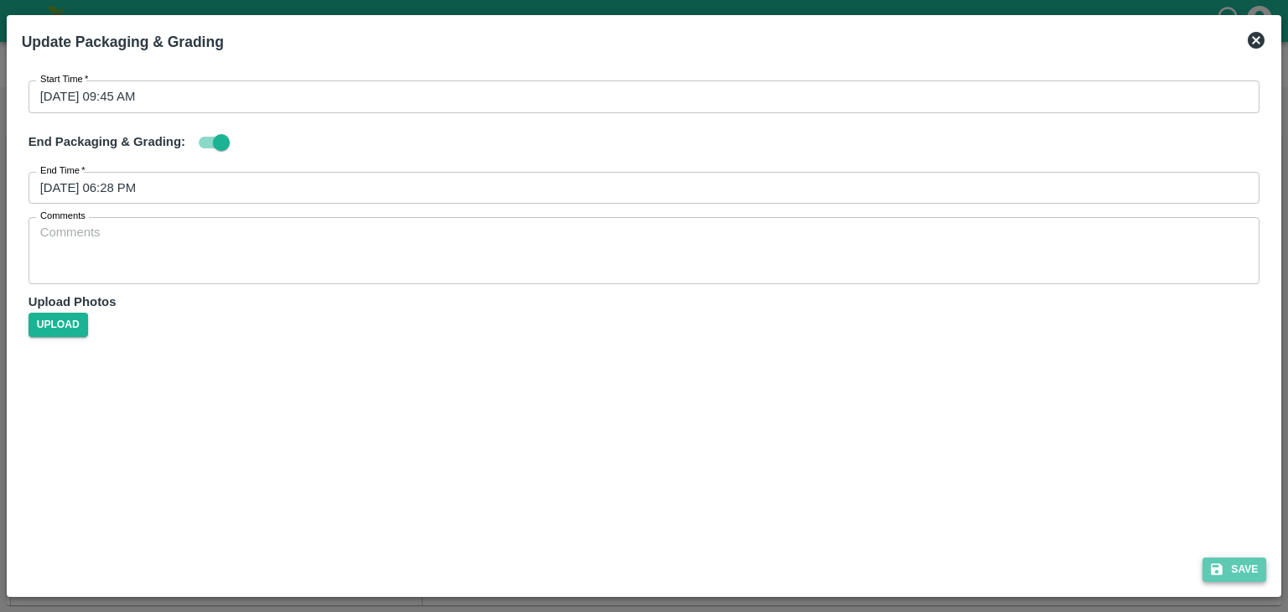
click at [1223, 564] on icon "submit" at bounding box center [1216, 569] width 15 height 15
checkbox input "true"
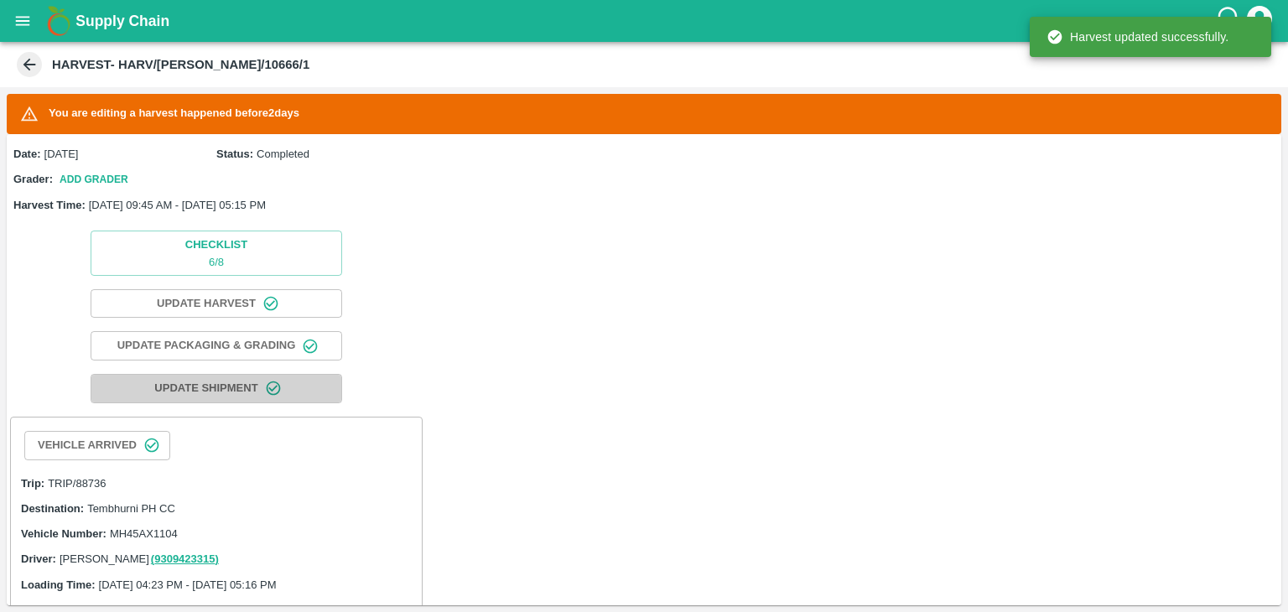
click at [215, 376] on button "Update Shipment" at bounding box center [216, 388] width 251 height 29
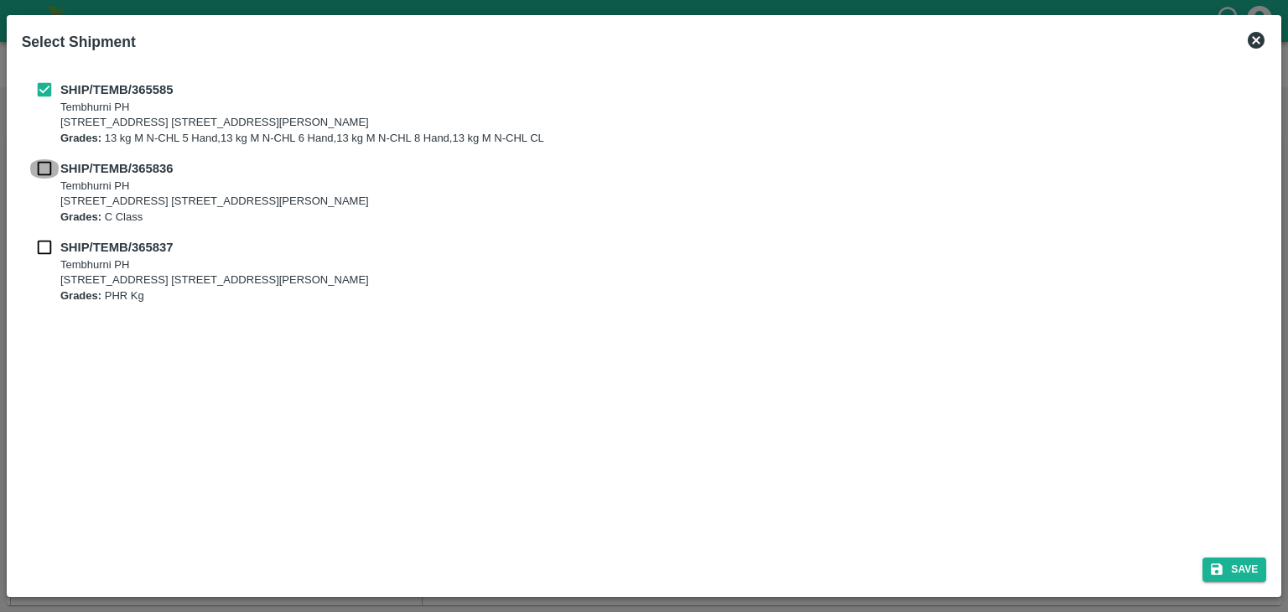
click at [48, 169] on input "checkbox" at bounding box center [45, 168] width 32 height 18
checkbox input "true"
drag, startPoint x: 44, startPoint y: 233, endPoint x: 43, endPoint y: 246, distance: 12.7
click at [43, 246] on div "SHIP/TEMB/365585 [STREET_ADDRESS] E-5, YASHSHREE INDUSTRIES, M.I.D.C., A/P TEMB…" at bounding box center [644, 192] width 1245 height 250
click at [43, 246] on input "checkbox" at bounding box center [45, 247] width 32 height 18
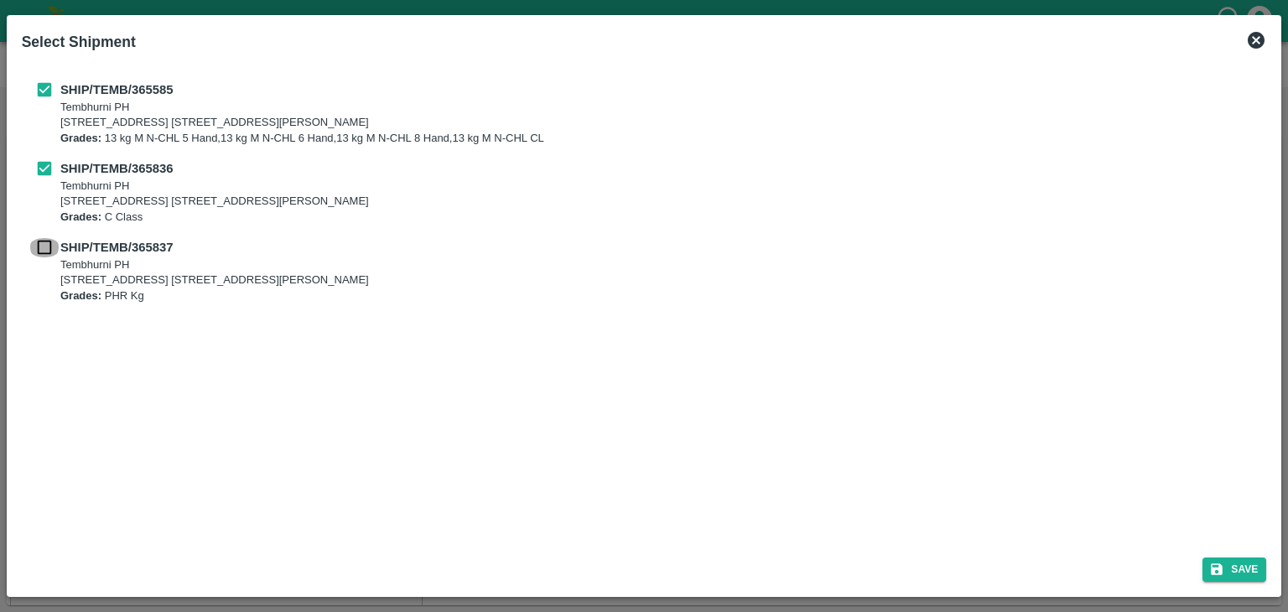
checkbox input "true"
click at [1209, 564] on icon "submit" at bounding box center [1216, 569] width 15 height 15
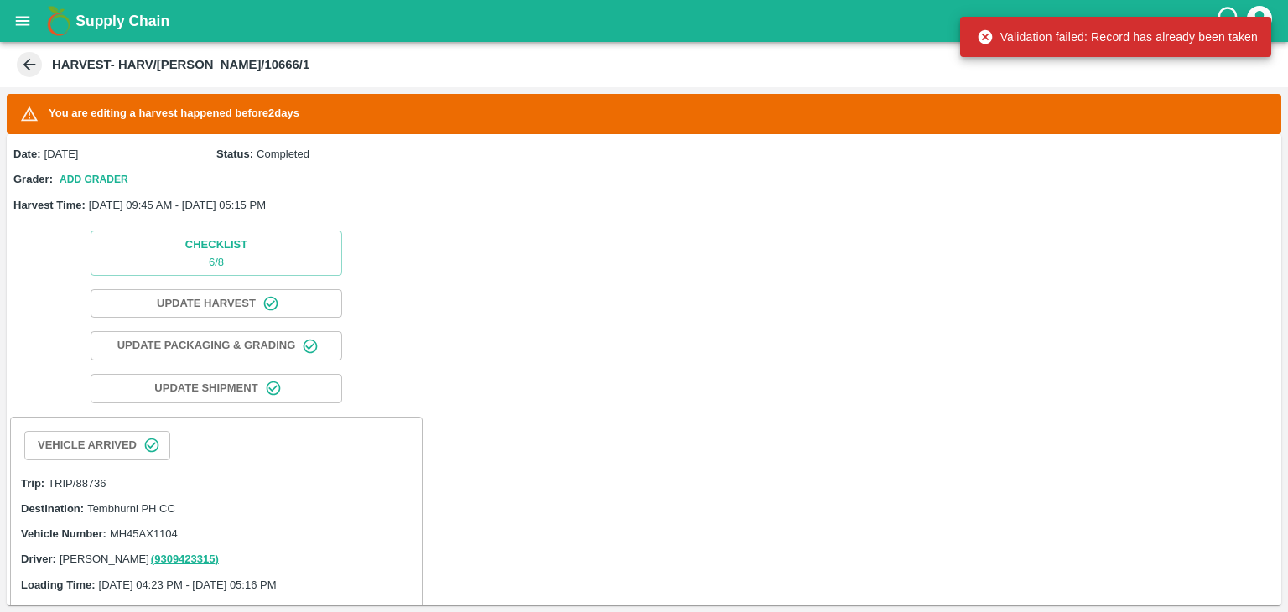
scroll to position [511, 0]
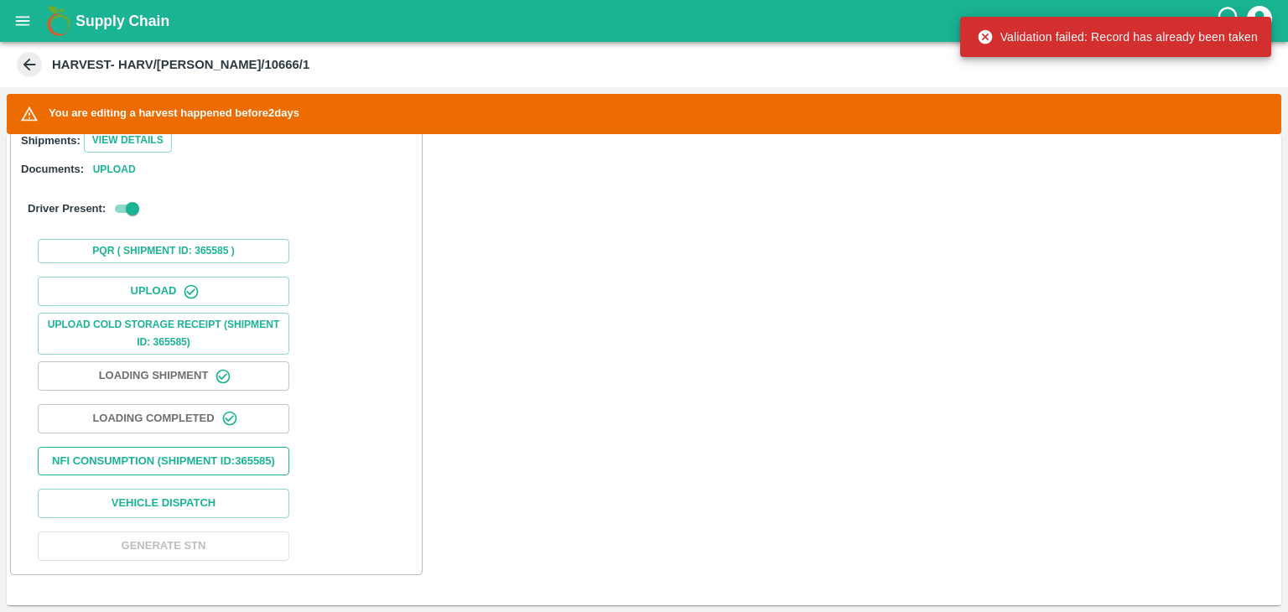
click at [225, 464] on button "Nfi Consumption (SHIPMENT ID: 365585 )" at bounding box center [163, 461] width 251 height 29
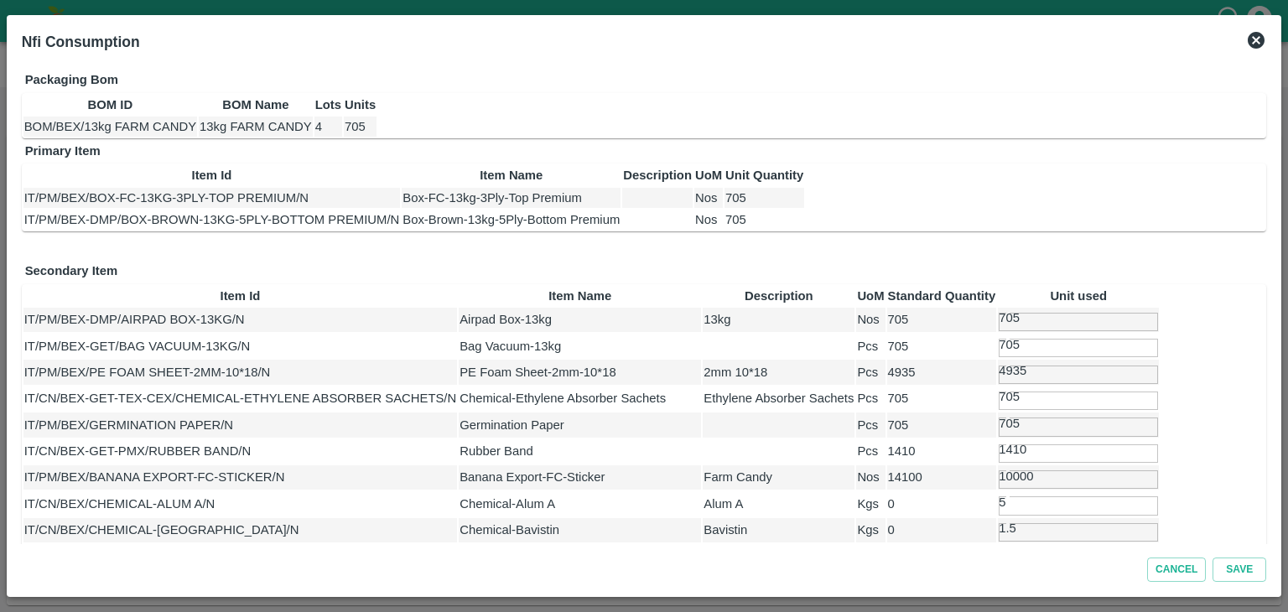
click at [1259, 37] on icon at bounding box center [1256, 40] width 20 height 20
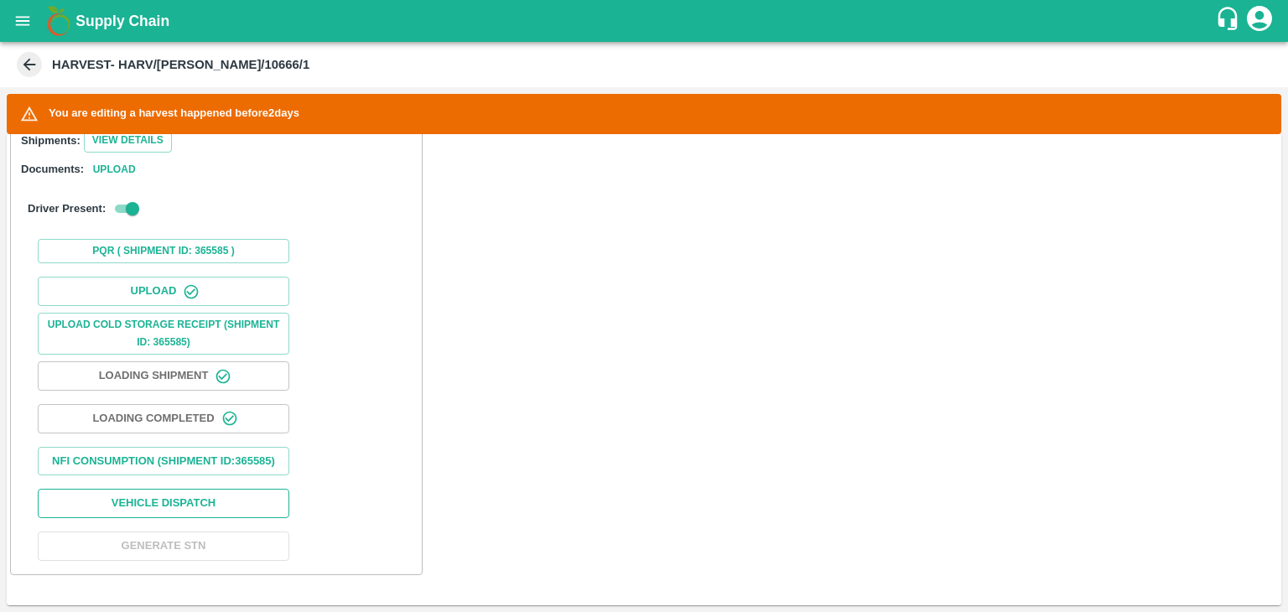
click at [188, 505] on button "Vehicle Dispatch" at bounding box center [163, 503] width 251 height 29
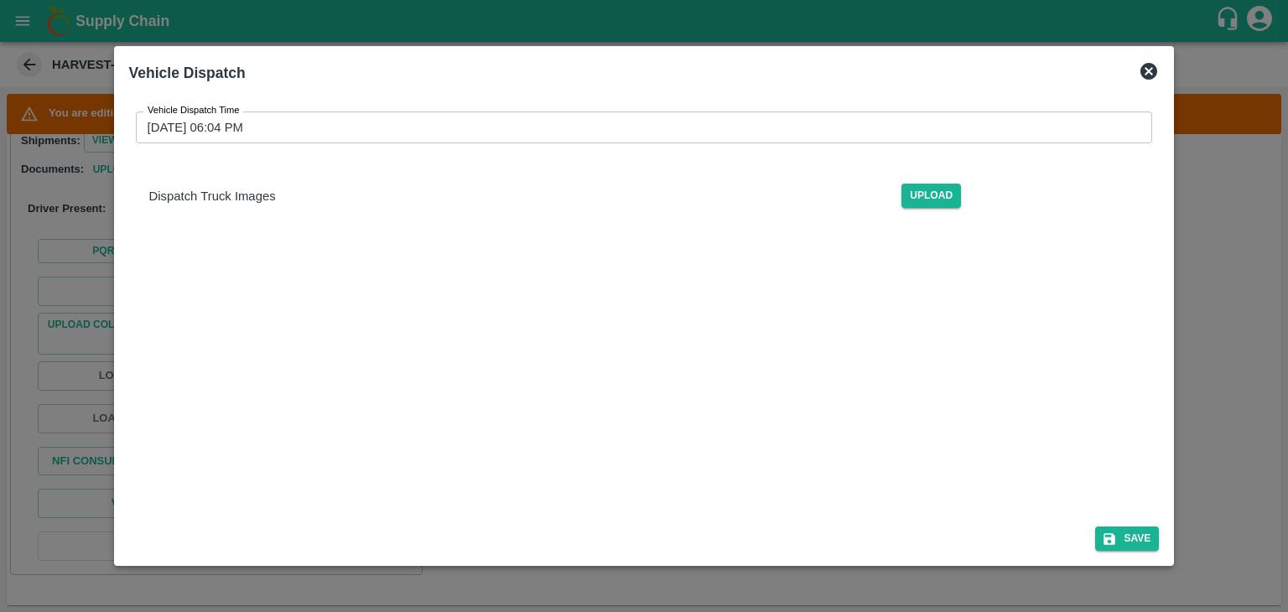
drag, startPoint x: 749, startPoint y: 148, endPoint x: 761, endPoint y: 132, distance: 20.3
click at [761, 132] on div "Vehicle Dispatch Time [DATE] 06:04 PM Vehicle Dispatch Time Dispatch Truck Imag…" at bounding box center [644, 166] width 1030 height 137
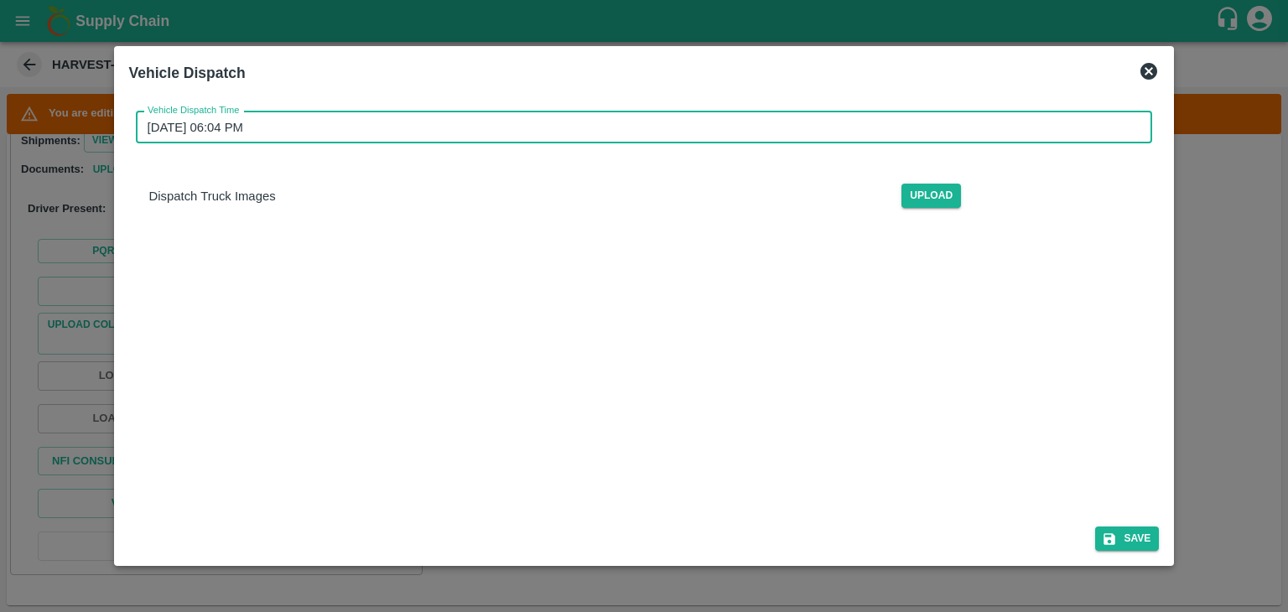
click at [761, 132] on input "[DATE] 06:04 PM" at bounding box center [638, 127] width 1005 height 32
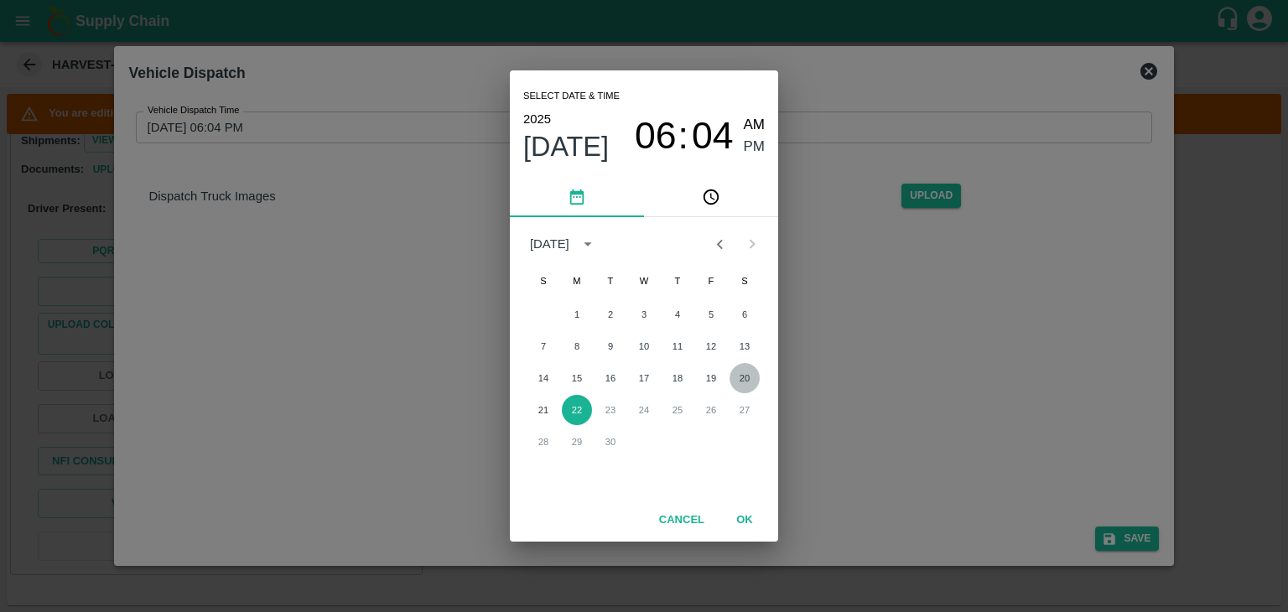
click at [739, 376] on button "20" at bounding box center [744, 378] width 30 height 30
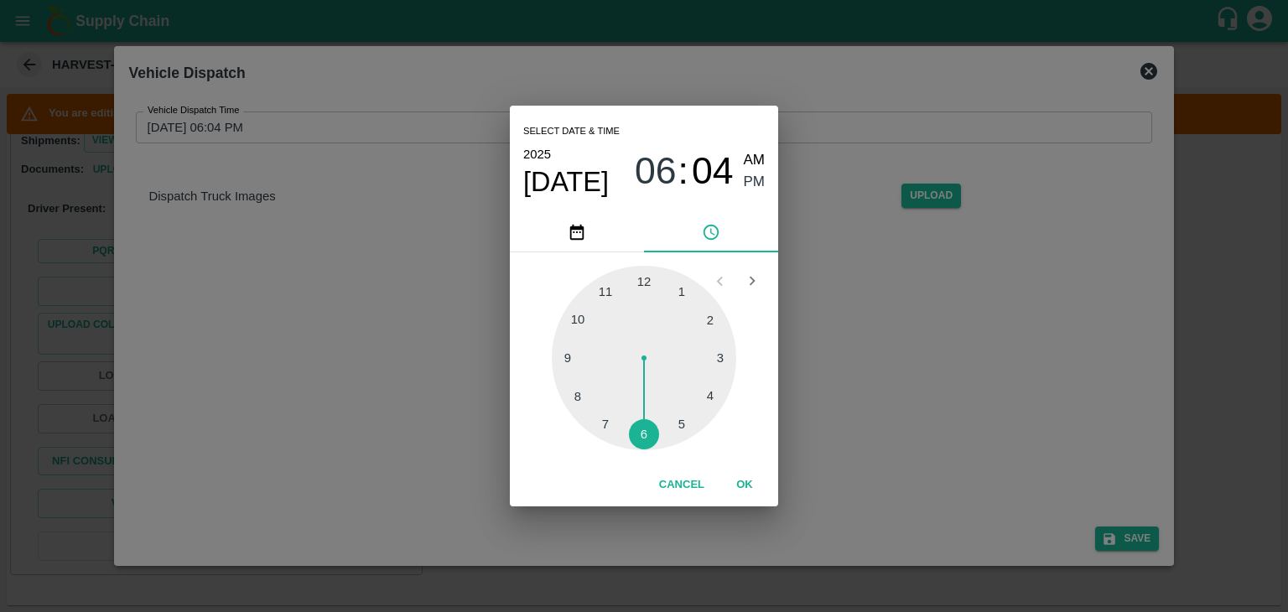
click at [647, 438] on div at bounding box center [644, 358] width 184 height 184
type input "[DATE] 06:30 PM"
click at [751, 477] on button "OK" at bounding box center [745, 484] width 54 height 29
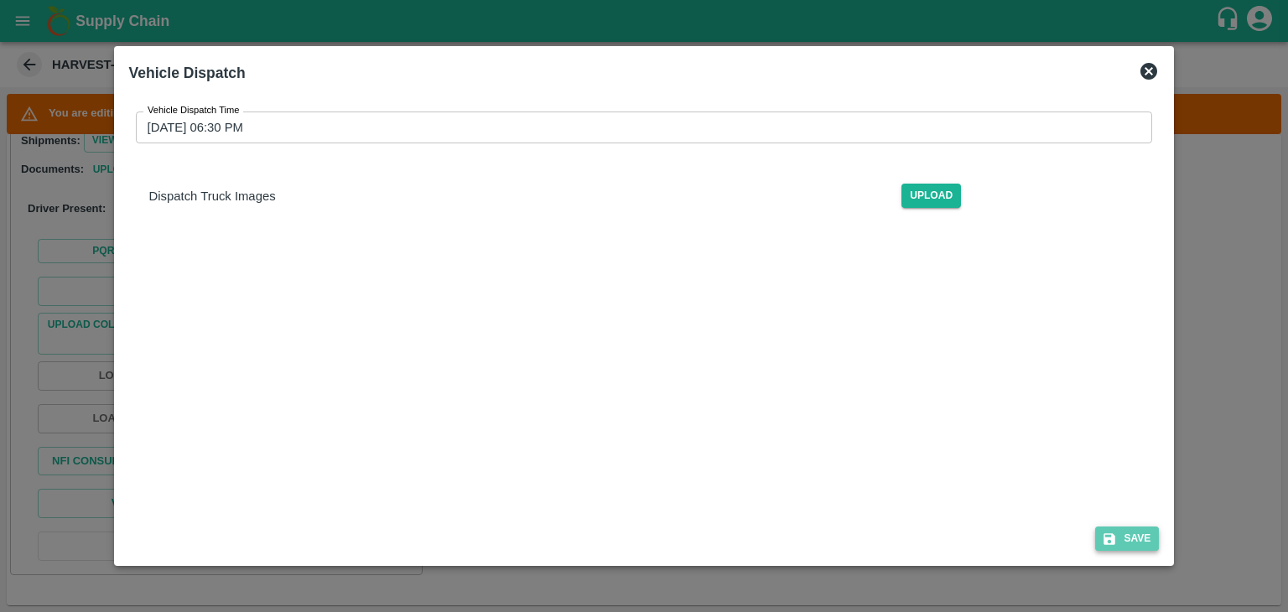
click at [1135, 539] on button "Save" at bounding box center [1127, 538] width 64 height 24
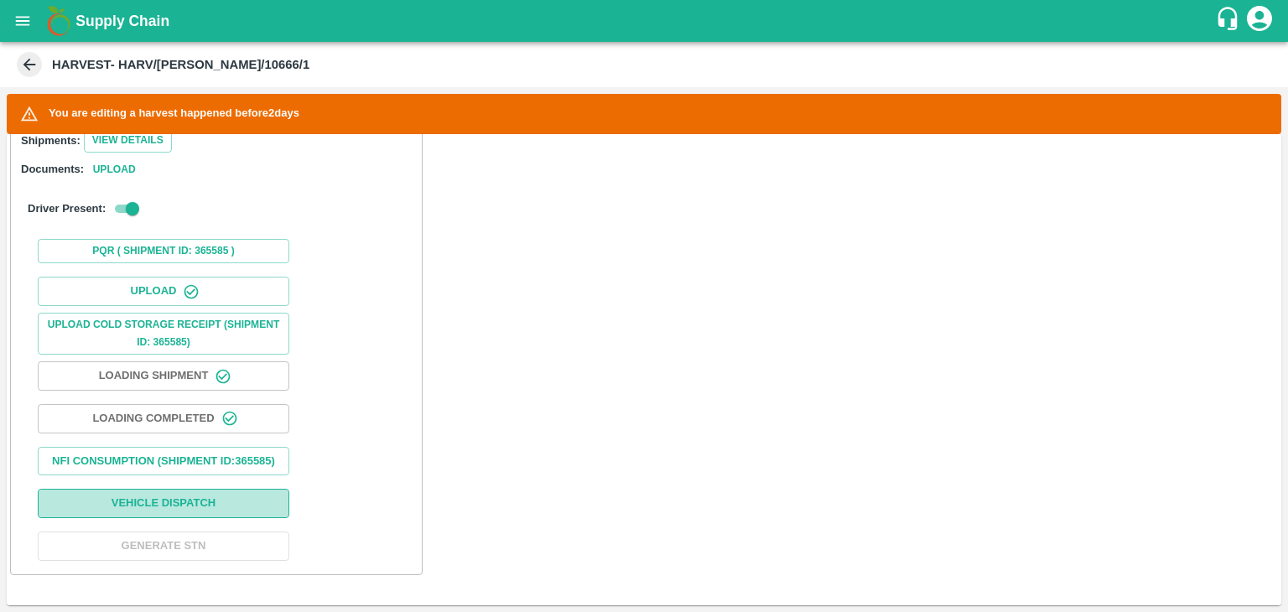
click at [239, 491] on button "Vehicle Dispatch" at bounding box center [163, 503] width 251 height 29
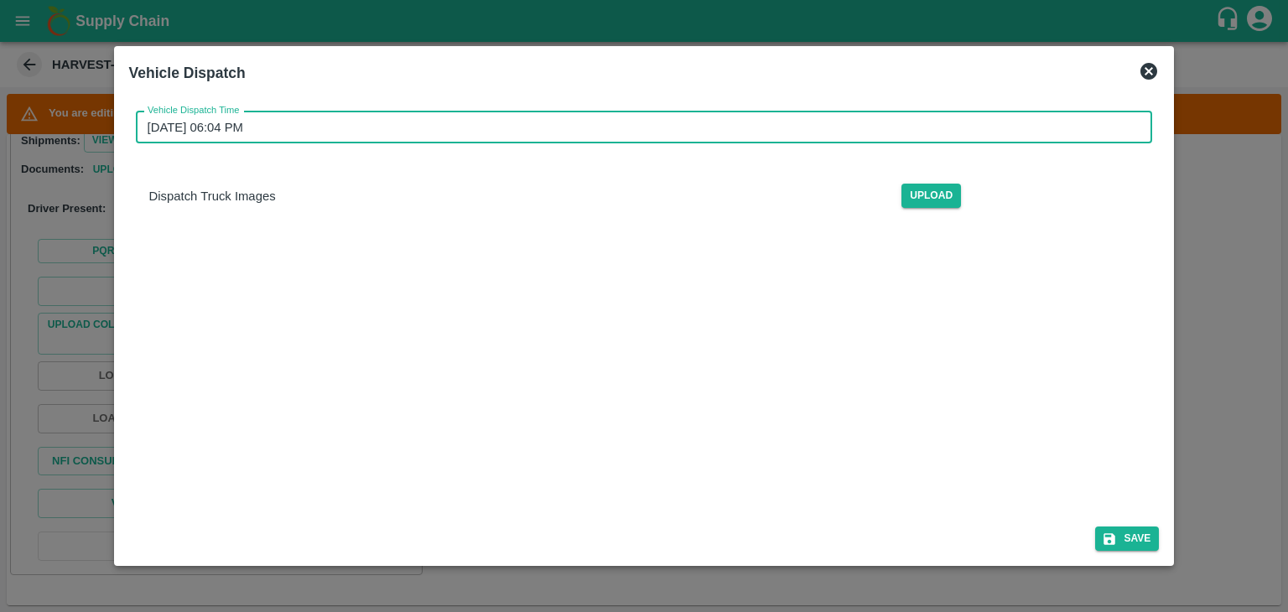
click at [636, 125] on input "[DATE] 06:04 PM" at bounding box center [638, 127] width 1005 height 32
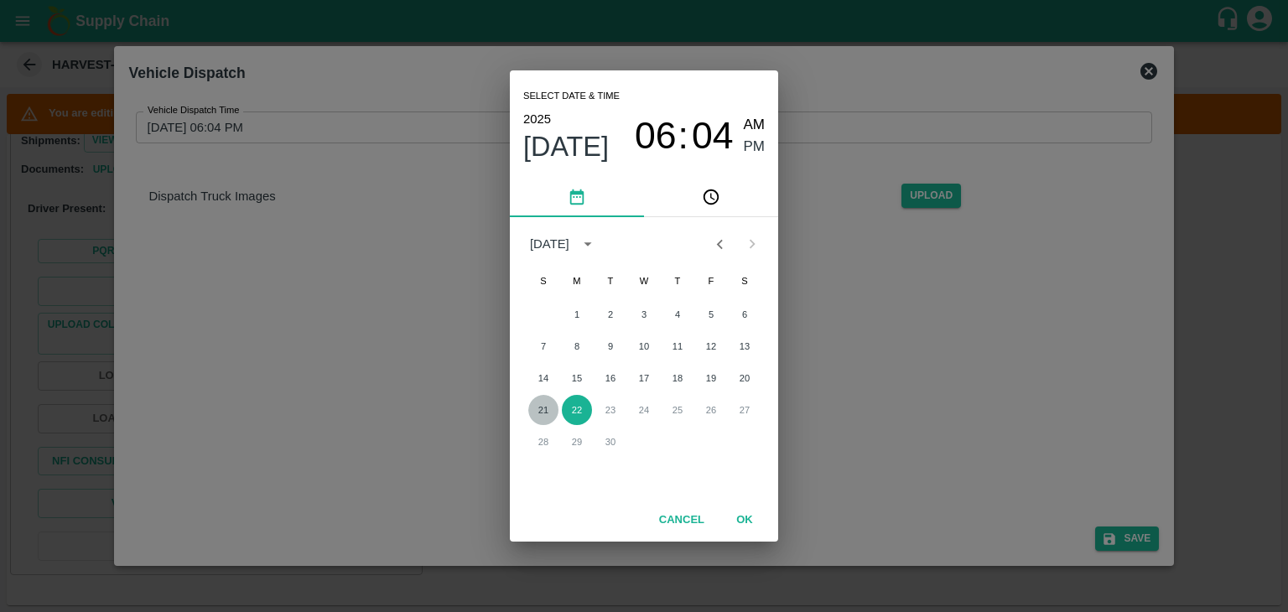
click at [547, 407] on button "21" at bounding box center [543, 410] width 30 height 30
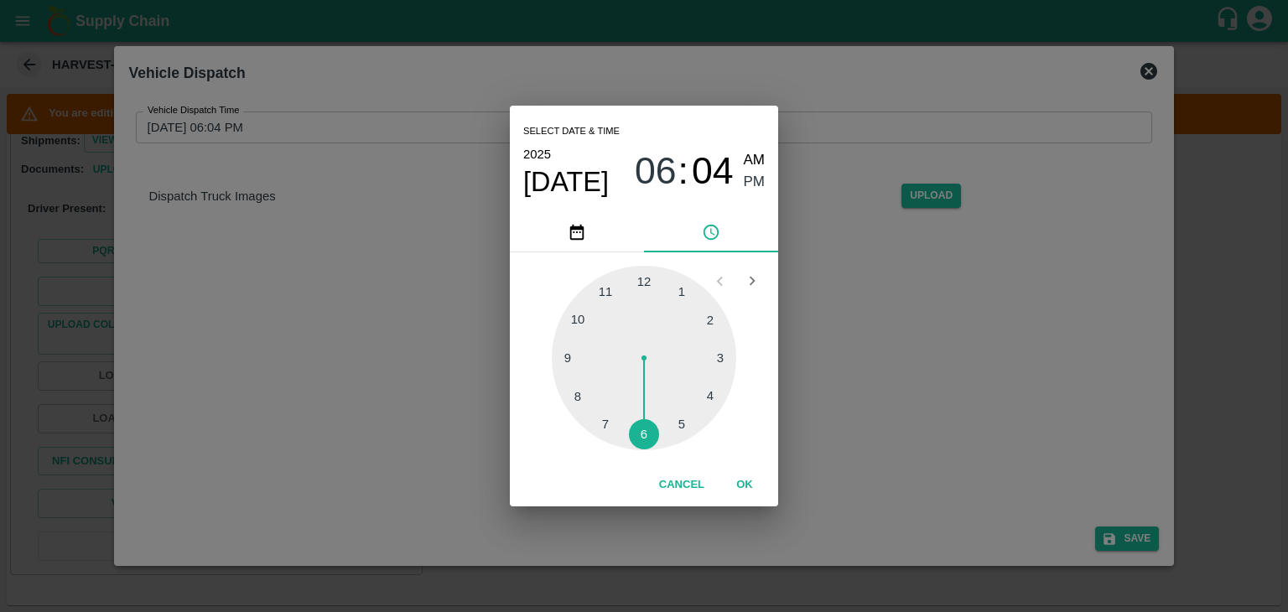
click at [645, 439] on div at bounding box center [644, 358] width 184 height 184
type input "[DATE] 06:30 PM"
click at [745, 479] on button "OK" at bounding box center [745, 484] width 54 height 29
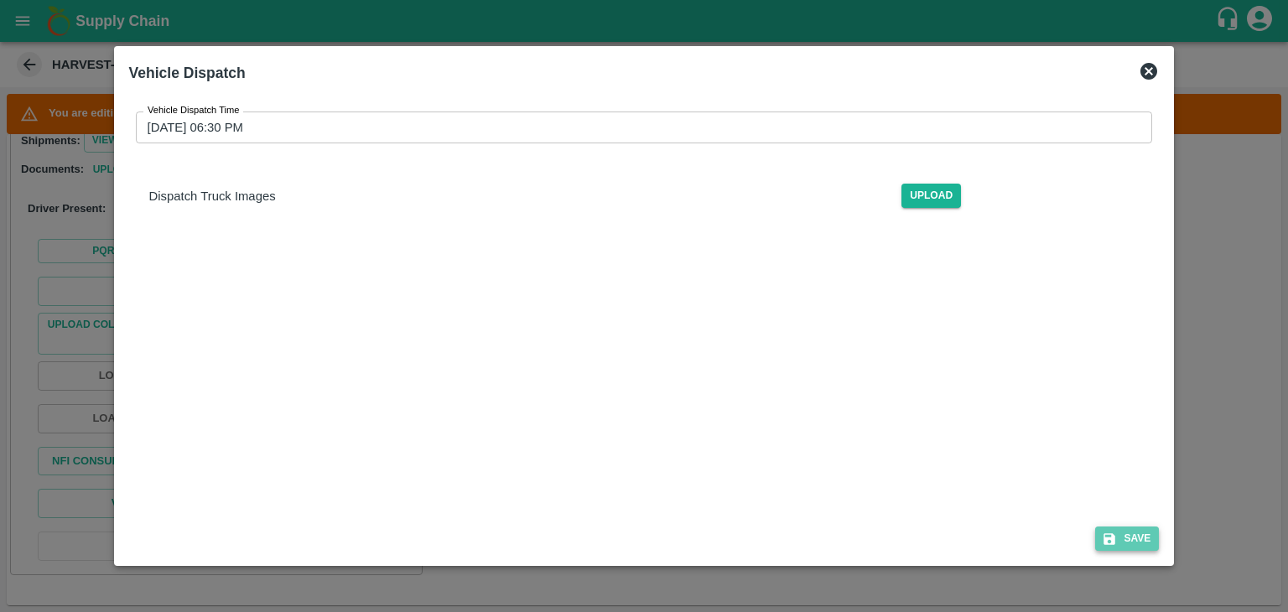
click at [1127, 538] on button "Save" at bounding box center [1127, 538] width 64 height 24
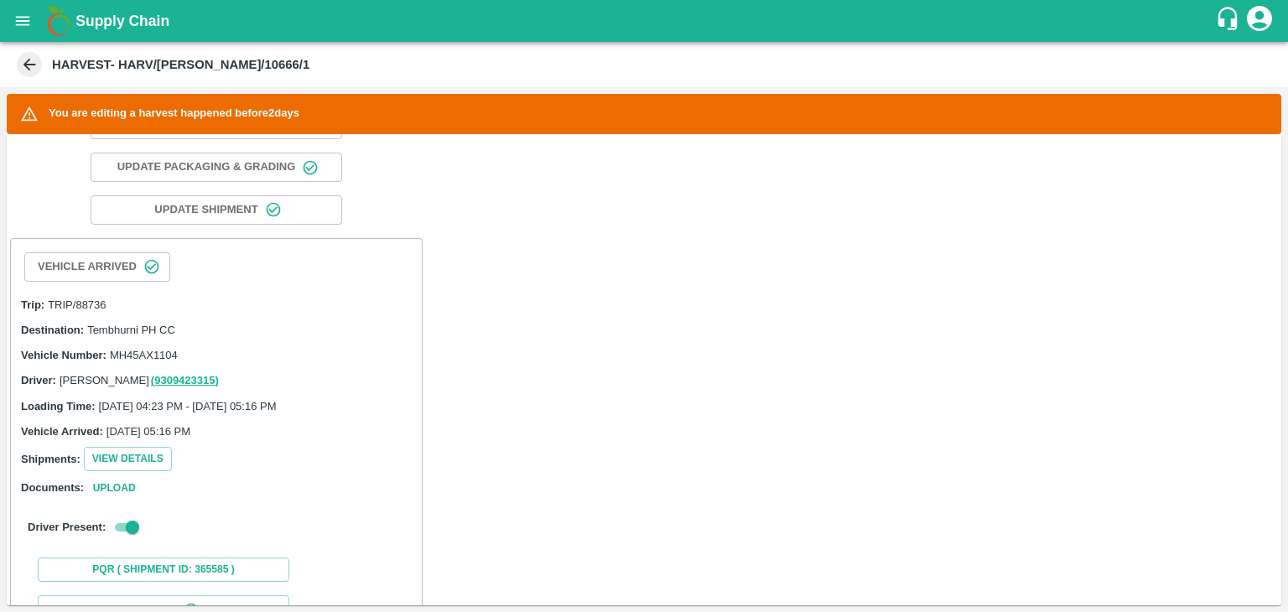
scroll to position [178, 0]
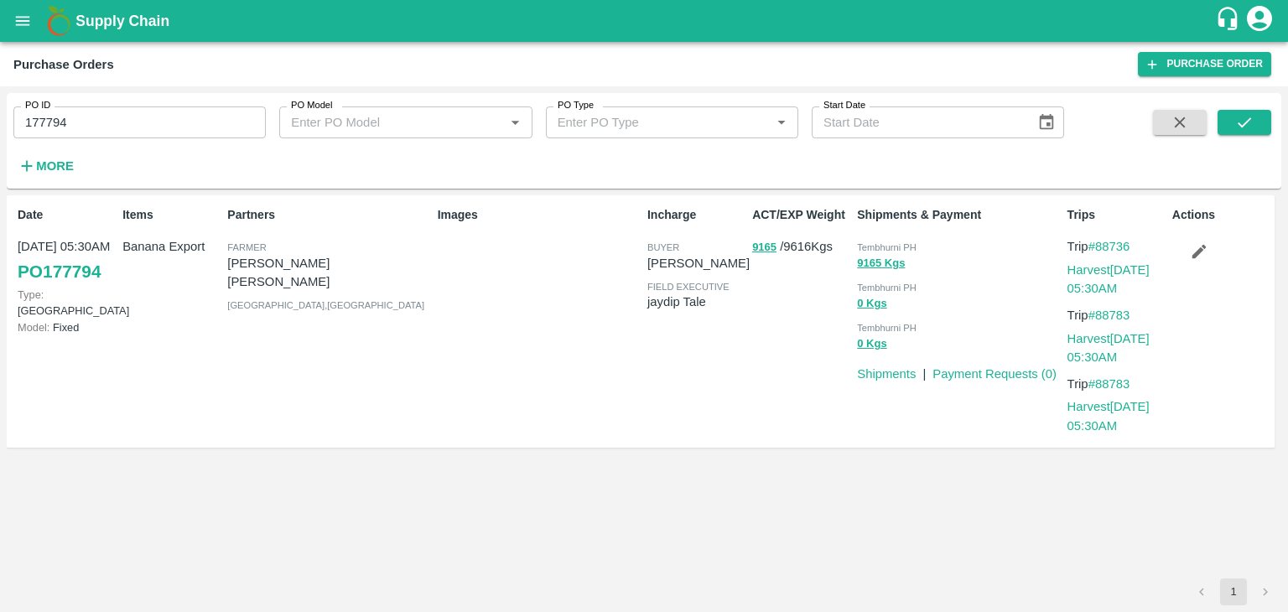
click at [178, 125] on input "177794" at bounding box center [139, 122] width 252 height 32
paste input "text"
type input "177974"
click at [1234, 117] on button "submit" at bounding box center [1244, 122] width 54 height 25
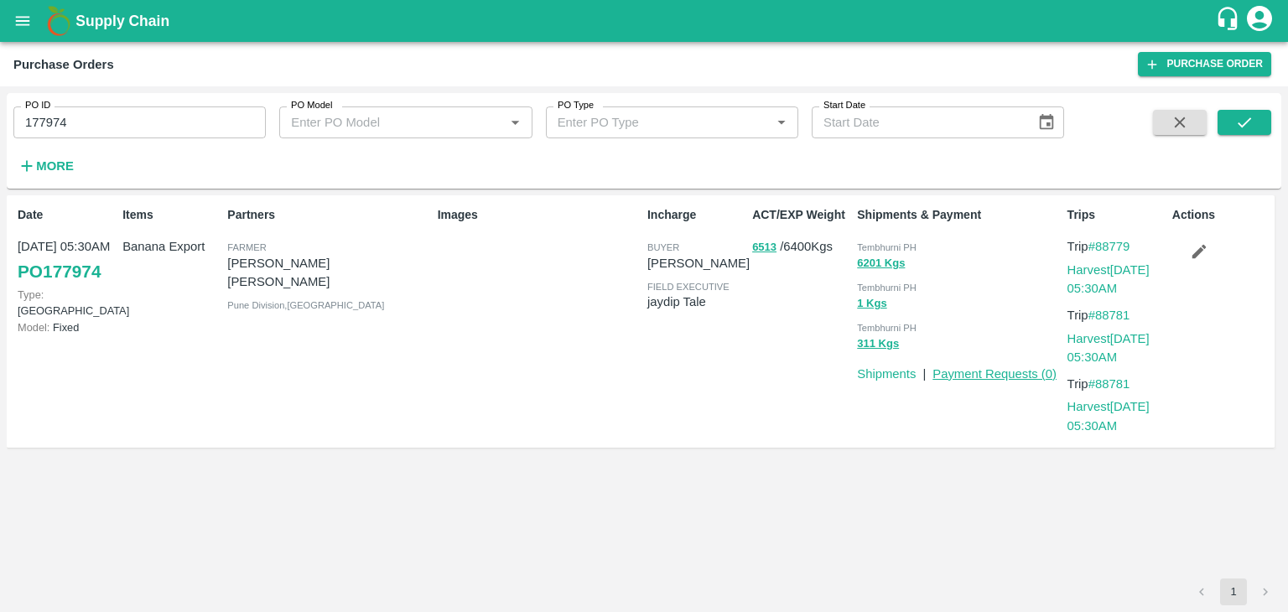
click at [1003, 371] on link "Payment Requests ( 0 )" at bounding box center [994, 373] width 124 height 13
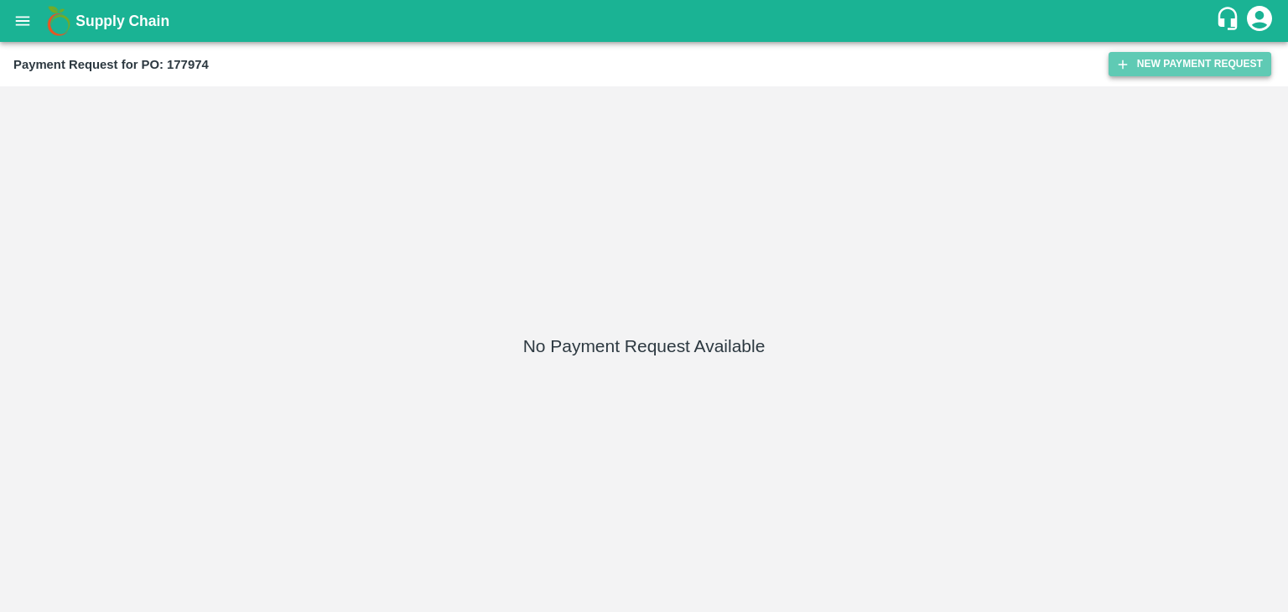
click at [1174, 67] on button "New Payment Request" at bounding box center [1189, 64] width 163 height 24
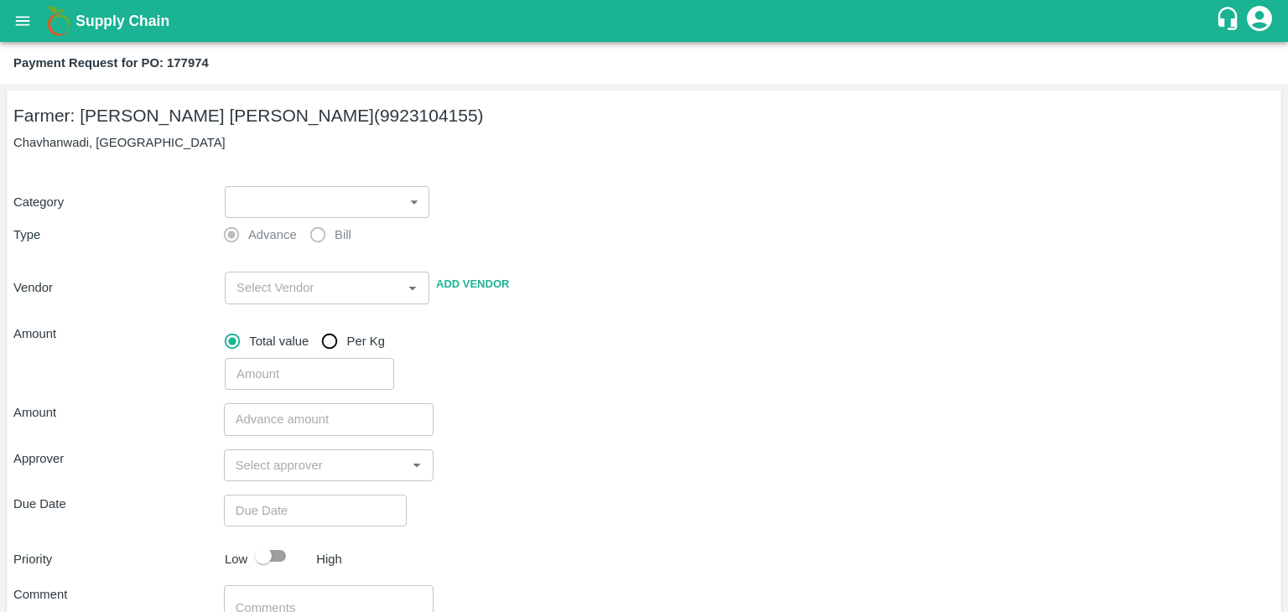
click at [248, 208] on body "Supply Chain Payment Request for PO: 177974 Farmer: [PERSON_NAME] [PERSON_NAME]…" at bounding box center [644, 306] width 1288 height 612
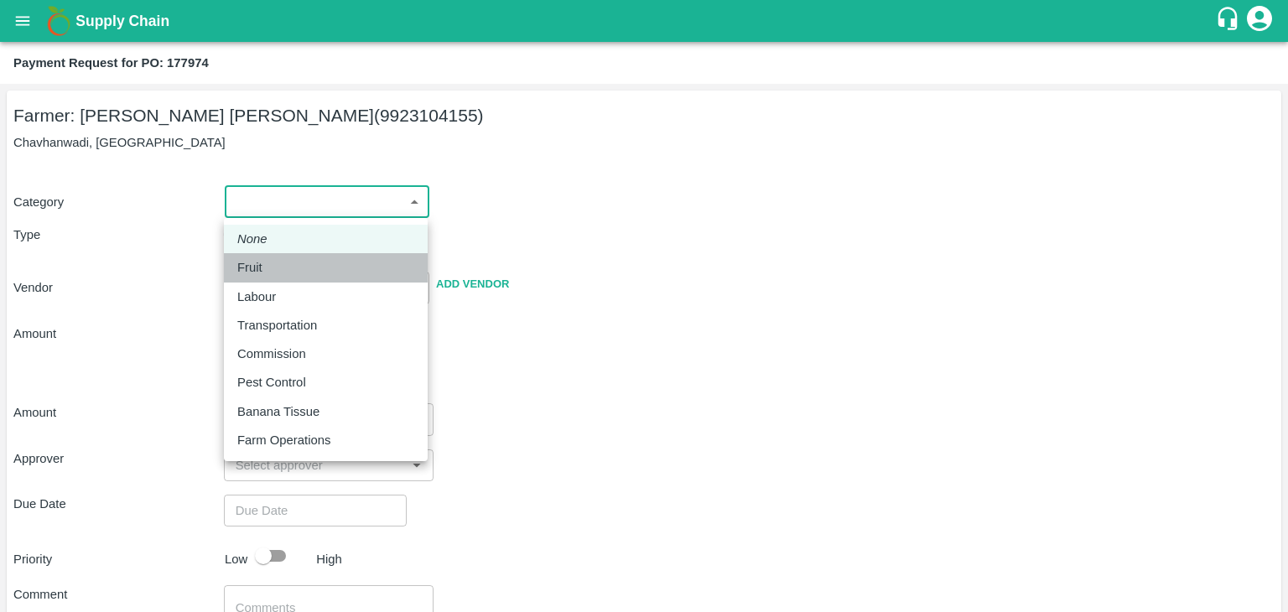
click at [276, 268] on div "Fruit" at bounding box center [325, 267] width 177 height 18
type input "1"
type input "[PERSON_NAME] [PERSON_NAME] - 9923104155(Farmer)"
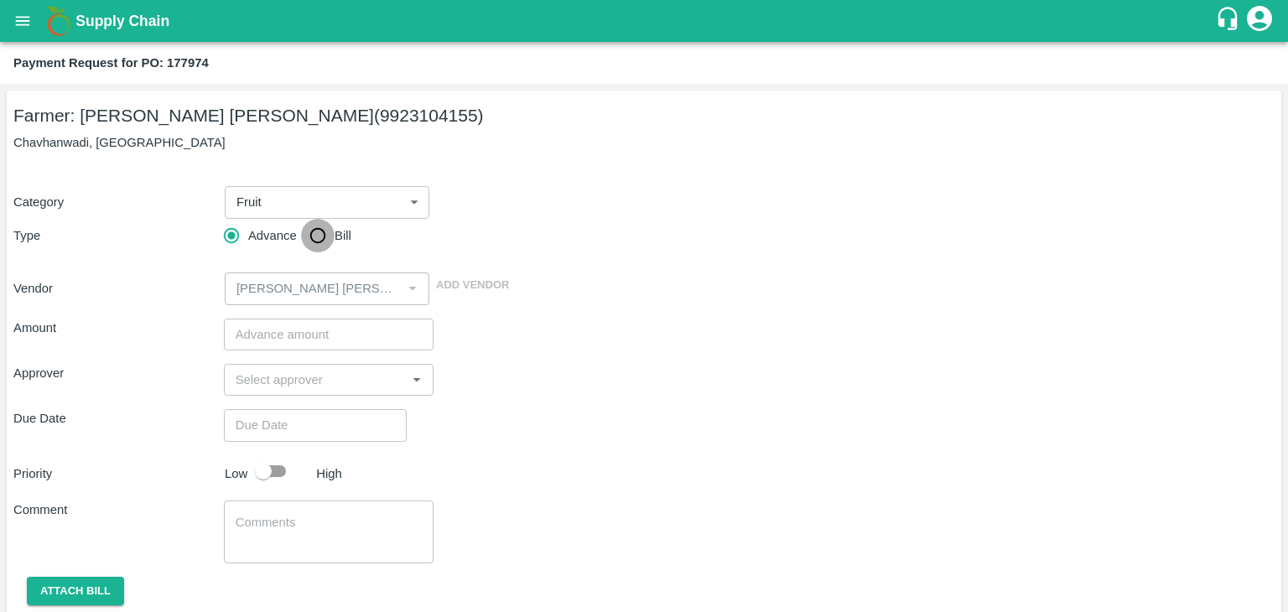
click at [308, 233] on input "Bill" at bounding box center [318, 236] width 34 height 34
radio input "true"
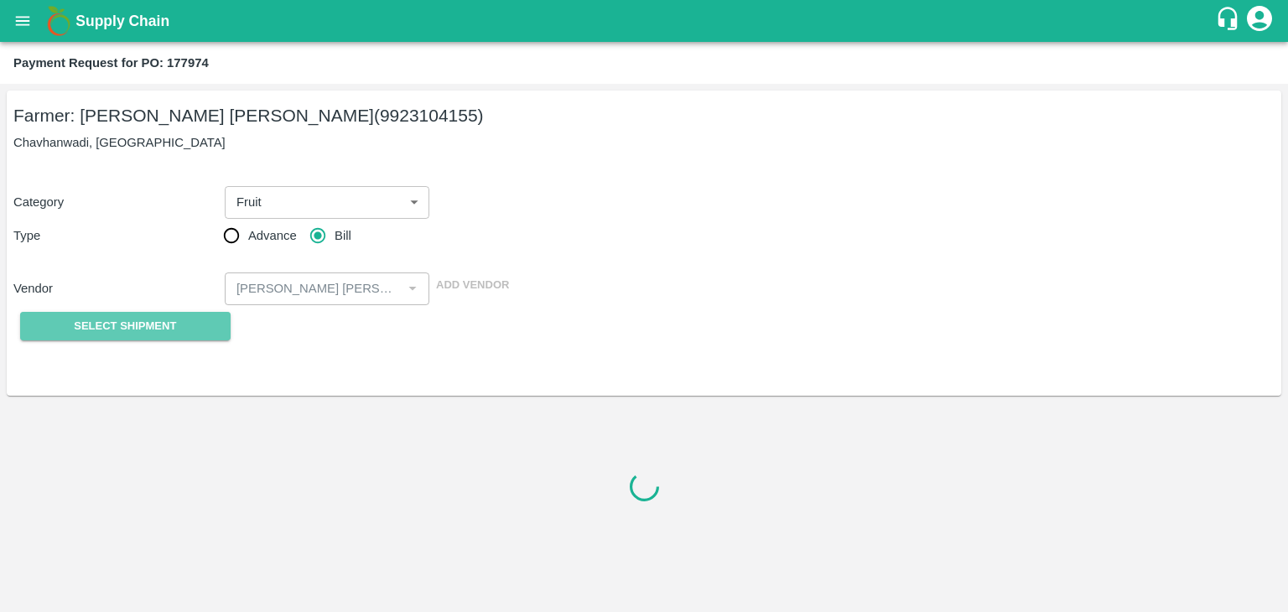
click at [148, 315] on button "Select Shipment" at bounding box center [125, 326] width 210 height 29
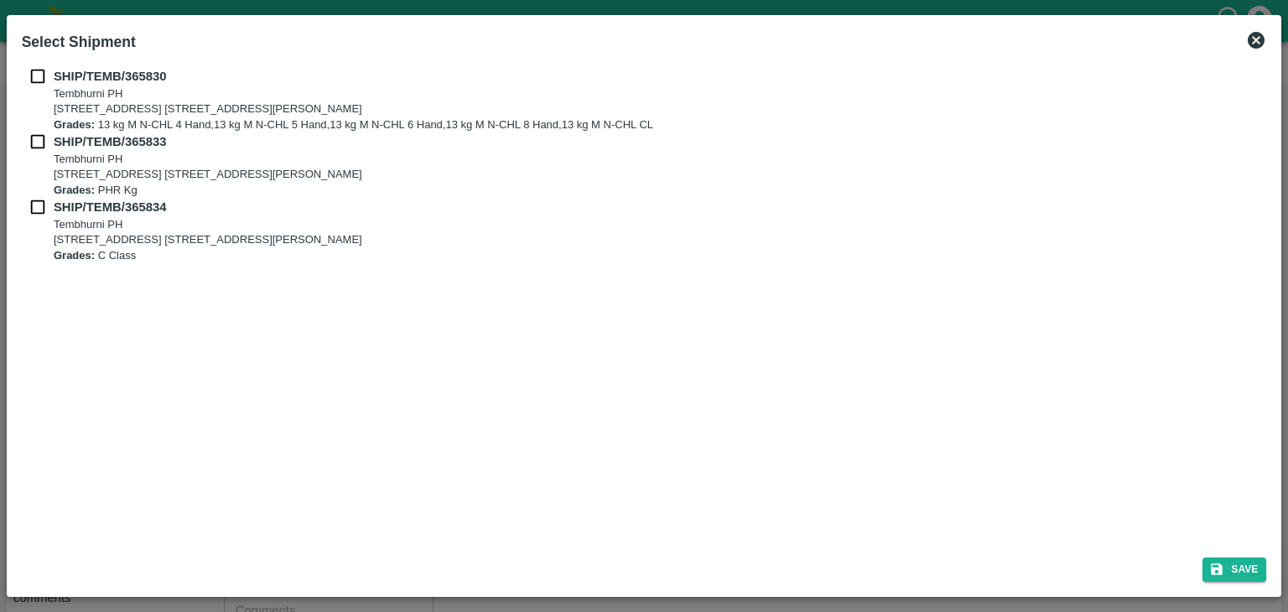
drag, startPoint x: 35, startPoint y: 71, endPoint x: 36, endPoint y: 142, distance: 70.4
click at [36, 142] on div "SHIP/TEMB/365830 [STREET_ADDRESS] E-5, YASHSHREE INDUSTRIES, M.I.D.C., A/P TEMB…" at bounding box center [644, 165] width 1245 height 196
click at [36, 142] on input "checkbox" at bounding box center [38, 141] width 32 height 18
checkbox input "true"
click at [37, 71] on input "checkbox" at bounding box center [38, 76] width 32 height 18
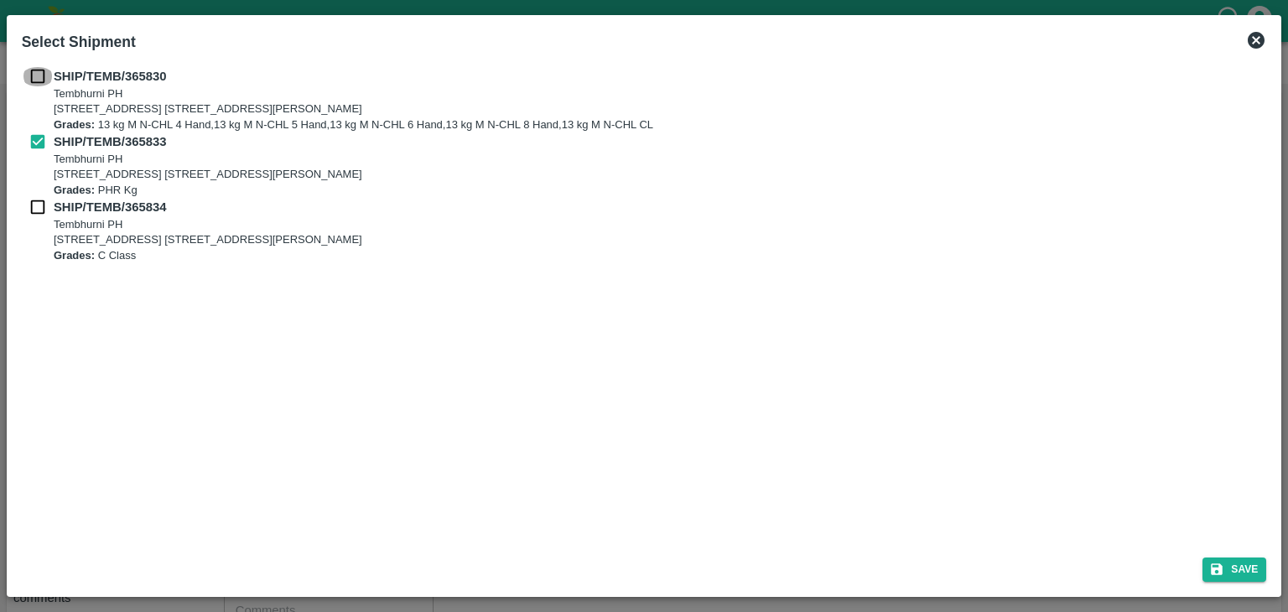
checkbox input "true"
click at [36, 203] on input "checkbox" at bounding box center [38, 207] width 32 height 18
checkbox input "true"
click at [1245, 560] on button "Save" at bounding box center [1234, 569] width 64 height 24
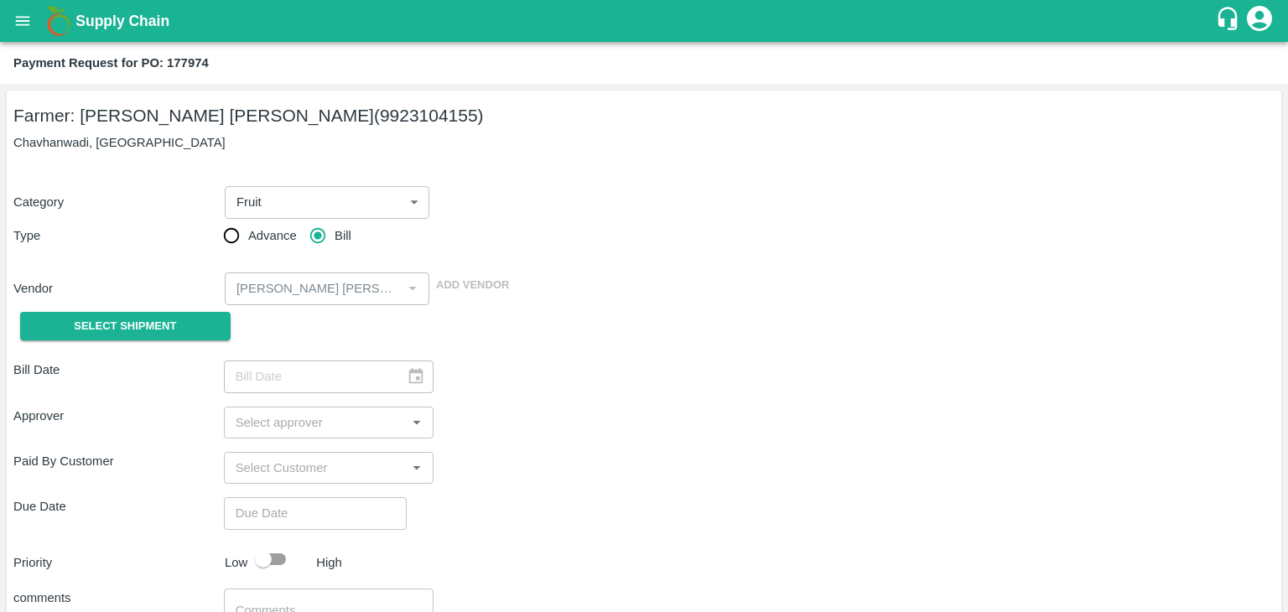
type input "[DATE]"
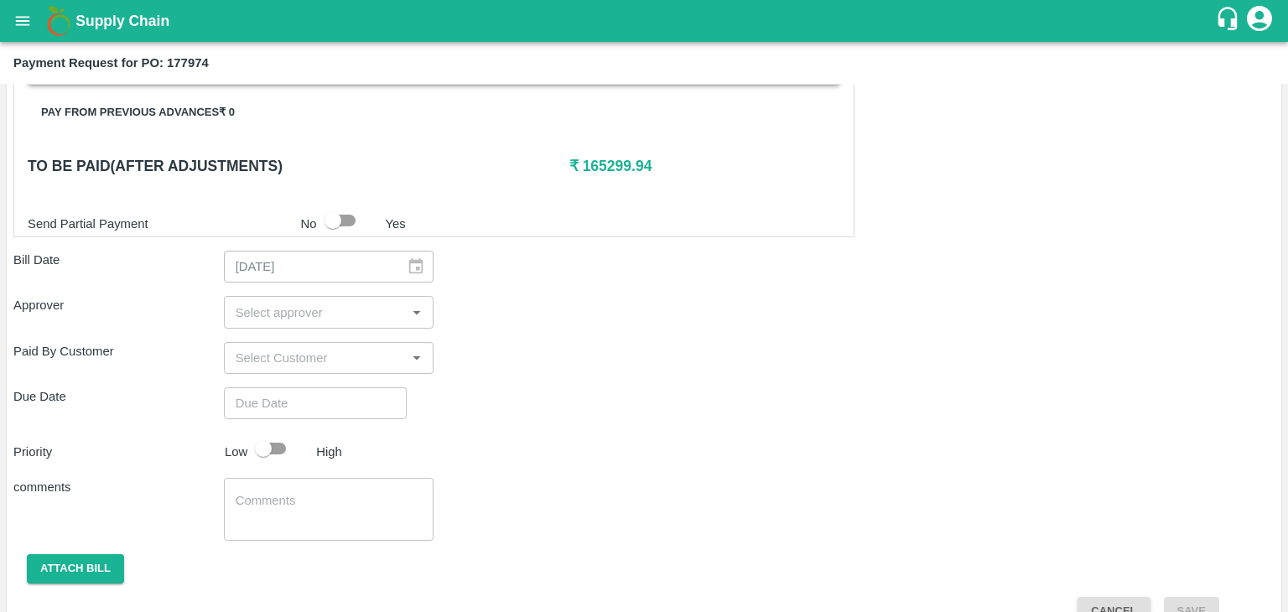
scroll to position [822, 0]
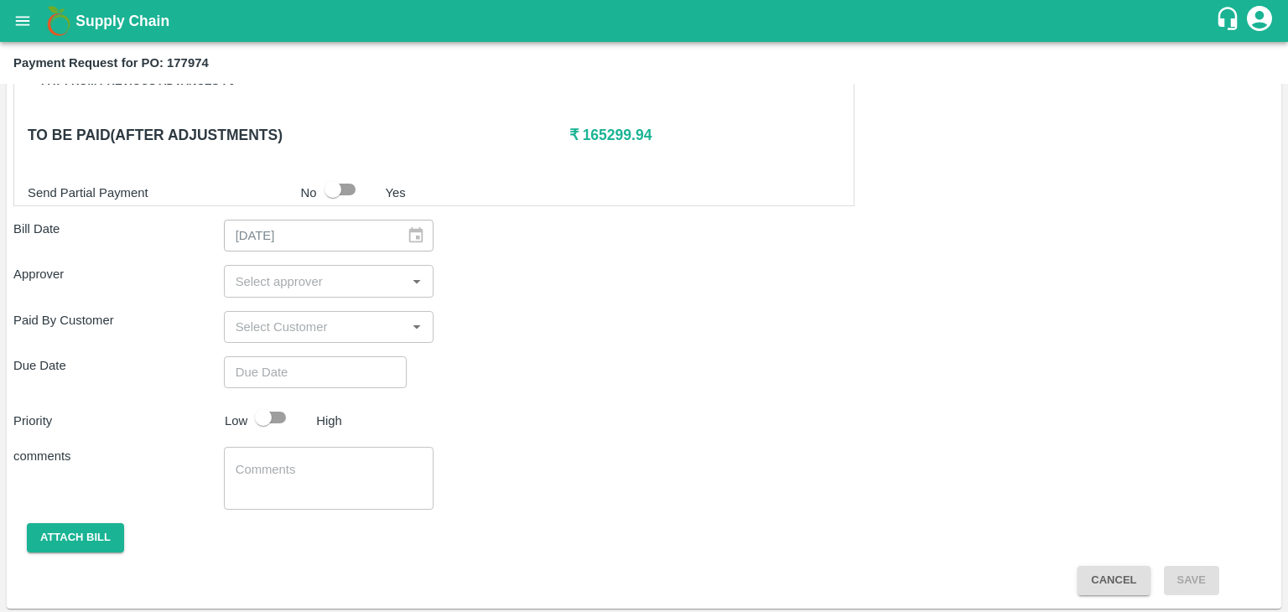
click at [285, 279] on input "input" at bounding box center [315, 281] width 173 height 22
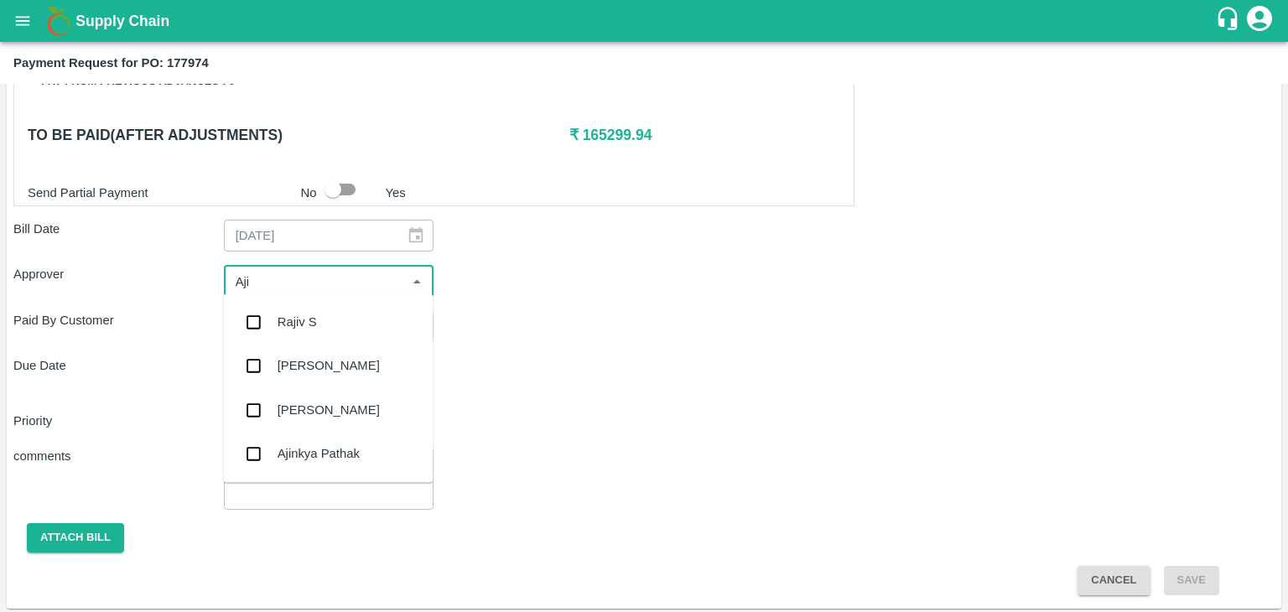
type input "Ajit"
click at [305, 324] on div "[PERSON_NAME]" at bounding box center [328, 322] width 102 height 18
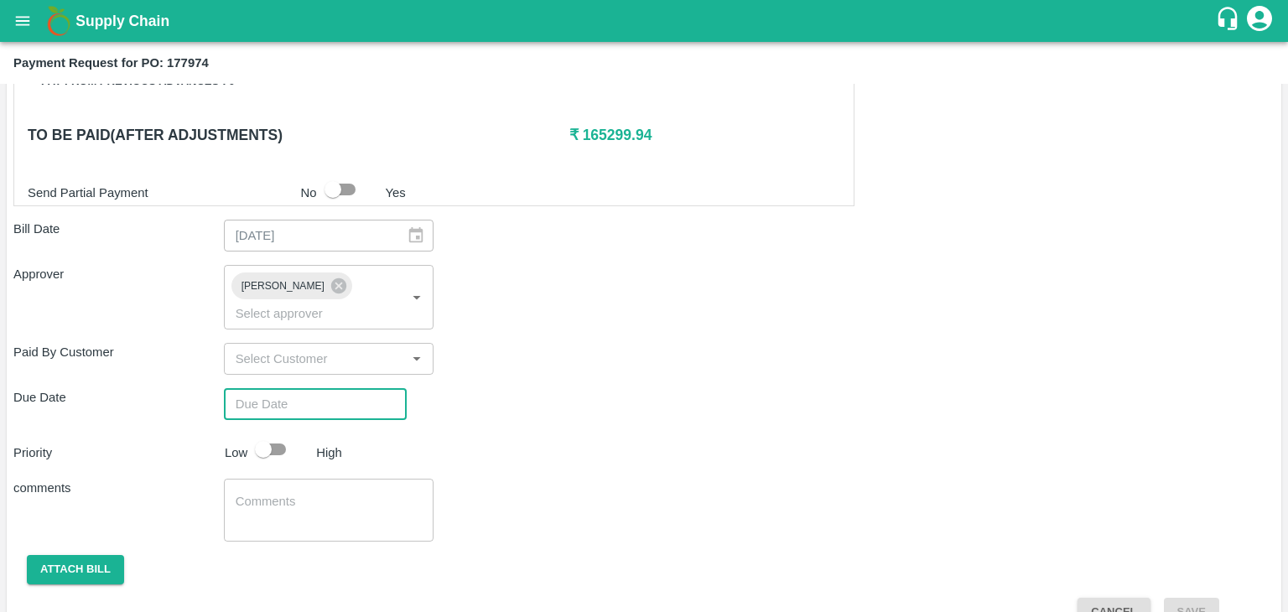
type input "DD/MM/YYYY hh:mm aa"
click at [341, 388] on input "DD/MM/YYYY hh:mm aa" at bounding box center [309, 404] width 171 height 32
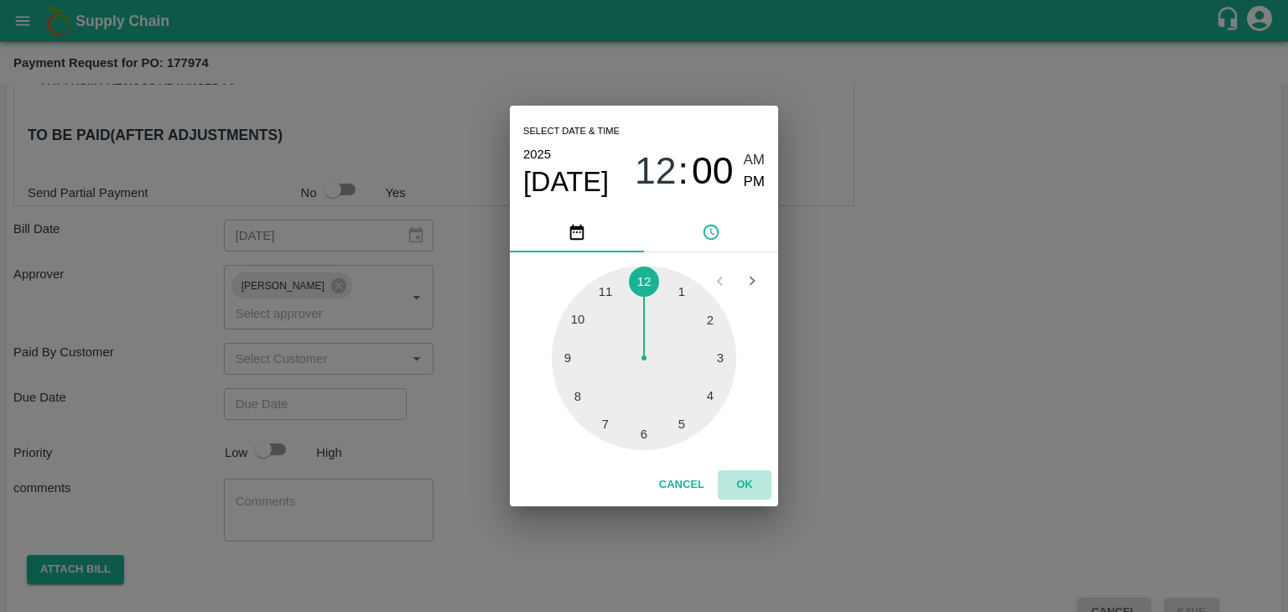
click at [731, 483] on button "OK" at bounding box center [745, 484] width 54 height 29
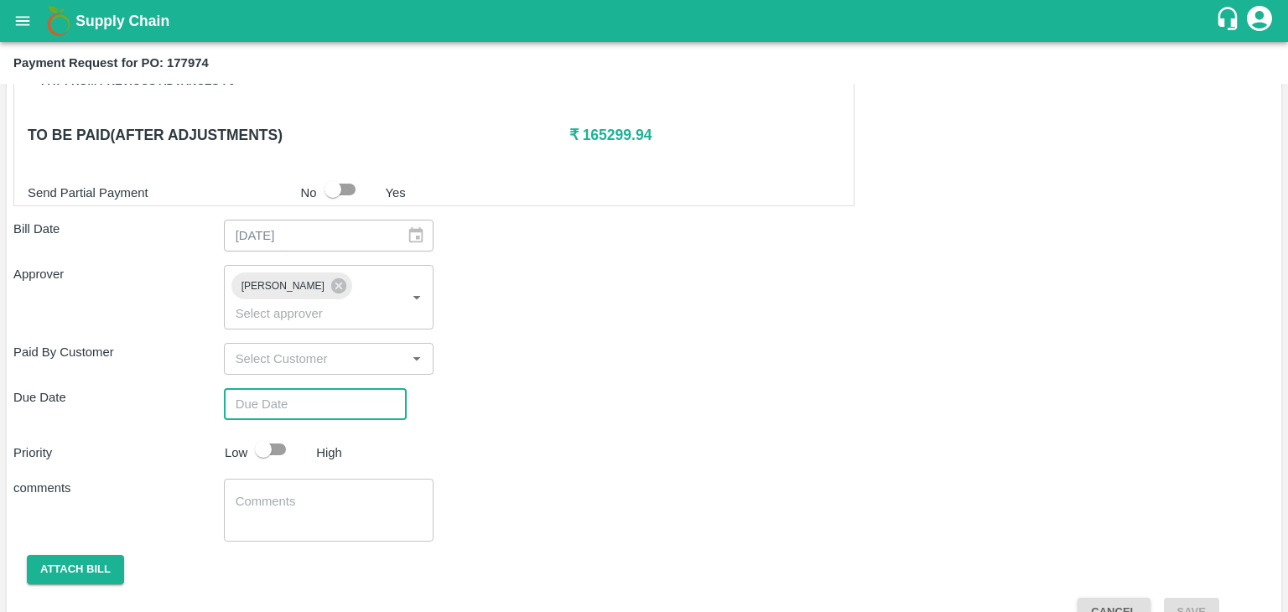
type input "[DATE] 12:00 AM"
click at [282, 433] on input "checkbox" at bounding box center [263, 449] width 96 height 32
checkbox input "true"
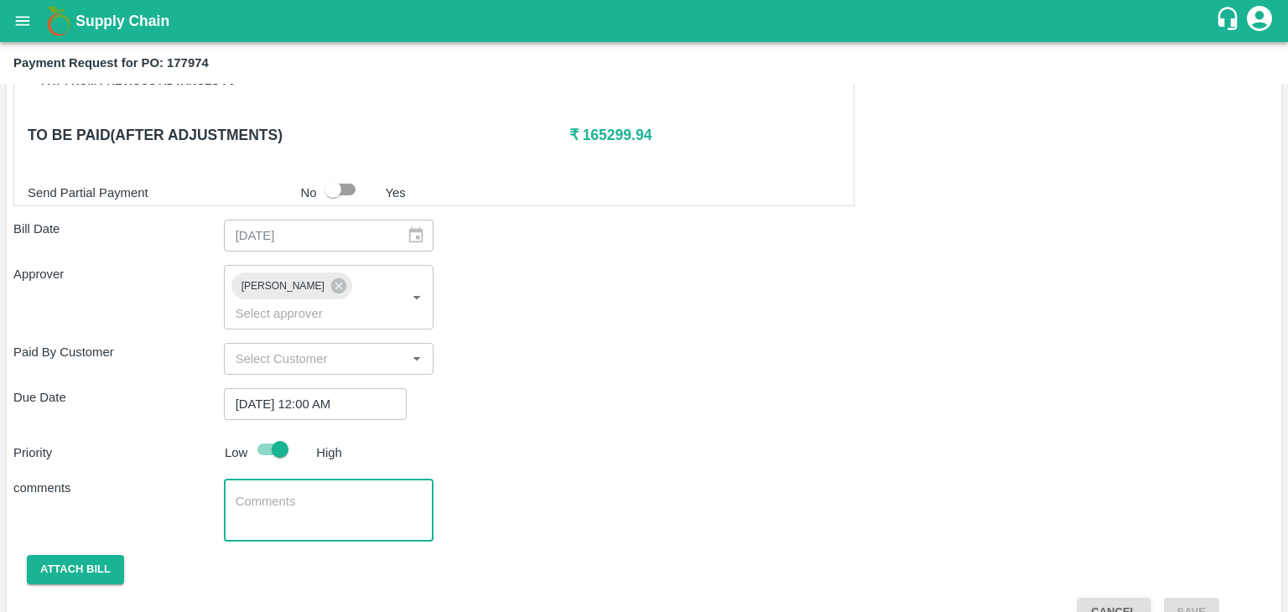
click at [334, 493] on textarea at bounding box center [329, 510] width 187 height 35
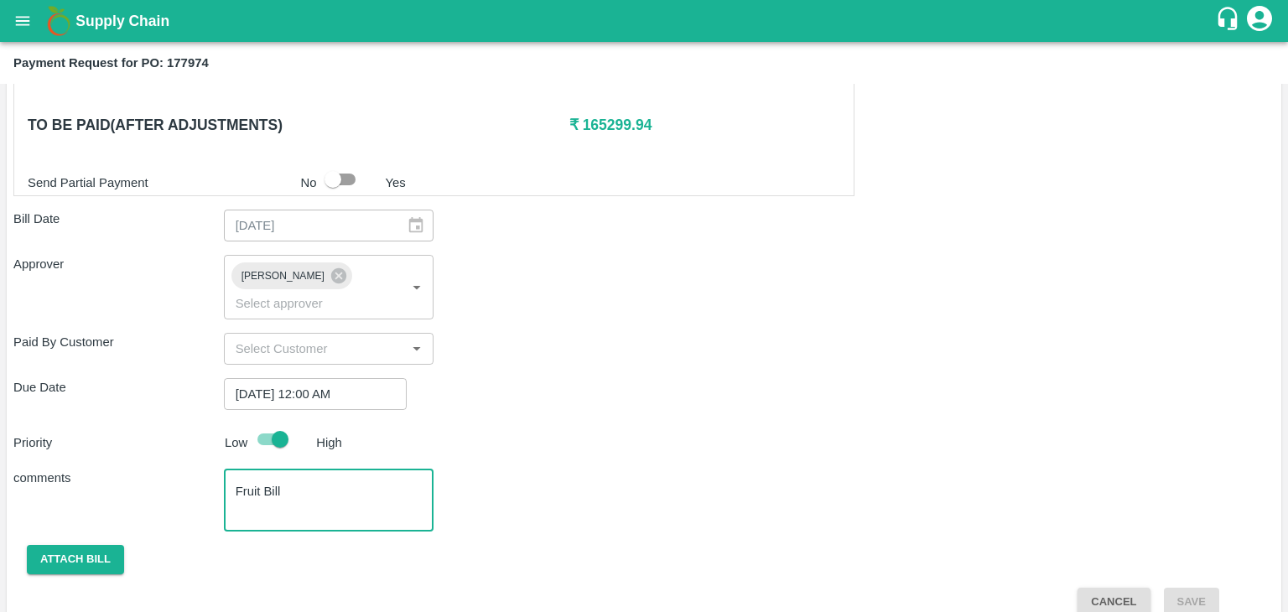
type textarea "Fruit Bill"
drag, startPoint x: 60, startPoint y: 551, endPoint x: 67, endPoint y: 543, distance: 10.7
click at [67, 543] on div "Shipment - SHIP/TEMB/365830 Lots (Labels) Weight (Kgs) Total Price (₹) BANANA-E…" at bounding box center [643, 65] width 1261 height 1101
click at [67, 545] on button "Attach bill" at bounding box center [75, 559] width 97 height 29
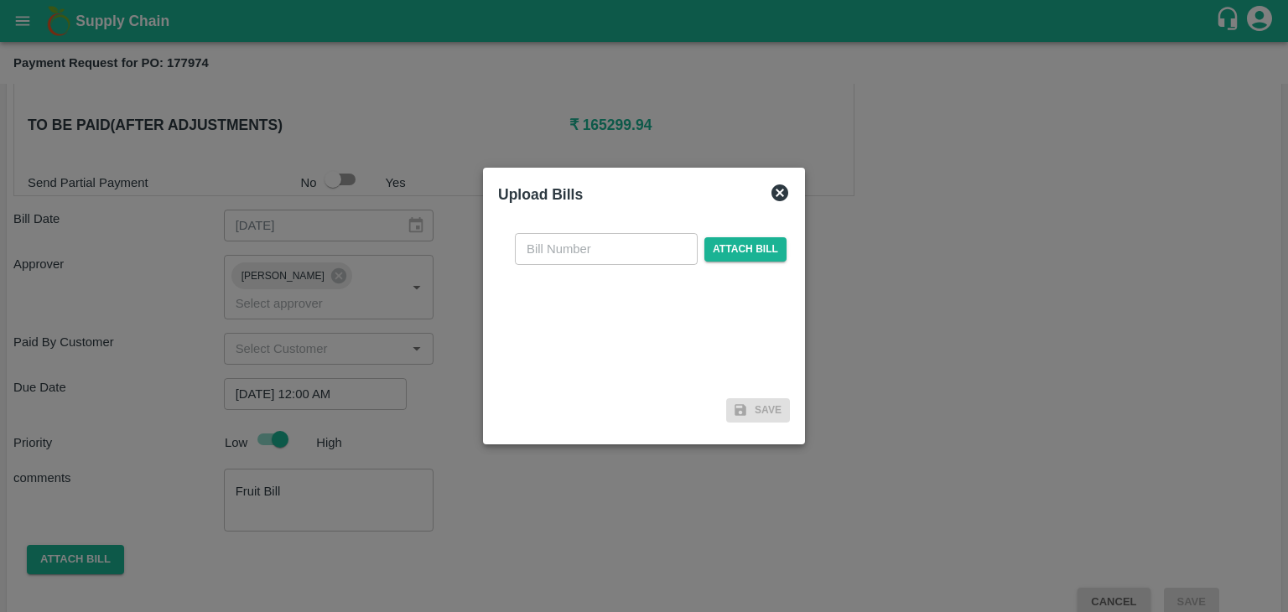
click at [562, 250] on input "text" at bounding box center [606, 249] width 183 height 32
click at [631, 241] on input "VG/25-26/129" at bounding box center [606, 249] width 183 height 32
type input "VG/25-26/141"
click at [728, 246] on span "Attach bill" at bounding box center [745, 249] width 82 height 24
click at [0, 0] on input "Attach bill" at bounding box center [0, 0] width 0 height 0
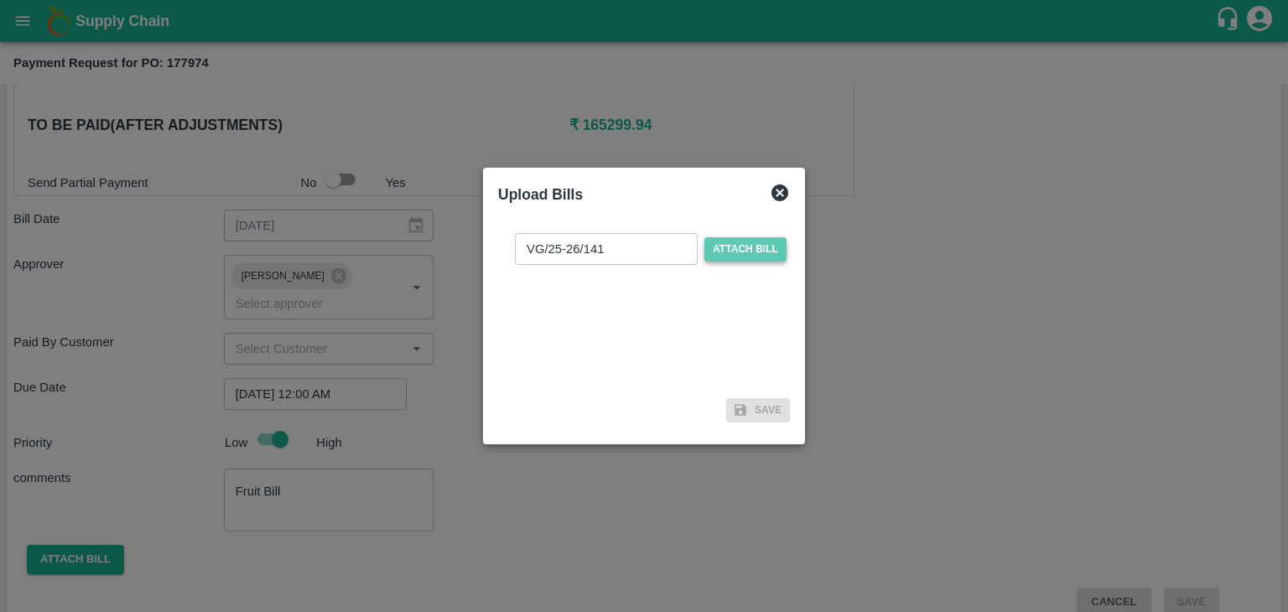
click at [753, 243] on span "Attach bill" at bounding box center [745, 249] width 82 height 24
click at [0, 0] on input "Attach bill" at bounding box center [0, 0] width 0 height 0
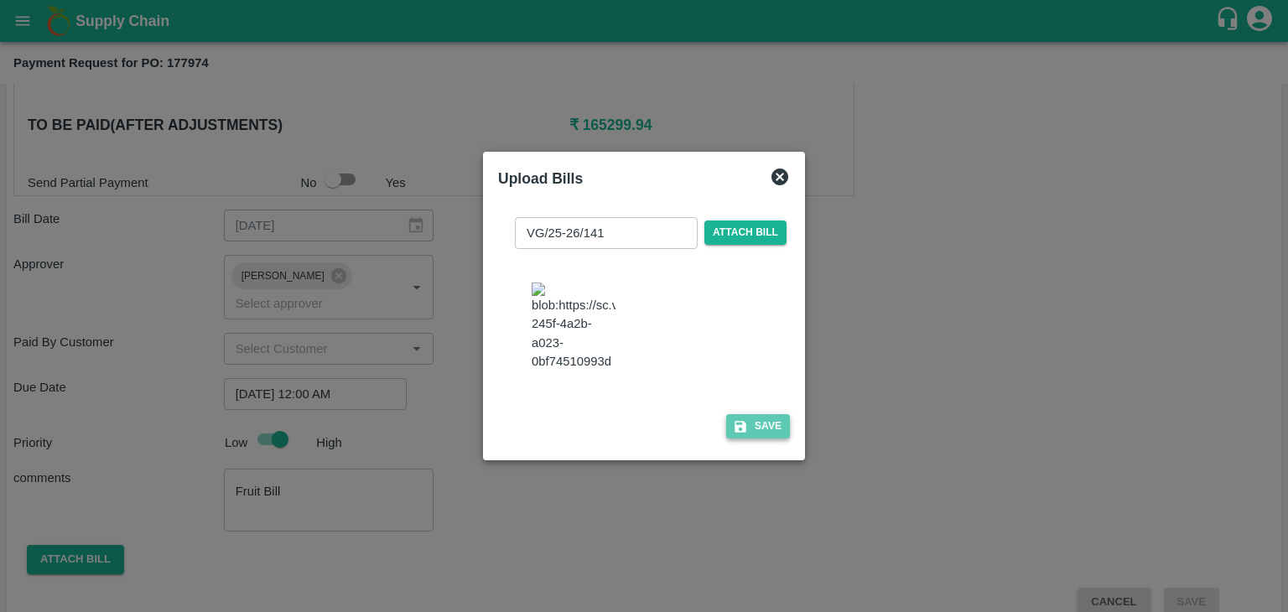
click at [766, 438] on button "Save" at bounding box center [758, 426] width 64 height 24
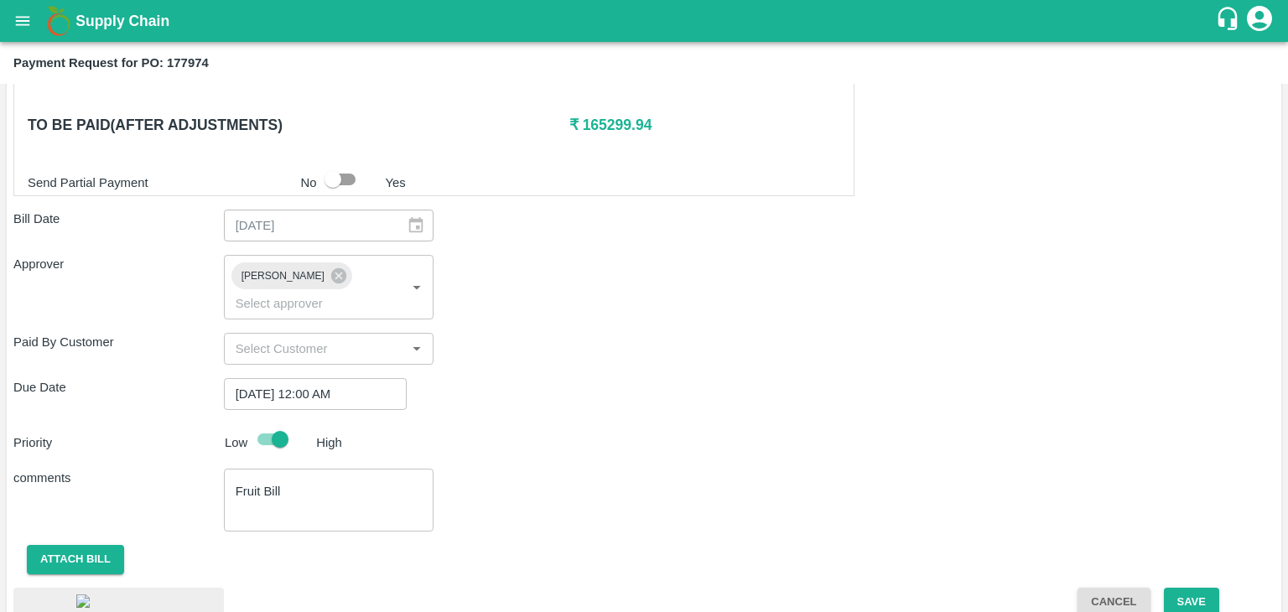
scroll to position [942, 0]
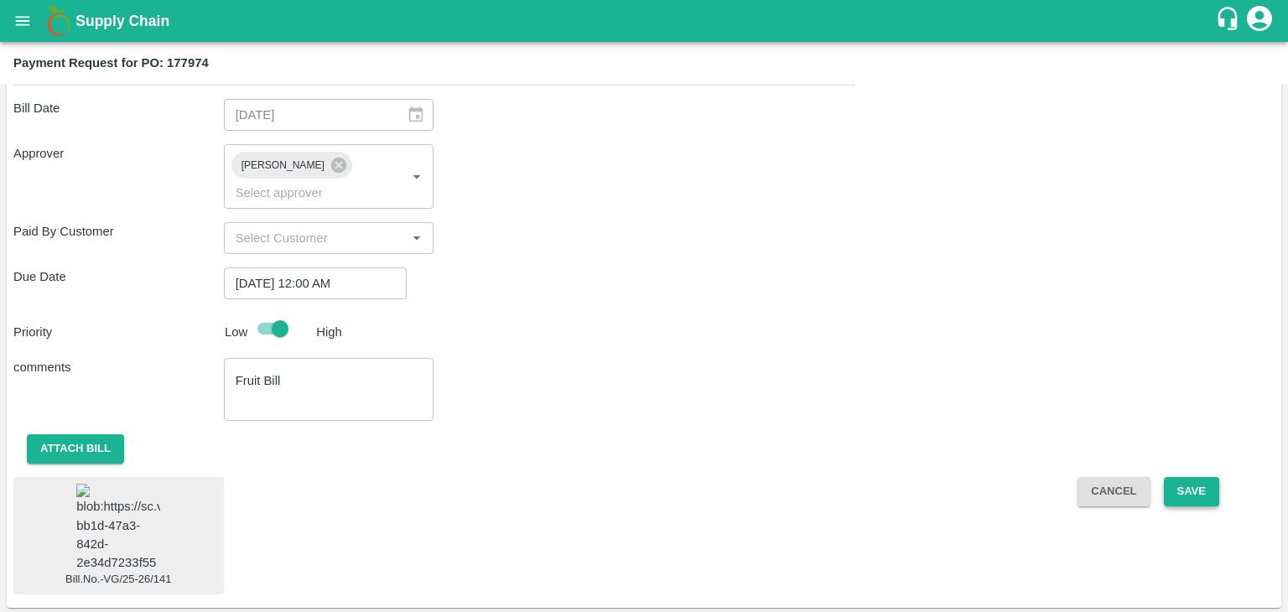
click at [1178, 477] on button "Save" at bounding box center [1191, 491] width 55 height 29
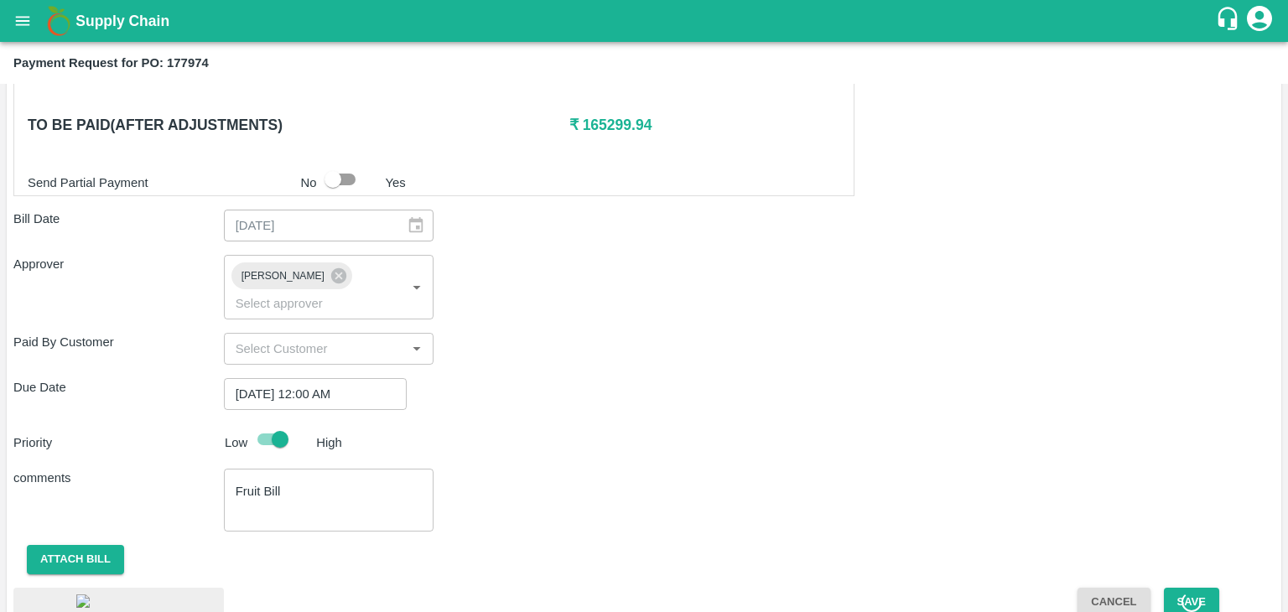
scroll to position [822, 0]
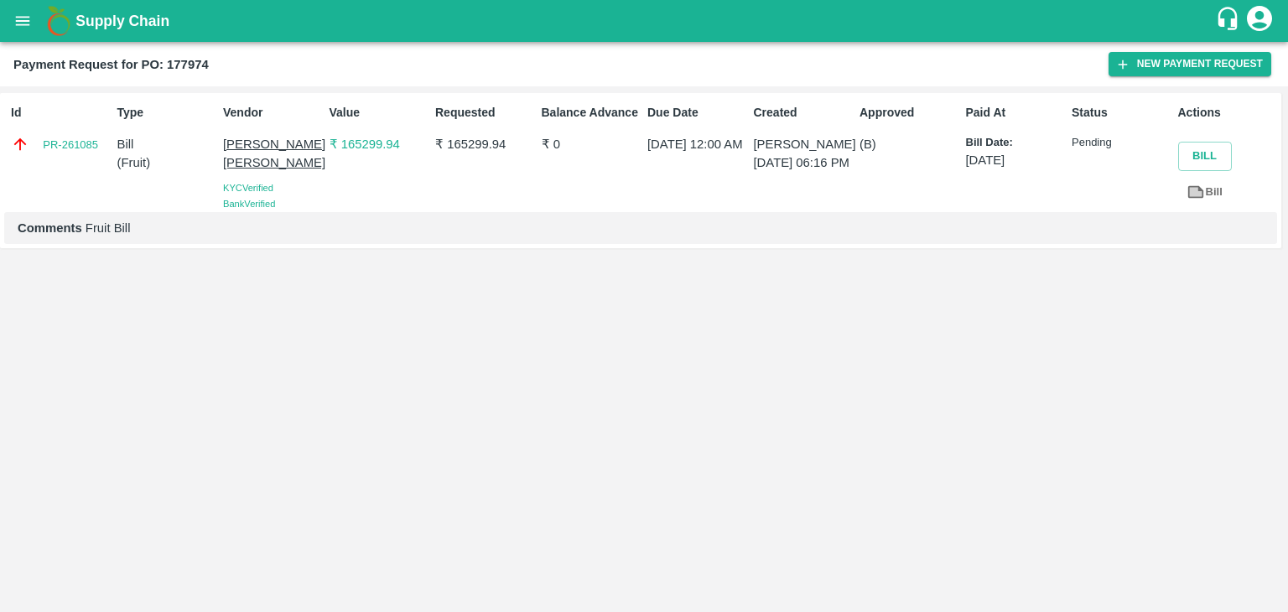
click at [23, 21] on icon "open drawer" at bounding box center [23, 20] width 14 height 9
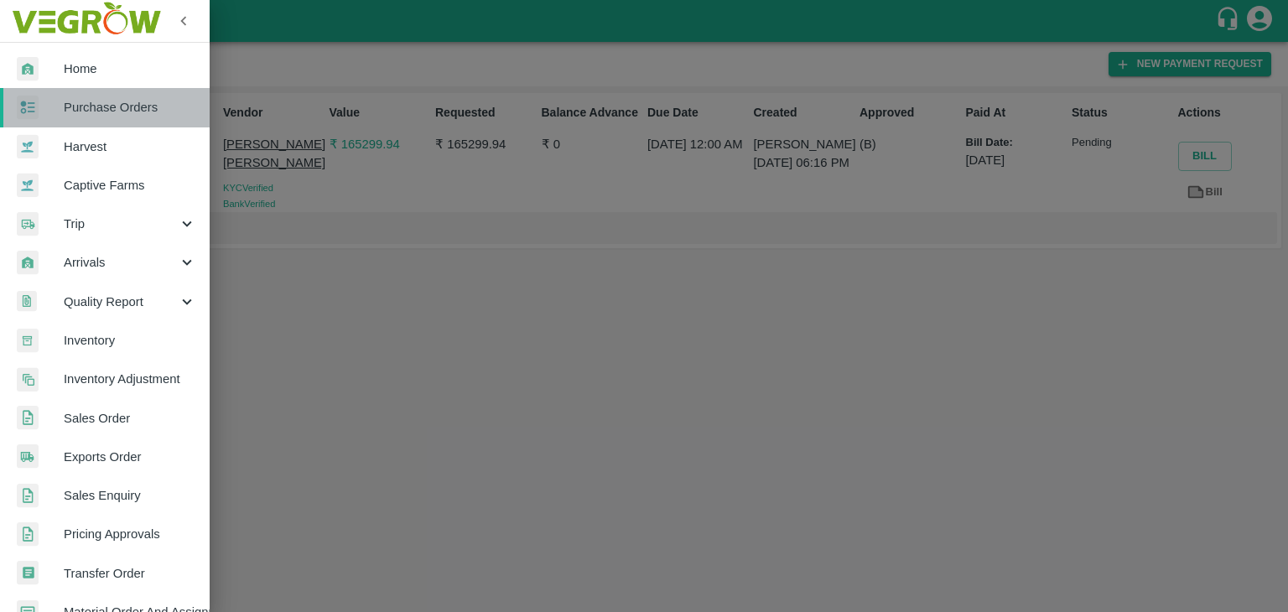
click at [157, 101] on span "Purchase Orders" at bounding box center [130, 107] width 132 height 18
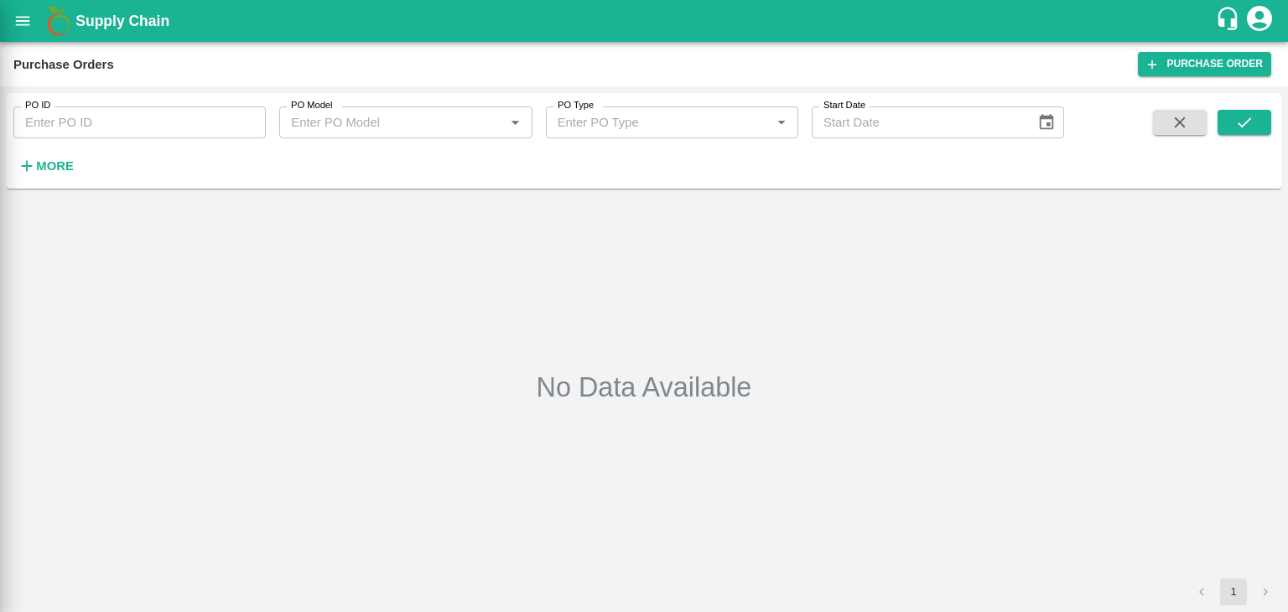
click at [255, 122] on div at bounding box center [644, 306] width 1288 height 612
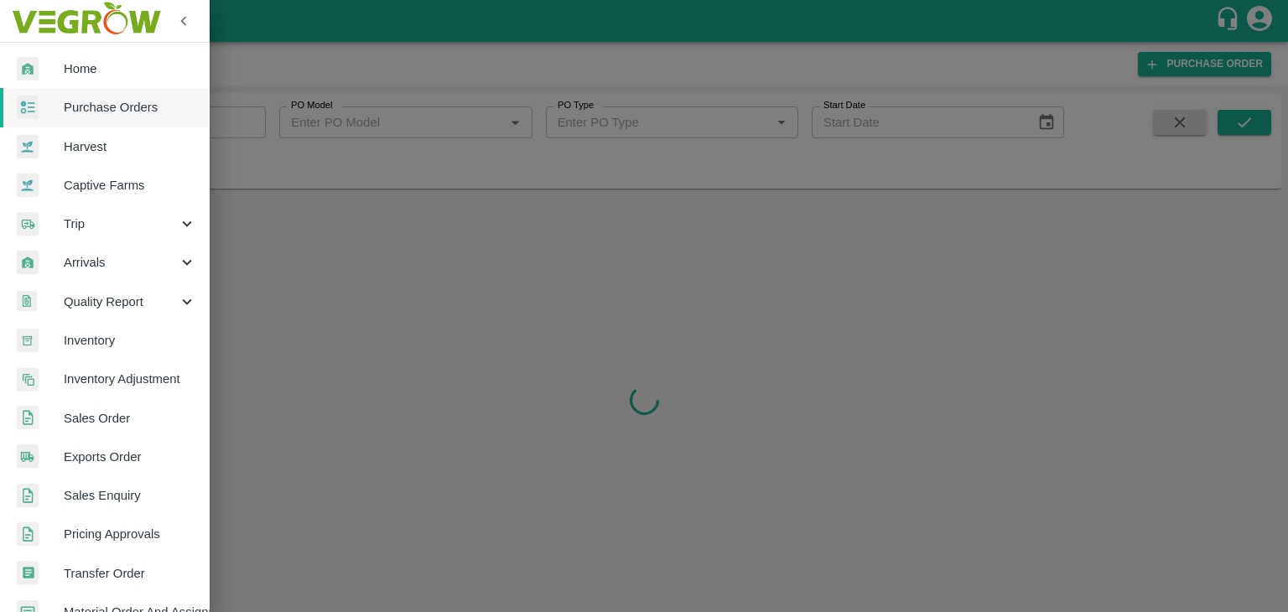
click at [257, 122] on div at bounding box center [644, 306] width 1288 height 612
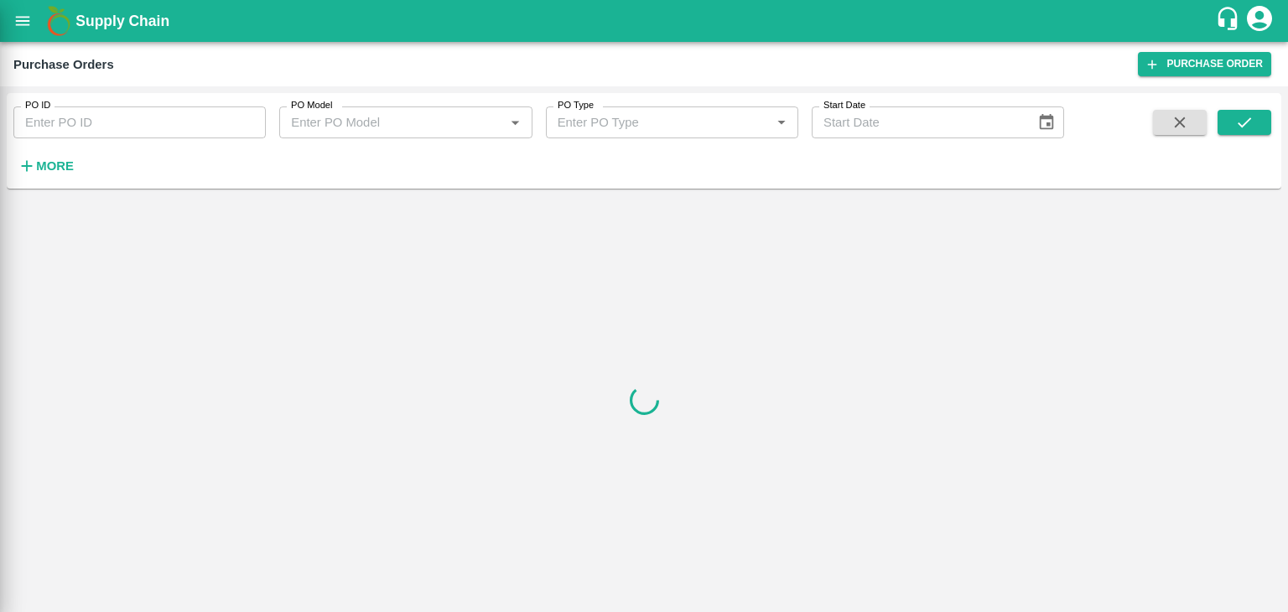
click at [257, 122] on div at bounding box center [644, 306] width 1288 height 612
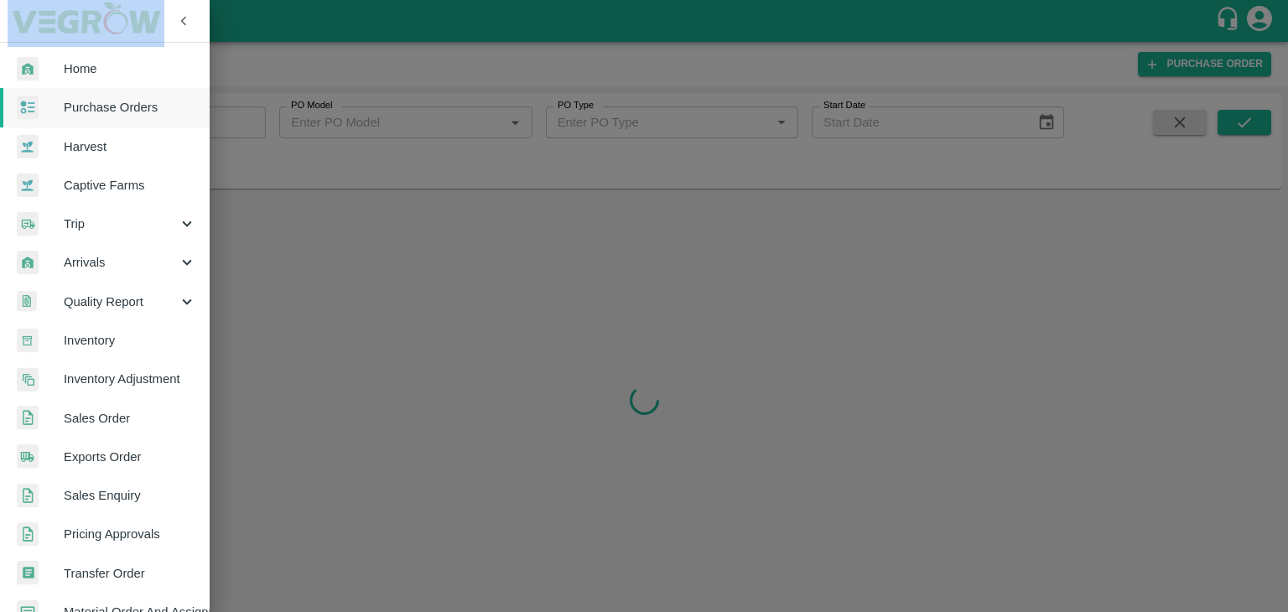
click at [257, 122] on div at bounding box center [644, 306] width 1288 height 612
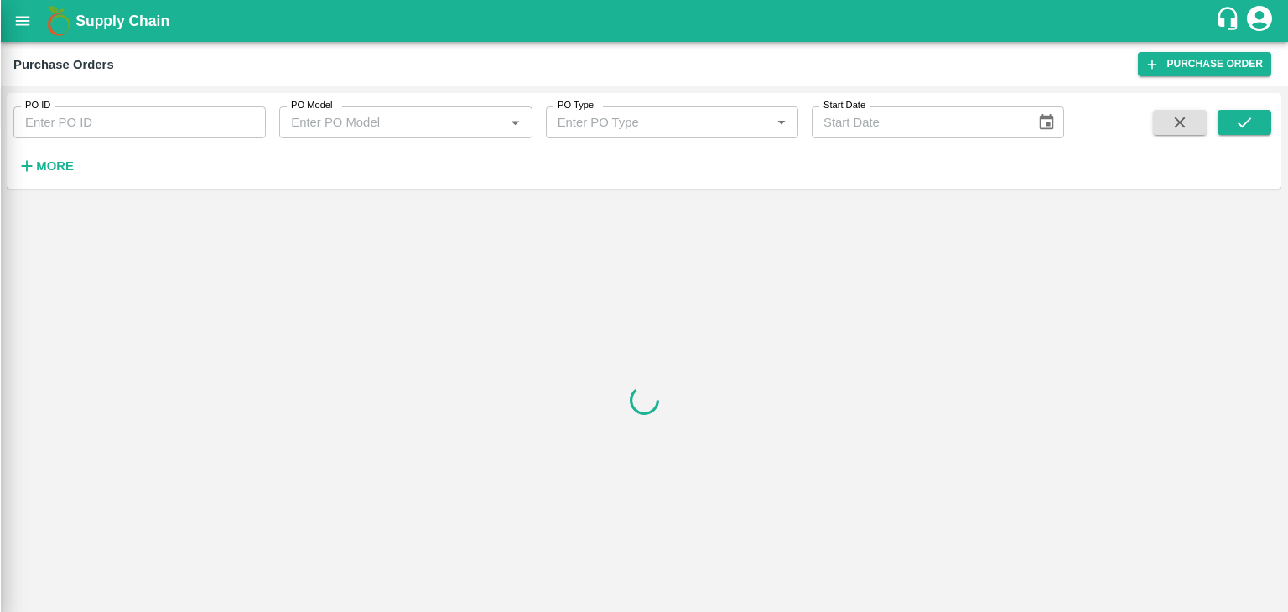
click at [257, 122] on div at bounding box center [644, 306] width 1288 height 612
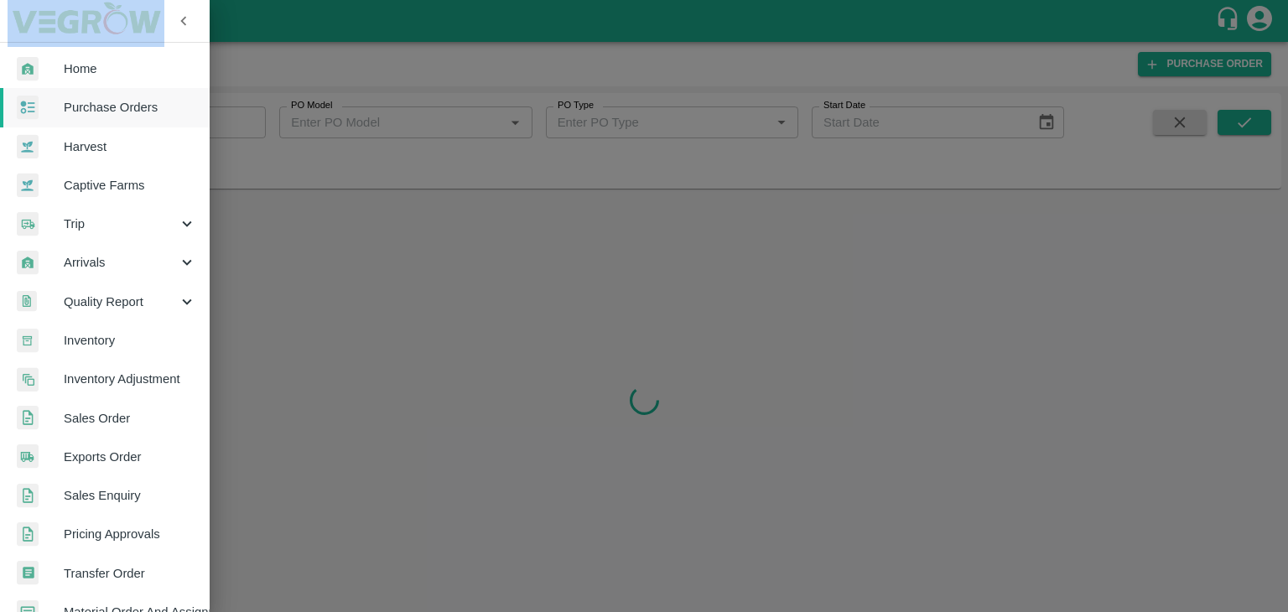
click at [257, 122] on div at bounding box center [644, 306] width 1288 height 612
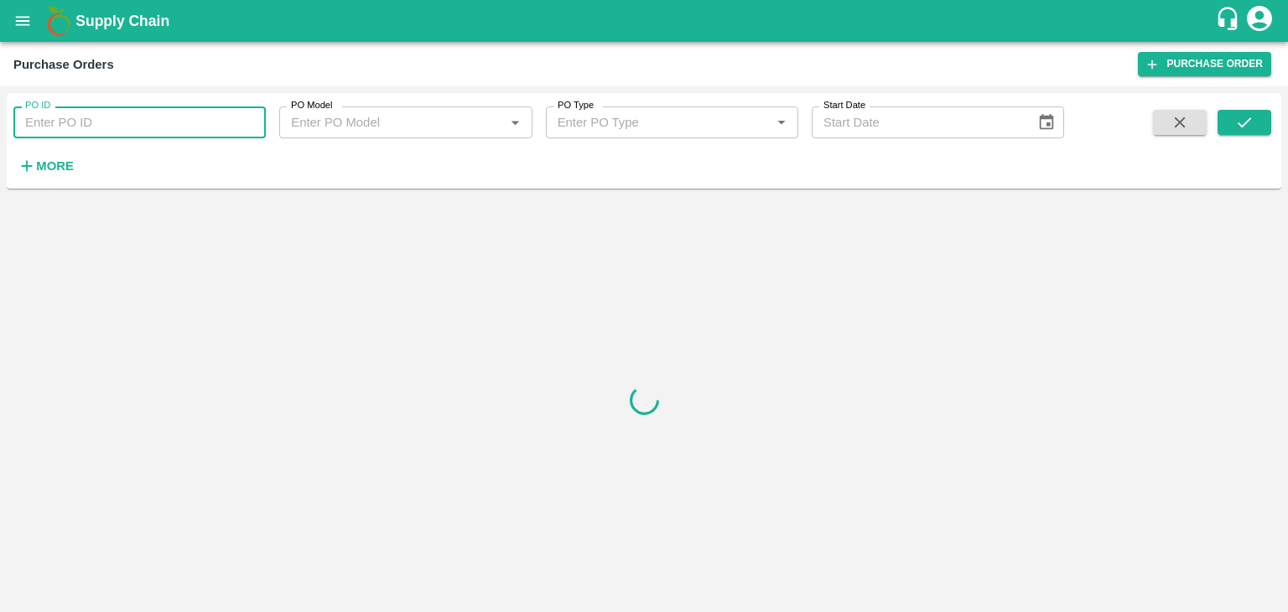
click at [251, 112] on input "PO ID" at bounding box center [139, 122] width 252 height 32
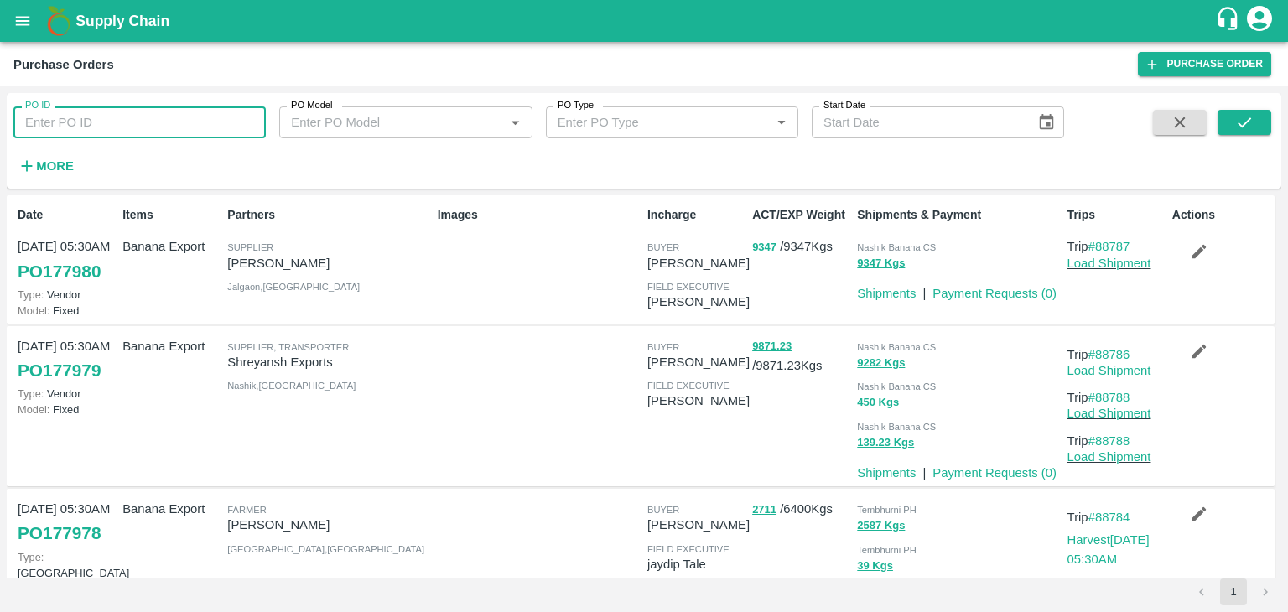
paste input "177816"
type input "177816"
click at [1236, 132] on icon "submit" at bounding box center [1244, 122] width 18 height 18
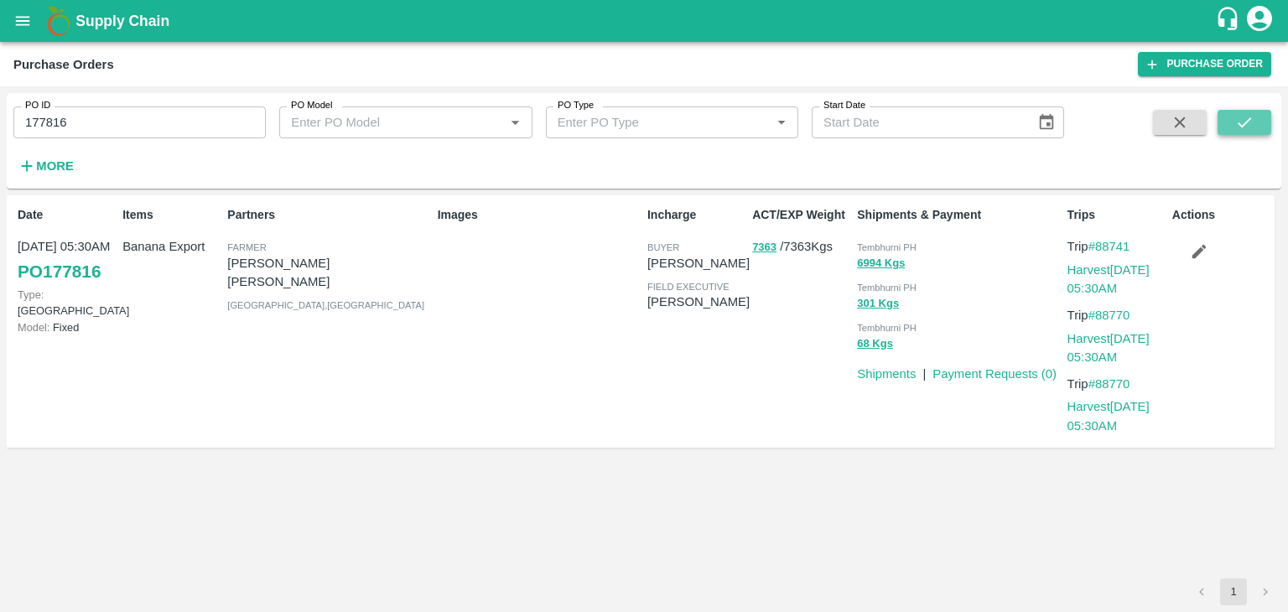
click at [1236, 132] on icon "submit" at bounding box center [1244, 122] width 18 height 18
click at [993, 368] on link "Payment Requests ( 0 )" at bounding box center [994, 373] width 124 height 13
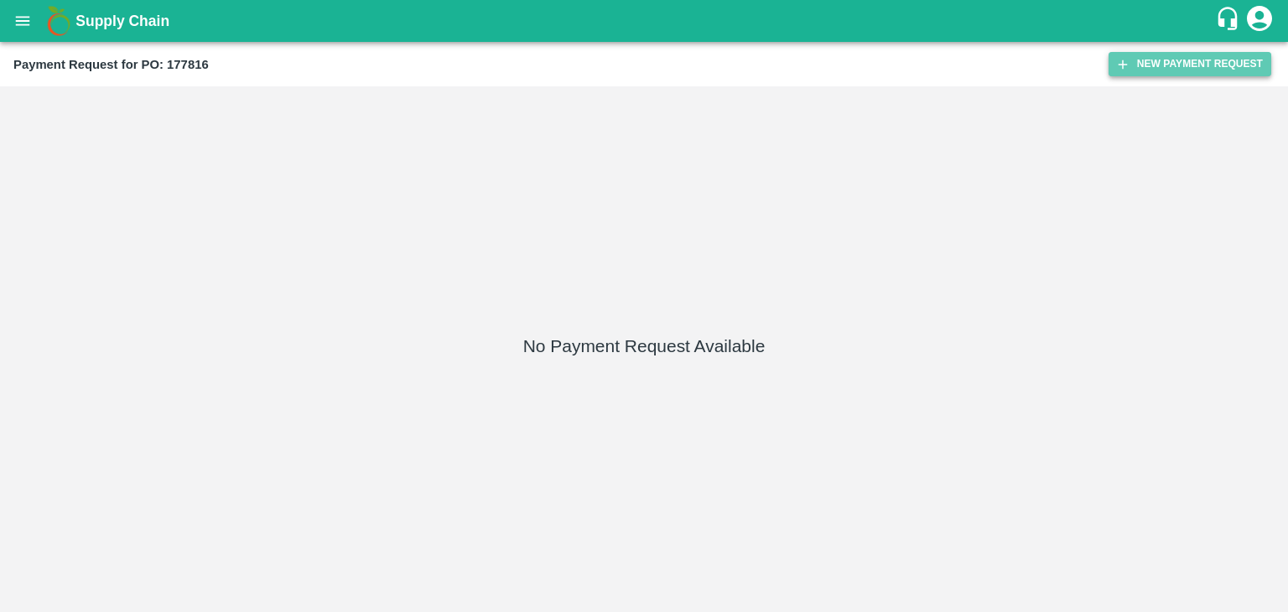
click at [1231, 60] on button "New Payment Request" at bounding box center [1189, 64] width 163 height 24
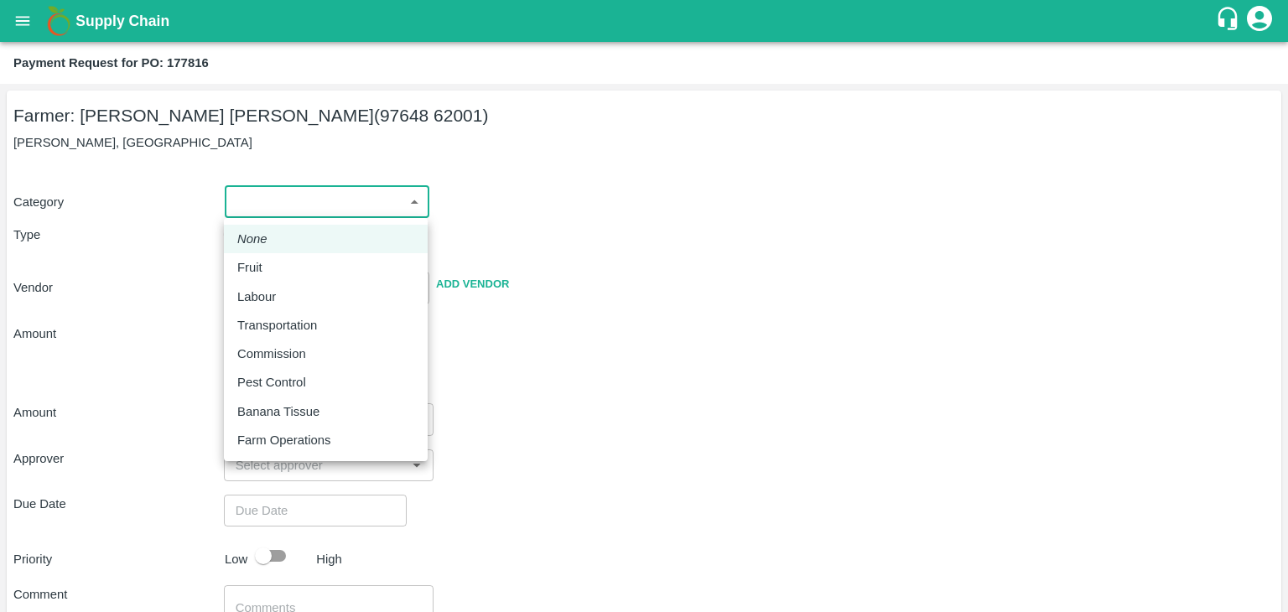
click at [279, 216] on body "Supply Chain Payment Request for PO: 177816 Farmer: [PERSON_NAME] [PERSON_NAME]…" at bounding box center [644, 306] width 1288 height 612
click at [258, 257] on li "Fruit" at bounding box center [326, 267] width 204 height 29
type input "1"
type input "[PERSON_NAME] [PERSON_NAME] - 97648 62001(Farmer)"
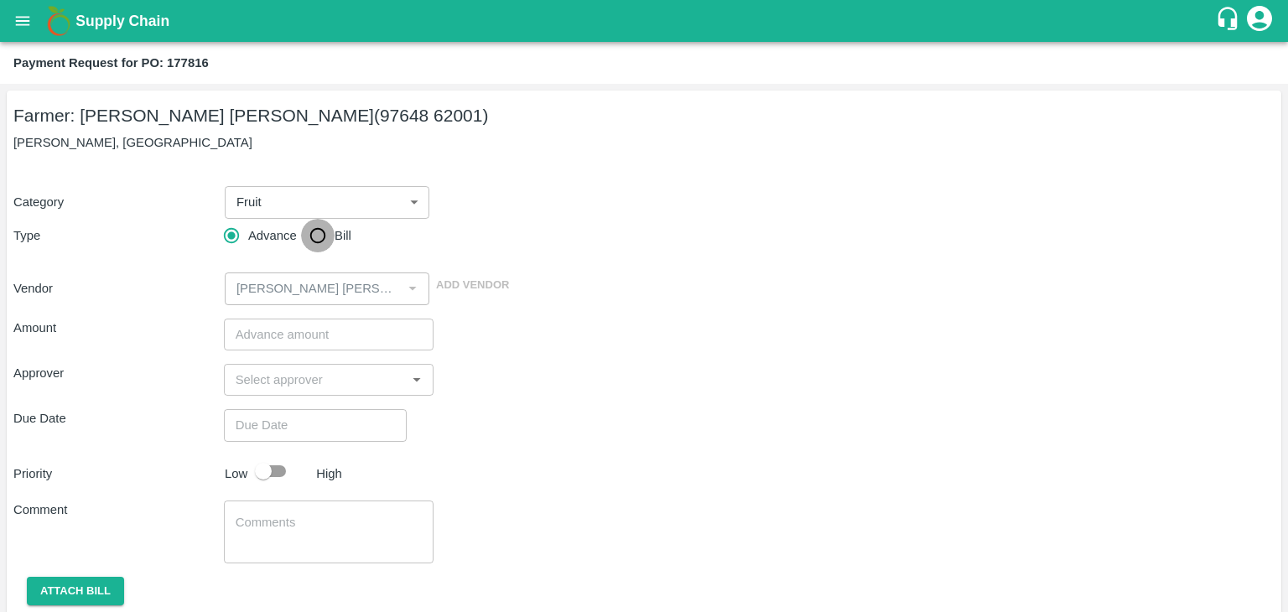
click at [320, 241] on input "Bill" at bounding box center [318, 236] width 34 height 34
radio input "true"
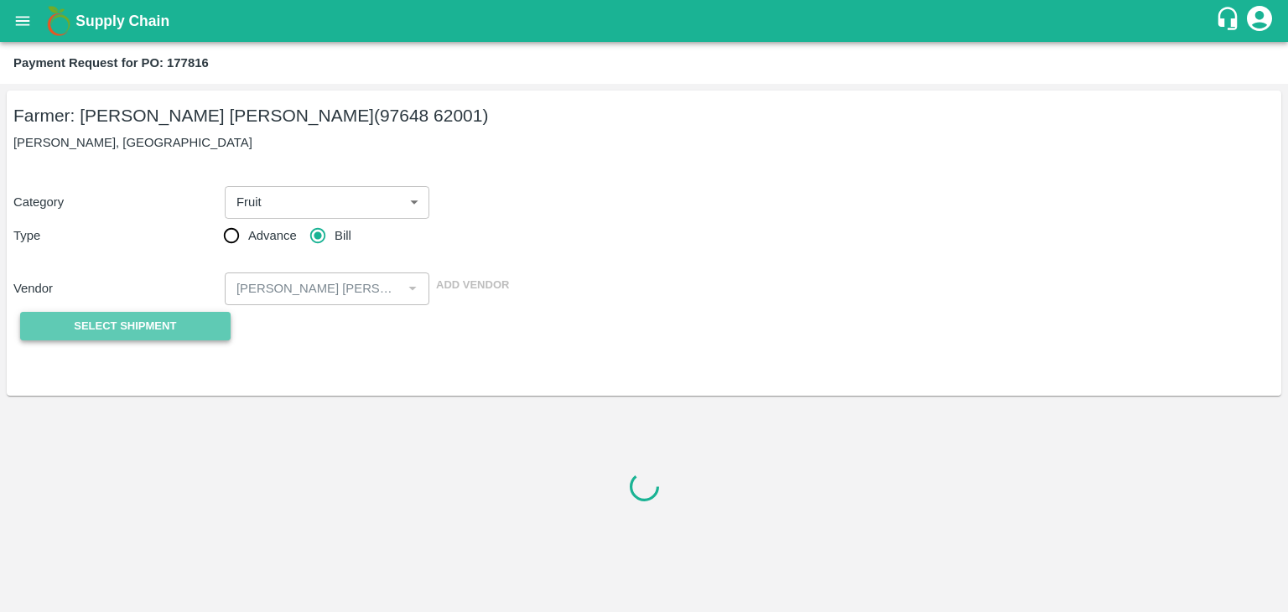
click at [152, 325] on span "Select Shipment" at bounding box center [125, 326] width 102 height 19
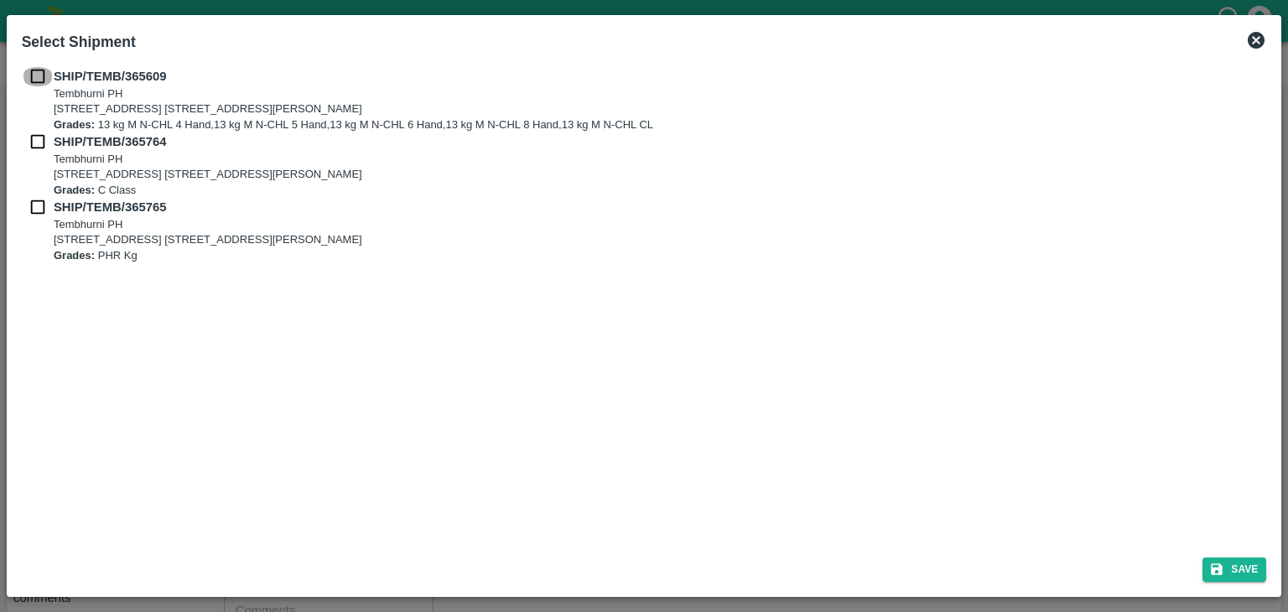
click at [39, 74] on input "checkbox" at bounding box center [38, 76] width 32 height 18
checkbox input "true"
click at [41, 135] on input "checkbox" at bounding box center [38, 141] width 32 height 18
checkbox input "true"
click at [39, 199] on input "checkbox" at bounding box center [38, 207] width 32 height 18
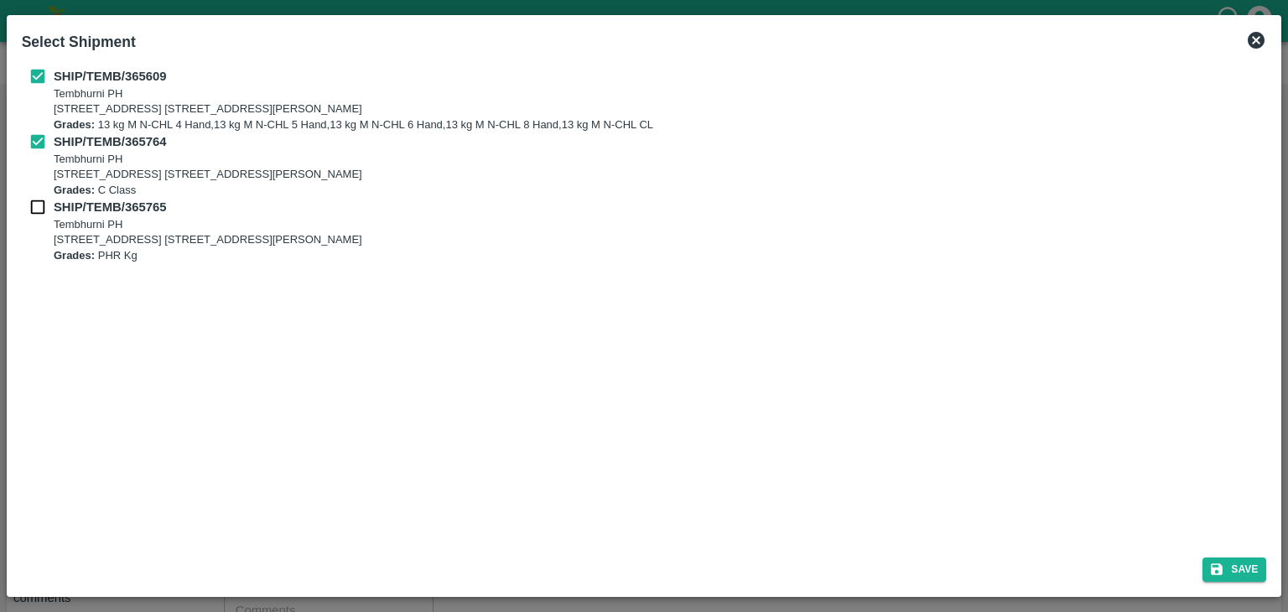
checkbox input "true"
click at [1252, 576] on button "Save" at bounding box center [1234, 569] width 64 height 24
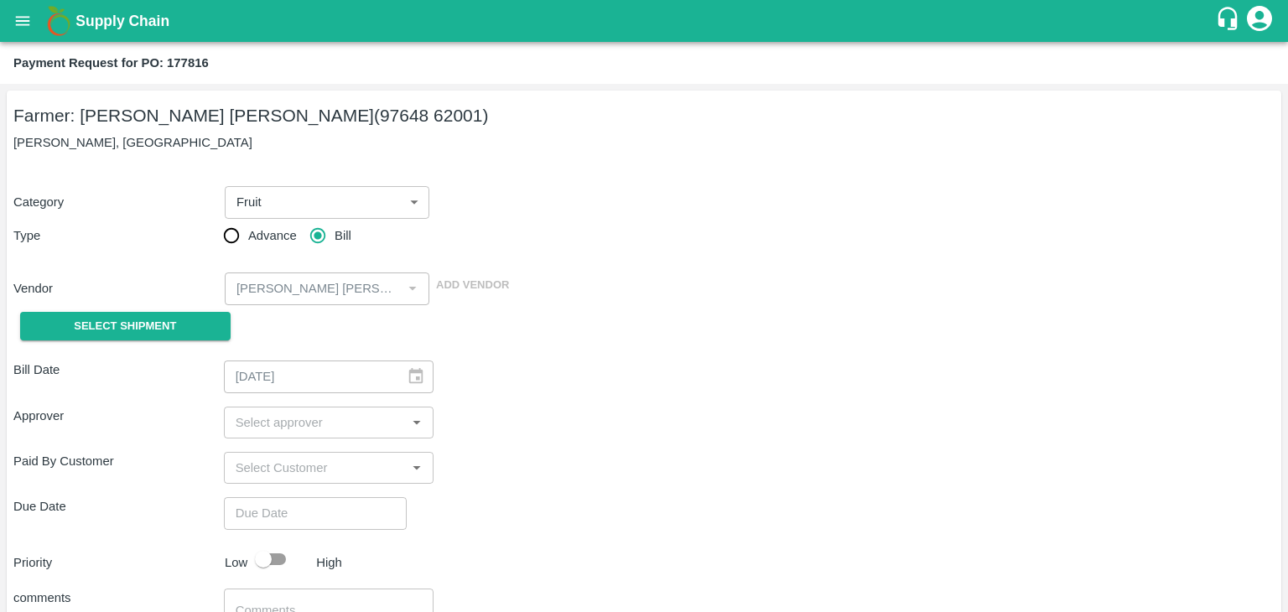
type input "[DATE]"
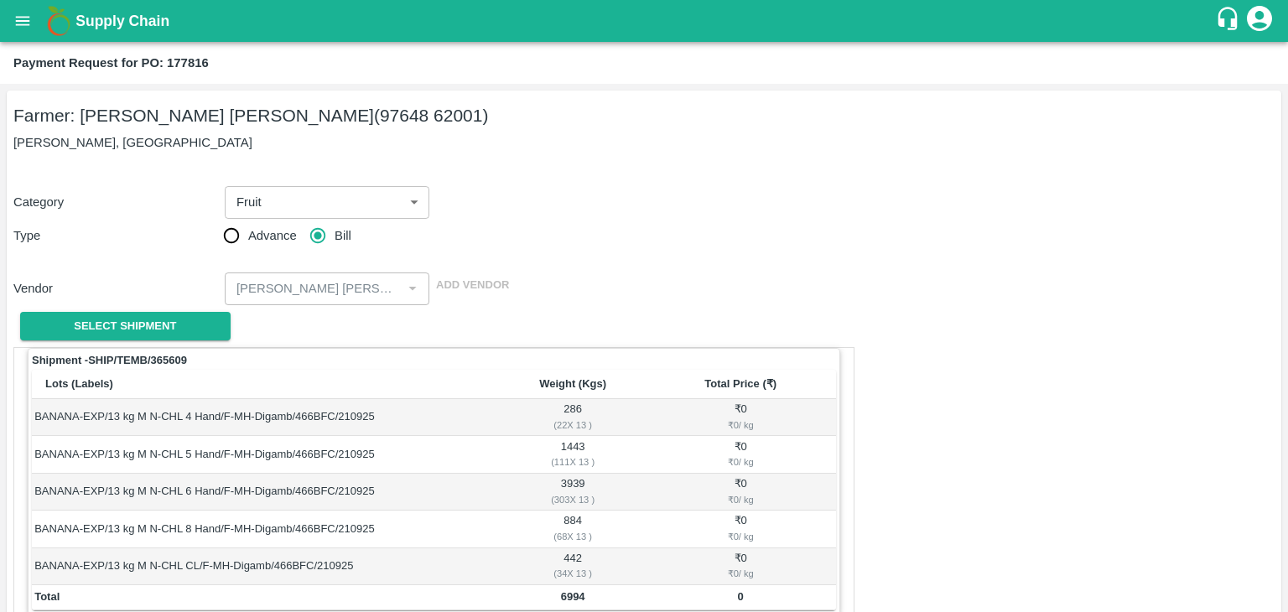
scroll to position [822, 0]
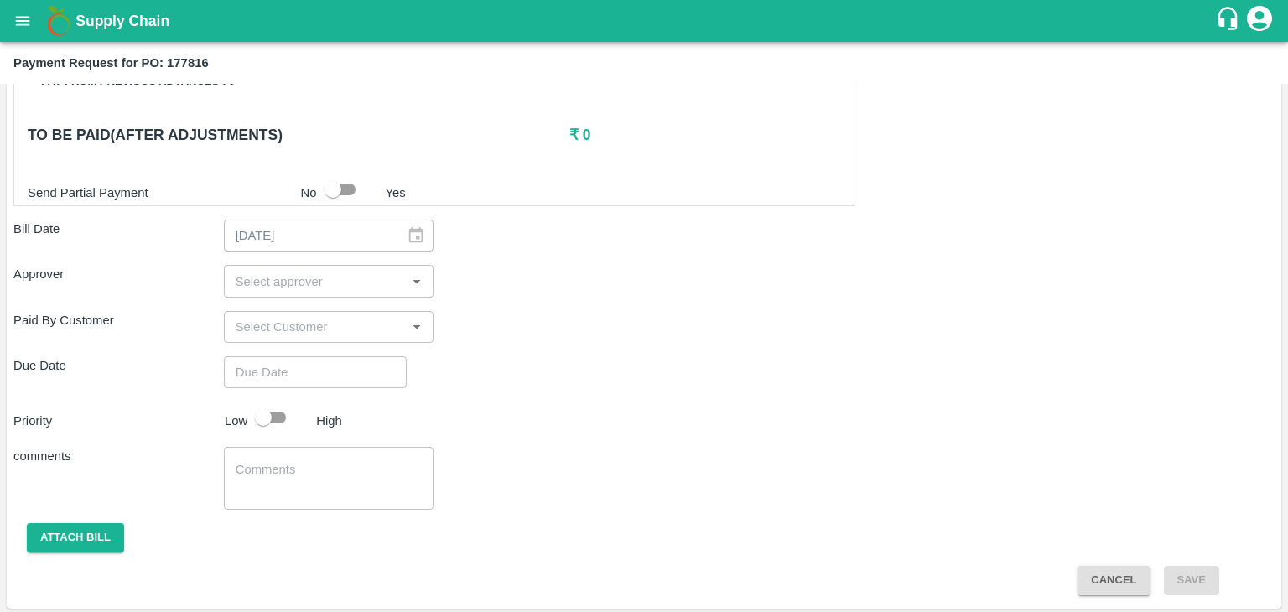
click at [292, 281] on input "input" at bounding box center [315, 281] width 173 height 22
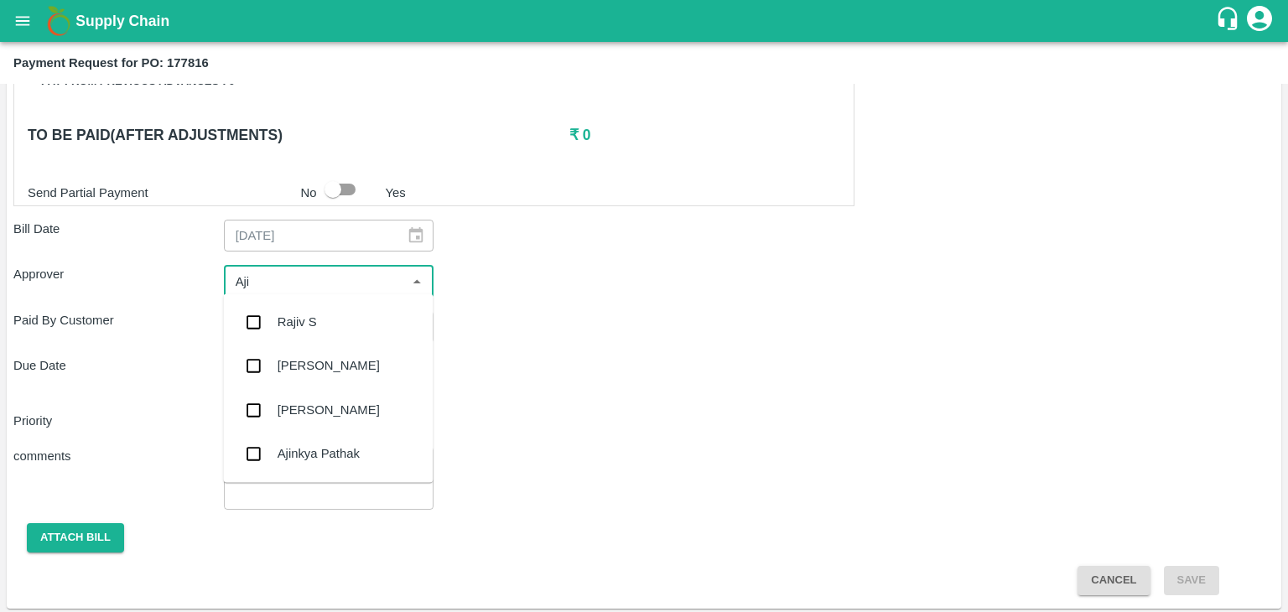
type input "Ajit"
click at [312, 320] on div "[PERSON_NAME]" at bounding box center [328, 322] width 102 height 18
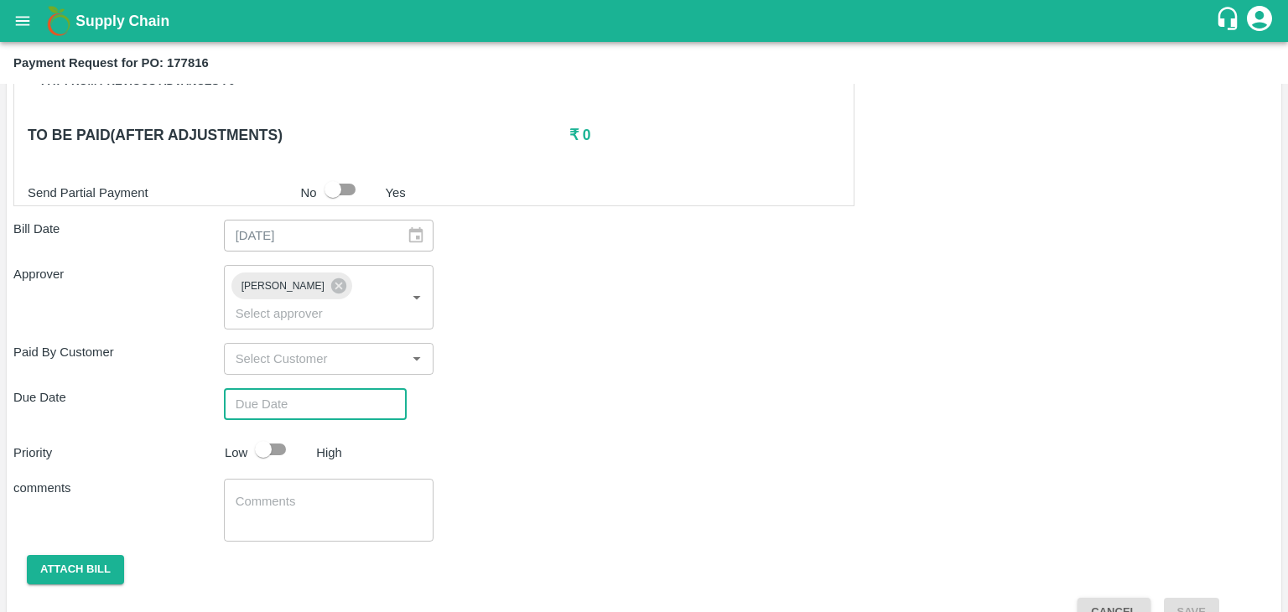
type input "DD/MM/YYYY hh:mm aa"
click at [350, 388] on input "DD/MM/YYYY hh:mm aa" at bounding box center [309, 404] width 171 height 32
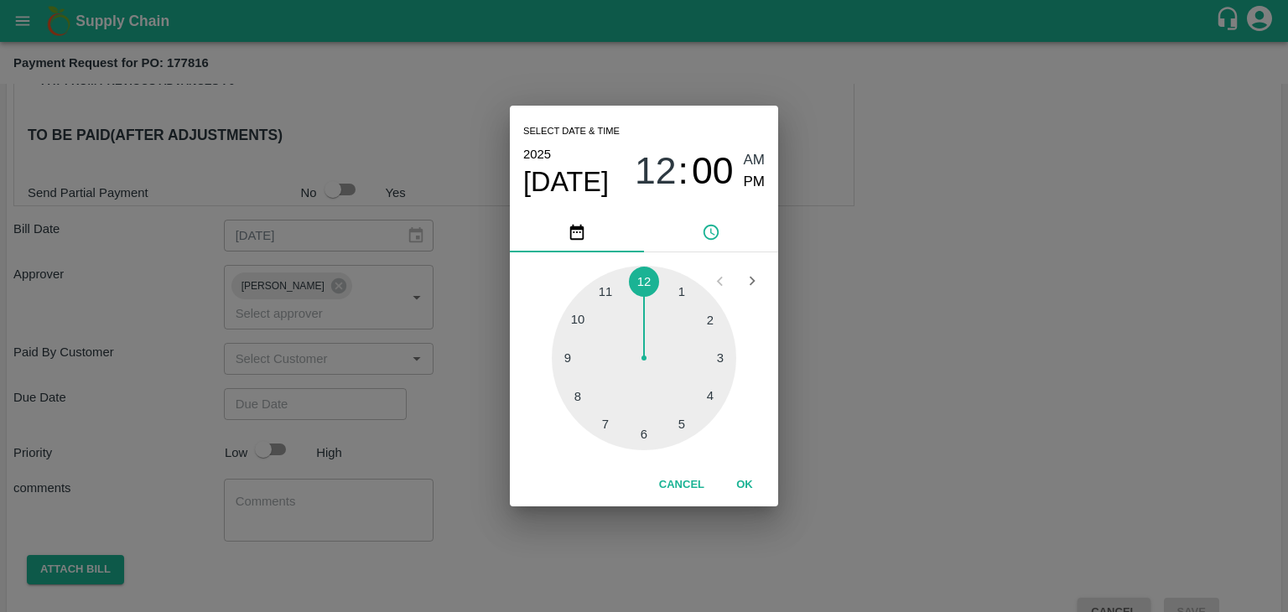
click at [758, 480] on button "OK" at bounding box center [745, 484] width 54 height 29
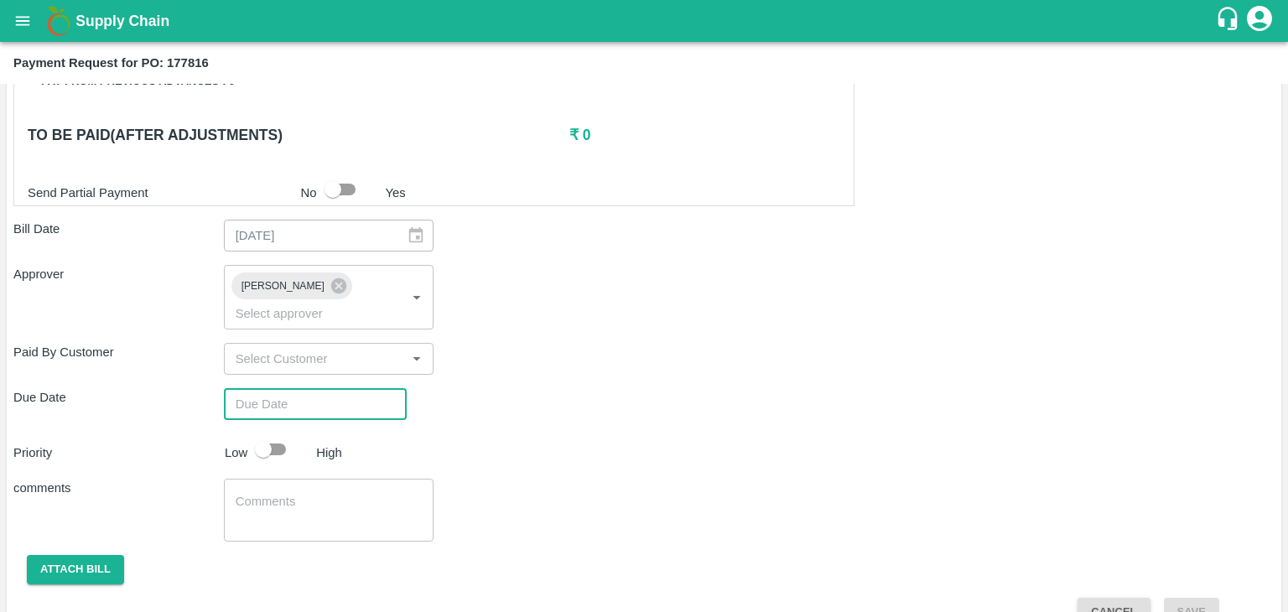
type input "[DATE] 12:00 AM"
click at [272, 433] on input "checkbox" at bounding box center [263, 449] width 96 height 32
checkbox input "true"
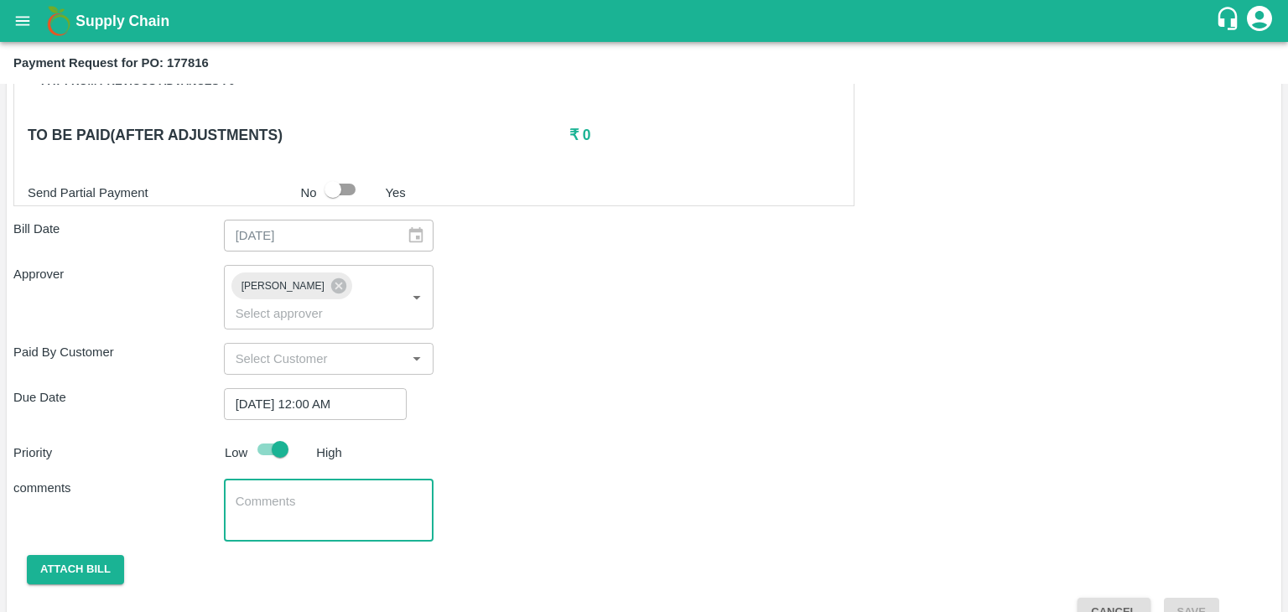
click at [332, 493] on textarea at bounding box center [329, 510] width 187 height 35
type textarea "Fruit Bill"
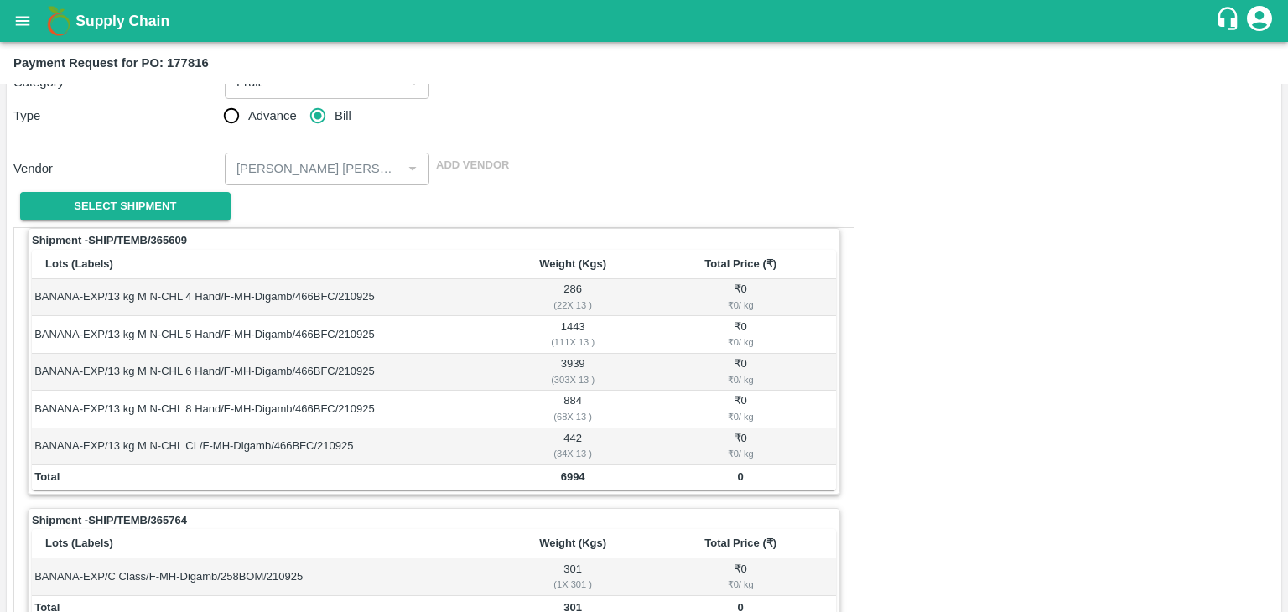
scroll to position [8, 0]
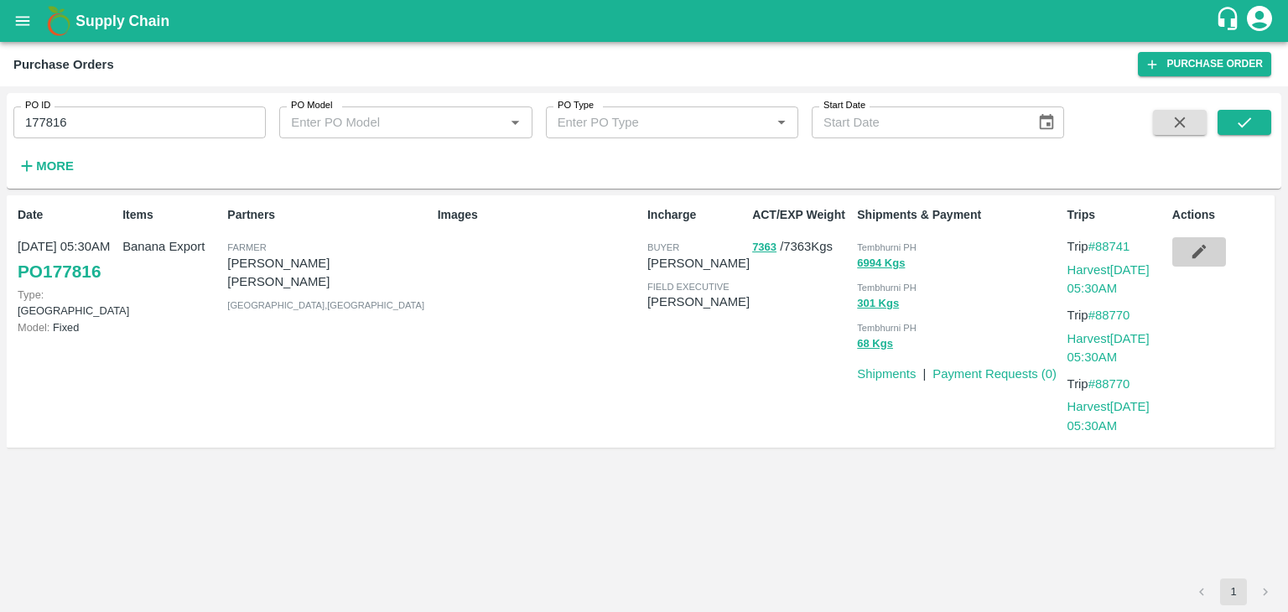
click at [1196, 254] on icon "button" at bounding box center [1198, 252] width 14 height 14
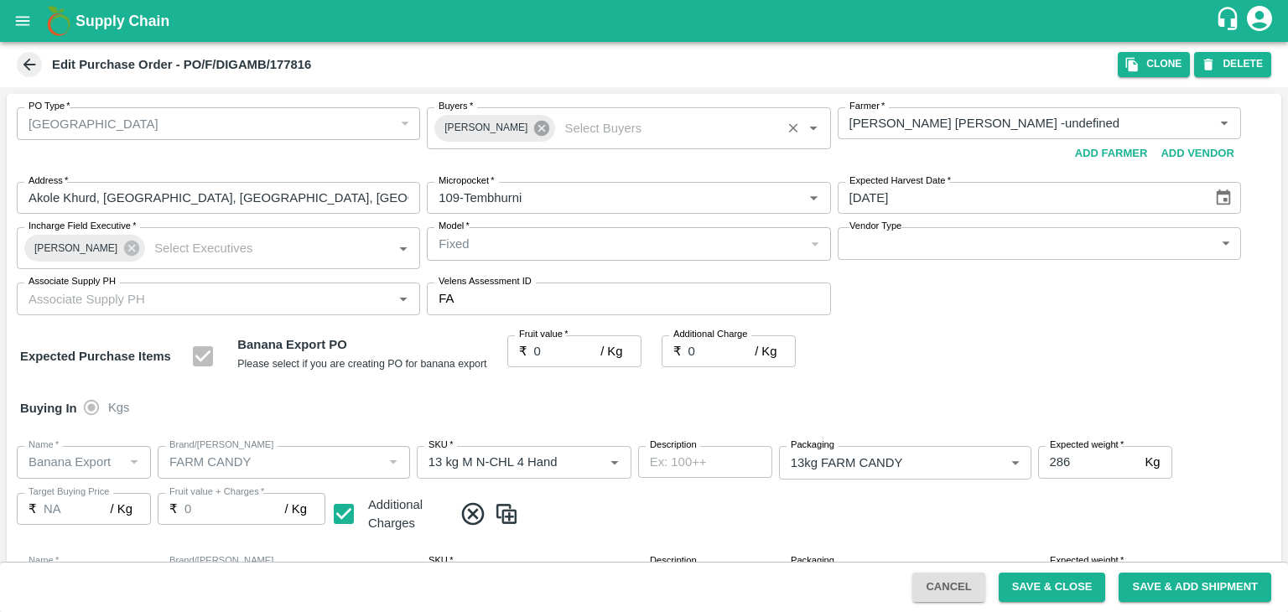
click at [532, 128] on icon at bounding box center [541, 128] width 18 height 18
click at [530, 127] on input "Buyers   *" at bounding box center [614, 123] width 365 height 22
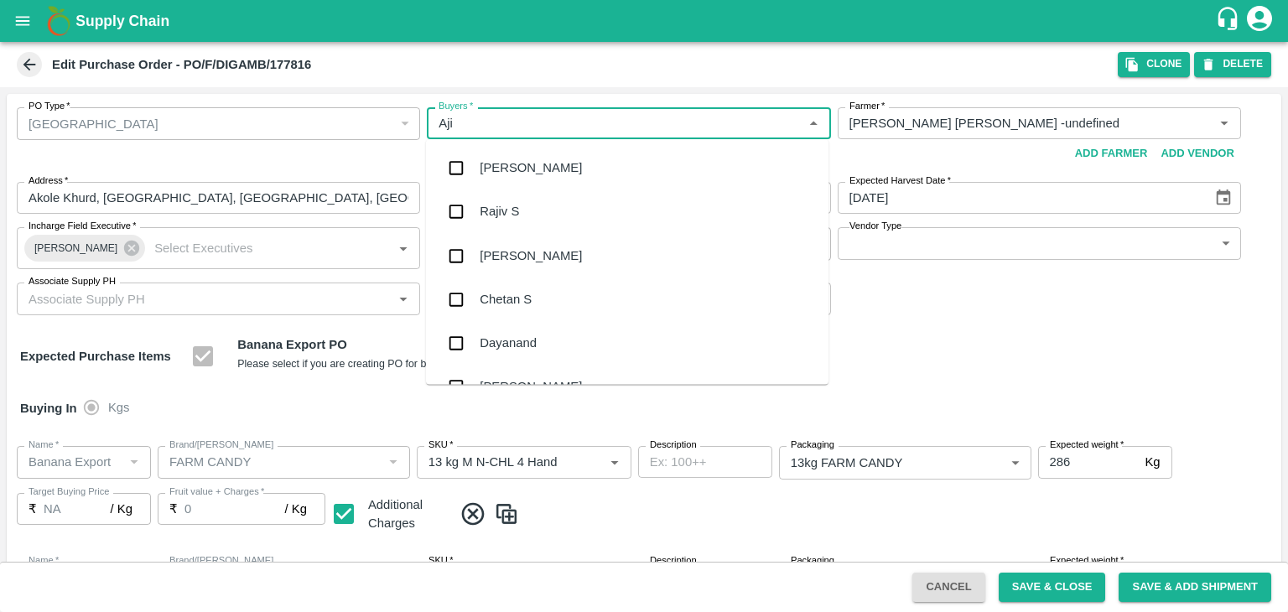
type input "Ajit"
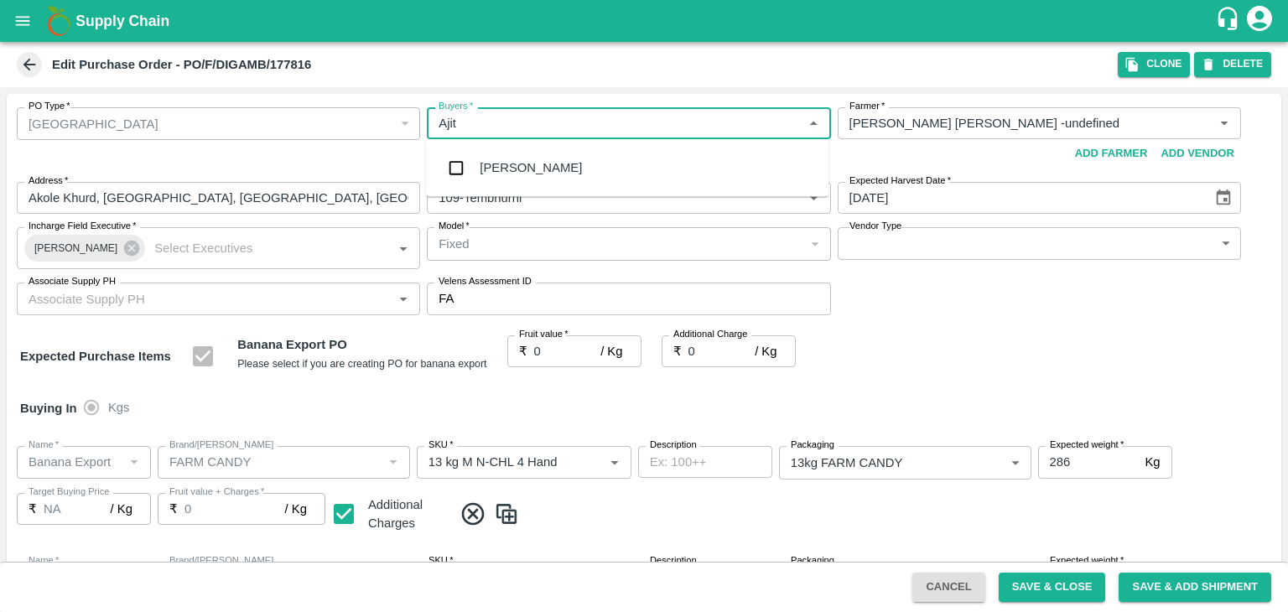
click at [516, 167] on div "[PERSON_NAME]" at bounding box center [530, 167] width 102 height 18
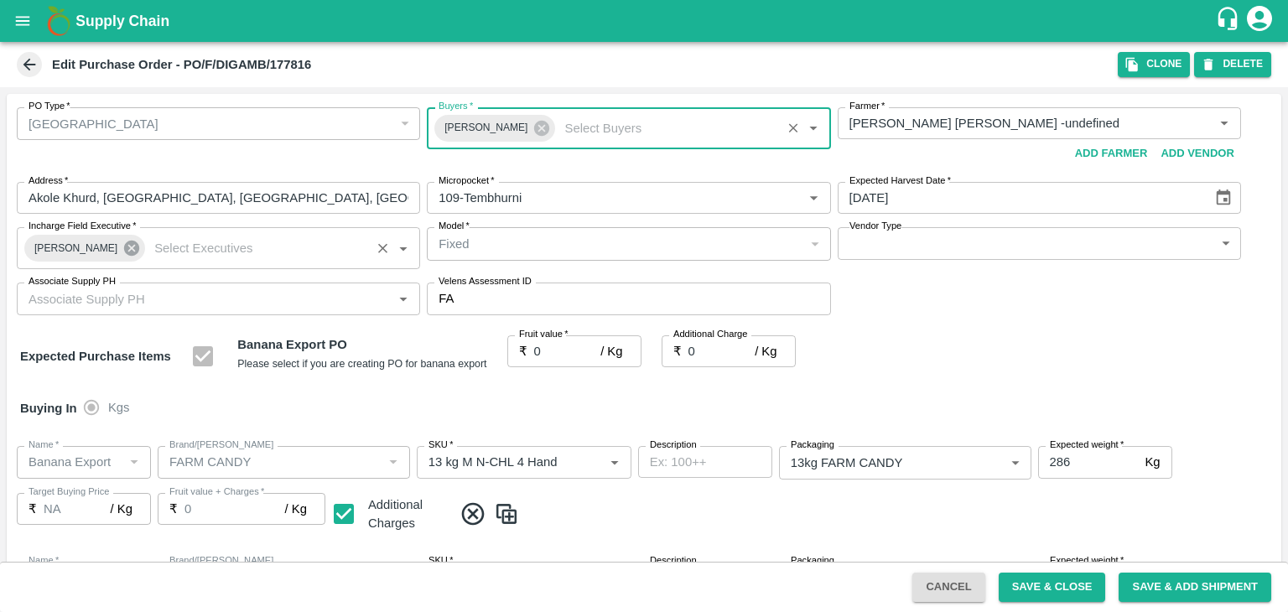
click at [127, 242] on icon at bounding box center [131, 248] width 18 height 18
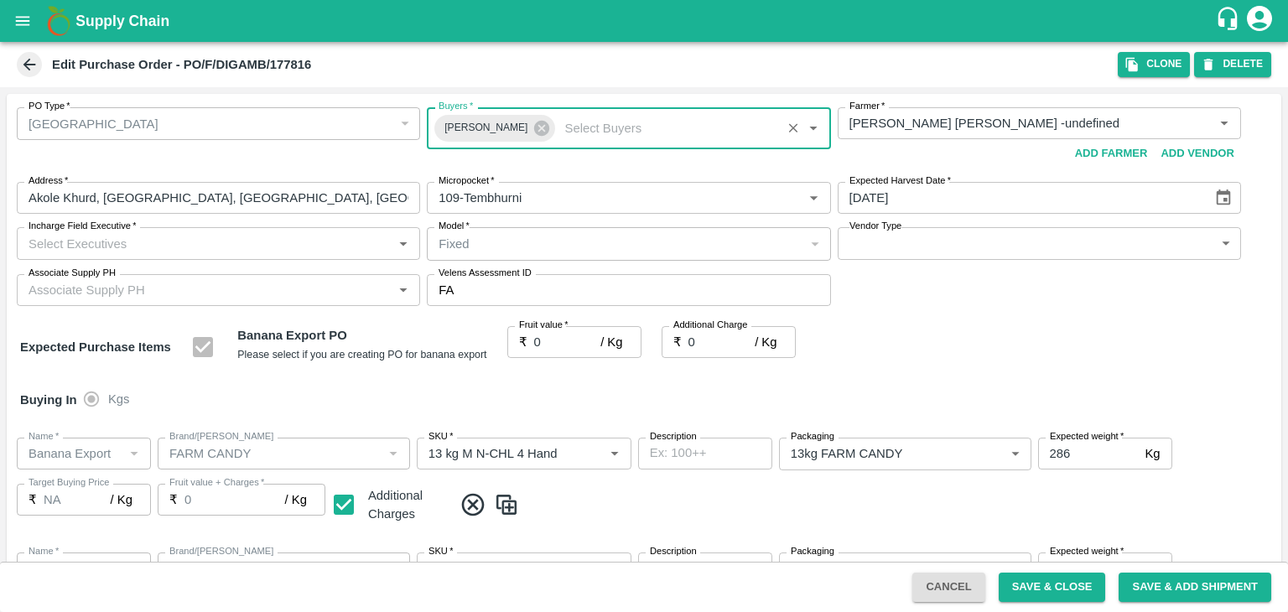
click at [164, 244] on input "Incharge Field Executive   *" at bounding box center [204, 243] width 365 height 22
type input "[PERSON_NAME]"
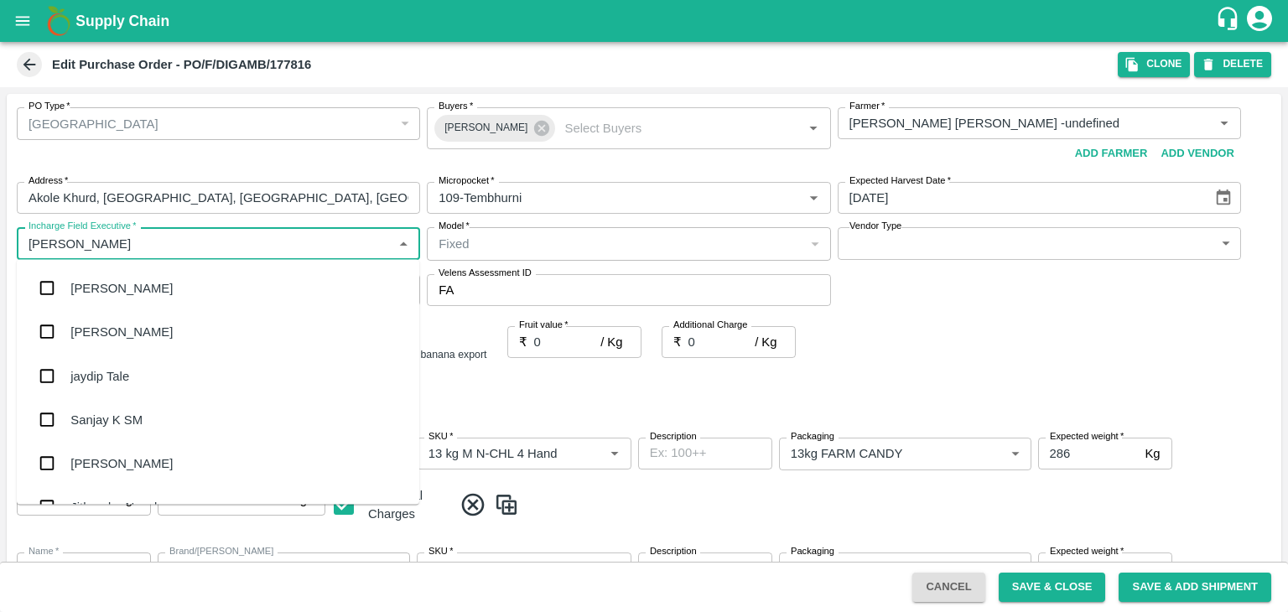
click at [131, 367] on div "jaydip Tale" at bounding box center [218, 376] width 402 height 44
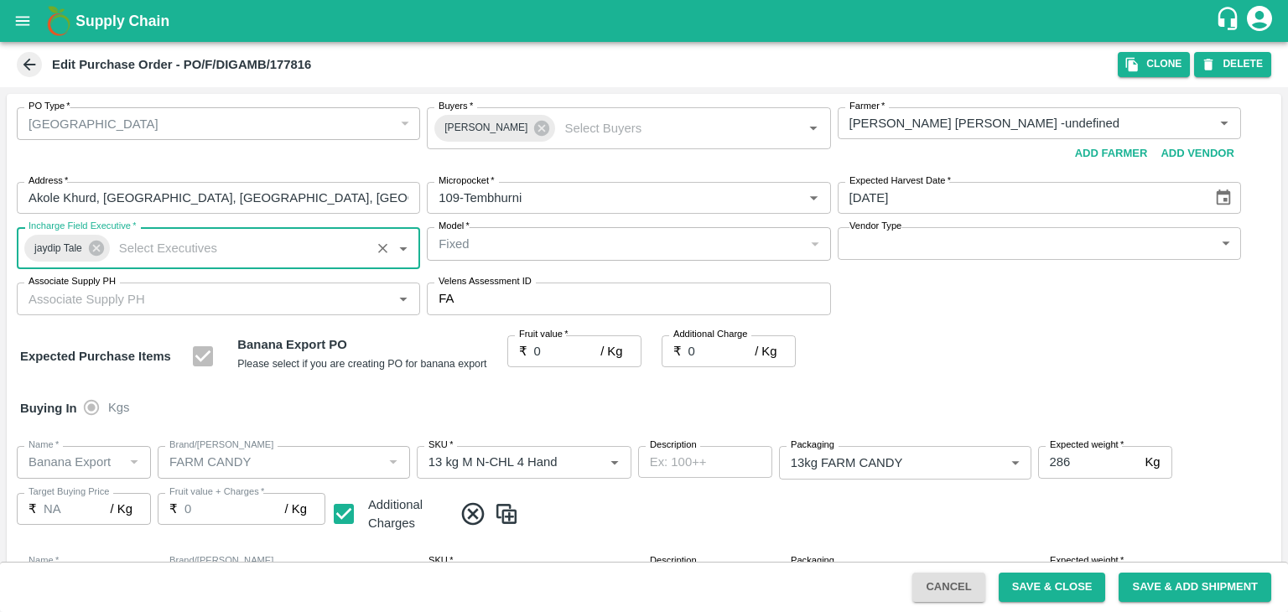
click at [170, 296] on input "Associate Supply PH" at bounding box center [204, 299] width 365 height 22
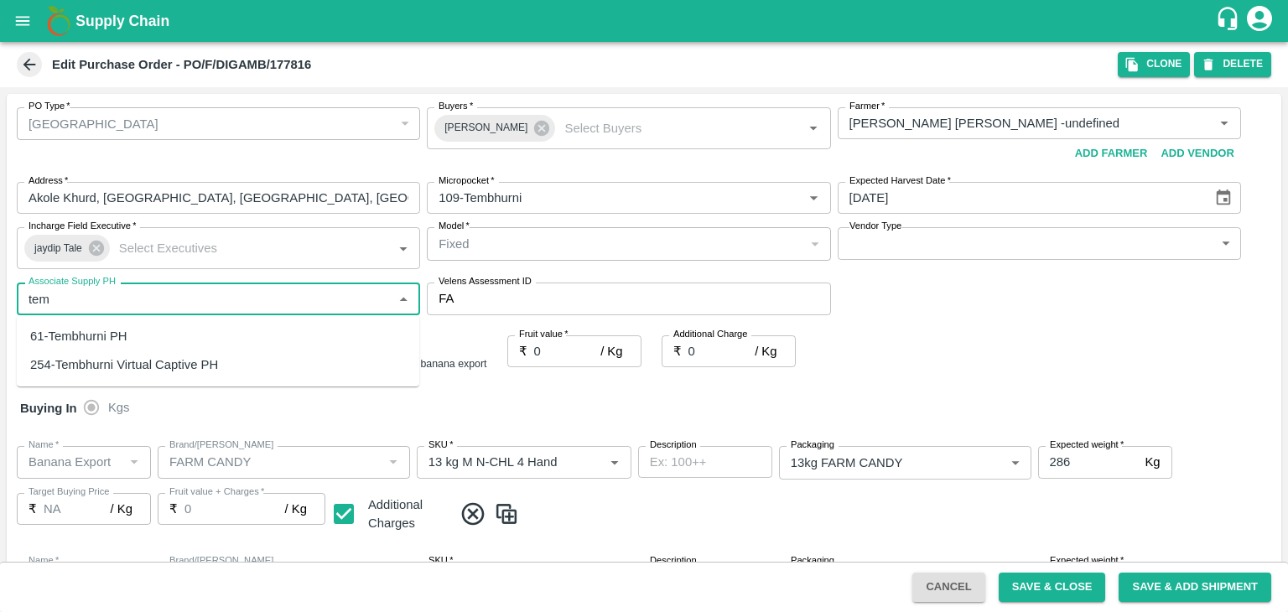
click at [139, 332] on div "61-Tembhurni PH" at bounding box center [218, 336] width 402 height 29
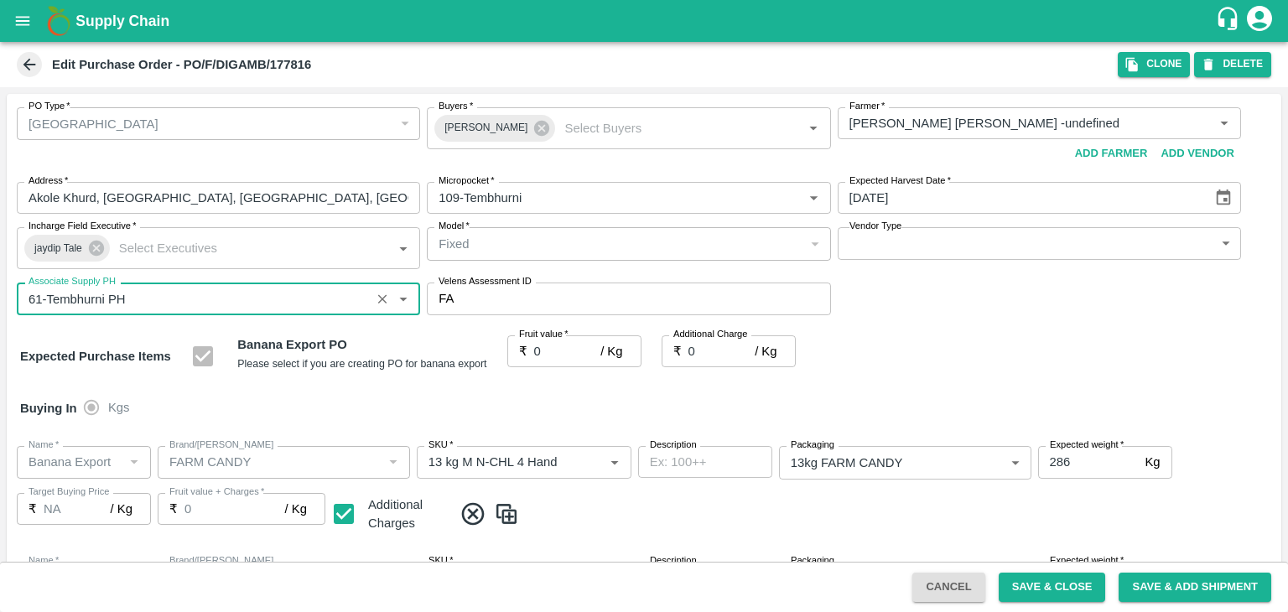
type input "61-Tembhurni PH"
click at [988, 250] on body "Supply Chain Edit Purchase Order - PO/F/DIGAMB/177816 Clone DELETE PO Type   * …" at bounding box center [644, 306] width 1288 height 612
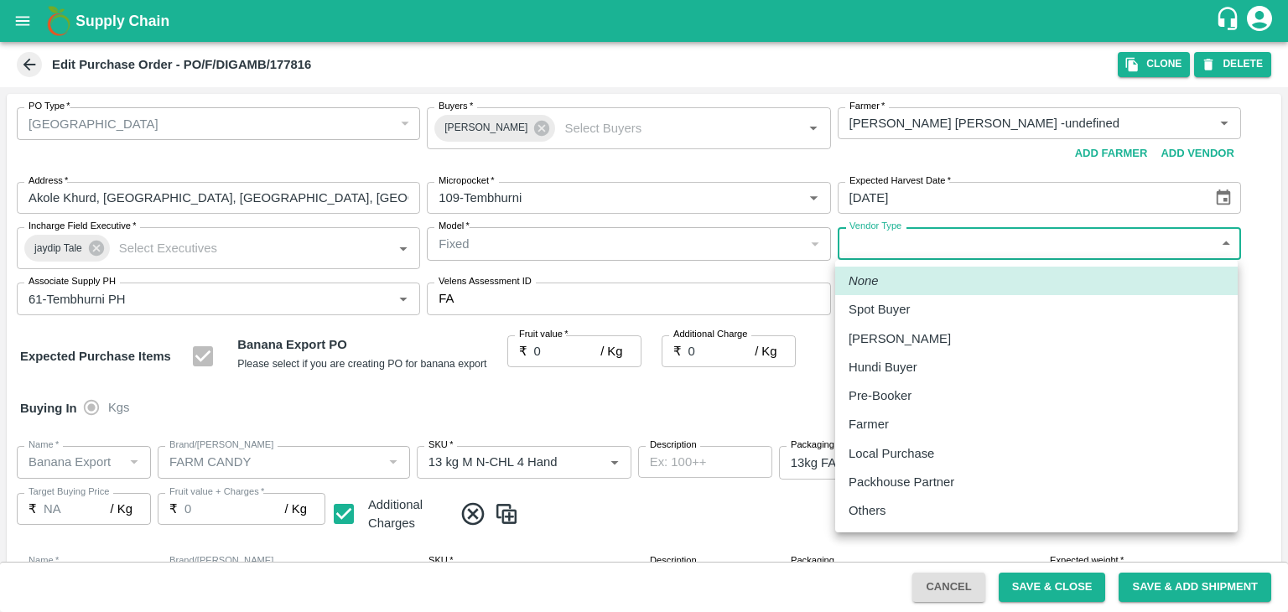
click at [909, 424] on div "Farmer" at bounding box center [1036, 424] width 376 height 18
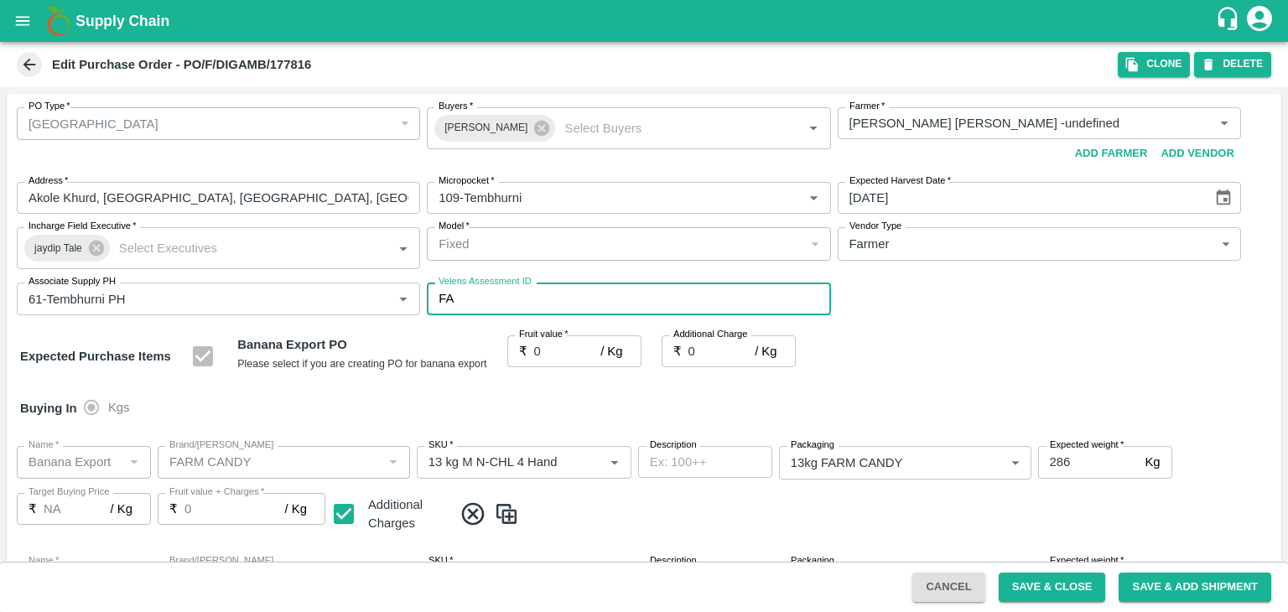
type input "FARMER"
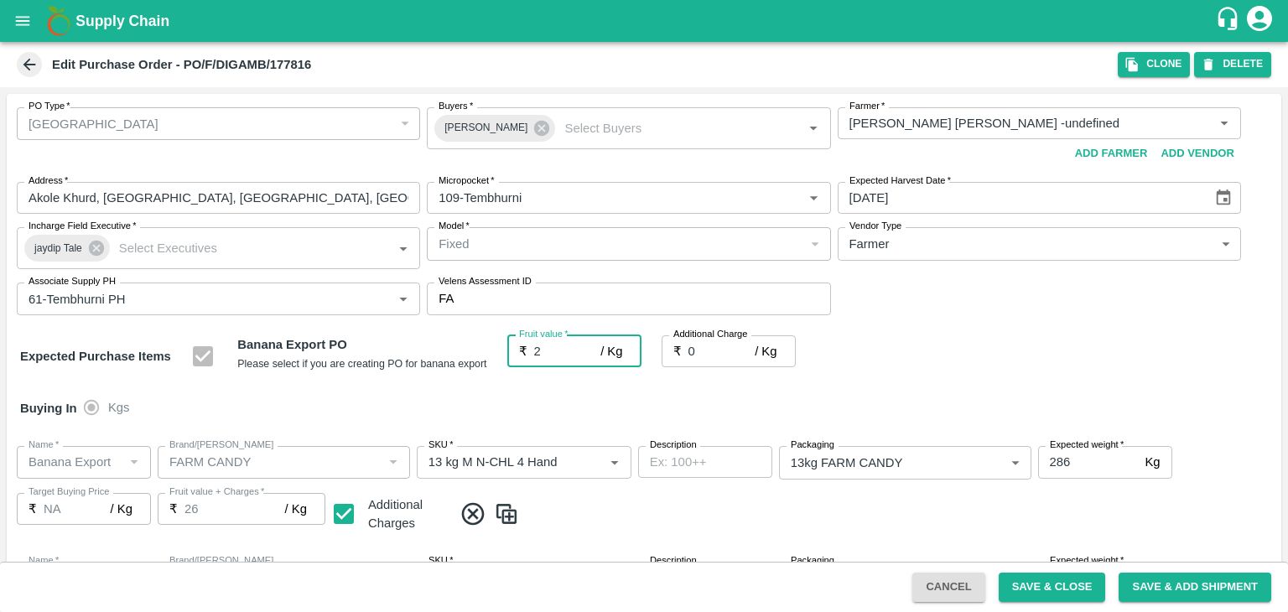
type input "26"
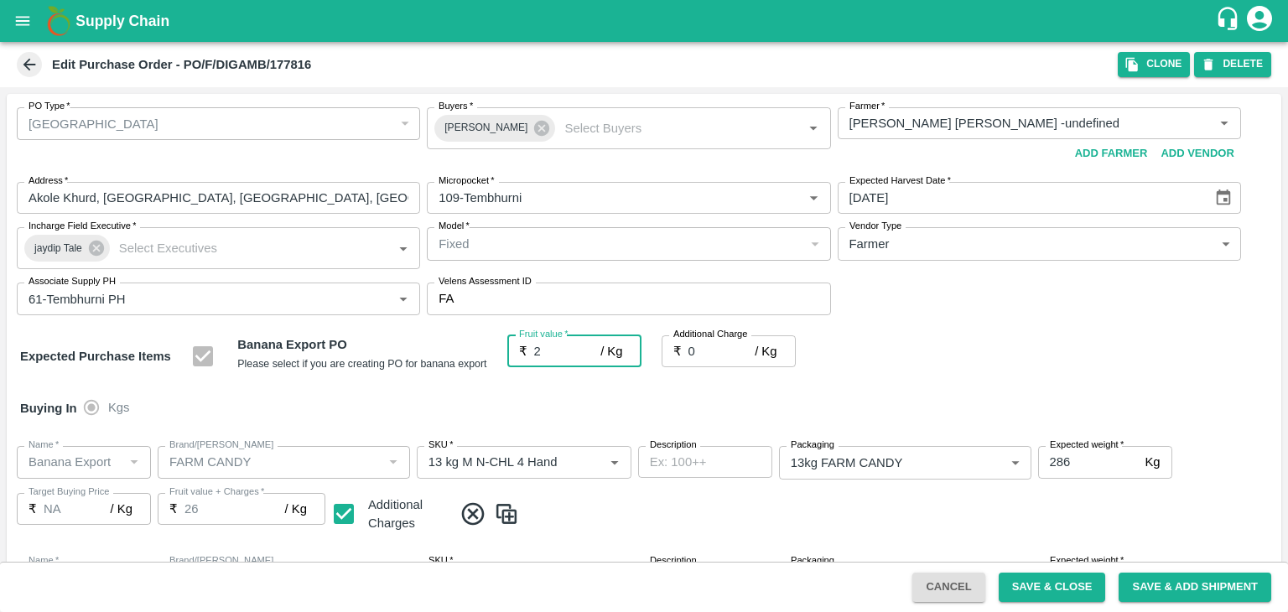
type input "26"
click at [1088, 591] on div at bounding box center [644, 306] width 1288 height 612
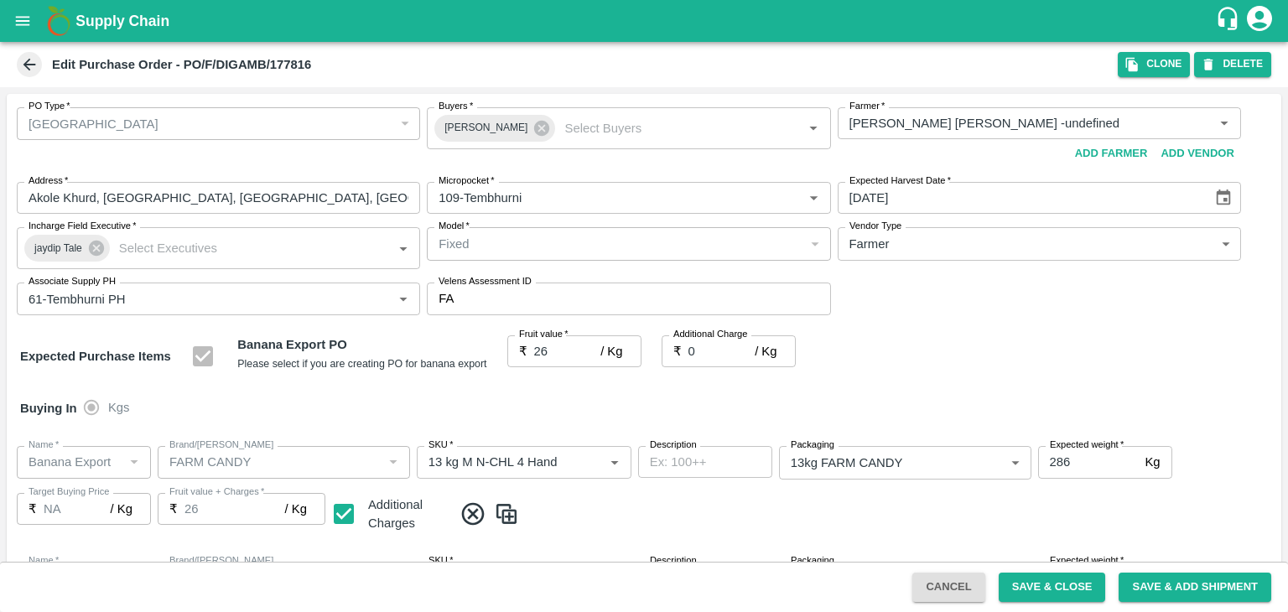
click at [1060, 588] on div at bounding box center [644, 306] width 1288 height 612
click at [1036, 588] on div at bounding box center [644, 306] width 1288 height 612
click at [1086, 598] on div at bounding box center [644, 306] width 1288 height 612
click at [1053, 594] on div at bounding box center [644, 306] width 1288 height 612
click at [1046, 585] on div at bounding box center [644, 306] width 1288 height 612
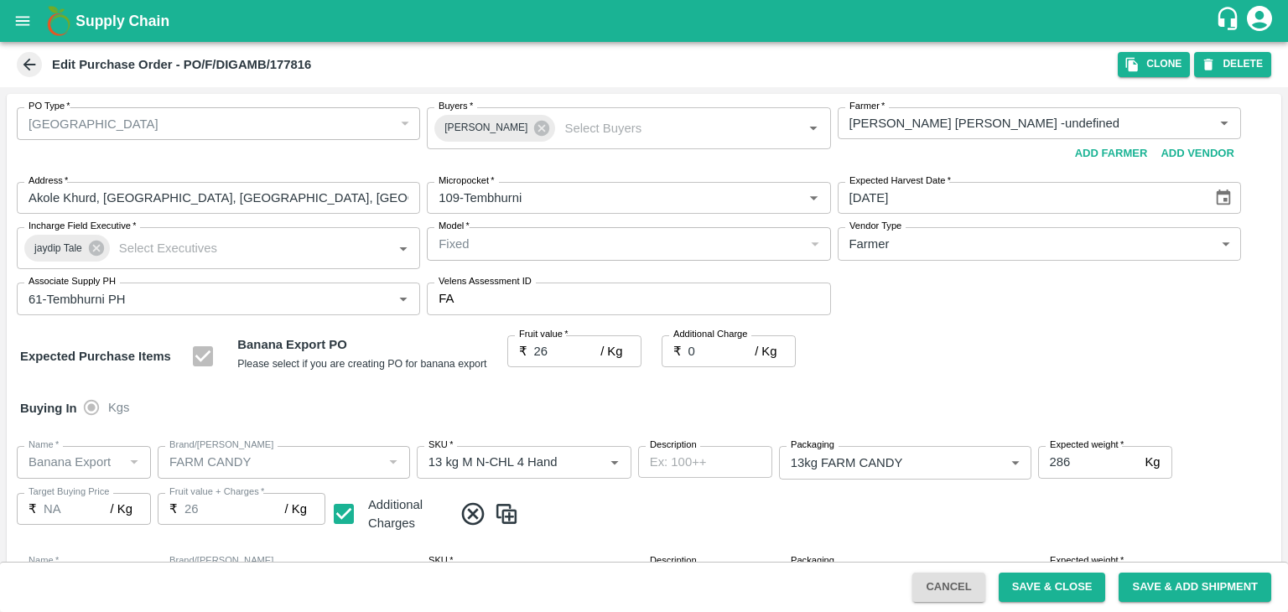
scroll to position [889, 0]
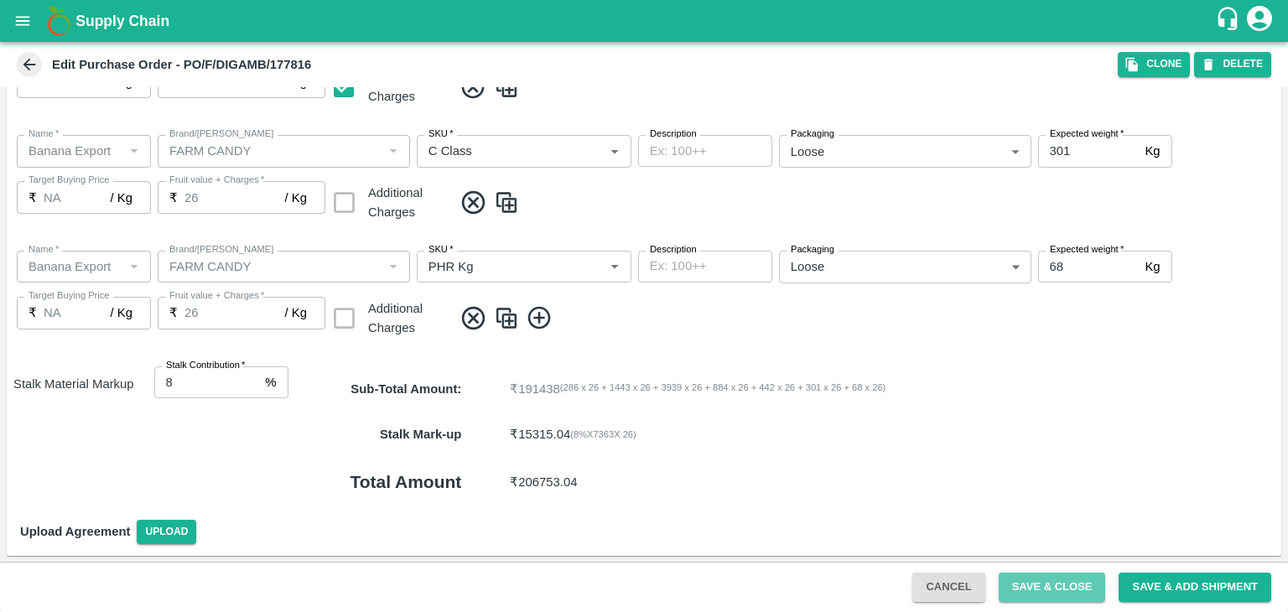
drag, startPoint x: 1059, startPoint y: 588, endPoint x: 1019, endPoint y: 559, distance: 48.6
click at [1059, 588] on button "Save & Close" at bounding box center [1051, 587] width 107 height 29
click at [936, 469] on div "Total Amount ₹ 206753.04" at bounding box center [784, 482] width 993 height 50
click at [1073, 583] on button "Save & Close" at bounding box center [1051, 587] width 107 height 29
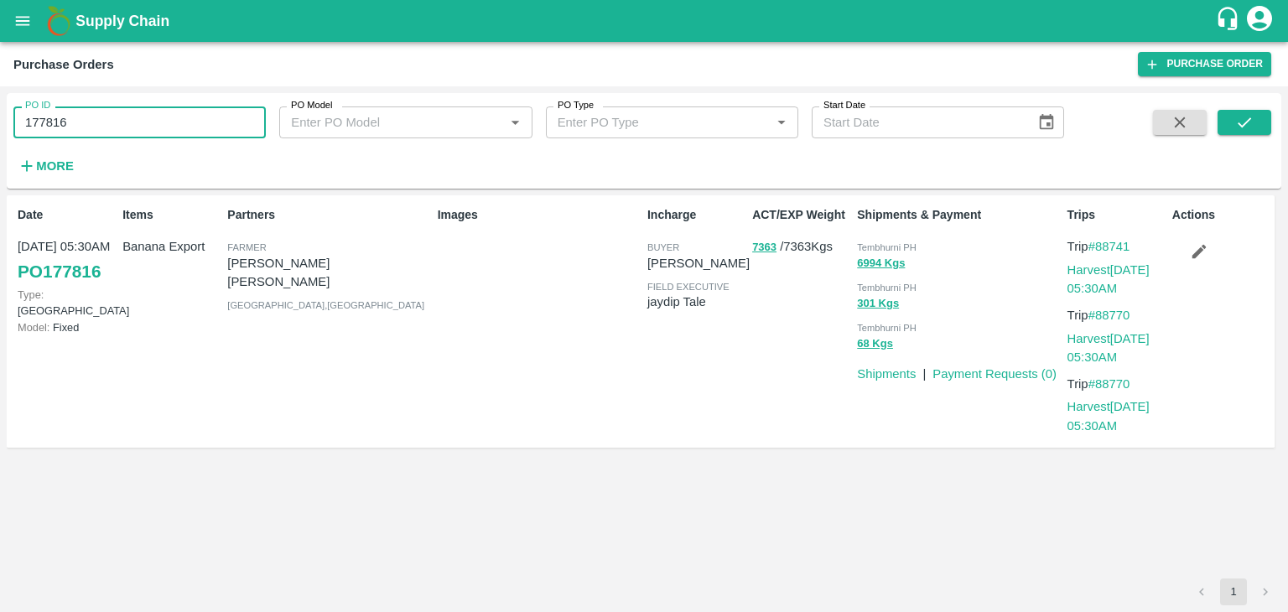
click at [178, 132] on input "177816" at bounding box center [139, 122] width 252 height 32
paste input "text"
type input "177794"
click at [1254, 126] on button "submit" at bounding box center [1244, 122] width 54 height 25
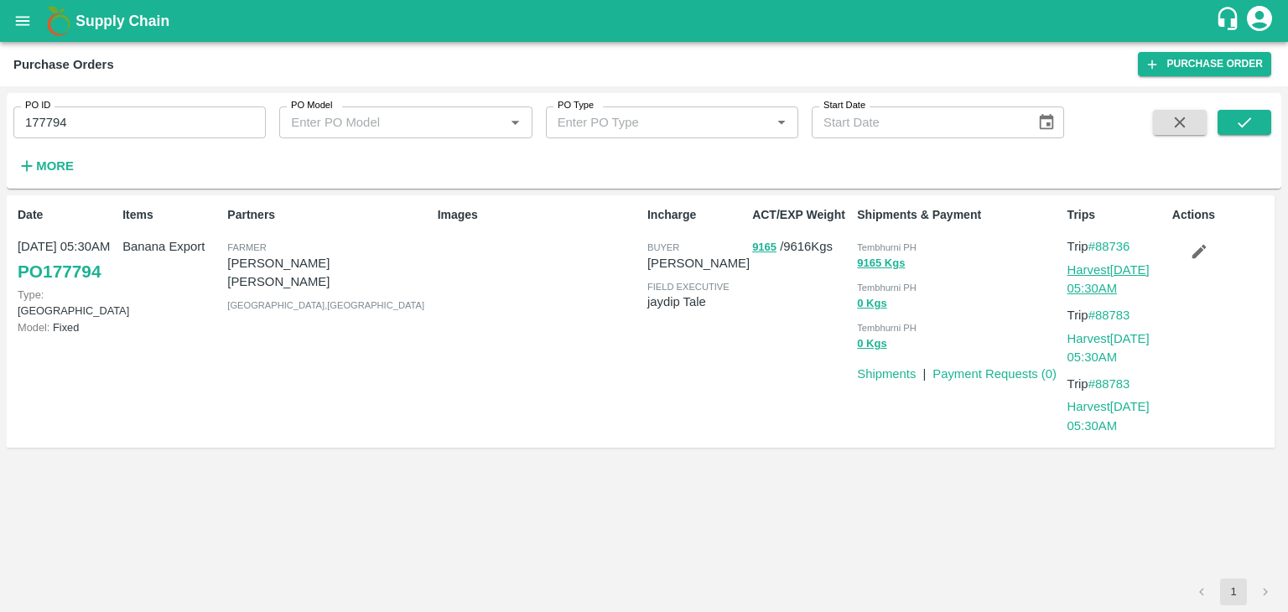
click at [1112, 265] on link "Harvest [DATE] 05:30AM" at bounding box center [1108, 279] width 82 height 32
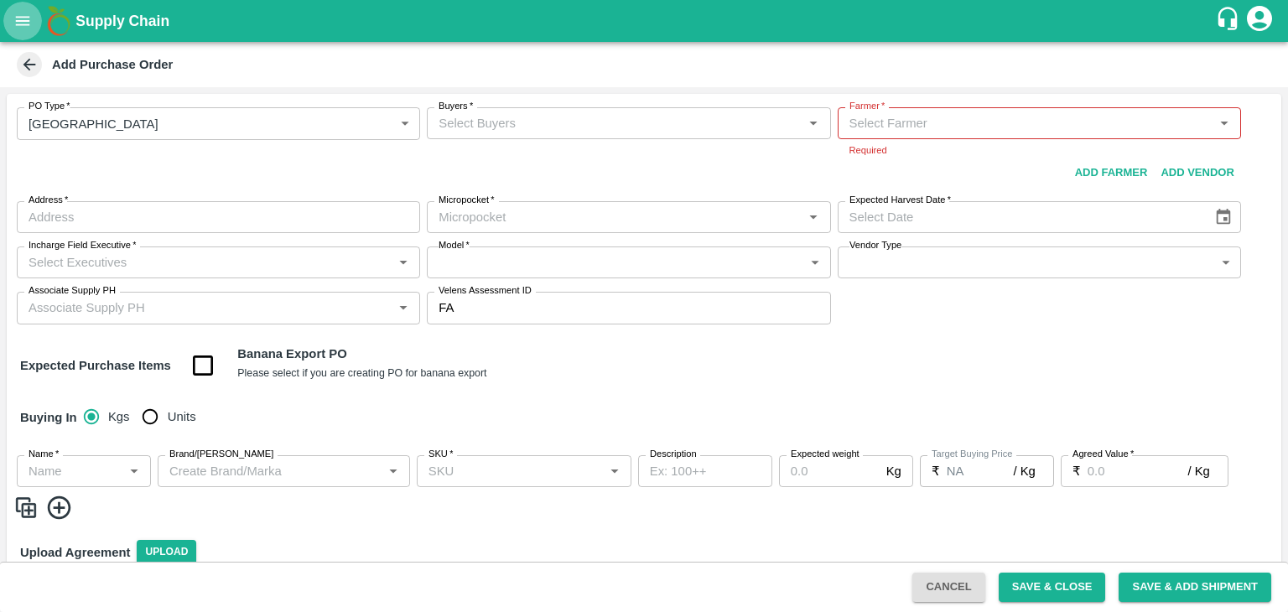
click at [24, 19] on icon "open drawer" at bounding box center [22, 21] width 18 height 18
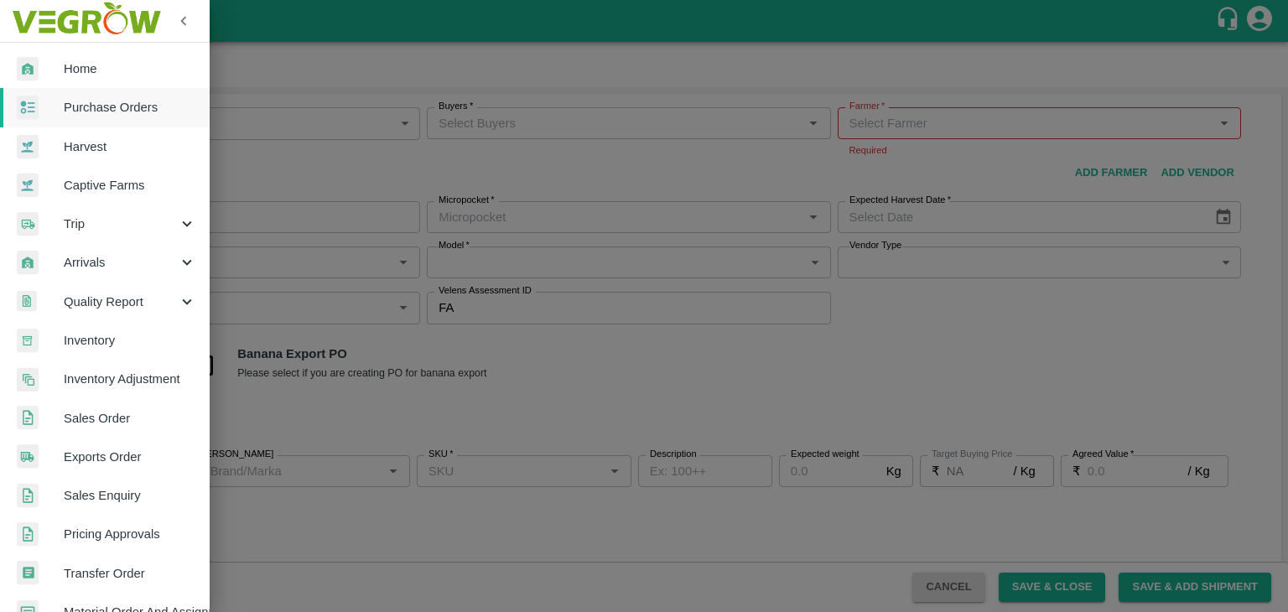
click at [94, 227] on span "Trip" at bounding box center [121, 224] width 114 height 18
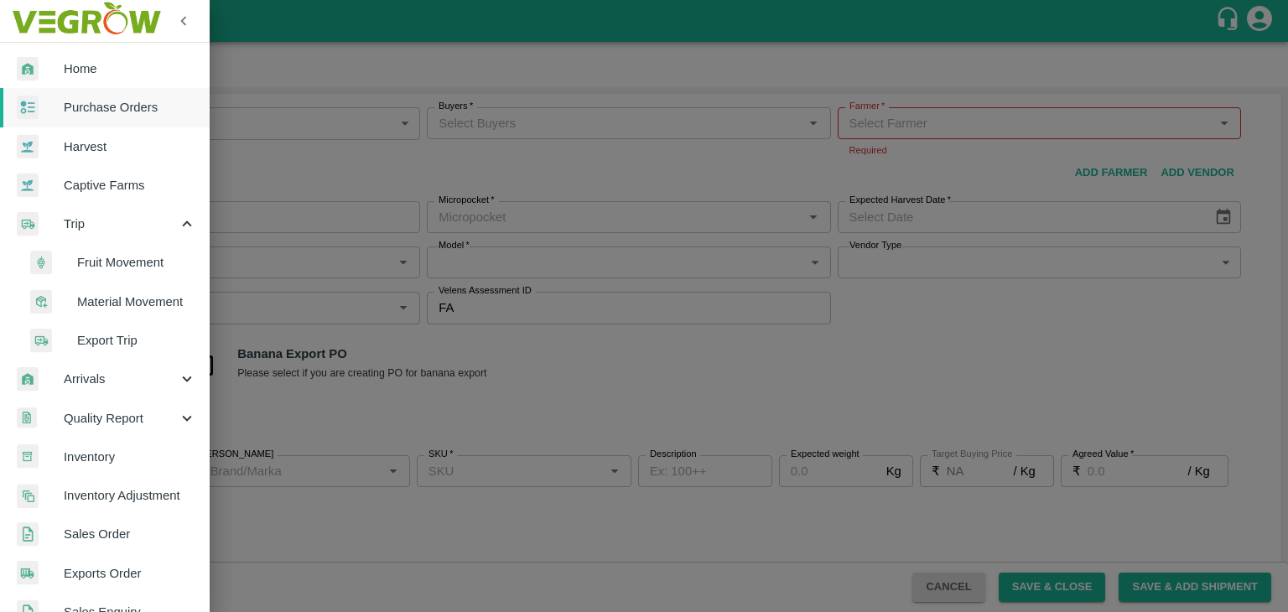
click at [130, 258] on span "Fruit Movement" at bounding box center [136, 262] width 119 height 18
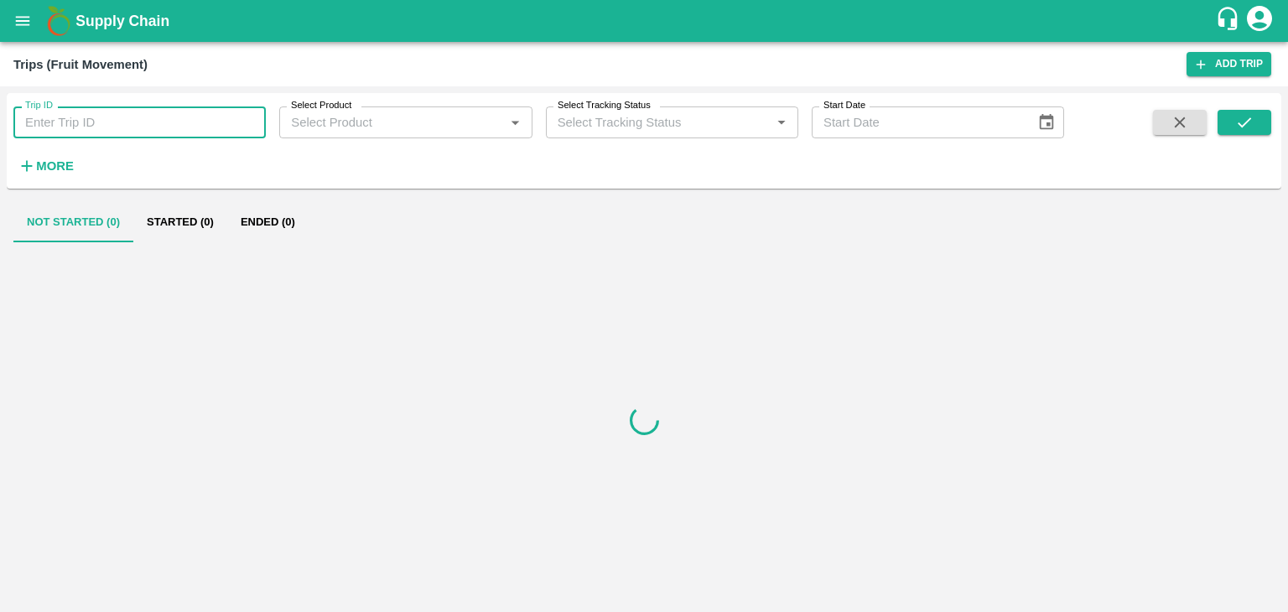
click at [110, 122] on input "Trip ID" at bounding box center [139, 122] width 252 height 32
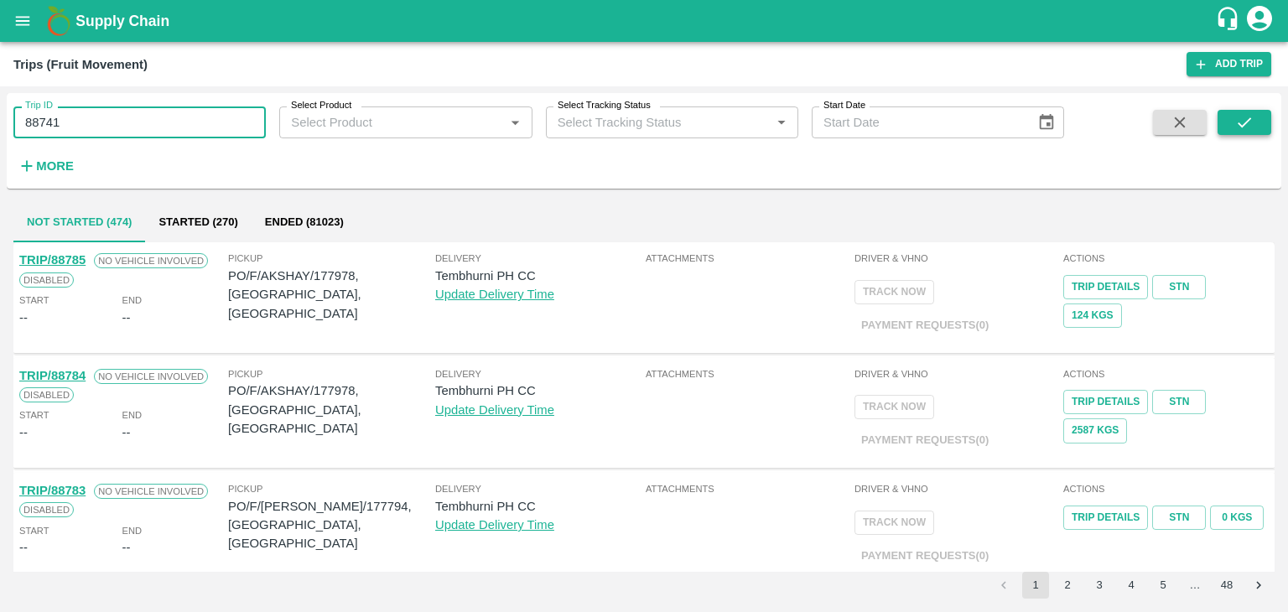
type input "88741"
click at [1257, 117] on button "submit" at bounding box center [1244, 122] width 54 height 25
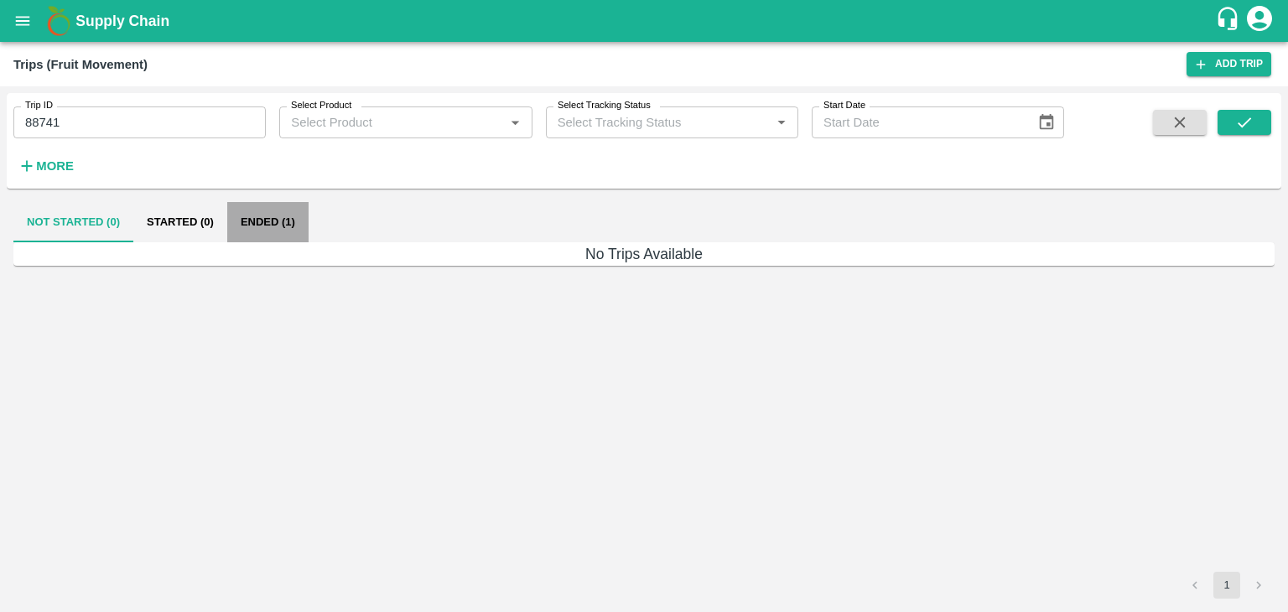
click at [303, 219] on button "Ended (1)" at bounding box center [267, 222] width 81 height 40
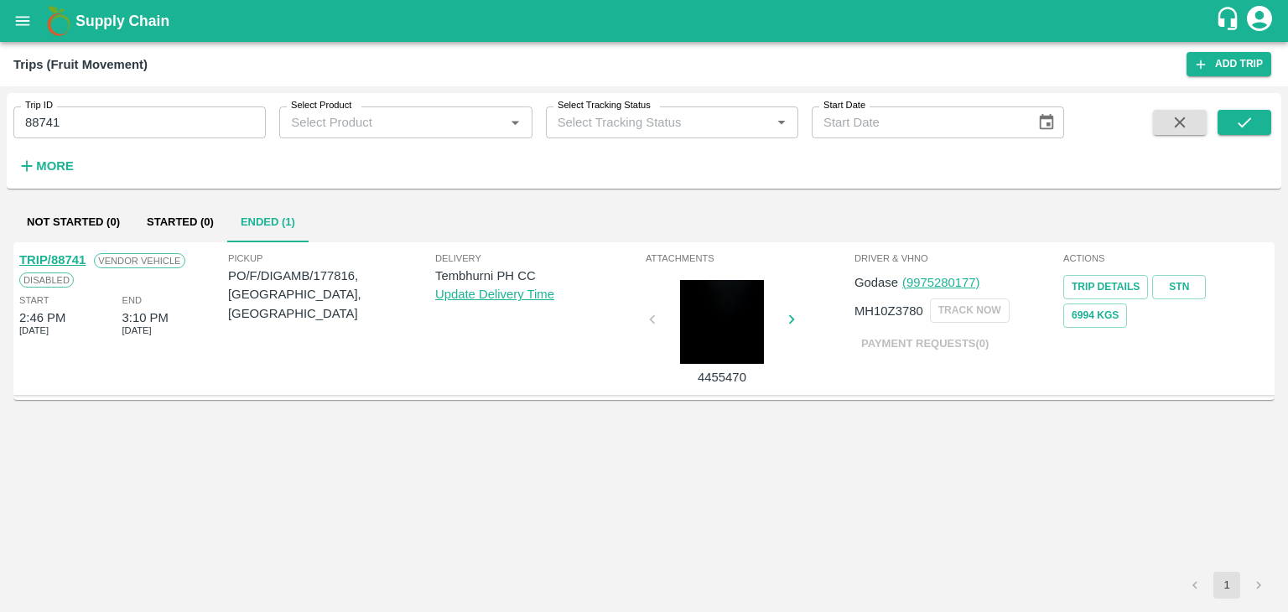
click at [58, 260] on link "TRIP/88741" at bounding box center [52, 259] width 66 height 13
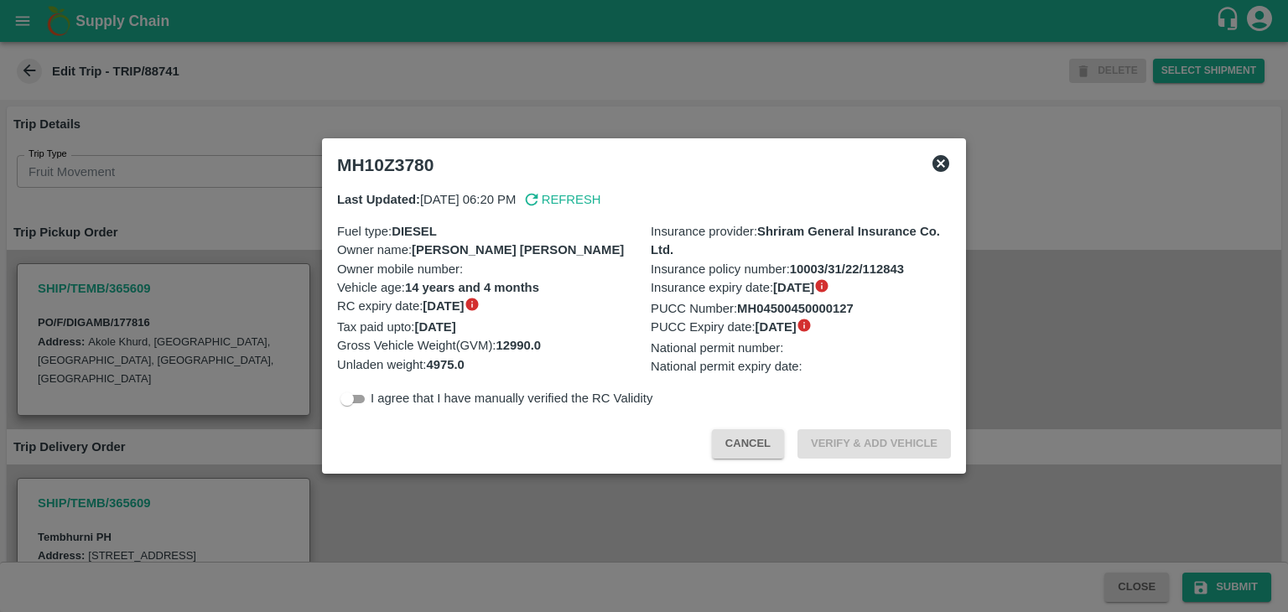
click at [531, 488] on div at bounding box center [644, 306] width 1288 height 612
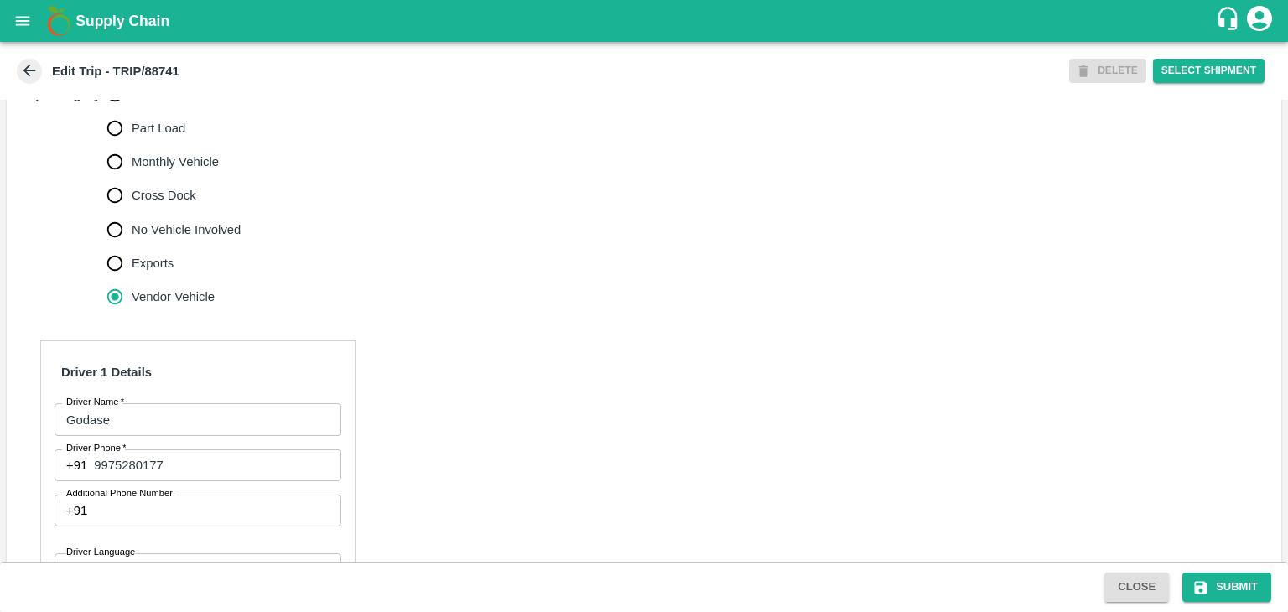
scroll to position [544, 0]
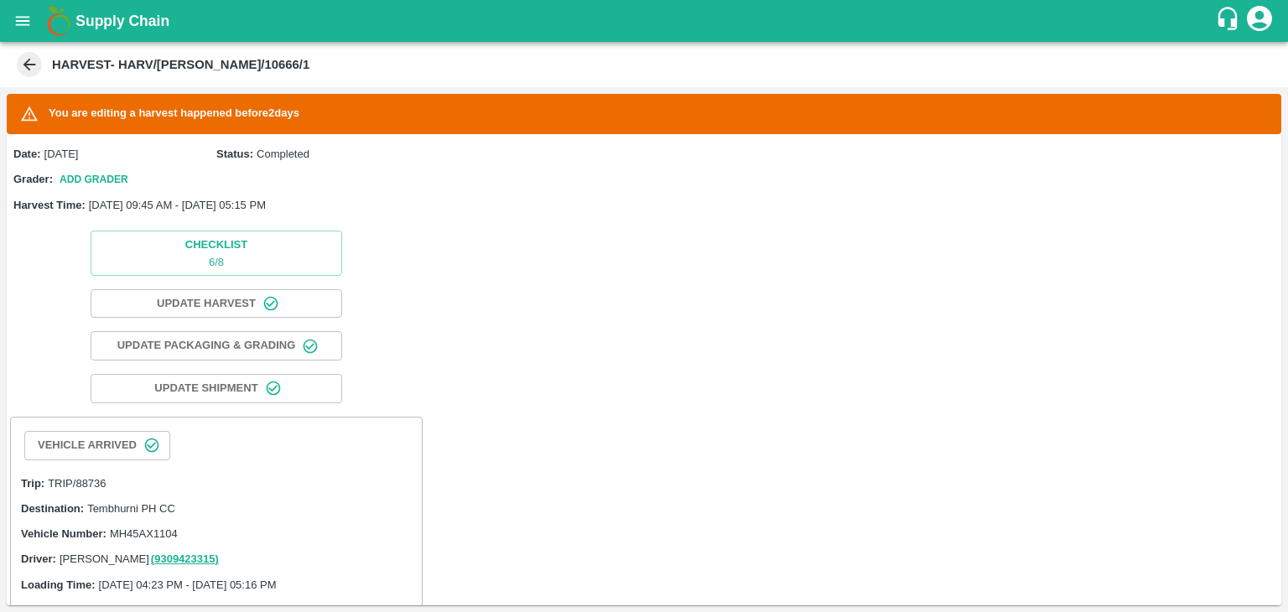
scroll to position [511, 0]
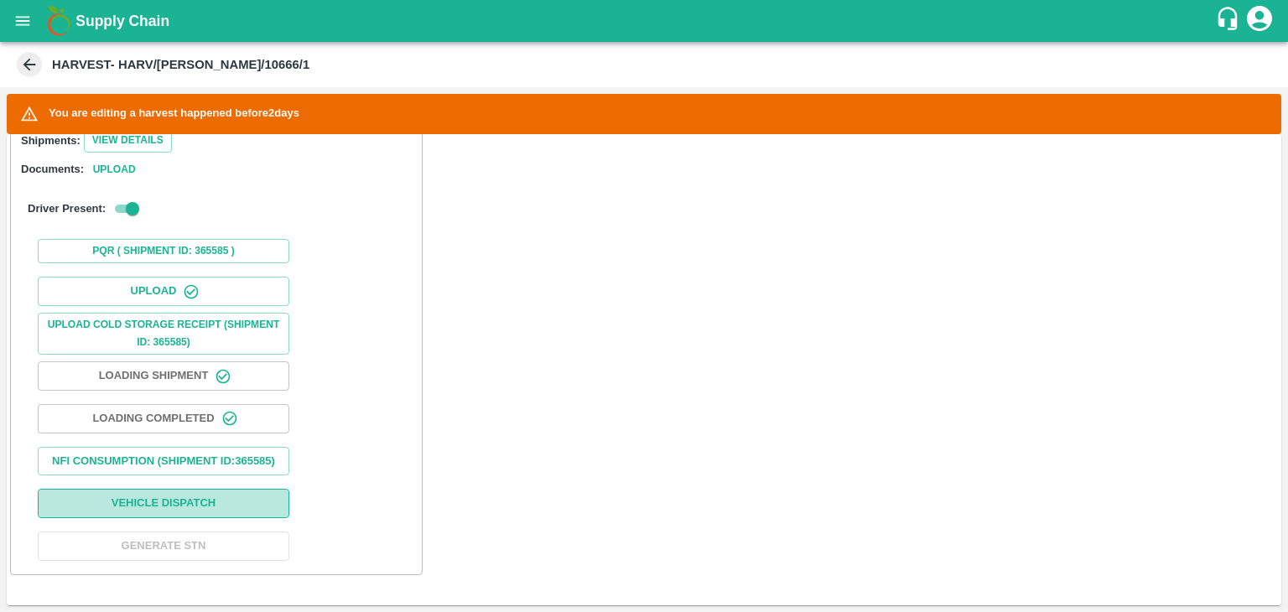
click at [210, 508] on button "Vehicle Dispatch" at bounding box center [163, 503] width 251 height 29
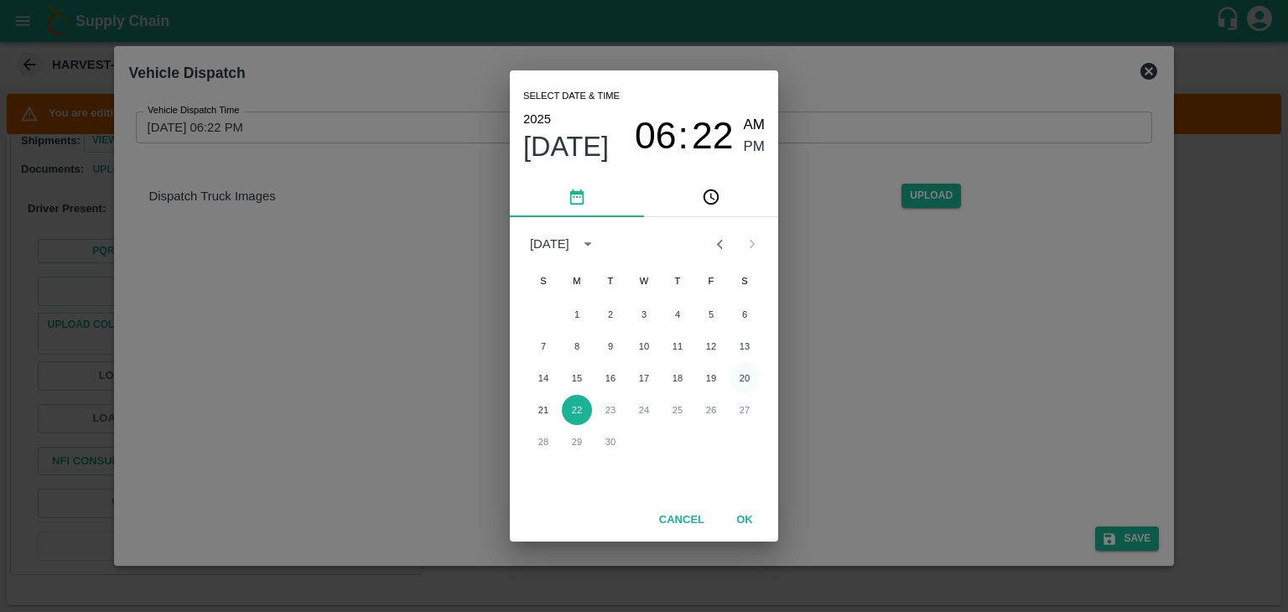
click at [744, 374] on button "20" at bounding box center [744, 378] width 30 height 30
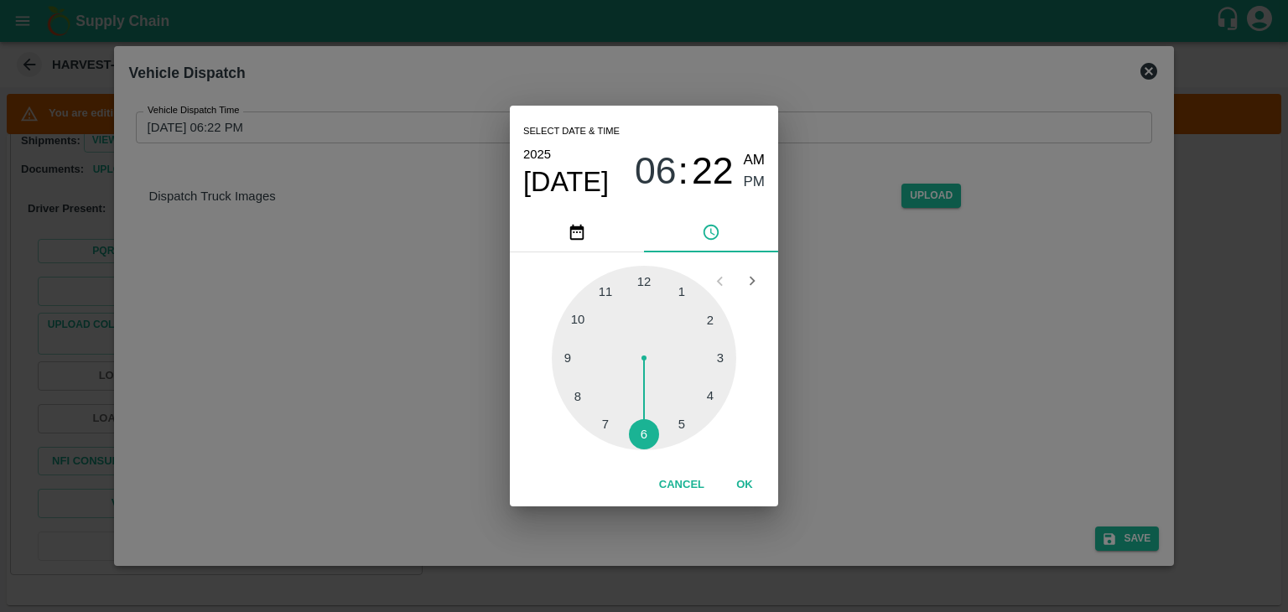
type input "[DATE] 06:22 PM"
click at [644, 437] on div at bounding box center [644, 358] width 184 height 184
click at [754, 474] on button "OK" at bounding box center [745, 484] width 54 height 29
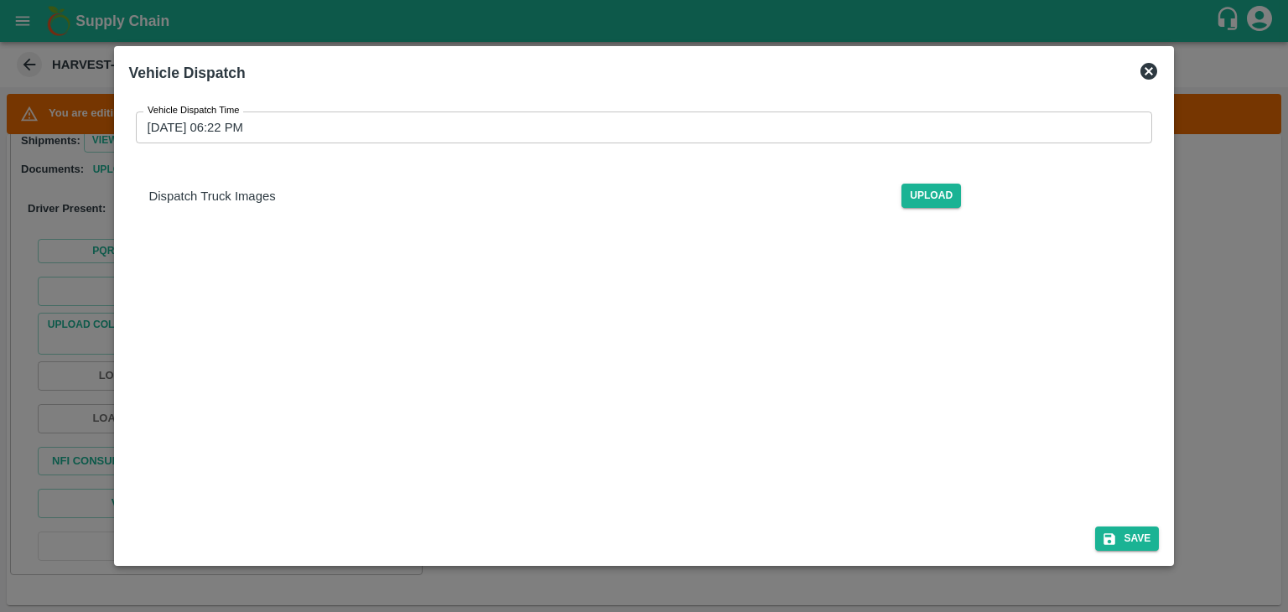
click at [1113, 536] on div "Select date & time [DATE] 06 : 22 AM PM 05 10 15 20 25 30 35 40 45 50 55 00 Can…" at bounding box center [644, 306] width 1288 height 612
click at [1146, 546] on button "Save" at bounding box center [1127, 538] width 64 height 24
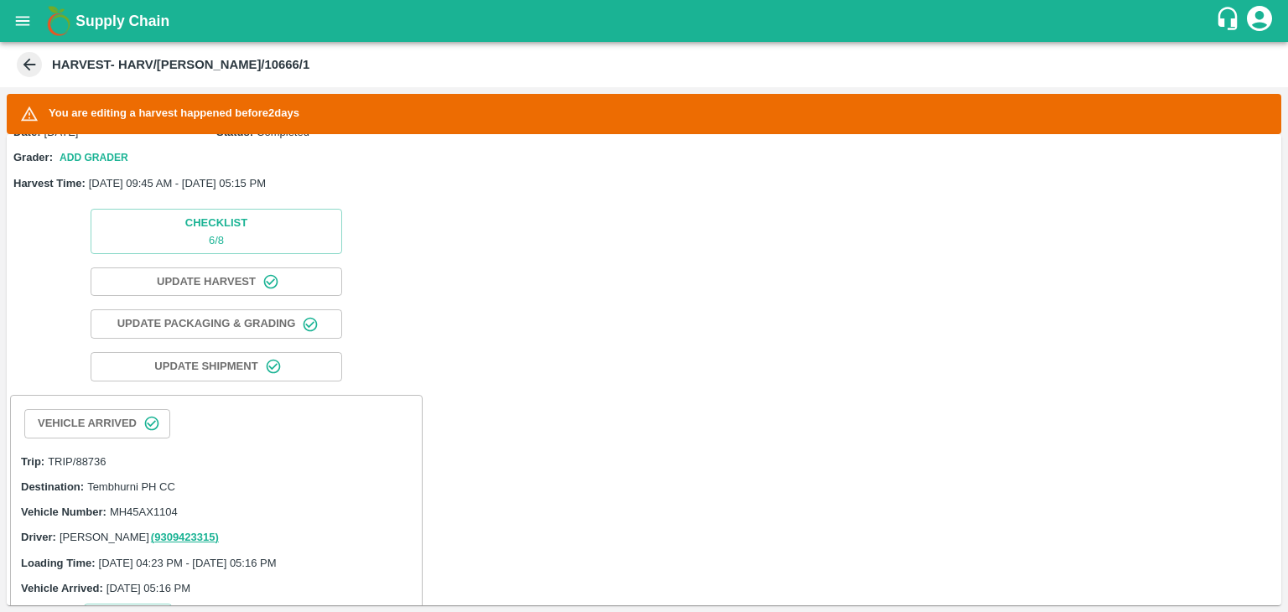
scroll to position [0, 0]
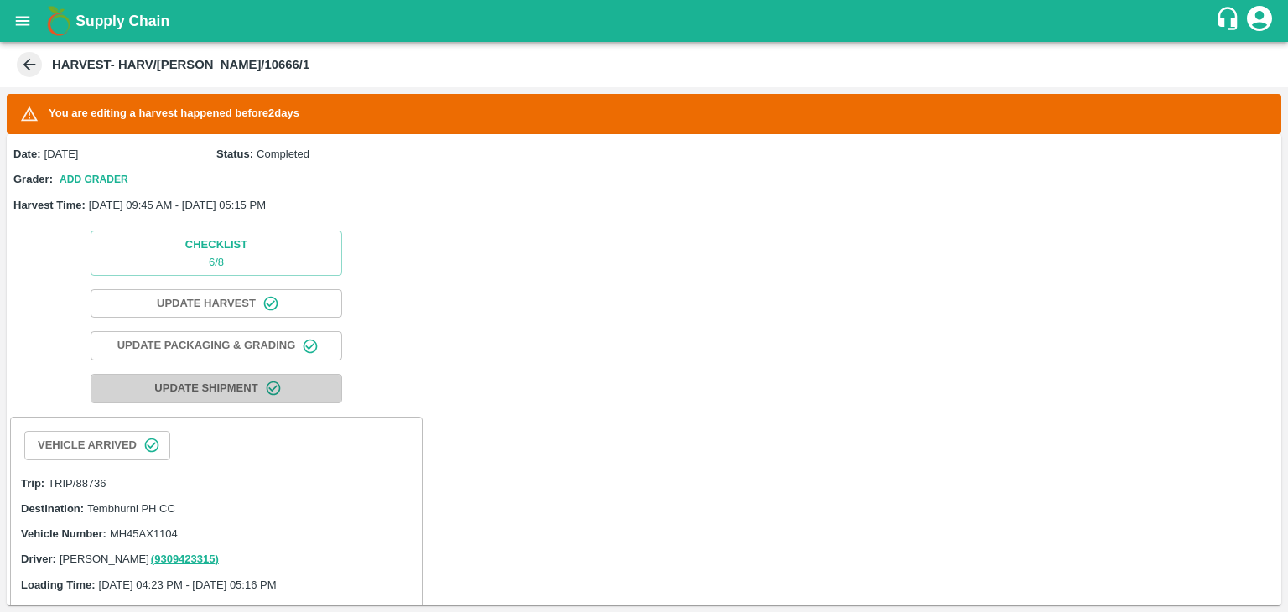
click at [229, 387] on span "Update Shipment" at bounding box center [205, 388] width 103 height 19
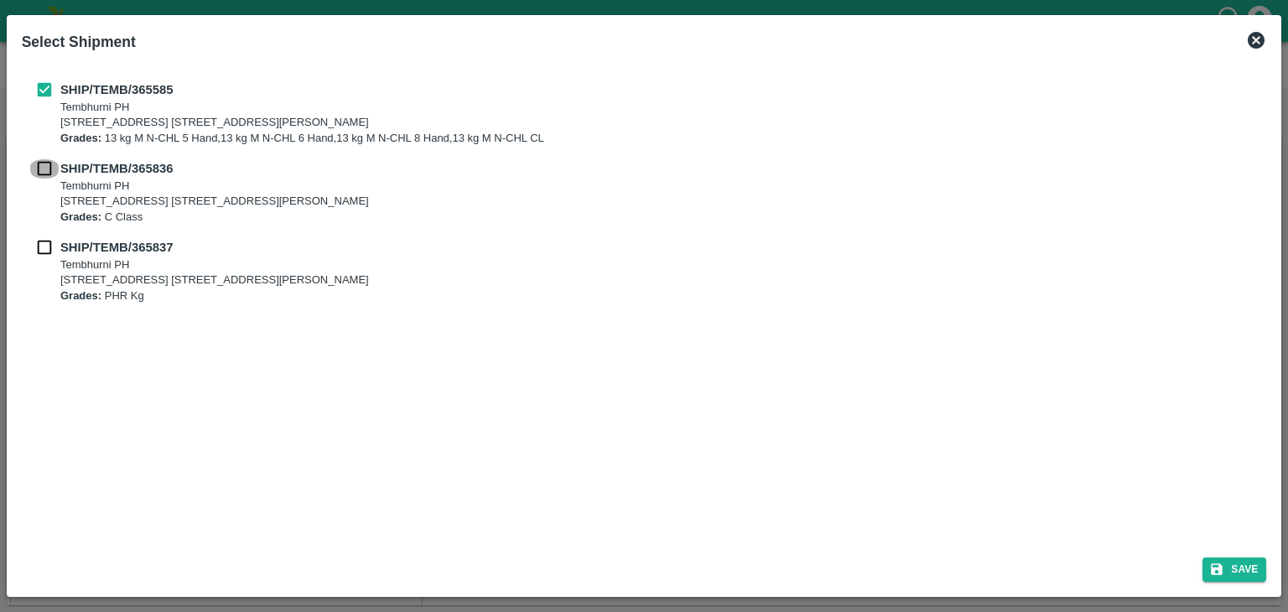
click at [44, 176] on input "checkbox" at bounding box center [45, 168] width 32 height 18
checkbox input "true"
click at [46, 248] on input "checkbox" at bounding box center [45, 247] width 32 height 18
checkbox input "true"
click at [1251, 574] on button "Save" at bounding box center [1234, 569] width 64 height 24
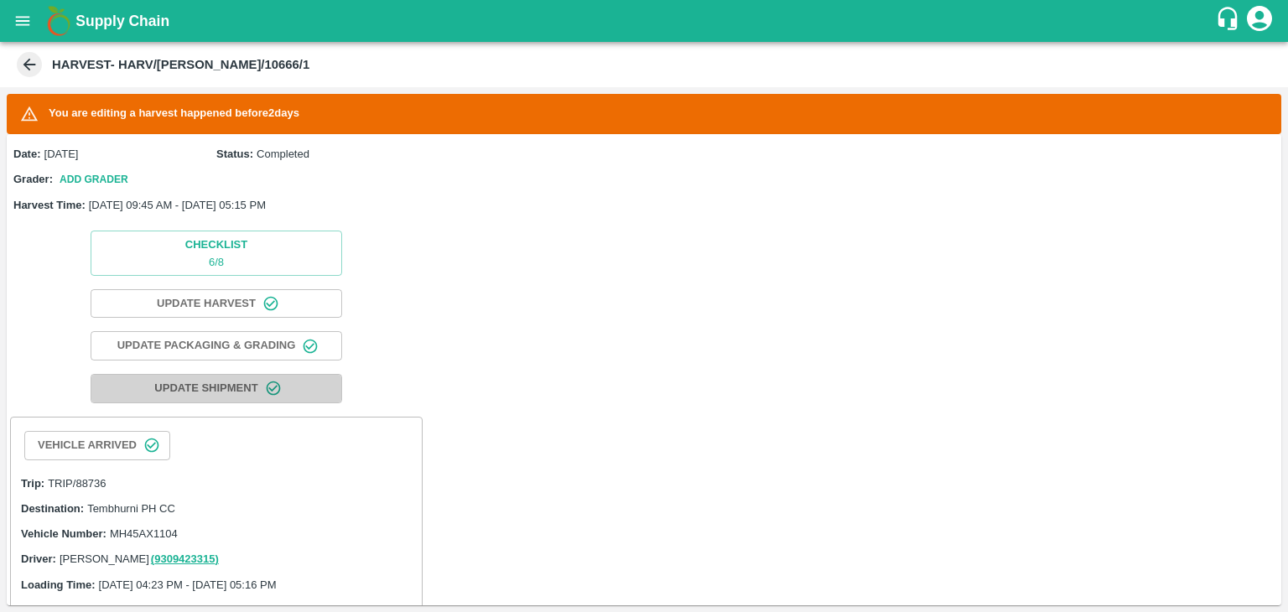
click at [194, 392] on span "Update Shipment" at bounding box center [205, 388] width 103 height 19
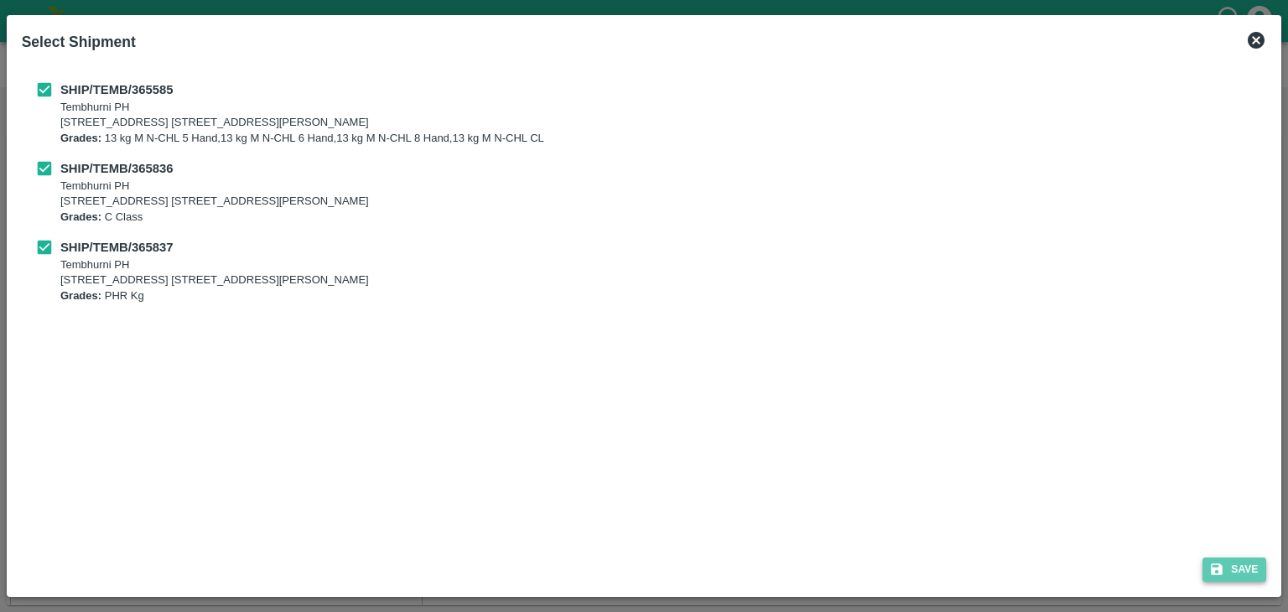
click at [1233, 561] on button "Save" at bounding box center [1234, 569] width 64 height 24
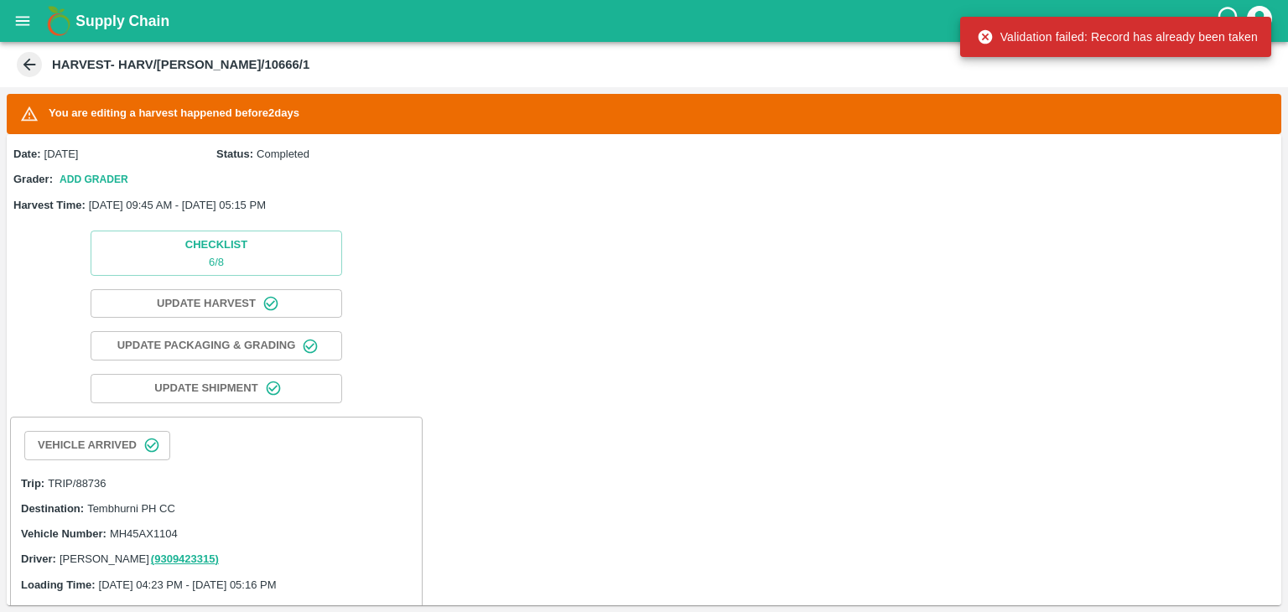
scroll to position [511, 0]
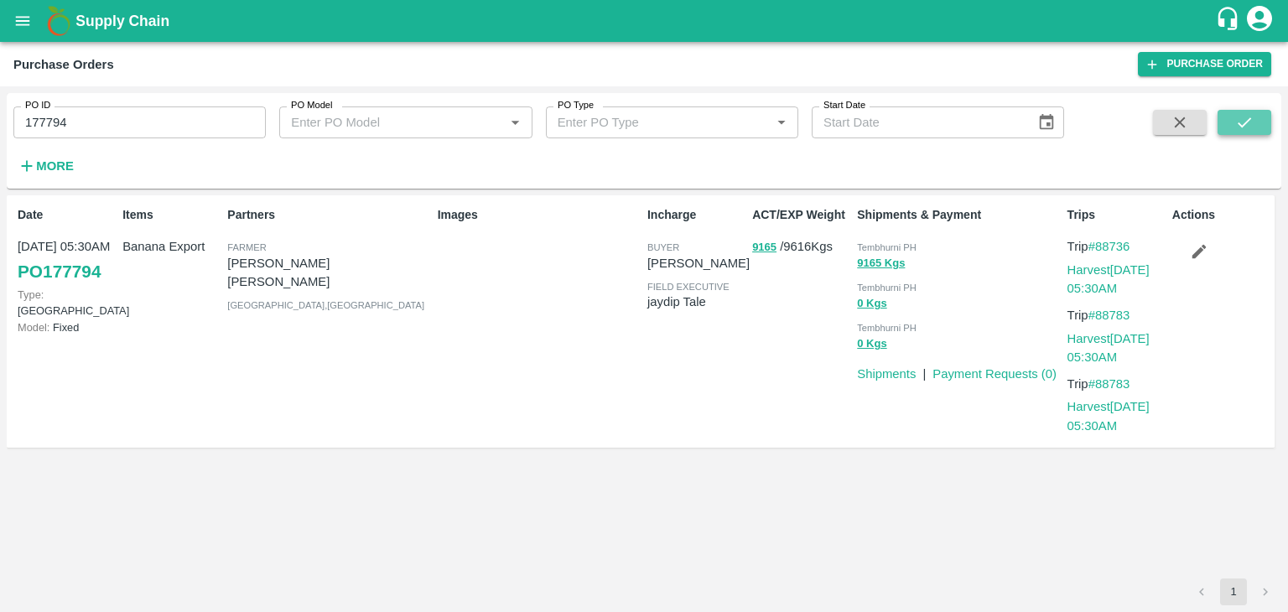
click at [1238, 130] on icon "submit" at bounding box center [1244, 122] width 18 height 18
click at [1127, 334] on link "Harvest [DATE] 05:30AM" at bounding box center [1108, 348] width 82 height 32
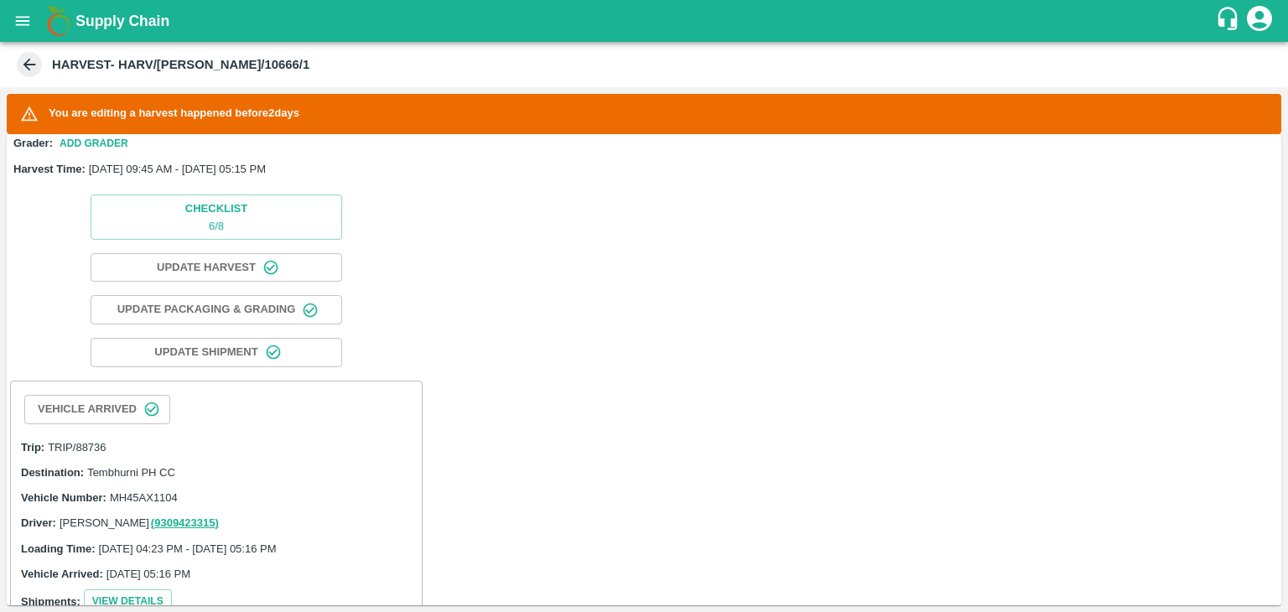
scroll to position [34, 0]
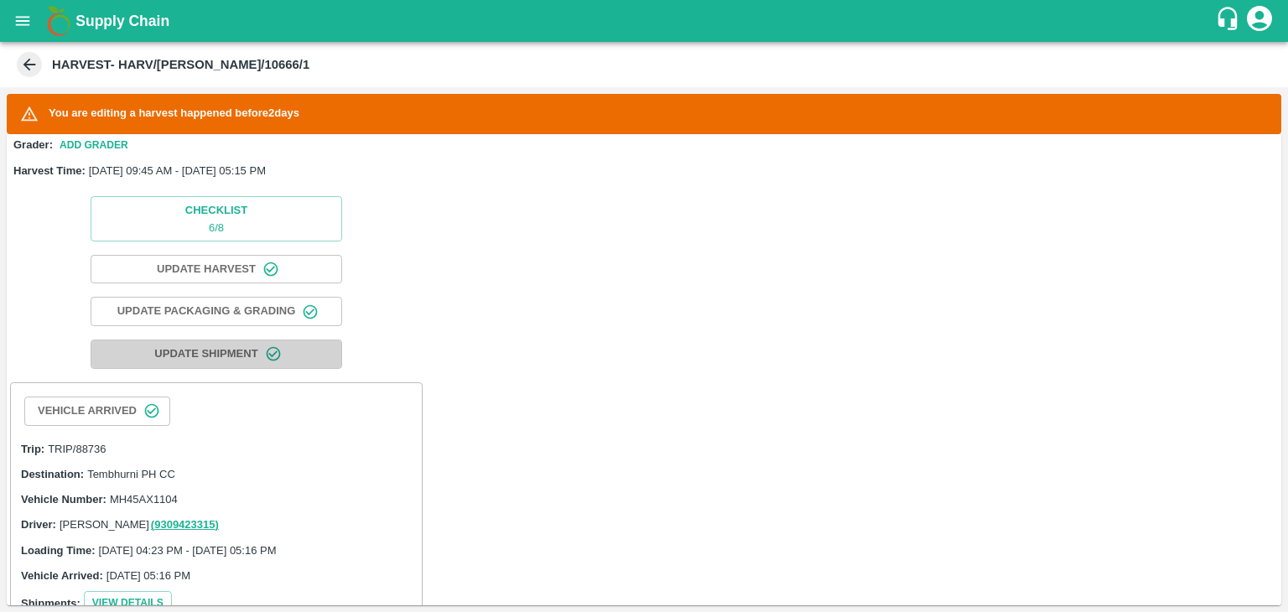
click at [210, 355] on span "Update Shipment" at bounding box center [205, 354] width 103 height 19
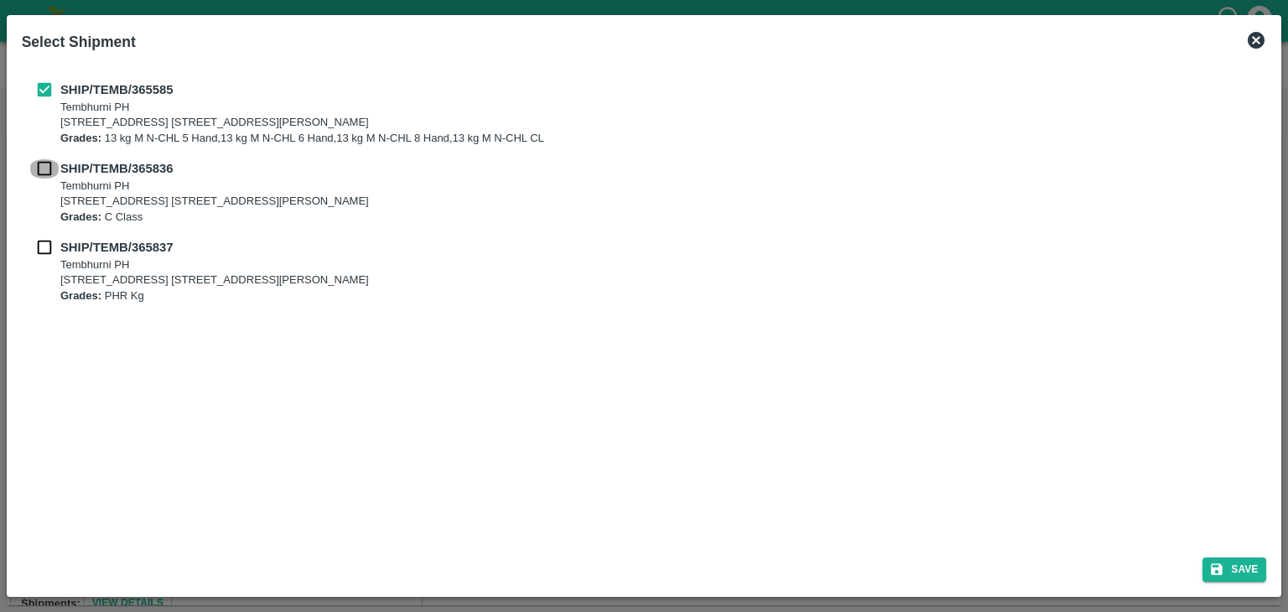
click at [40, 162] on input "checkbox" at bounding box center [45, 168] width 32 height 18
checkbox input "true"
click at [49, 241] on input "checkbox" at bounding box center [45, 247] width 32 height 18
checkbox input "true"
click at [1241, 567] on button "Save" at bounding box center [1234, 569] width 64 height 24
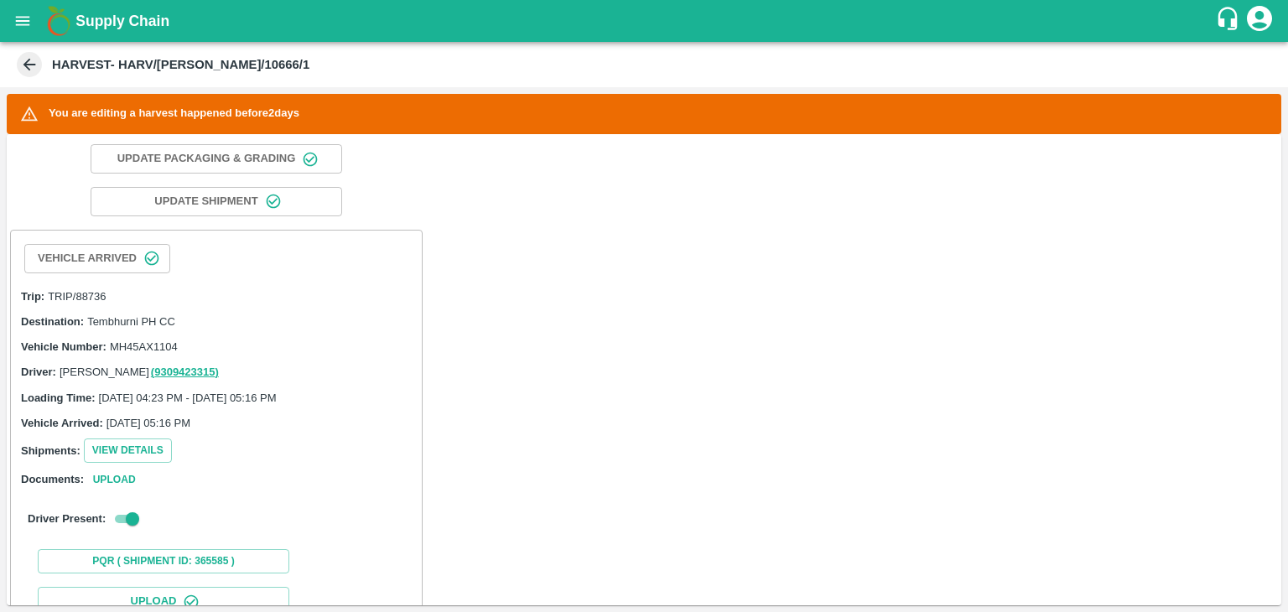
scroll to position [139, 0]
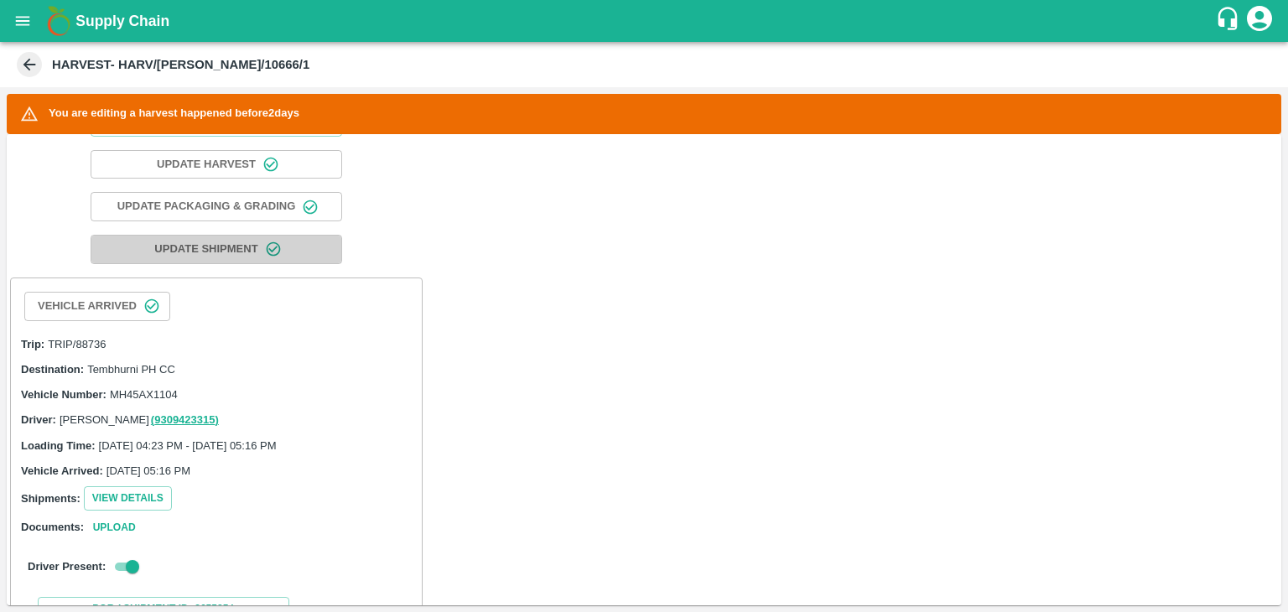
click at [218, 244] on span "Update Shipment" at bounding box center [205, 249] width 103 height 19
